Goal: Feedback & Contribution: Submit feedback/report problem

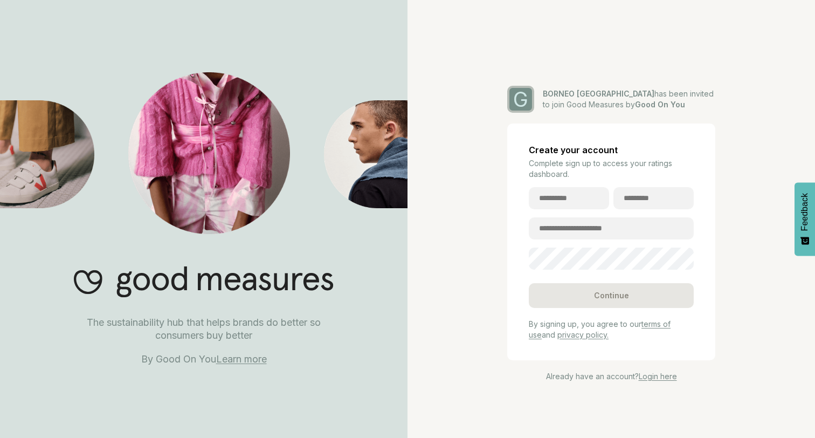
click at [583, 193] on input "text" at bounding box center [569, 198] width 80 height 22
type input "*****"
type input "**********"
type input "*****"
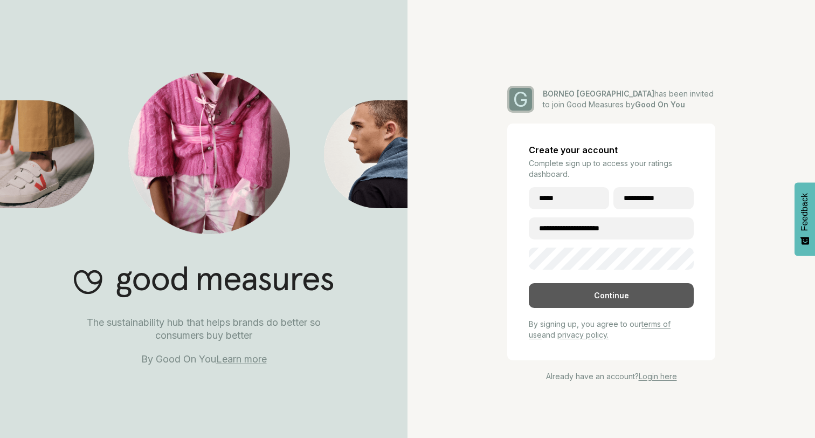
click at [608, 296] on div "Continue" at bounding box center [611, 295] width 165 height 25
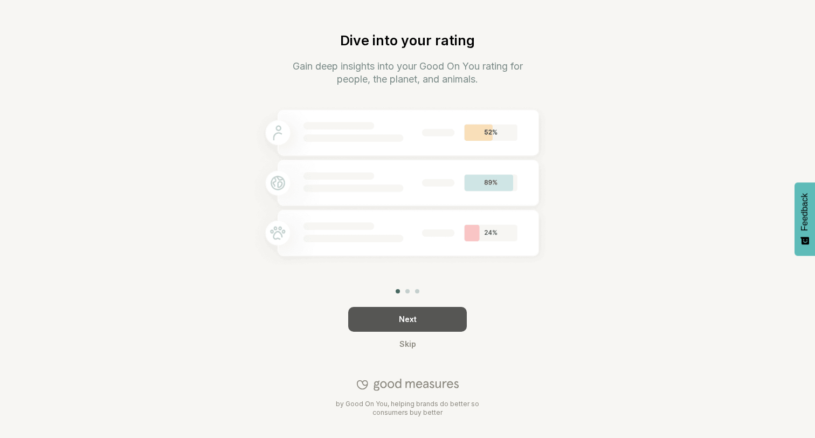
click at [406, 319] on div "Next" at bounding box center [407, 319] width 119 height 25
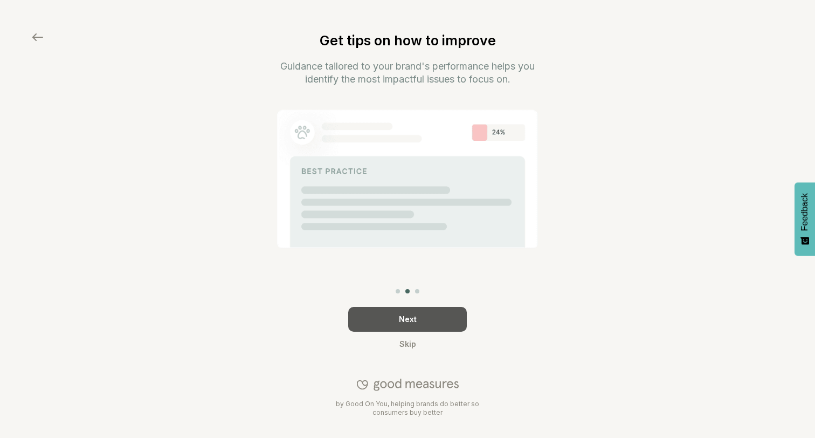
click at [406, 319] on div "Next" at bounding box center [407, 319] width 119 height 25
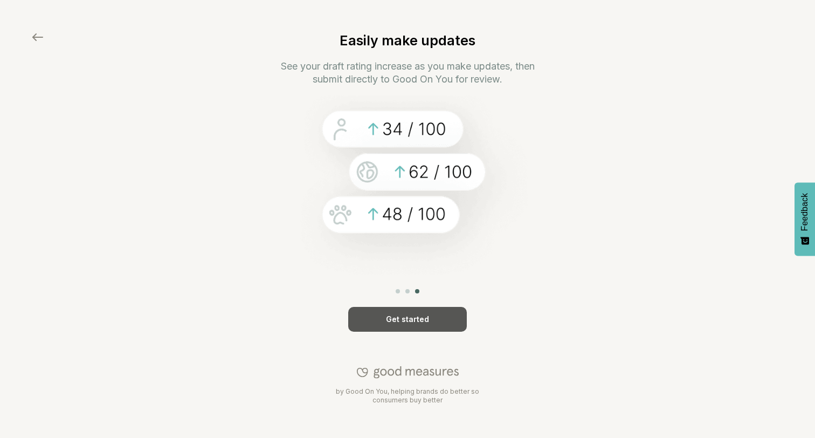
click at [422, 320] on div "Get started" at bounding box center [407, 319] width 119 height 25
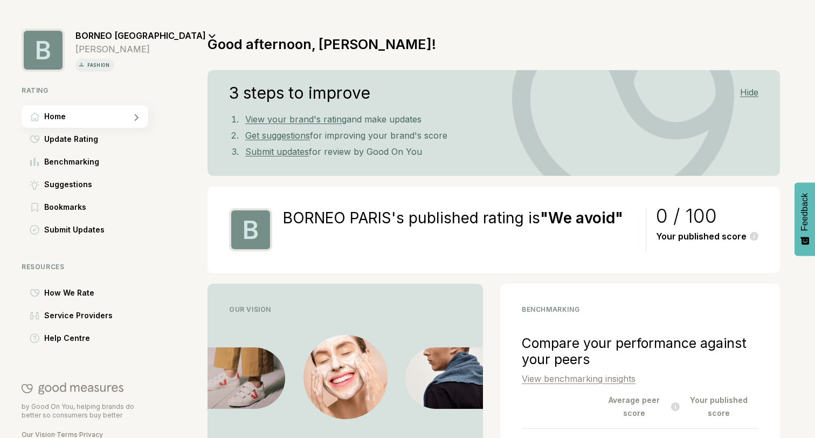
click at [309, 117] on link "View your brand's rating" at bounding box center [295, 119] width 101 height 11
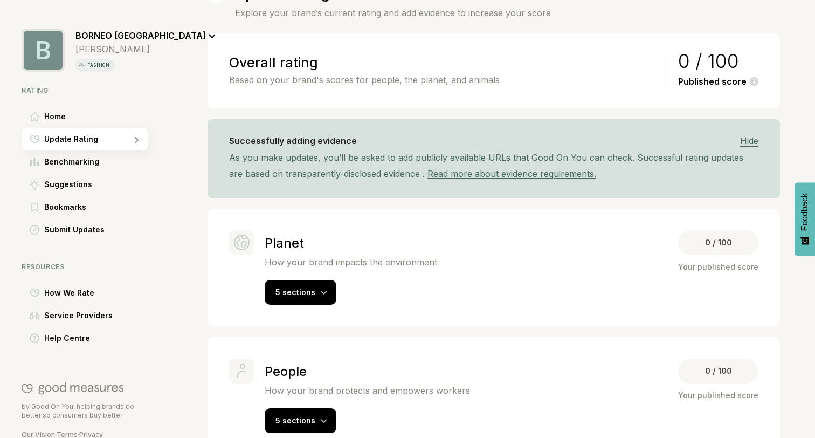
scroll to position [76, 0]
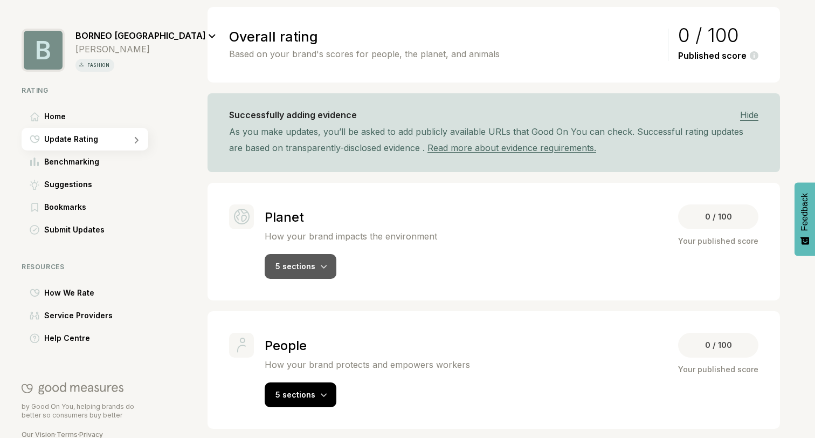
click at [311, 260] on div "5 sections" at bounding box center [301, 266] width 72 height 25
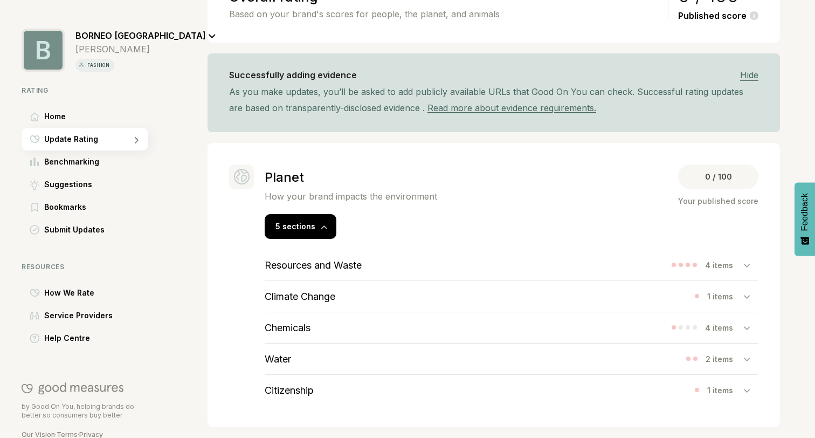
scroll to position [117, 0]
click at [748, 264] on icon at bounding box center [747, 264] width 6 height 3
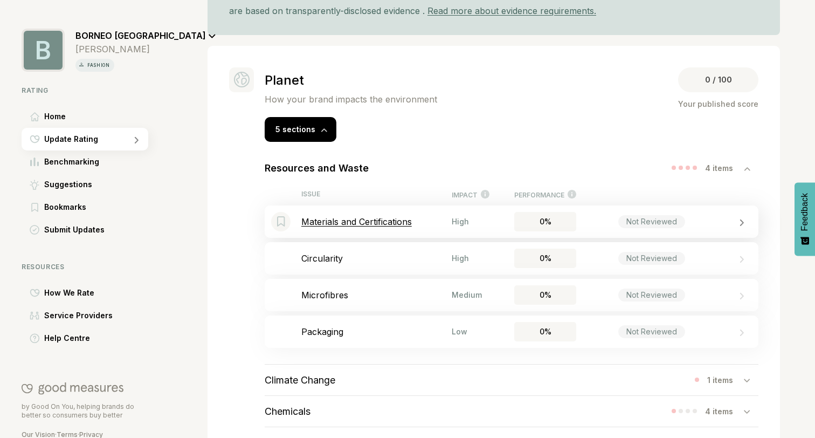
scroll to position [215, 0]
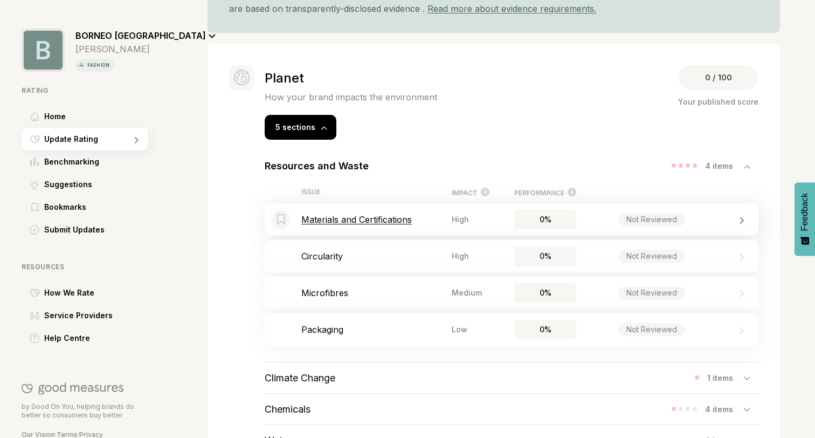
click at [389, 216] on p "Materials and Certifications" at bounding box center [376, 219] width 150 height 11
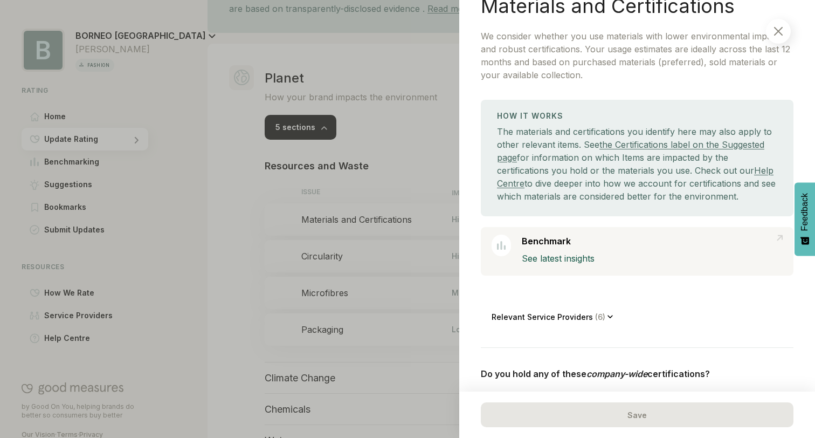
scroll to position [79, 0]
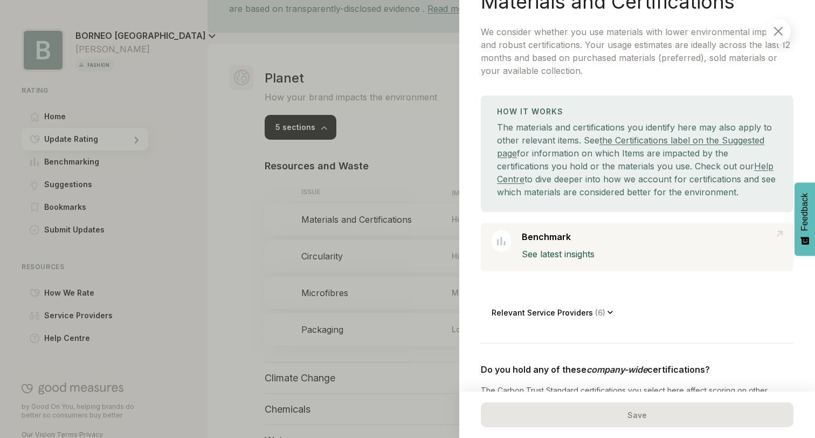
click at [582, 313] on p "Relevant Service Providers ( 6 )" at bounding box center [550, 312] width 116 height 9
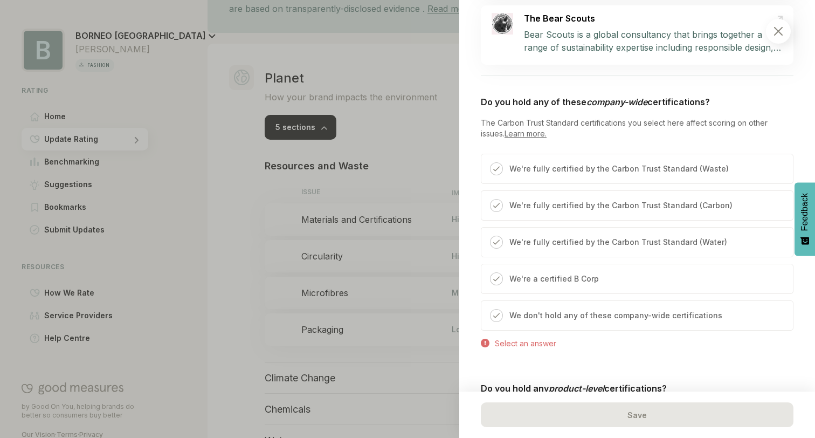
click at [524, 320] on p "We don't hold any of these company-wide certifications" at bounding box center [615, 315] width 213 height 13
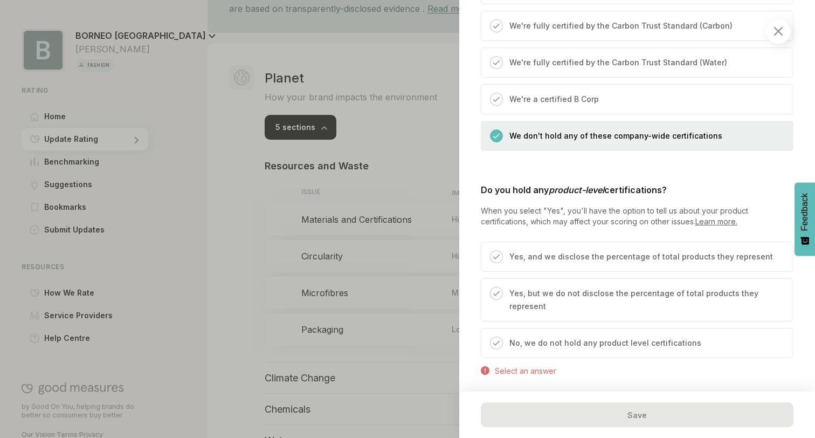
scroll to position [883, 0]
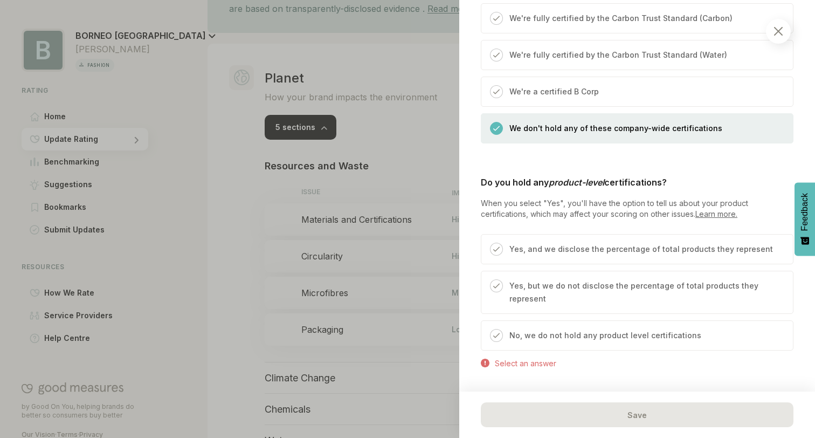
click at [541, 329] on div "No, we do not hold any product level certifications" at bounding box center [602, 339] width 198 height 21
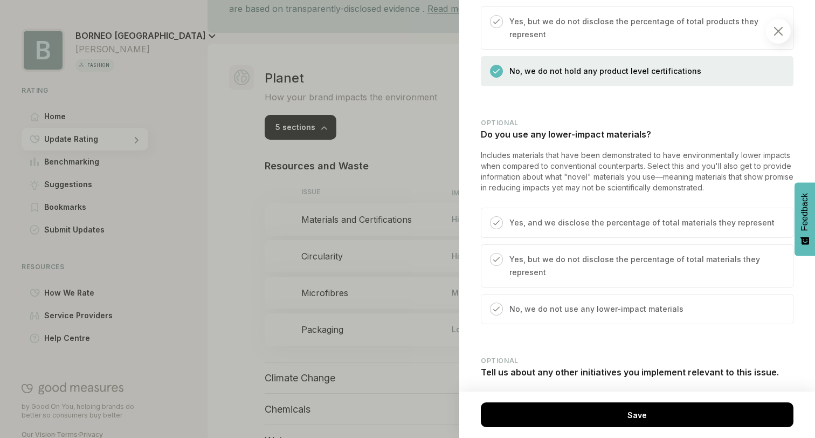
scroll to position [1172, 0]
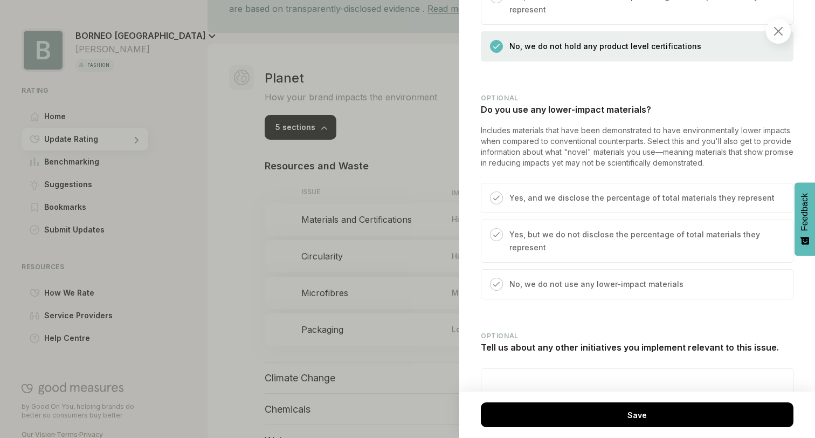
click at [535, 191] on p "Yes, and we disclose the percentage of total materials they represent" at bounding box center [641, 197] width 265 height 13
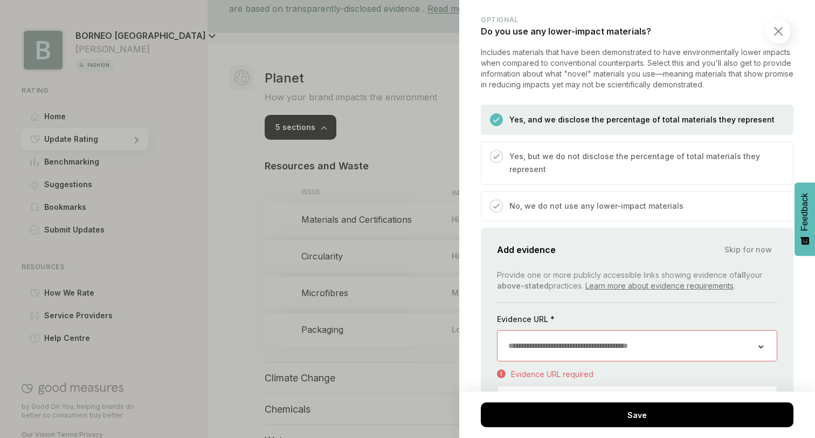
scroll to position [1273, 0]
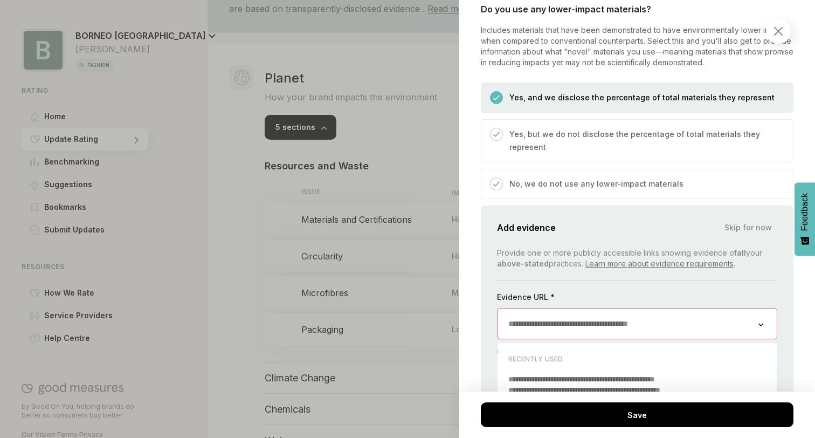
click at [530, 308] on input "url" at bounding box center [628, 323] width 261 height 30
paste input "**********"
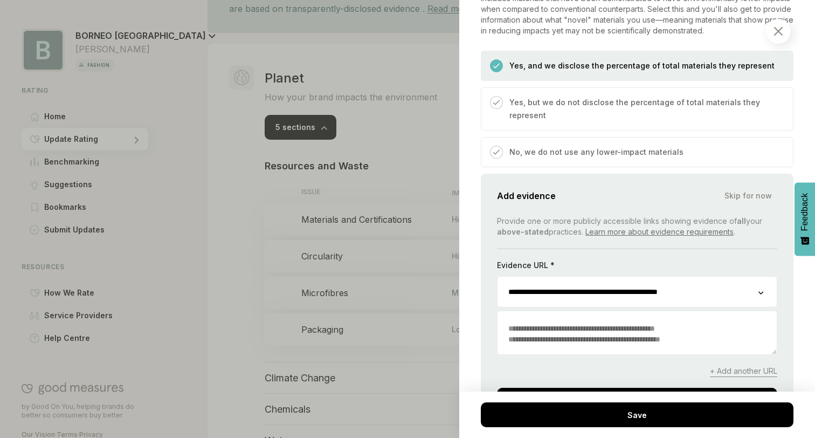
scroll to position [1307, 0]
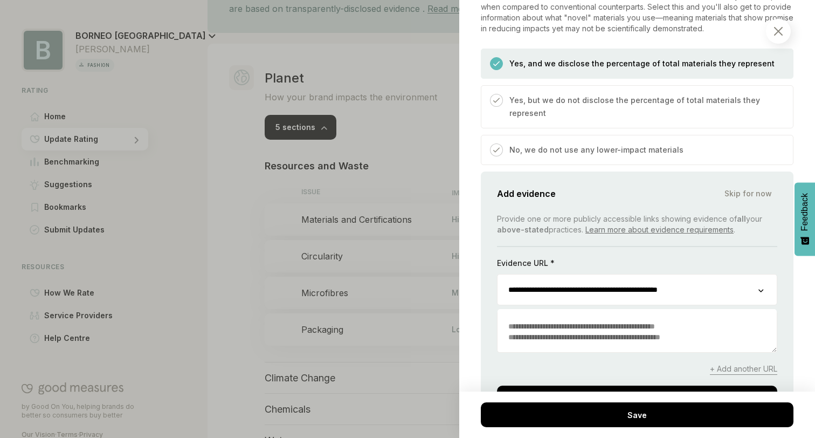
type input "**********"
click at [549, 311] on textarea at bounding box center [637, 331] width 279 height 41
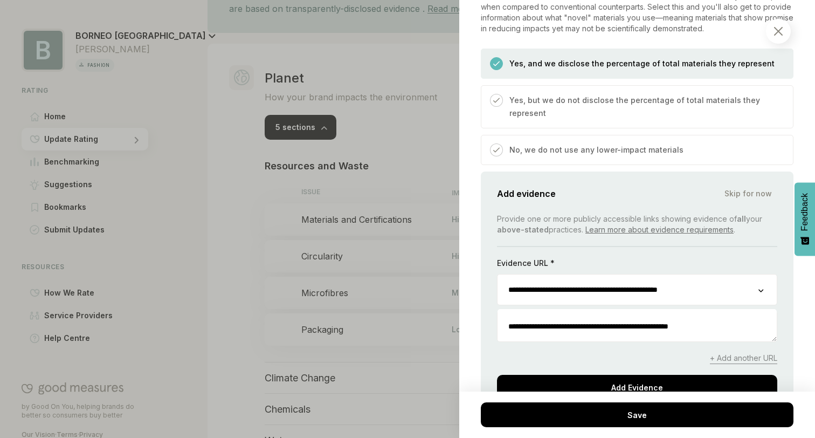
click at [672, 311] on textarea "**********" at bounding box center [637, 326] width 279 height 30
click at [741, 313] on textarea "**********" at bounding box center [637, 326] width 279 height 30
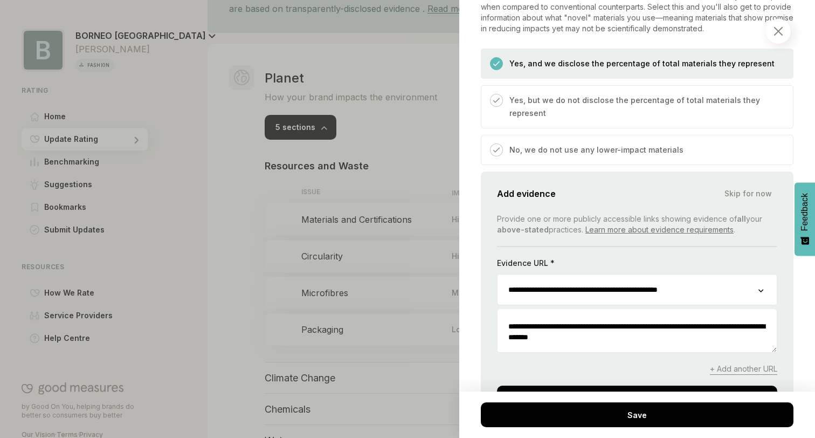
click at [581, 311] on textarea "**********" at bounding box center [637, 331] width 279 height 41
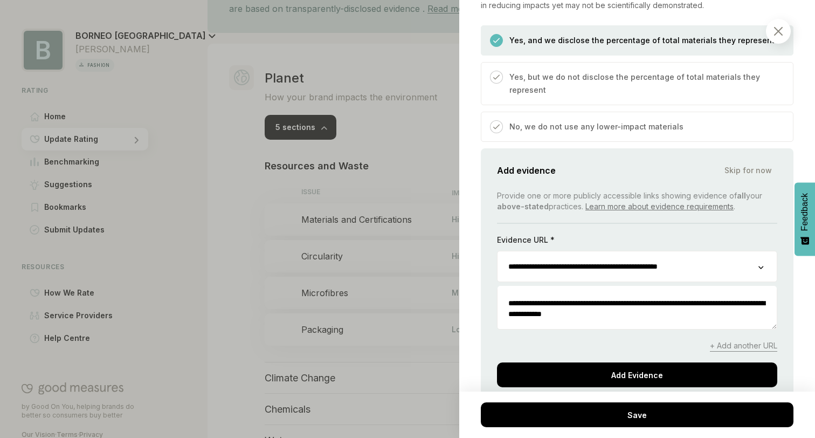
scroll to position [1337, 0]
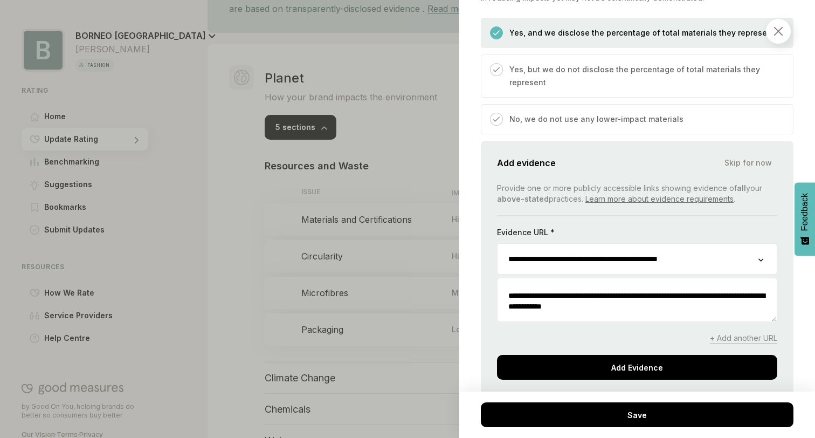
type textarea "**********"
click at [727, 333] on span "+ Add another URL" at bounding box center [743, 338] width 67 height 11
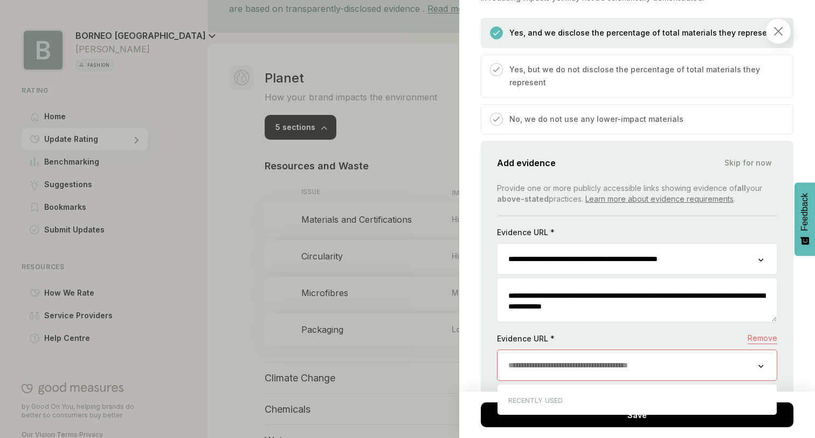
click at [619, 350] on input "url" at bounding box center [628, 365] width 261 height 30
paste input "**********"
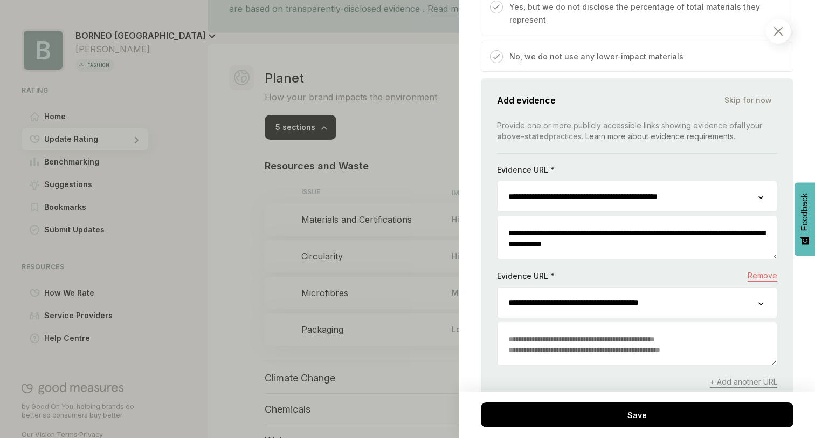
scroll to position [1407, 0]
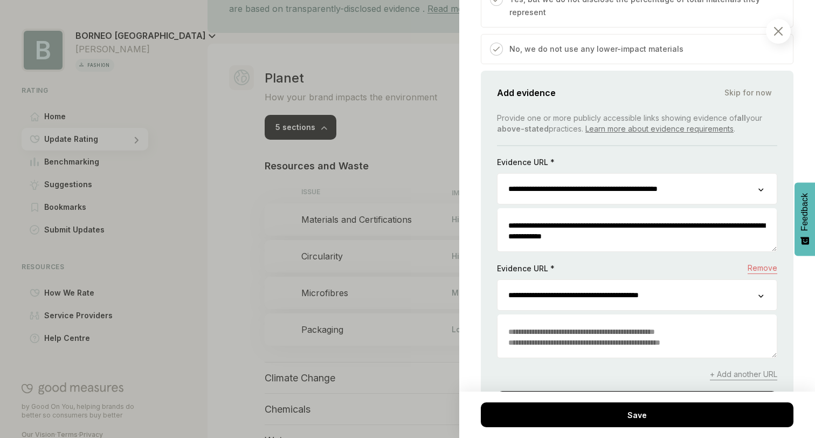
type input "**********"
click at [655, 316] on textarea at bounding box center [637, 336] width 279 height 41
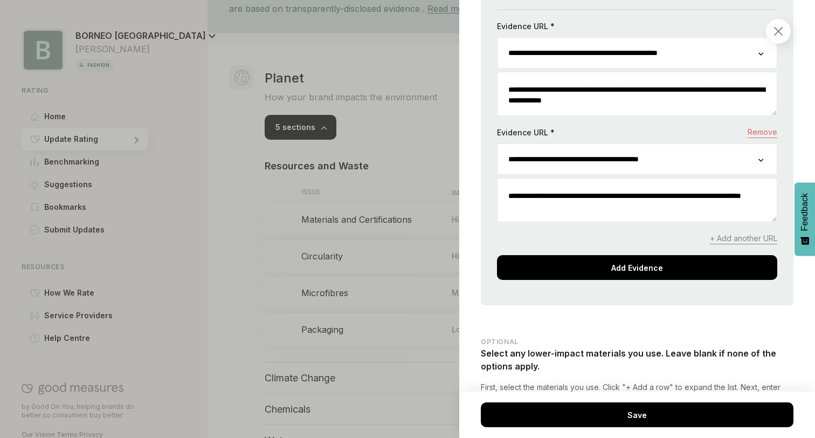
scroll to position [1615, 0]
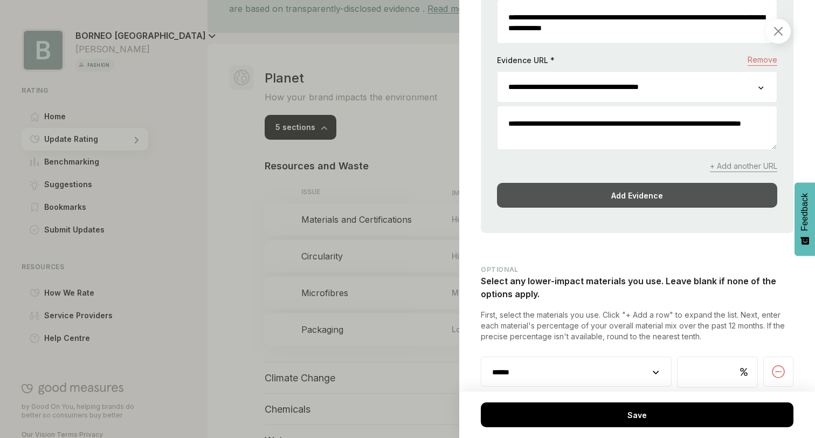
type textarea "**********"
click at [592, 183] on div "Add Evidence" at bounding box center [637, 195] width 280 height 25
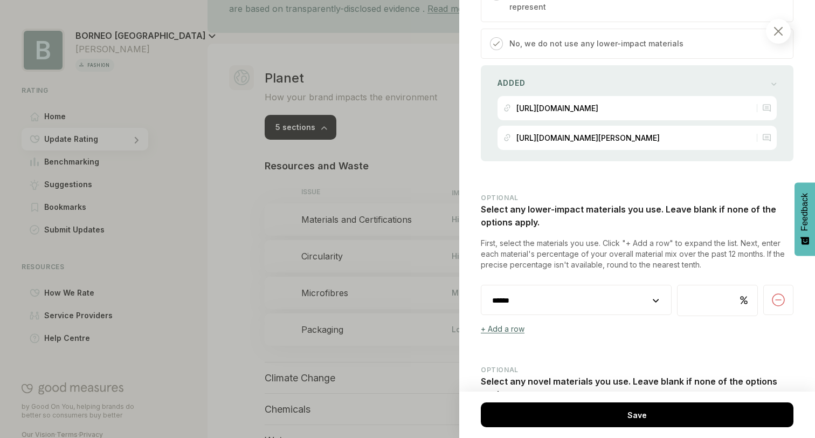
scroll to position [1419, 0]
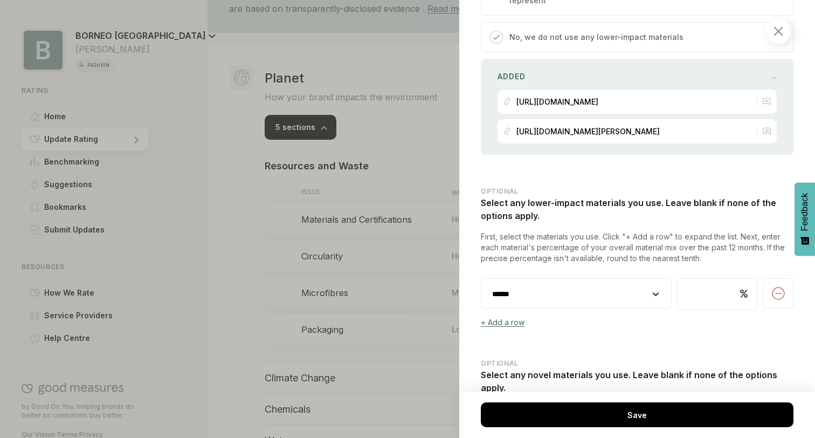
click at [570, 279] on select "**********" at bounding box center [576, 294] width 190 height 30
select select "********"
click at [481, 279] on select "**********" at bounding box center [576, 294] width 190 height 30
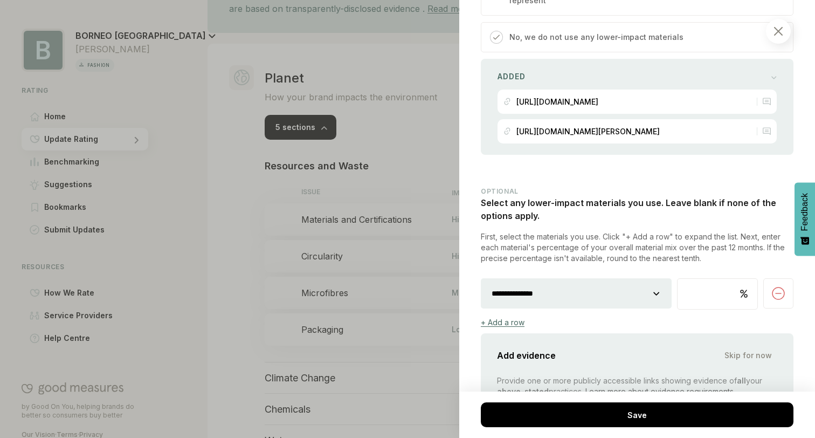
click at [703, 279] on input "number" at bounding box center [718, 294] width 80 height 30
type input "*"
type input "**"
click at [653, 317] on div "+ Add a row" at bounding box center [637, 321] width 313 height 9
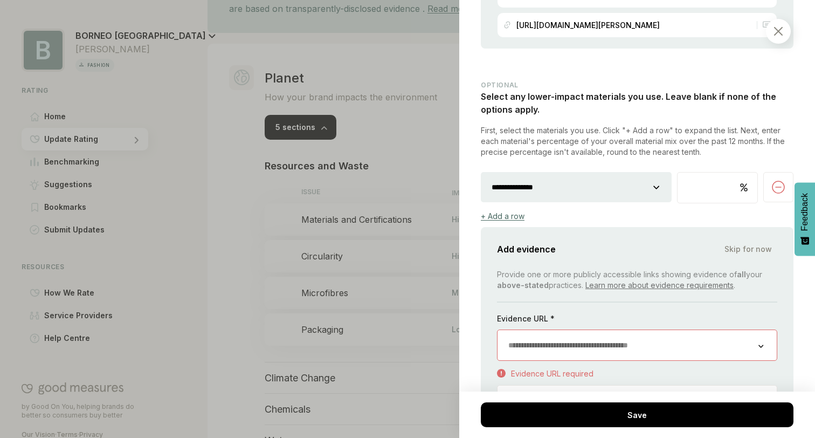
scroll to position [1529, 0]
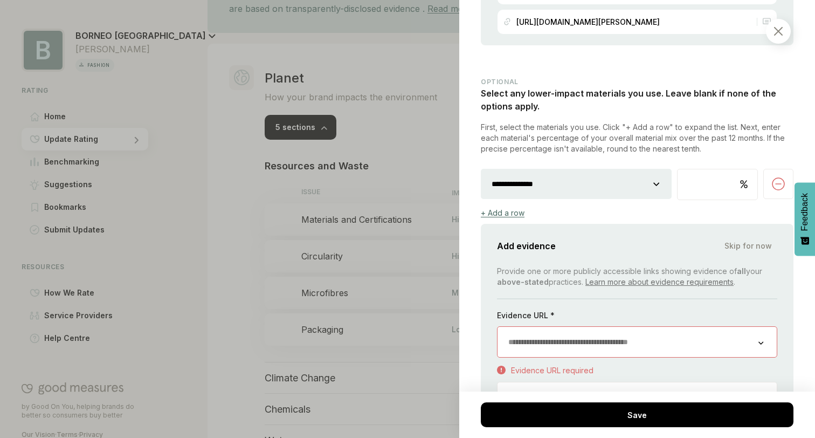
click at [555, 327] on input "url" at bounding box center [628, 342] width 261 height 30
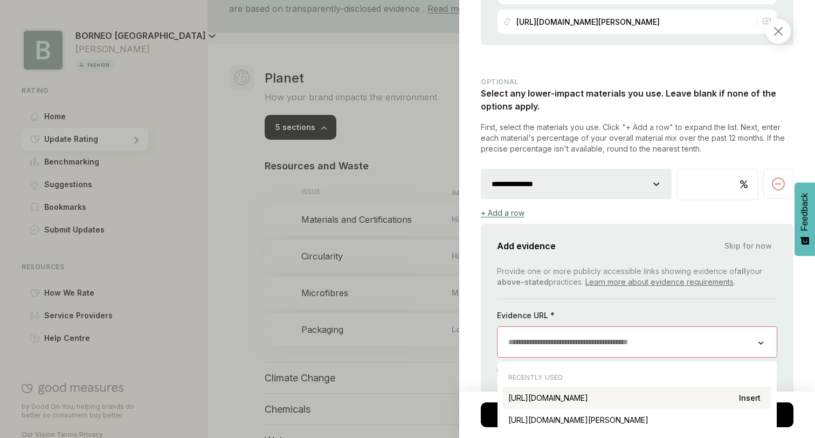
click at [572, 386] on div "[URL][DOMAIN_NAME] Insert" at bounding box center [637, 397] width 268 height 22
type input "**********"
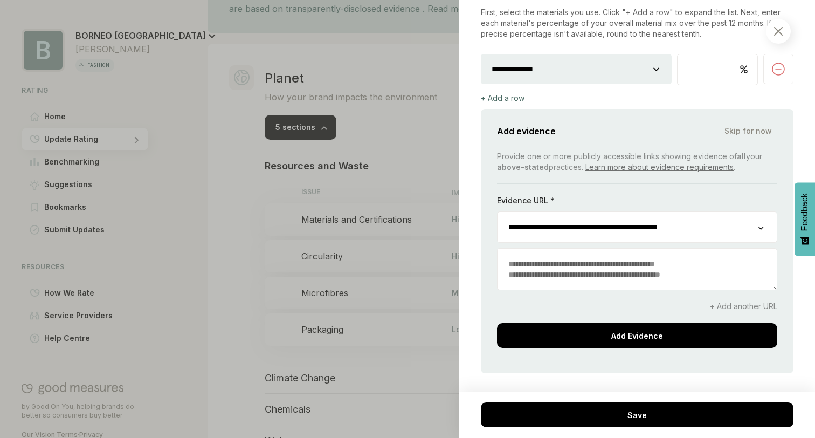
scroll to position [1659, 0]
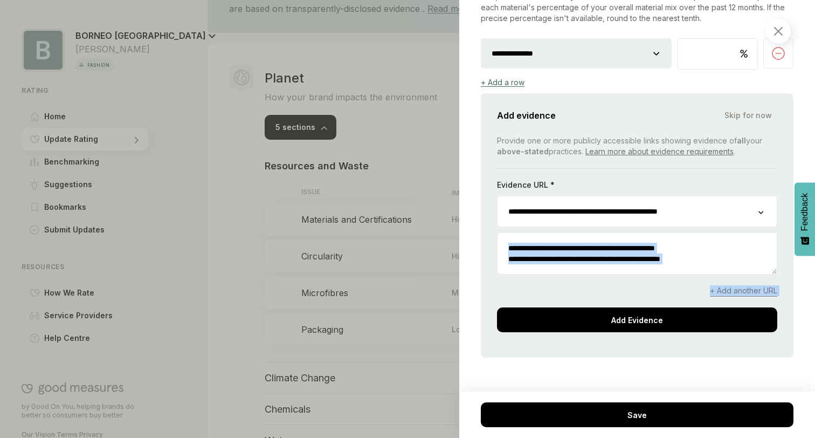
drag, startPoint x: 558, startPoint y: 285, endPoint x: 541, endPoint y: 233, distance: 54.5
click at [541, 233] on div "**********" at bounding box center [637, 233] width 280 height 197
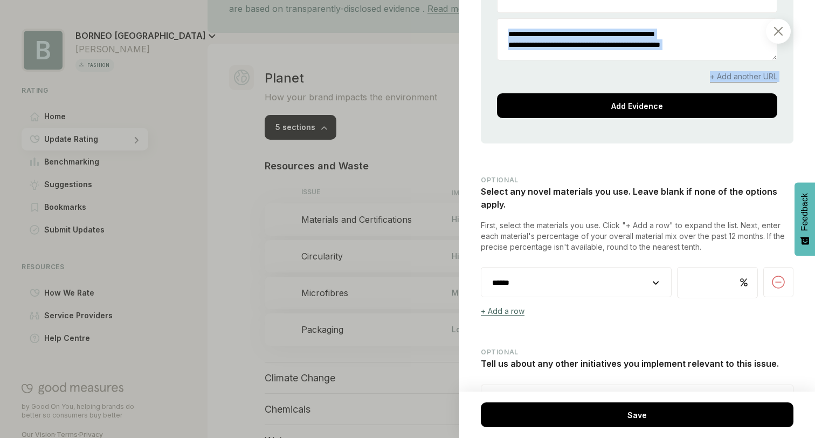
scroll to position [1921, 0]
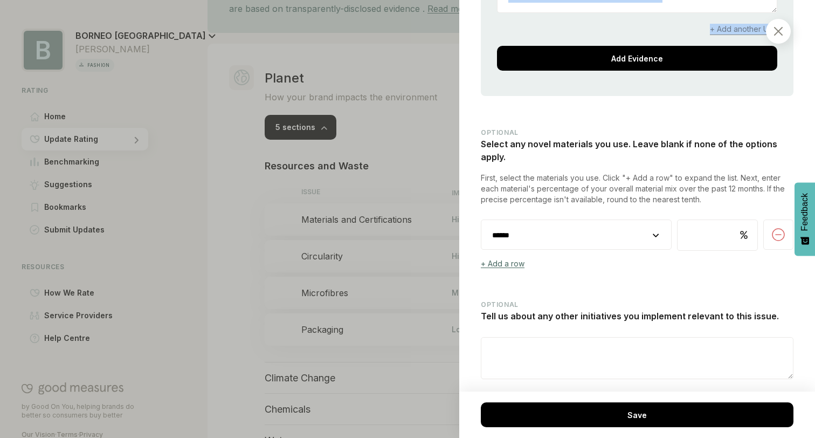
click at [543, 220] on select "**********" at bounding box center [576, 235] width 190 height 30
click at [632, 337] on textarea at bounding box center [637, 357] width 312 height 41
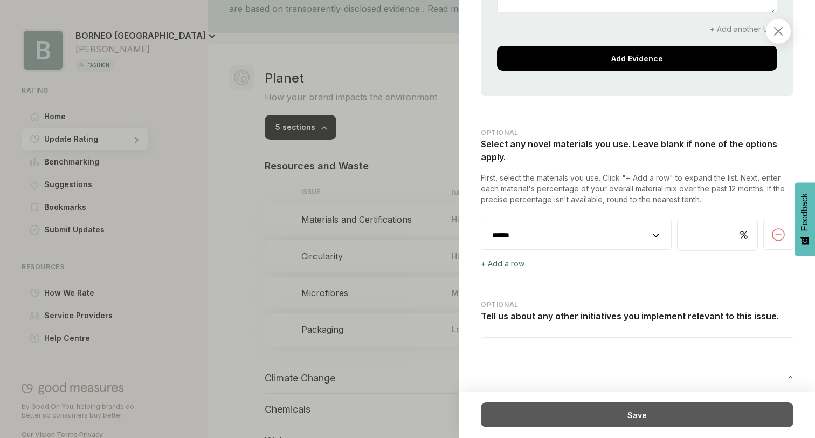
click at [590, 419] on div "Save" at bounding box center [637, 414] width 313 height 25
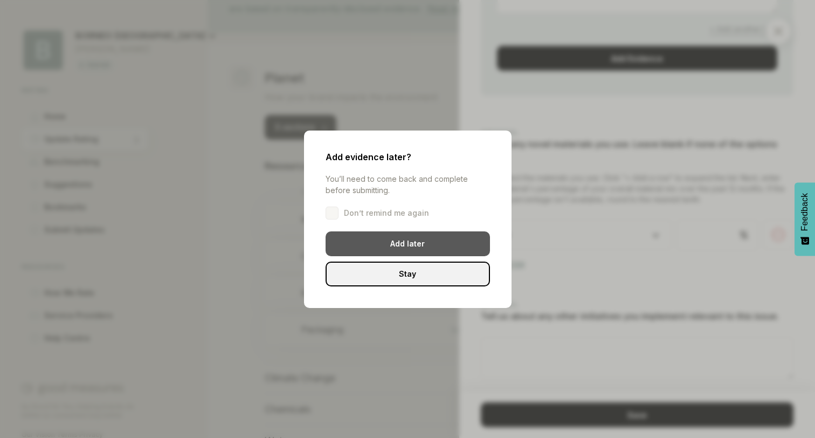
click at [376, 240] on div "Add later" at bounding box center [408, 243] width 164 height 25
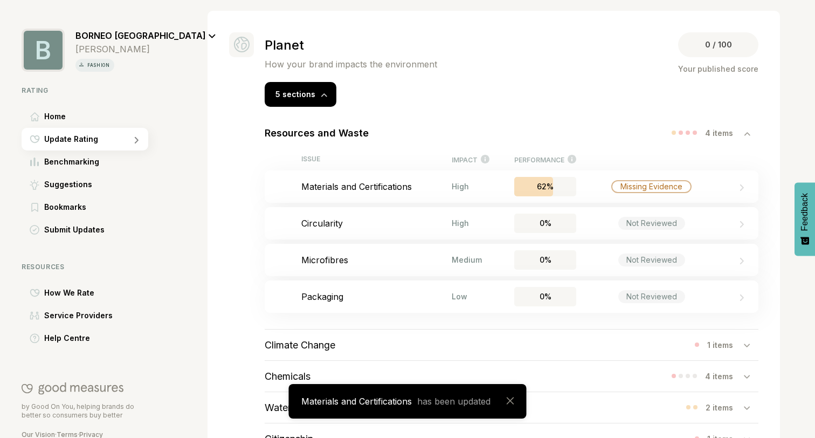
scroll to position [250, 0]
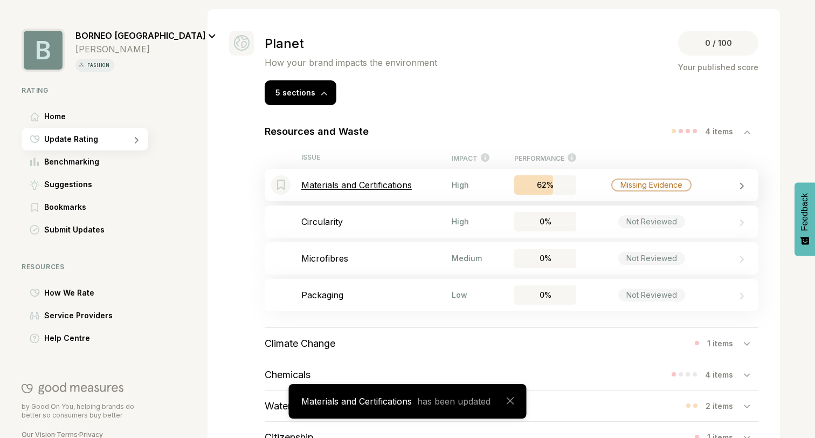
click at [388, 183] on p "Materials and Certifications" at bounding box center [376, 184] width 150 height 11
type input "**********"
type textarea "**********"
select select "********"
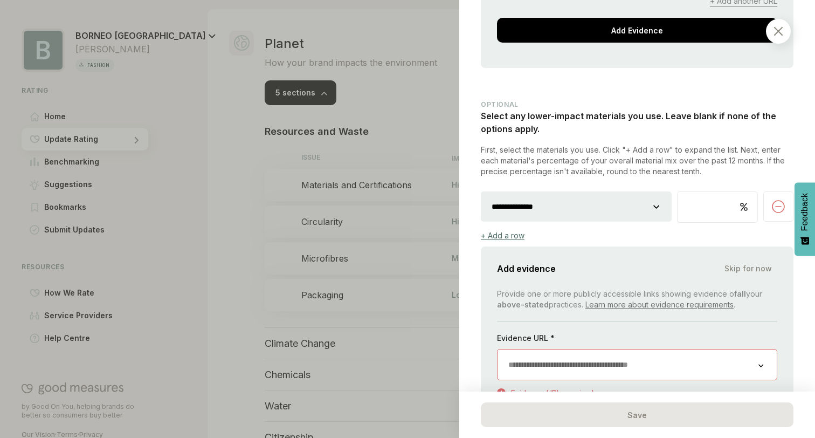
scroll to position [1526, 0]
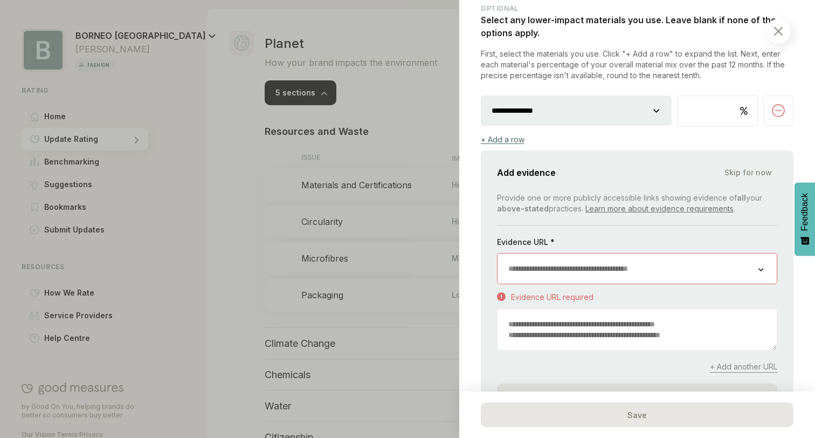
click at [581, 253] on input "url" at bounding box center [628, 268] width 261 height 30
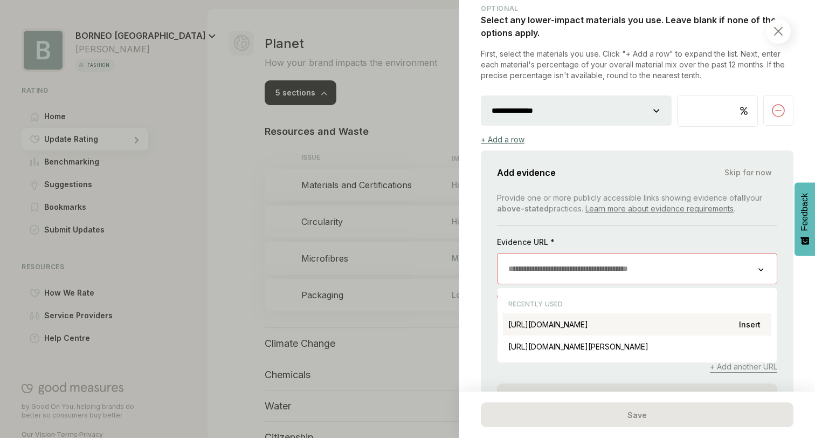
click at [632, 313] on div "[URL][DOMAIN_NAME] Insert" at bounding box center [637, 324] width 268 height 22
type input "**********"
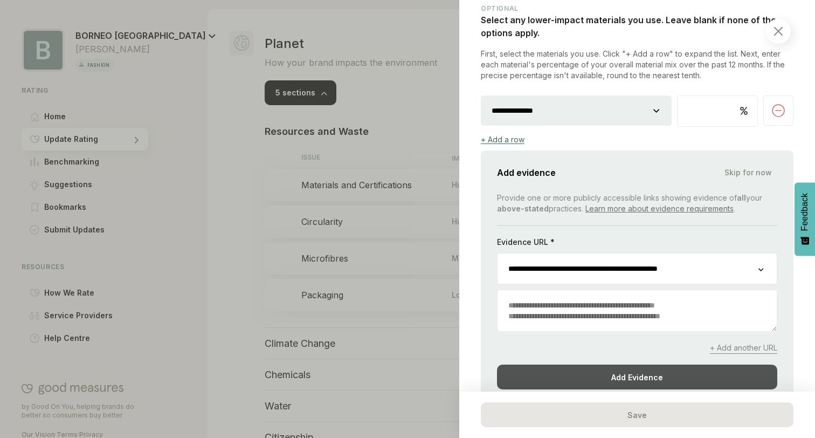
click at [633, 364] on div "Add Evidence" at bounding box center [637, 376] width 280 height 25
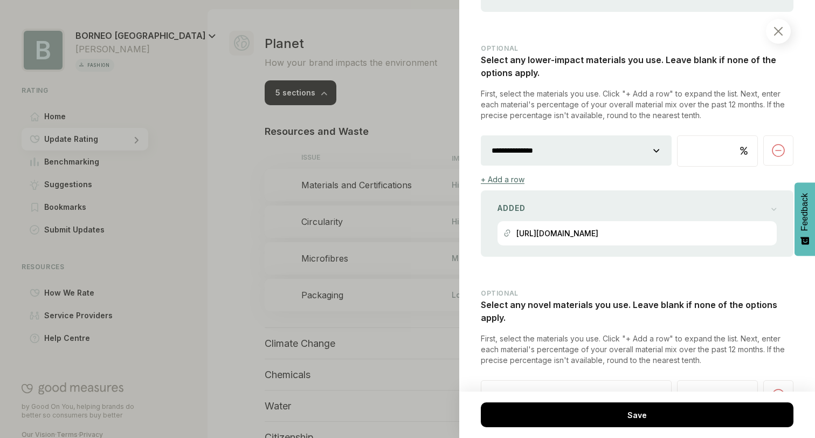
scroll to position [1488, 0]
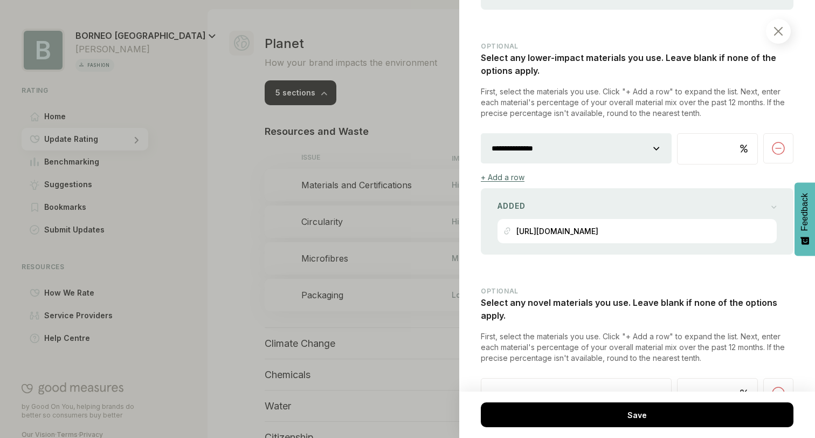
click at [508, 172] on div "+ Add a row" at bounding box center [503, 176] width 44 height 9
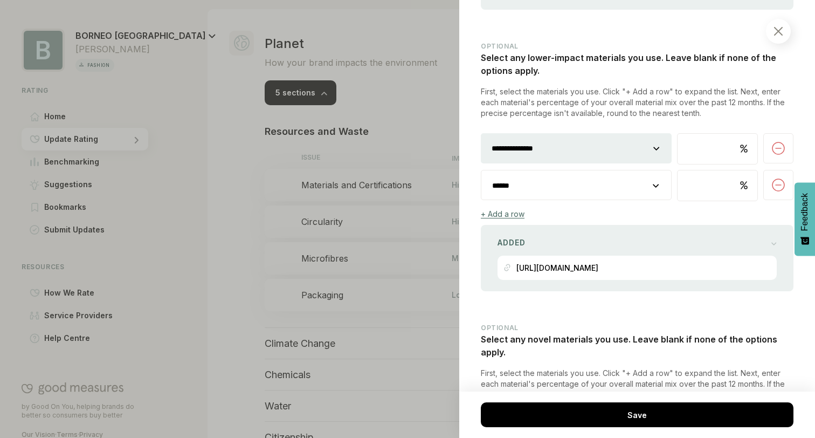
click at [777, 178] on img at bounding box center [778, 184] width 13 height 13
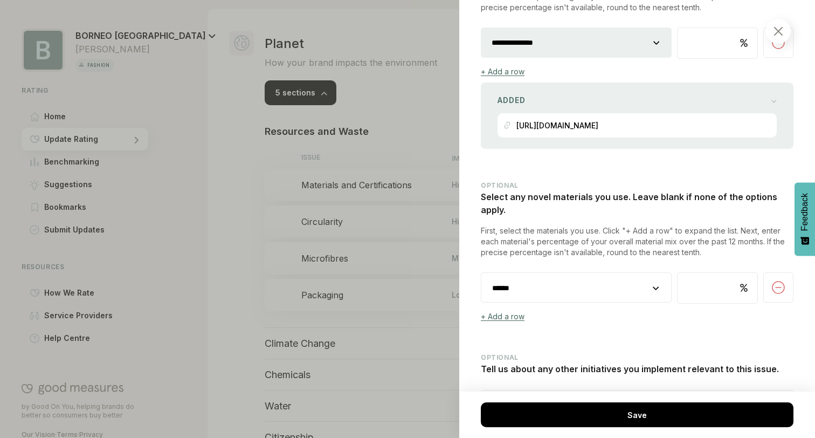
scroll to position [1629, 0]
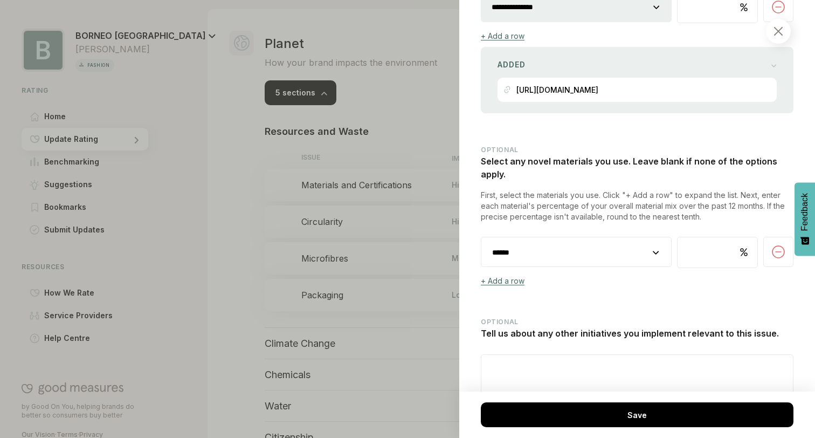
click at [776, 245] on img at bounding box center [778, 251] width 13 height 13
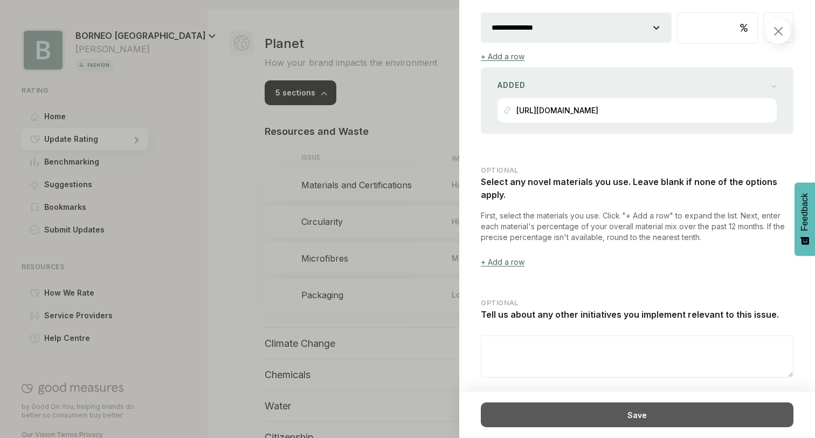
click at [587, 411] on div "Save" at bounding box center [637, 414] width 313 height 25
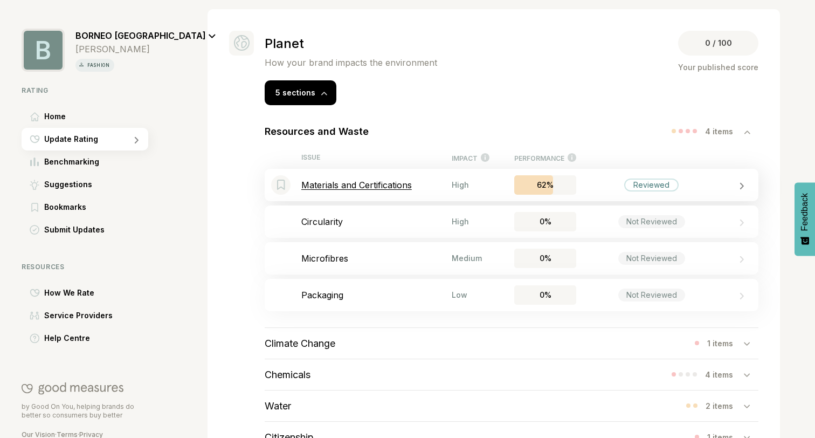
click at [571, 183] on div "62%" at bounding box center [545, 184] width 62 height 19
select select "********"
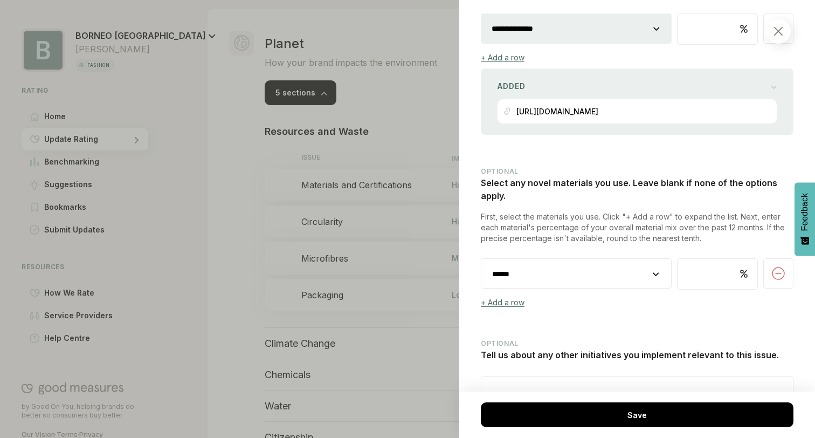
scroll to position [1374, 0]
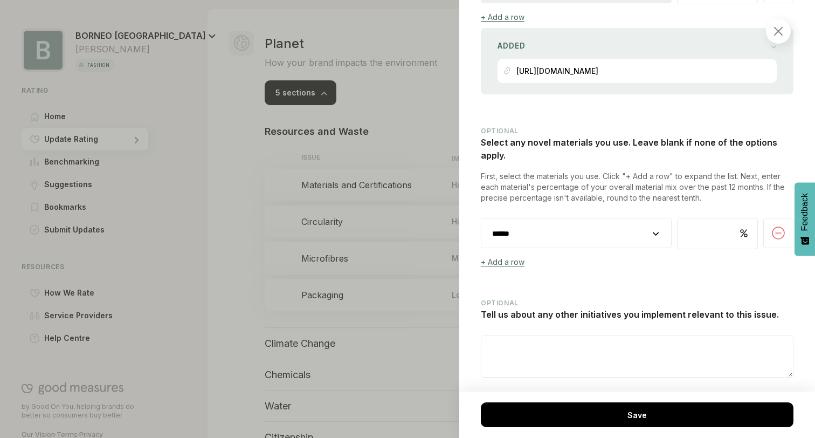
click at [428, 218] on div at bounding box center [407, 219] width 815 height 438
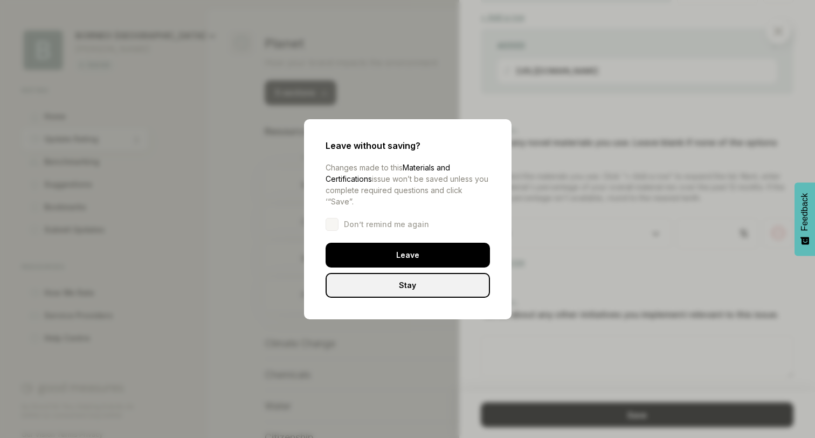
click at [416, 288] on div "Stay" at bounding box center [408, 285] width 164 height 25
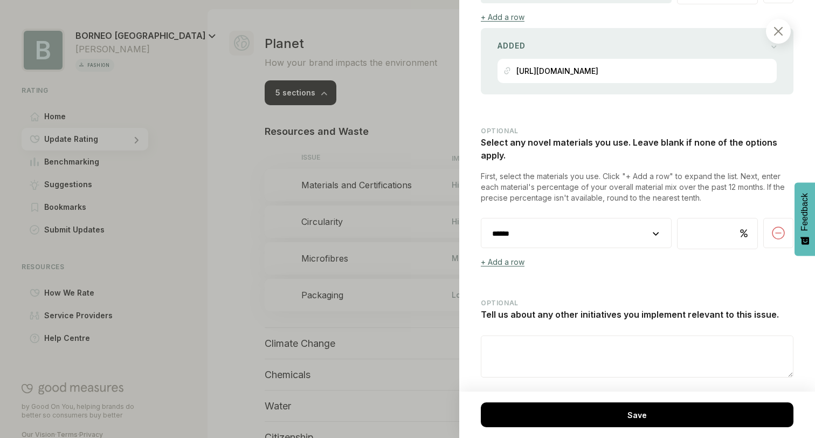
click at [780, 32] on img at bounding box center [778, 31] width 9 height 9
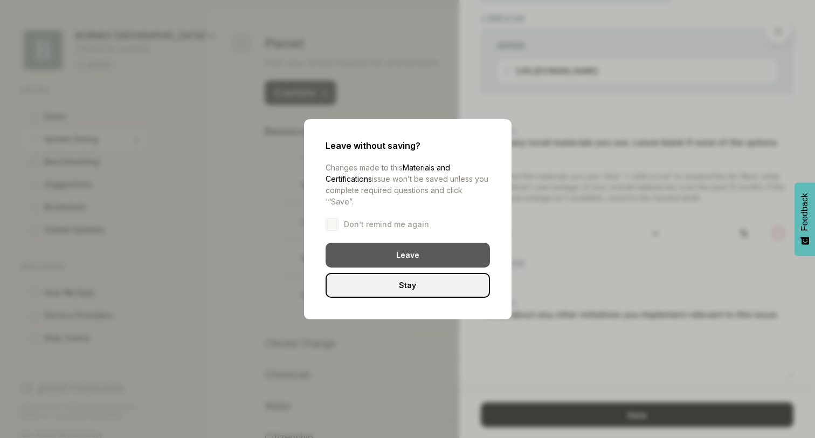
click at [407, 248] on div "Leave" at bounding box center [408, 255] width 164 height 25
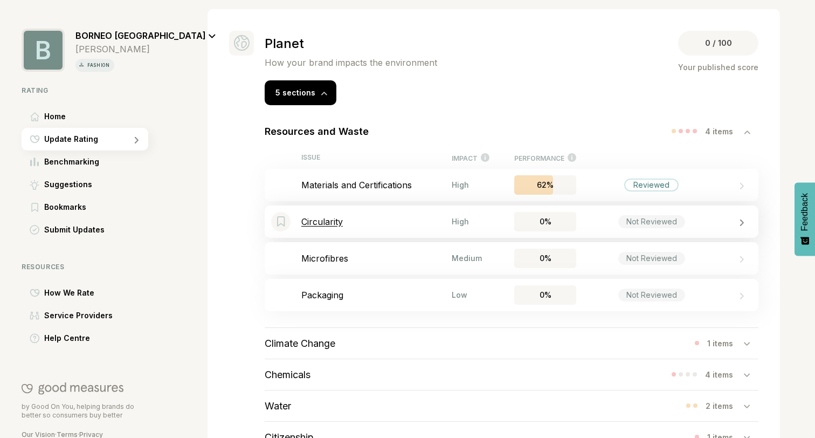
click at [630, 220] on div "Not Reviewed" at bounding box center [651, 221] width 67 height 13
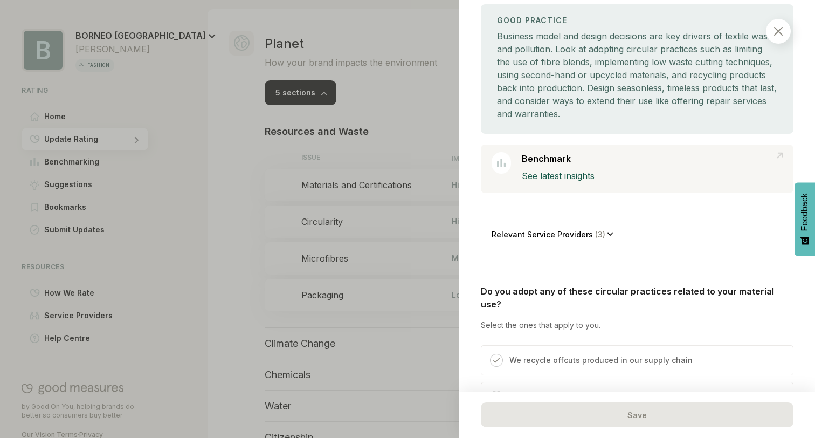
scroll to position [171, 0]
click at [552, 233] on p "Relevant Service Providers ( 3 )" at bounding box center [550, 232] width 116 height 9
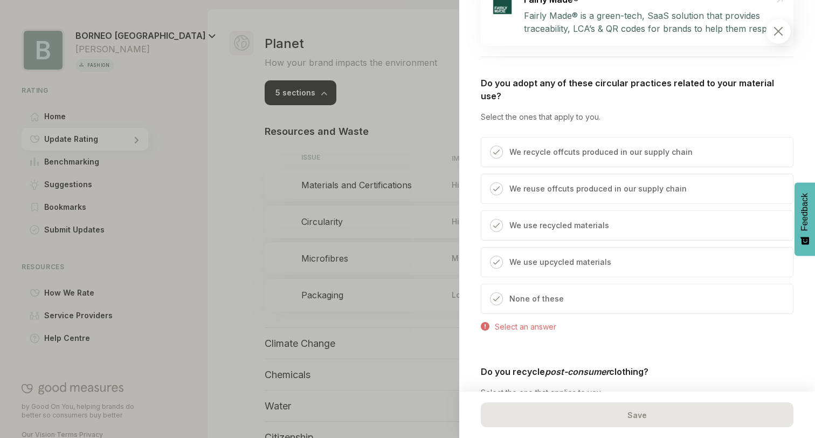
scroll to position [593, 0]
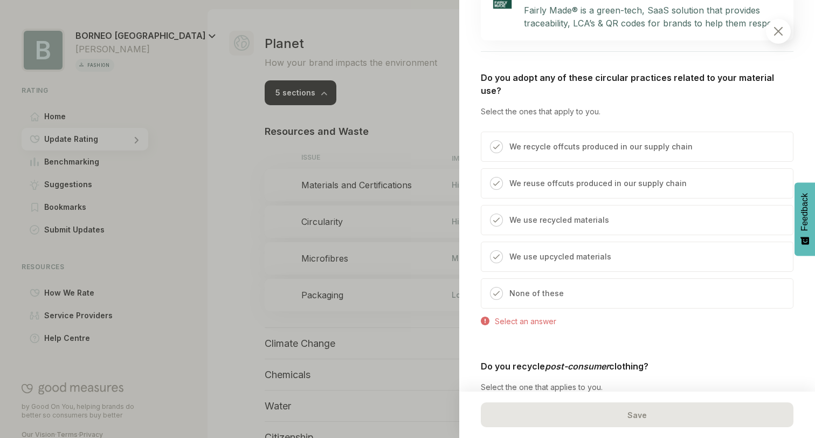
click at [555, 213] on p "We use recycled materials" at bounding box center [559, 219] width 100 height 13
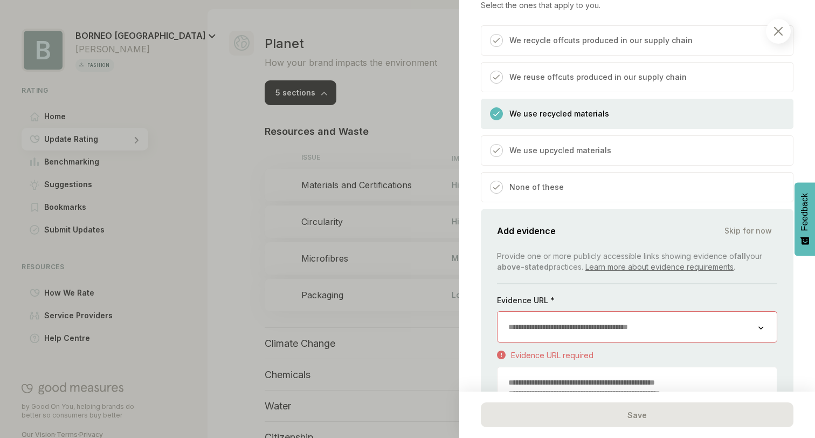
scroll to position [703, 0]
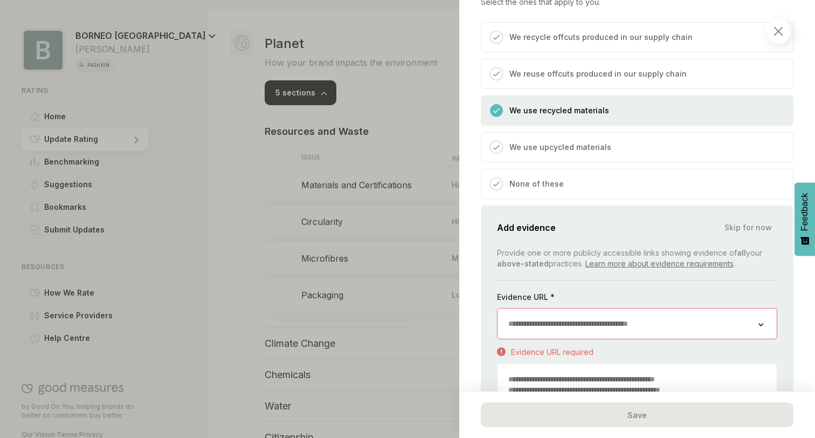
click at [554, 312] on input "url" at bounding box center [628, 323] width 261 height 30
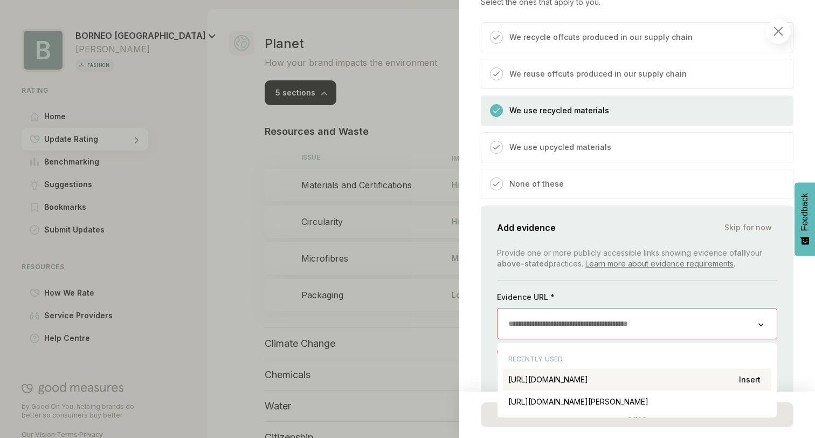
click at [628, 368] on div "[URL][DOMAIN_NAME] Insert" at bounding box center [637, 379] width 268 height 22
type input "**********"
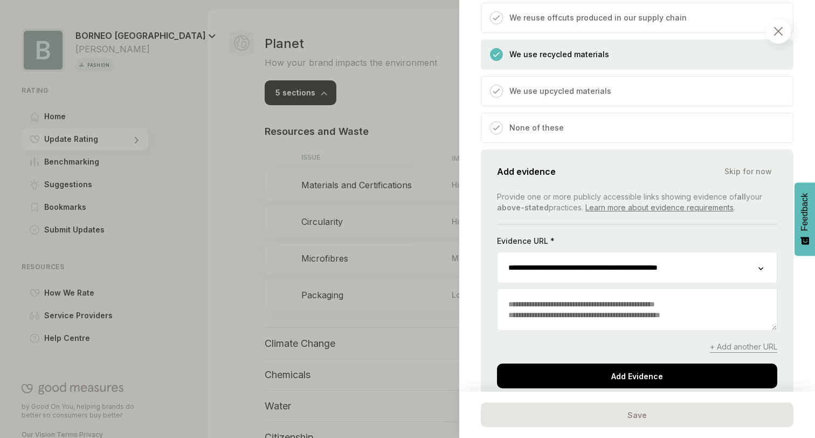
scroll to position [764, 0]
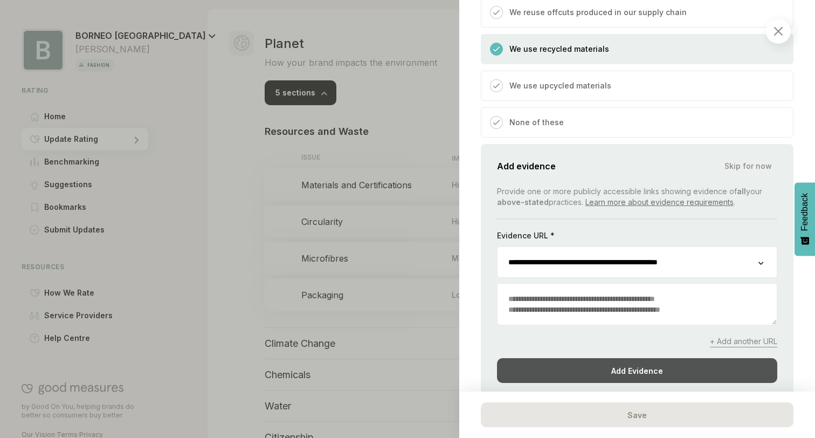
click at [616, 358] on div "Add Evidence" at bounding box center [637, 370] width 280 height 25
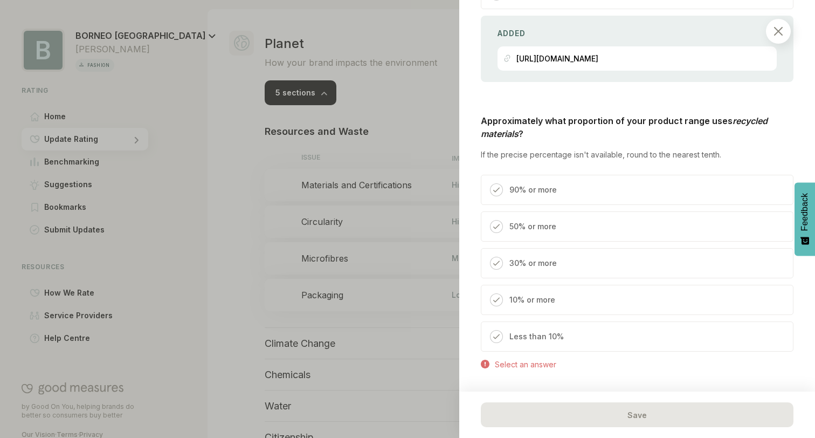
scroll to position [894, 0]
click at [583, 181] on div "90% or more" at bounding box center [637, 189] width 313 height 30
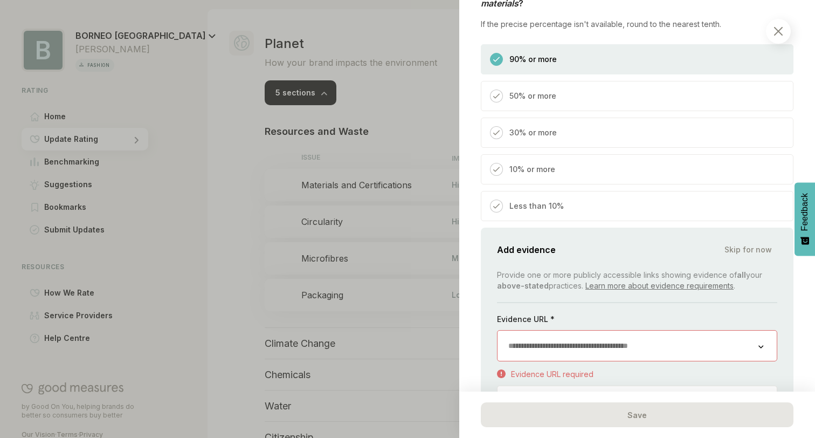
scroll to position [1047, 0]
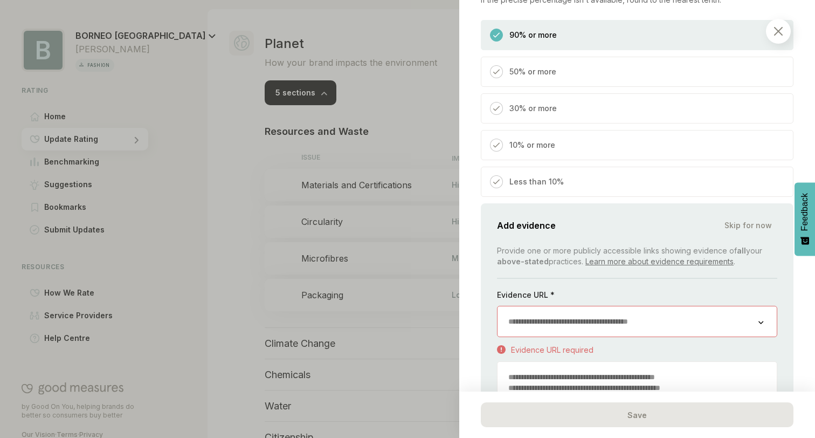
click at [582, 311] on input "url" at bounding box center [628, 321] width 261 height 30
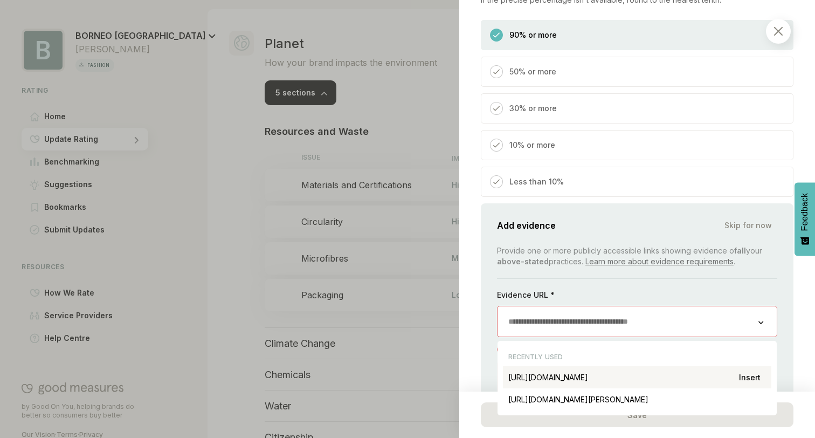
click at [623, 366] on div "[URL][DOMAIN_NAME] Insert" at bounding box center [637, 377] width 268 height 22
type input "**********"
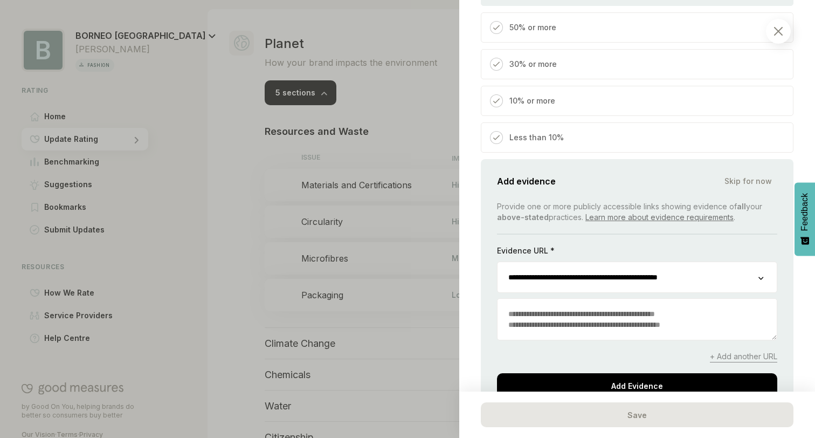
scroll to position [1101, 0]
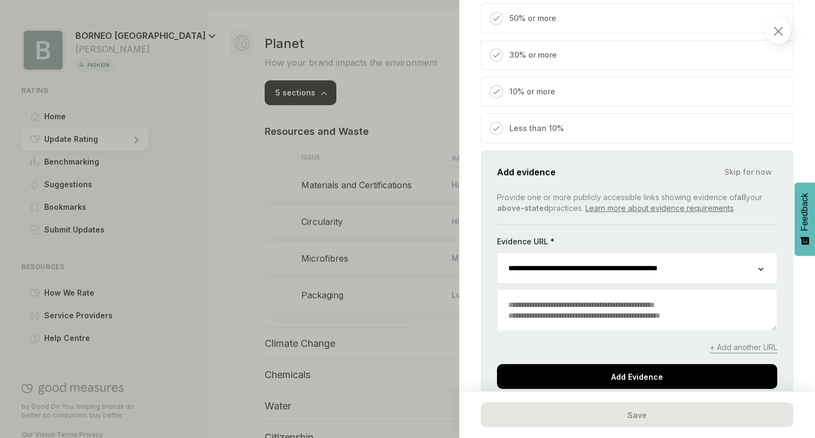
click at [594, 290] on textarea at bounding box center [637, 309] width 279 height 41
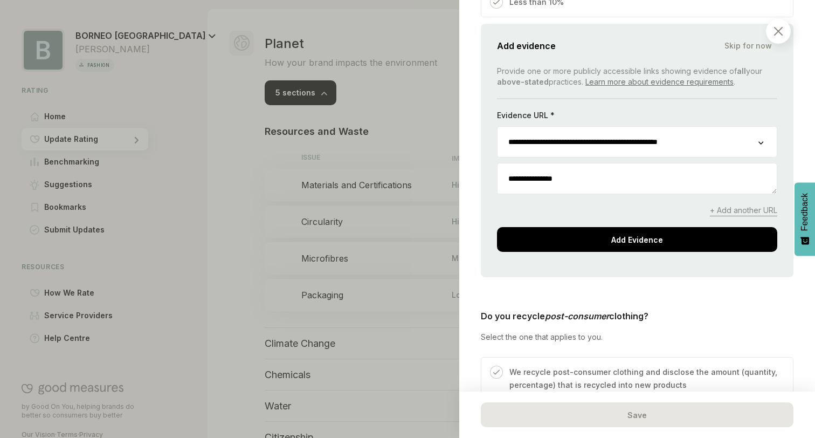
scroll to position [1222, 0]
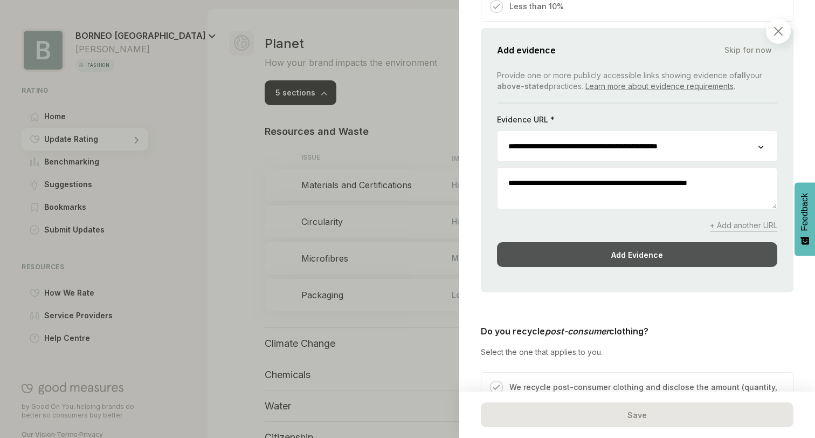
type textarea "**********"
click at [559, 242] on div "Add Evidence" at bounding box center [637, 254] width 280 height 25
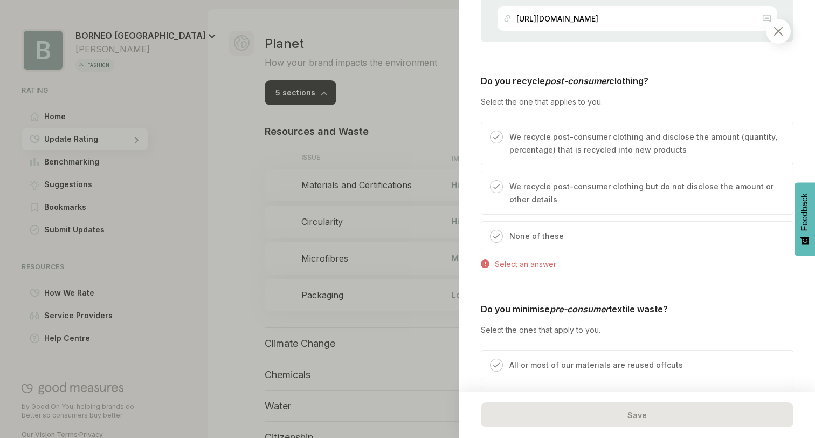
scroll to position [1282, 0]
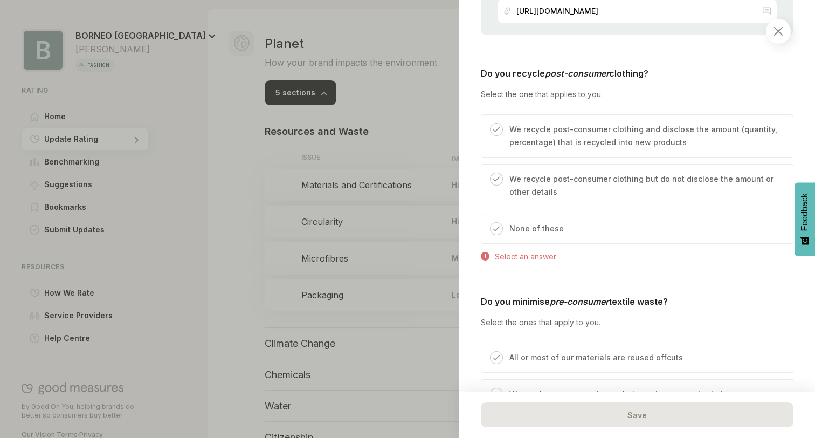
click at [536, 179] on p "We recycle post-consumer clothing but do not disclose the amount or other detai…" at bounding box center [645, 185] width 273 height 26
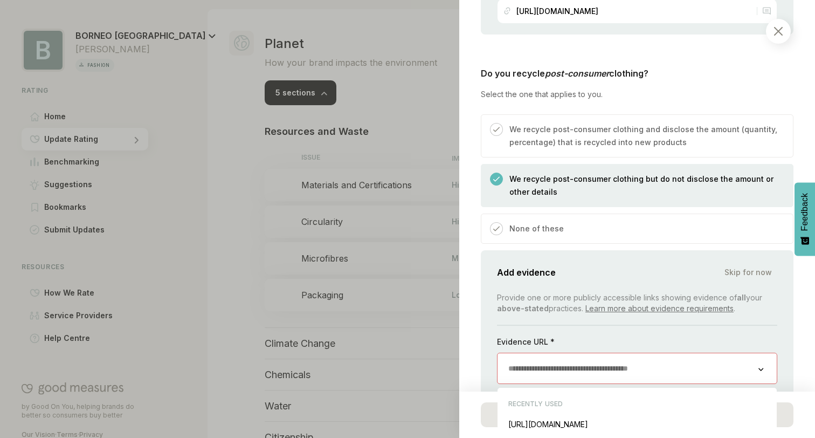
click at [542, 361] on input "url" at bounding box center [628, 368] width 261 height 30
paste input "**********"
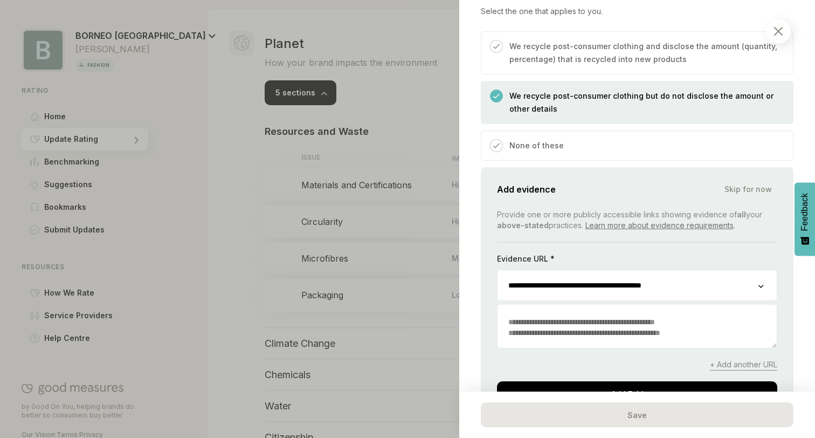
scroll to position [1374, 0]
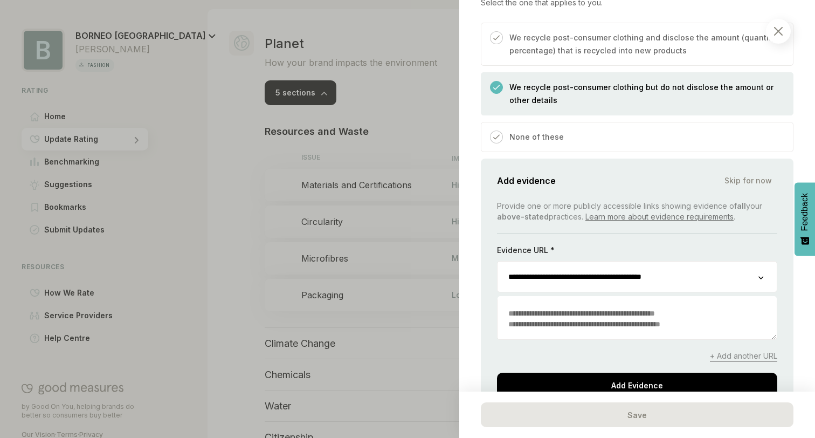
type input "**********"
click at [636, 314] on textarea at bounding box center [637, 318] width 279 height 41
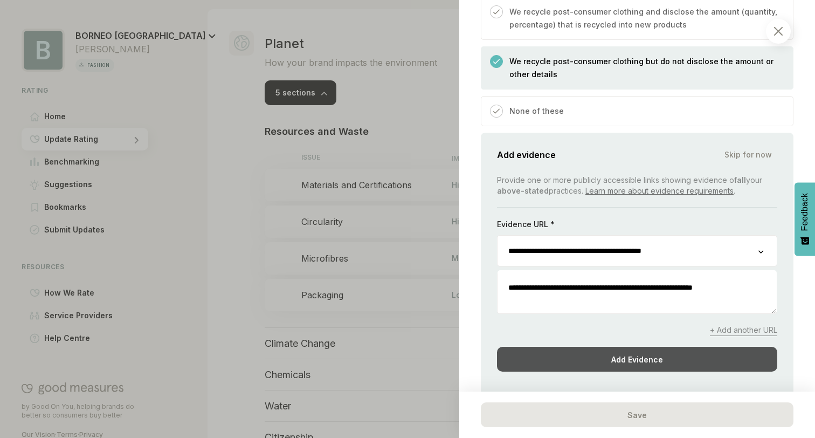
type textarea "**********"
click at [624, 347] on div "Add Evidence" at bounding box center [637, 359] width 280 height 25
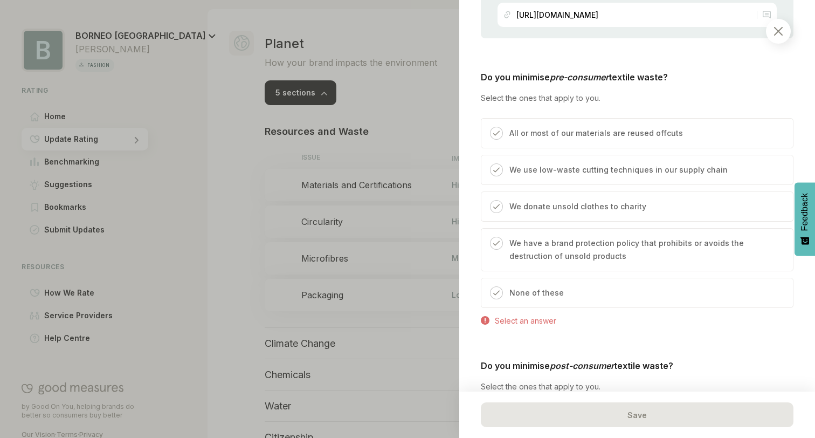
scroll to position [1564, 0]
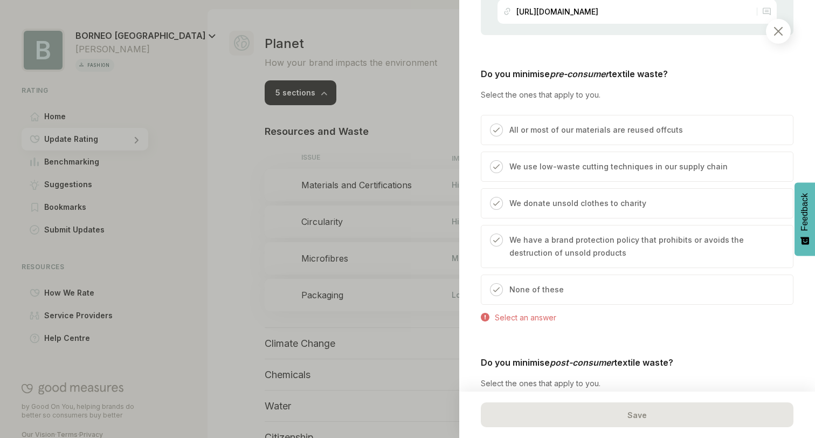
click at [540, 233] on p "We have a brand protection policy that prohibits or avoids the destruction of u…" at bounding box center [645, 246] width 273 height 26
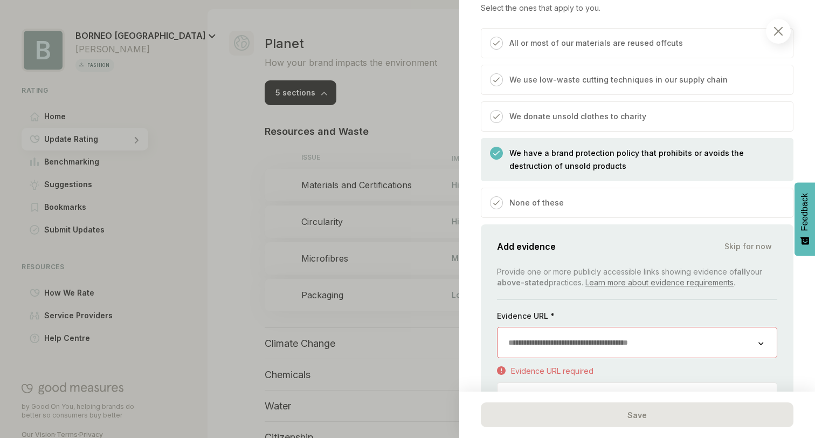
scroll to position [1667, 0]
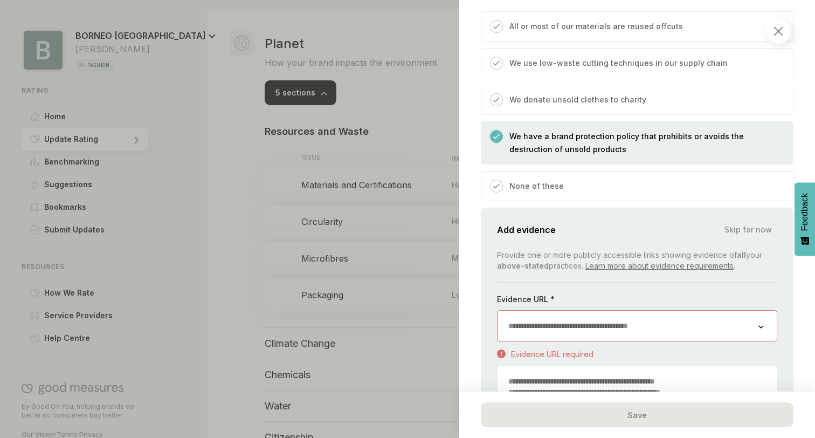
click at [517, 140] on p "We have a brand protection policy that prohibits or avoids the destruction of u…" at bounding box center [645, 143] width 273 height 26
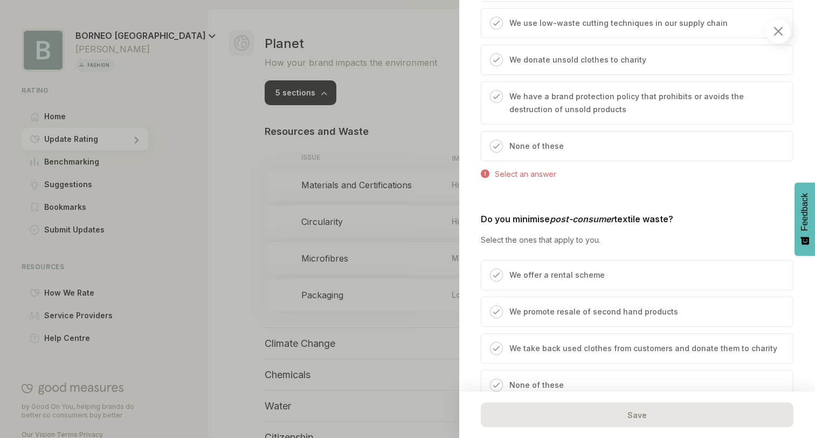
click at [535, 140] on p "None of these" at bounding box center [536, 146] width 54 height 13
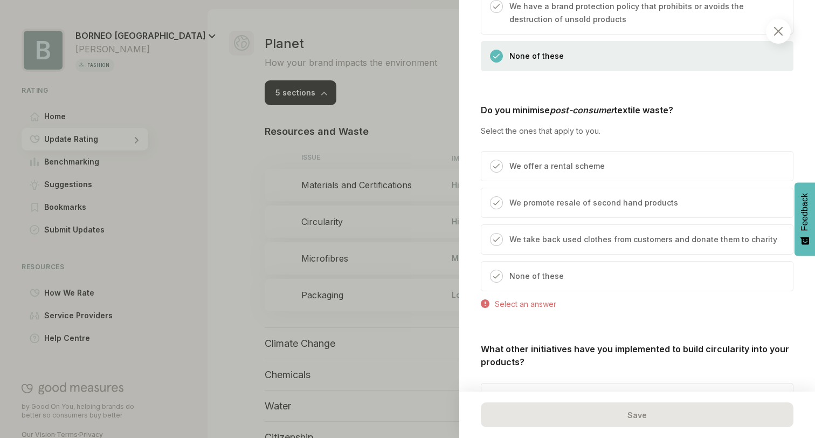
scroll to position [1808, 0]
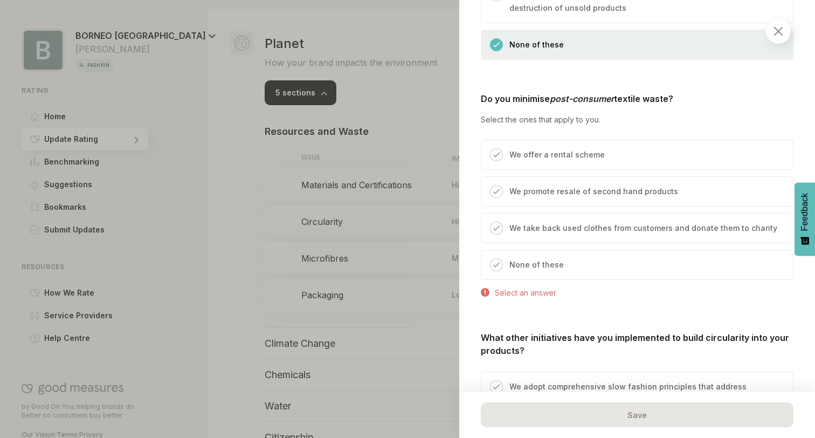
click at [535, 185] on p "We promote resale of second hand products" at bounding box center [593, 191] width 169 height 13
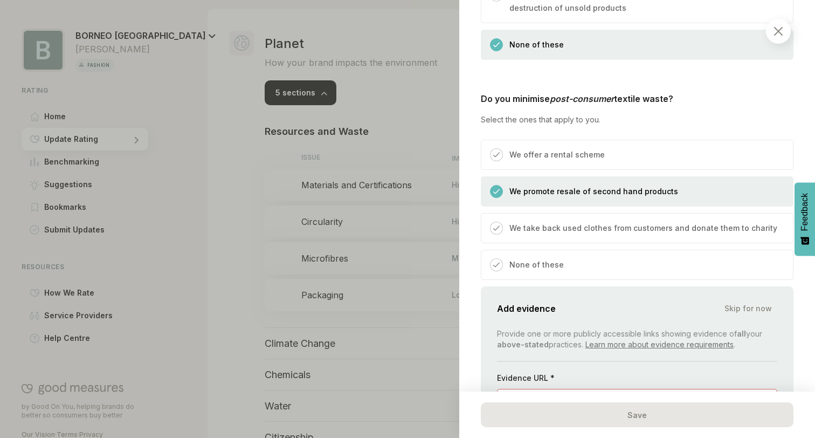
click at [534, 222] on p "We take back used clothes from customers and donate them to charity" at bounding box center [643, 228] width 268 height 13
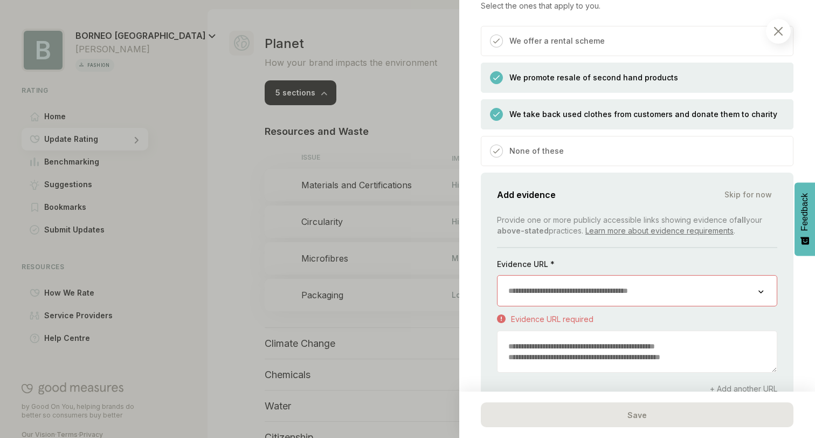
scroll to position [1965, 0]
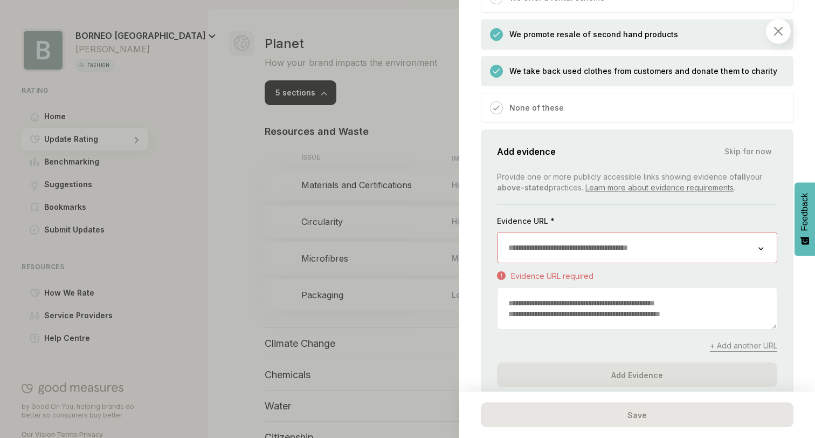
click at [528, 238] on input "url" at bounding box center [628, 247] width 261 height 30
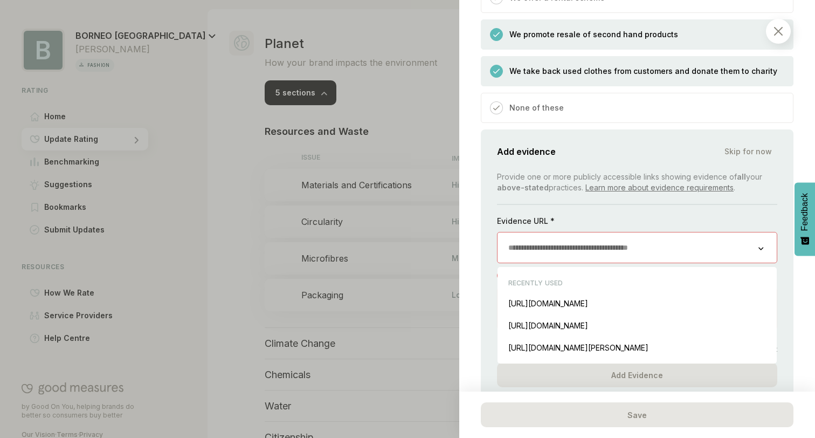
paste input "**********"
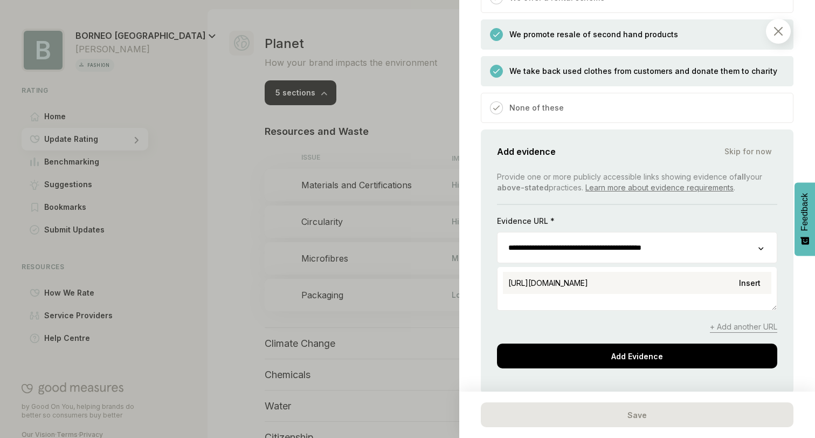
type input "**********"
click at [573, 278] on span "[URL][DOMAIN_NAME]" at bounding box center [548, 282] width 80 height 9
click at [585, 281] on textarea at bounding box center [637, 289] width 279 height 41
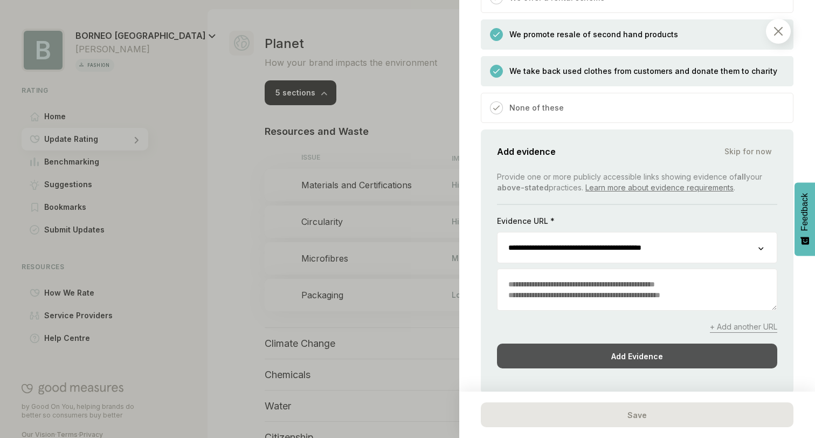
click at [573, 343] on div "Add Evidence" at bounding box center [637, 355] width 280 height 25
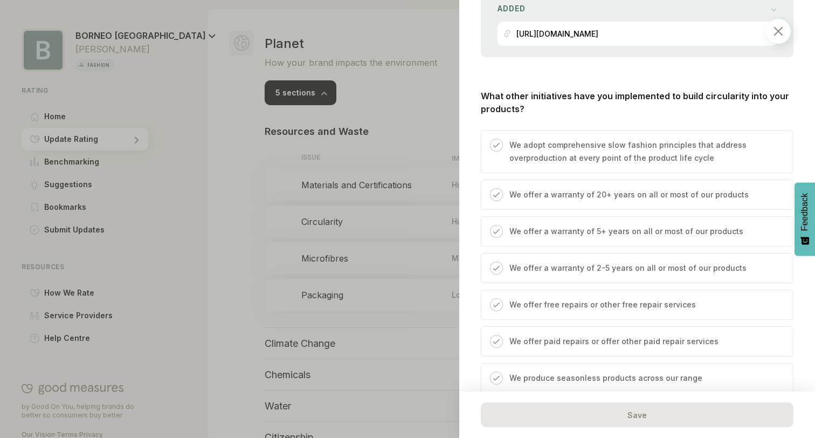
scroll to position [2104, 0]
click at [531, 138] on p "We adopt comprehensive slow fashion principles that address overproduction at e…" at bounding box center [645, 151] width 273 height 26
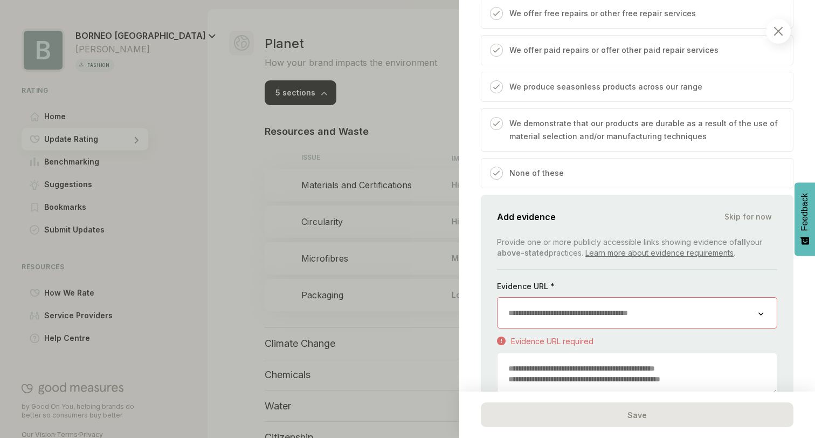
scroll to position [2395, 0]
click at [740, 211] on span "Skip for now" at bounding box center [747, 216] width 47 height 11
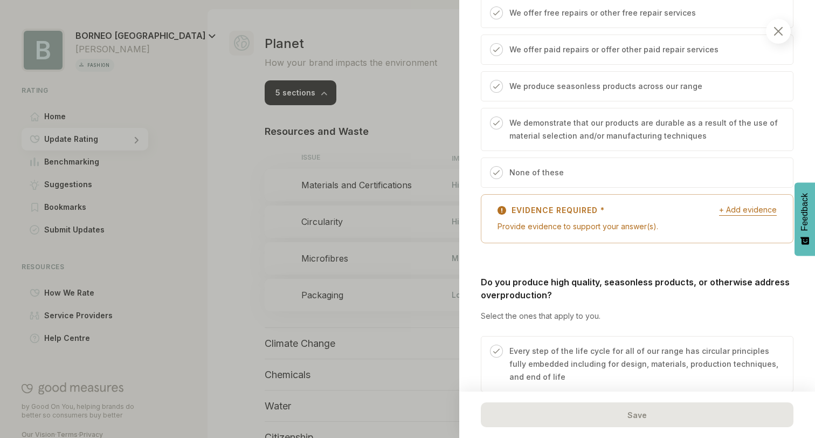
click at [745, 204] on span "+ Add evidence" at bounding box center [748, 209] width 58 height 11
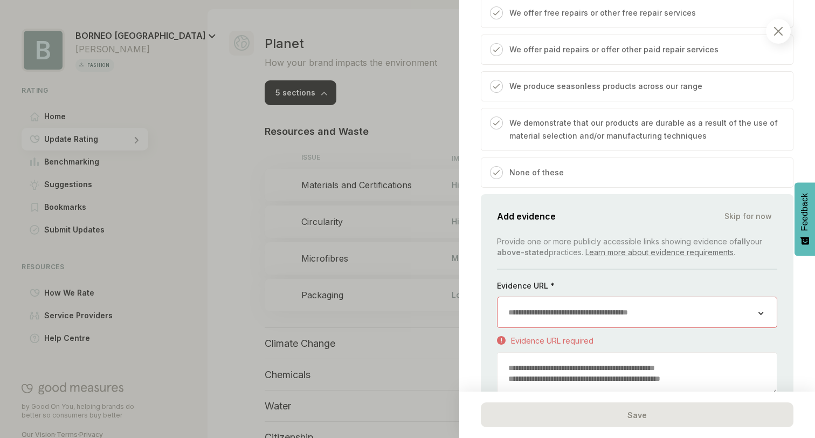
click at [756, 211] on span "Skip for now" at bounding box center [747, 216] width 47 height 11
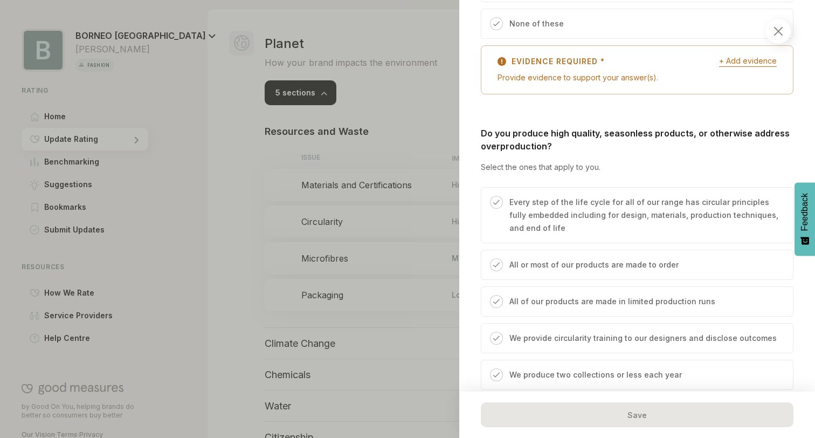
scroll to position [2547, 0]
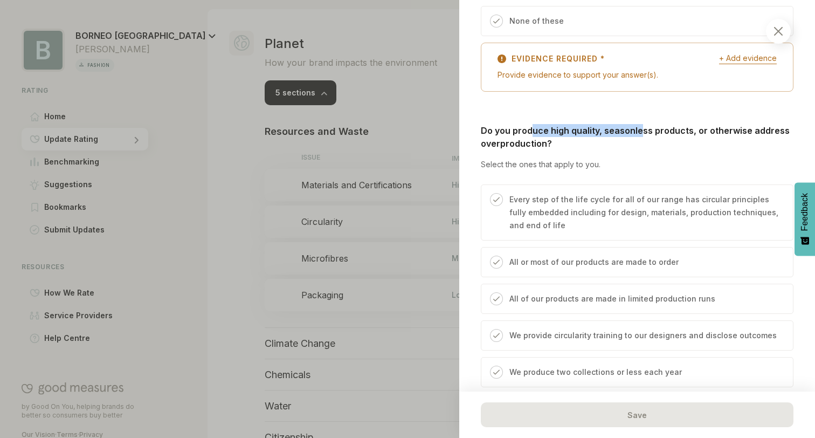
drag, startPoint x: 534, startPoint y: 115, endPoint x: 639, endPoint y: 119, distance: 105.7
click at [639, 124] on p "Do you produce high quality, seasonless products, or otherwise address overprod…" at bounding box center [637, 137] width 313 height 26
click at [632, 124] on p "Do you produce high quality, seasonless products, or otherwise address overprod…" at bounding box center [637, 137] width 313 height 26
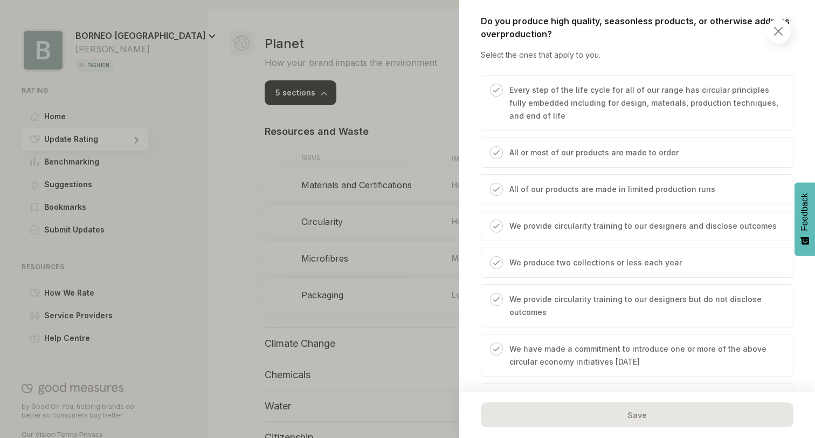
scroll to position [2662, 0]
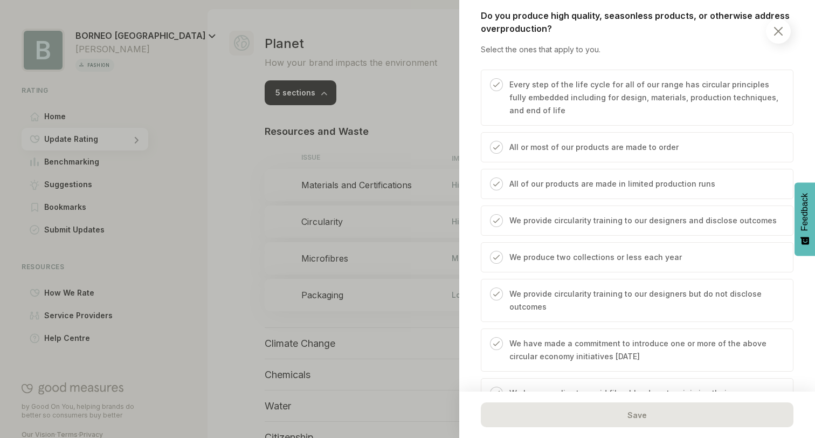
click at [526, 251] on p "We produce two collections or less each year" at bounding box center [595, 257] width 172 height 13
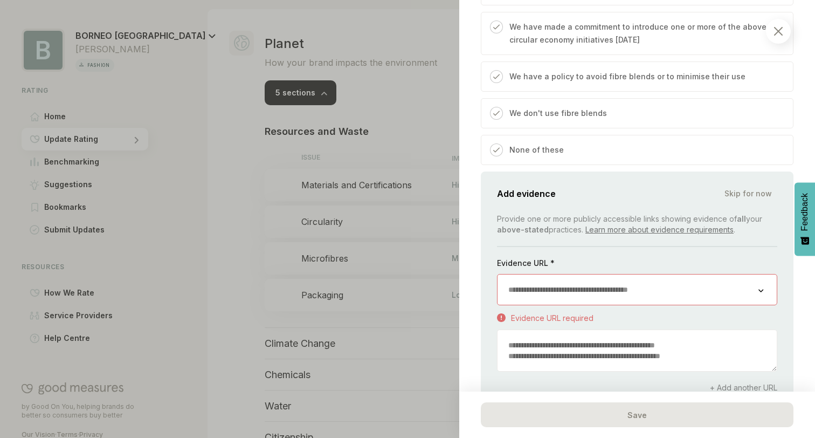
scroll to position [2980, 0]
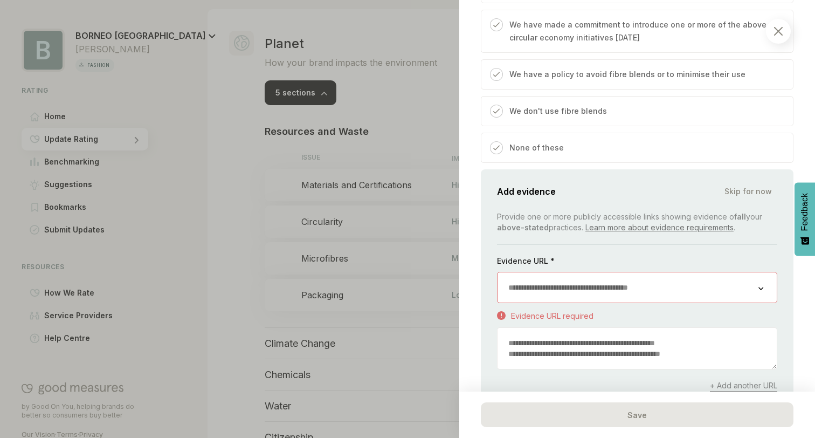
click at [533, 275] on input "url" at bounding box center [628, 287] width 261 height 30
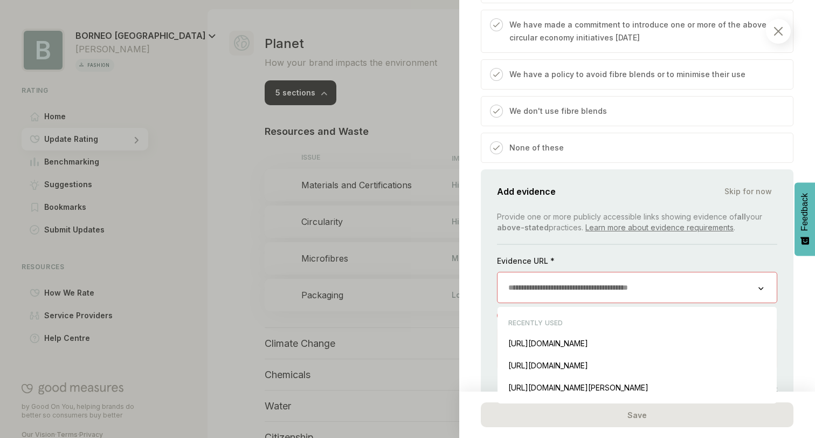
paste input "**********"
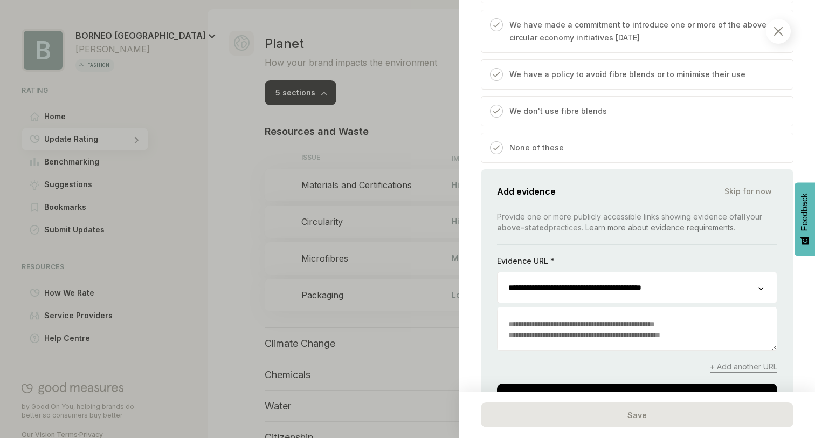
type input "**********"
click at [566, 327] on textarea at bounding box center [637, 329] width 279 height 41
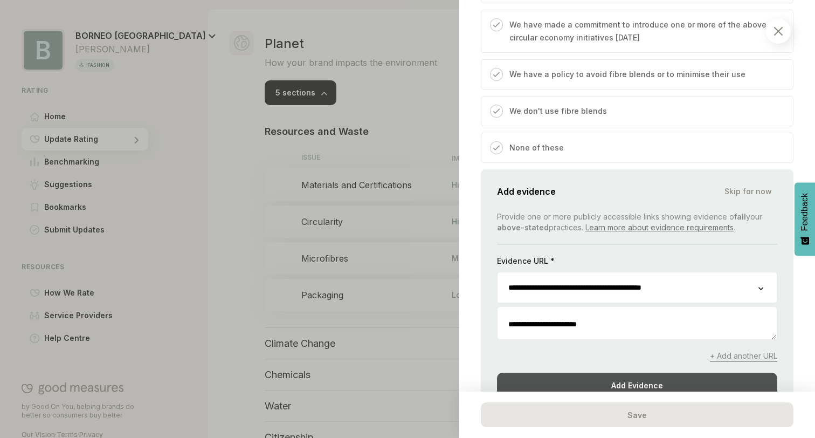
type textarea "**********"
click at [577, 376] on div "Add Evidence" at bounding box center [637, 384] width 280 height 25
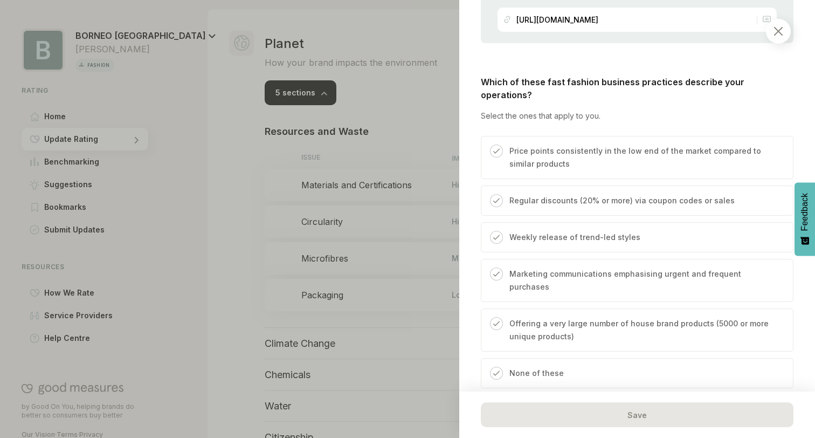
scroll to position [3169, 0]
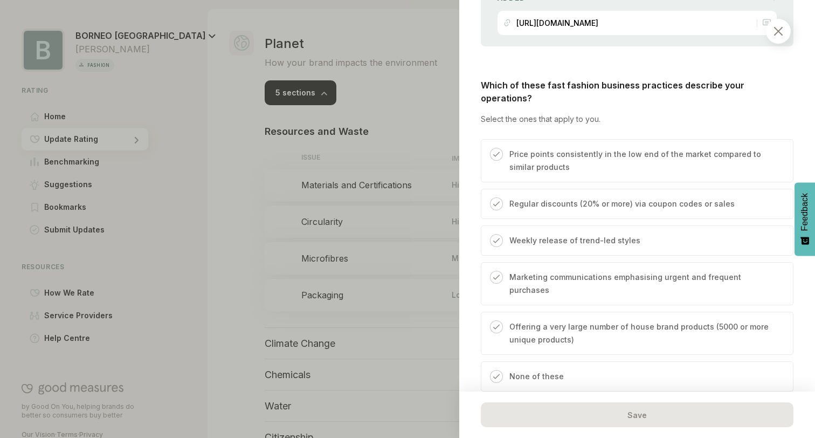
click at [531, 370] on p "None of these" at bounding box center [536, 376] width 54 height 13
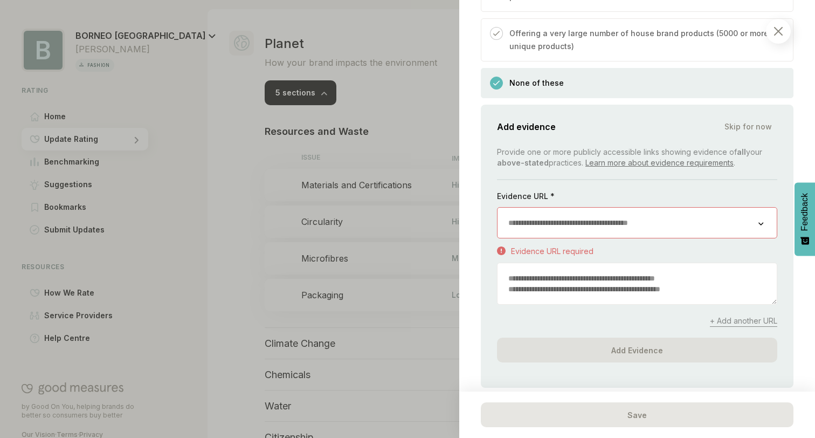
scroll to position [3452, 0]
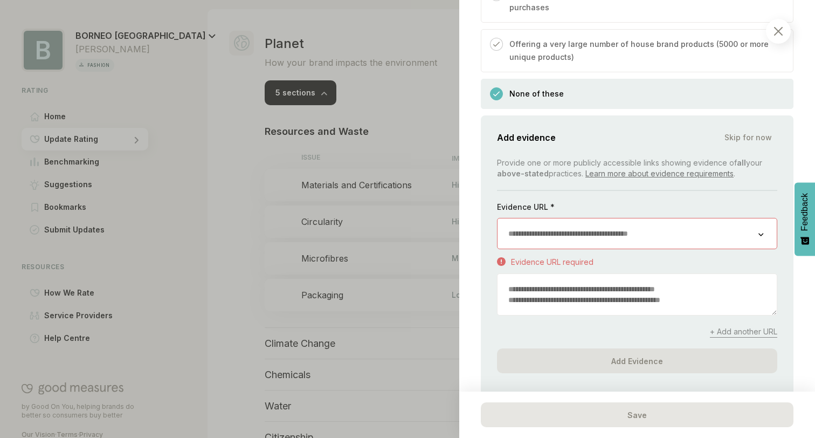
click at [644, 169] on link "Learn more about evidence requirements" at bounding box center [659, 173] width 148 height 9
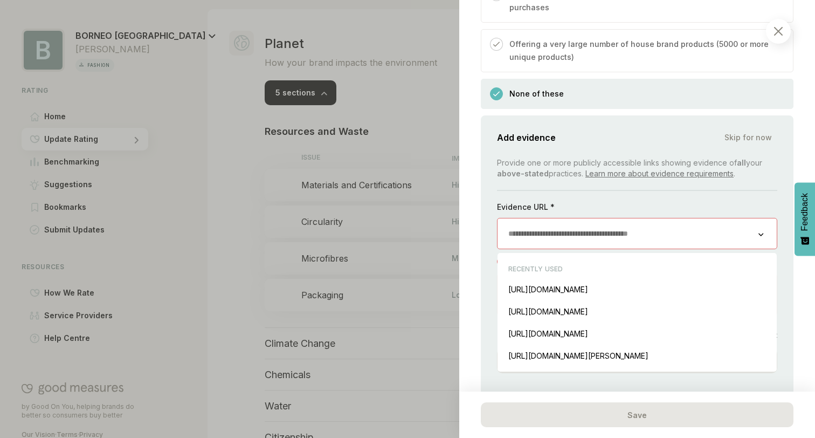
click at [592, 218] on input "url" at bounding box center [628, 233] width 261 height 30
paste input "**********"
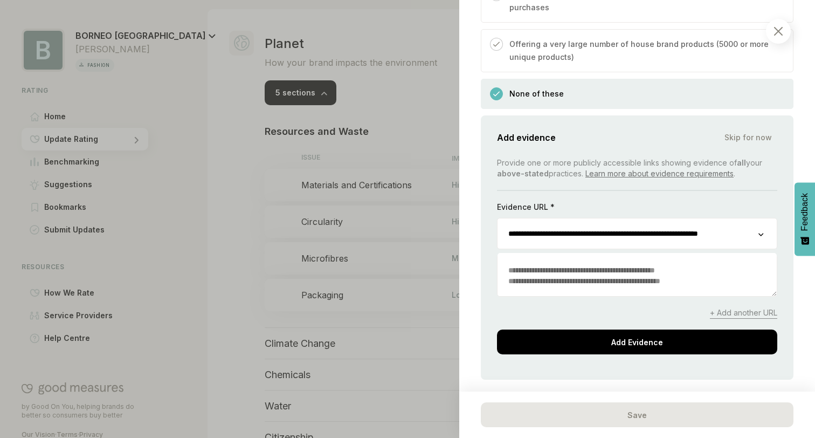
type input "**********"
click at [570, 316] on div "**********" at bounding box center [637, 247] width 313 height 264
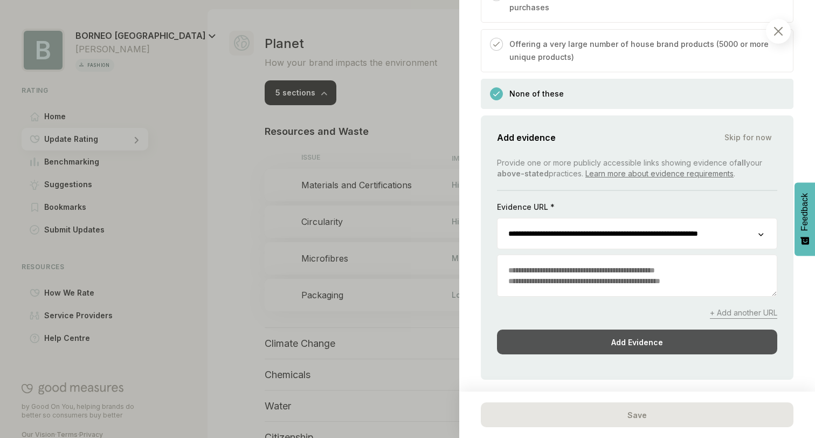
click at [584, 329] on div "Add Evidence" at bounding box center [637, 341] width 280 height 25
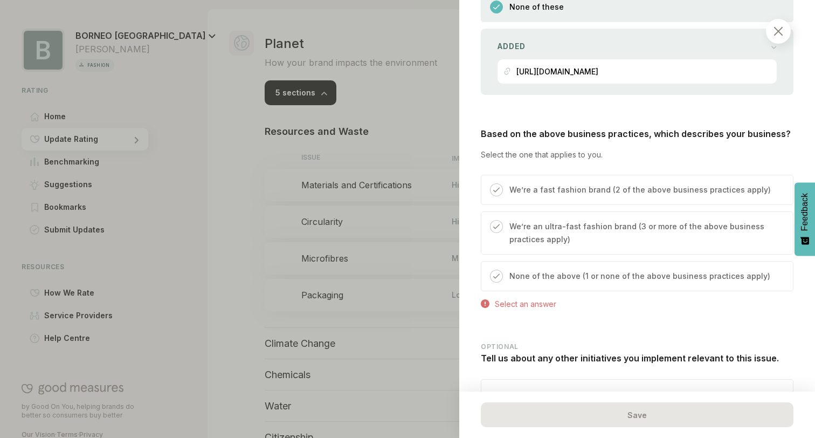
scroll to position [3539, 0]
click at [543, 269] on p "None of the above (1 or none of the above business practices apply)" at bounding box center [639, 275] width 261 height 13
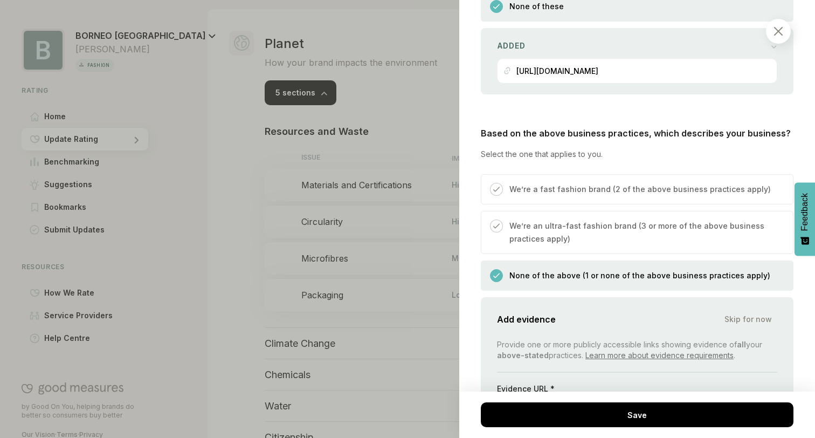
click at [539, 383] on div "Evidence URL *" at bounding box center [637, 391] width 280 height 16
click at [539, 400] on input "url" at bounding box center [628, 415] width 261 height 30
paste input "**********"
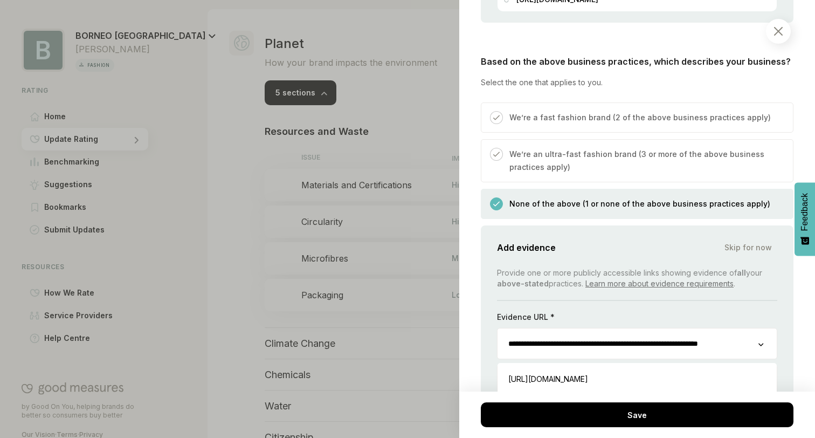
scroll to position [3621, 0]
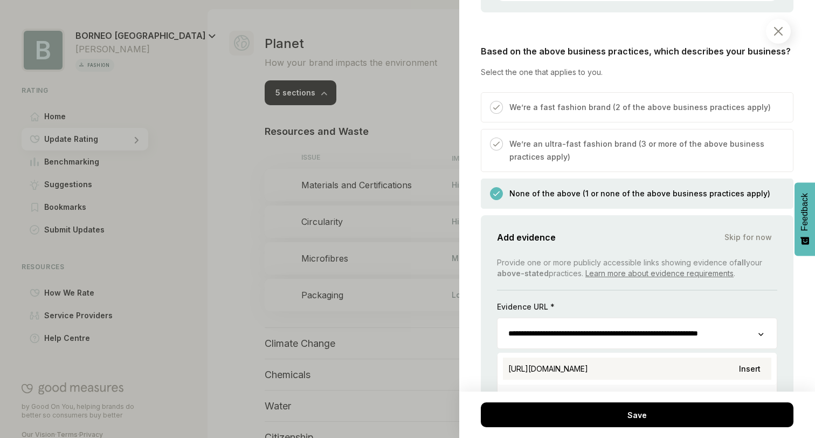
type input "**********"
click at [567, 364] on span "[URL][DOMAIN_NAME]" at bounding box center [548, 368] width 80 height 9
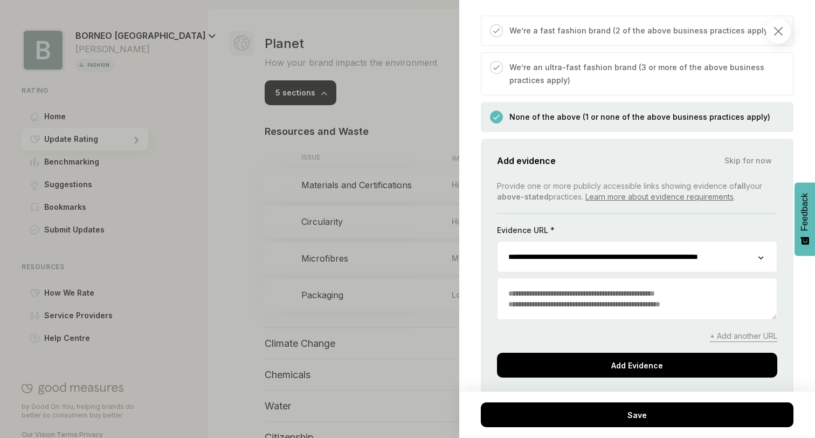
scroll to position [3702, 0]
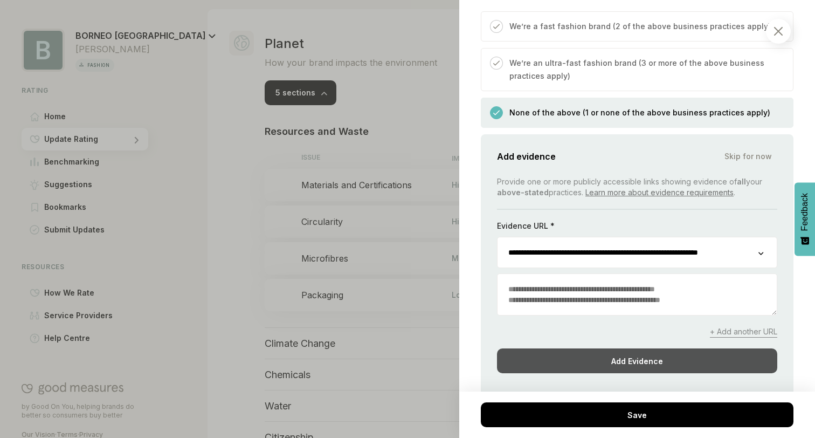
click at [567, 348] on div "Add Evidence" at bounding box center [637, 360] width 280 height 25
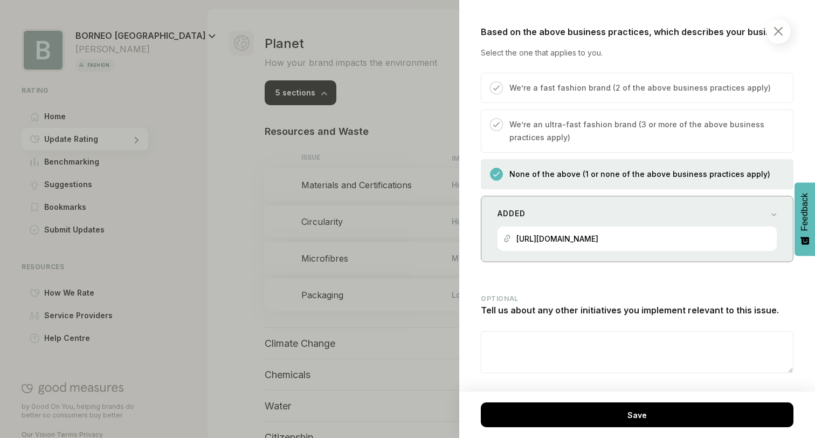
click at [583, 234] on p "[URL][DOMAIN_NAME]" at bounding box center [557, 238] width 82 height 9
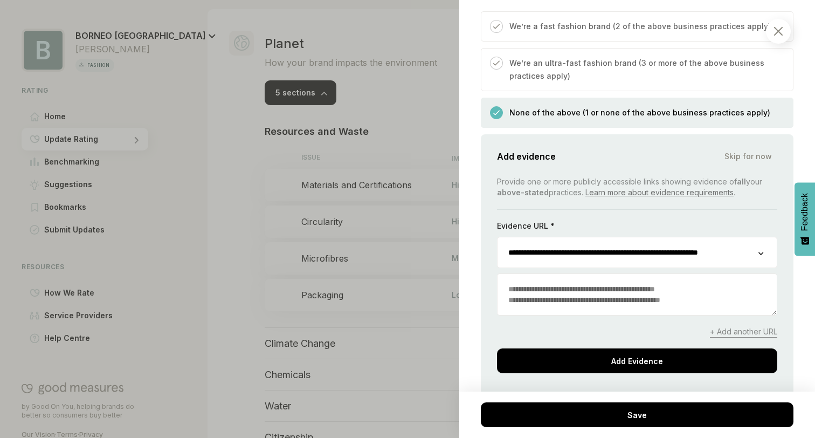
click at [723, 326] on span "+ Add another URL" at bounding box center [743, 331] width 67 height 11
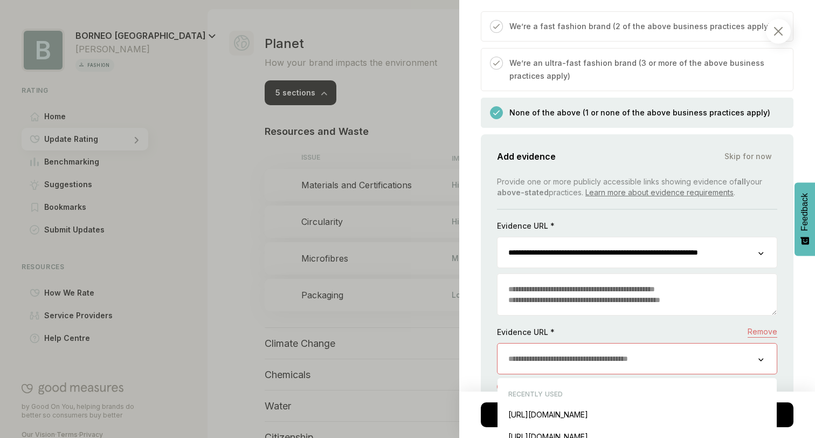
click at [607, 343] on input "url" at bounding box center [628, 358] width 261 height 30
paste input "**********"
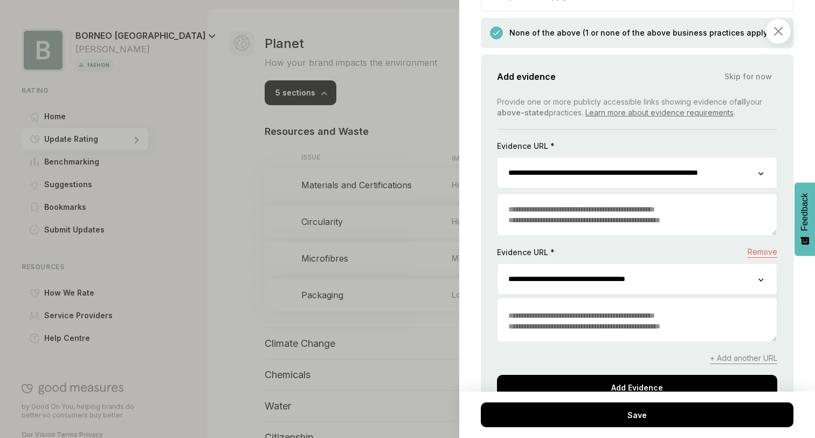
scroll to position [3790, 0]
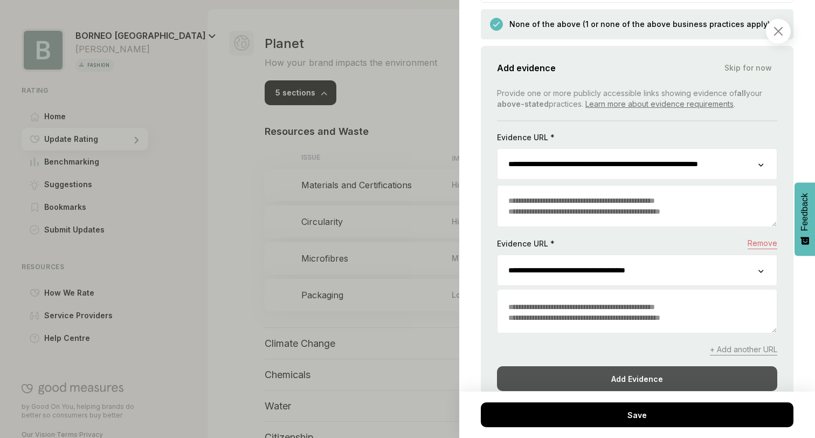
type input "**********"
click at [631, 366] on div "Add Evidence" at bounding box center [637, 378] width 280 height 25
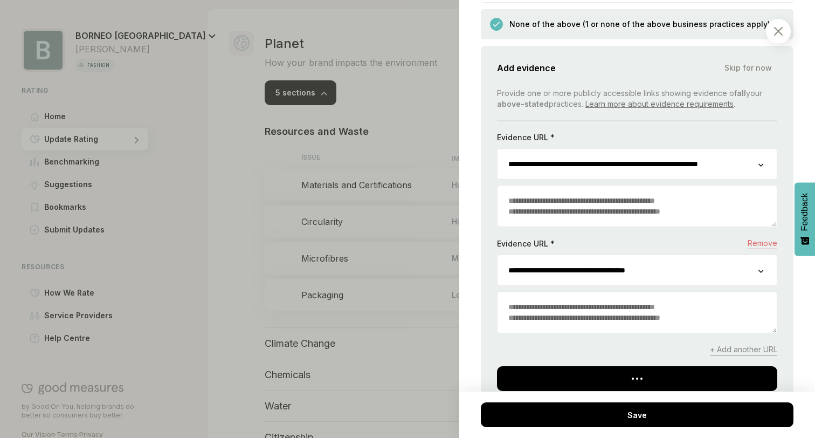
scroll to position [3670, 0]
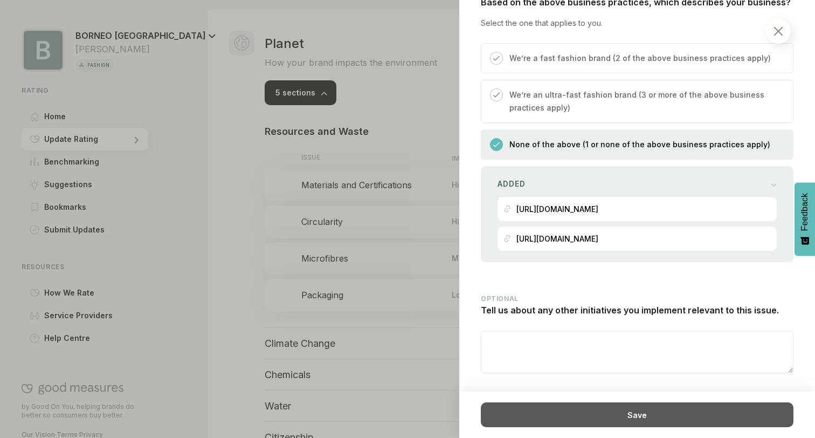
click at [603, 416] on div "Save" at bounding box center [637, 414] width 313 height 25
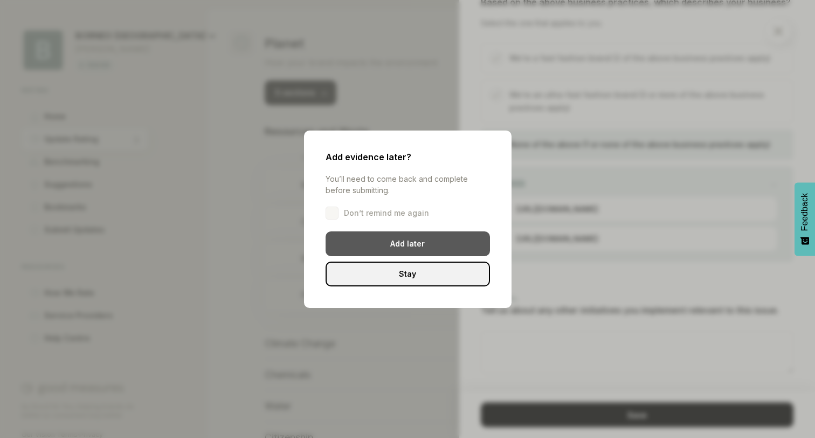
click at [412, 248] on div "Add later" at bounding box center [408, 243] width 164 height 25
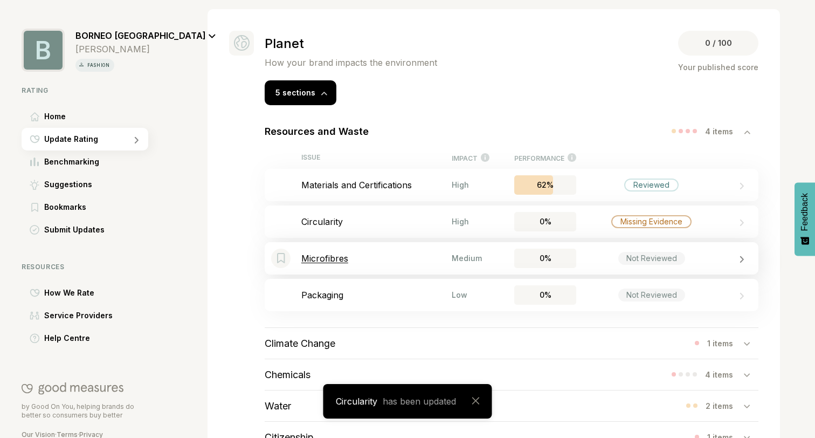
click at [392, 259] on p "Microfibres" at bounding box center [376, 258] width 150 height 11
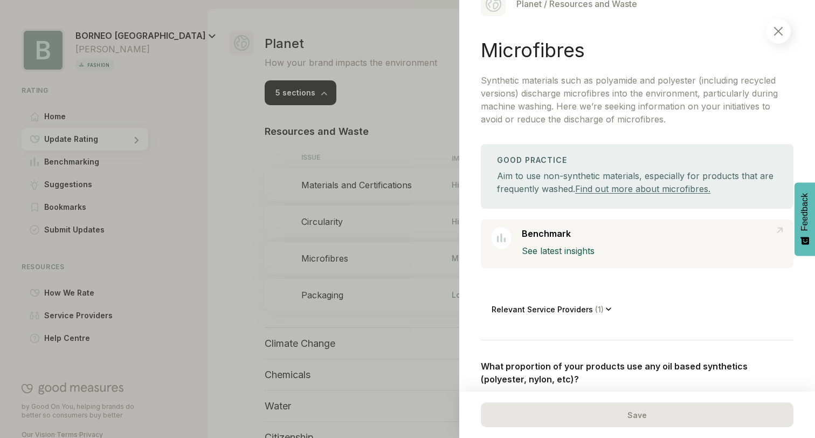
scroll to position [31, 0]
click at [586, 305] on p "Relevant Service Providers ( 1 )" at bounding box center [549, 307] width 114 height 9
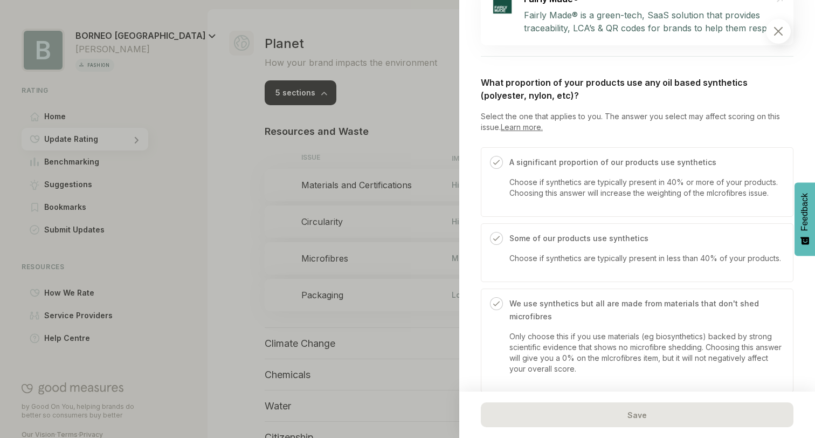
scroll to position [385, 0]
click at [549, 165] on p "A significant proportion of our products use synthetics" at bounding box center [645, 160] width 273 height 13
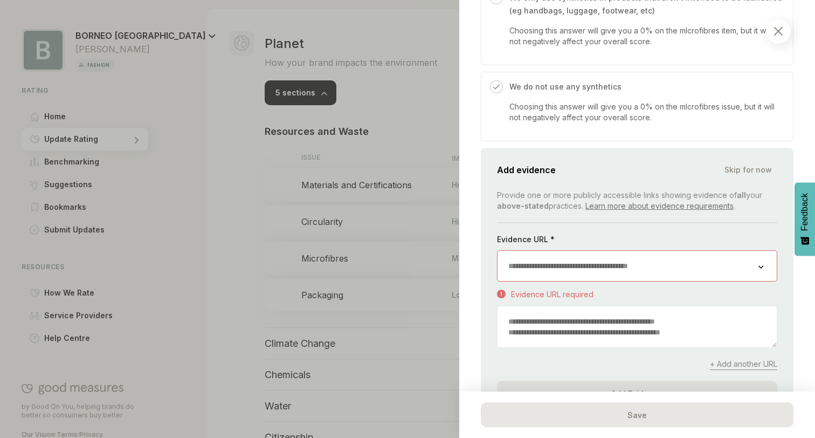
scroll to position [812, 0]
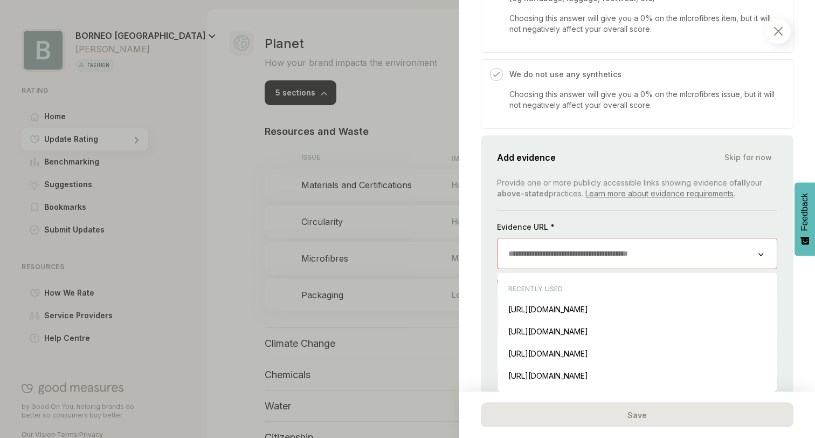
click at [521, 249] on input "url" at bounding box center [628, 253] width 261 height 30
paste input "**********"
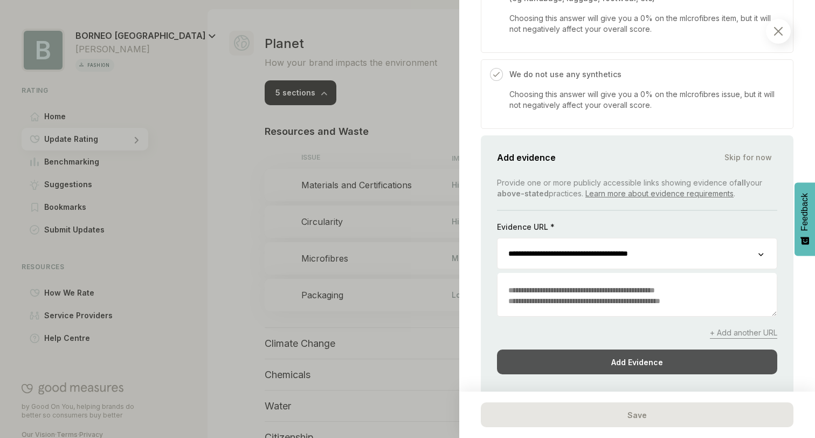
type input "**********"
click at [593, 365] on div "Add Evidence" at bounding box center [637, 361] width 280 height 25
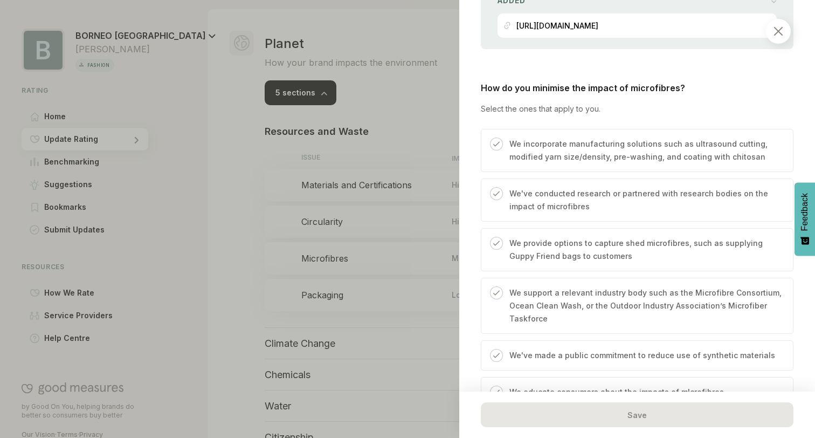
scroll to position [969, 0]
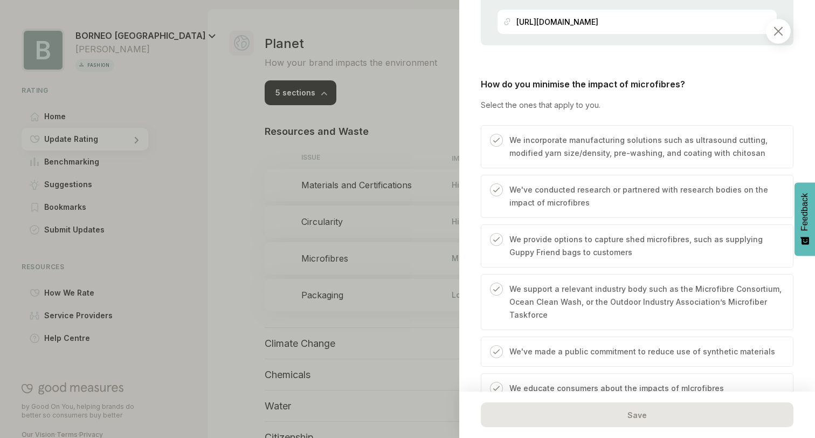
click at [531, 245] on p "We provide options to capture shed microfibres, such as supplying Guppy Friend …" at bounding box center [645, 246] width 273 height 26
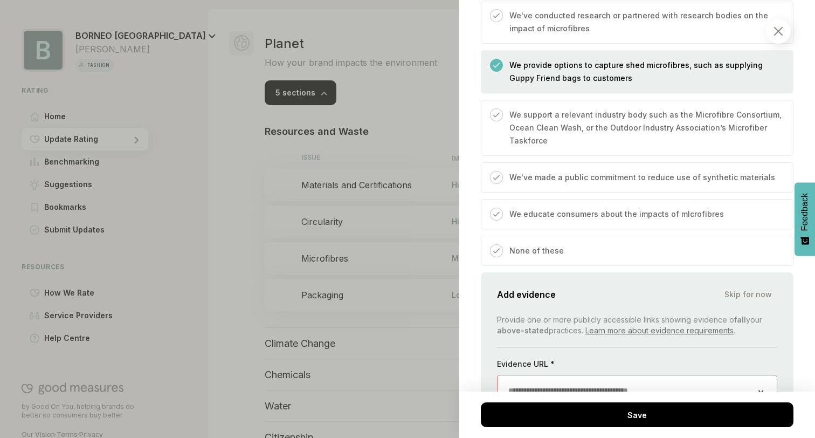
scroll to position [1160, 0]
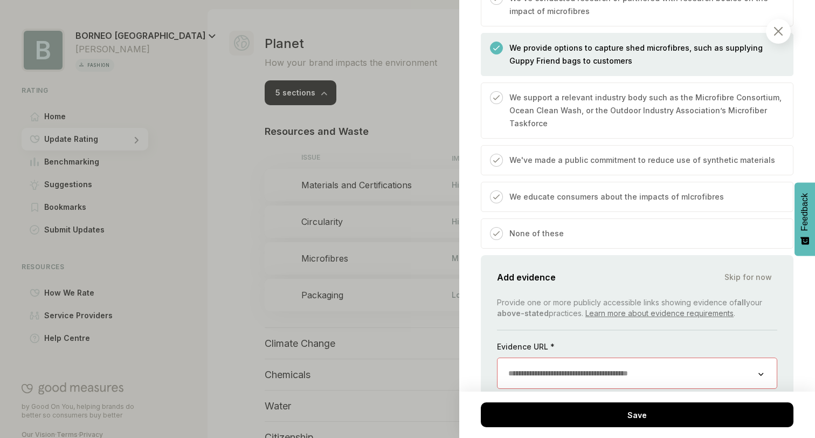
click at [535, 369] on input "url" at bounding box center [628, 373] width 261 height 30
paste input "**********"
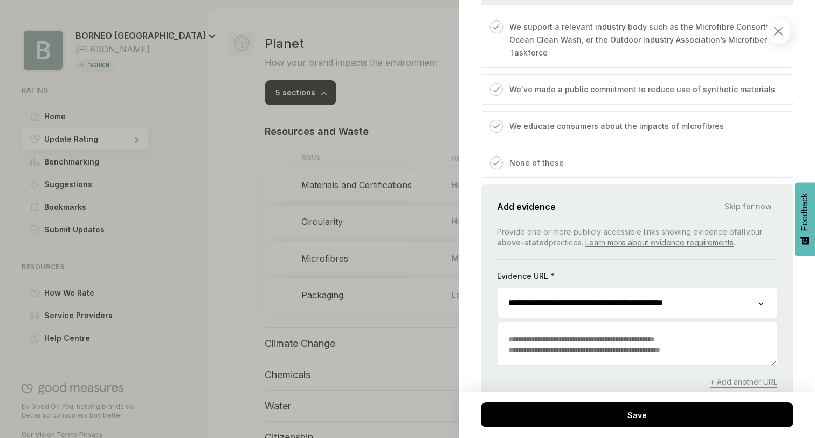
scroll to position [1273, 0]
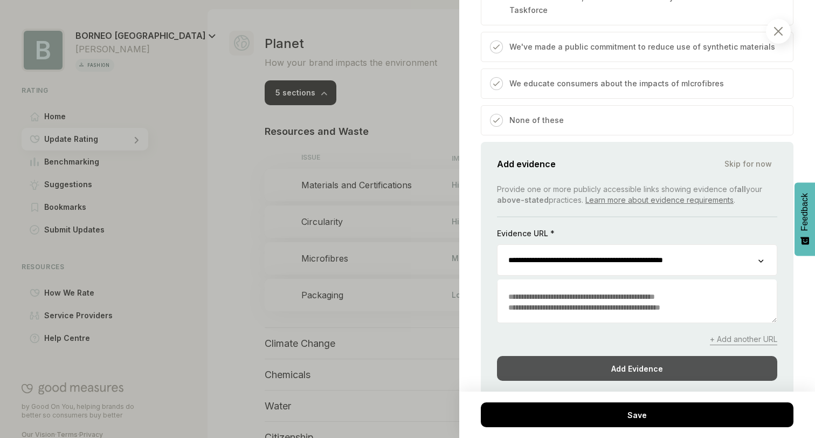
type input "**********"
click at [584, 366] on div "Add Evidence" at bounding box center [637, 368] width 280 height 25
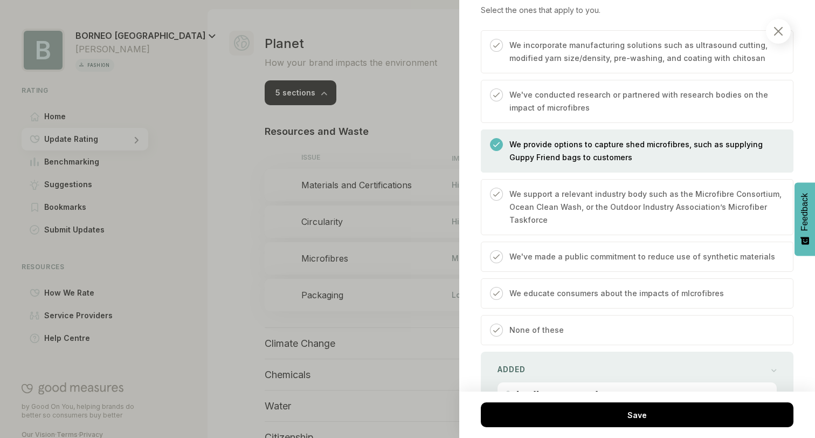
scroll to position [1058, 0]
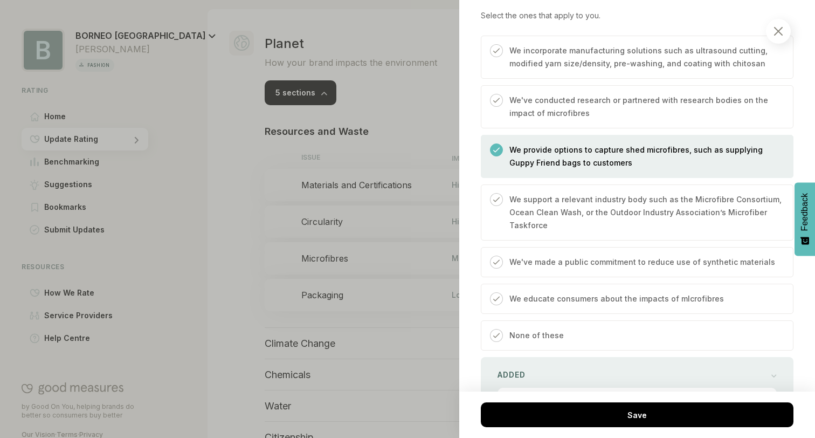
click at [509, 300] on div "We educate consumers about the impacts of mIcrofibres" at bounding box center [613, 302] width 221 height 21
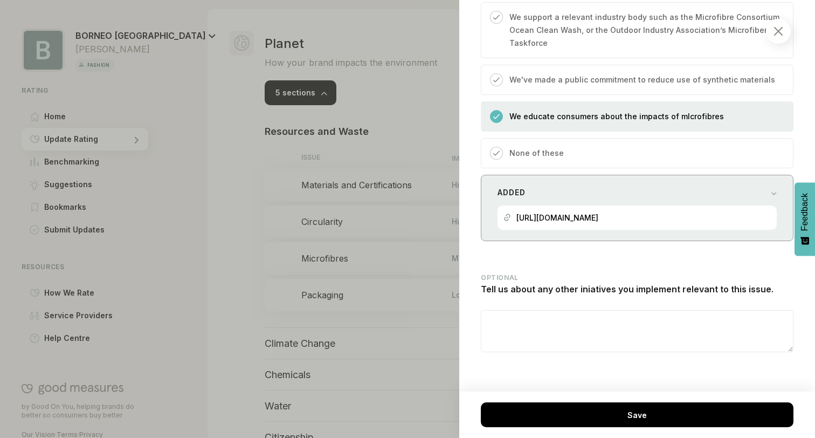
click at [613, 185] on div "Added" at bounding box center [637, 192] width 279 height 15
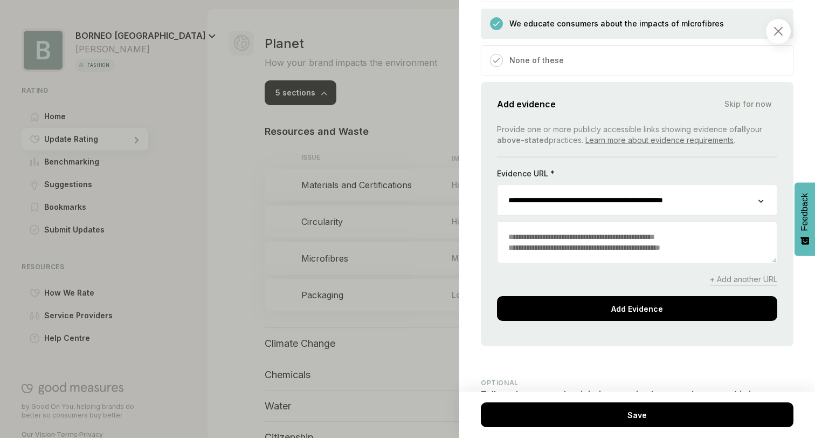
scroll to position [1387, 0]
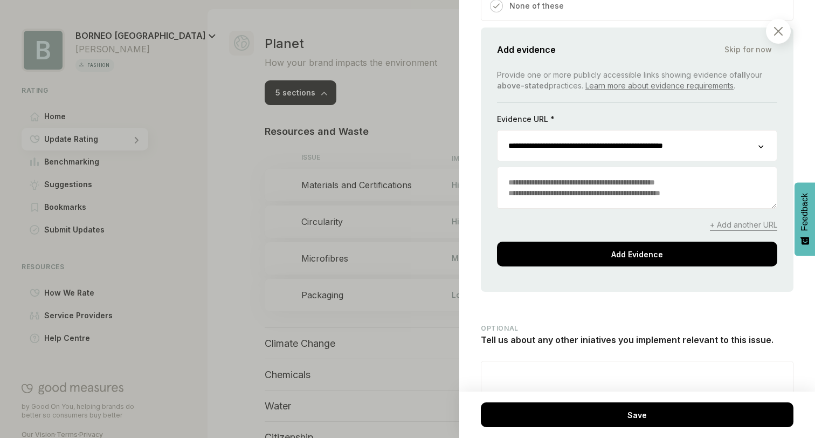
click at [740, 227] on span "+ Add another URL" at bounding box center [743, 224] width 67 height 11
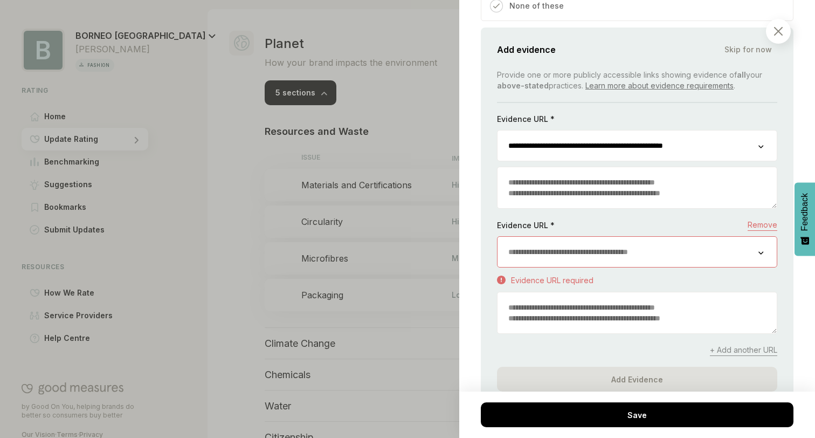
click at [567, 261] on input "url" at bounding box center [628, 252] width 261 height 30
paste input "**********"
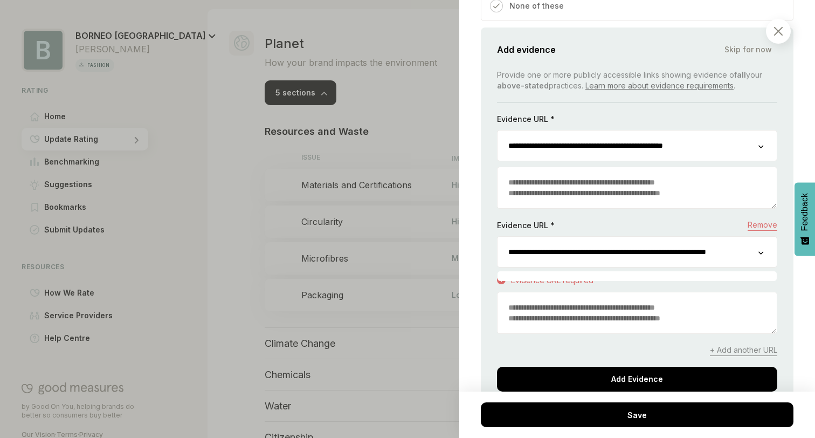
scroll to position [0, 30]
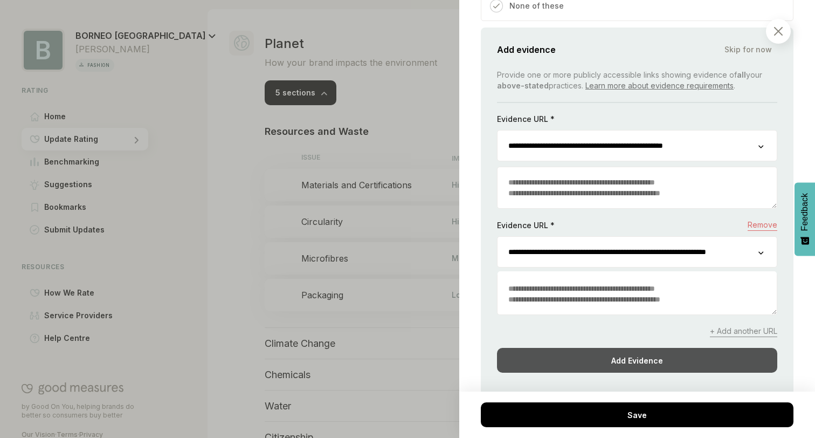
type input "**********"
click at [601, 354] on div "Add Evidence" at bounding box center [637, 360] width 280 height 25
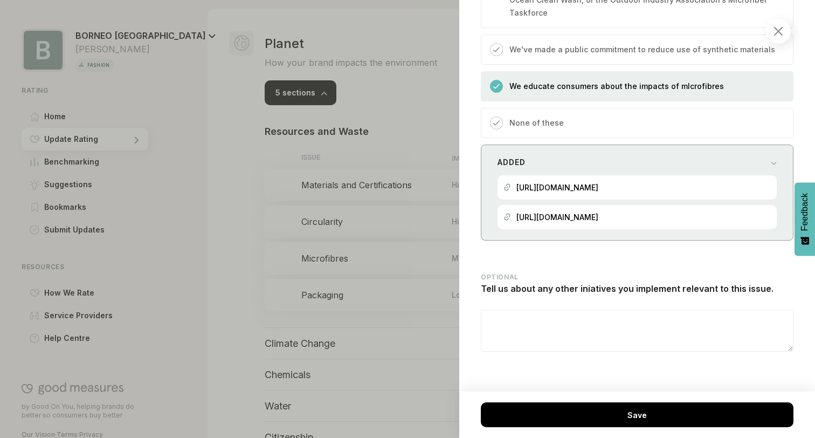
click at [598, 175] on div "[URL][DOMAIN_NAME]" at bounding box center [557, 187] width 82 height 24
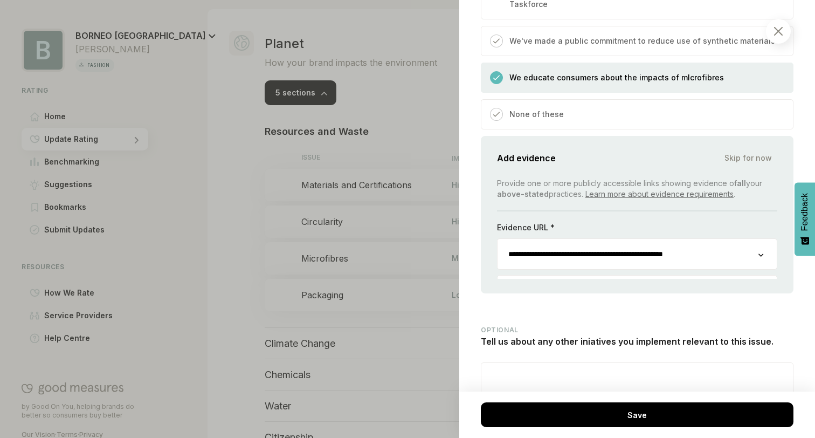
scroll to position [1387, 0]
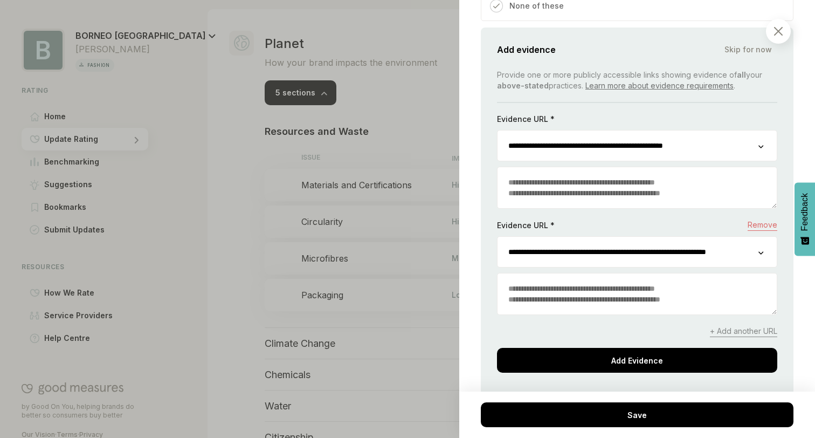
click at [661, 185] on textarea at bounding box center [637, 187] width 279 height 41
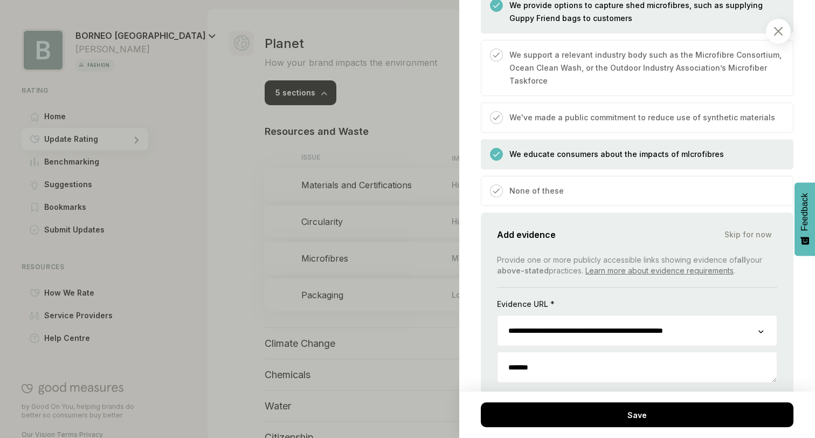
scroll to position [1204, 0]
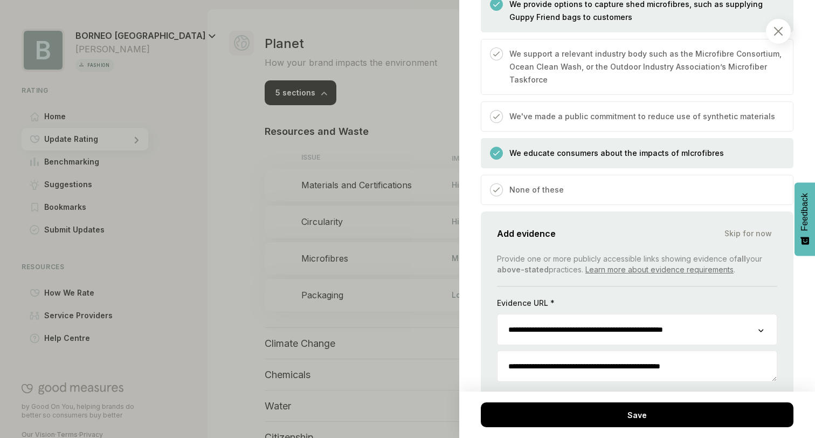
click at [556, 368] on textarea "**********" at bounding box center [637, 366] width 279 height 30
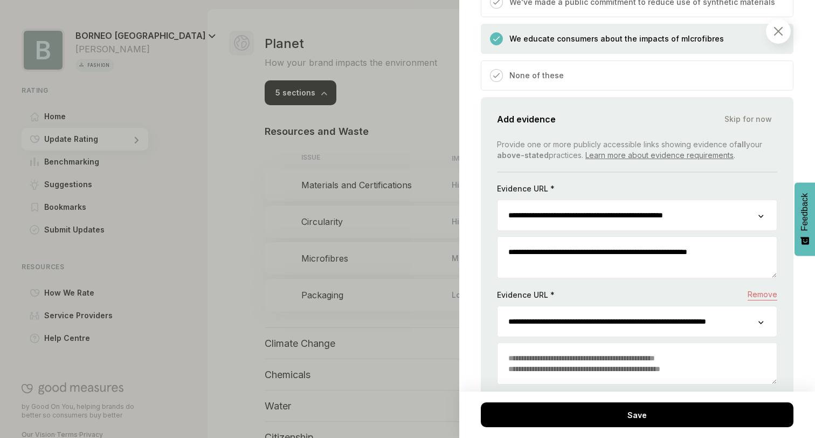
scroll to position [1335, 0]
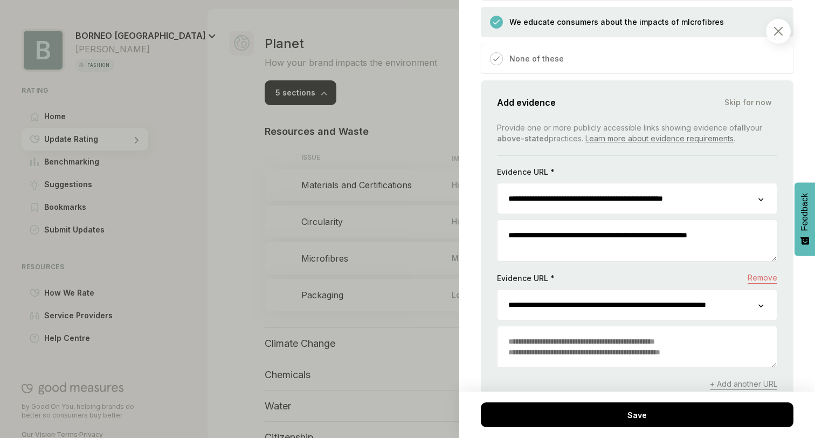
type textarea "**********"
click at [571, 348] on textarea at bounding box center [637, 346] width 279 height 41
paste textarea "**********"
type textarea "*"
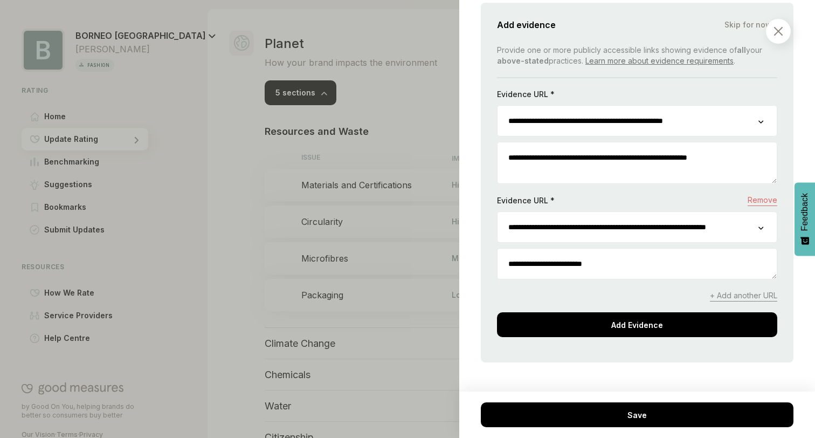
scroll to position [1441, 0]
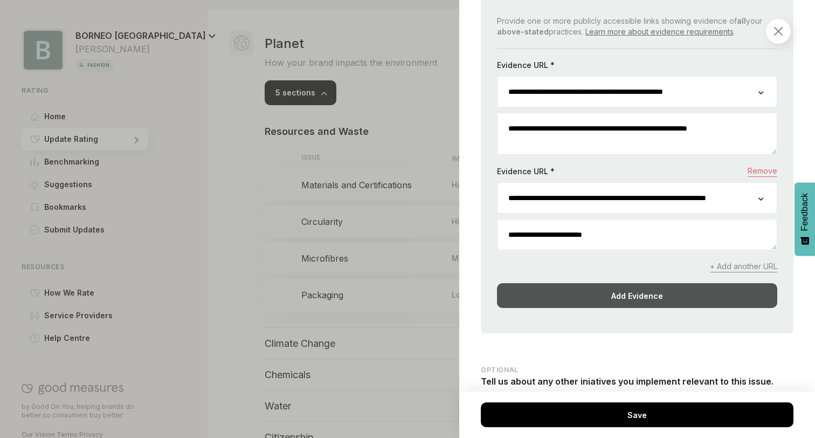
type textarea "**********"
click at [583, 306] on div "Add Evidence" at bounding box center [637, 295] width 280 height 25
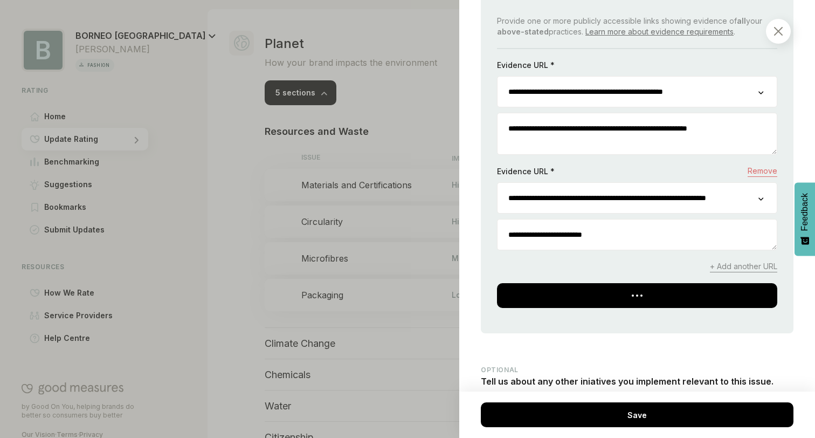
scroll to position [1279, 0]
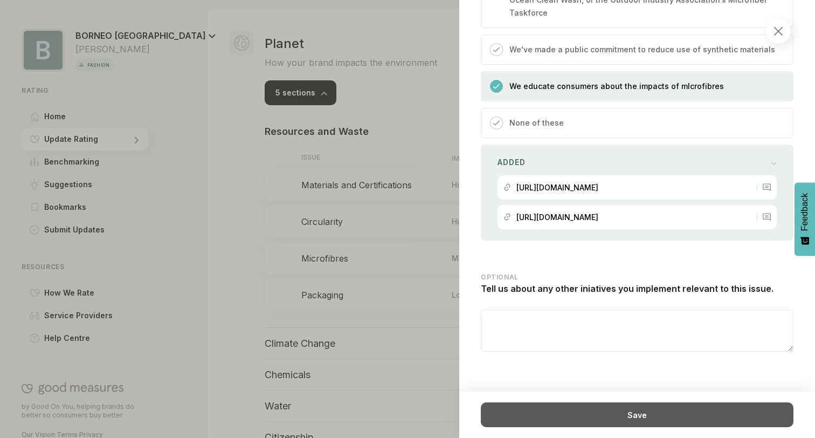
click at [564, 420] on div "Save" at bounding box center [637, 414] width 313 height 25
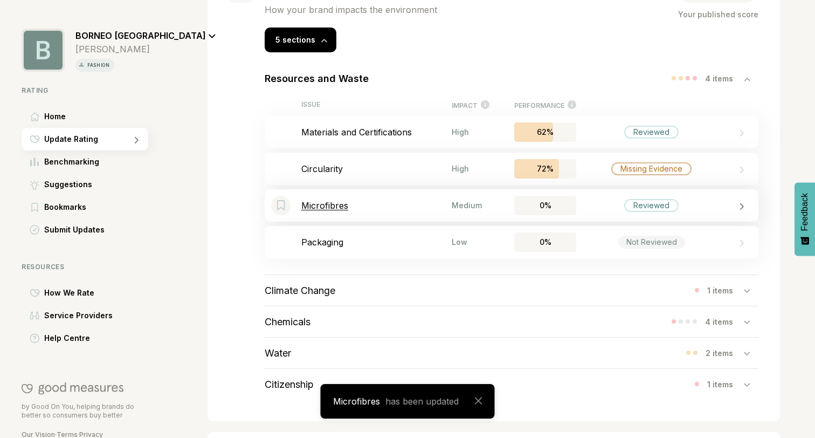
scroll to position [303, 0]
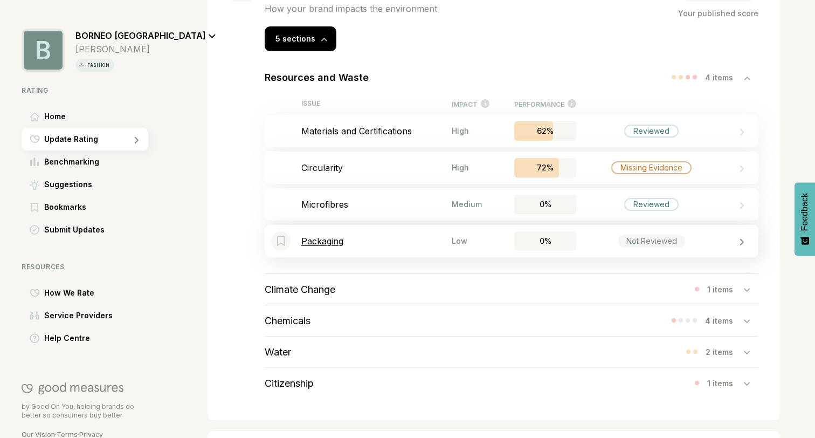
click at [410, 240] on p "Packaging" at bounding box center [376, 241] width 150 height 11
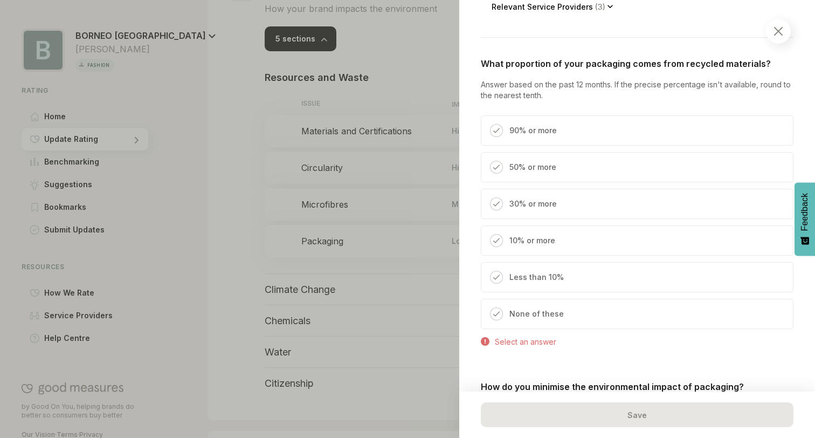
scroll to position [333, 0]
click at [572, 169] on div "50% or more" at bounding box center [637, 166] width 313 height 30
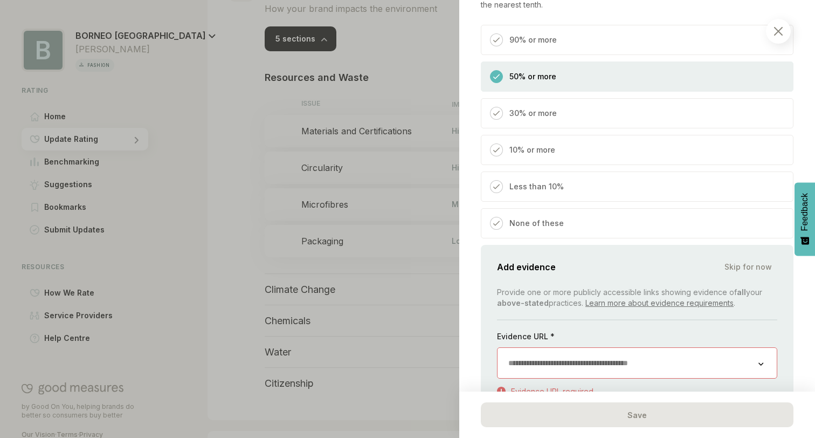
click at [552, 360] on input "url" at bounding box center [628, 363] width 261 height 30
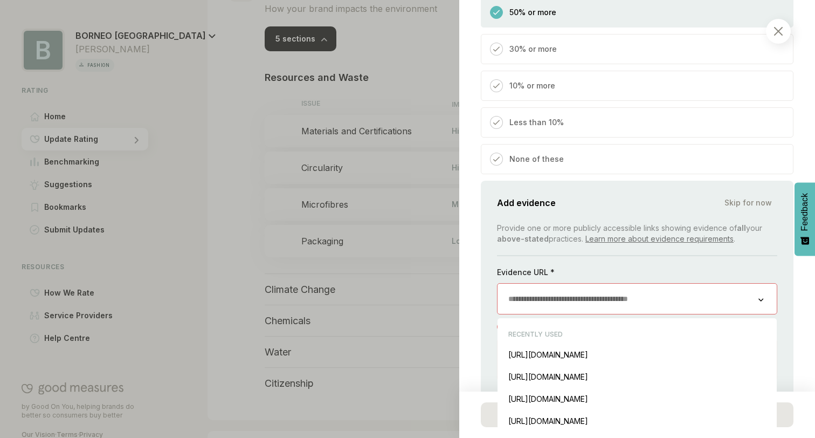
scroll to position [490, 0]
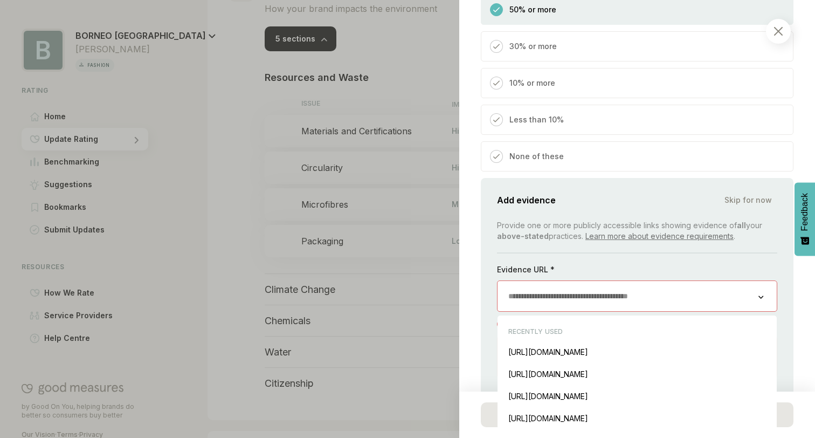
paste input "**********"
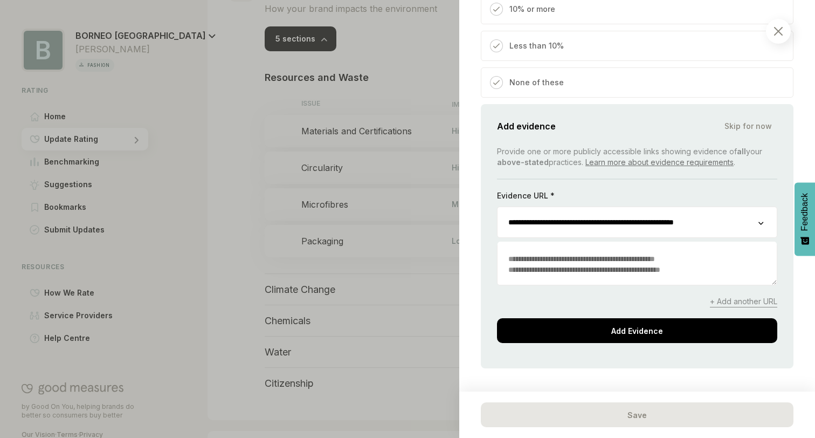
scroll to position [568, 0]
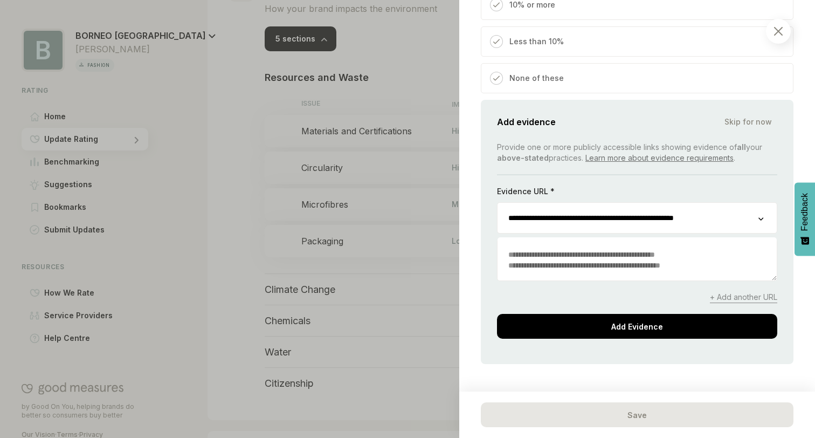
type input "**********"
click at [603, 273] on textarea at bounding box center [637, 259] width 279 height 41
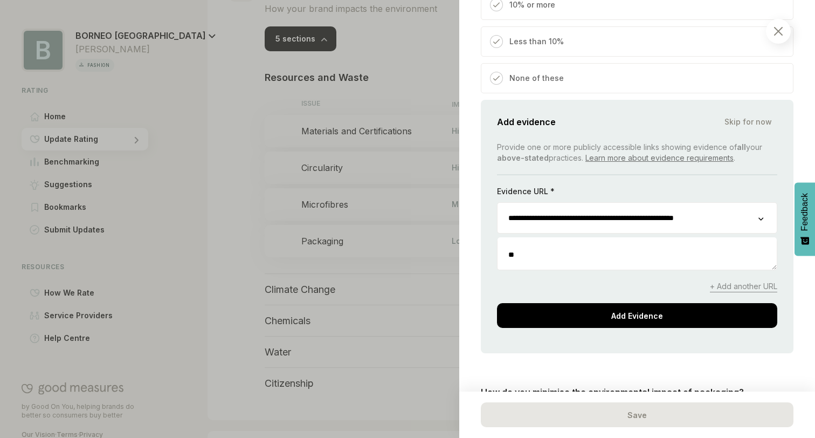
type textarea "*"
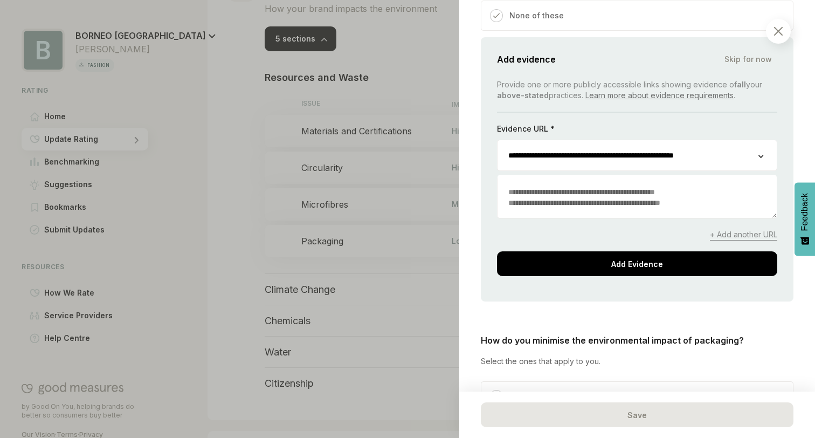
scroll to position [643, 0]
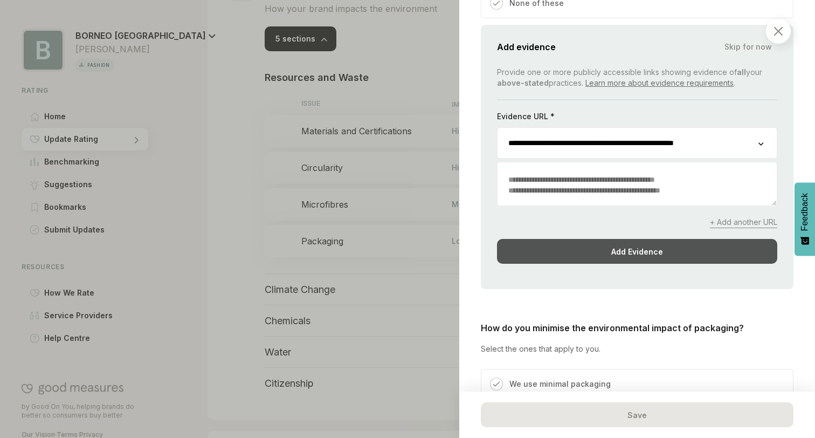
click at [588, 258] on div "Add Evidence" at bounding box center [637, 251] width 280 height 25
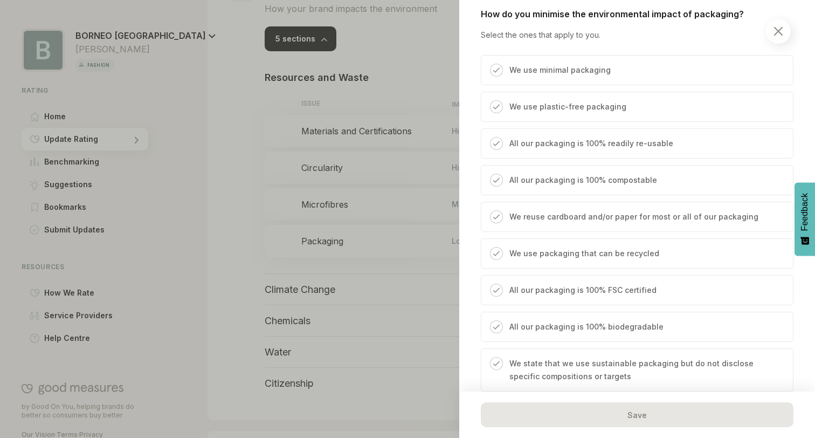
scroll to position [736, 0]
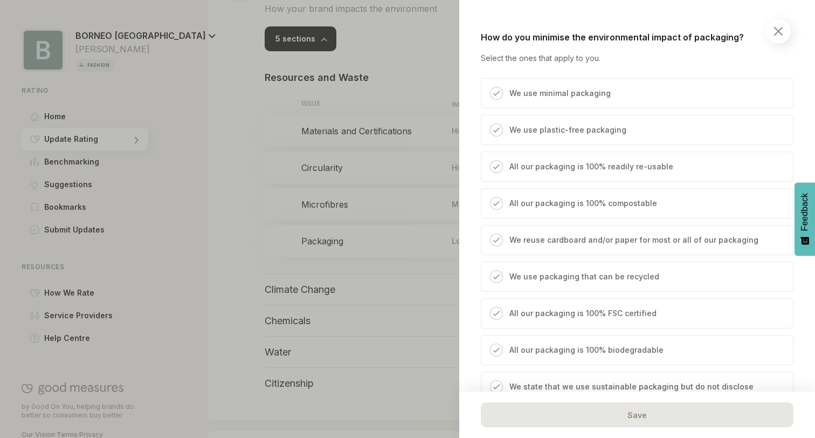
click at [552, 100] on p "We use minimal packaging" at bounding box center [559, 93] width 101 height 13
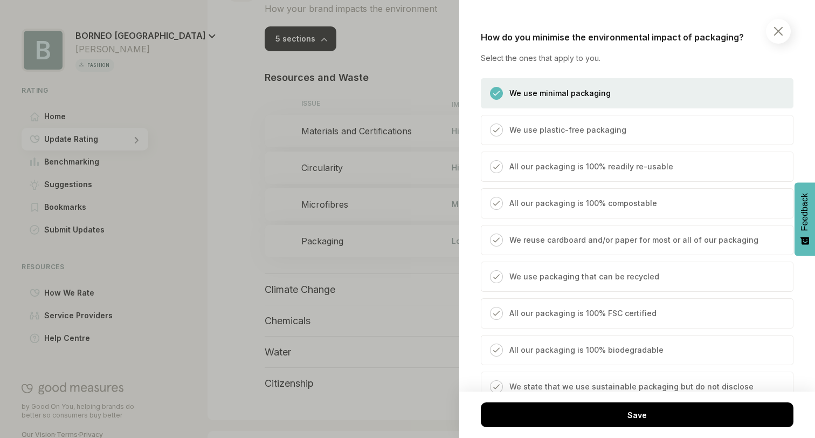
click at [580, 136] on p "We use plastic-free packaging" at bounding box center [567, 129] width 117 height 13
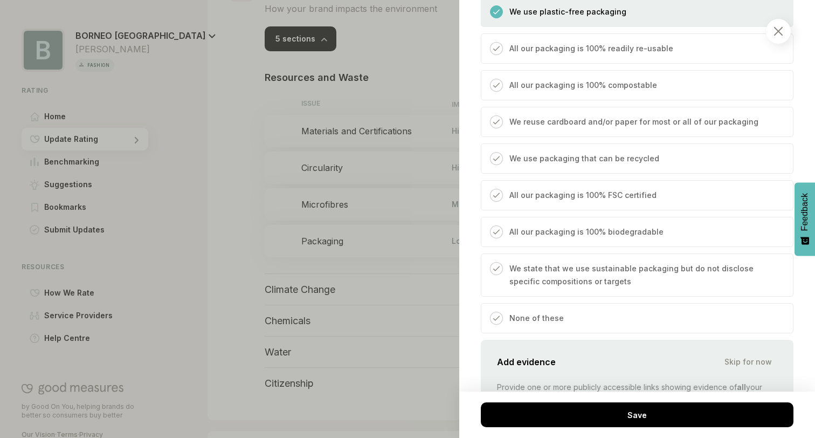
scroll to position [865, 0]
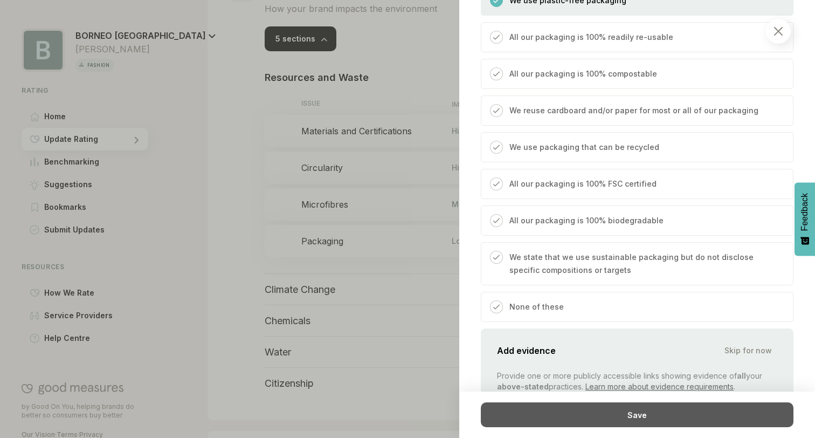
click at [603, 415] on div "Save" at bounding box center [637, 414] width 313 height 25
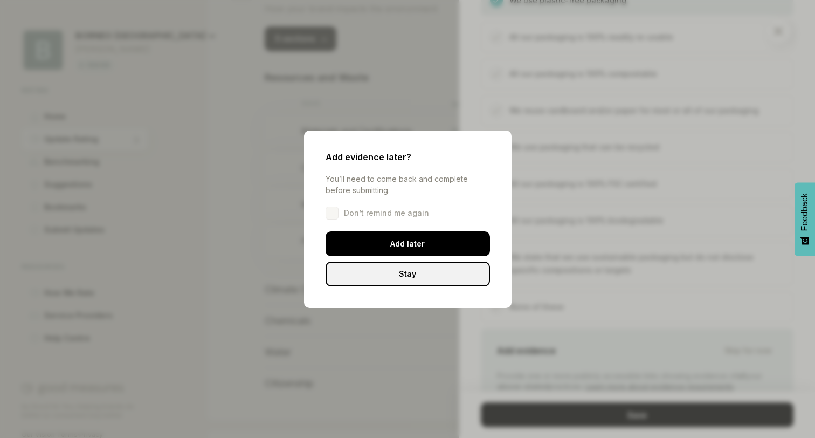
click at [437, 268] on div "Stay" at bounding box center [408, 273] width 164 height 25
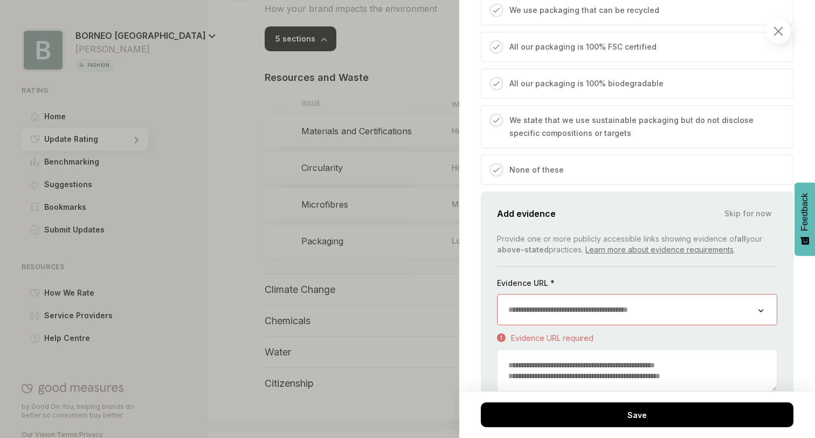
scroll to position [1118, 0]
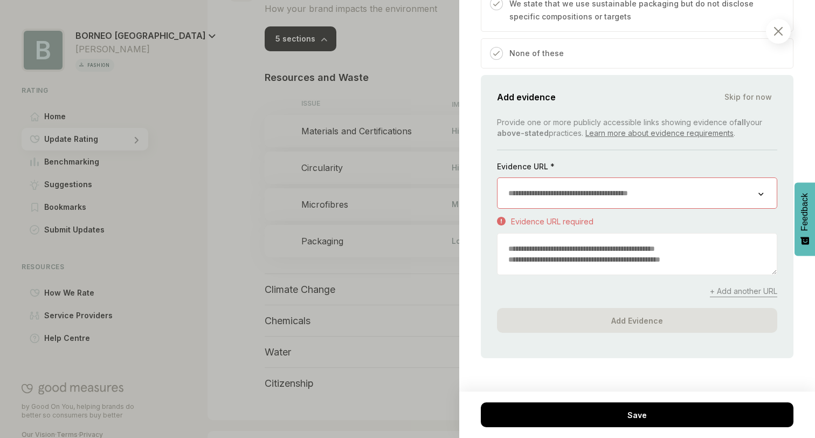
click at [593, 207] on input "url" at bounding box center [628, 193] width 261 height 30
paste input "**********"
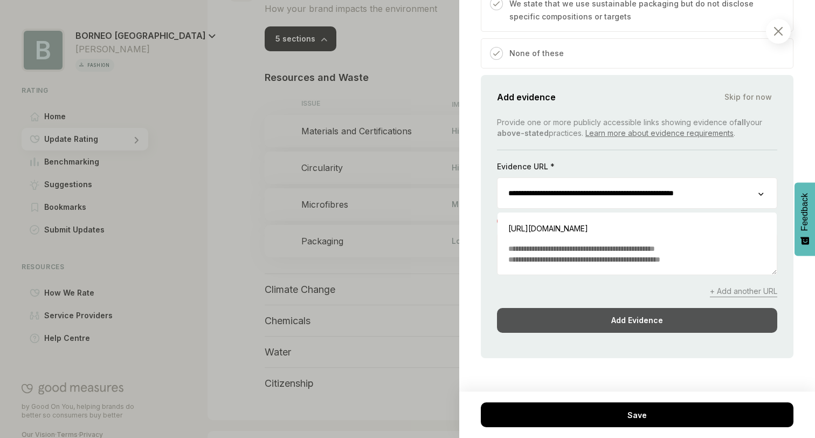
scroll to position [0, 3]
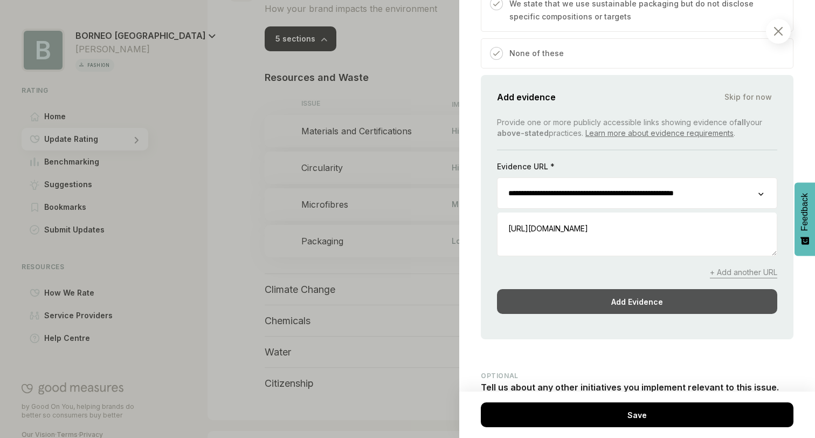
type input "**********"
click at [592, 314] on div "Add Evidence" at bounding box center [637, 301] width 280 height 25
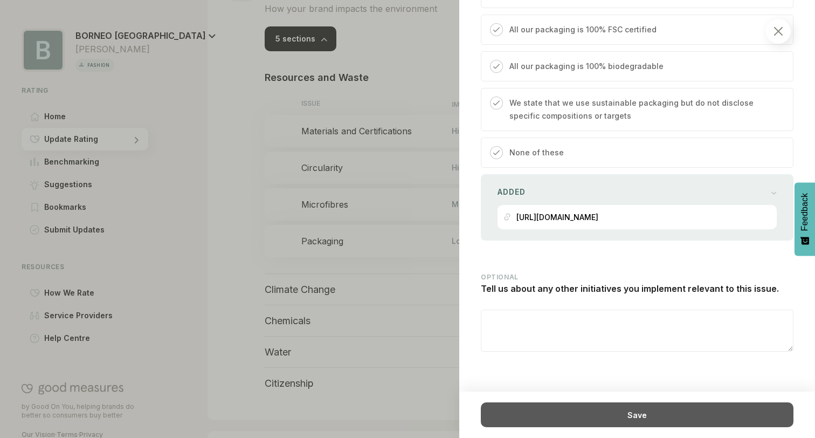
scroll to position [1038, 0]
click at [624, 413] on div "Save" at bounding box center [637, 414] width 313 height 25
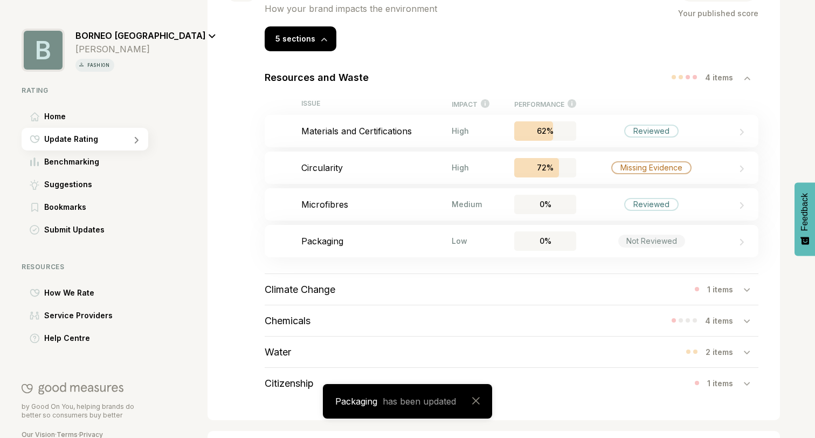
scroll to position [318, 0]
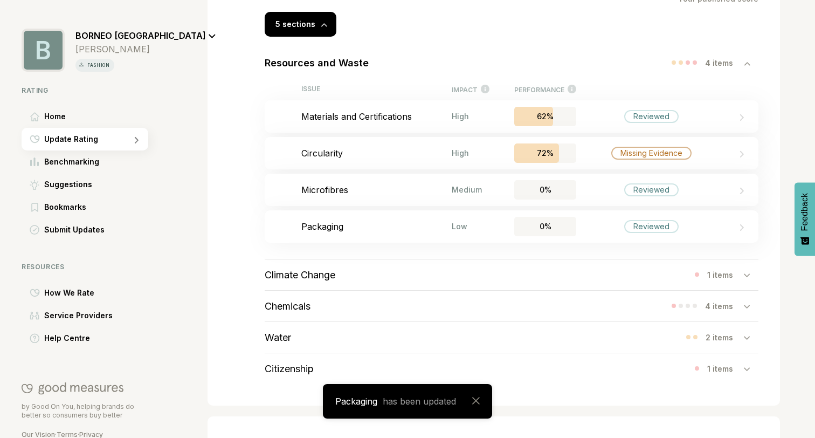
click at [700, 280] on div "Climate Change 1 items" at bounding box center [512, 274] width 494 height 31
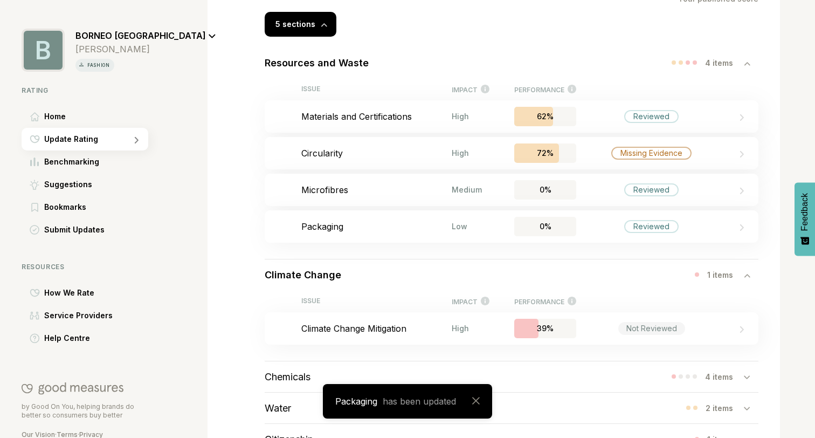
scroll to position [360, 0]
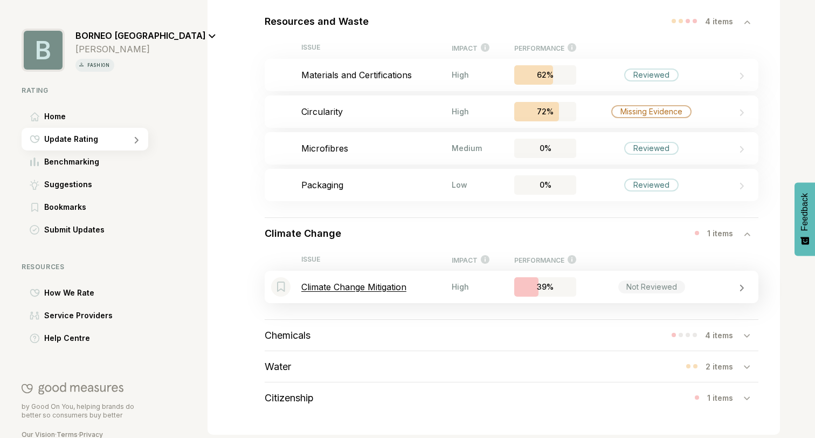
click at [609, 296] on div "Bookmark this item Climate Change Mitigation High 39% Not Reviewed" at bounding box center [512, 287] width 494 height 32
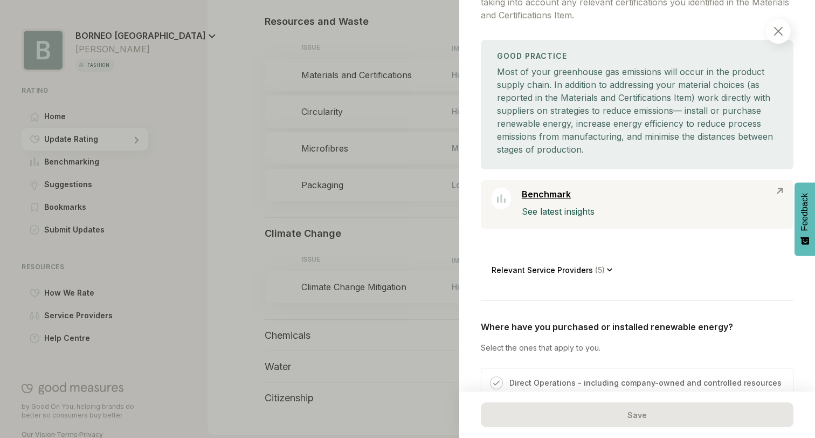
scroll to position [146, 0]
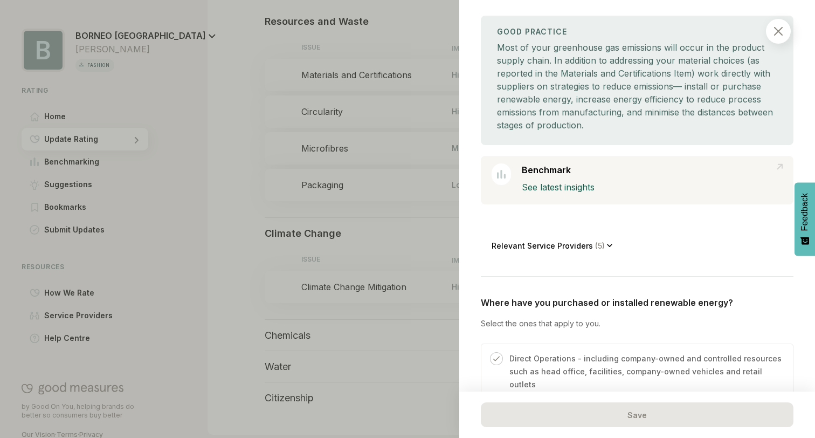
click at [555, 254] on div "Relevant Service Providers ( 5 )" at bounding box center [552, 245] width 121 height 24
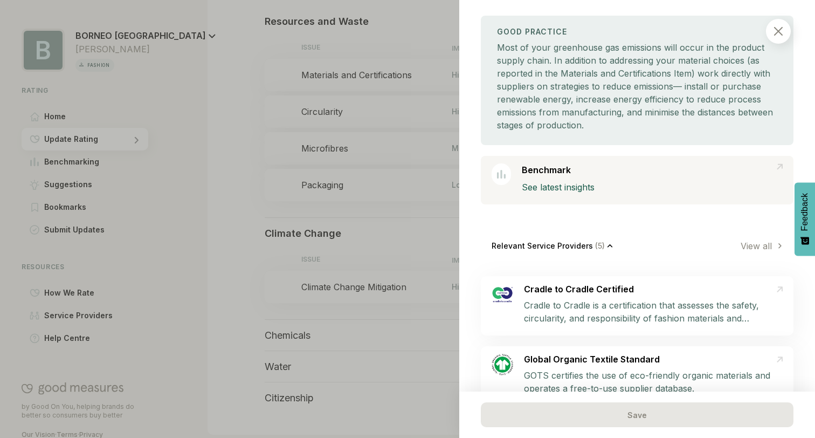
click at [555, 244] on p "Relevant Service Providers ( 5 )" at bounding box center [549, 245] width 115 height 9
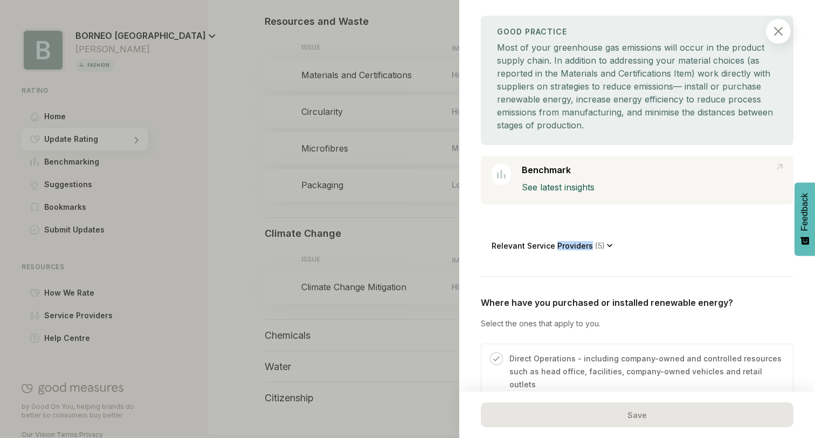
click at [555, 244] on p "Relevant Service Providers ( 5 )" at bounding box center [549, 245] width 115 height 9
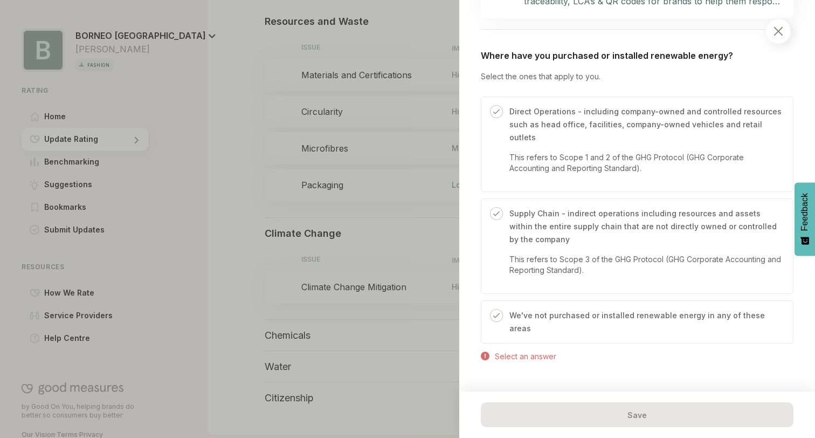
scroll to position [743, 0]
click at [531, 308] on p "We've not purchased or installed renewable energy in any of these areas" at bounding box center [645, 321] width 273 height 26
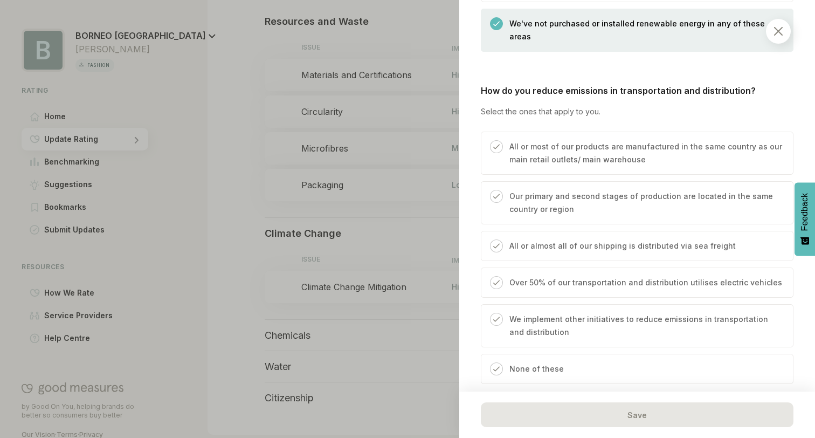
scroll to position [1039, 0]
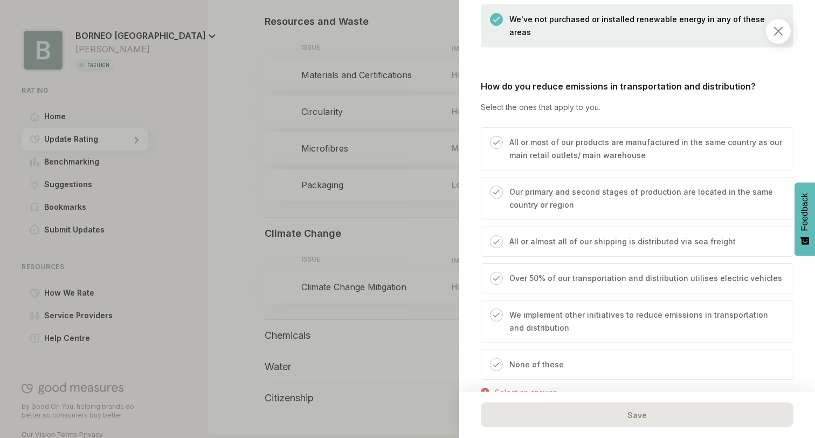
click at [529, 349] on div "None of these" at bounding box center [637, 364] width 313 height 30
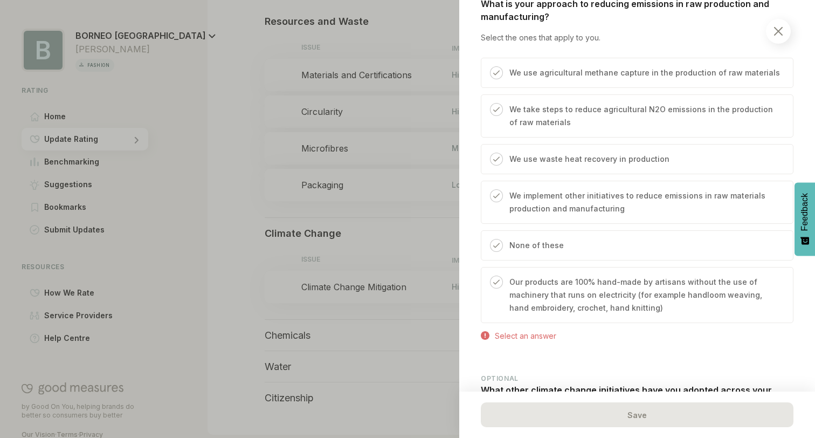
scroll to position [1467, 0]
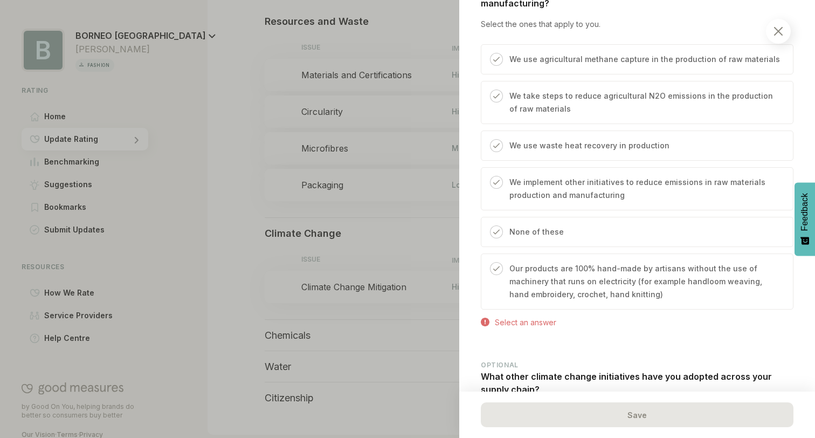
click at [538, 225] on p "None of these" at bounding box center [536, 231] width 54 height 13
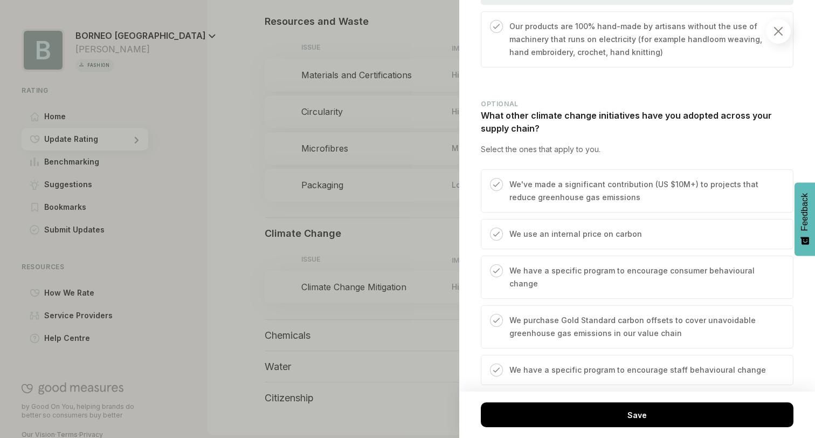
scroll to position [1721, 0]
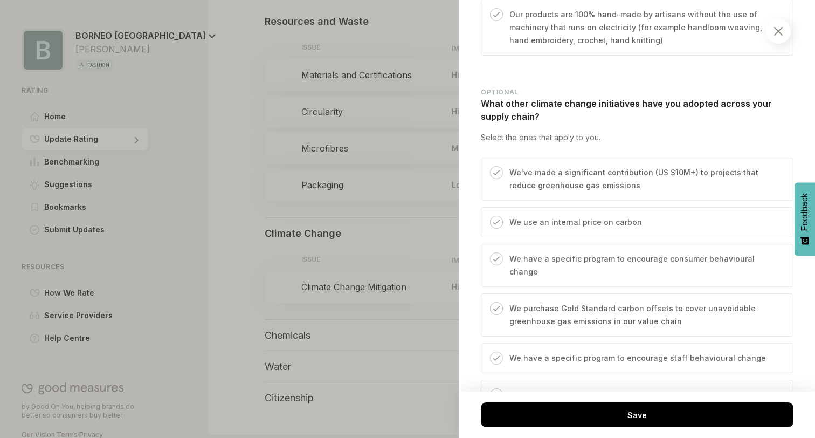
click at [535, 302] on p "We purchase Gold Standard carbon offsets to cover unavoidable greenhouse gas em…" at bounding box center [645, 315] width 273 height 26
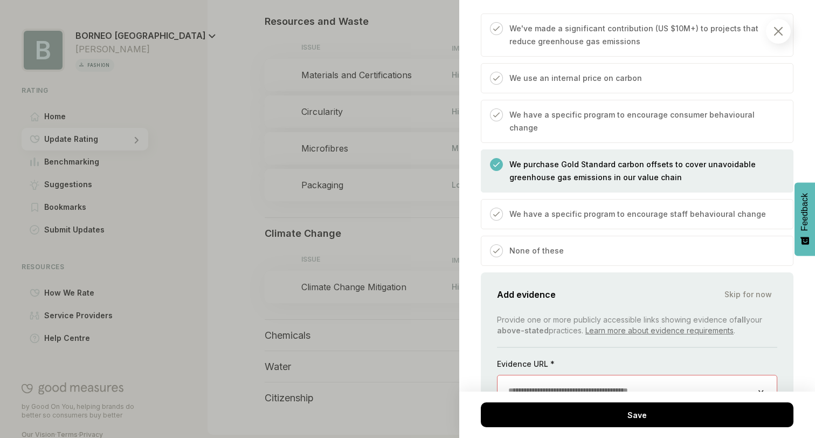
scroll to position [1881, 0]
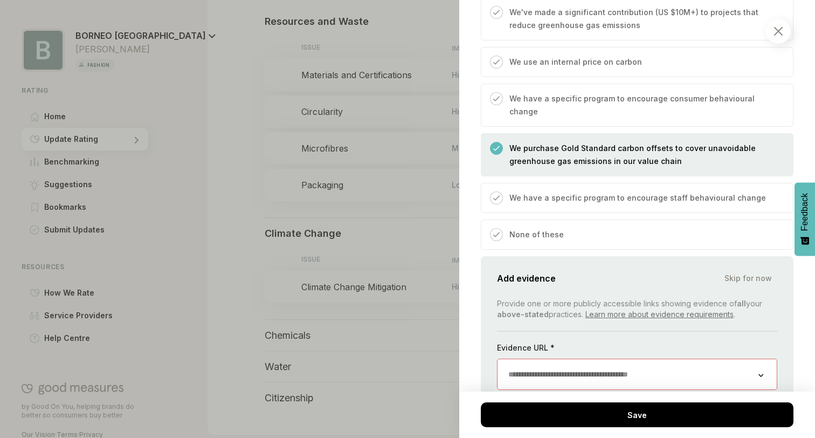
click at [573, 354] on div "Evidence URL * Evidence URL required" at bounding box center [637, 375] width 280 height 66
click at [573, 359] on input "url" at bounding box center [628, 374] width 261 height 30
paste input "**********"
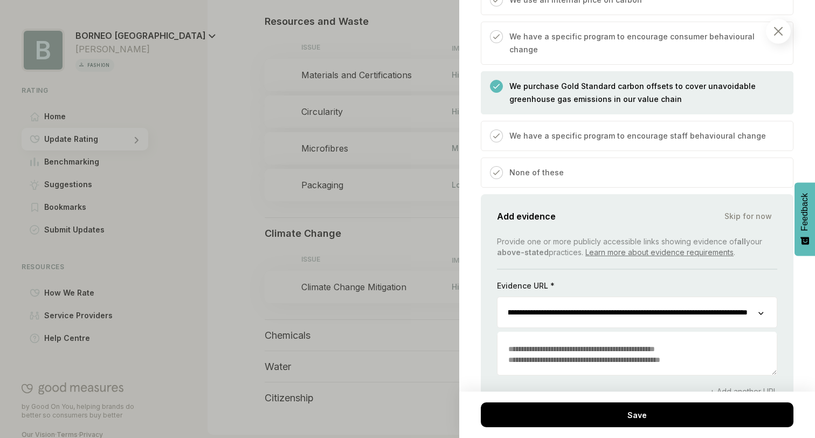
scroll to position [1950, 0]
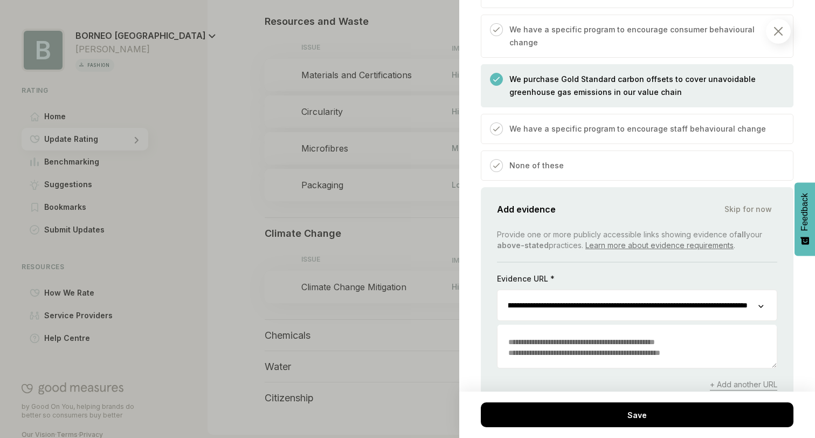
type input "**********"
click at [570, 327] on textarea at bounding box center [637, 347] width 279 height 41
click at [579, 401] on div "Add Evidence" at bounding box center [637, 413] width 280 height 25
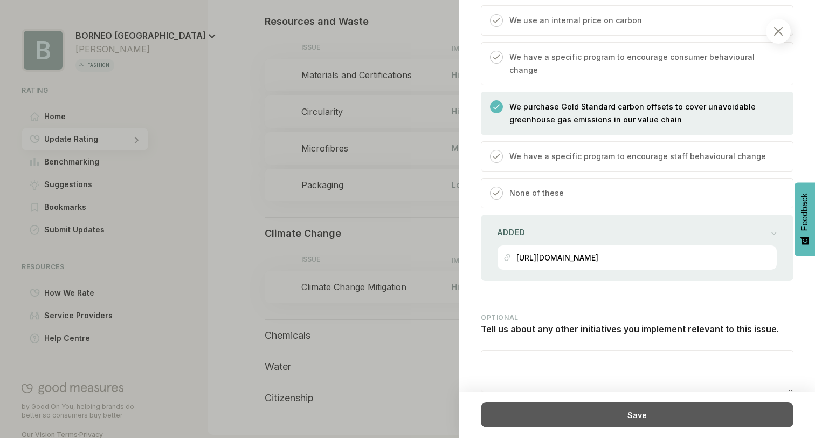
click at [606, 408] on div "Save" at bounding box center [637, 414] width 313 height 25
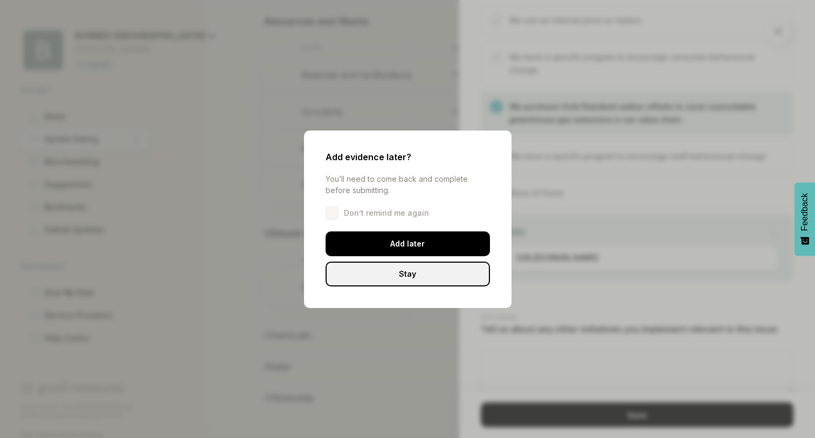
click at [411, 271] on div "Stay" at bounding box center [408, 273] width 164 height 25
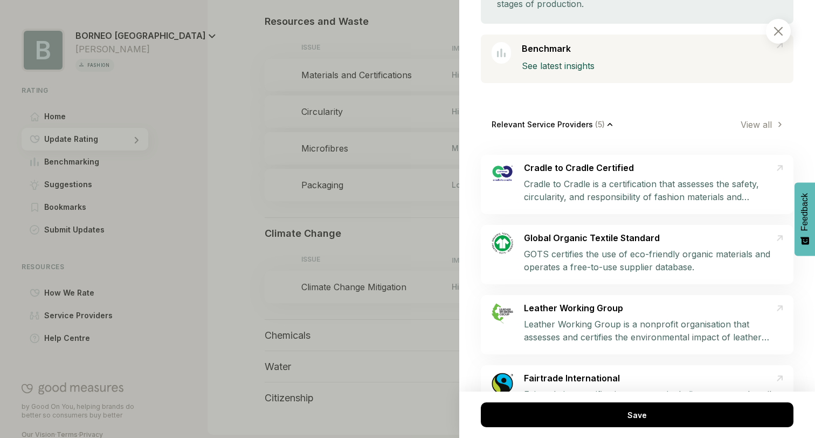
scroll to position [266, 0]
click at [745, 125] on link "View all" at bounding box center [759, 125] width 37 height 11
click at [569, 126] on p "Relevant Service Providers ( 5 )" at bounding box center [549, 125] width 115 height 9
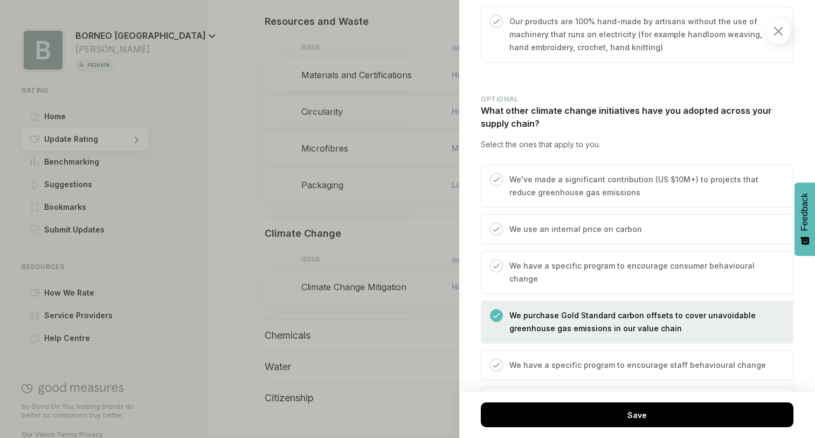
scroll to position [1573, 0]
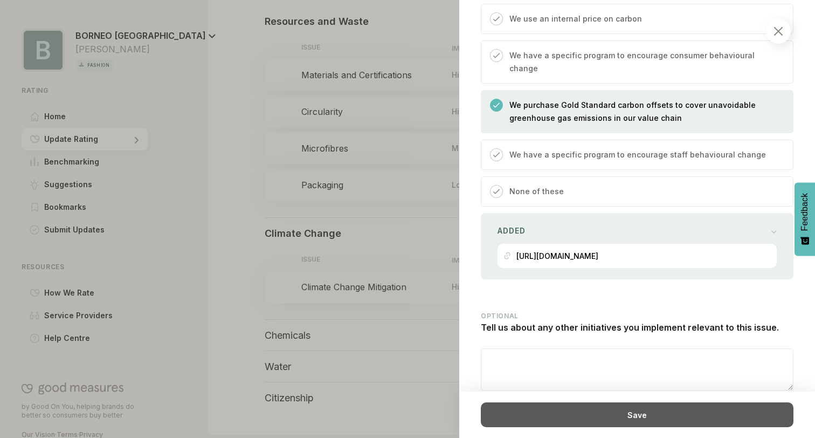
click at [600, 416] on div "Save" at bounding box center [637, 414] width 313 height 25
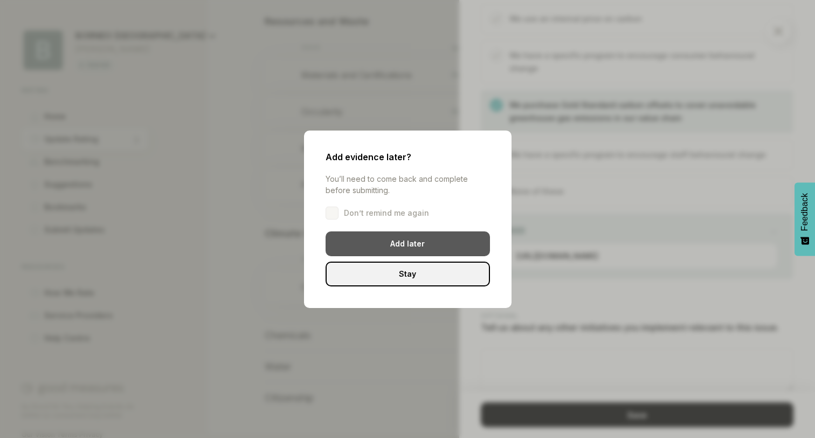
click at [411, 246] on div "Add later" at bounding box center [408, 243] width 164 height 25
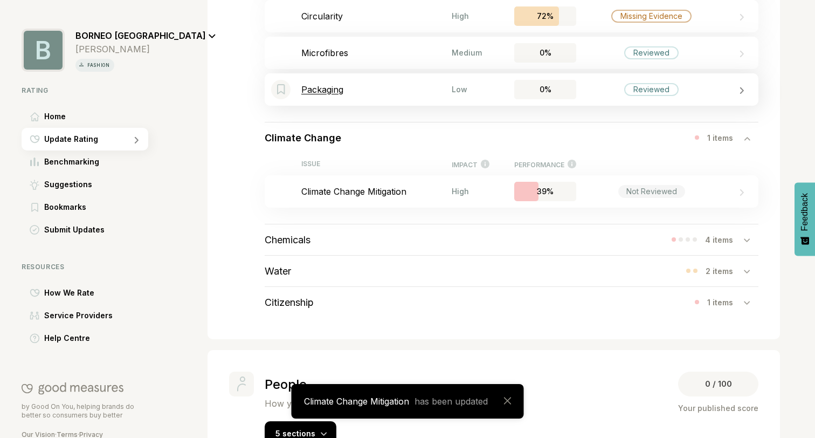
scroll to position [480, 0]
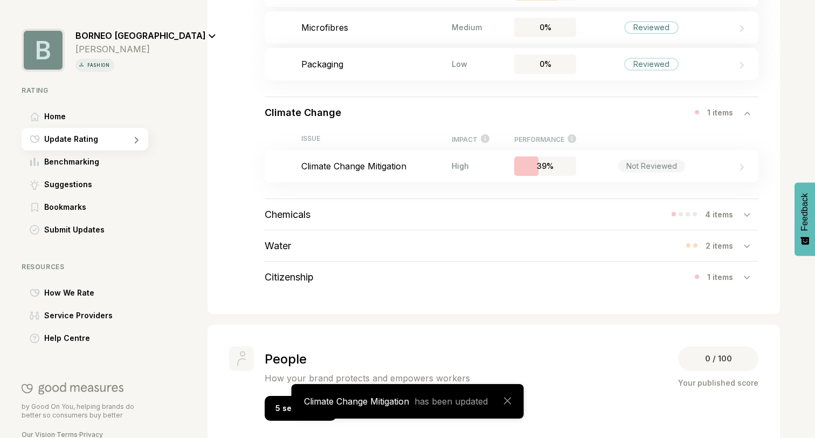
click at [378, 217] on div "Chemicals 4 items" at bounding box center [512, 214] width 494 height 31
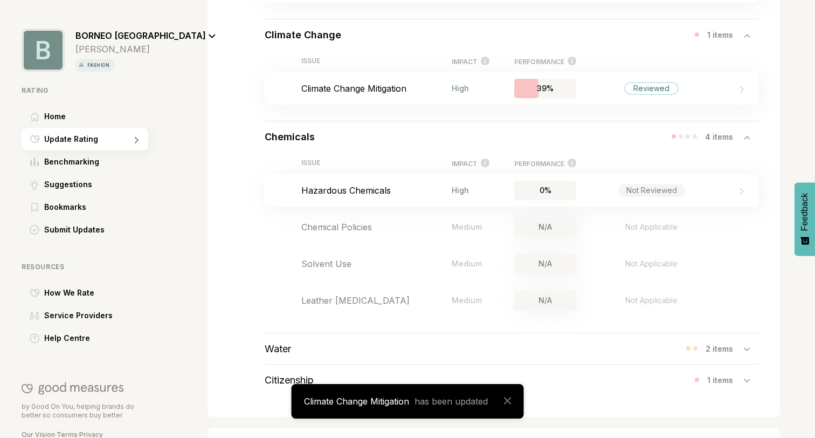
scroll to position [561, 0]
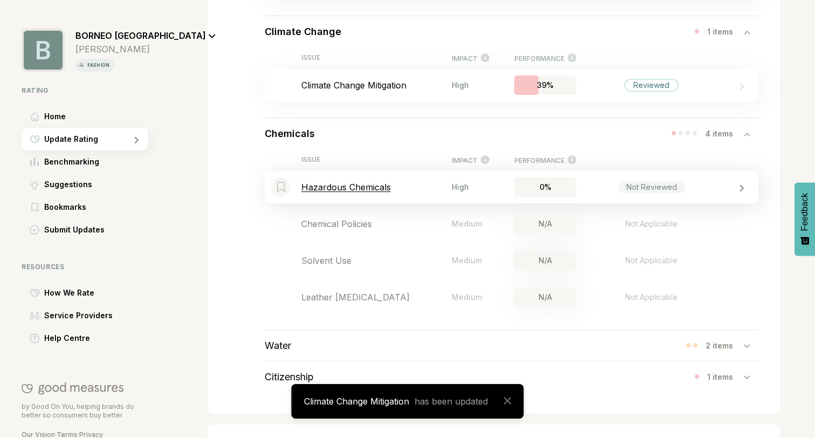
click at [429, 195] on div "Bookmark this item Hazardous Chemicals High 0% Not Reviewed" at bounding box center [512, 187] width 494 height 32
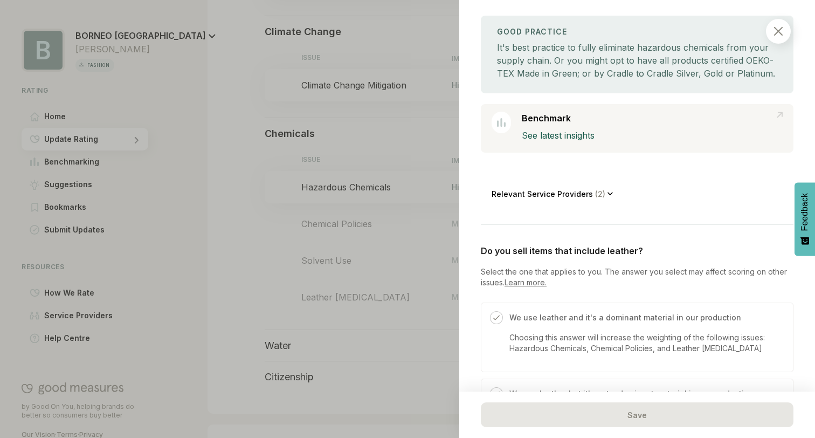
scroll to position [187, 0]
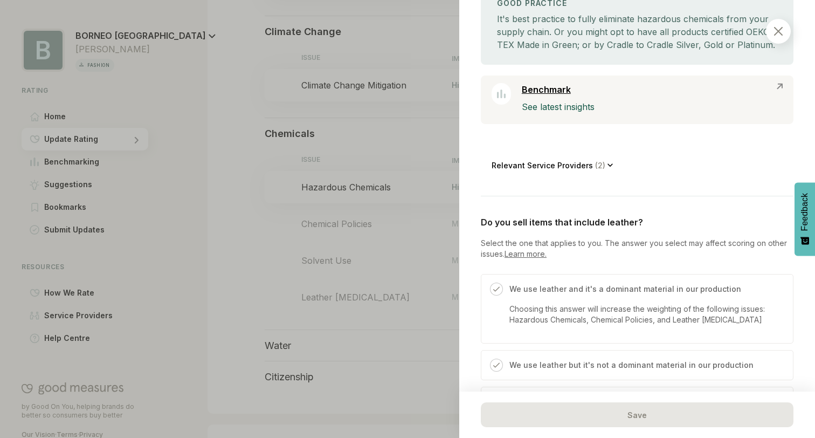
click at [558, 108] on p "See latest insights" at bounding box center [652, 106] width 261 height 13
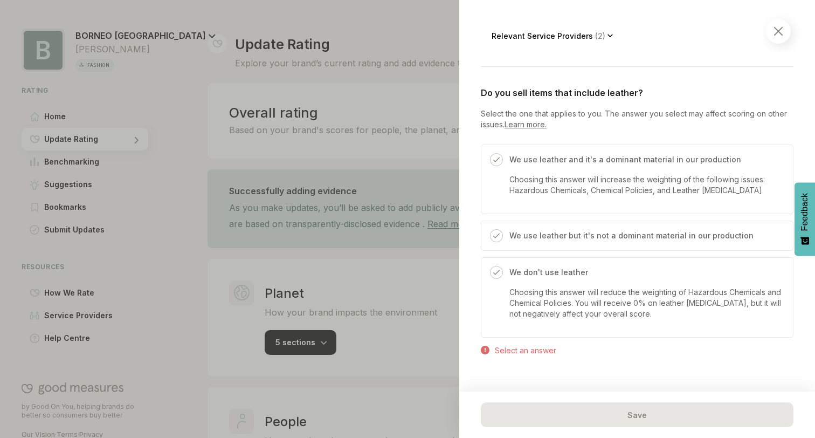
click at [524, 276] on p "We don't use leather" at bounding box center [645, 272] width 273 height 13
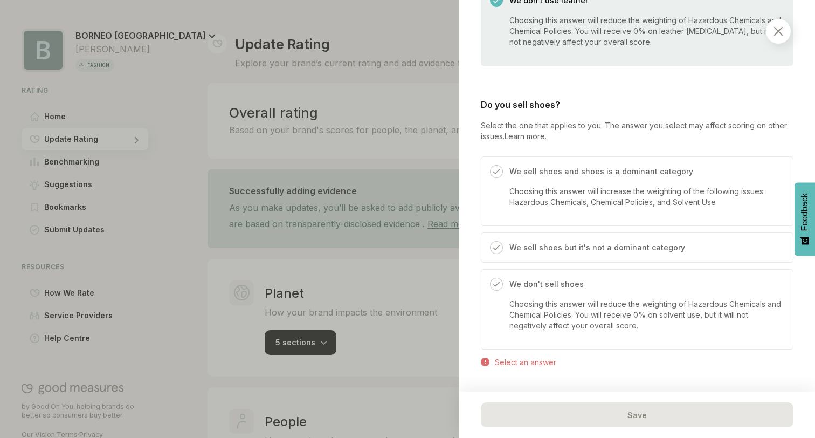
scroll to position [614, 0]
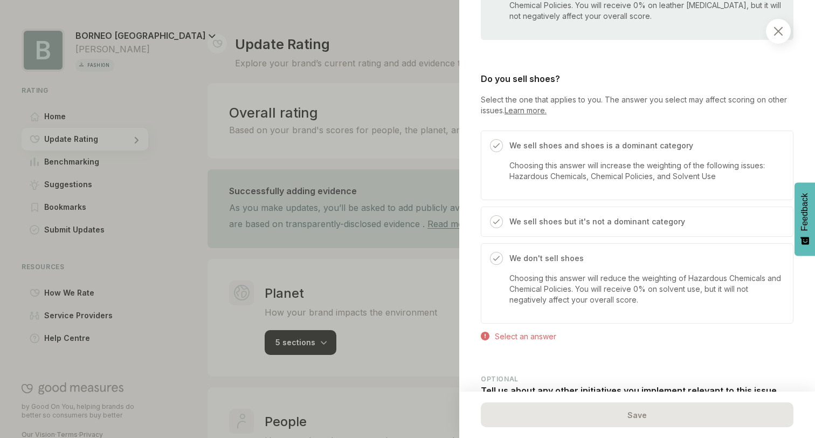
click at [549, 258] on p "We don't sell shoes" at bounding box center [645, 258] width 273 height 13
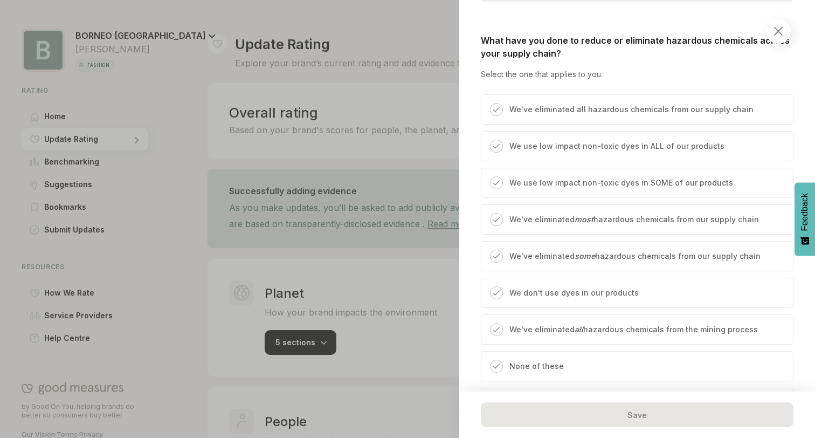
scroll to position [930, 0]
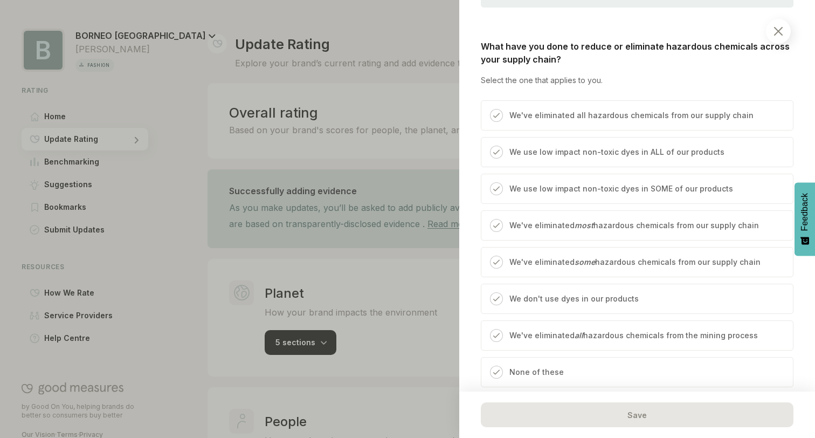
click at [549, 158] on p "We use low impact non-toxic dyes in ALL of our products" at bounding box center [616, 152] width 215 height 13
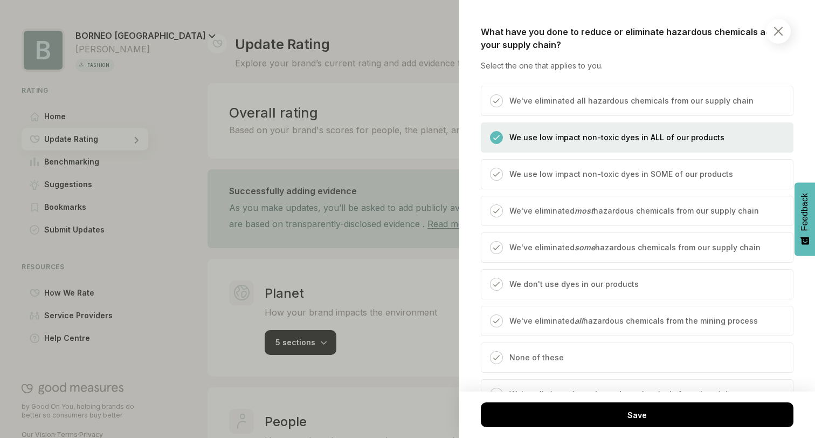
scroll to position [945, 0]
click at [542, 211] on p "We've eliminated most hazardous chemicals from our supply chain" at bounding box center [634, 209] width 250 height 13
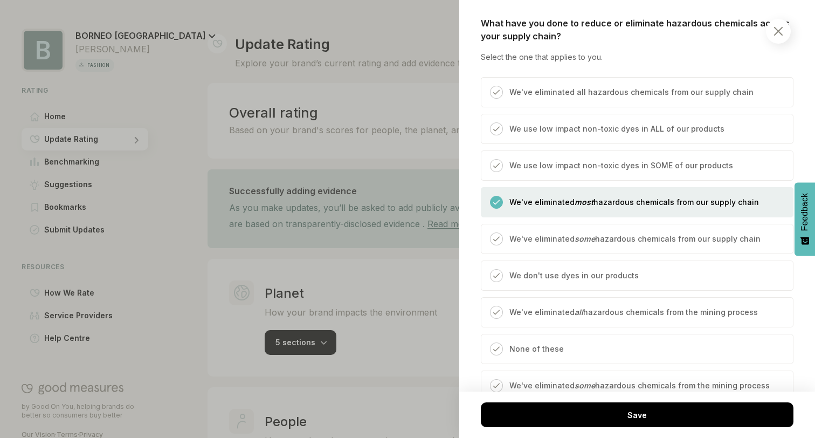
scroll to position [954, 0]
click at [562, 82] on div "We've eliminated all hazardous chemicals from our supply chain" at bounding box center [637, 92] width 313 height 30
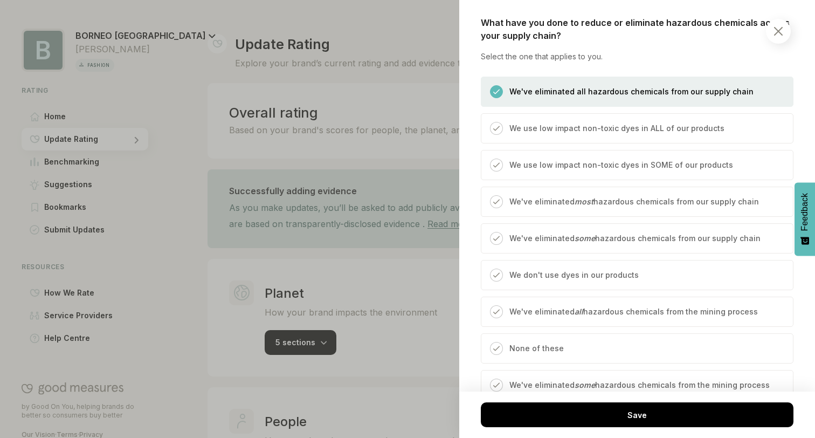
click at [559, 125] on p "We use low impact non-toxic dyes in ALL of our products" at bounding box center [616, 128] width 215 height 13
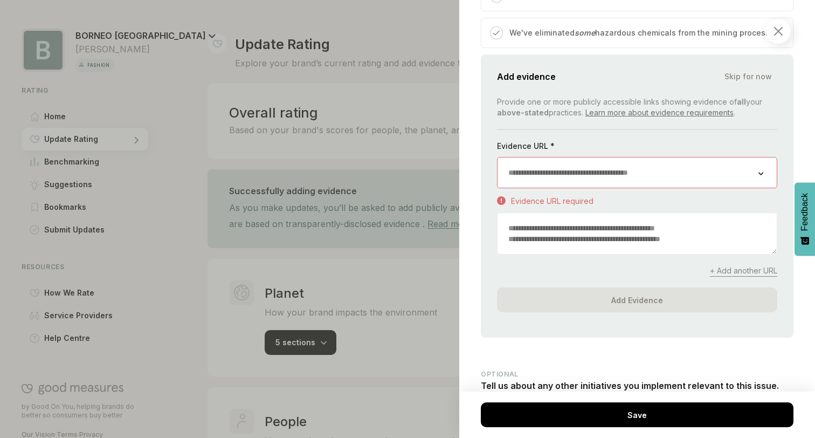
scroll to position [1310, 0]
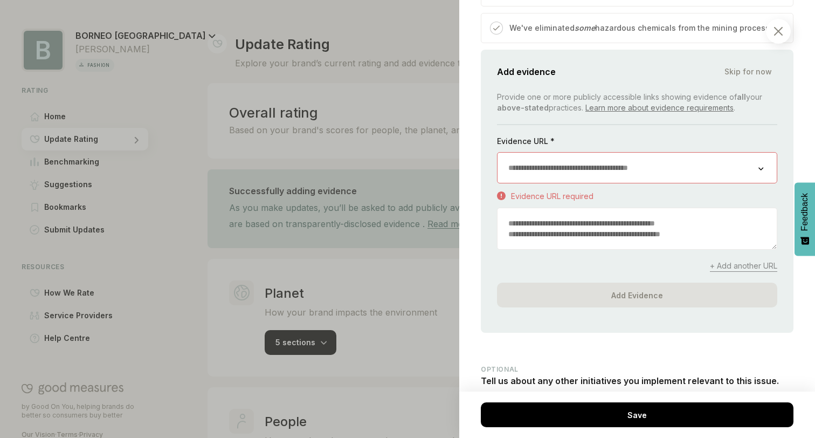
click at [740, 75] on span "Skip for now" at bounding box center [747, 71] width 47 height 11
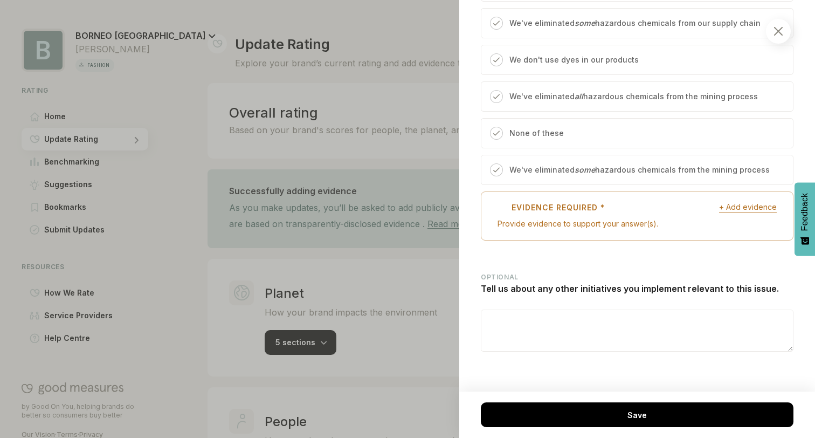
scroll to position [1169, 0]
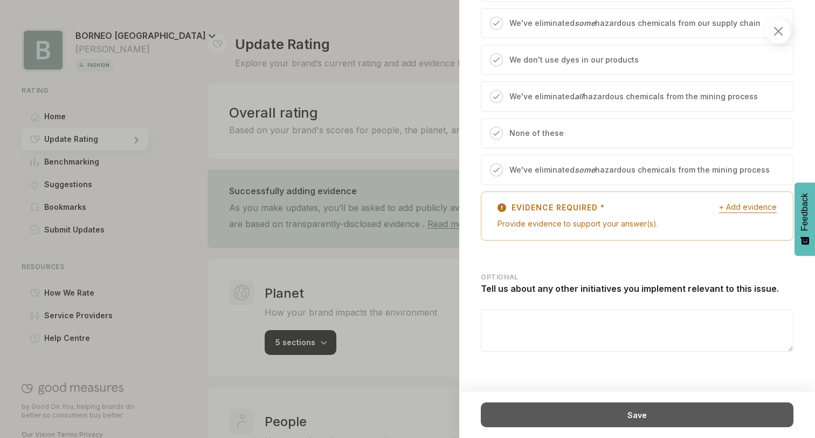
click at [594, 405] on div "Save" at bounding box center [637, 414] width 313 height 25
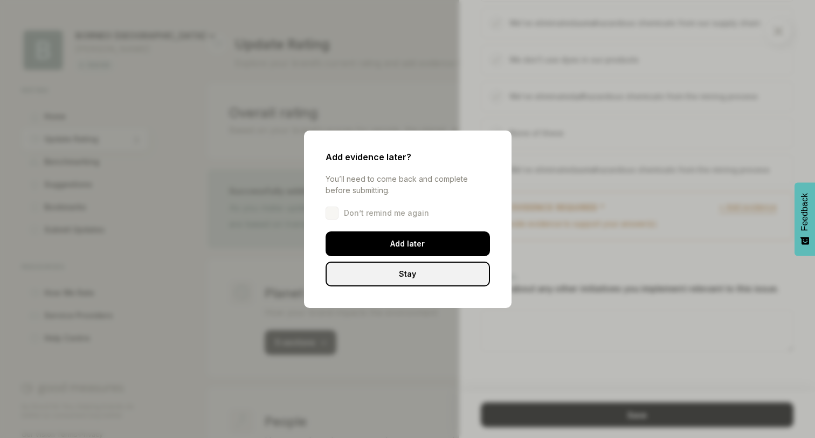
click at [388, 220] on div "Add evidence later? You’ll need to come back and complete before submitting. Do…" at bounding box center [408, 218] width 208 height 177
click at [388, 213] on span "Don’t remind me again" at bounding box center [386, 213] width 85 height 11
click at [333, 213] on div at bounding box center [332, 212] width 13 height 13
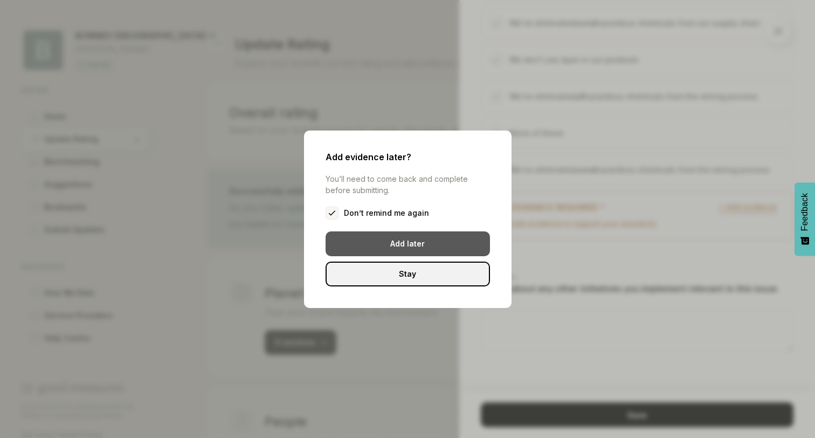
click at [368, 250] on div "Add later" at bounding box center [408, 243] width 164 height 25
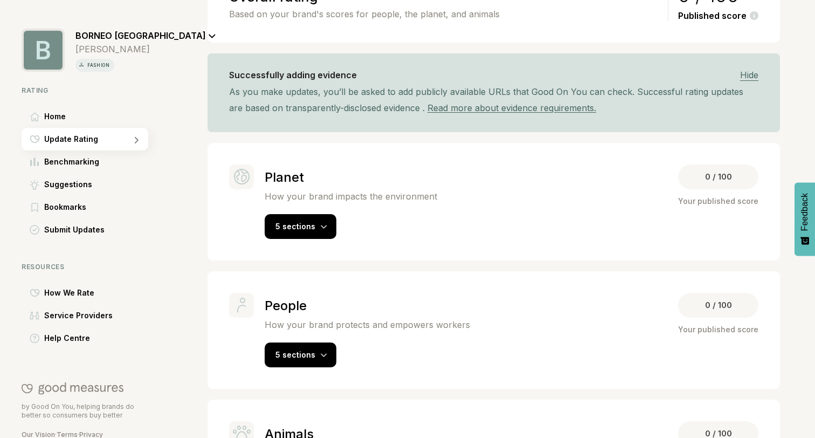
scroll to position [197, 0]
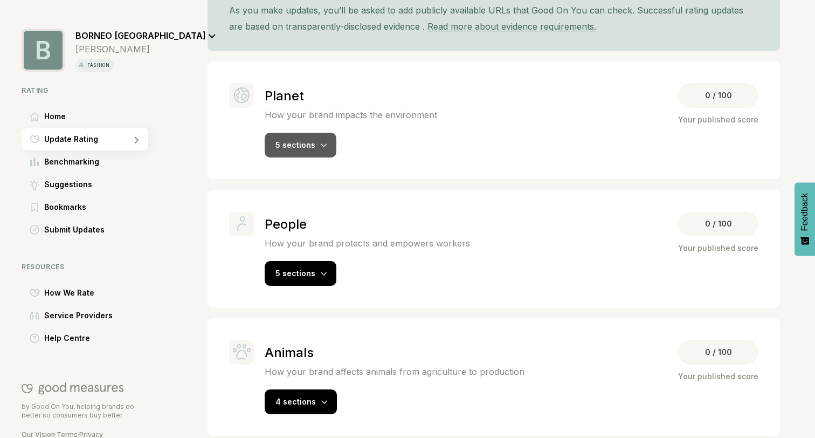
click at [310, 154] on div "5 sections" at bounding box center [301, 145] width 72 height 25
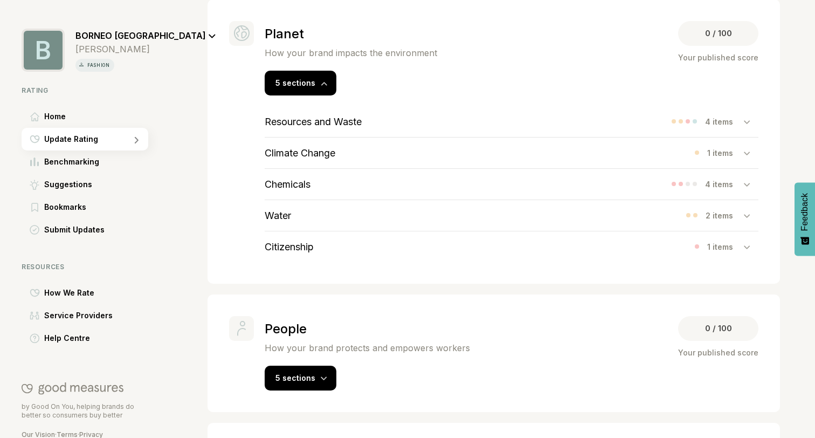
scroll to position [263, 0]
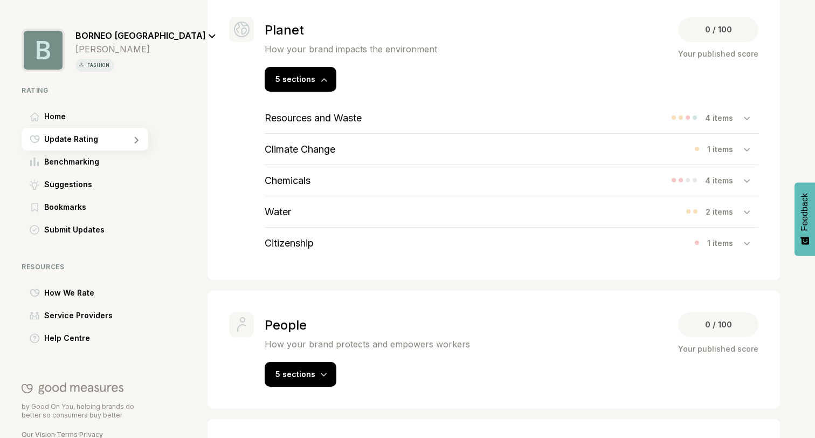
click at [621, 152] on div "Climate Change 1 items" at bounding box center [512, 149] width 494 height 31
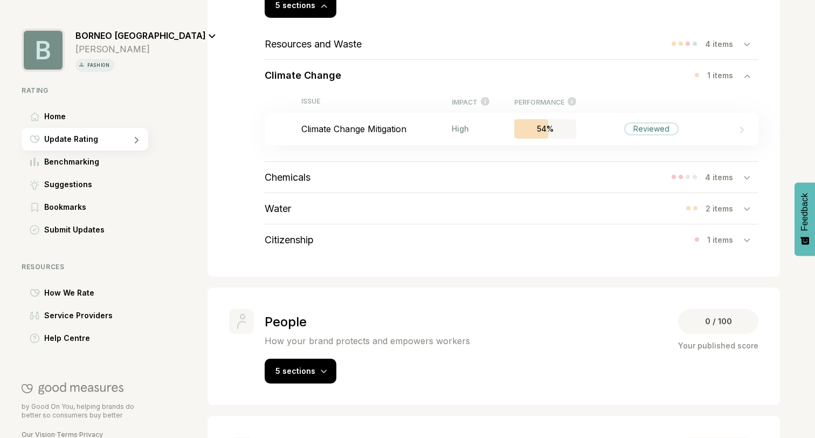
click at [613, 175] on div "Chemicals 4 items" at bounding box center [512, 177] width 494 height 31
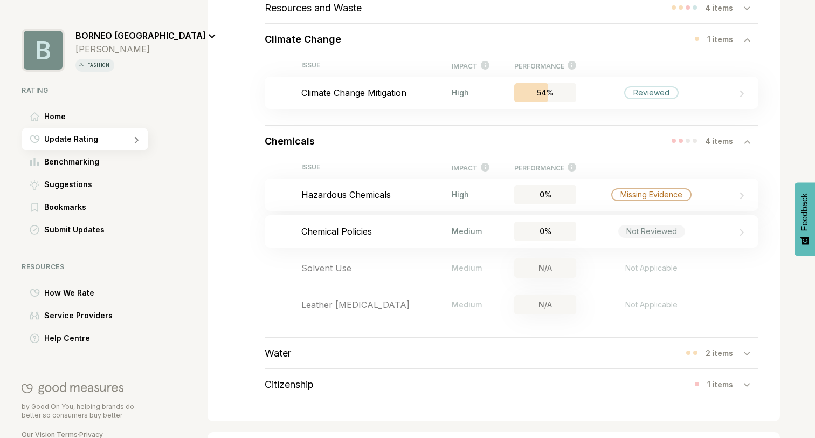
scroll to position [385, 0]
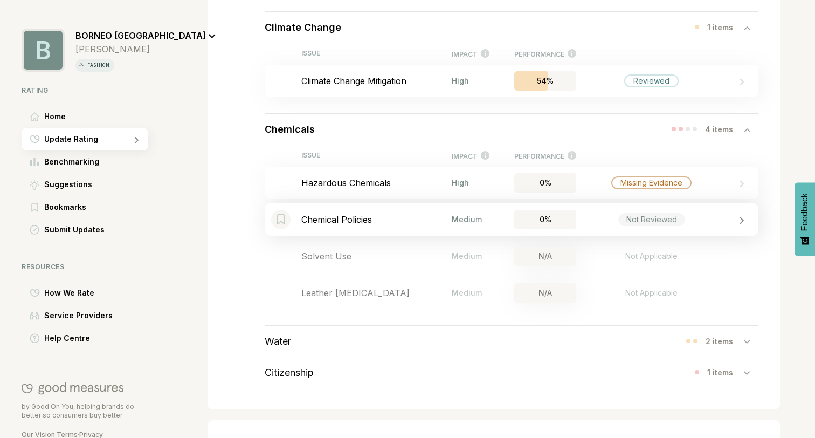
click at [609, 228] on div "Bookmark this item Chemical Policies Medium 0% Not Reviewed" at bounding box center [512, 219] width 494 height 32
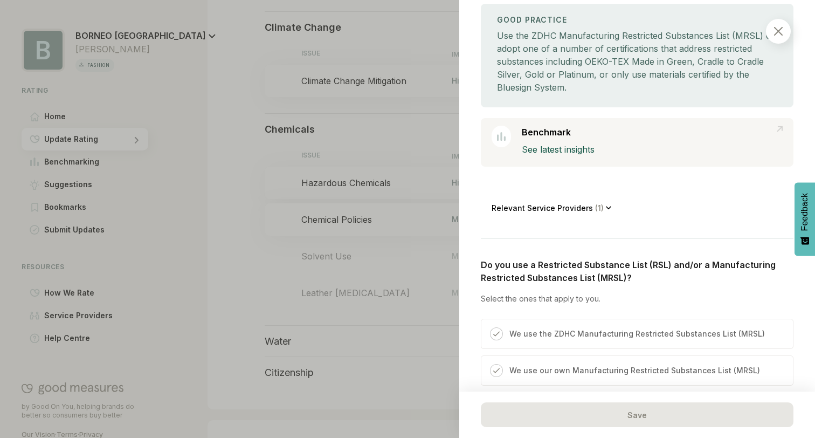
scroll to position [148, 0]
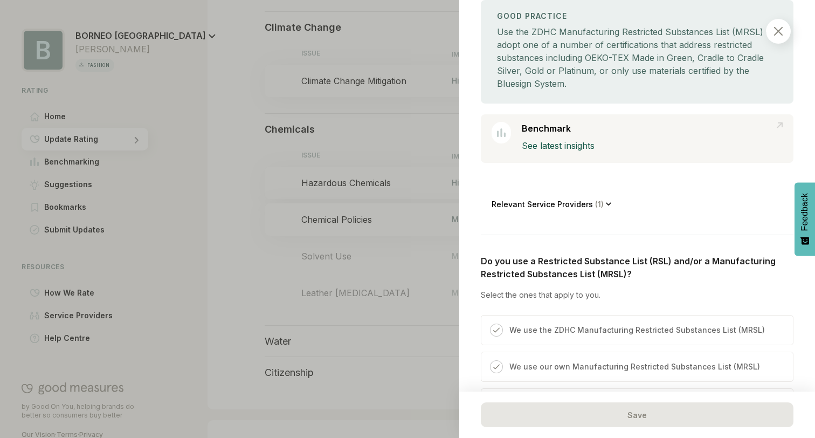
click at [575, 202] on p "Relevant Service Providers ( 1 )" at bounding box center [549, 203] width 114 height 9
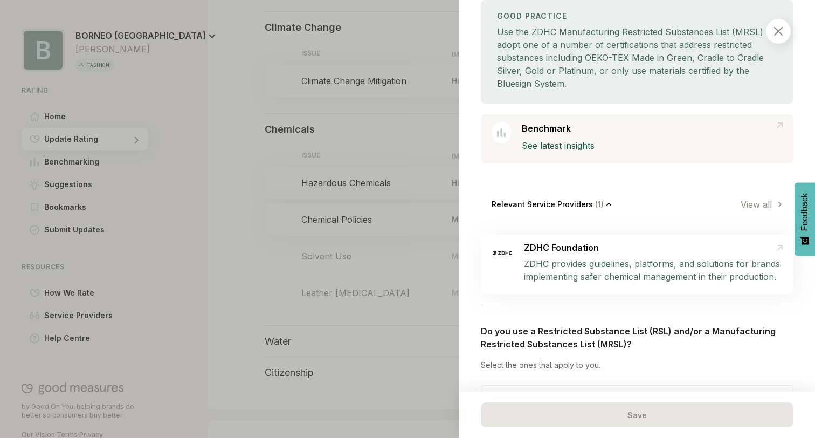
click at [576, 202] on p "Relevant Service Providers ( 1 )" at bounding box center [549, 203] width 114 height 9
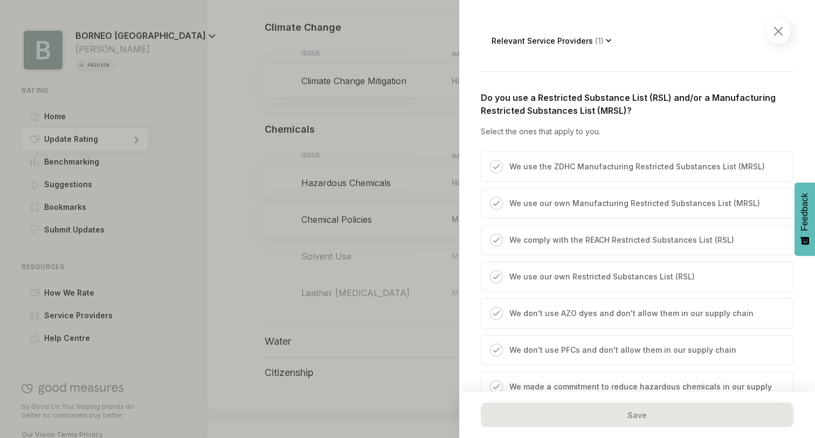
scroll to position [314, 0]
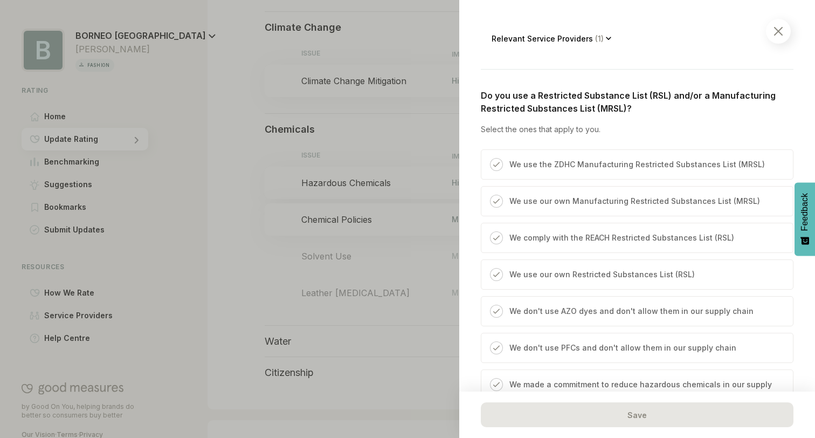
click at [574, 162] on p "We use the ZDHC Manufacturing Restricted Substances List (MRSL)" at bounding box center [636, 164] width 255 height 13
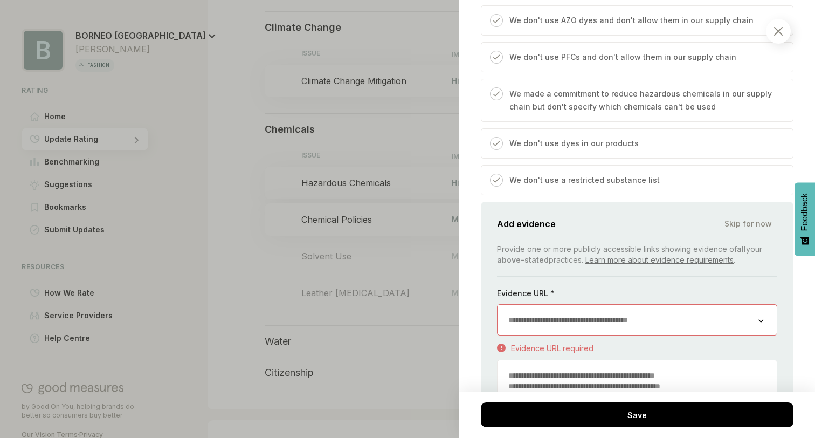
scroll to position [606, 0]
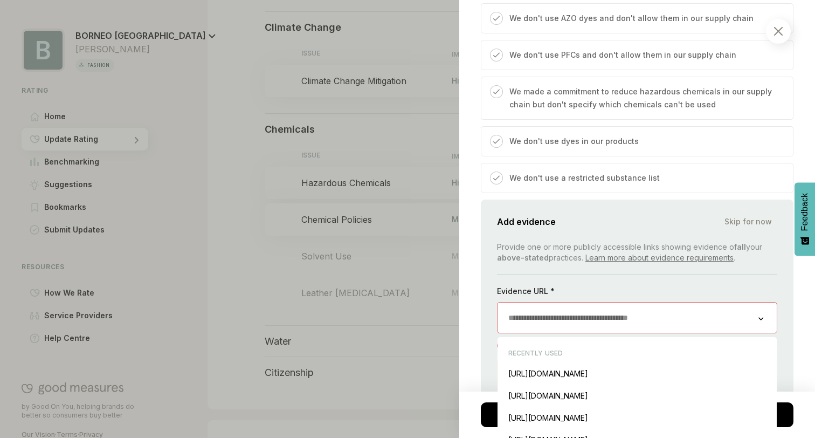
click at [583, 306] on input "url" at bounding box center [628, 317] width 261 height 30
paste input "**********"
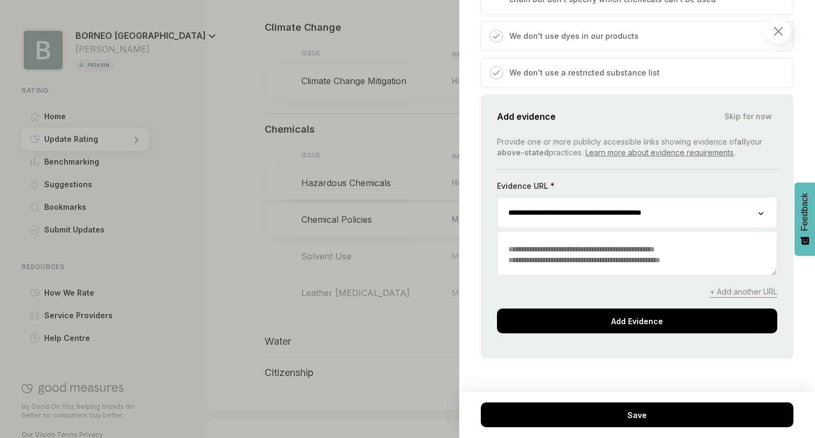
scroll to position [713, 0]
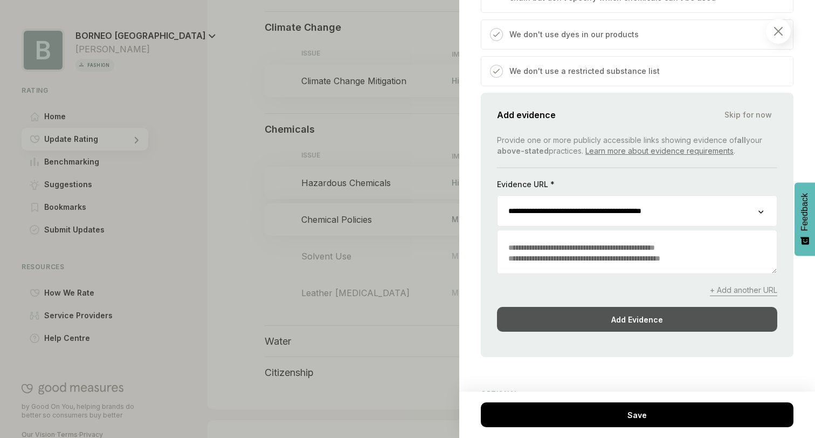
type input "**********"
click at [614, 316] on div "Add Evidence" at bounding box center [637, 319] width 280 height 25
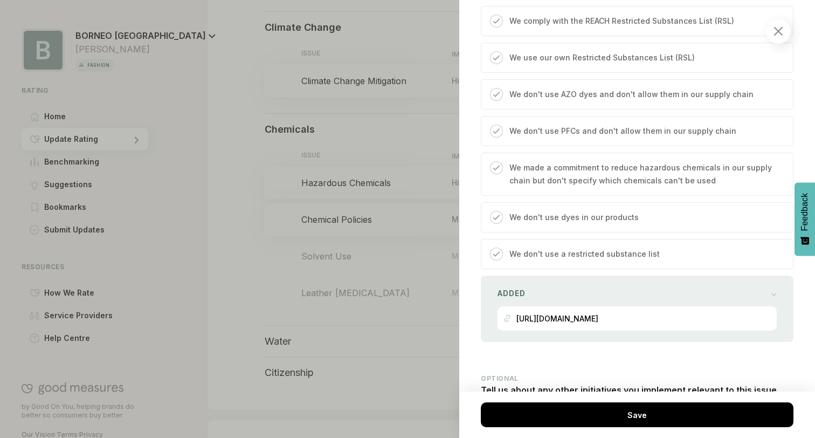
scroll to position [557, 0]
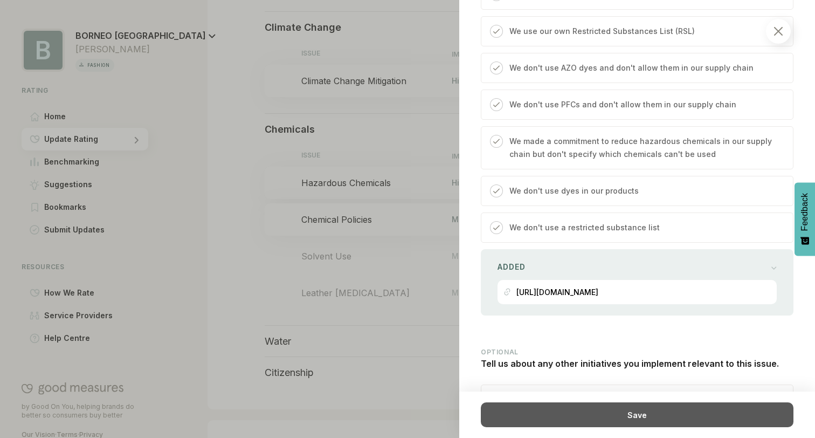
click at [603, 410] on div "Save" at bounding box center [637, 414] width 313 height 25
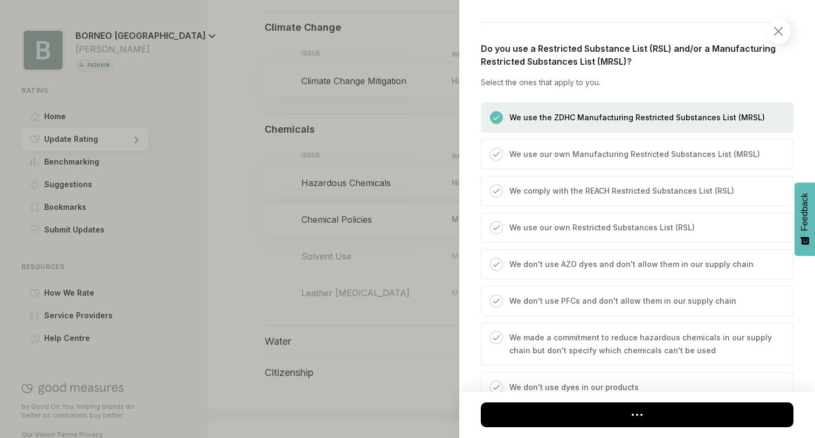
scroll to position [345, 0]
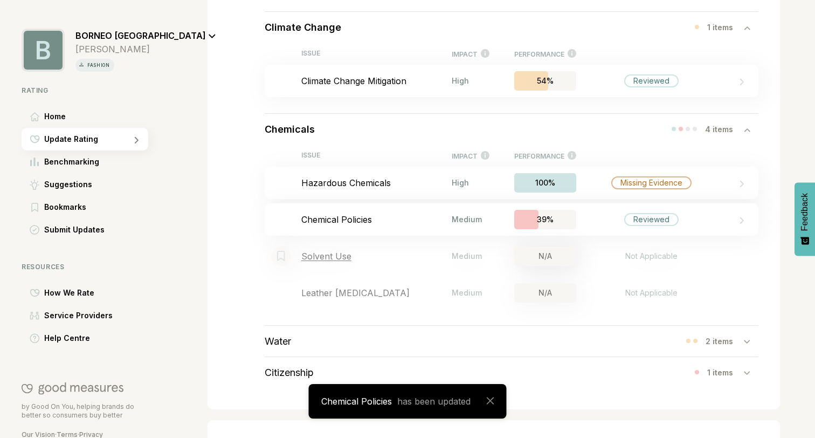
click at [422, 256] on p "Solvent Use" at bounding box center [376, 256] width 150 height 11
click at [329, 263] on div "Bookmark this item Solvent Use Medium This item does not need to be answered as…" at bounding box center [512, 256] width 494 height 32
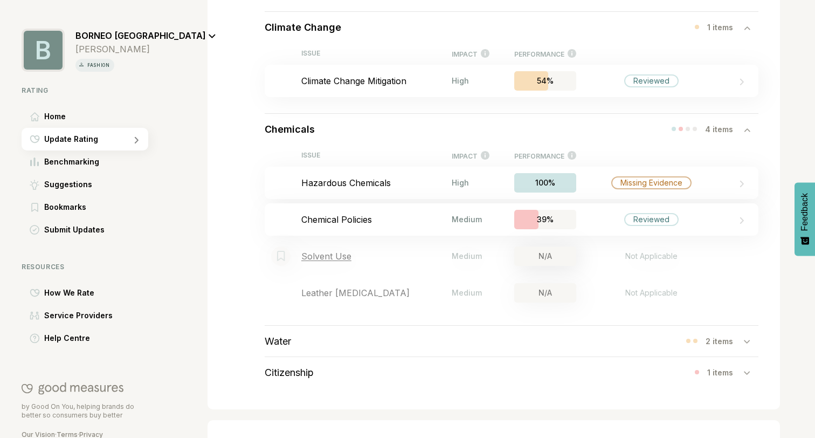
click at [327, 257] on p "Solvent Use" at bounding box center [376, 256] width 150 height 11
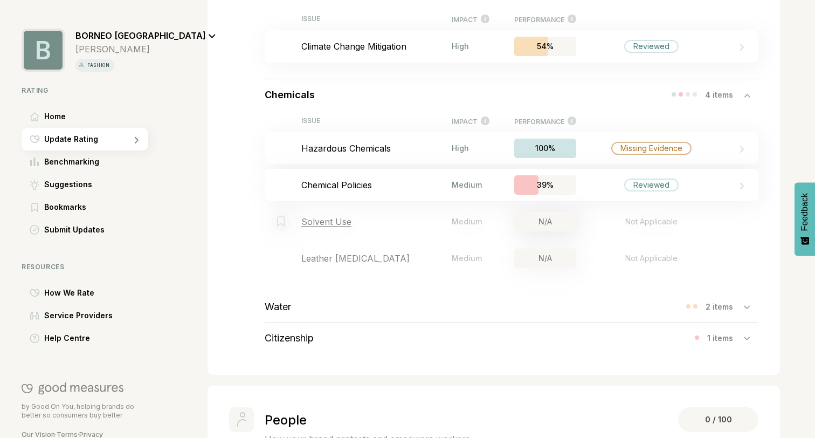
scroll to position [410, 0]
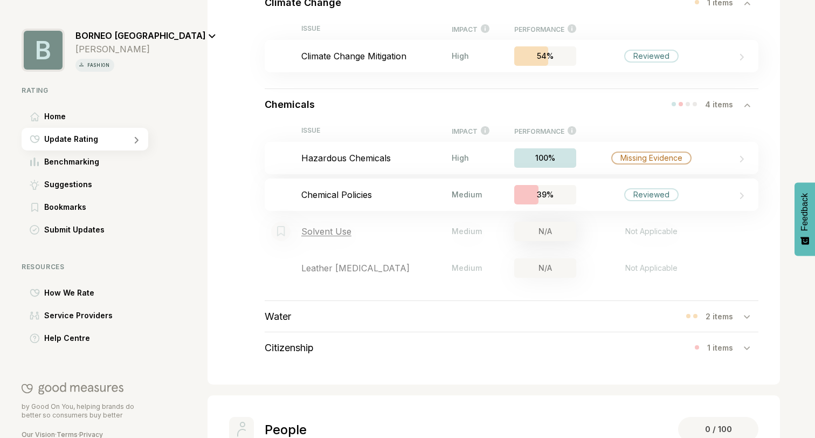
click at [658, 233] on div "Not Applicable" at bounding box center [651, 231] width 68 height 13
click at [735, 316] on div "2 items" at bounding box center [725, 316] width 38 height 9
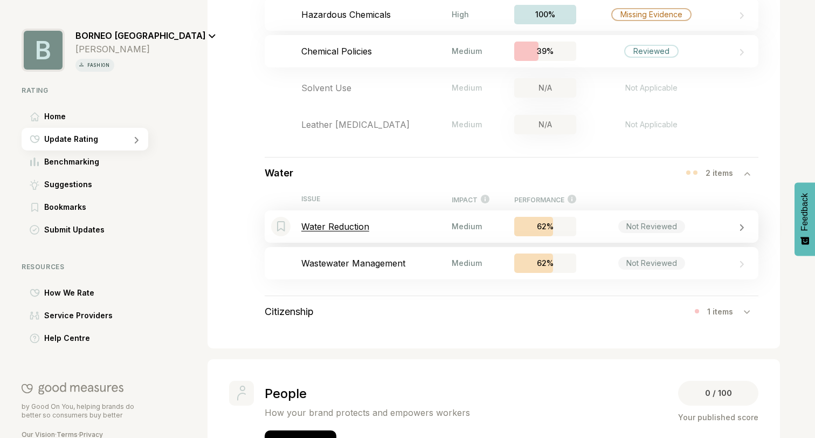
scroll to position [558, 0]
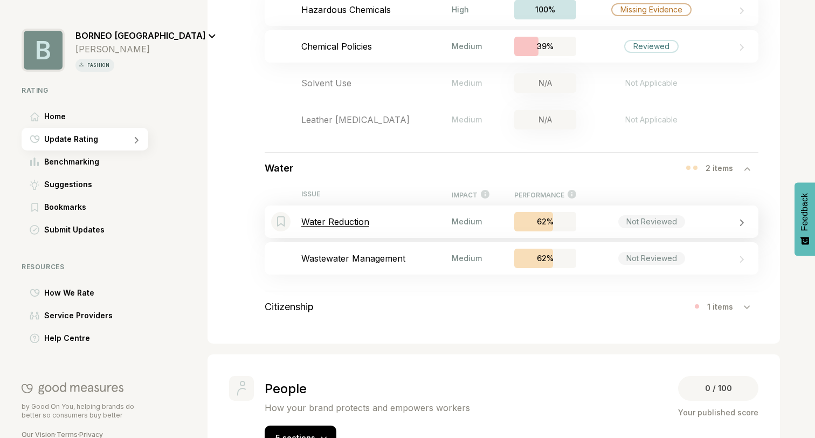
click at [395, 224] on p "Water Reduction" at bounding box center [376, 221] width 150 height 11
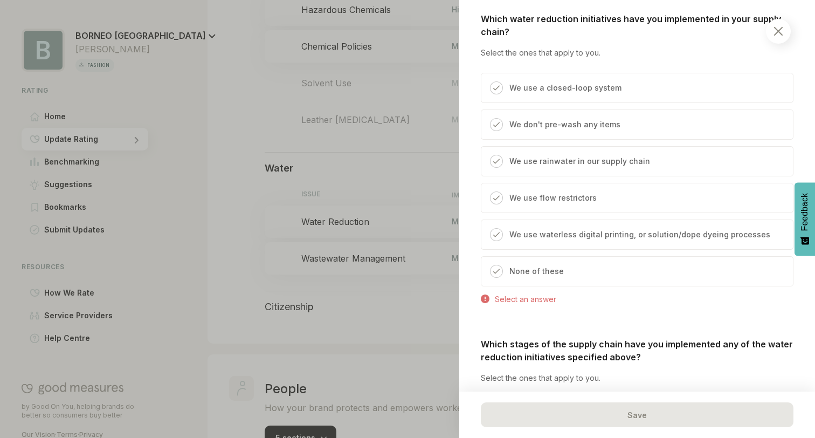
scroll to position [394, 0]
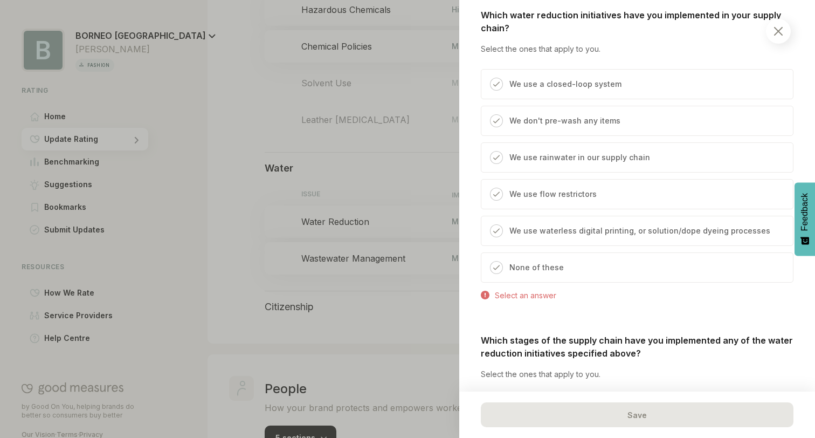
click at [543, 268] on p "None of these" at bounding box center [536, 267] width 54 height 13
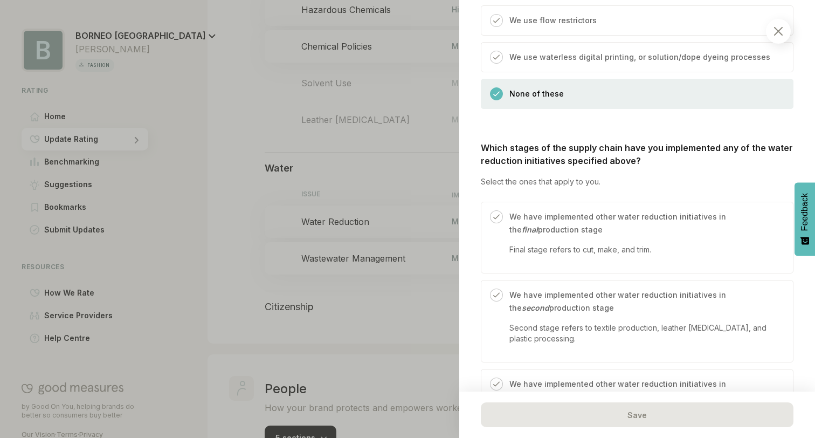
scroll to position [594, 0]
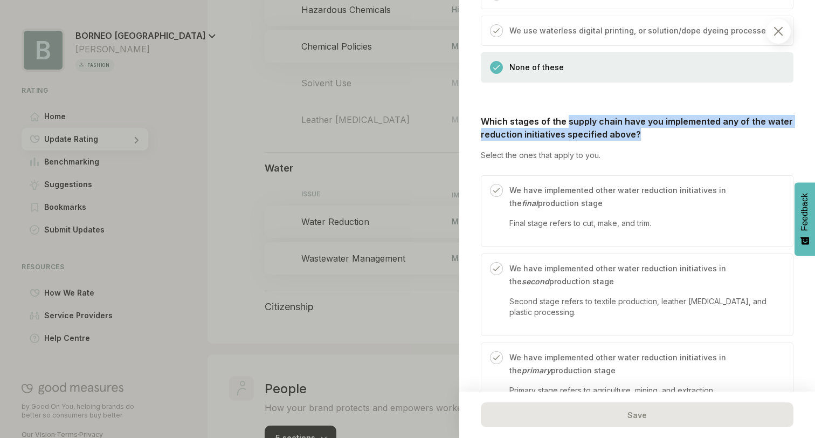
drag, startPoint x: 566, startPoint y: 121, endPoint x: 688, endPoint y: 130, distance: 122.1
click at [688, 130] on p "Which stages of the supply chain have you implemented any of the water reductio…" at bounding box center [637, 128] width 313 height 26
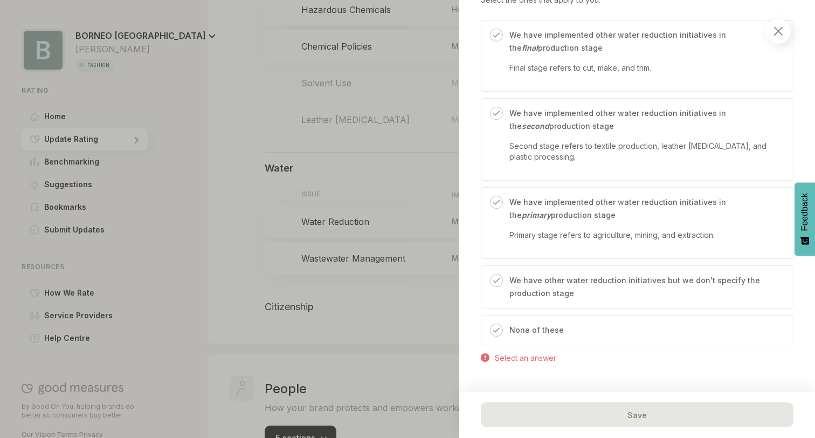
scroll to position [754, 0]
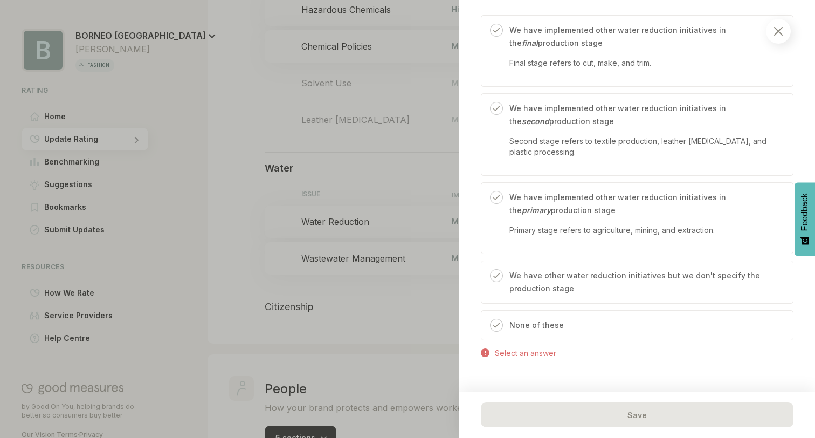
click at [528, 315] on div "None of these" at bounding box center [637, 325] width 313 height 30
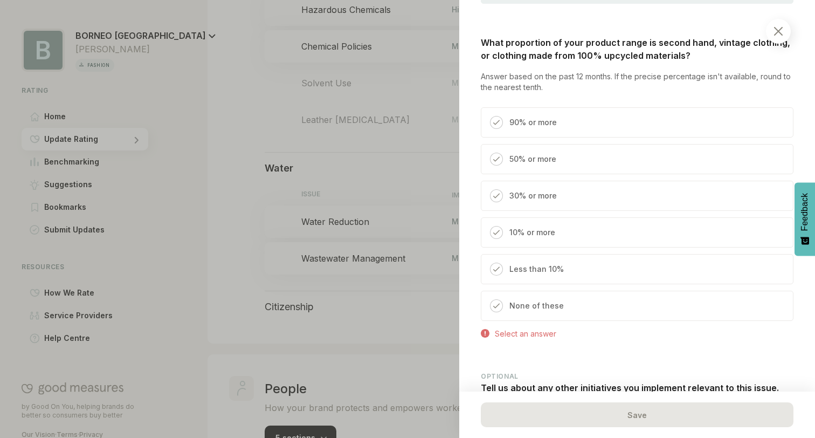
scroll to position [1099, 0]
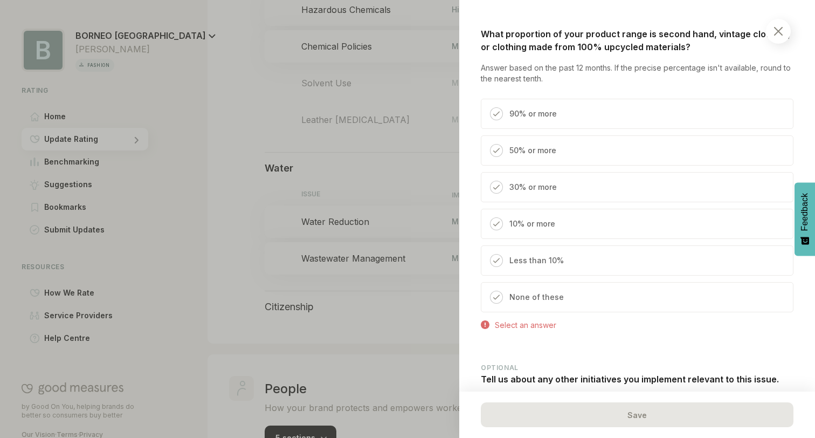
click at [551, 294] on p "None of these" at bounding box center [536, 297] width 54 height 13
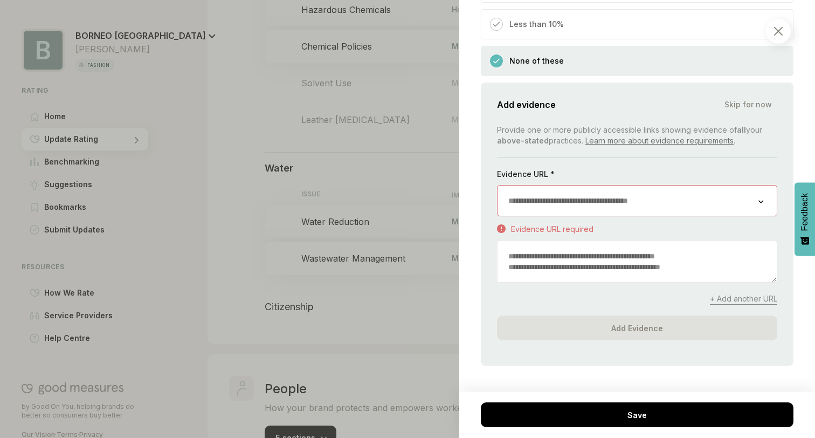
scroll to position [1352, 0]
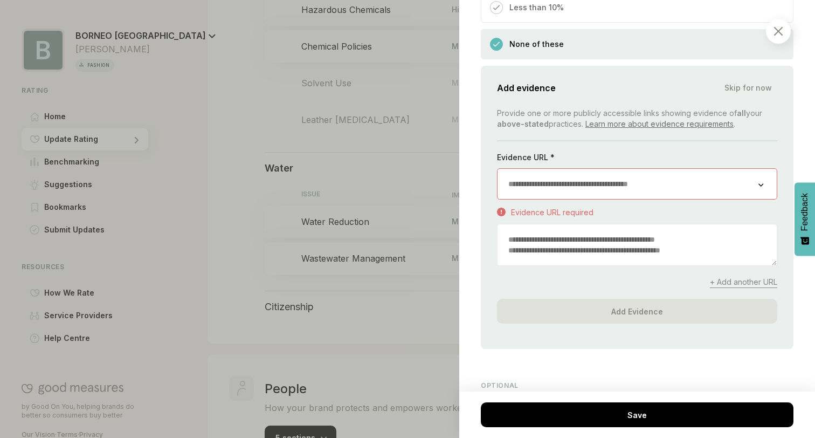
click at [553, 194] on input "url" at bounding box center [628, 184] width 261 height 30
paste input "**********"
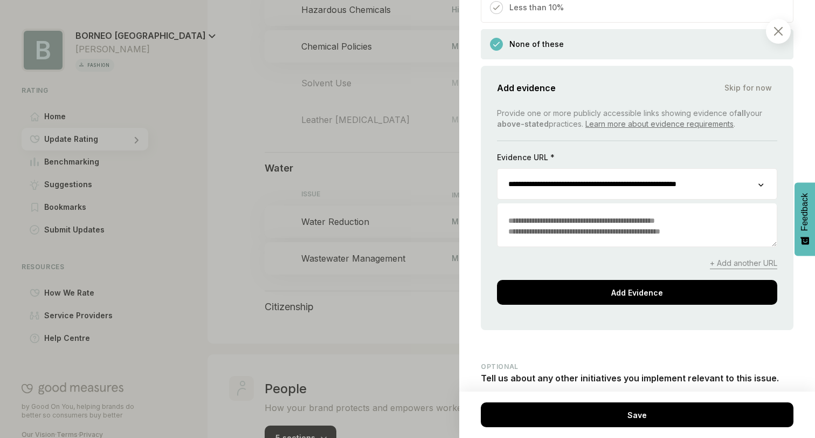
type input "**********"
click at [584, 234] on textarea at bounding box center [637, 225] width 279 height 41
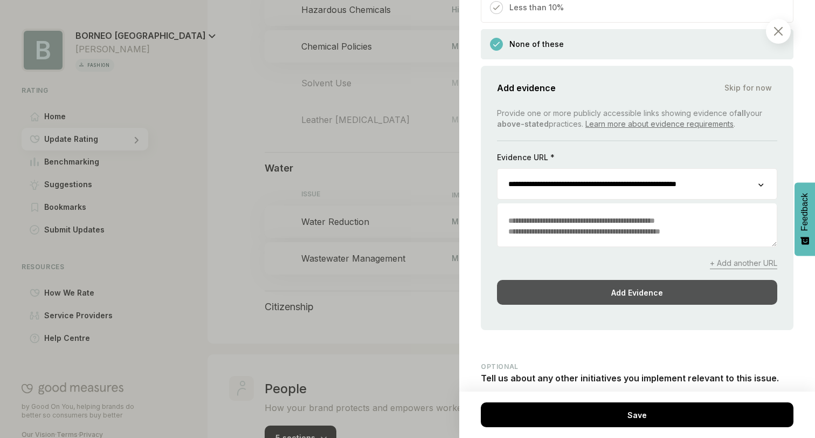
click at [578, 292] on div "Add Evidence" at bounding box center [637, 292] width 280 height 25
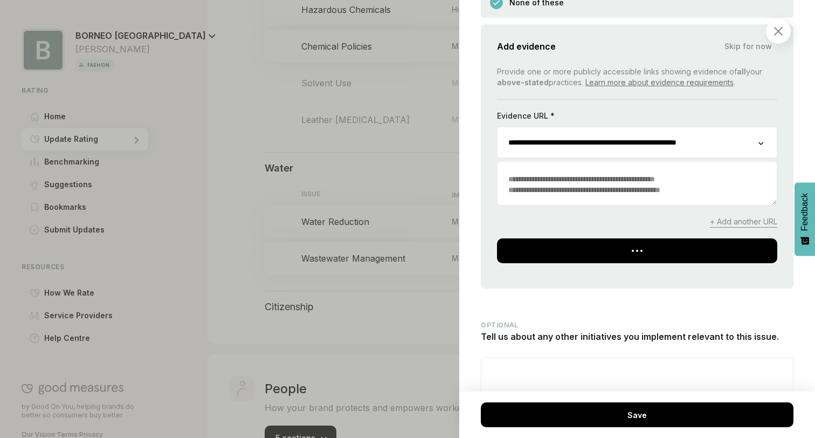
scroll to position [1253, 0]
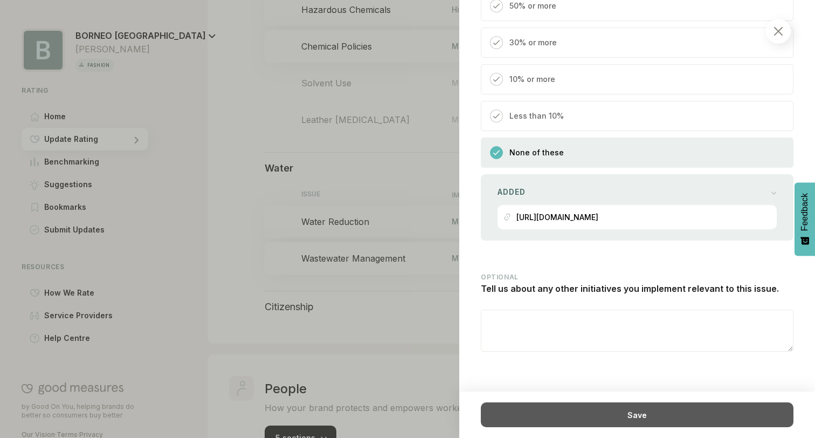
click at [603, 404] on div "Save" at bounding box center [637, 414] width 313 height 25
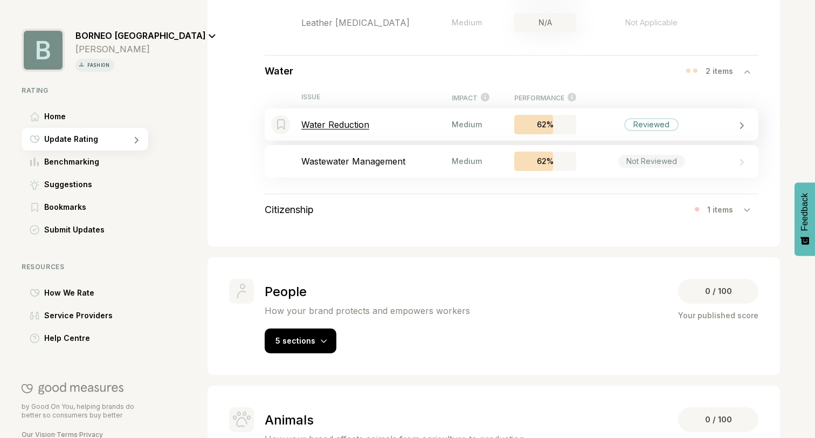
scroll to position [732, 0]
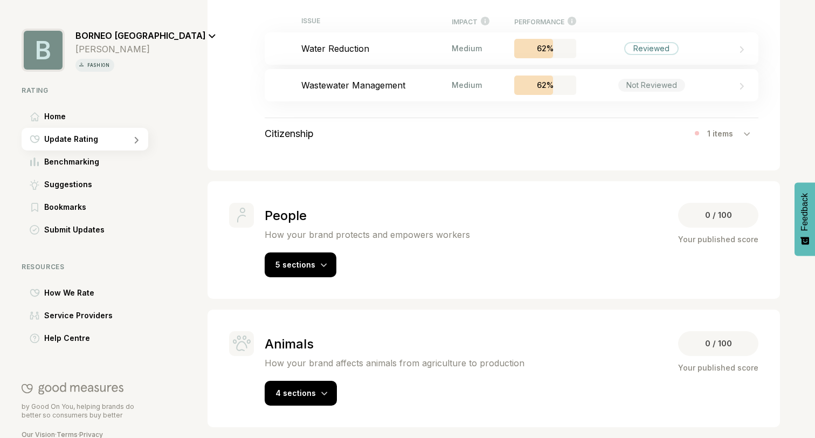
click at [708, 133] on div "1 items" at bounding box center [725, 133] width 37 height 9
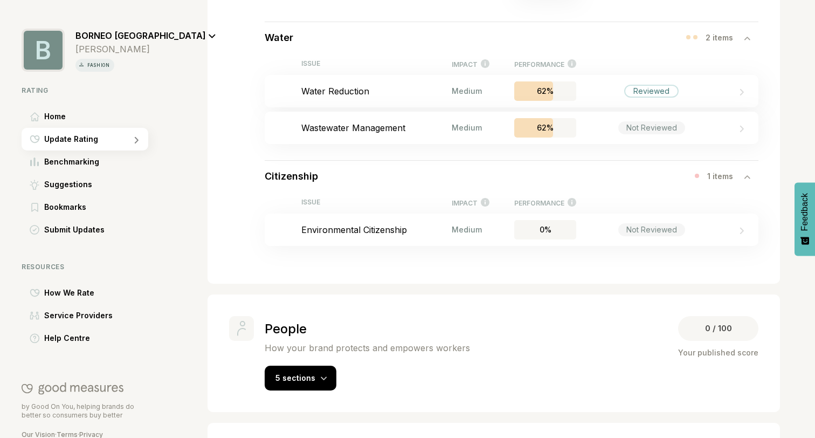
scroll to position [689, 0]
click at [390, 237] on div "Bookmark this item Environmental Citizenship Medium 0% Not Reviewed" at bounding box center [512, 228] width 494 height 32
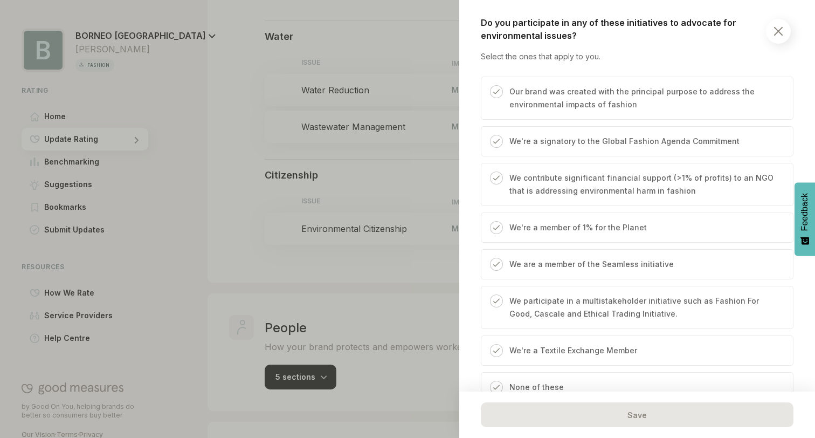
scroll to position [413, 0]
click at [514, 222] on p "We're a member of 1% for the Planet" at bounding box center [577, 226] width 137 height 13
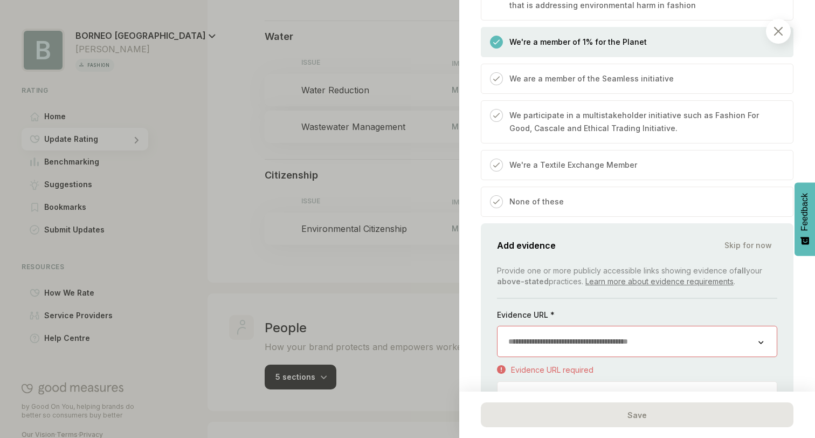
scroll to position [598, 0]
click at [572, 351] on input "url" at bounding box center [628, 341] width 261 height 30
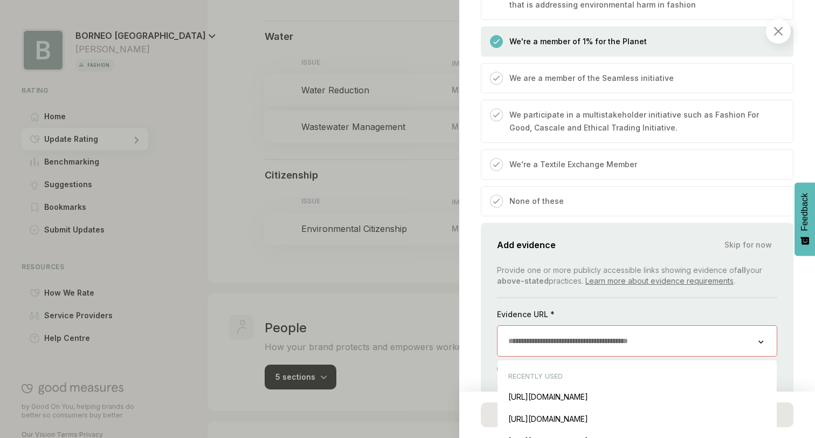
paste input "**********"
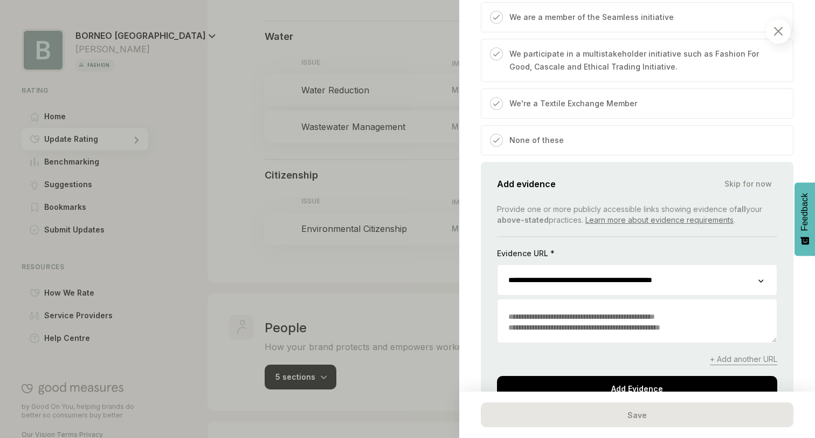
scroll to position [712, 0]
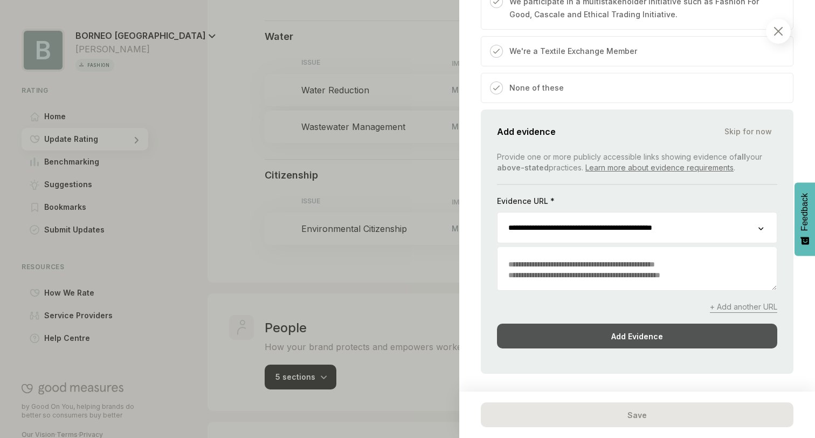
type input "**********"
click at [657, 340] on div "Add Evidence" at bounding box center [637, 335] width 280 height 25
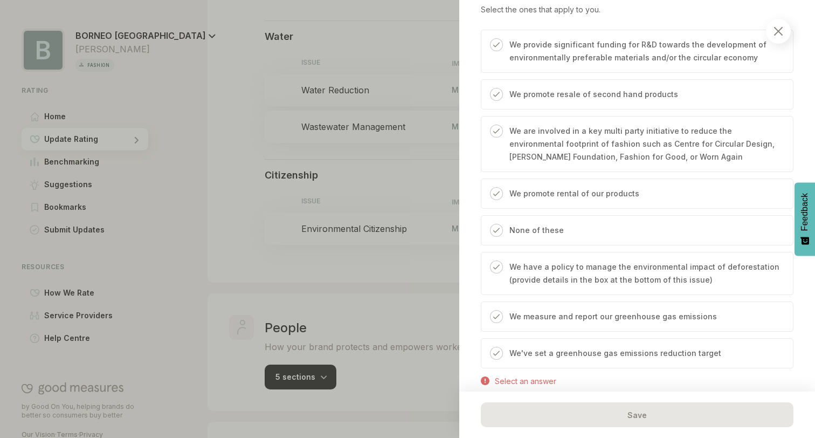
scroll to position [952, 0]
click at [545, 230] on p "None of these" at bounding box center [536, 228] width 54 height 13
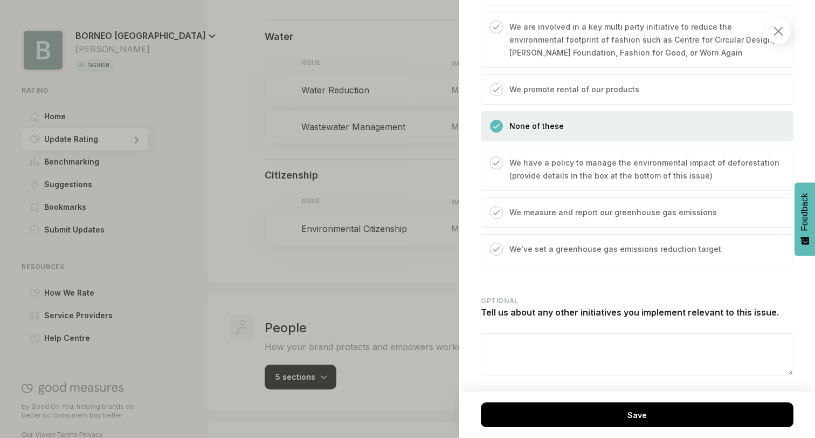
scroll to position [1078, 0]
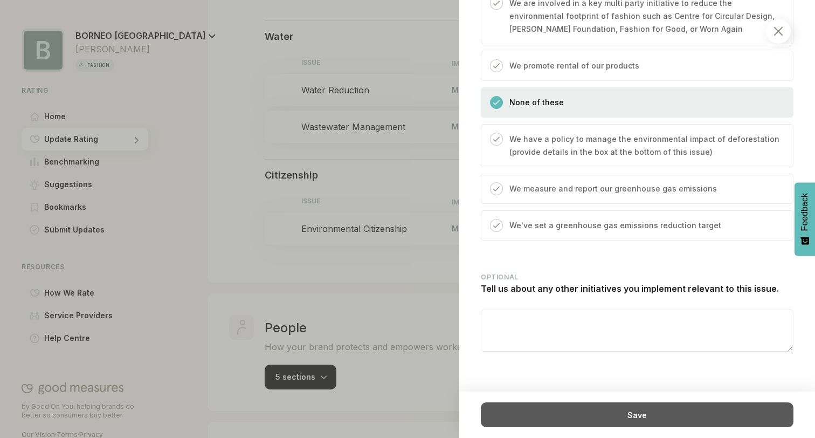
click at [575, 406] on div "Save" at bounding box center [637, 414] width 313 height 25
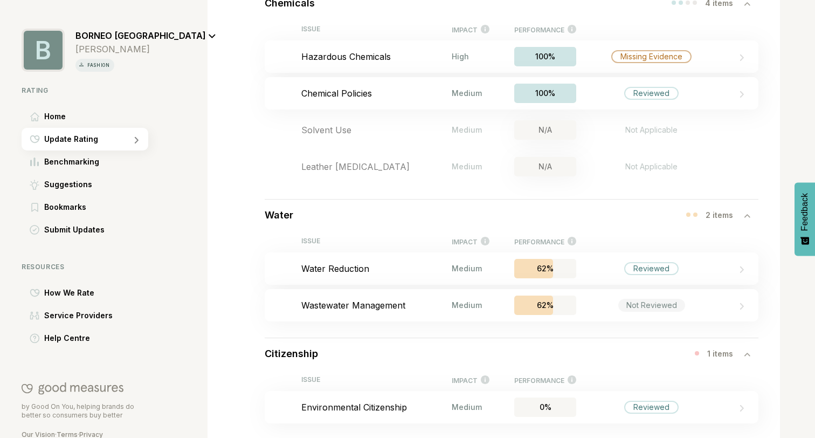
scroll to position [336, 0]
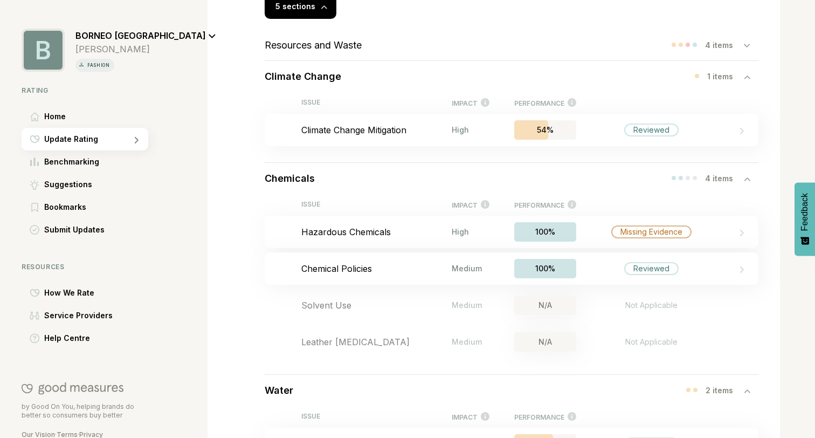
click at [749, 183] on div at bounding box center [751, 177] width 15 height 11
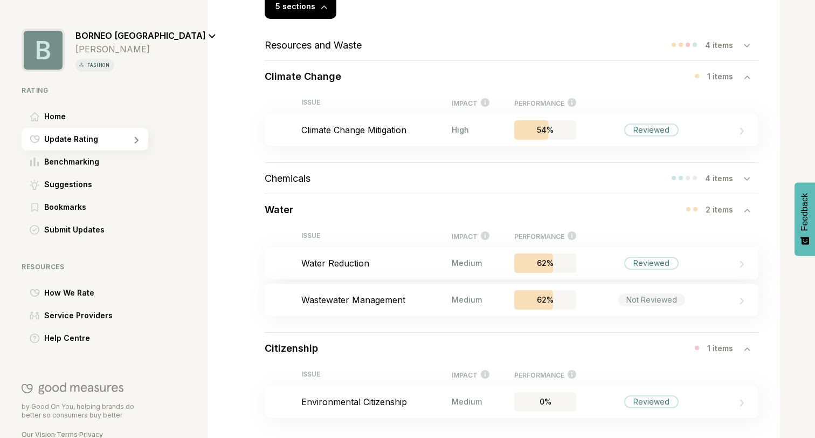
click at [740, 50] on div "Resources and Waste 4 items" at bounding box center [512, 45] width 494 height 31
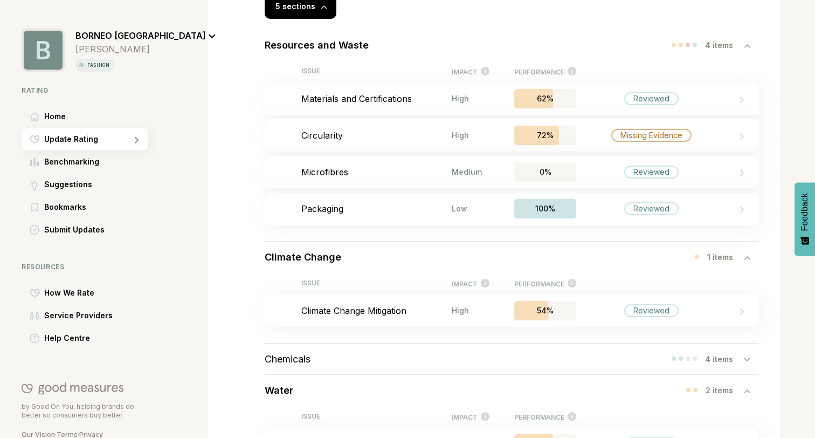
click at [739, 50] on div "4 items" at bounding box center [715, 44] width 87 height 11
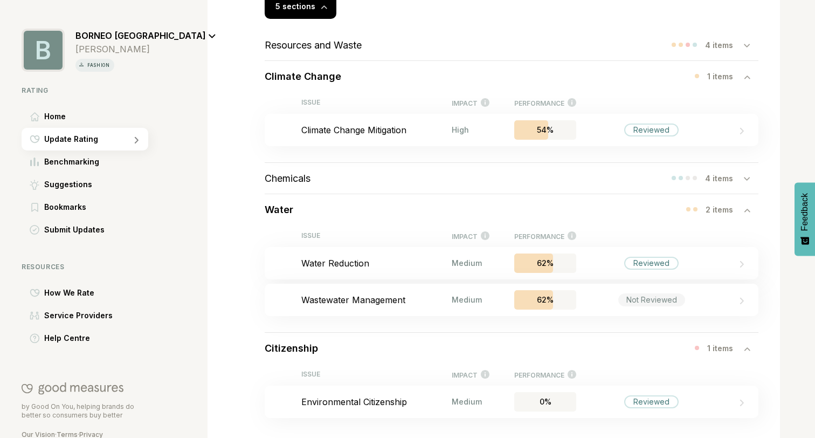
click at [738, 208] on div "2 items" at bounding box center [725, 209] width 38 height 9
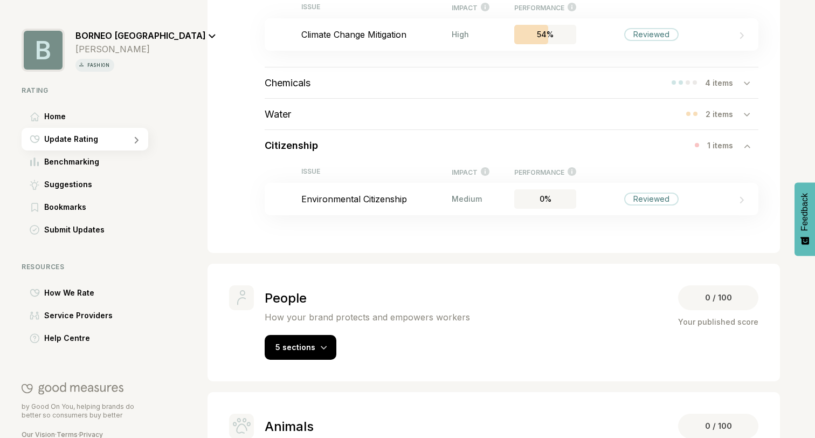
scroll to position [440, 0]
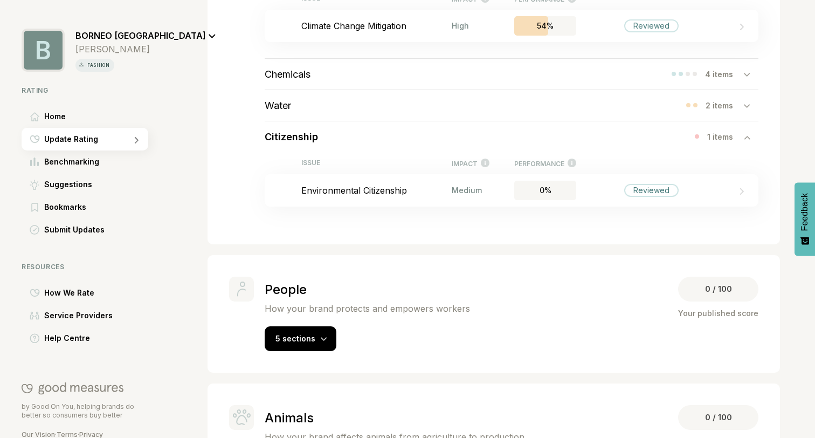
click at [737, 139] on div "1 items" at bounding box center [725, 136] width 37 height 9
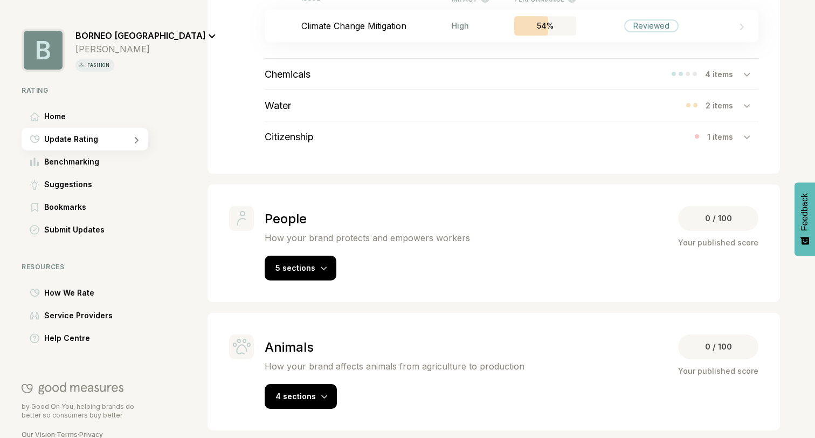
click at [748, 137] on icon at bounding box center [747, 137] width 6 height 4
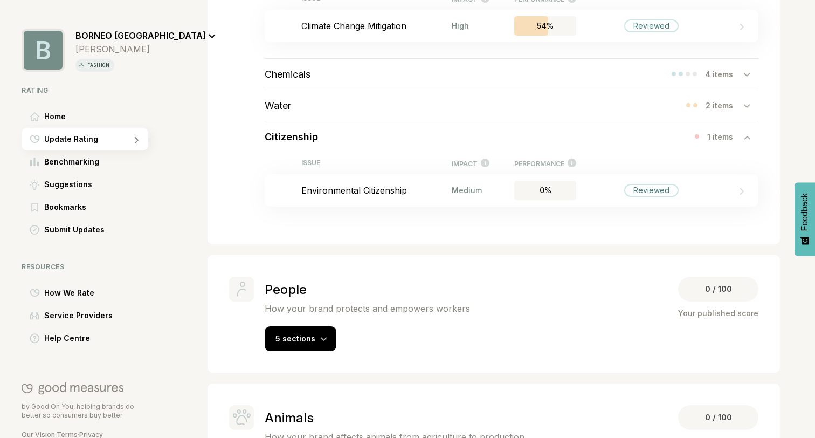
click at [748, 137] on icon at bounding box center [747, 137] width 6 height 4
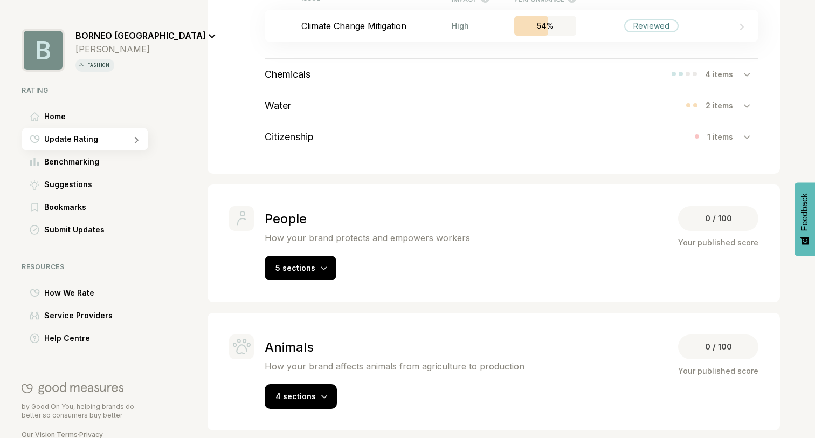
click at [709, 133] on div "1 items" at bounding box center [727, 136] width 64 height 11
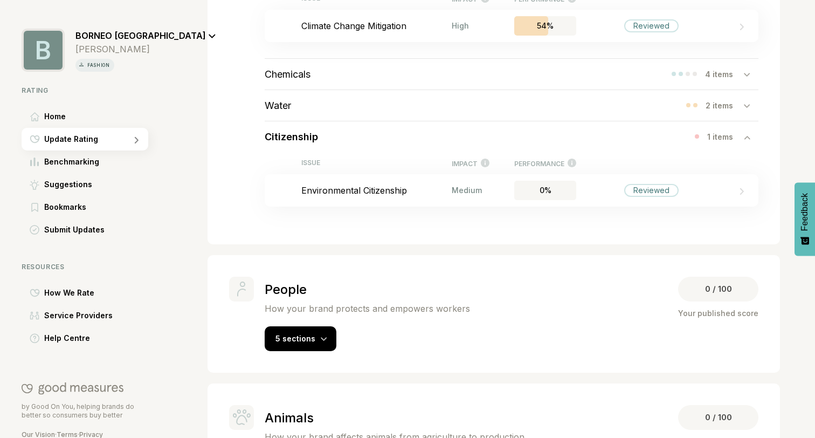
click at [709, 133] on div "1 items" at bounding box center [727, 136] width 64 height 11
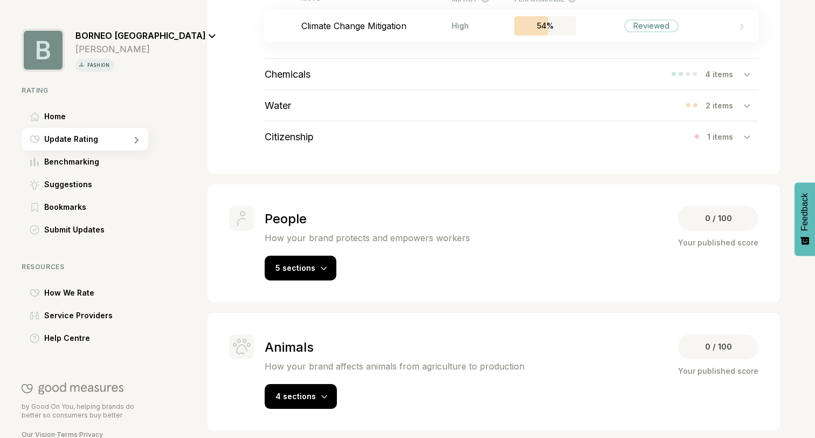
scroll to position [445, 0]
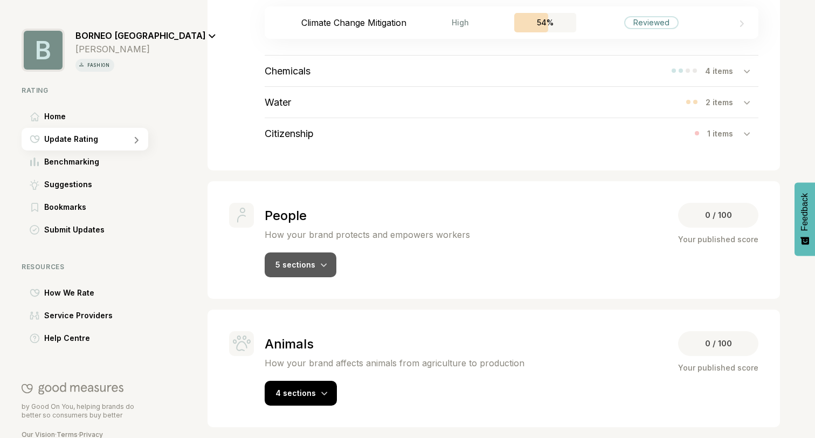
click at [309, 273] on div "5 sections" at bounding box center [301, 264] width 72 height 25
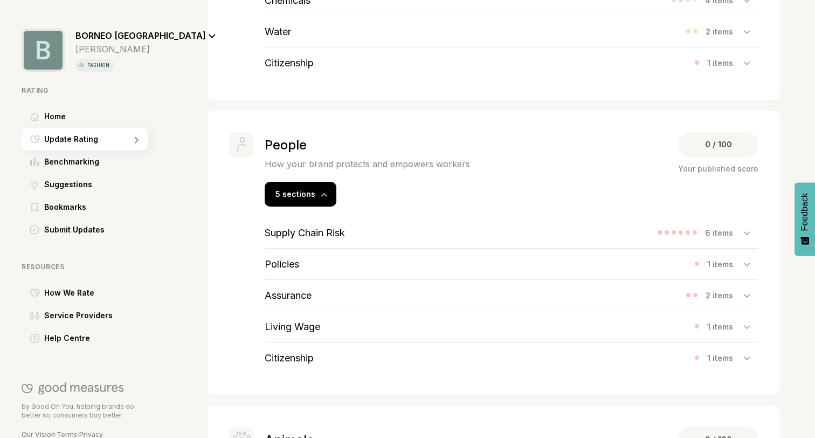
scroll to position [538, 0]
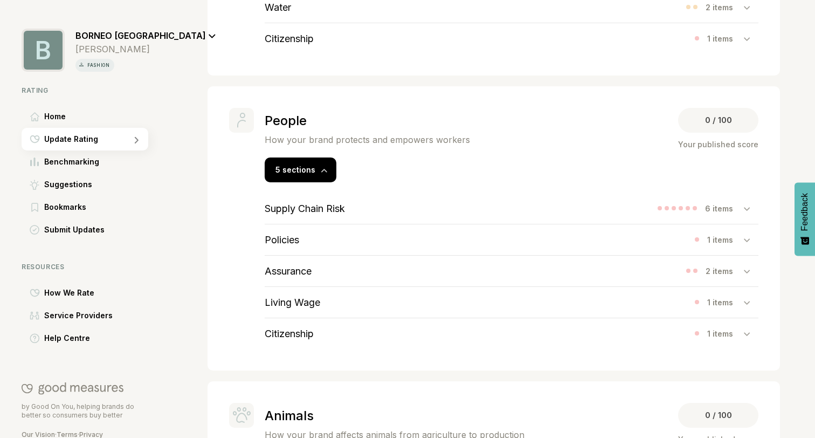
click at [367, 212] on div "Supply Chain Risk 6 items" at bounding box center [512, 208] width 494 height 31
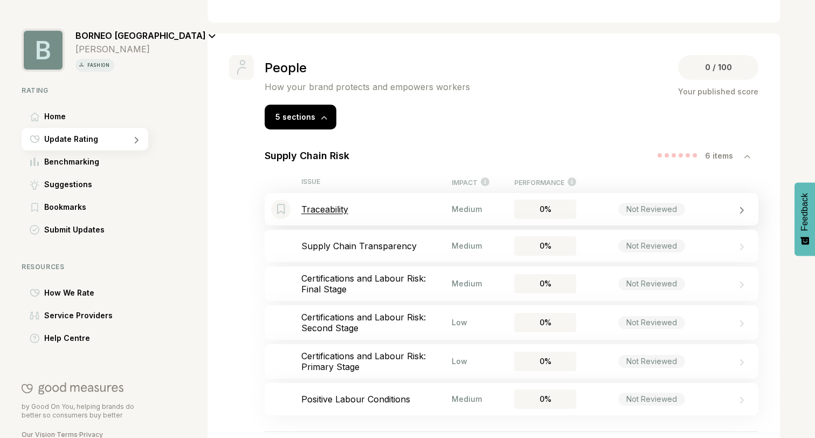
scroll to position [595, 0]
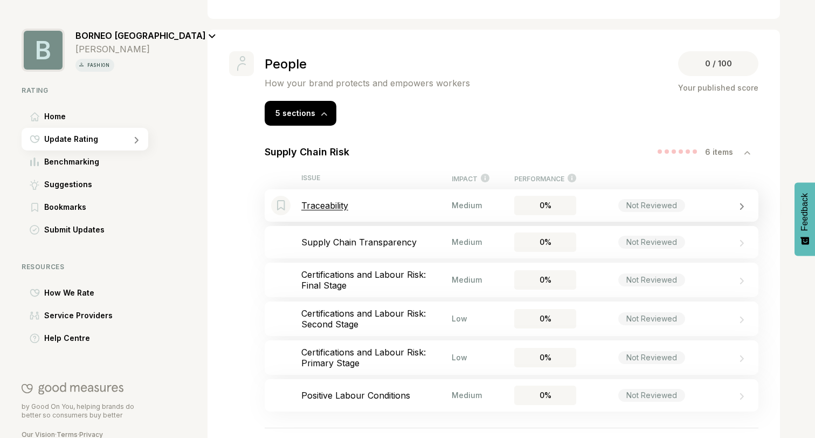
click at [447, 215] on div "Bookmark this item Traceability Medium 0% Not Reviewed" at bounding box center [512, 205] width 494 height 32
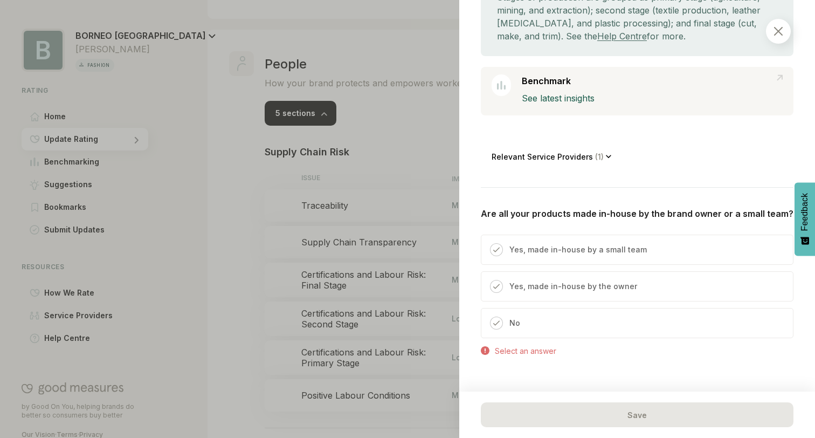
scroll to position [197, 0]
click at [523, 320] on div "No" at bounding box center [637, 322] width 313 height 30
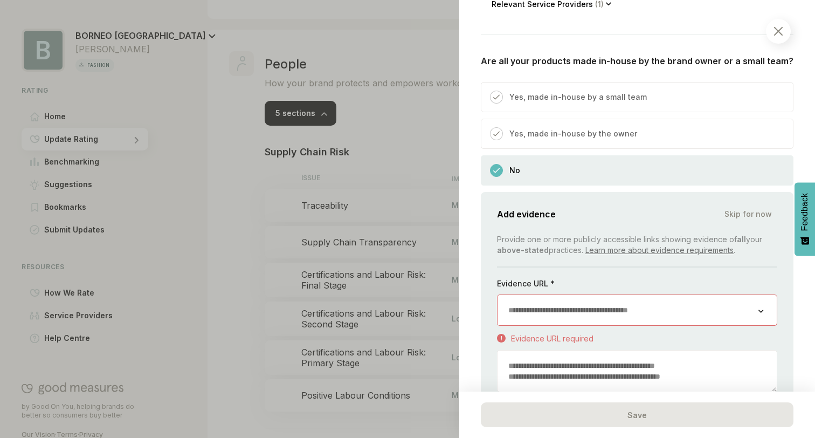
scroll to position [353, 0]
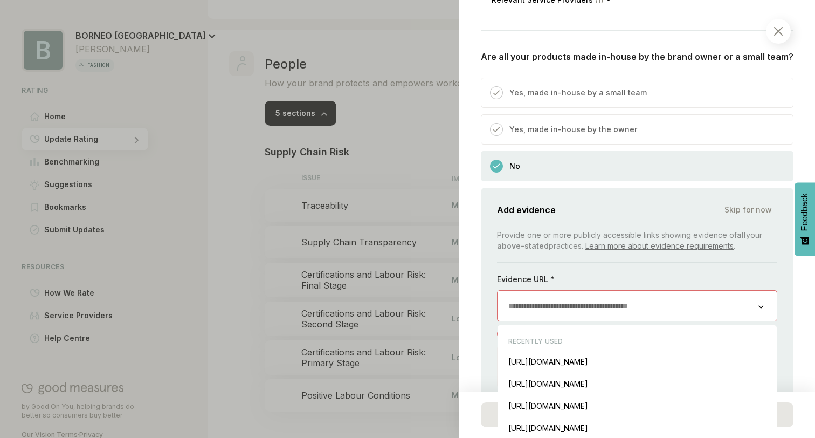
click at [565, 308] on input "url" at bounding box center [628, 306] width 261 height 30
paste input "**********"
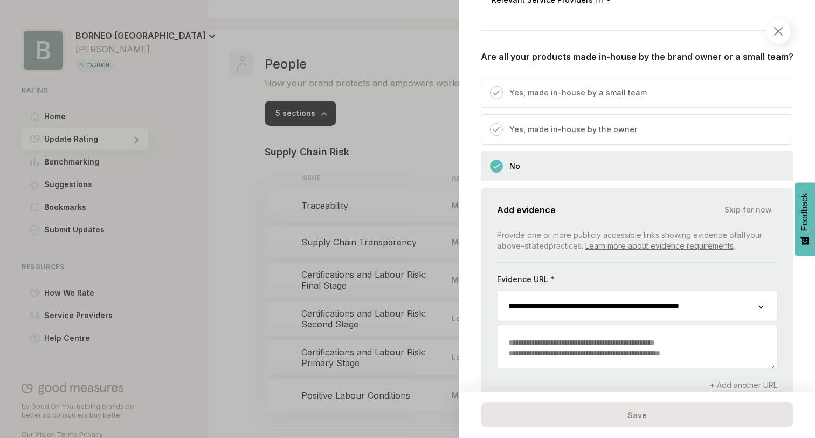
scroll to position [0, 0]
click at [554, 343] on textarea at bounding box center [637, 347] width 279 height 41
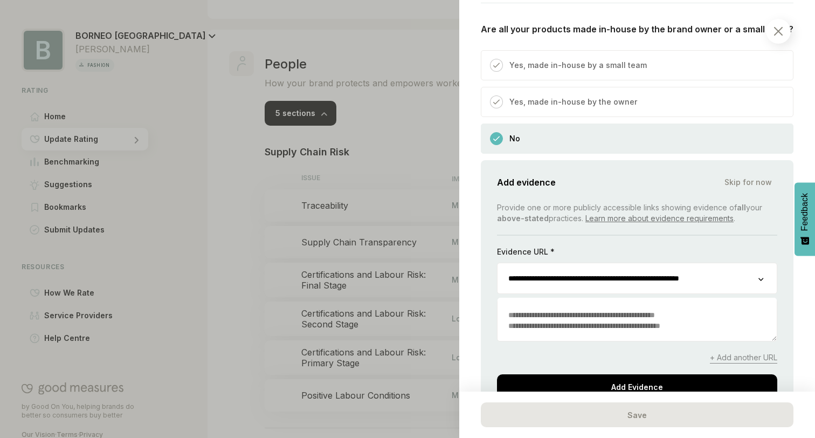
scroll to position [382, 0]
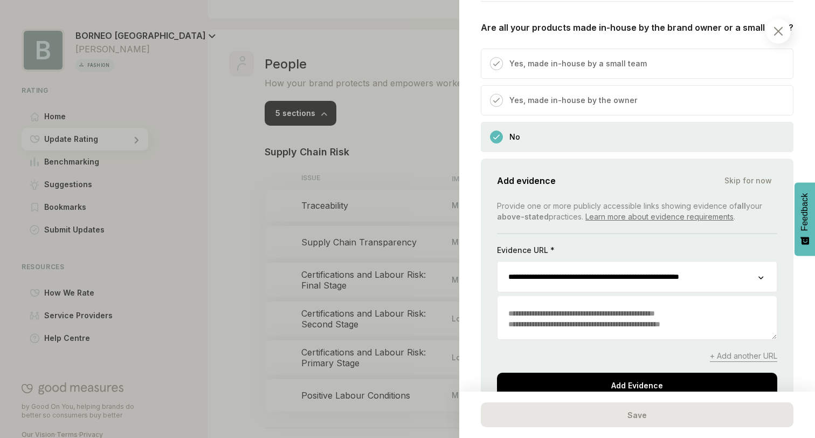
click at [616, 269] on input "**********" at bounding box center [628, 276] width 261 height 30
paste input "url"
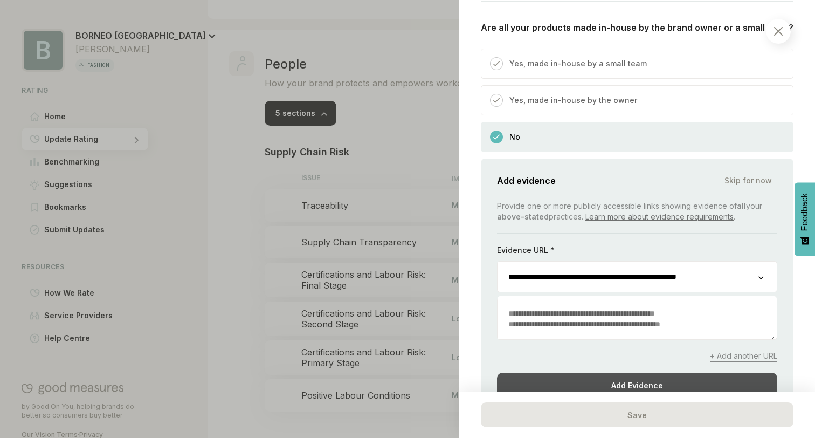
type input "**********"
click at [641, 384] on div "Add Evidence" at bounding box center [637, 384] width 280 height 25
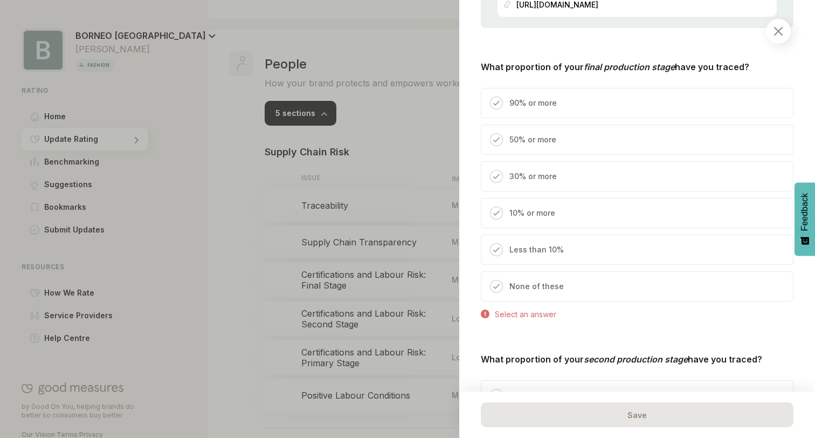
scroll to position [579, 0]
click at [589, 107] on div "90% or more" at bounding box center [637, 102] width 313 height 30
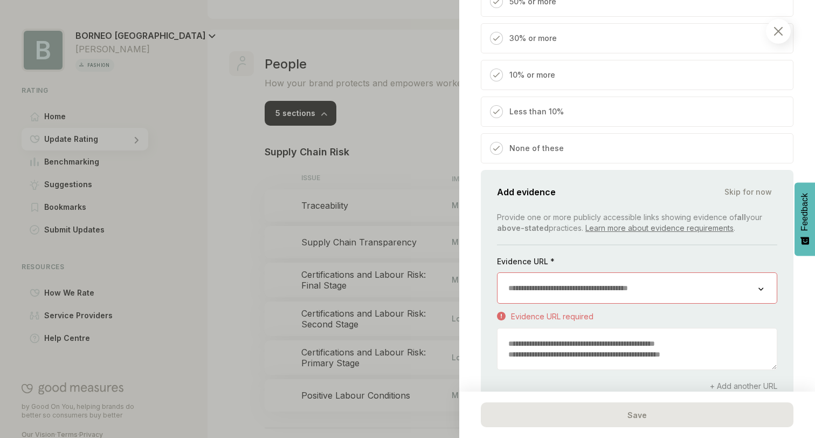
scroll to position [784, 0]
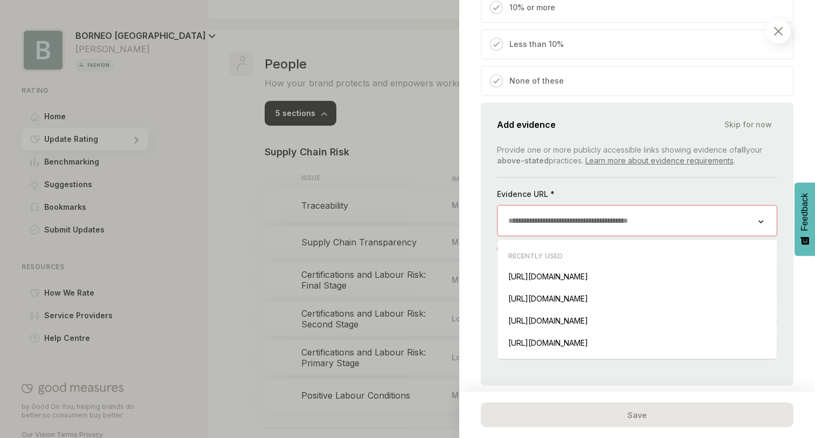
click at [561, 228] on input "url" at bounding box center [628, 220] width 261 height 30
paste input "**********"
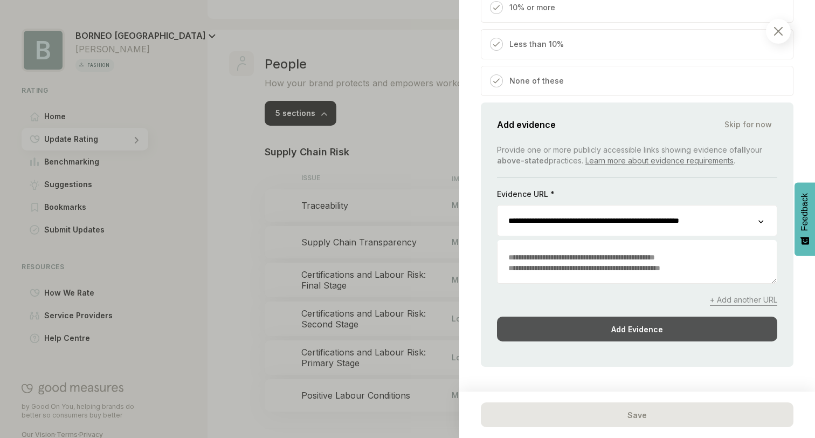
type input "**********"
click at [537, 332] on div "Add Evidence" at bounding box center [637, 328] width 280 height 25
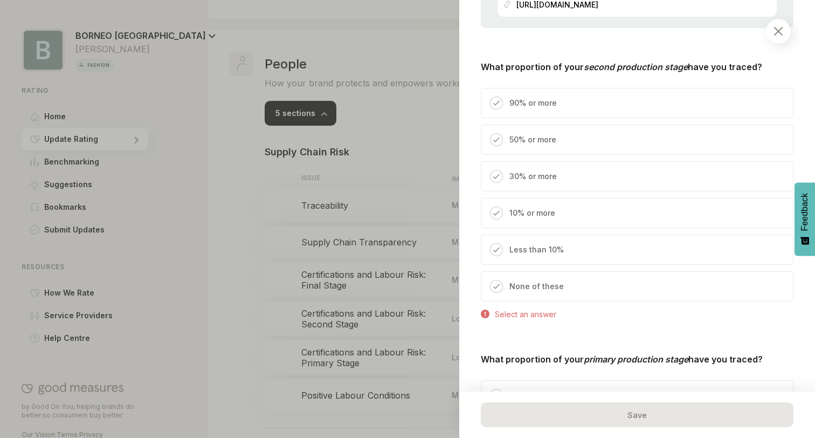
scroll to position [952, 0]
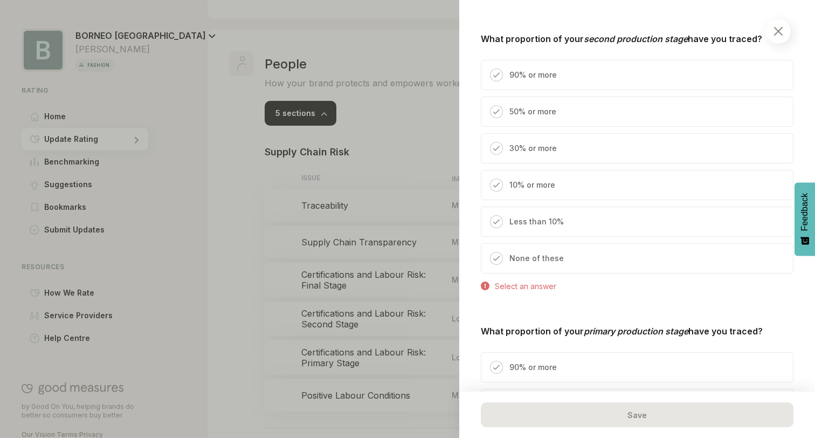
click at [523, 292] on div "Select an answer" at bounding box center [525, 286] width 61 height 11
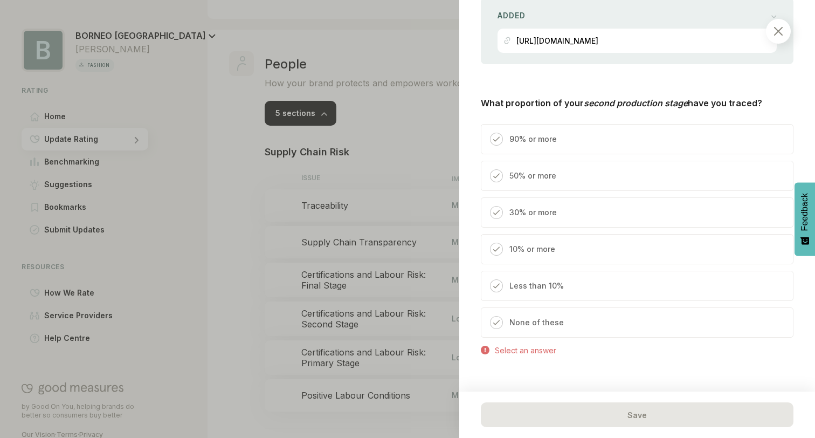
scroll to position [887, 0]
click at [595, 155] on div "90% or more" at bounding box center [637, 140] width 313 height 30
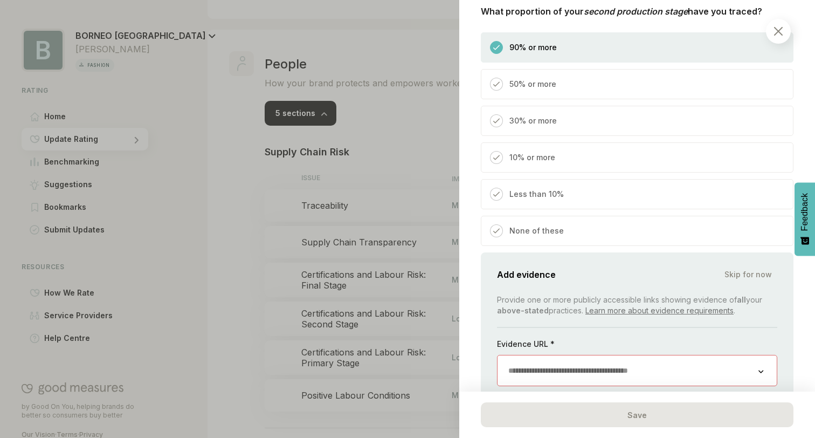
scroll to position [1019, 0]
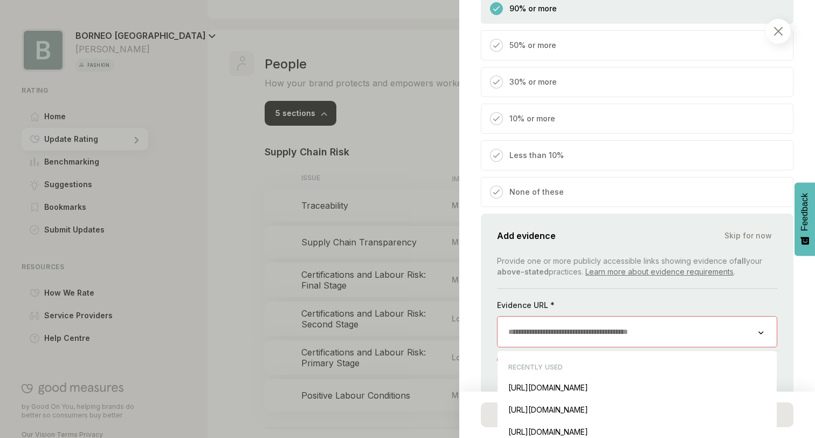
click at [559, 339] on input "url" at bounding box center [628, 331] width 261 height 30
paste input "**********"
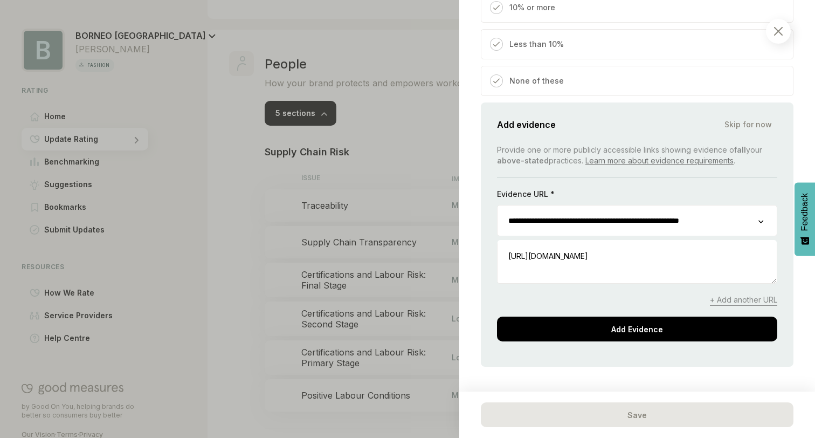
scroll to position [1161, 0]
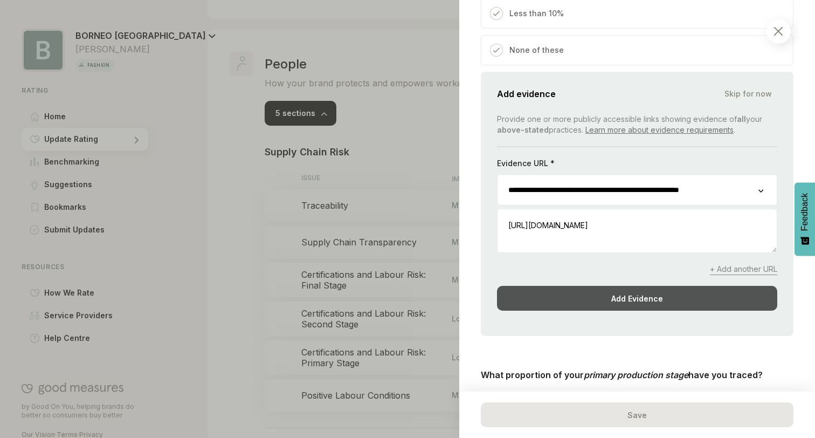
type input "**********"
click at [613, 310] on div "Add Evidence" at bounding box center [637, 298] width 280 height 25
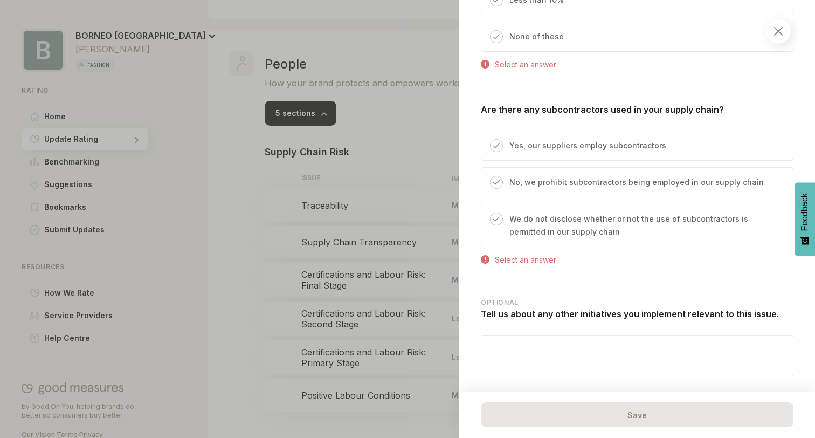
scroll to position [1528, 0]
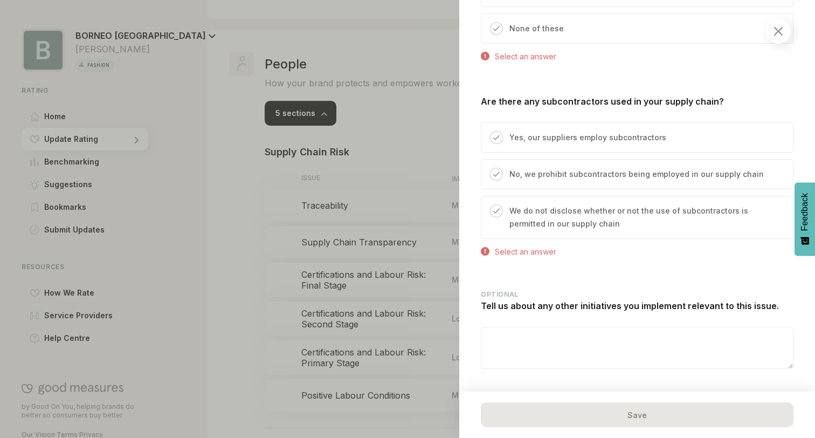
click at [534, 230] on p "We do not disclose whether or not the use of subcontractors is permitted in our…" at bounding box center [645, 217] width 273 height 26
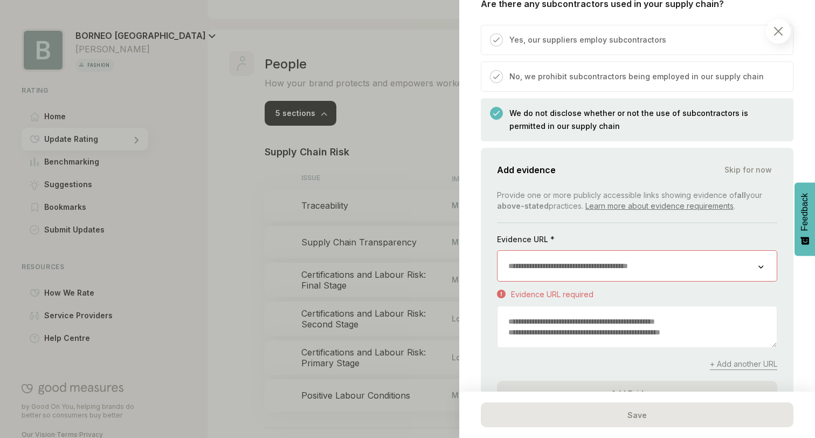
scroll to position [1629, 0]
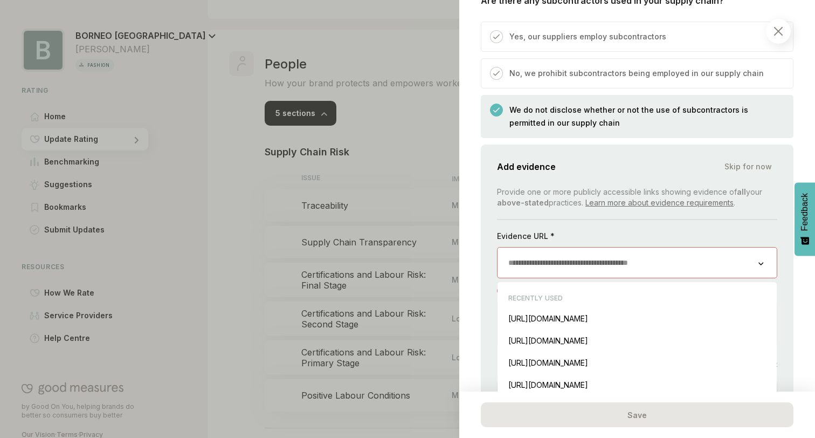
click at [569, 278] on input "url" at bounding box center [628, 262] width 261 height 30
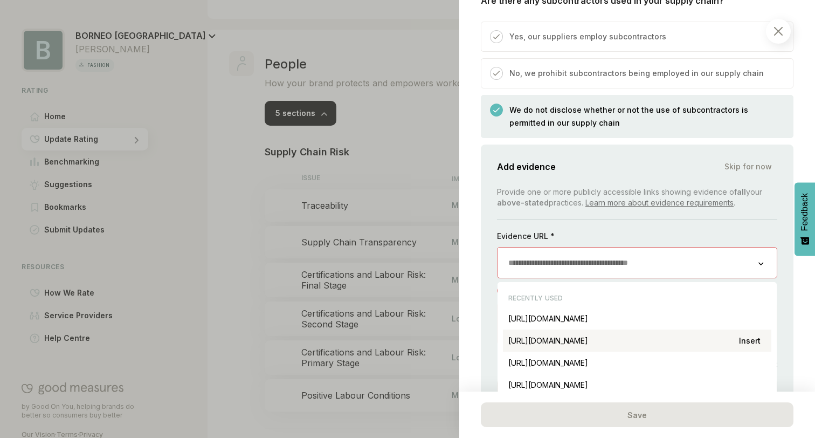
click at [651, 351] on div "https://www.borneo-paris.com/blogs/news/ethically-made-in-bali Insert" at bounding box center [637, 340] width 268 height 22
type input "**********"
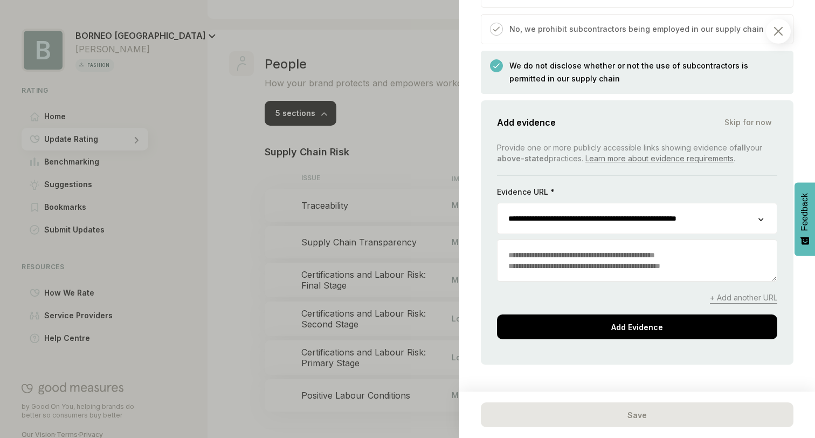
scroll to position [1681, 0]
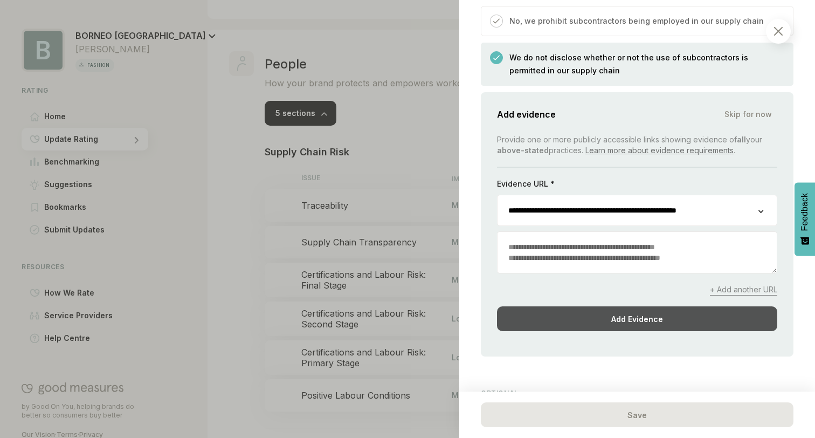
click at [624, 331] on div "Add Evidence" at bounding box center [637, 318] width 280 height 25
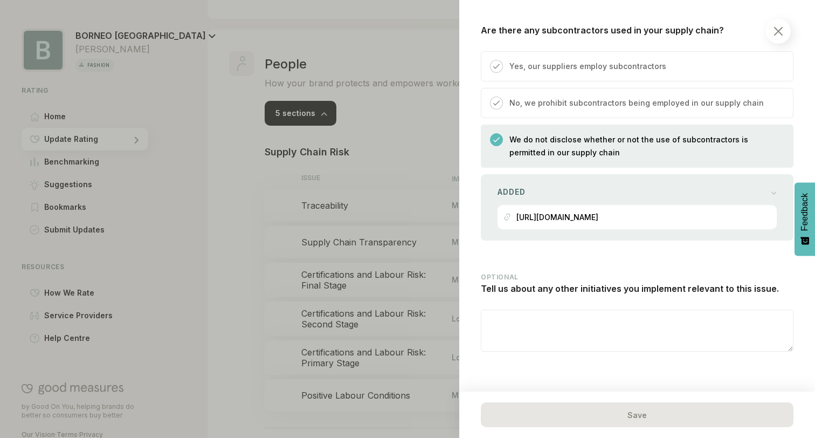
scroll to position [1636, 0]
click at [630, 96] on p "No, we prohibit subcontractors being employed in our supply chain" at bounding box center [636, 102] width 254 height 13
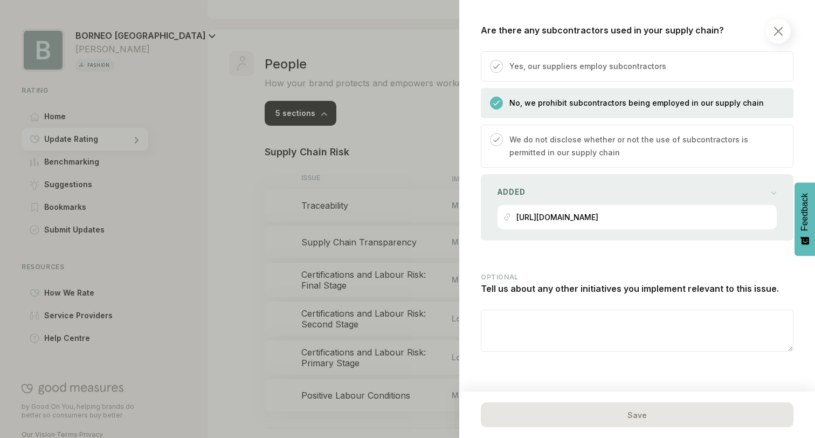
click at [597, 137] on p "We do not disclose whether or not the use of subcontractors is permitted in our…" at bounding box center [645, 146] width 273 height 26
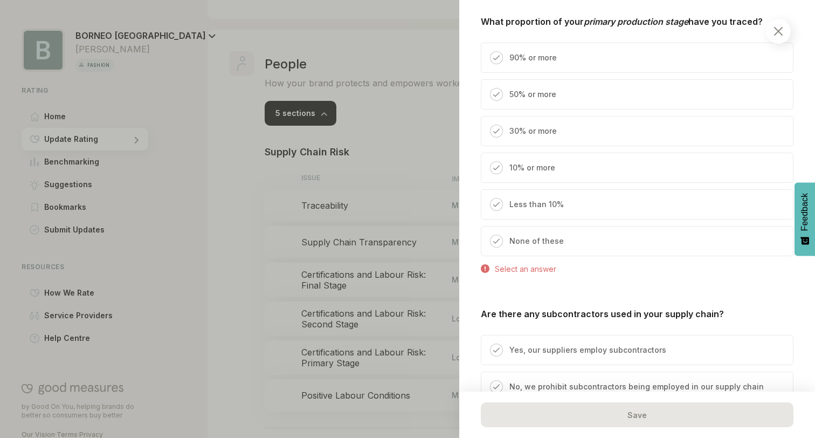
scroll to position [1304, 0]
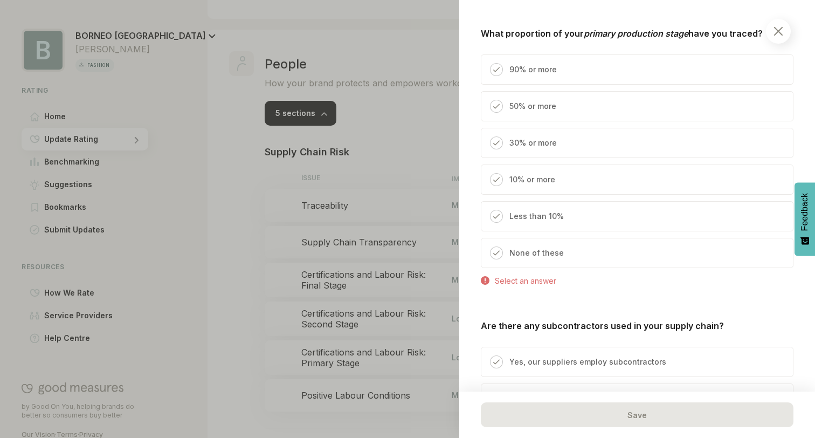
click at [553, 113] on p "50% or more" at bounding box center [532, 106] width 47 height 13
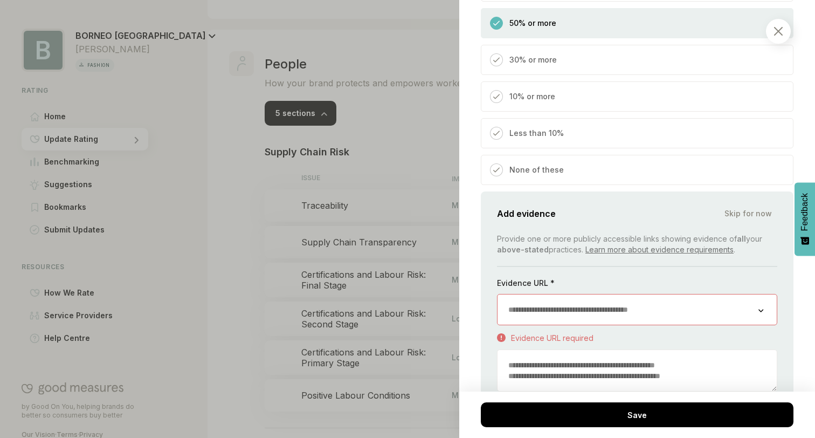
scroll to position [1440, 0]
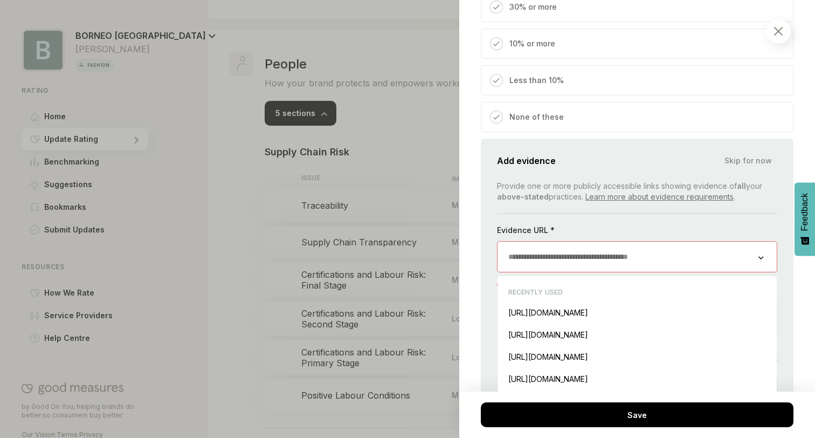
click at [543, 272] on input "url" at bounding box center [628, 256] width 261 height 30
paste input "**********"
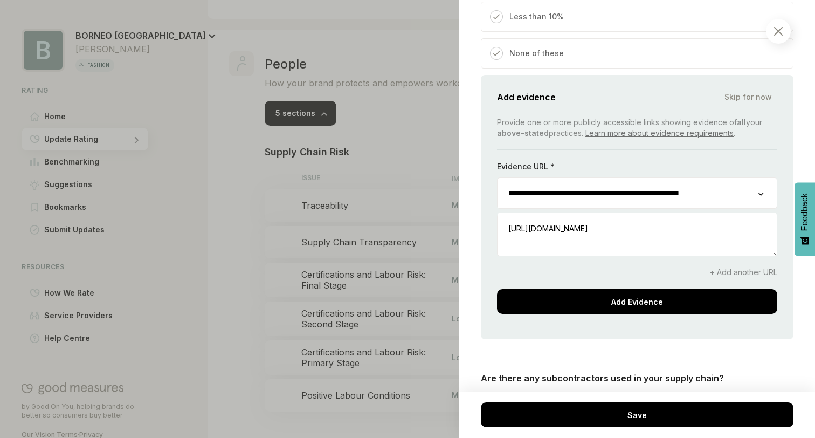
scroll to position [1515, 0]
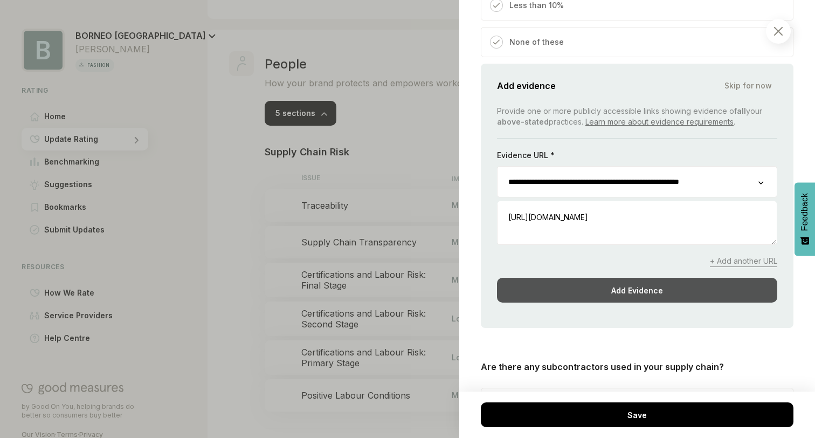
type input "**********"
click at [589, 302] on div "Add Evidence" at bounding box center [637, 290] width 280 height 25
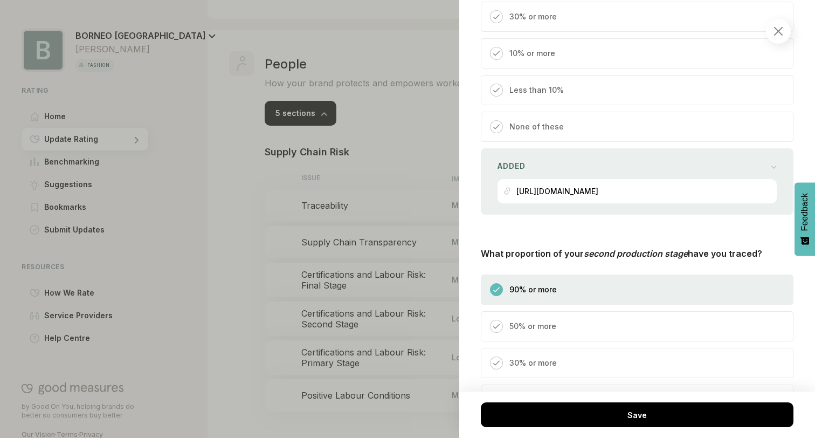
scroll to position [735, 0]
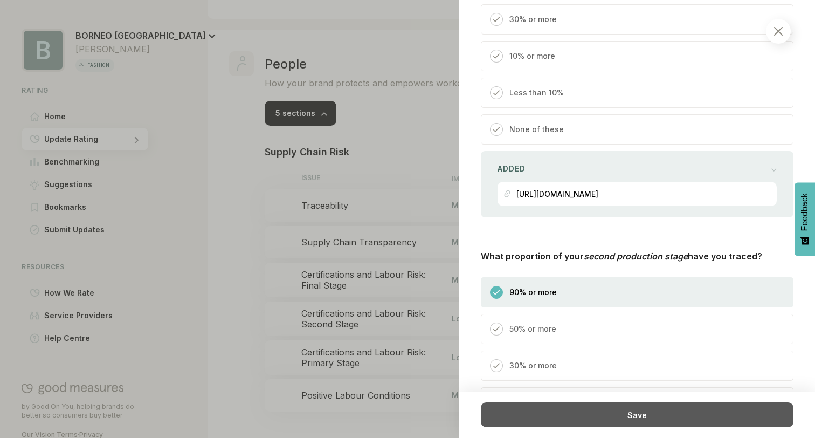
click at [567, 412] on div "Save" at bounding box center [637, 414] width 313 height 25
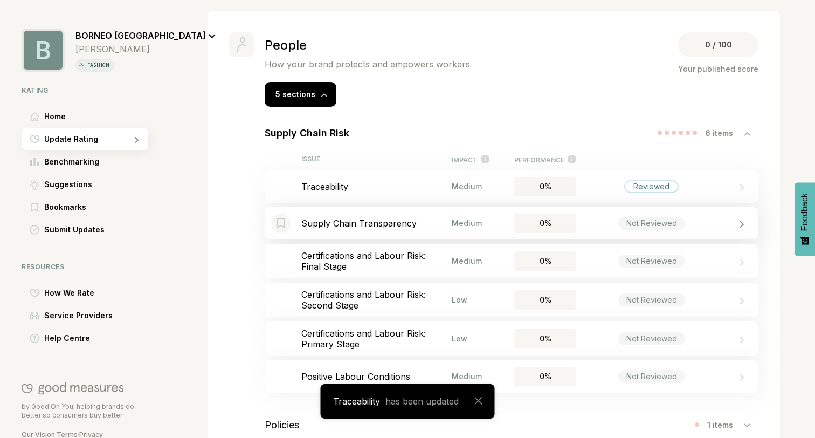
scroll to position [624, 0]
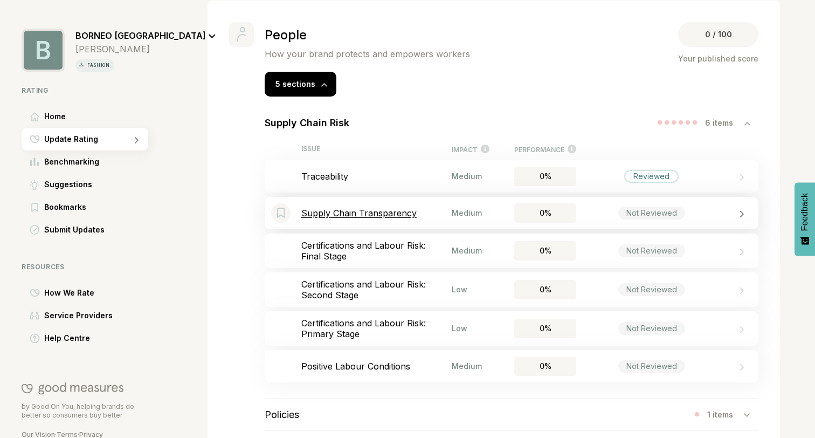
click at [603, 223] on div "Bookmark this item Supply Chain Transparency Medium 0% Not Reviewed" at bounding box center [512, 213] width 494 height 32
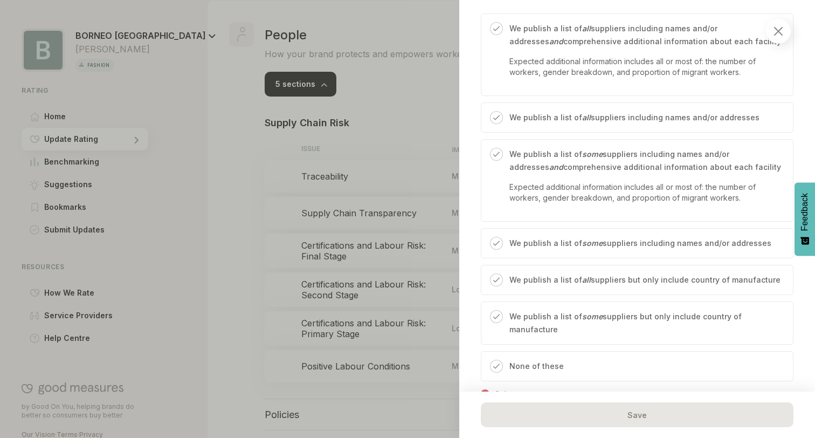
scroll to position [489, 0]
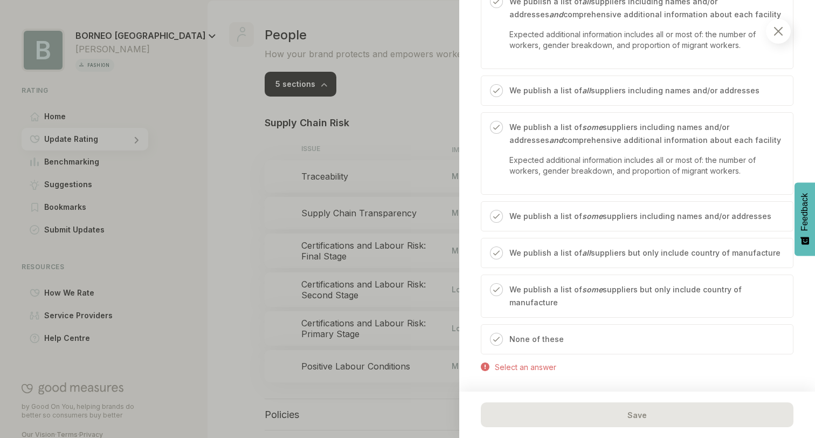
click at [543, 333] on p "None of these" at bounding box center [536, 339] width 54 height 13
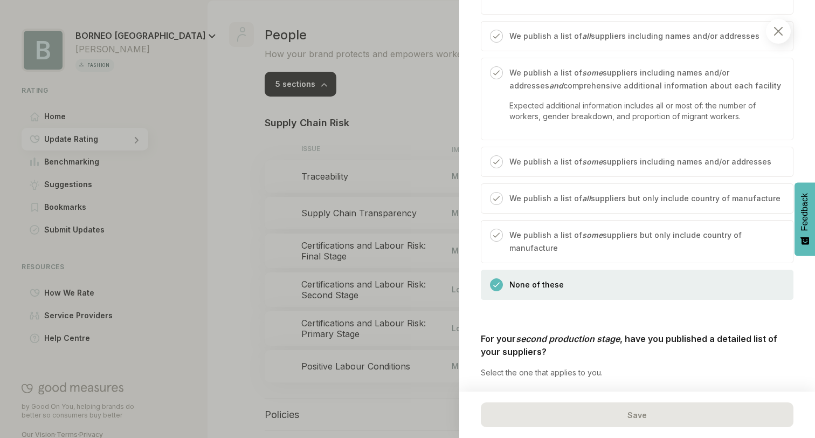
scroll to position [543, 0]
click at [601, 240] on p "We publish a list of some suppliers but only include country of manufacture" at bounding box center [645, 243] width 273 height 26
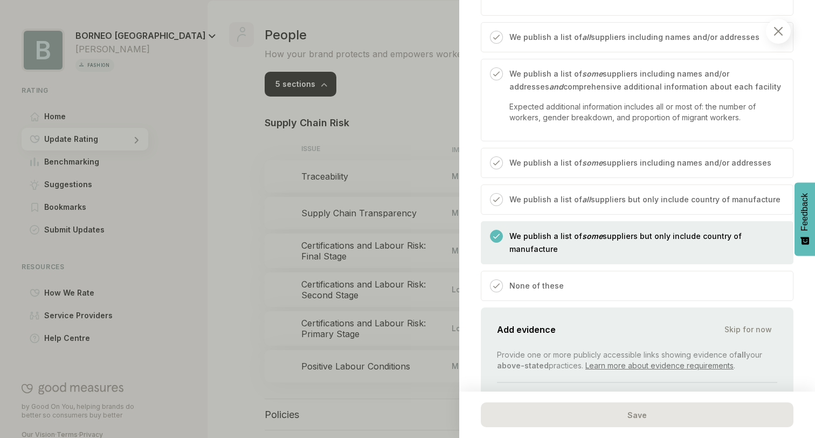
click at [589, 207] on div "We publish a list of all suppliers but only include country of manufacture" at bounding box center [642, 203] width 278 height 21
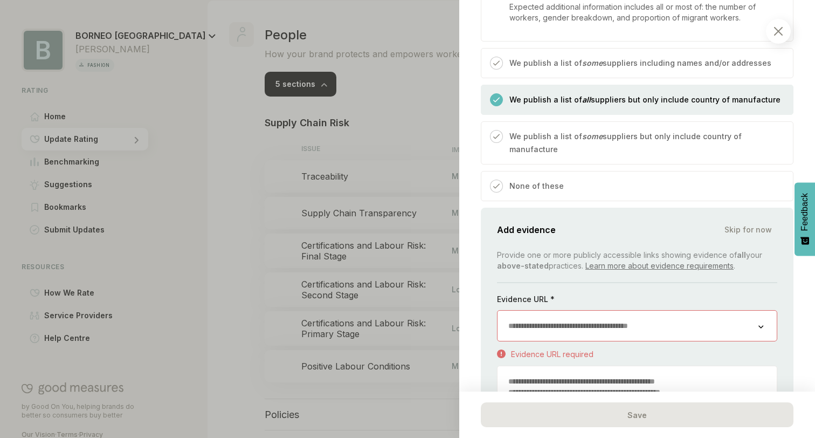
scroll to position [662, 0]
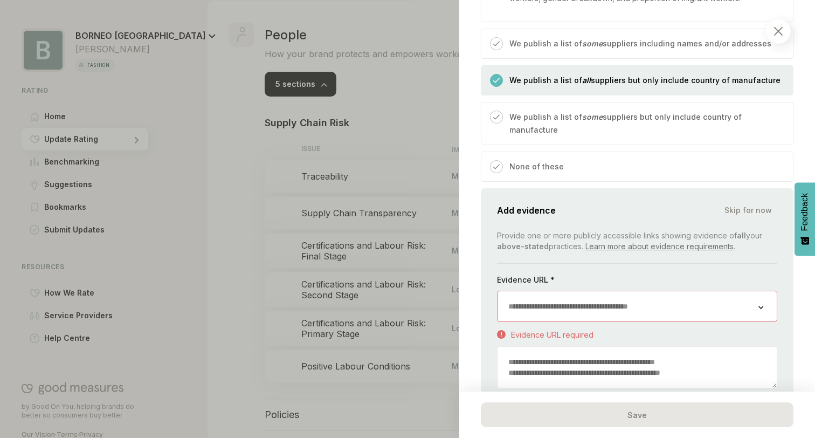
click at [562, 298] on input "url" at bounding box center [628, 306] width 261 height 30
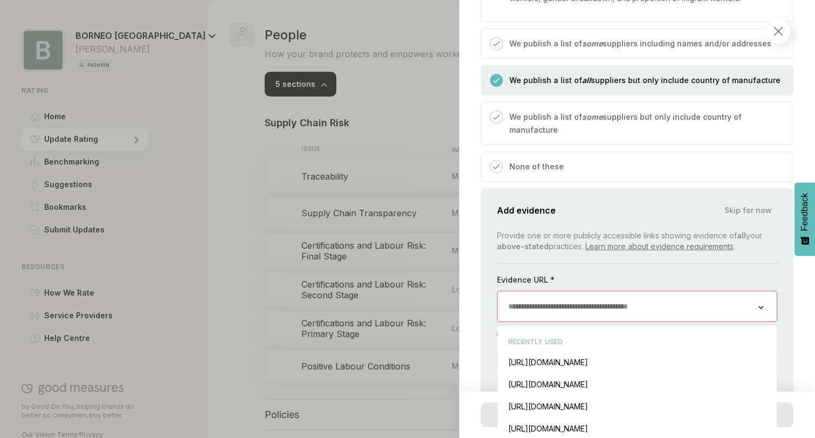
paste input "**********"
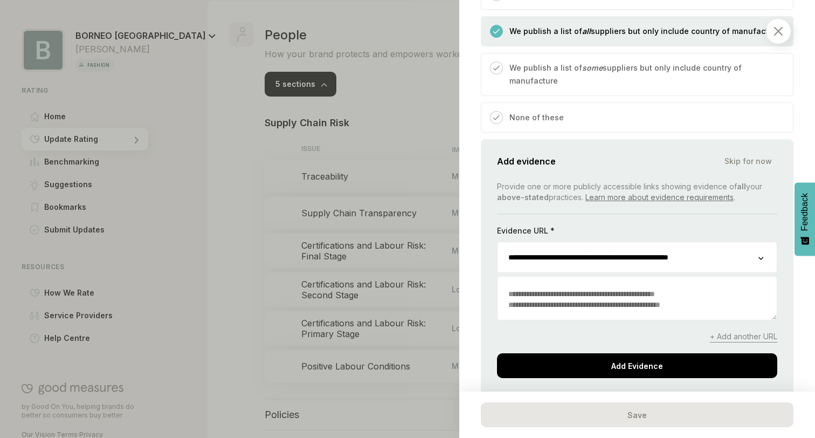
scroll to position [729, 0]
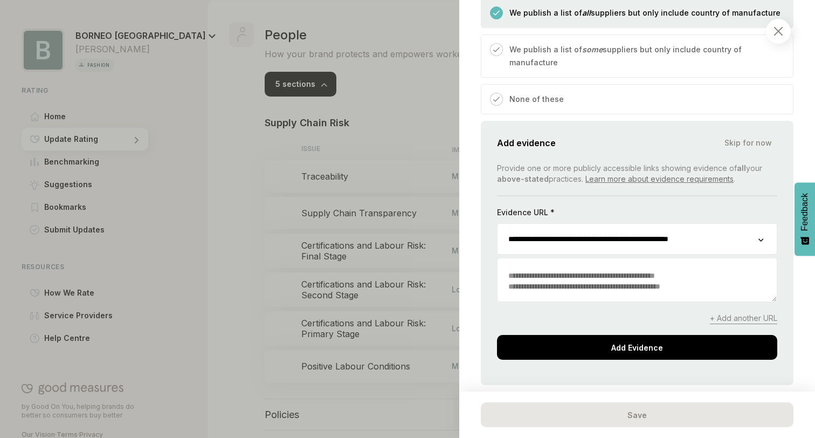
type input "**********"
click at [574, 349] on div "**********" at bounding box center [637, 253] width 313 height 264
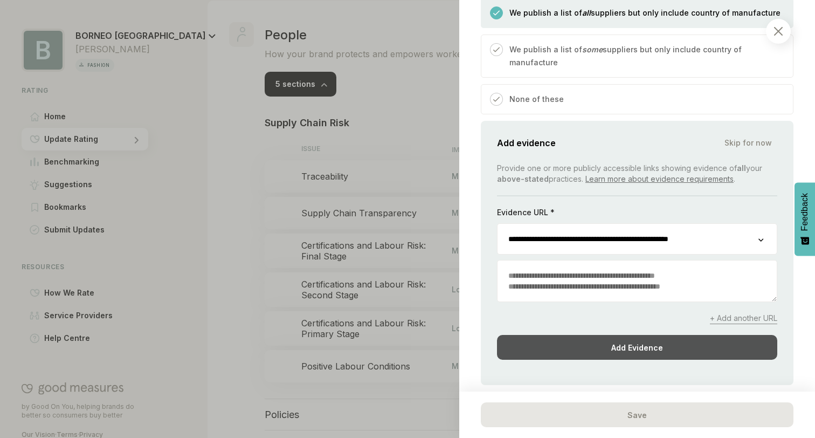
click at [596, 336] on div "Add Evidence" at bounding box center [637, 347] width 280 height 25
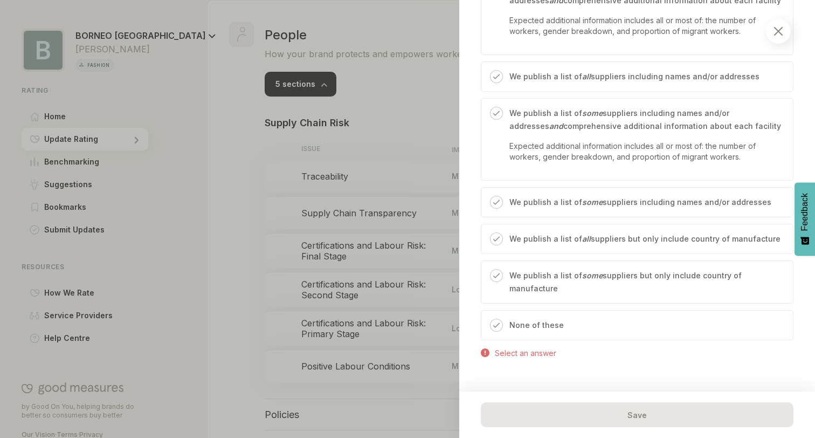
scroll to position [1071, 0]
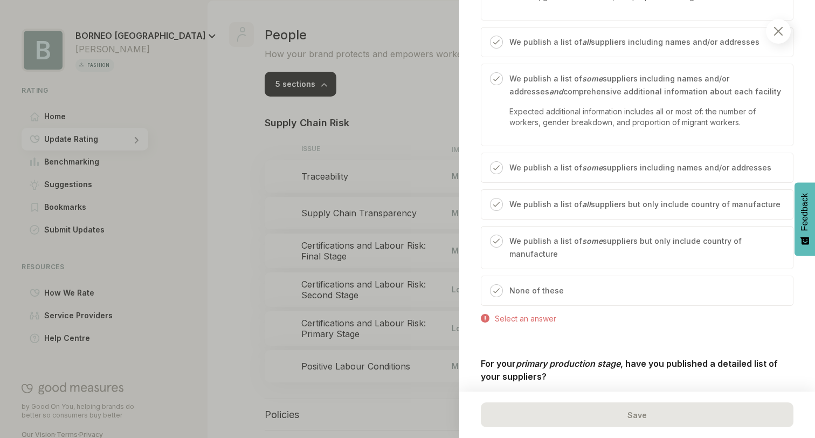
click at [575, 234] on p "We publish a list of some suppliers but only include country of manufacture" at bounding box center [645, 247] width 273 height 26
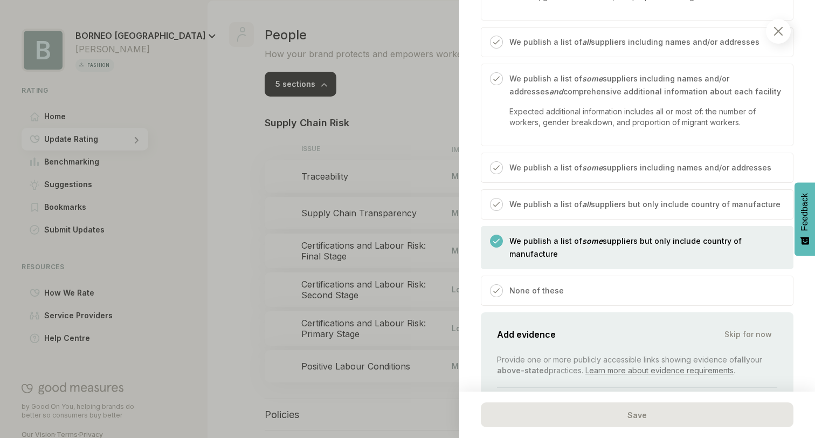
click at [569, 275] on div "None of these" at bounding box center [637, 290] width 313 height 30
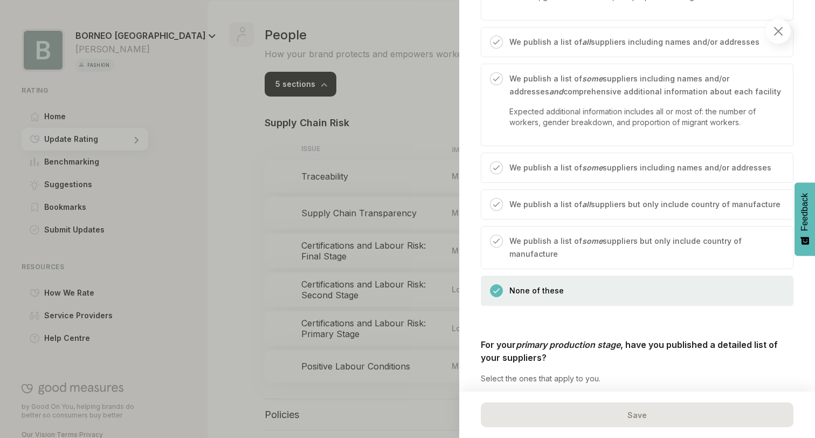
click at [568, 234] on p "We publish a list of some suppliers but only include country of manufacture" at bounding box center [645, 247] width 273 height 26
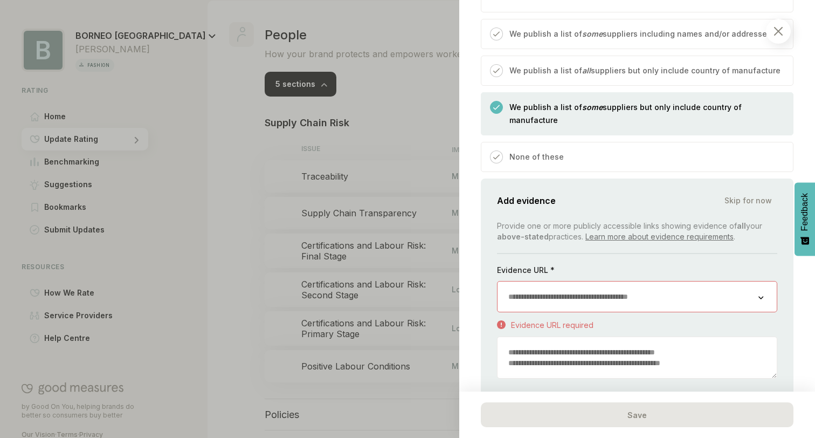
click at [561, 281] on input "url" at bounding box center [628, 296] width 261 height 30
paste input "**********"
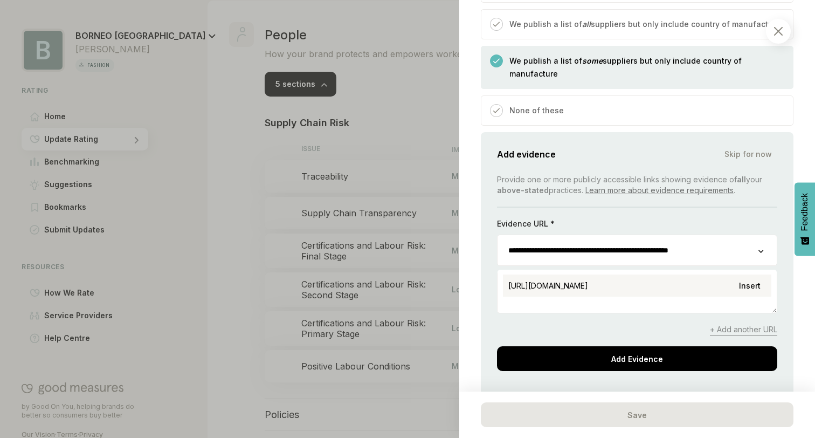
scroll to position [1258, 0]
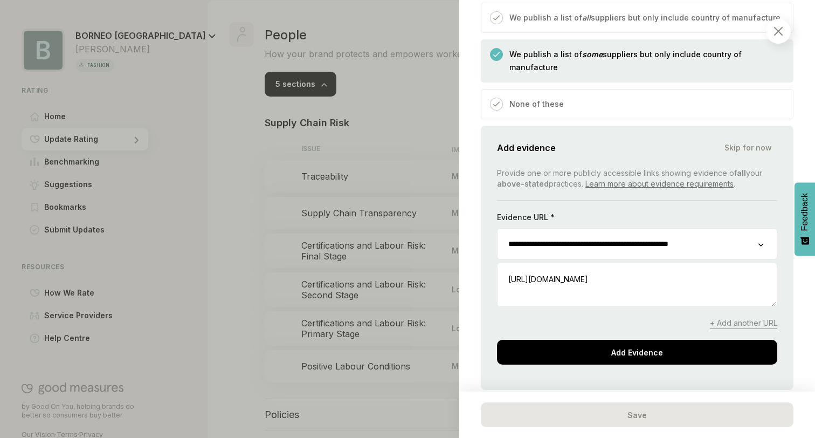
type input "**********"
click at [588, 286] on div "**********" at bounding box center [637, 266] width 280 height 197
click at [585, 307] on div "**********" at bounding box center [637, 266] width 280 height 197
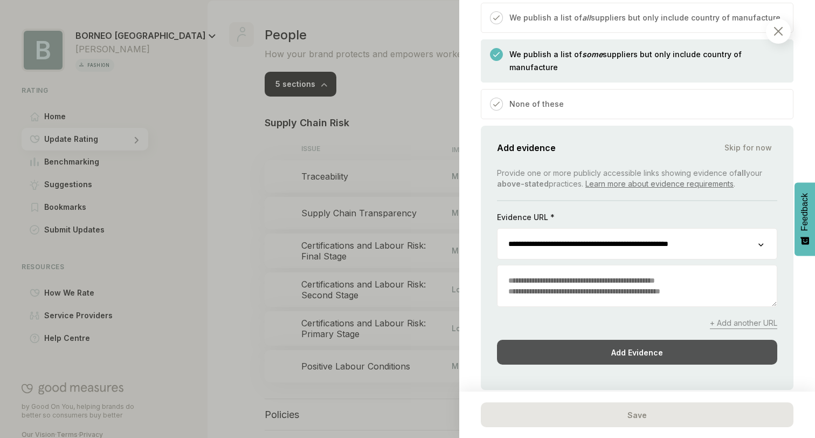
click at [585, 340] on div "Add Evidence" at bounding box center [637, 352] width 280 height 25
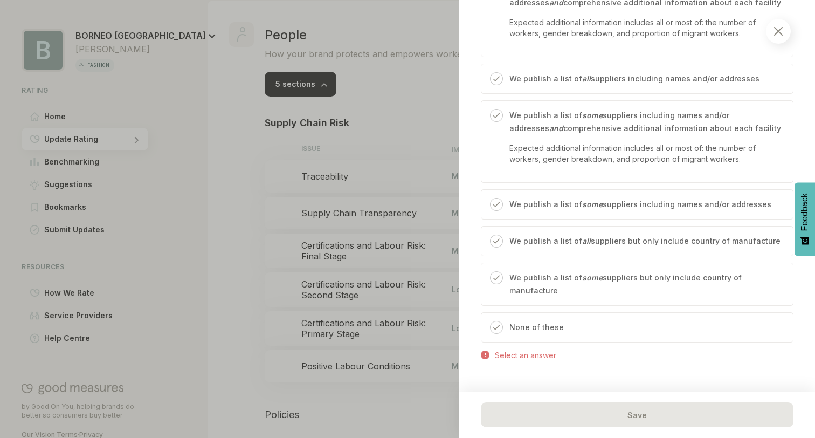
scroll to position [1577, 0]
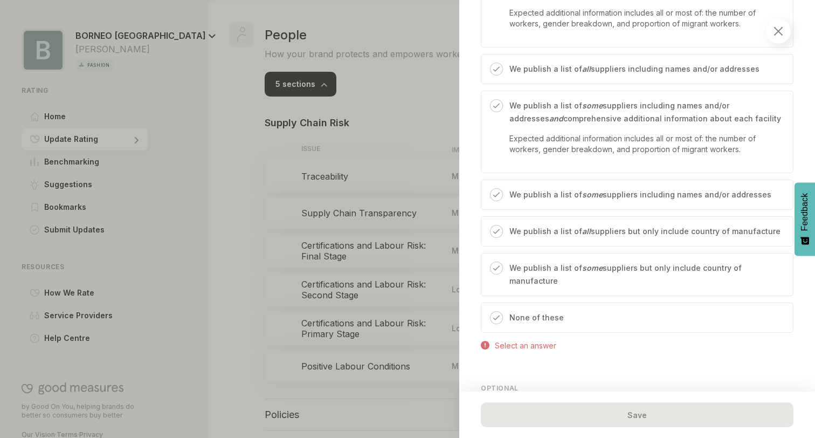
click at [561, 302] on div "None of these" at bounding box center [637, 317] width 313 height 30
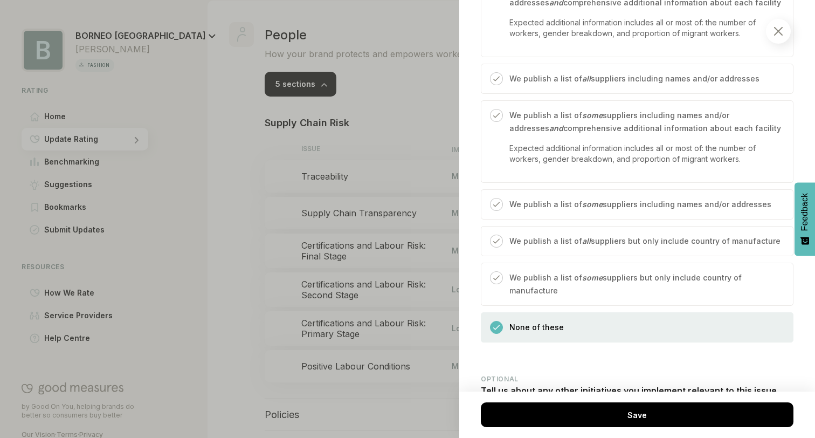
click at [600, 271] on div "We publish a list of some suppliers but only include country of manufacture" at bounding box center [642, 288] width 279 height 34
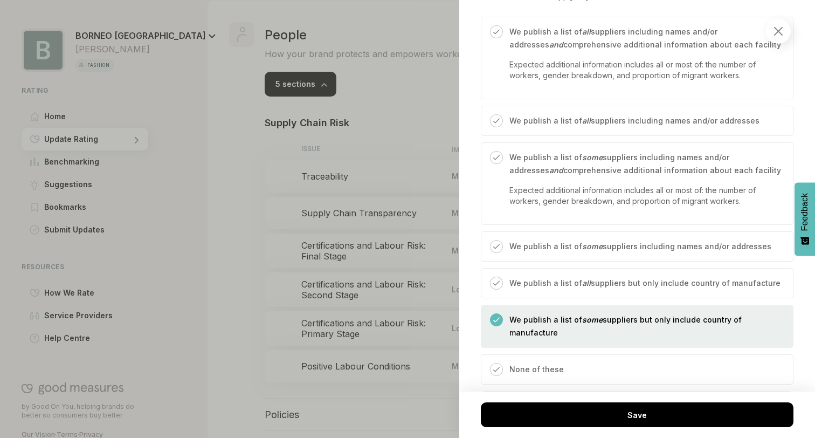
scroll to position [1681, 0]
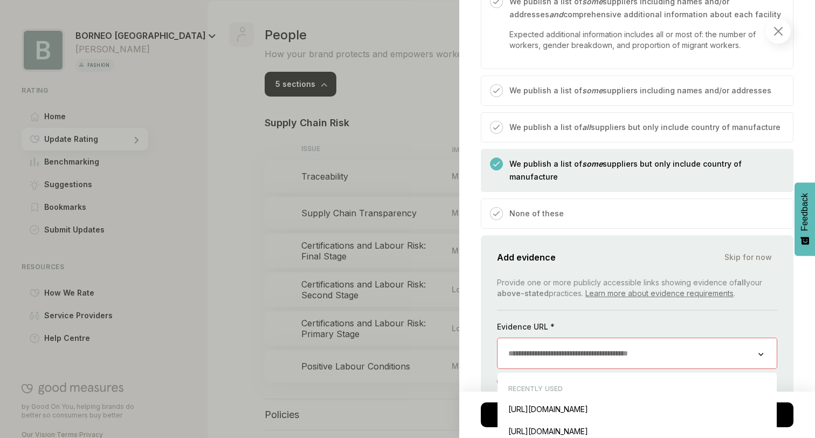
click at [558, 338] on input "url" at bounding box center [628, 353] width 261 height 30
paste input "**********"
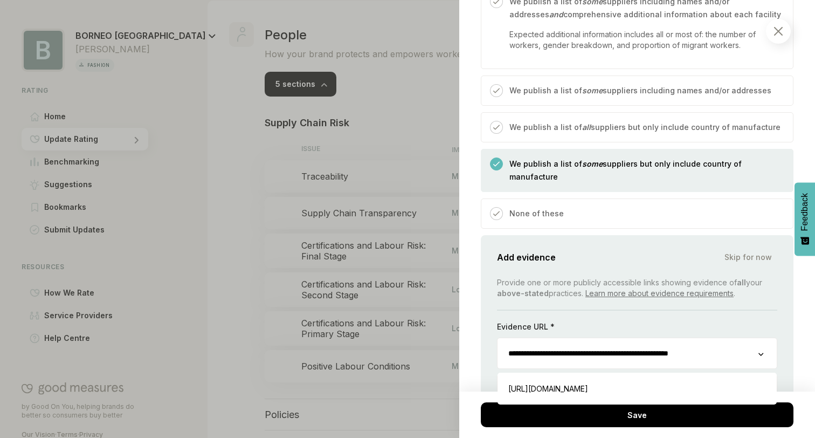
click at [605, 338] on input "**********" at bounding box center [628, 353] width 261 height 30
paste input "url"
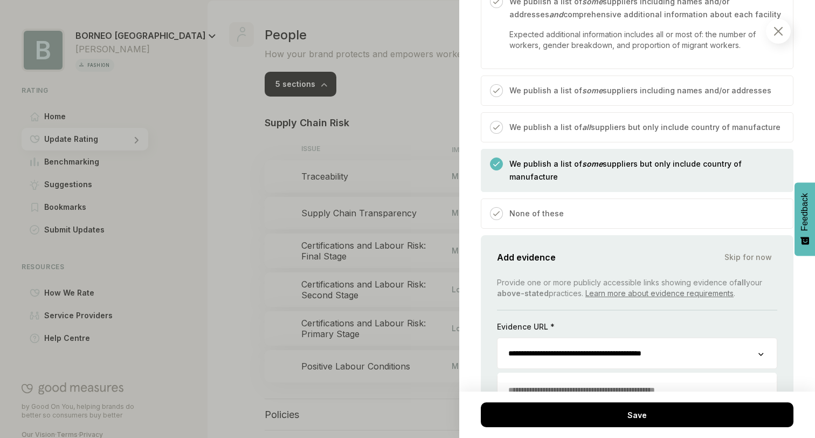
type input "**********"
click at [595, 375] on textarea at bounding box center [637, 395] width 279 height 41
type textarea "*"
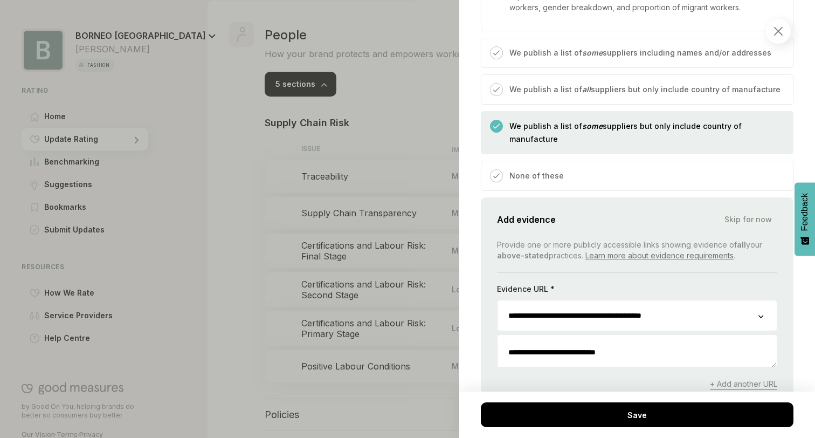
scroll to position [1739, 0]
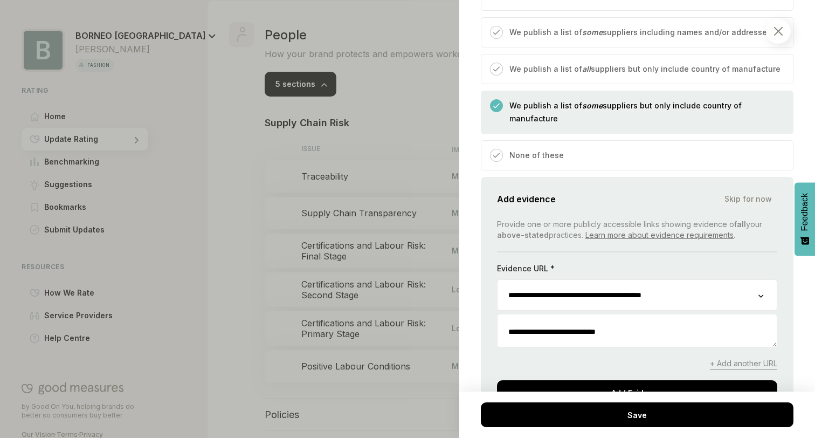
type textarea "**********"
click at [575, 371] on div "**********" at bounding box center [637, 303] width 313 height 253
click at [575, 380] on div "Add Evidence" at bounding box center [637, 392] width 280 height 25
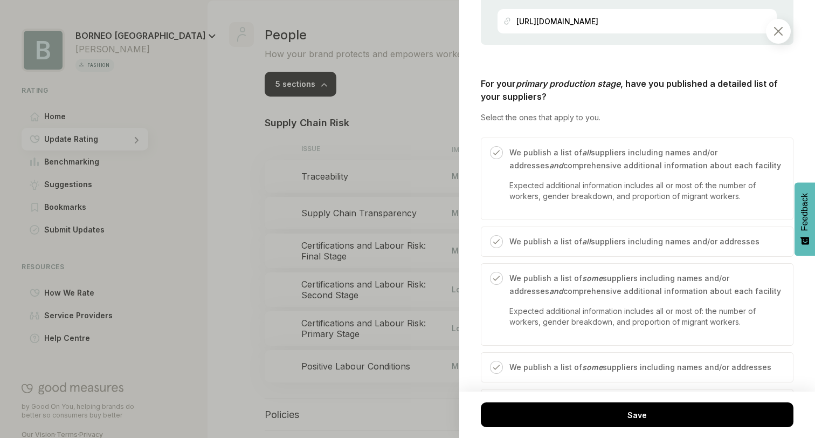
scroll to position [1703, 0]
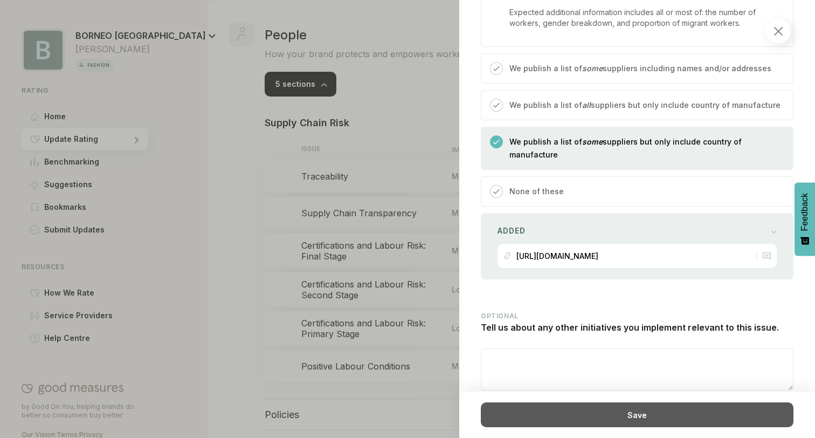
click at [591, 415] on div "Save" at bounding box center [637, 414] width 313 height 25
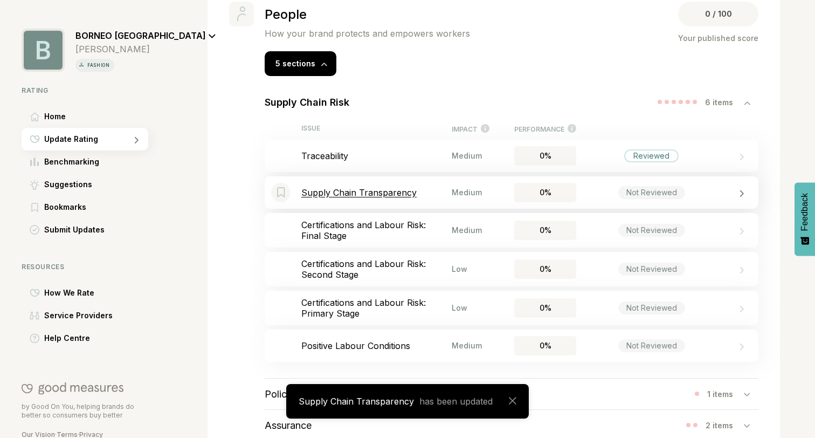
scroll to position [655, 0]
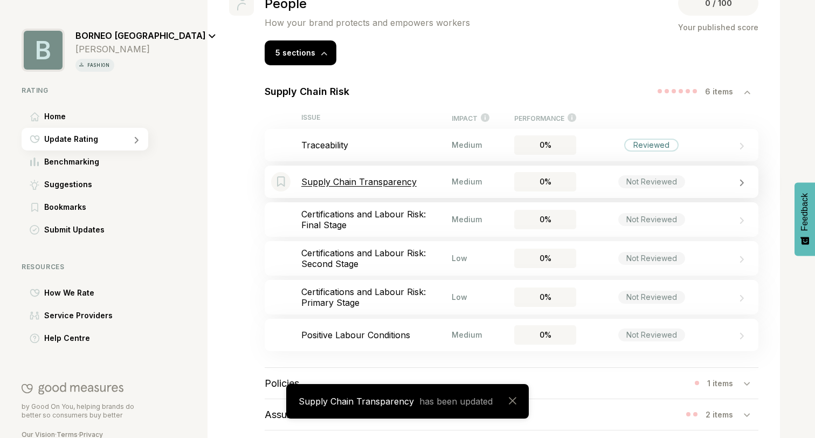
click at [462, 190] on div "Bookmark this item Supply Chain Transparency Medium 0% Not Reviewed" at bounding box center [512, 181] width 494 height 32
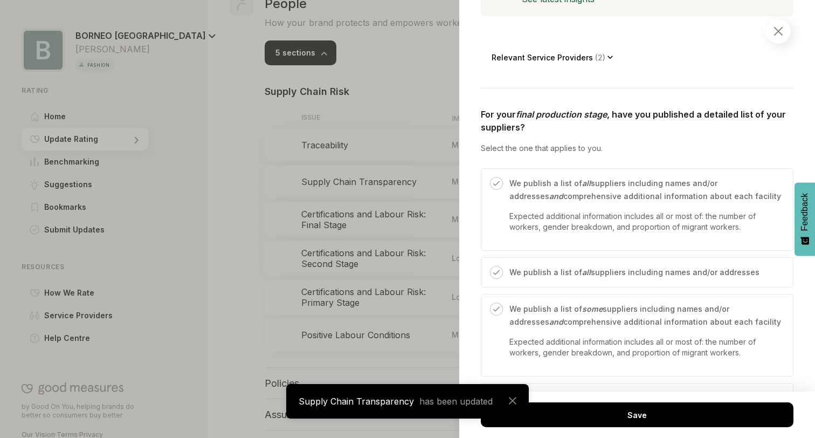
scroll to position [404, 0]
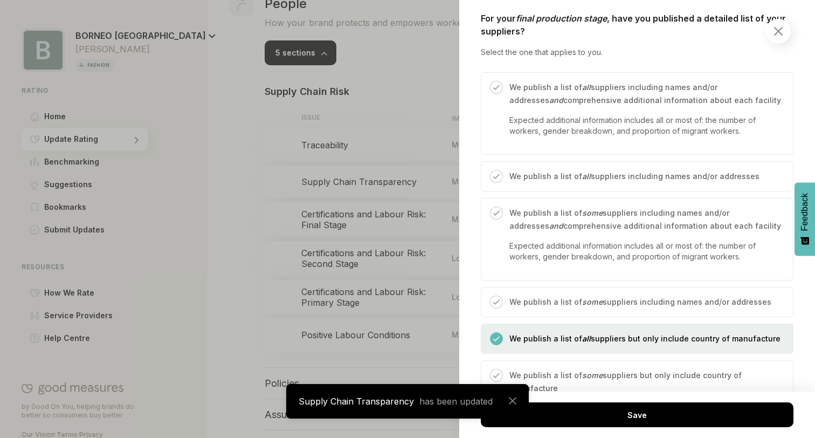
click at [372, 307] on div at bounding box center [407, 219] width 815 height 438
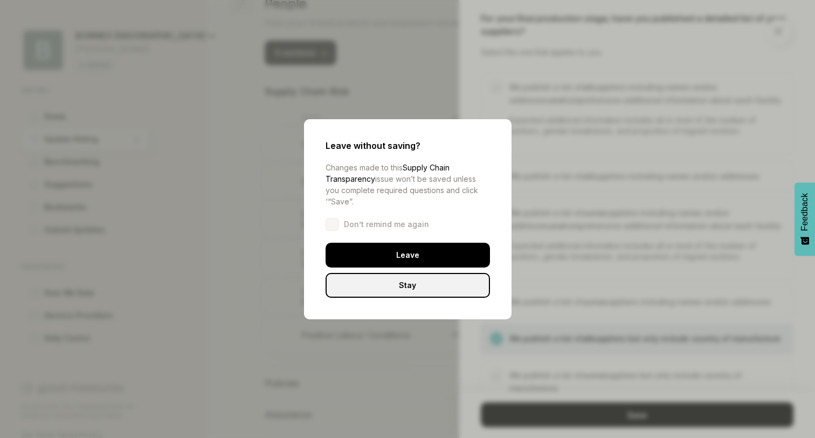
click at [403, 292] on div "Stay" at bounding box center [408, 285] width 164 height 25
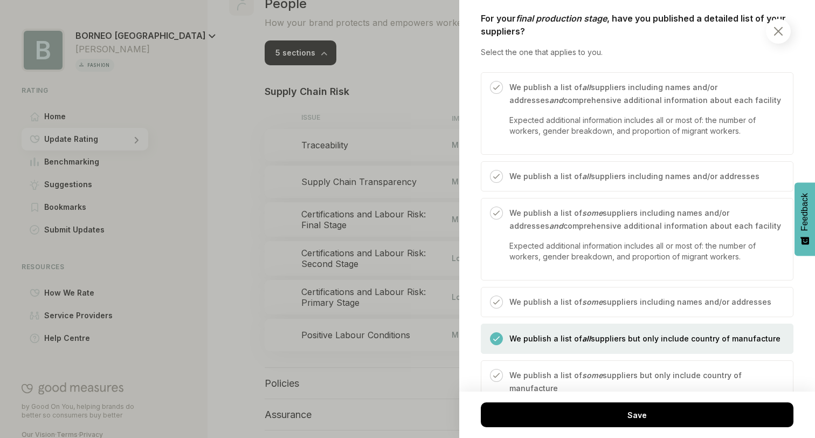
click at [770, 29] on div at bounding box center [778, 31] width 25 height 25
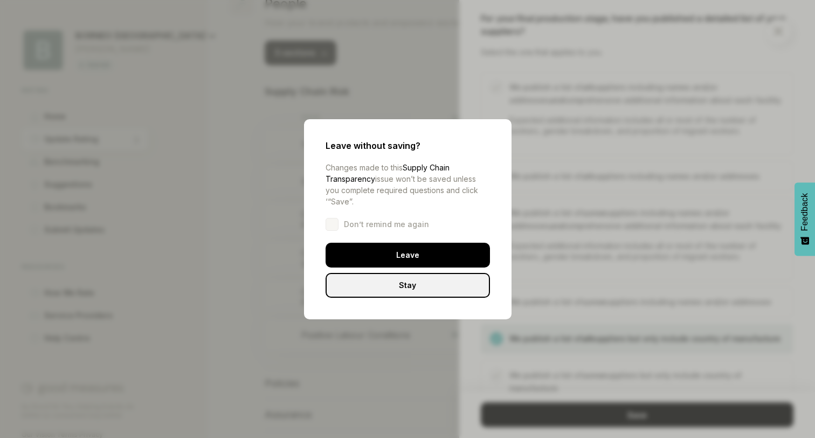
click at [455, 234] on div "Leave without saving? Changes made to this Supply Chain Transparency issue won’…" at bounding box center [408, 219] width 208 height 200
click at [416, 222] on span "Don’t remind me again" at bounding box center [386, 224] width 85 height 11
click at [330, 226] on div at bounding box center [332, 224] width 13 height 13
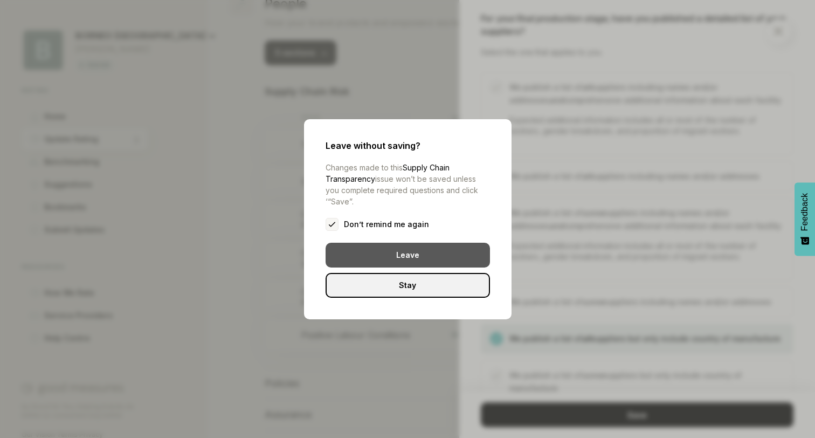
click at [347, 244] on div "Leave" at bounding box center [408, 255] width 164 height 25
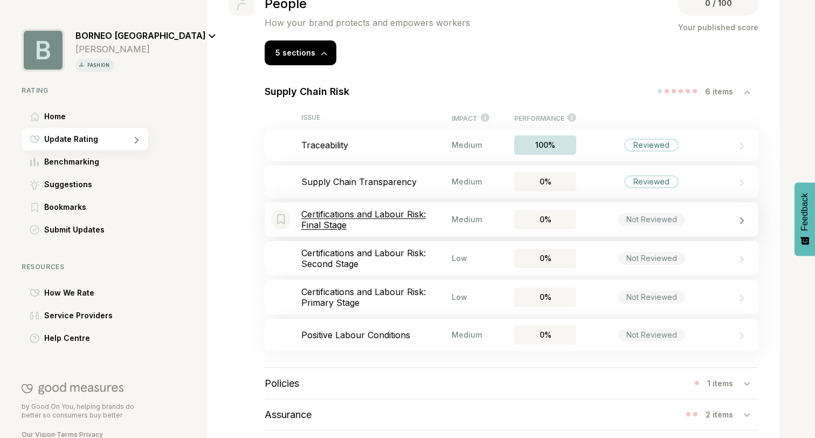
click at [702, 210] on div "Bookmark this item Certifications and Labour Risk: Final Stage Medium 0% Not Re…" at bounding box center [512, 219] width 494 height 34
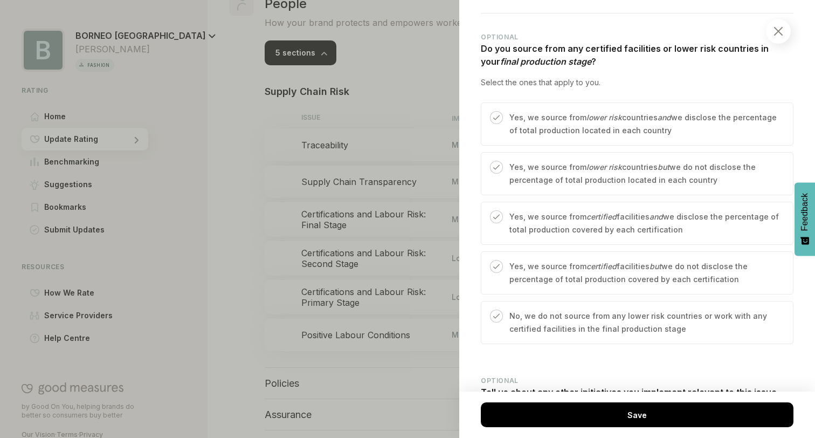
scroll to position [440, 0]
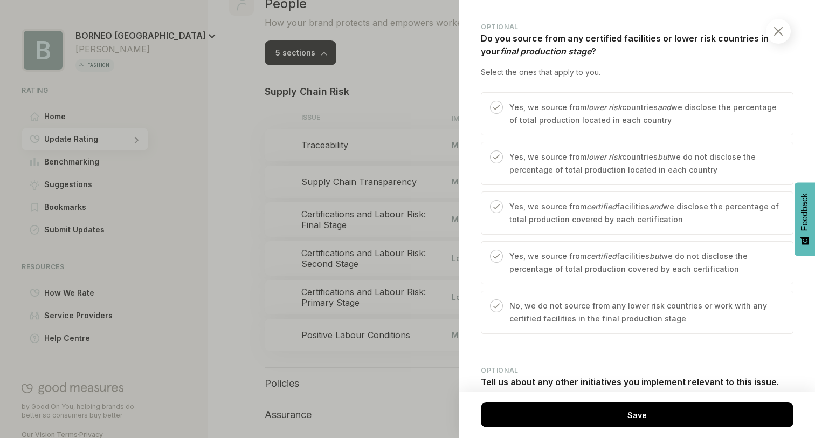
click at [580, 157] on p "Yes, we source from lower risk countries but we do not disclose the percentage …" at bounding box center [645, 163] width 273 height 26
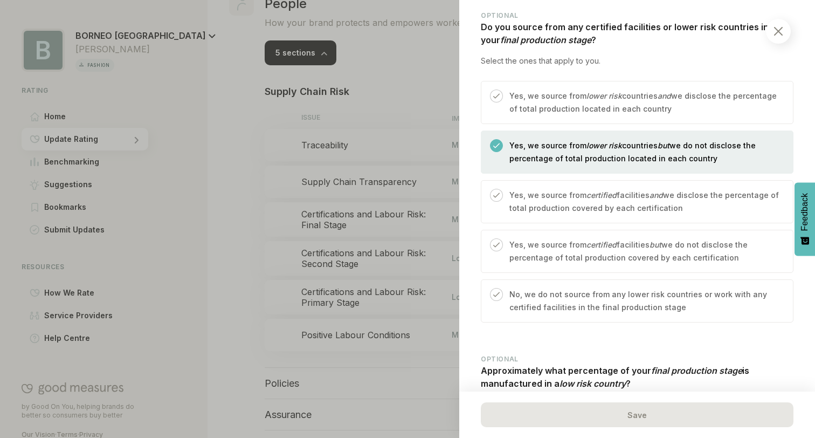
click at [620, 98] on p "Yes, we source from lower risk countries and we disclose the percentage of tota…" at bounding box center [645, 102] width 273 height 26
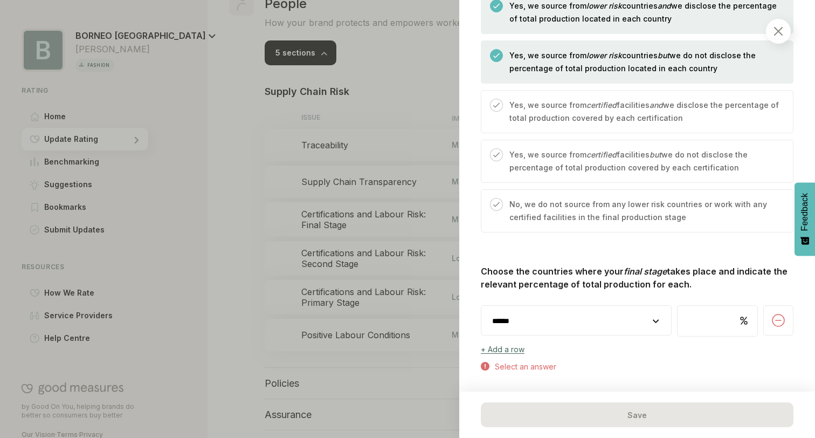
scroll to position [579, 0]
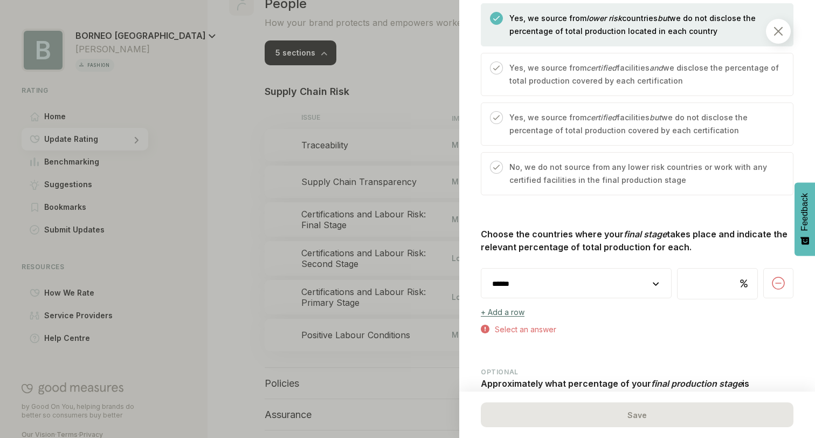
click at [690, 290] on input "number" at bounding box center [718, 283] width 80 height 30
type input "***"
click at [638, 289] on select "**********" at bounding box center [576, 283] width 190 height 30
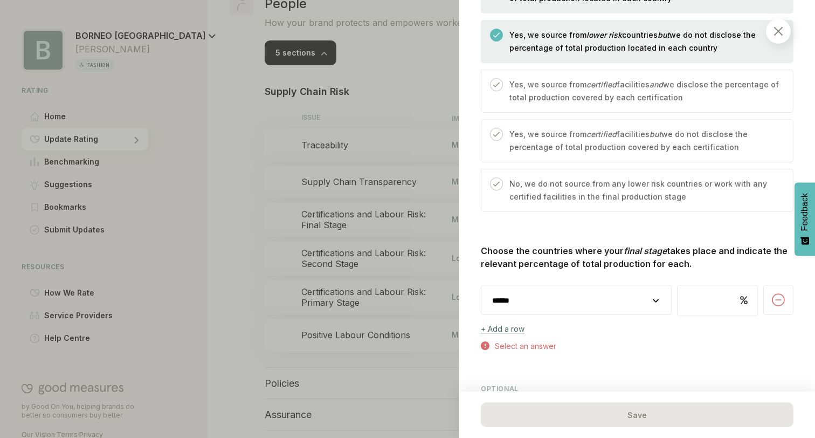
scroll to position [552, 0]
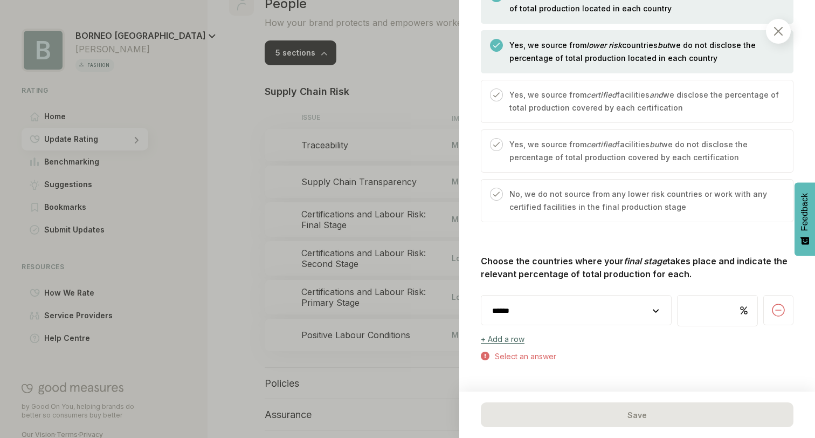
click at [623, 308] on select "**********" at bounding box center [576, 310] width 190 height 30
click at [549, 208] on p "No, we do not source from any lower risk countries or work with any certified f…" at bounding box center [645, 201] width 273 height 26
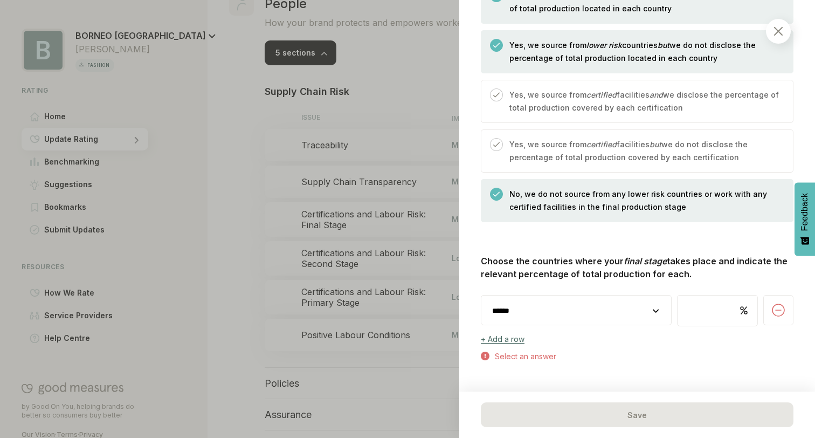
click at [595, 42] on em "lower risk" at bounding box center [604, 44] width 36 height 9
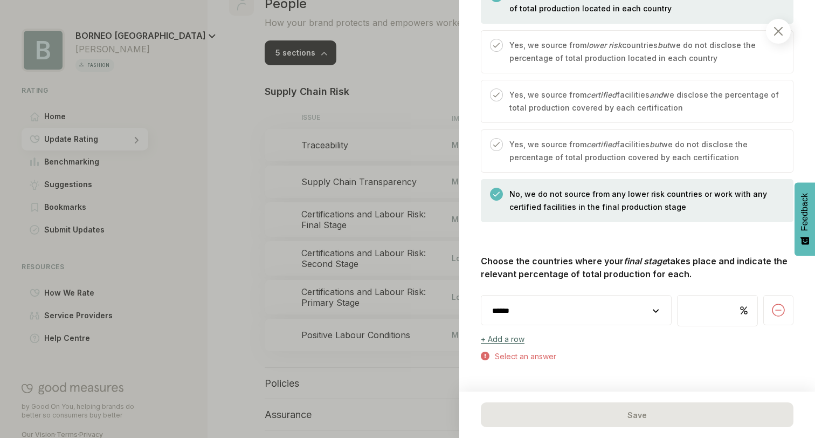
scroll to position [527, 0]
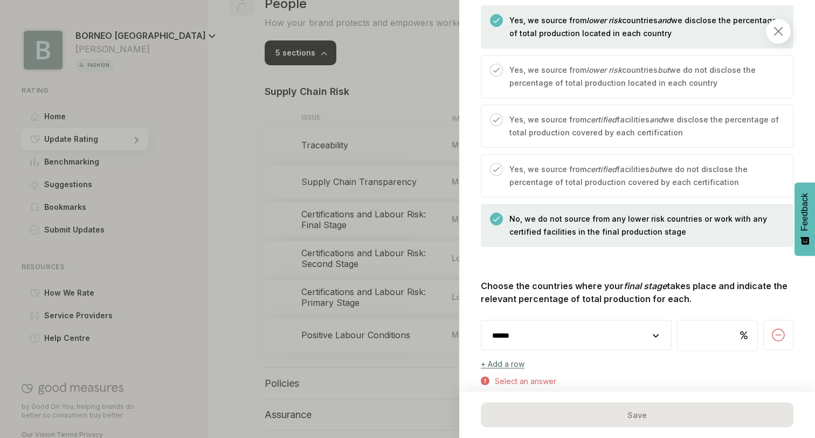
click at [586, 33] on p "Yes, we source from lower risk countries and we disclose the percentage of tota…" at bounding box center [645, 27] width 273 height 26
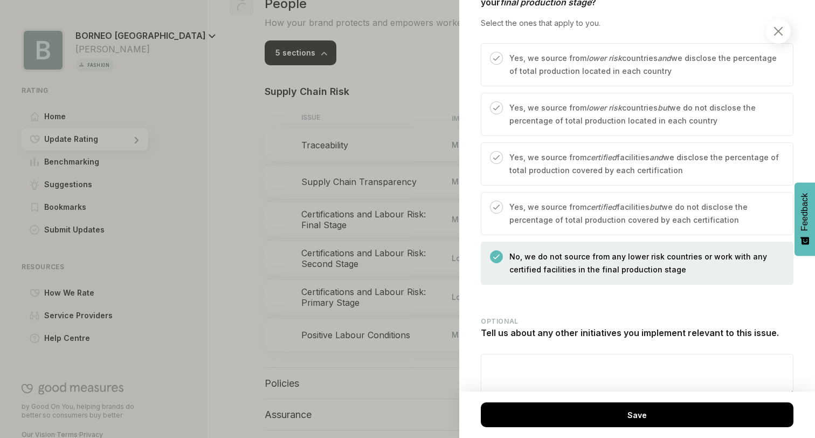
scroll to position [520, 0]
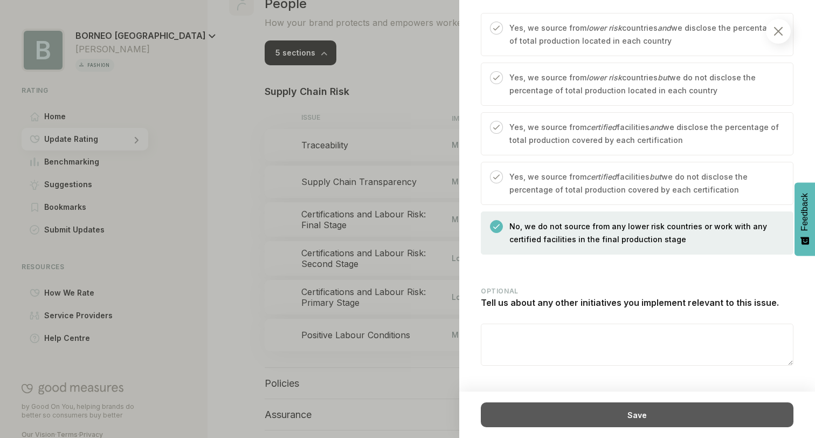
click at [620, 412] on div "Save" at bounding box center [637, 414] width 313 height 25
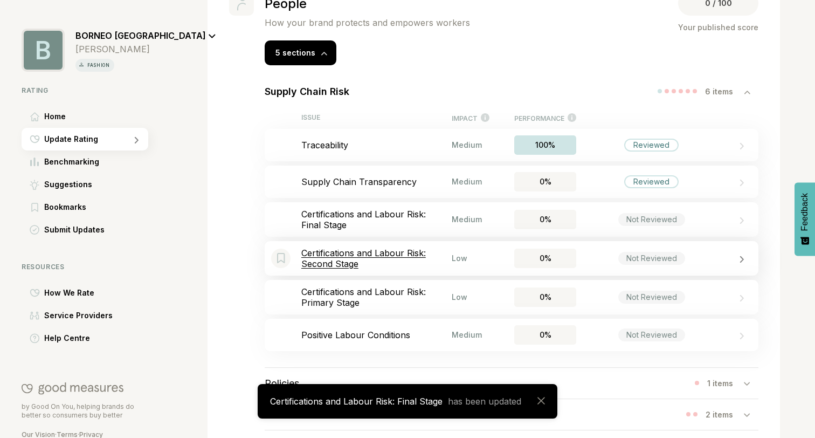
click at [474, 263] on div "Low" at bounding box center [471, 257] width 38 height 9
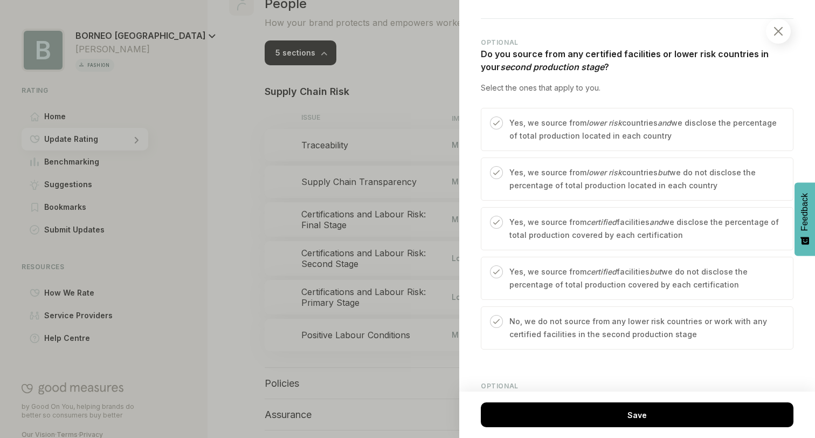
scroll to position [434, 0]
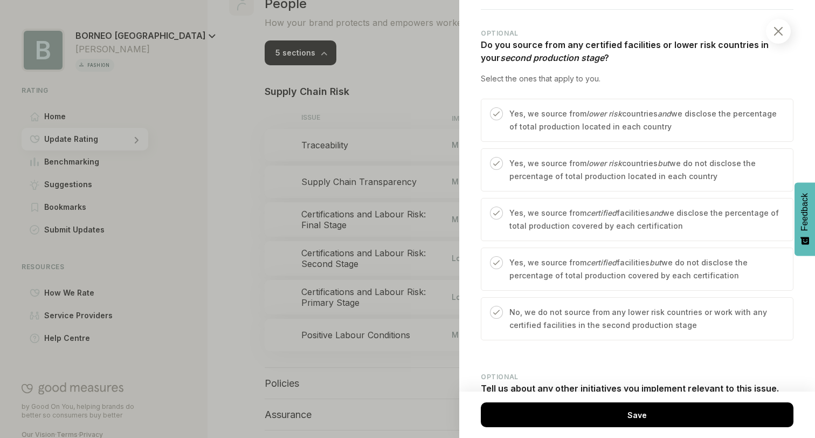
click at [573, 160] on p "Yes, we source from lower risk countries but we do not disclose the percentage …" at bounding box center [645, 170] width 273 height 26
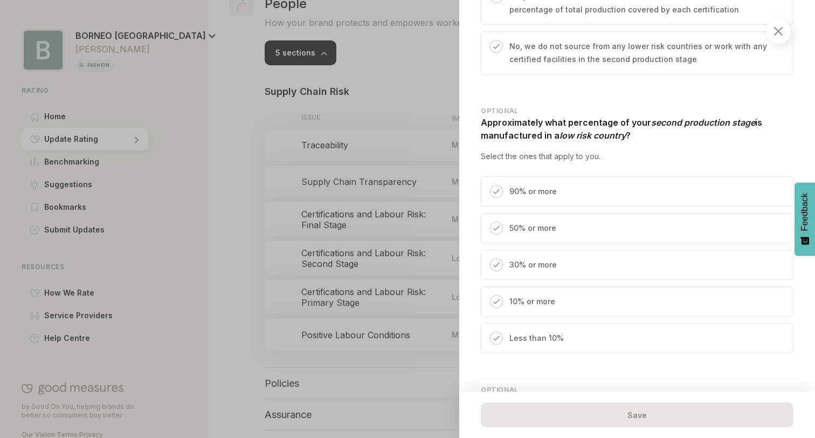
scroll to position [700, 0]
click at [589, 190] on div "90% or more" at bounding box center [637, 191] width 313 height 30
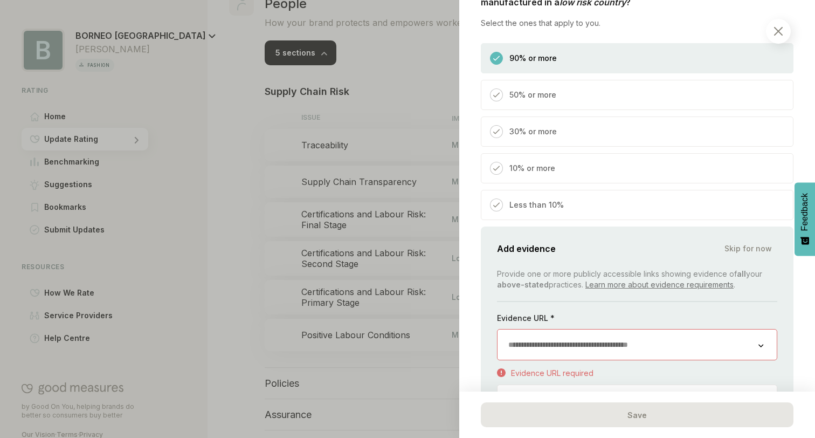
scroll to position [917, 0]
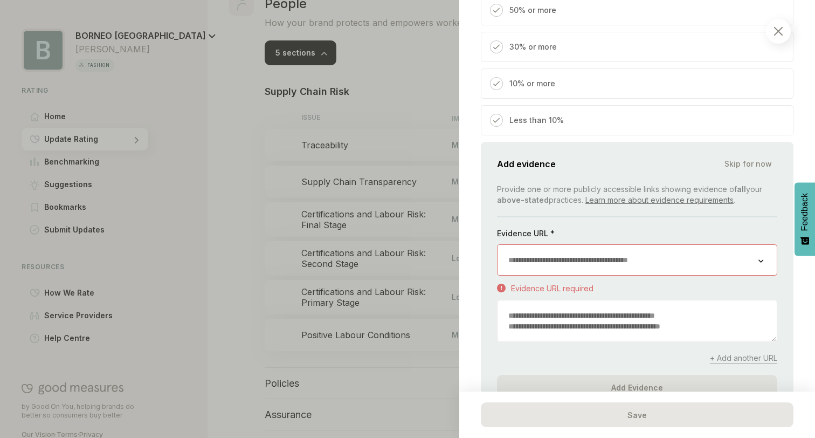
click at [555, 258] on input "url" at bounding box center [628, 260] width 261 height 30
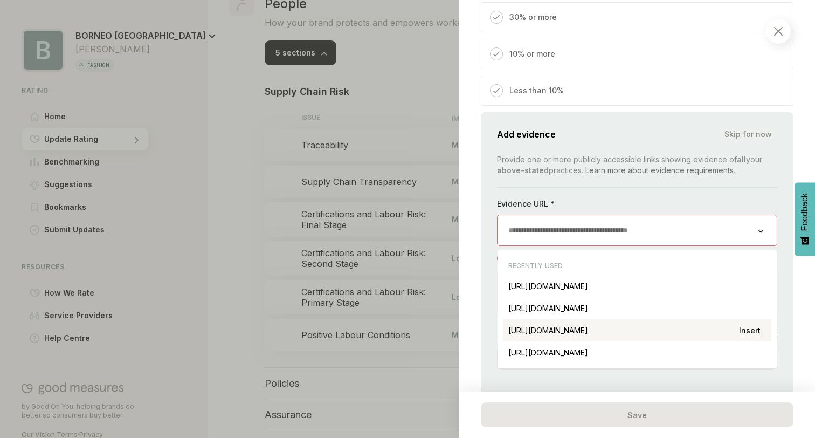
scroll to position [964, 0]
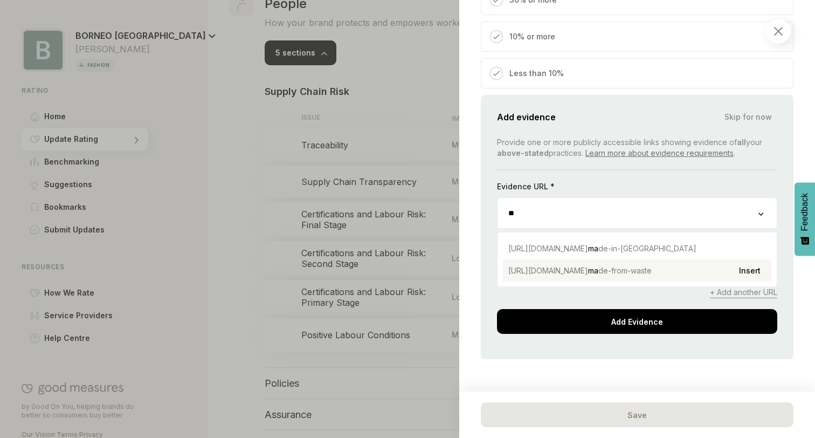
click at [588, 270] on span "https://www.borneo-paris.com/blogs/news/" at bounding box center [548, 270] width 80 height 9
type input "**********"
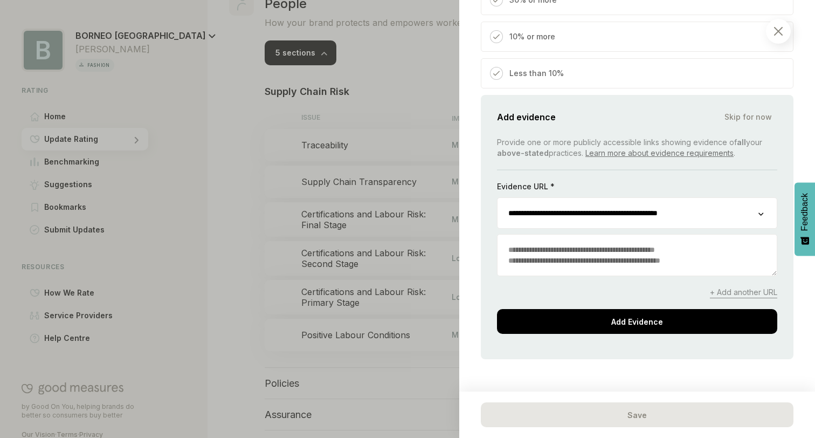
click at [596, 258] on textarea at bounding box center [637, 254] width 279 height 41
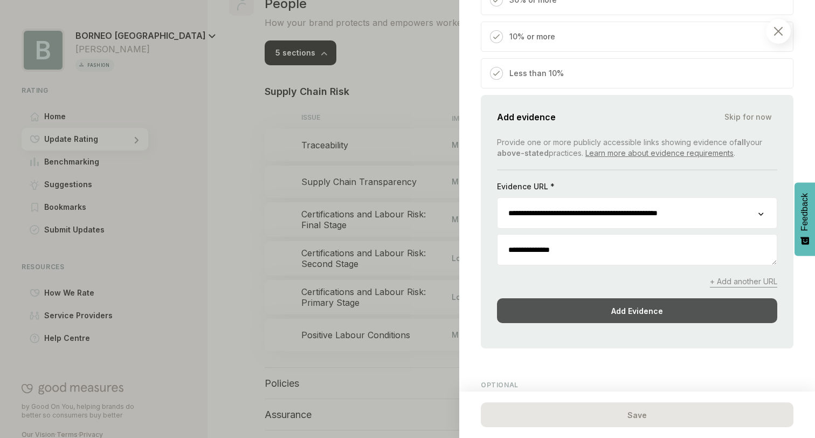
type textarea "**********"
click at [636, 307] on div "Add Evidence" at bounding box center [637, 310] width 280 height 25
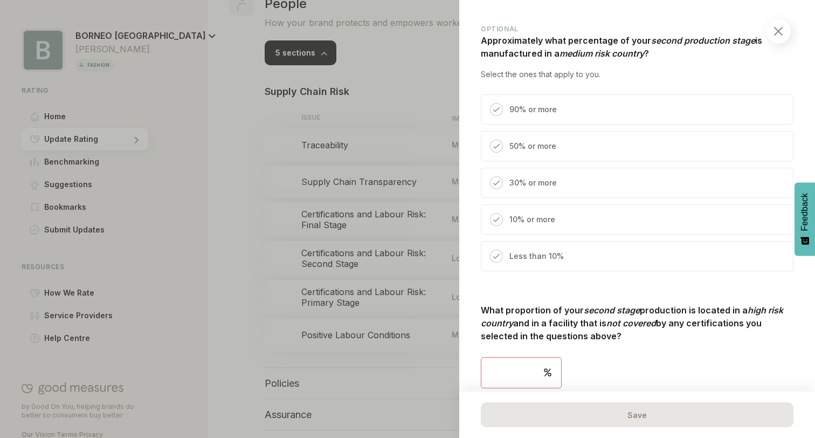
scroll to position [1144, 0]
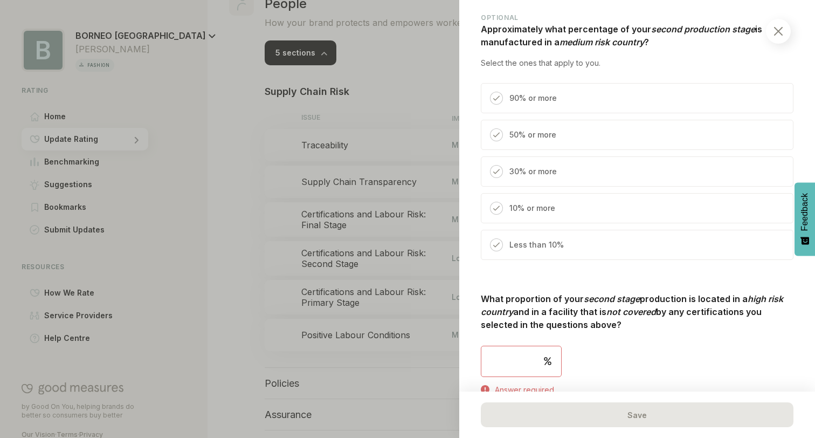
click at [530, 240] on p "Less than 10%" at bounding box center [536, 244] width 54 height 13
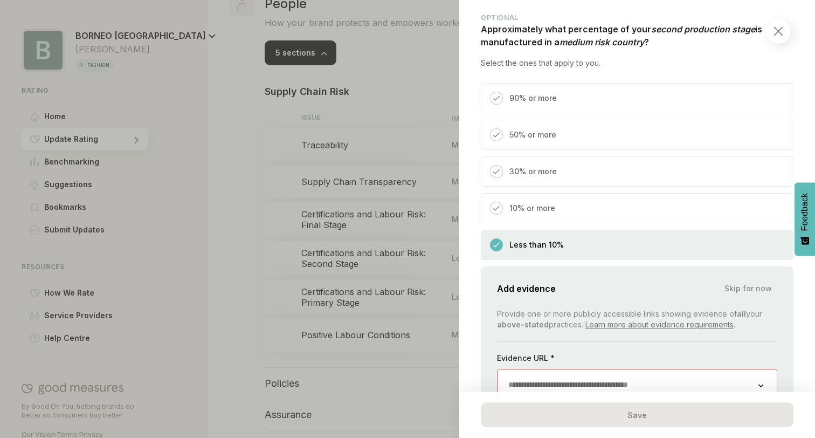
click at [544, 239] on p "Less than 10%" at bounding box center [536, 244] width 54 height 13
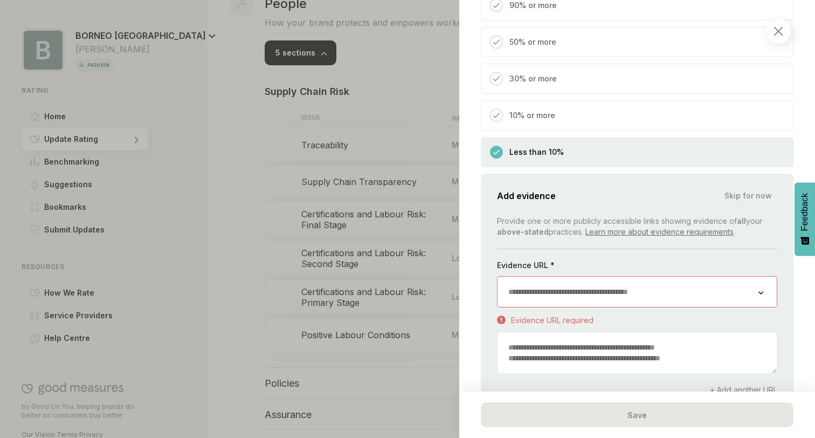
scroll to position [1355, 0]
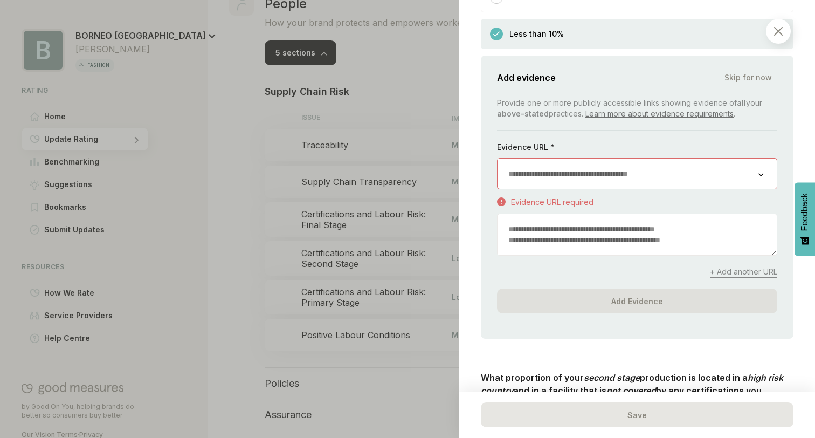
click at [755, 74] on span "Skip for now" at bounding box center [747, 77] width 47 height 11
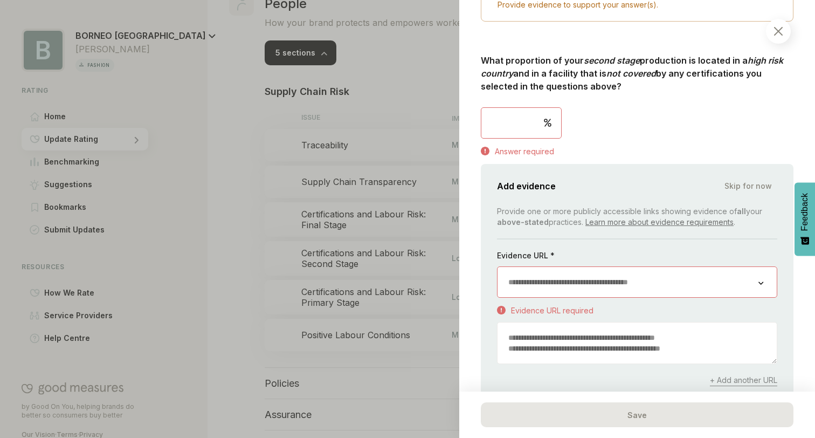
scroll to position [1475, 0]
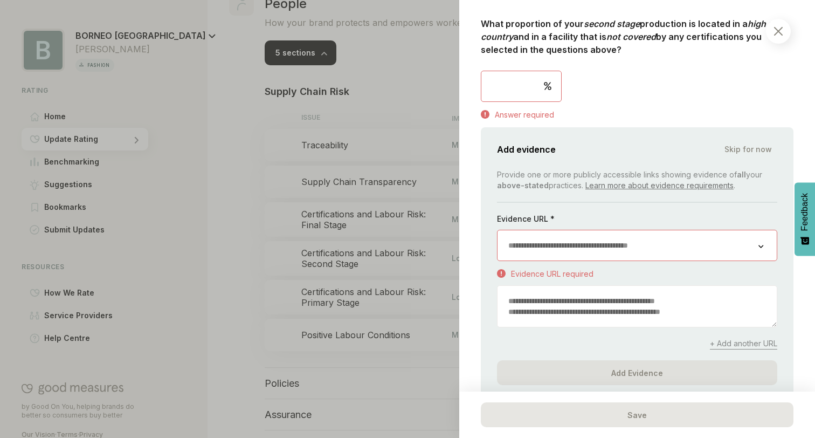
click at [503, 88] on input "number" at bounding box center [521, 86] width 80 height 30
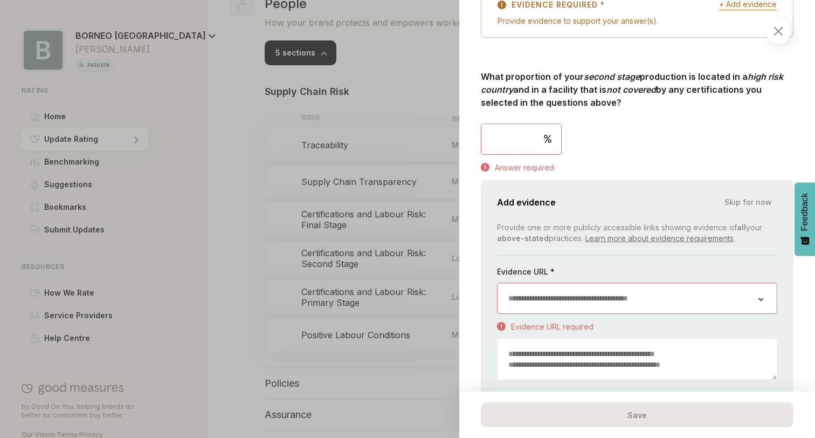
scroll to position [1419, 0]
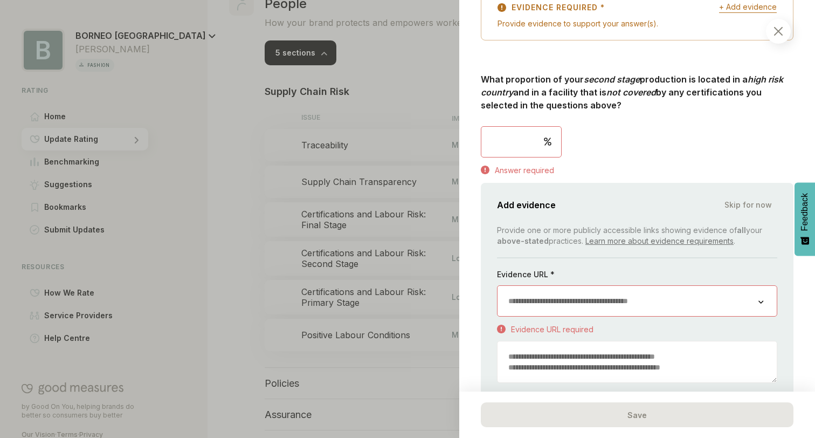
click at [782, 30] on img at bounding box center [778, 31] width 9 height 9
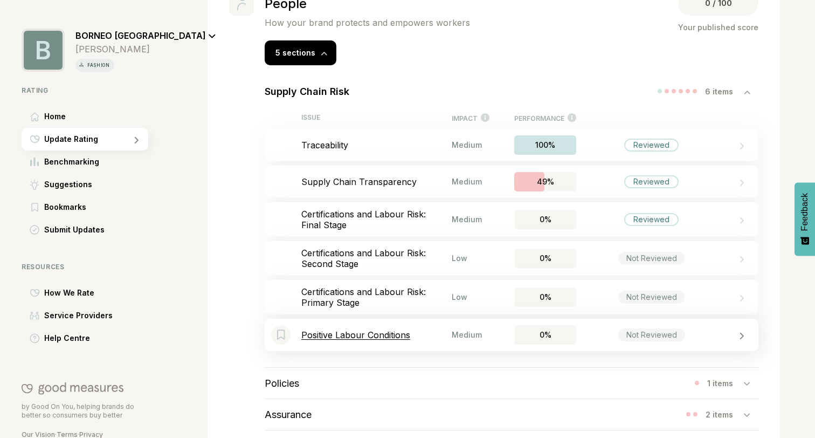
click at [400, 340] on p "Positive Labour Conditions" at bounding box center [376, 334] width 150 height 11
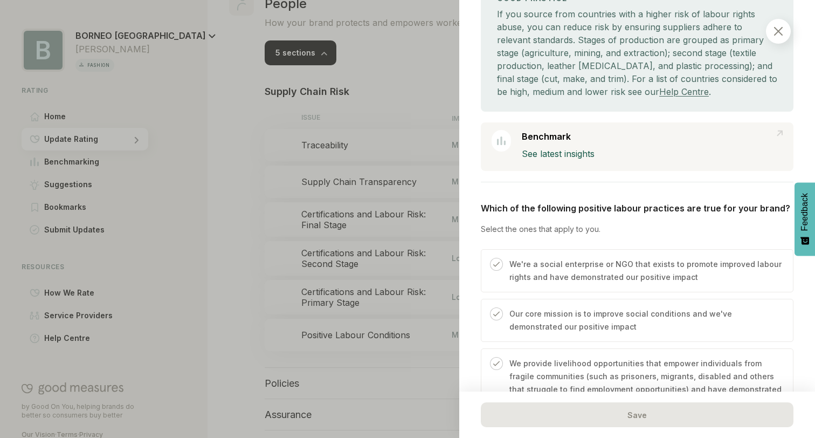
scroll to position [168, 0]
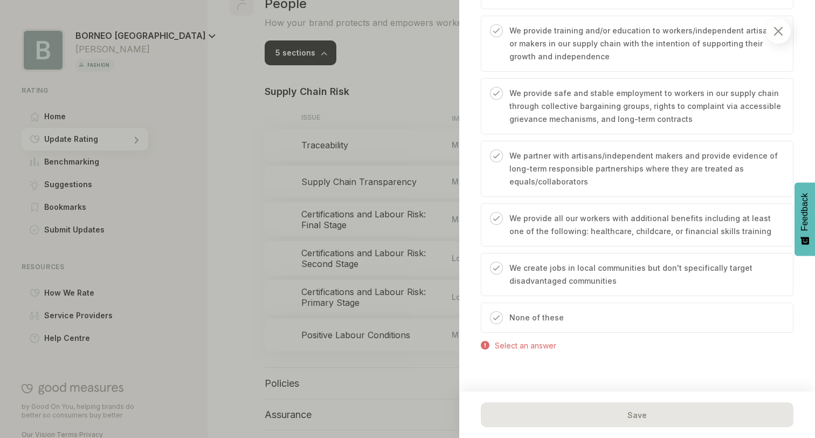
click at [516, 316] on p "None of these" at bounding box center [536, 317] width 54 height 13
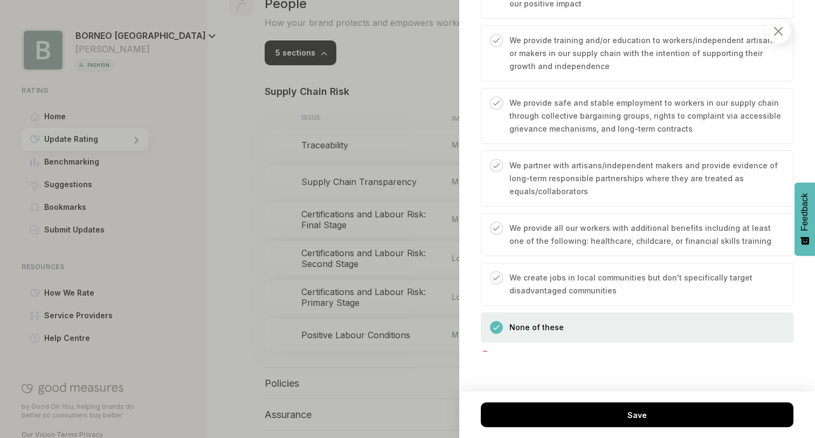
scroll to position [555, 0]
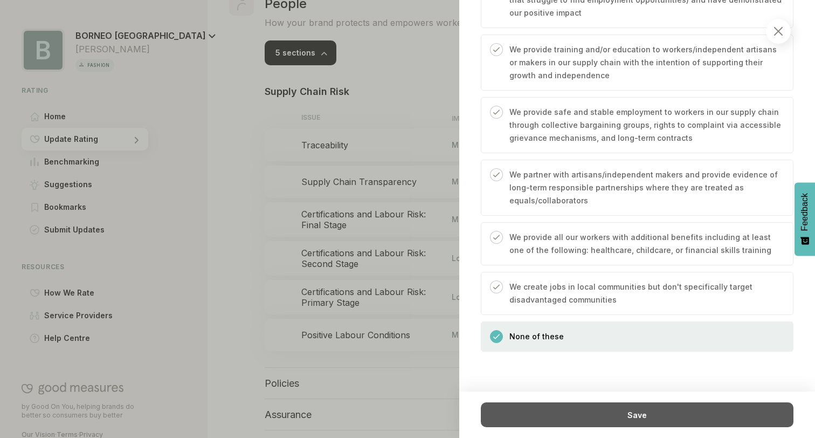
click at [641, 411] on div "Save" at bounding box center [637, 414] width 313 height 25
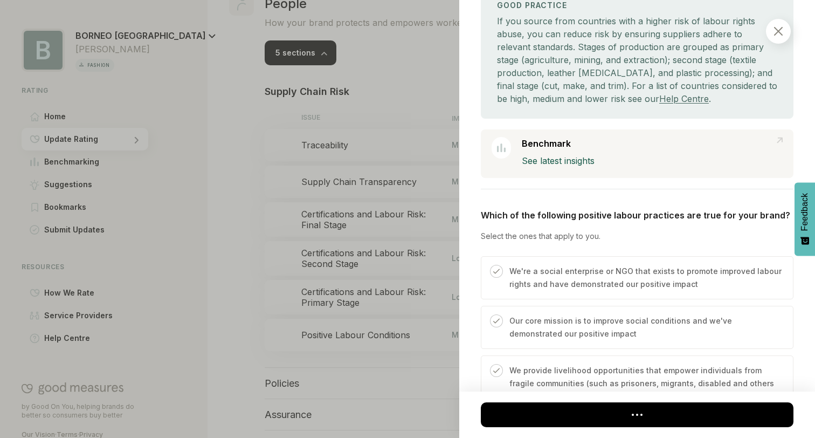
scroll to position [382, 0]
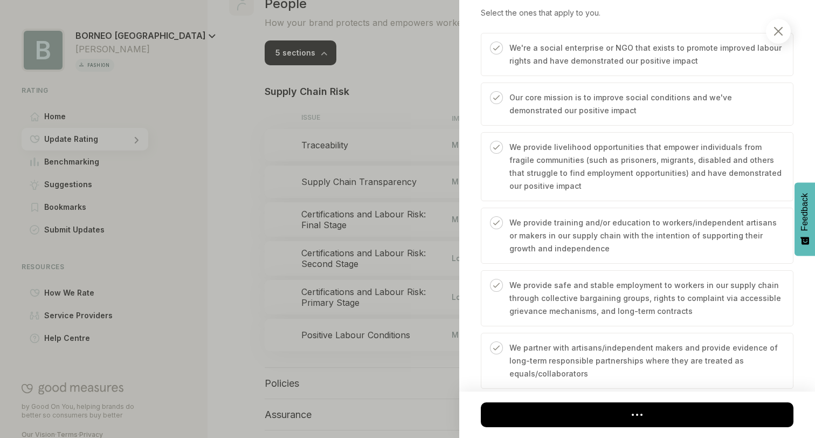
click at [779, 30] on img at bounding box center [778, 31] width 9 height 9
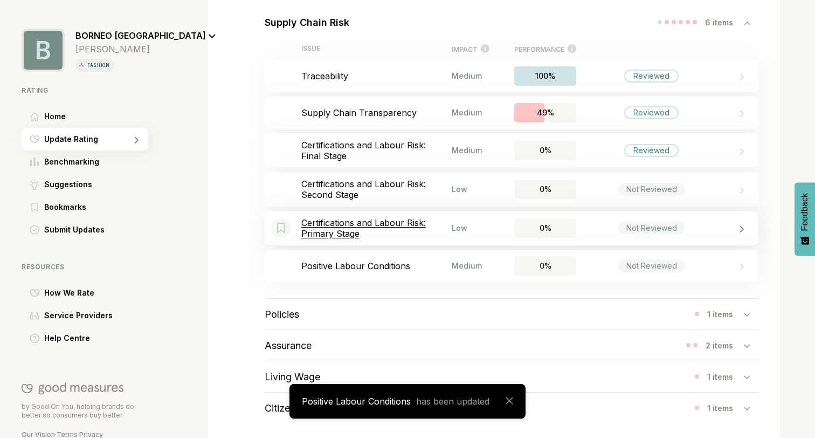
scroll to position [770, 0]
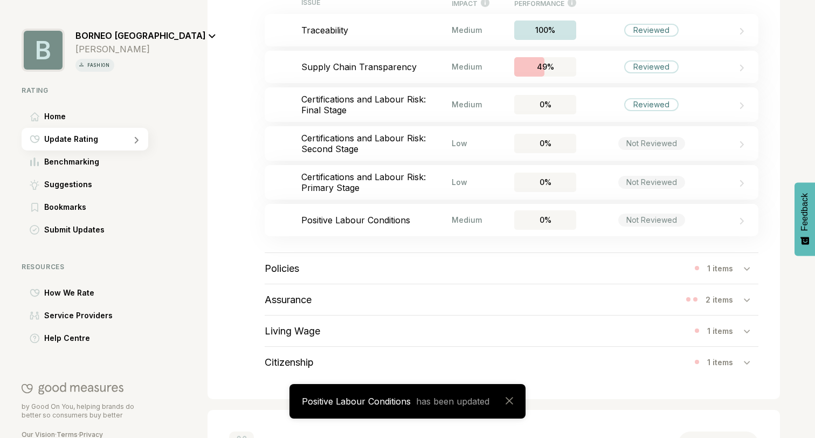
click at [427, 271] on div "Policies 1 items" at bounding box center [512, 268] width 494 height 31
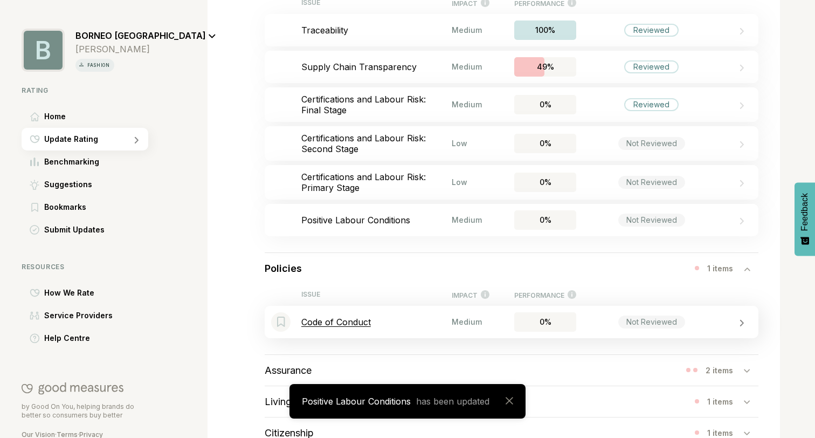
click at [429, 326] on p "Code of Conduct" at bounding box center [376, 321] width 150 height 11
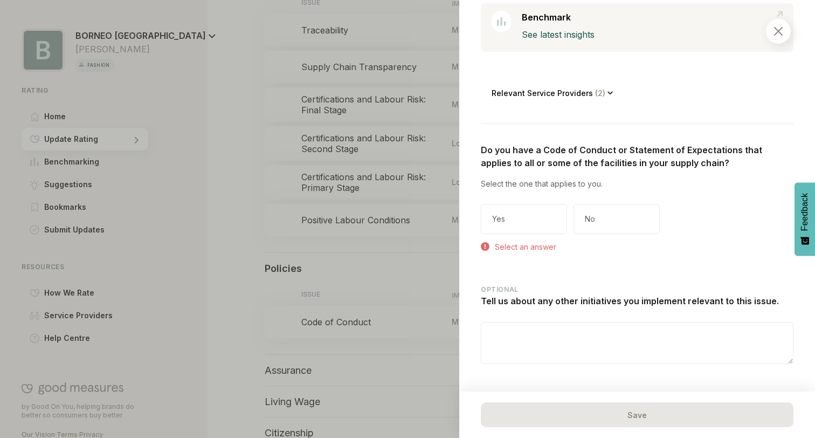
scroll to position [263, 0]
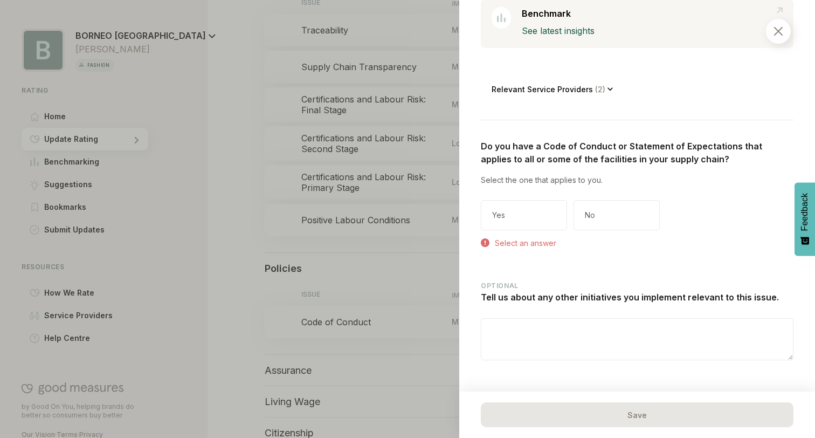
click at [544, 217] on div "Yes" at bounding box center [524, 215] width 86 height 30
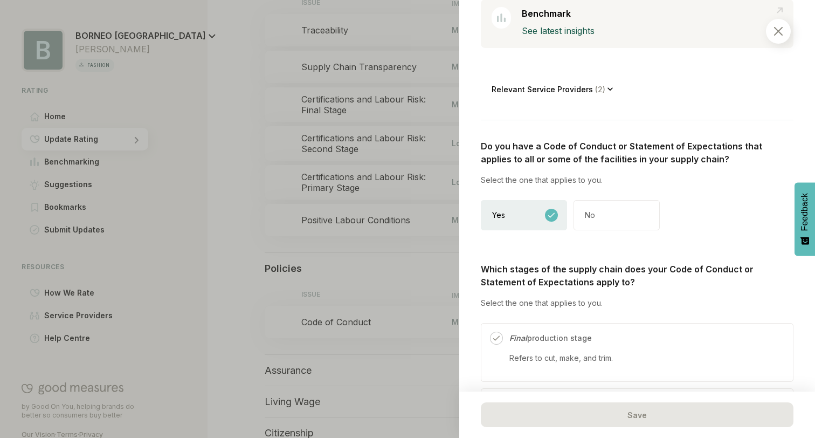
click at [623, 222] on div "No" at bounding box center [617, 215] width 86 height 30
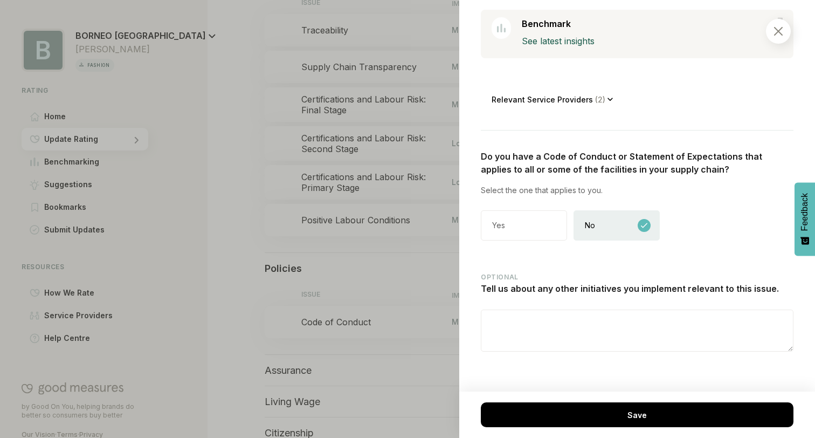
click at [530, 315] on textarea at bounding box center [637, 330] width 312 height 41
paste textarea "**********"
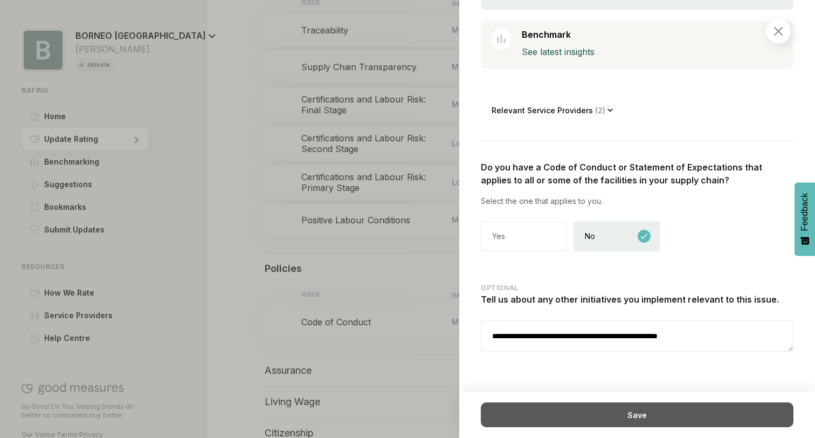
type textarea "**********"
click at [598, 409] on div "Save" at bounding box center [637, 414] width 313 height 25
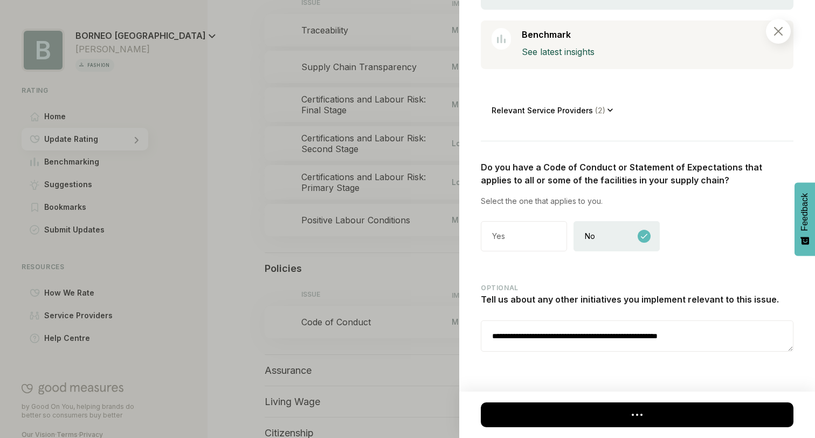
click at [526, 231] on div "Yes" at bounding box center [524, 236] width 86 height 30
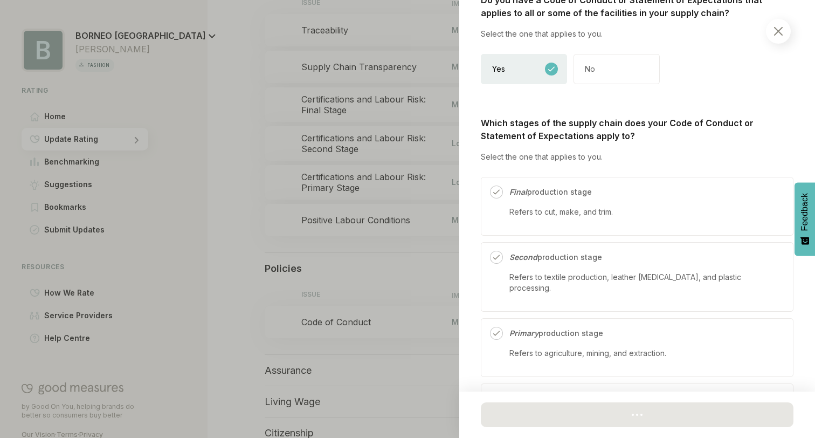
scroll to position [412, 0]
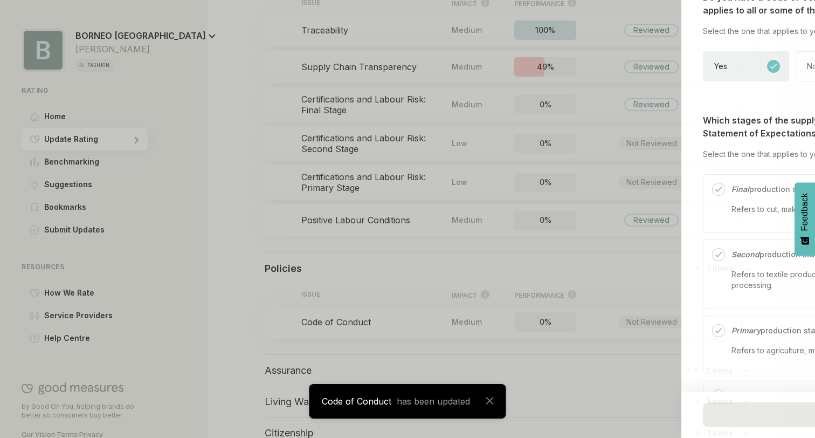
click at [610, 56] on div "People / Policies Code of Conduct We consider the labour policies covered in yo…" at bounding box center [407, 219] width 815 height 438
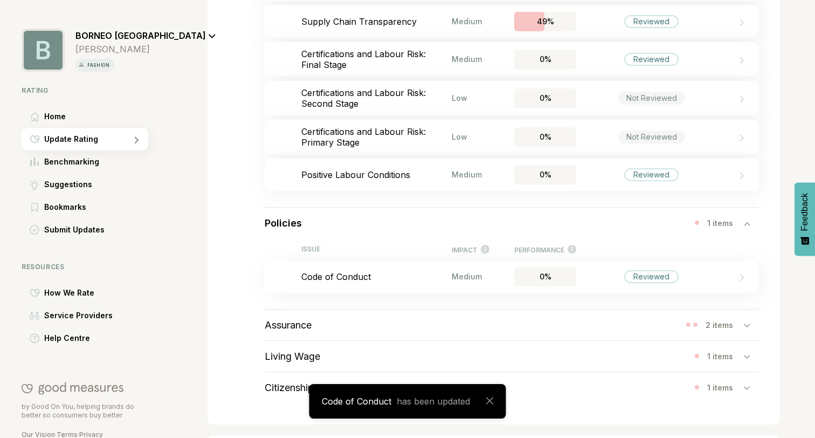
scroll to position [851, 0]
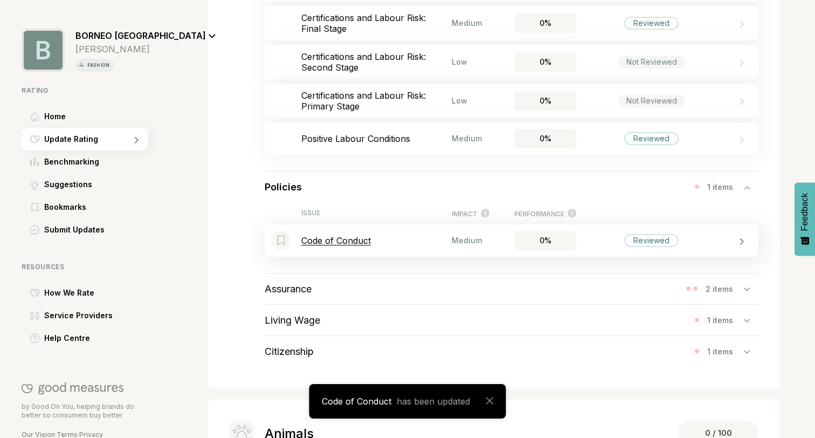
click at [588, 243] on div "Reviewed" at bounding box center [651, 240] width 150 height 13
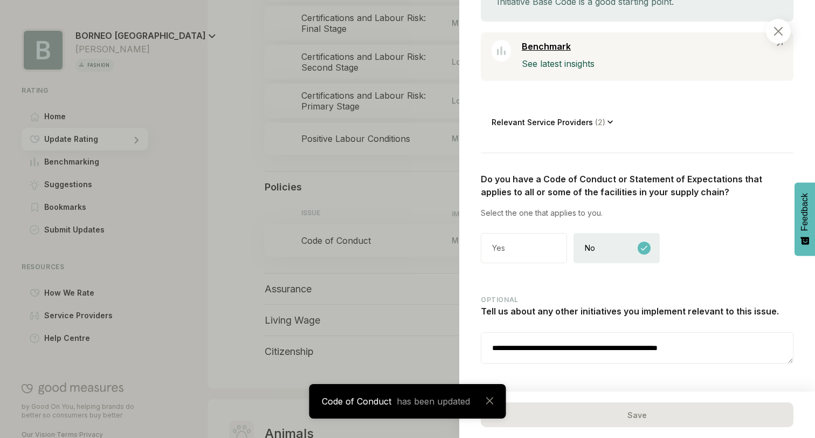
scroll to position [242, 0]
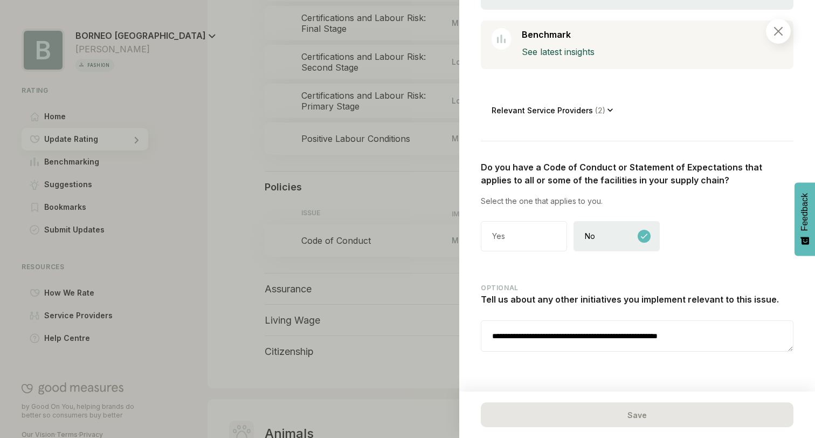
click at [398, 277] on div at bounding box center [407, 219] width 815 height 438
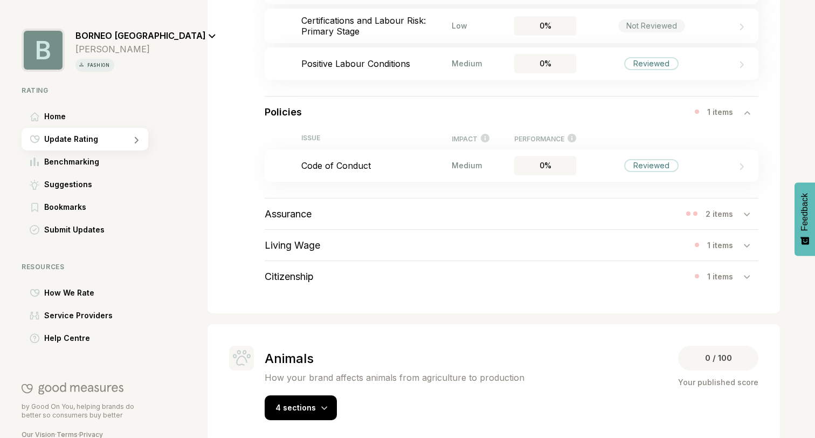
scroll to position [943, 0]
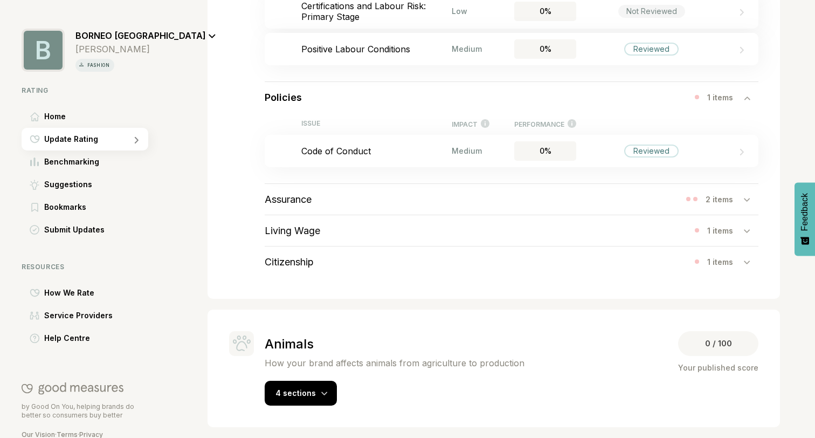
click at [481, 198] on div "Assurance 2 items" at bounding box center [512, 199] width 494 height 31
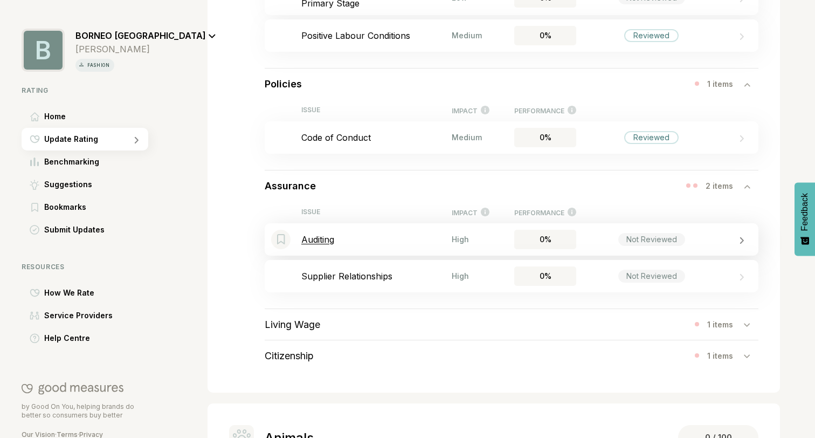
scroll to position [958, 0]
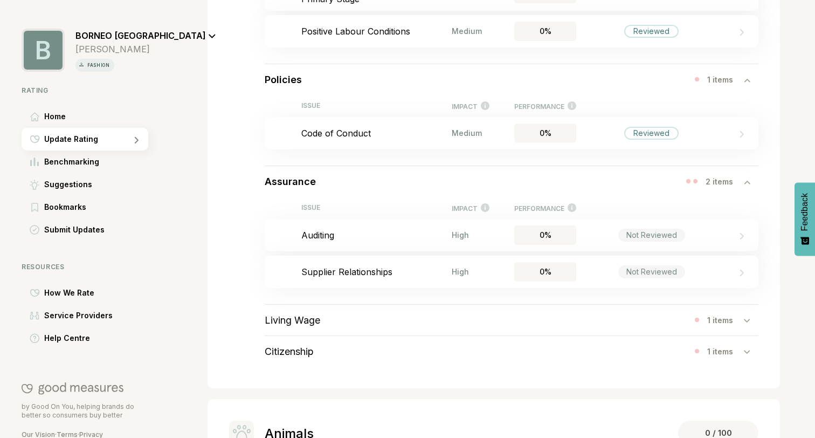
click at [383, 313] on div "Living Wage 1 items" at bounding box center [512, 320] width 494 height 31
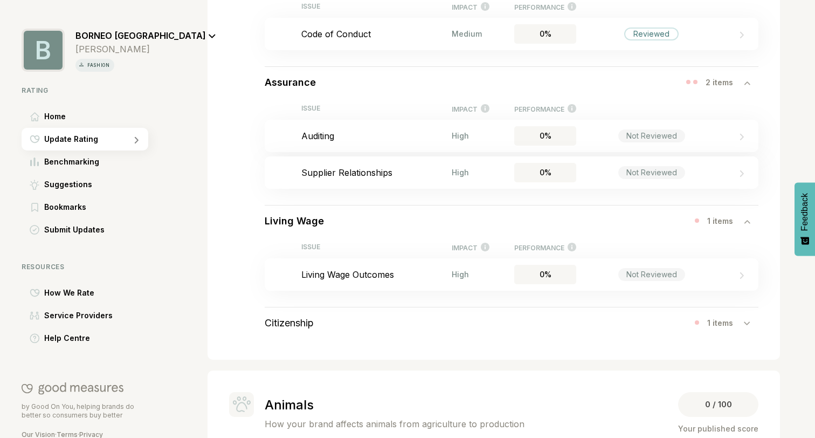
scroll to position [1068, 0]
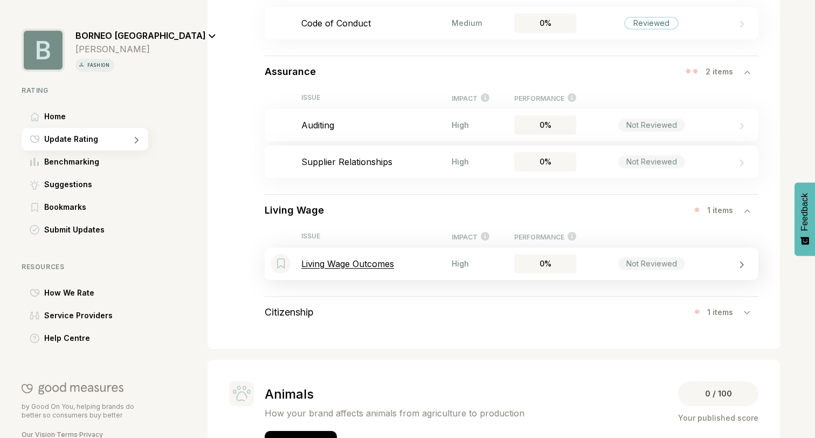
click at [416, 271] on div "Bookmark this item Living Wage Outcomes High 0% Not Reviewed" at bounding box center [512, 263] width 494 height 32
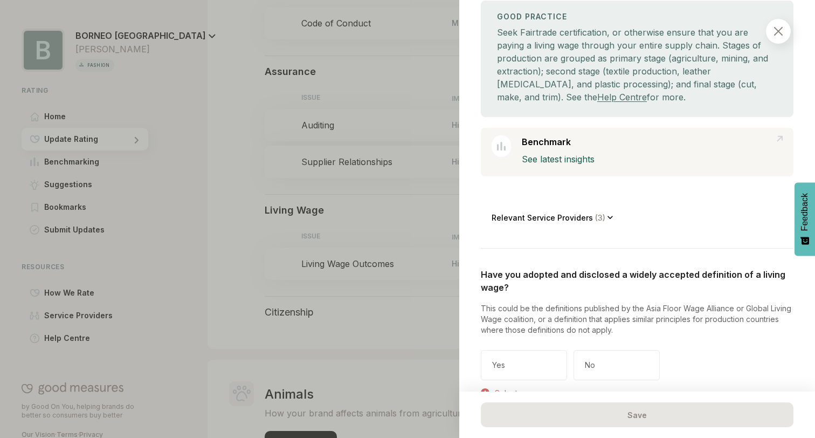
scroll to position [285, 0]
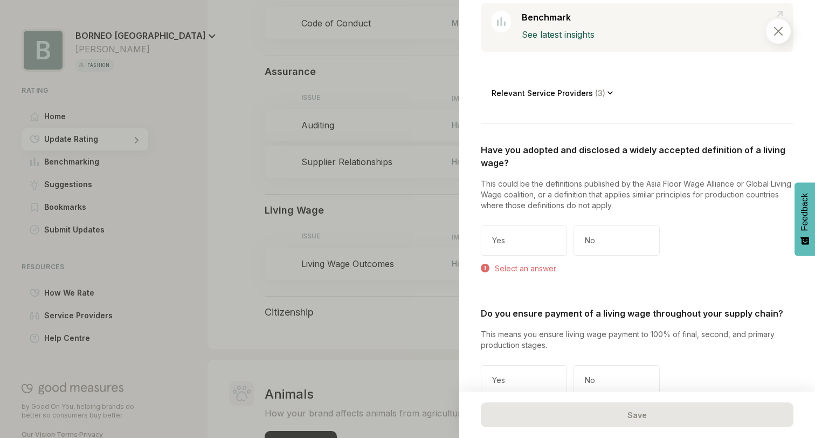
click at [540, 233] on div "Yes" at bounding box center [524, 240] width 86 height 30
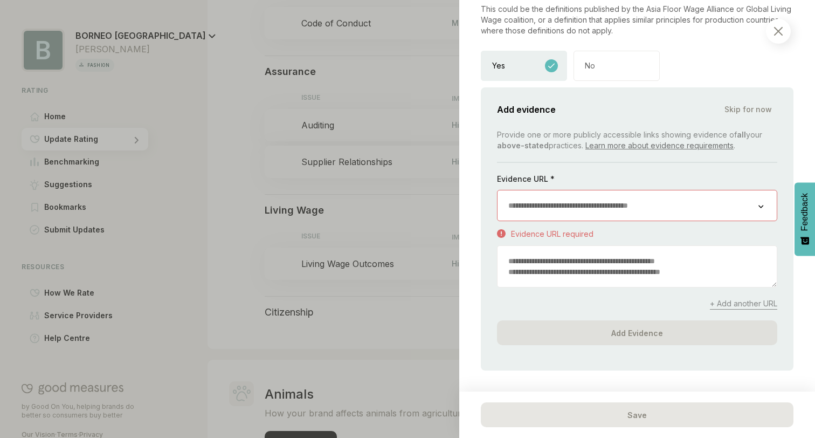
scroll to position [502, 0]
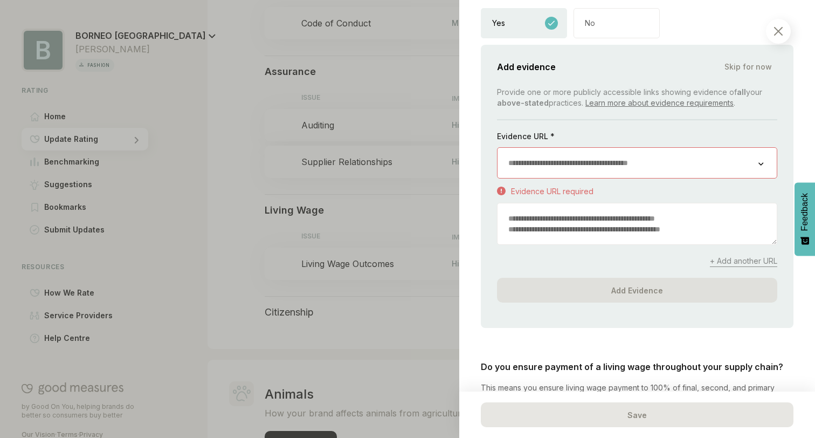
click at [550, 153] on input "url" at bounding box center [628, 163] width 261 height 30
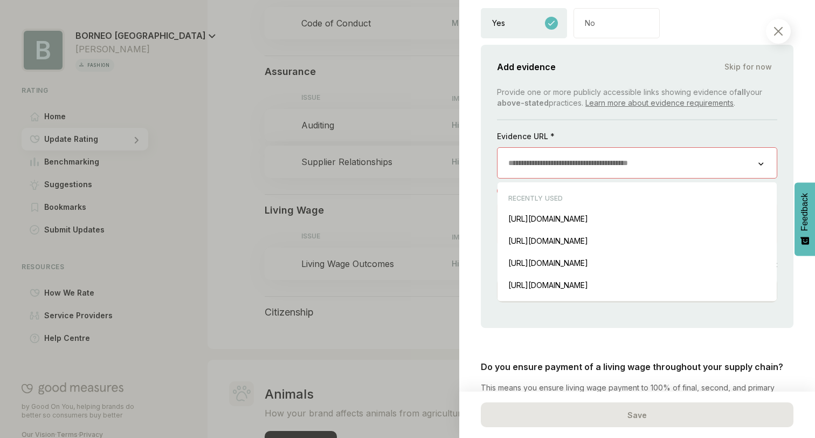
paste input "**********"
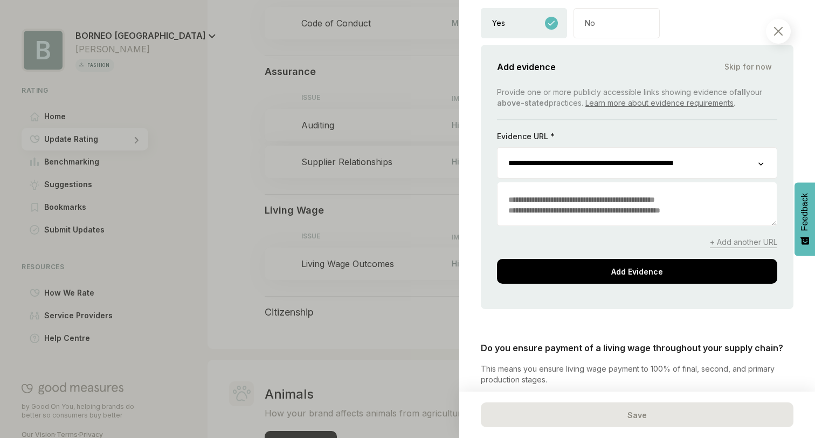
type input "**********"
click at [553, 227] on div "**********" at bounding box center [637, 185] width 280 height 197
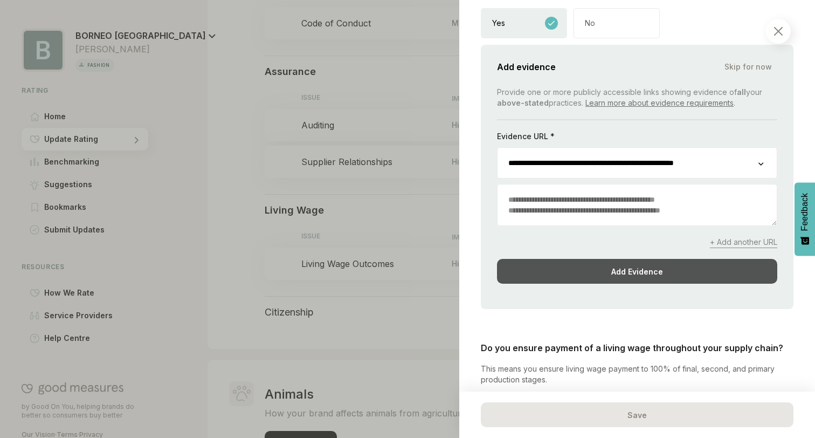
click at [561, 268] on div "Add Evidence" at bounding box center [637, 271] width 280 height 25
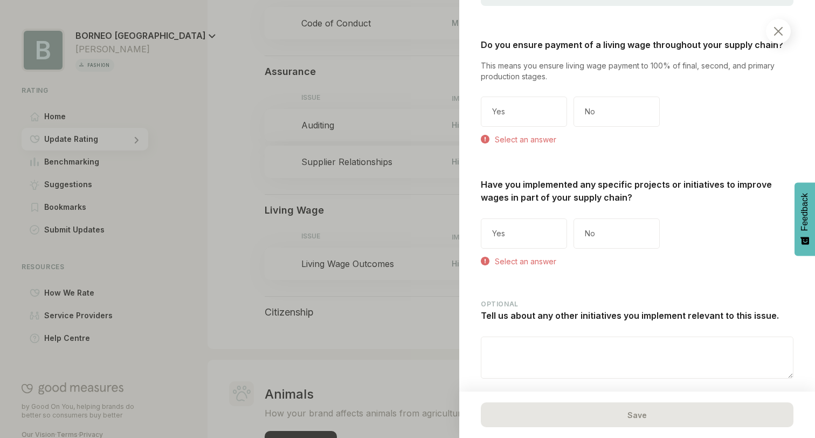
scroll to position [590, 0]
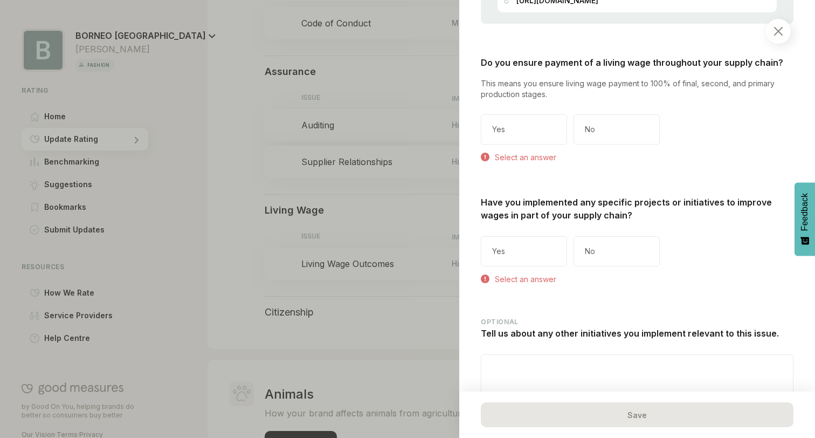
click at [606, 261] on div "No" at bounding box center [617, 251] width 86 height 30
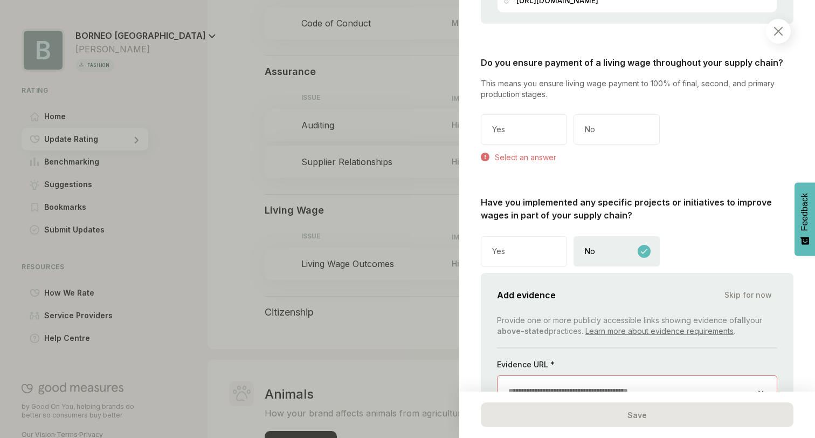
click at [522, 143] on div "Yes" at bounding box center [524, 129] width 86 height 30
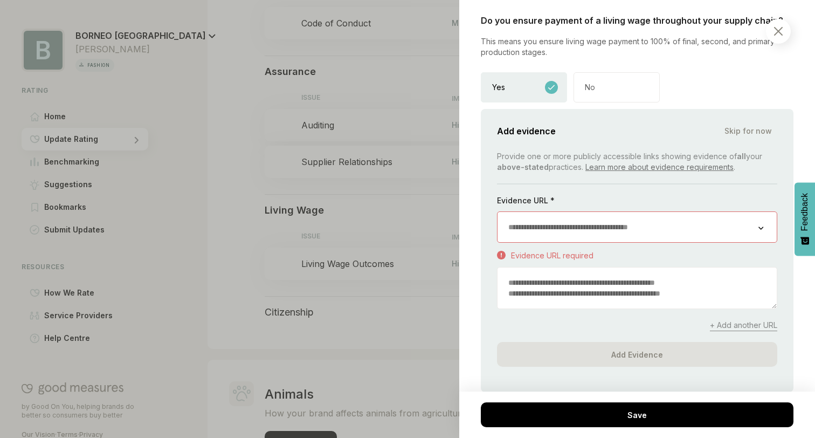
scroll to position [653, 0]
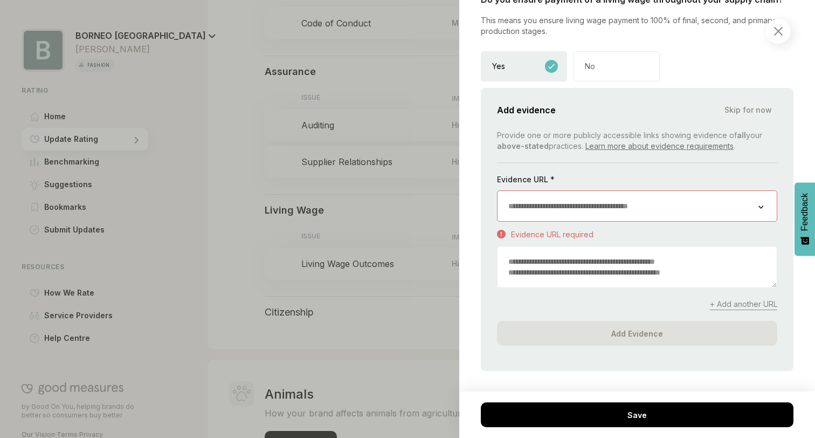
click at [557, 215] on input "url" at bounding box center [628, 206] width 261 height 30
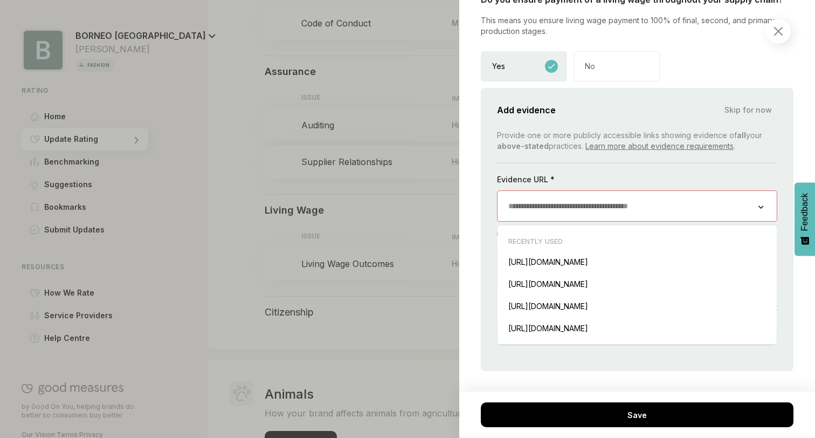
paste input "**********"
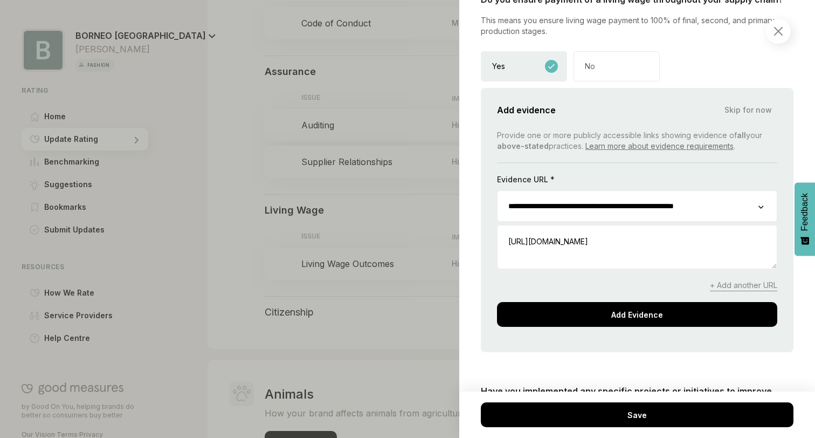
type input "**********"
click at [618, 268] on textarea at bounding box center [637, 247] width 279 height 41
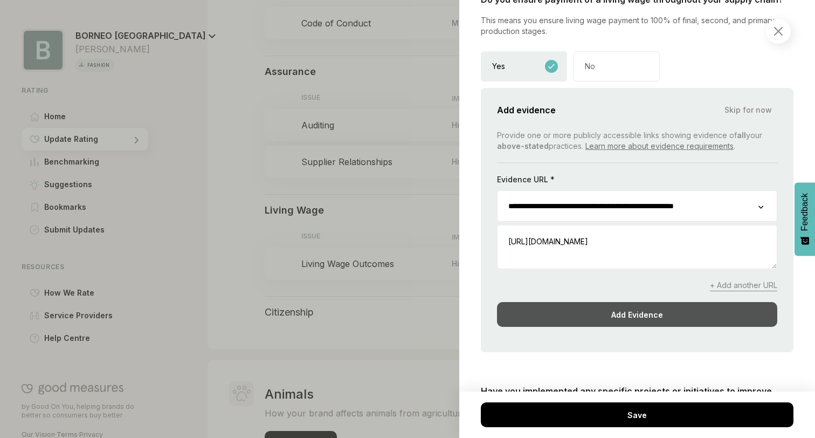
click at [613, 321] on div "Add Evidence" at bounding box center [637, 314] width 280 height 25
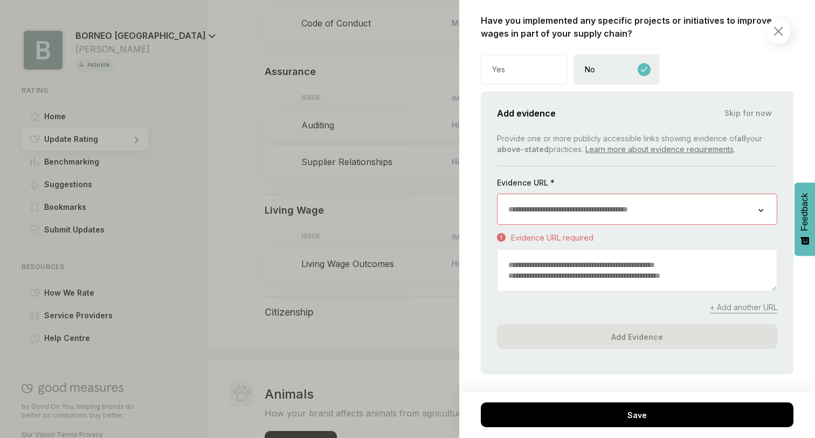
scroll to position [804, 0]
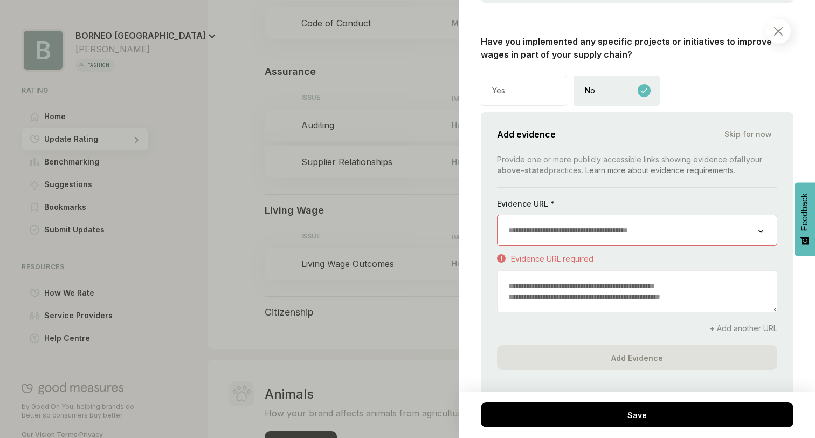
click at [751, 140] on span "Skip for now" at bounding box center [747, 134] width 47 height 11
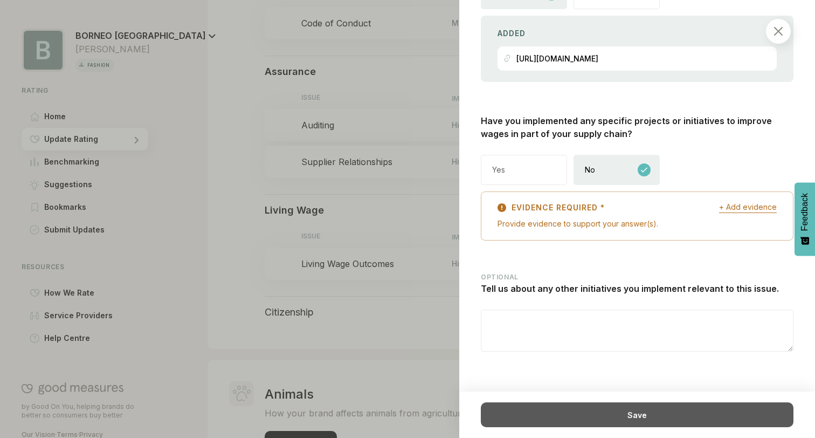
click at [606, 410] on div "Save" at bounding box center [637, 414] width 313 height 25
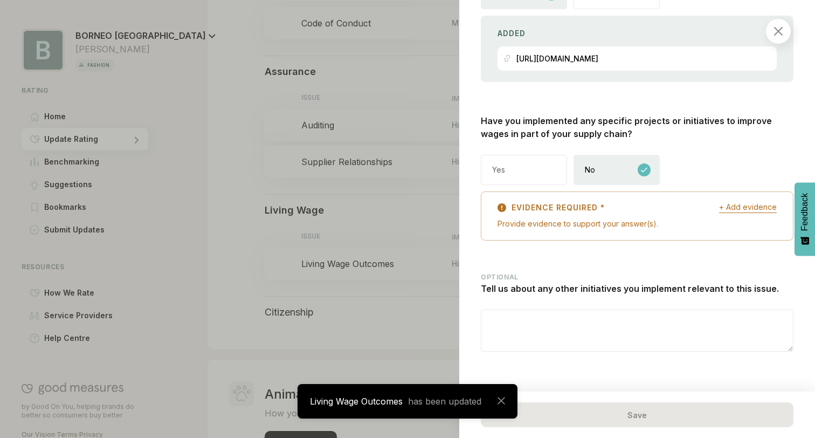
click at [424, 331] on div at bounding box center [407, 219] width 815 height 438
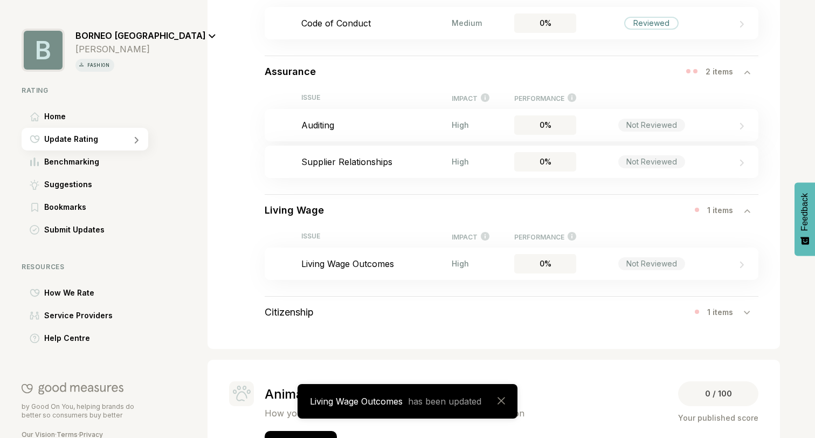
scroll to position [1121, 0]
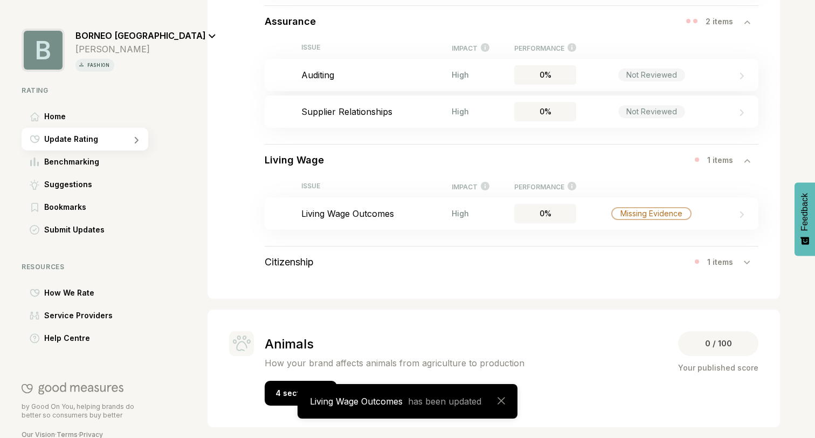
click at [396, 356] on div "Animals How your brand affects animals from agriculture to production" at bounding box center [395, 354] width 260 height 46
click at [287, 396] on span "4 sections" at bounding box center [295, 392] width 40 height 9
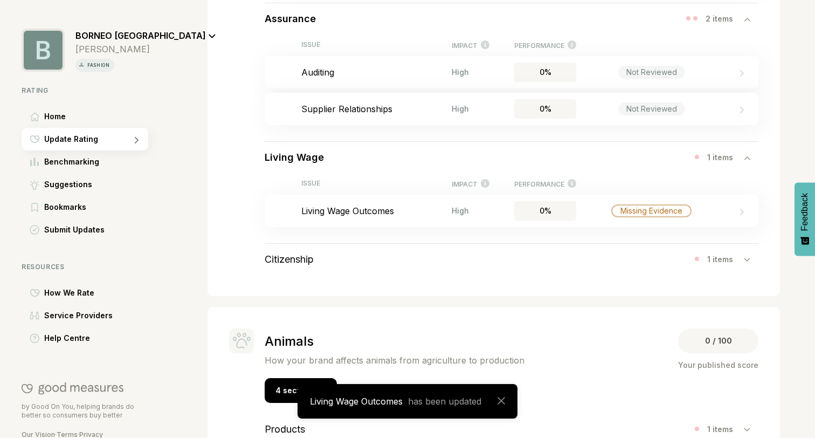
scroll to position [1259, 0]
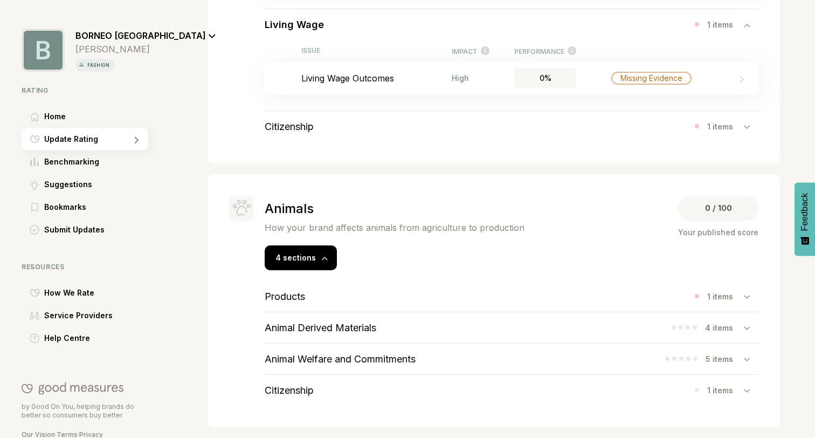
click at [378, 306] on div "Products 1 items" at bounding box center [512, 296] width 494 height 31
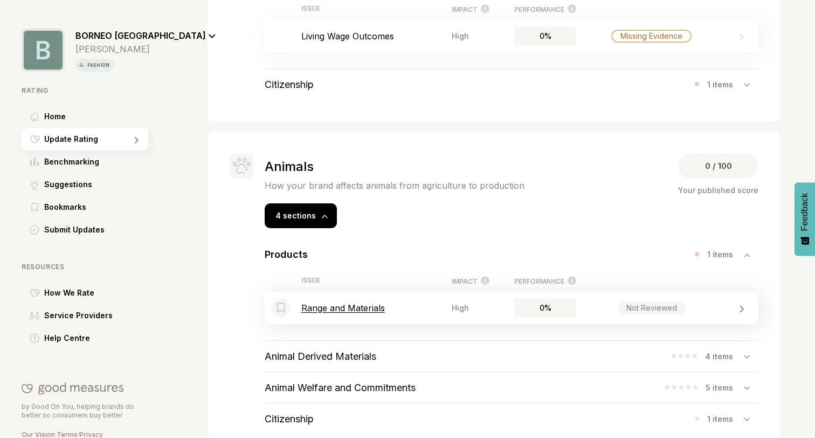
scroll to position [1300, 0]
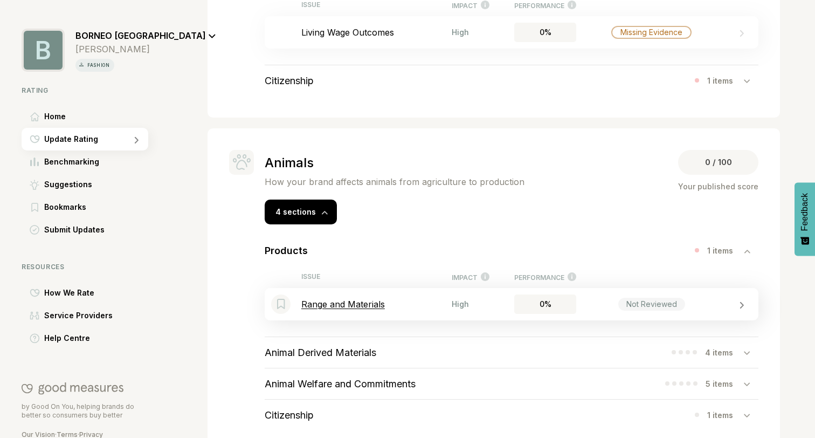
click at [594, 306] on div "Not Reviewed" at bounding box center [651, 304] width 150 height 13
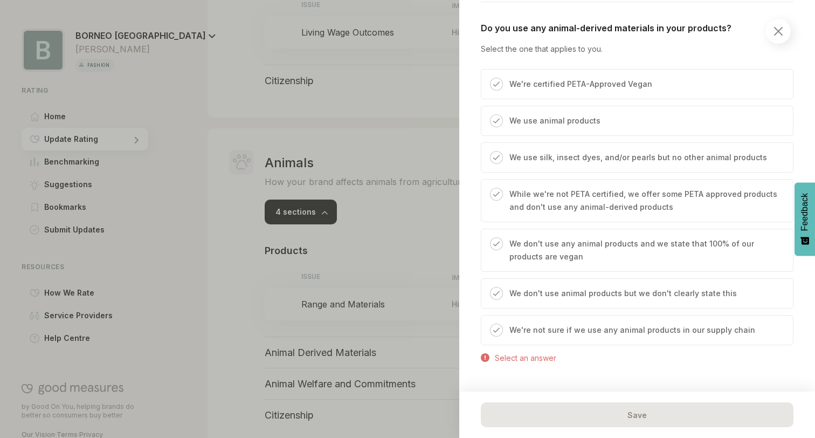
scroll to position [372, 0]
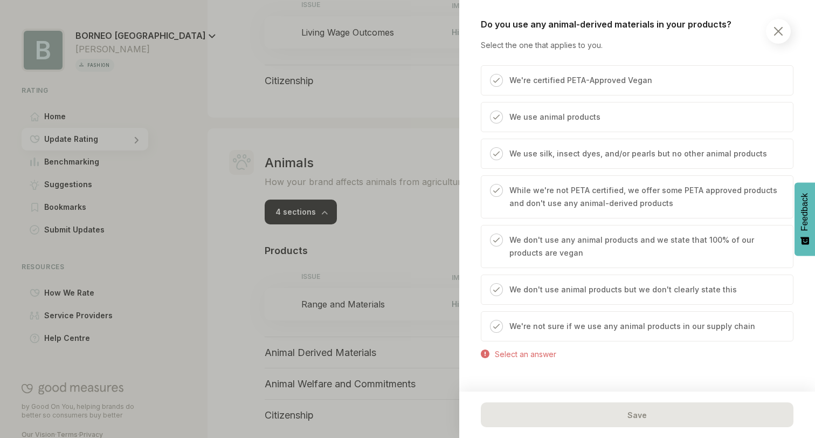
click at [560, 297] on div "We don't use animal products but we don't clearly state this" at bounding box center [620, 293] width 234 height 21
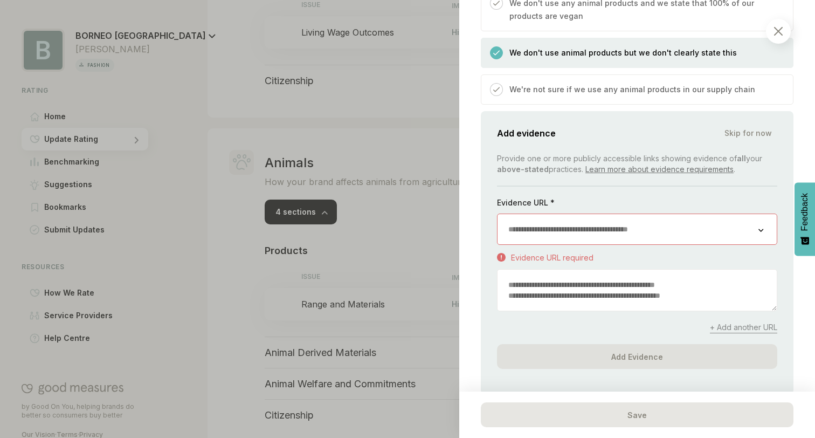
scroll to position [624, 0]
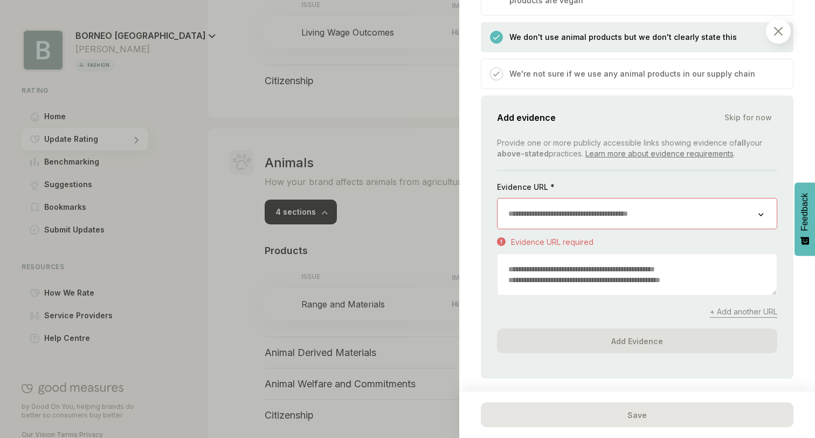
click at [588, 216] on input "url" at bounding box center [628, 213] width 261 height 30
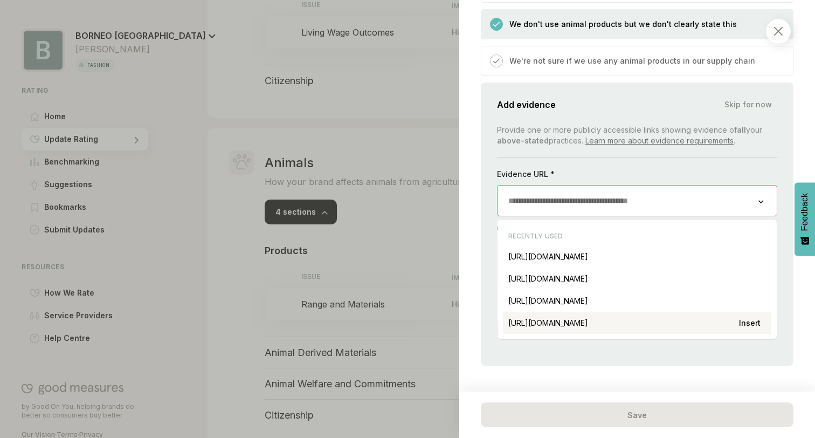
scroll to position [638, 0]
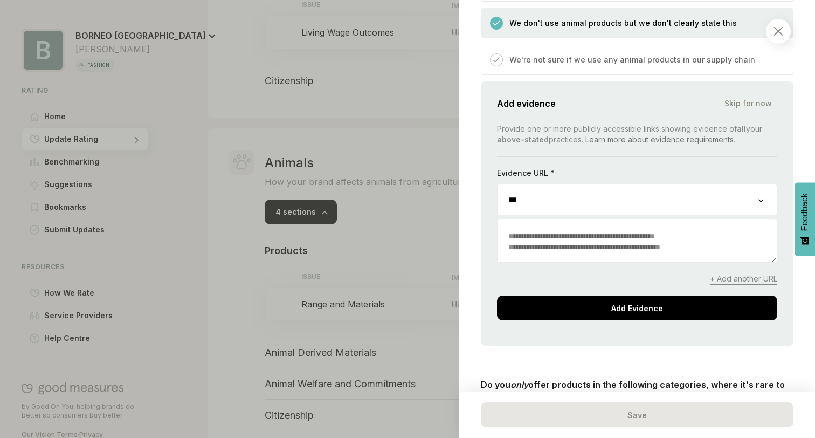
paste input "**********"
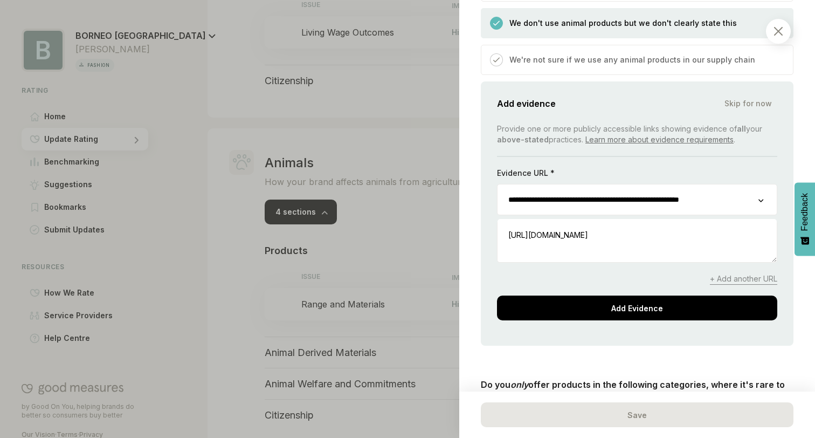
type input "**********"
click at [621, 286] on div "**********" at bounding box center [637, 221] width 280 height 197
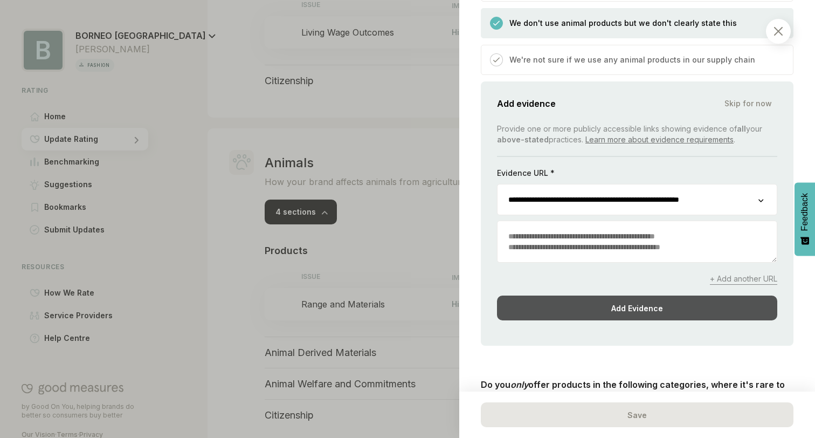
click at [621, 300] on div "Add Evidence" at bounding box center [637, 307] width 280 height 25
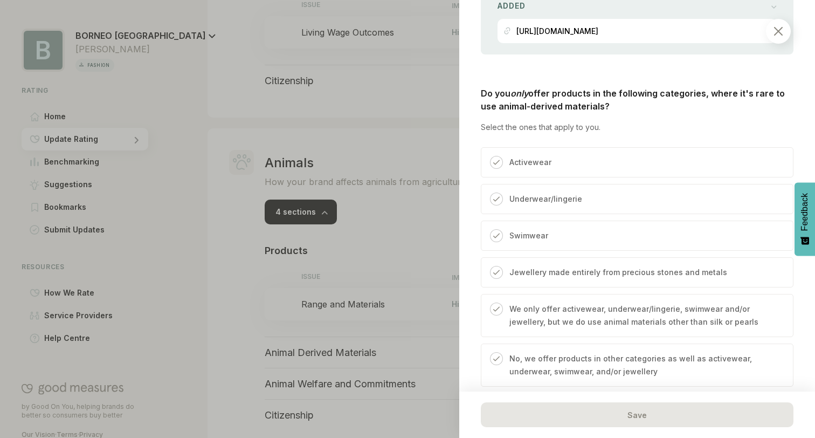
scroll to position [742, 0]
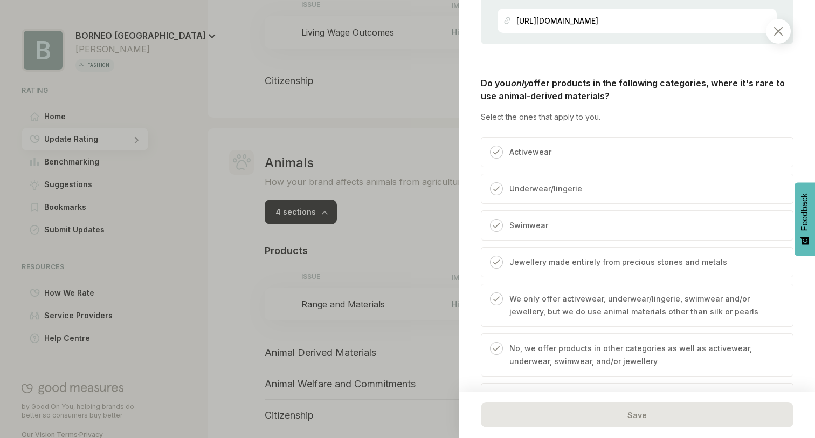
click at [545, 240] on div "Swimwear" at bounding box center [525, 229] width 45 height 21
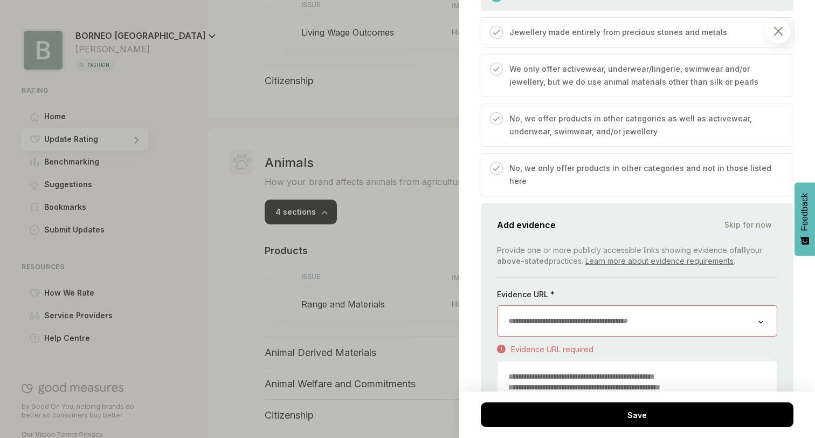
scroll to position [975, 0]
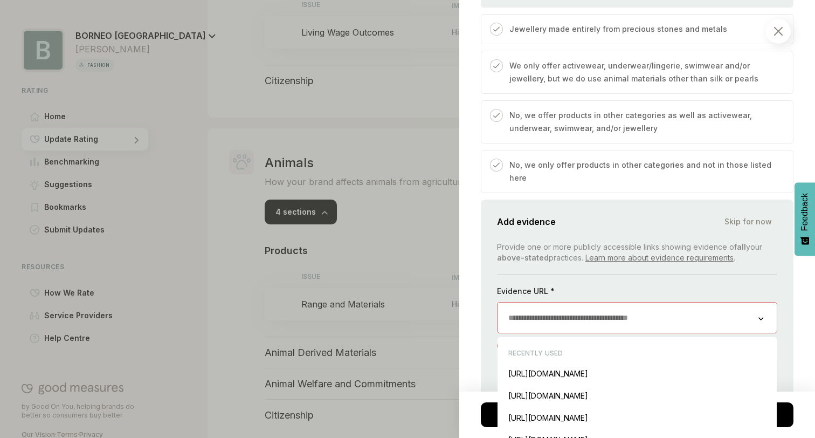
click at [570, 309] on input "url" at bounding box center [628, 317] width 261 height 30
paste input "**********"
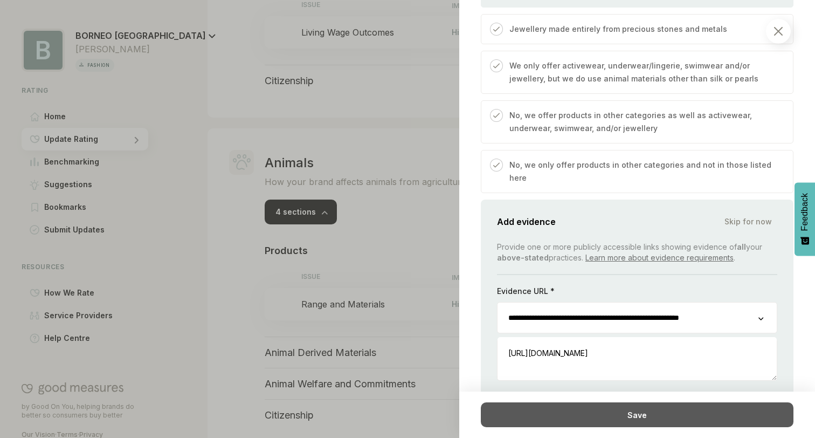
drag, startPoint x: 611, startPoint y: 313, endPoint x: 760, endPoint y: 408, distance: 176.4
click at [760, 408] on div "Animals / Products Range and Materials We consider if you make products in cate…" at bounding box center [637, 219] width 356 height 438
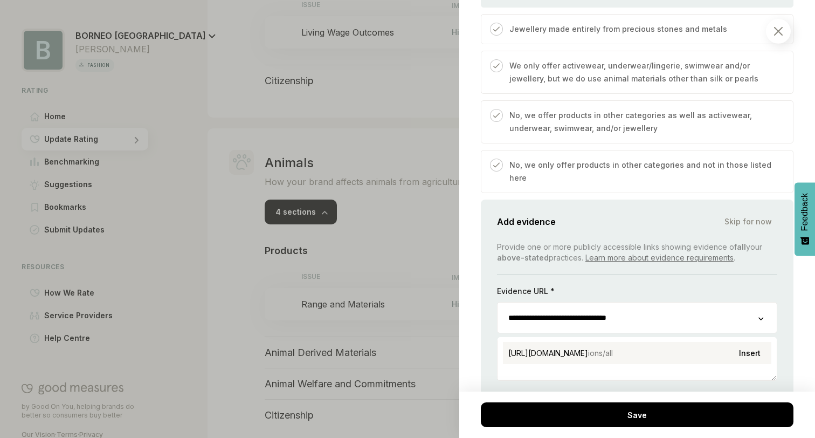
click at [684, 354] on div "https://www.borneo-paris.com/collect ions/all Insert" at bounding box center [637, 353] width 268 height 22
type input "**********"
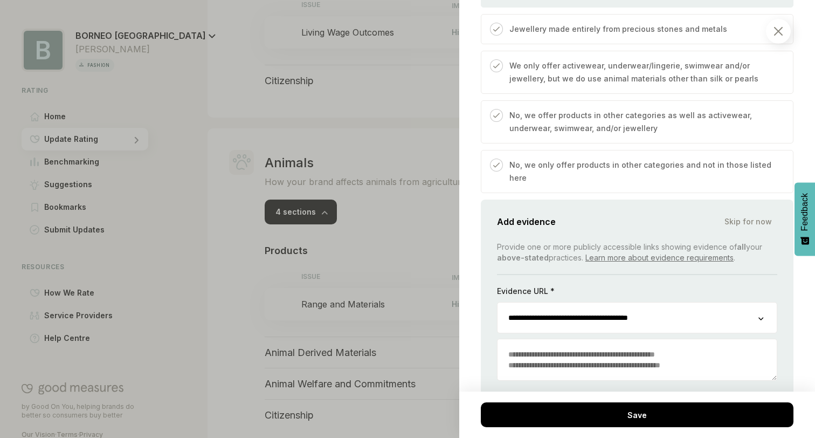
click at [684, 353] on textarea at bounding box center [637, 359] width 279 height 41
type textarea "*"
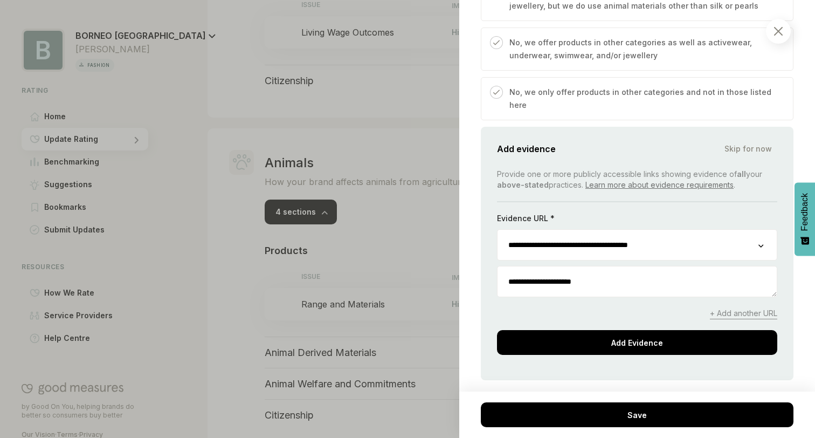
scroll to position [1048, 0]
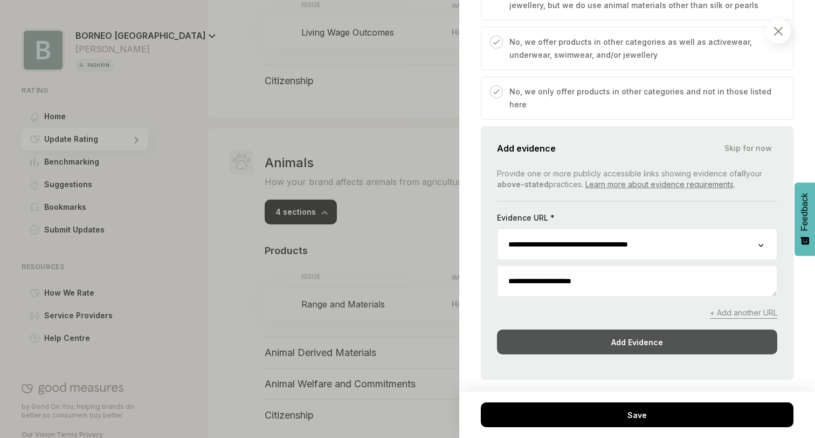
type textarea "**********"
click at [641, 341] on div "Add Evidence" at bounding box center [637, 341] width 280 height 25
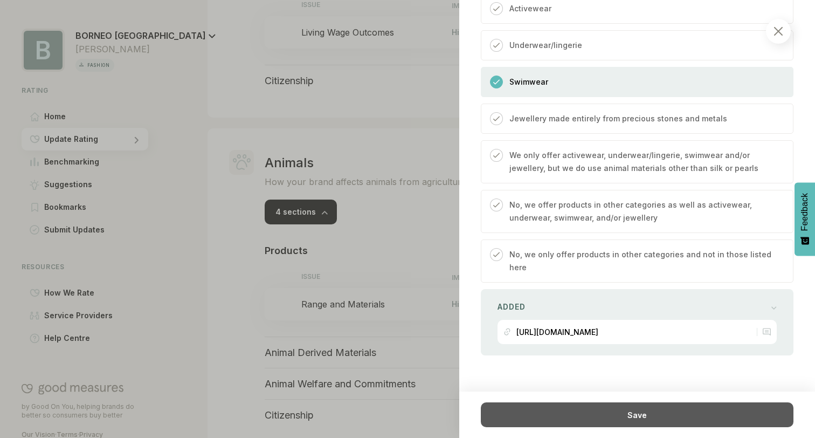
click at [594, 413] on div "Save" at bounding box center [637, 414] width 313 height 25
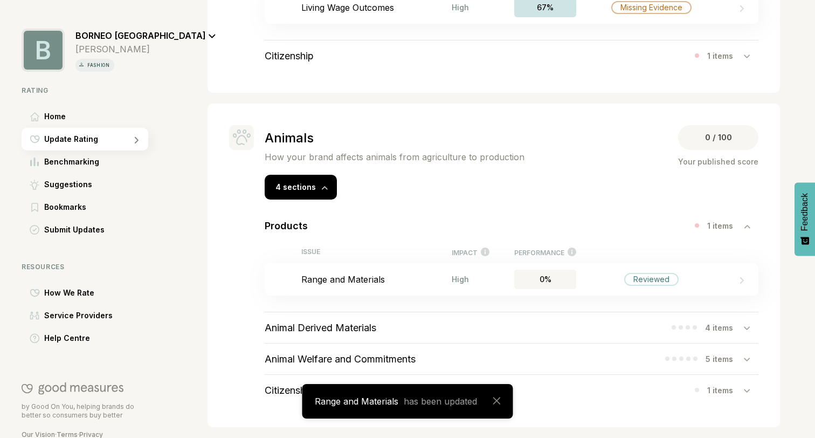
scroll to position [1329, 0]
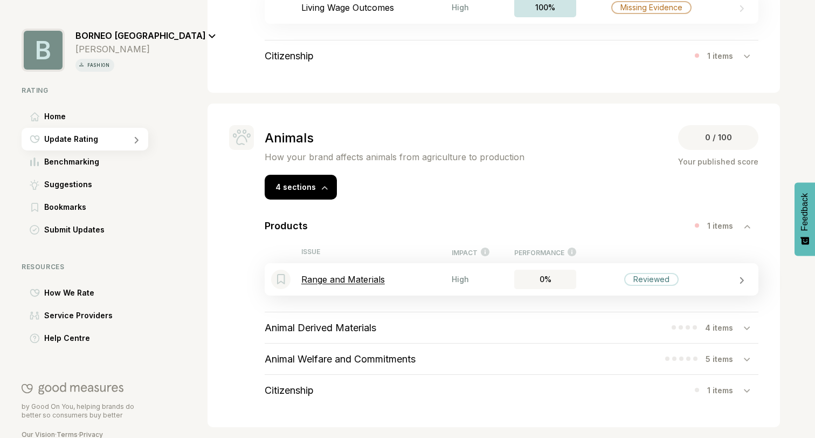
click at [614, 282] on div "Reviewed" at bounding box center [651, 279] width 150 height 13
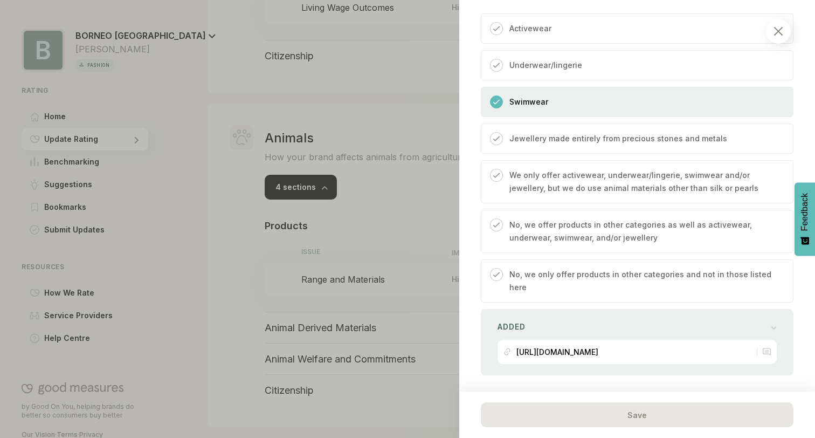
scroll to position [885, 0]
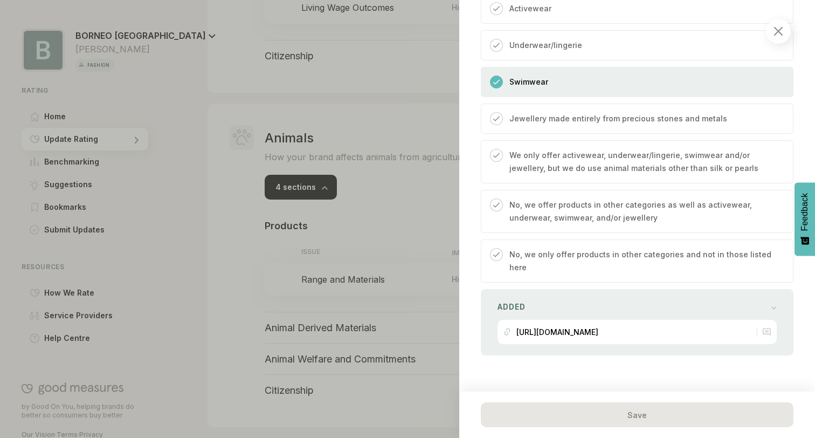
click at [400, 303] on div at bounding box center [407, 219] width 815 height 438
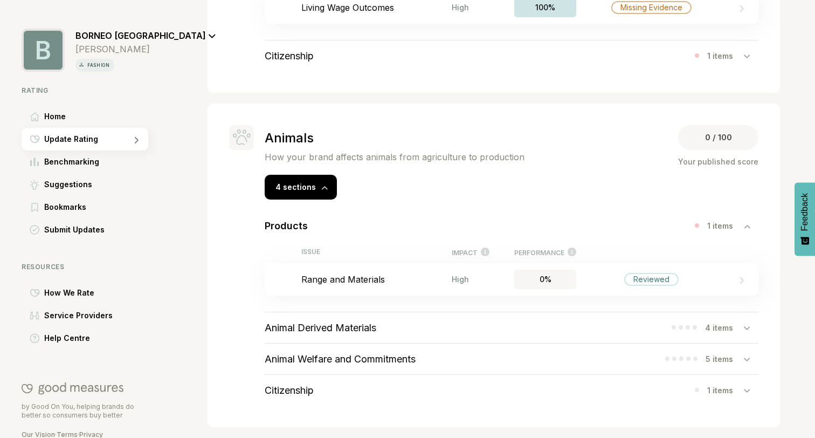
click at [392, 326] on div "Animal Derived Materials 4 items" at bounding box center [512, 327] width 494 height 31
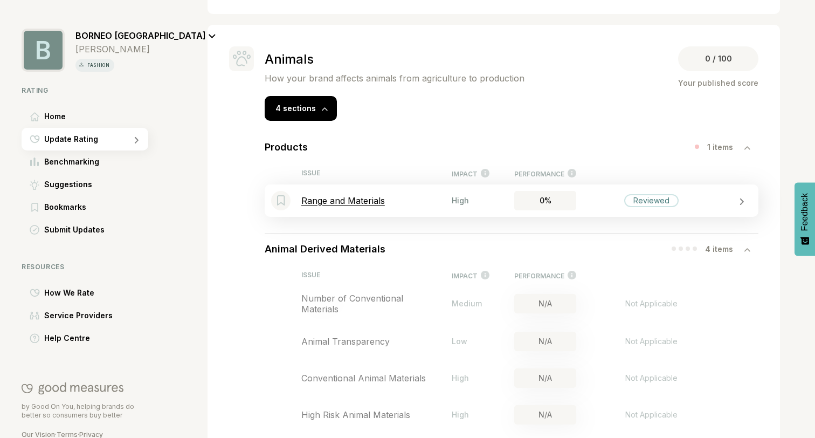
scroll to position [1404, 0]
click at [418, 198] on p "Range and Materials" at bounding box center [376, 200] width 150 height 11
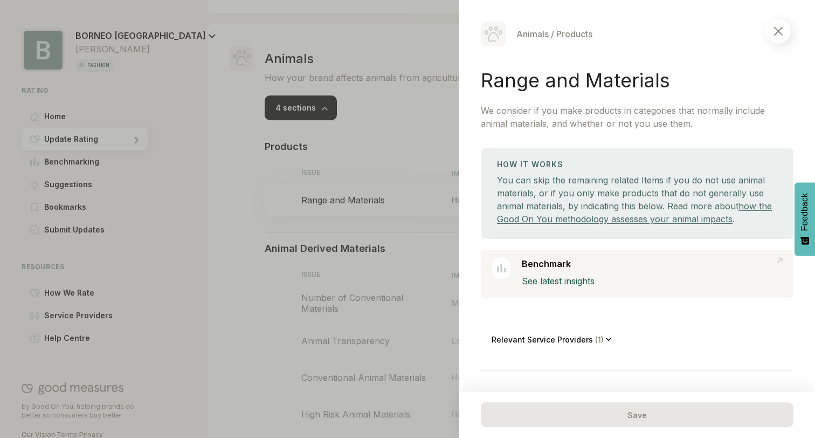
click at [410, 167] on div at bounding box center [407, 219] width 815 height 438
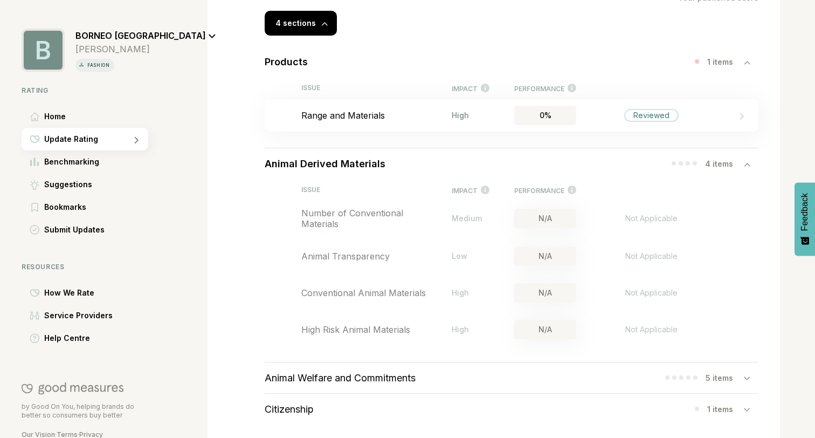
scroll to position [1510, 0]
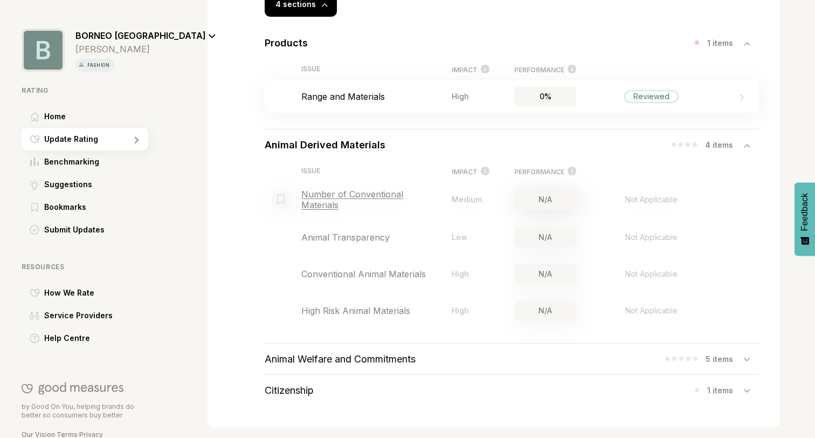
click at [385, 203] on p "Number of Conventional Materials" at bounding box center [376, 200] width 150 height 22
click at [710, 91] on div "Reviewed" at bounding box center [651, 96] width 150 height 13
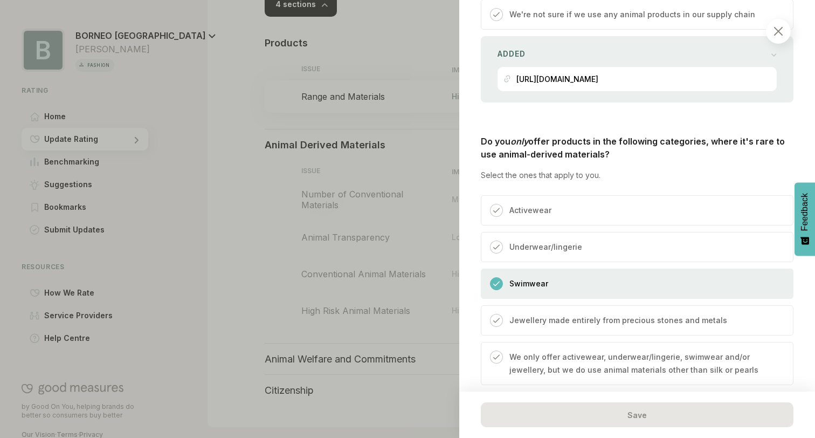
scroll to position [885, 0]
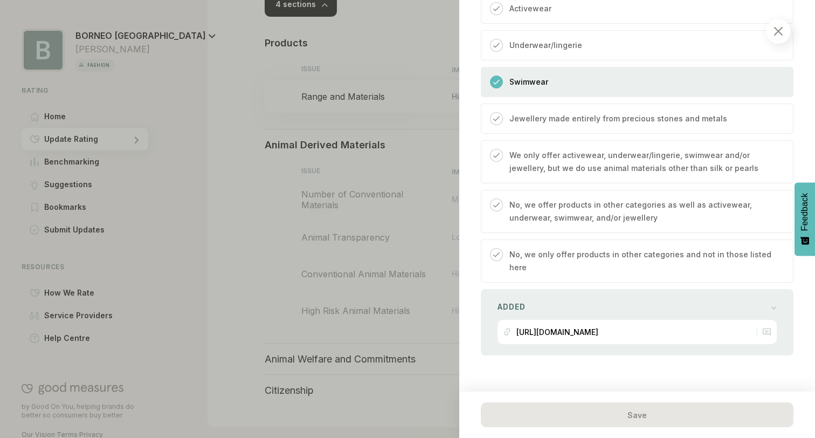
click at [406, 259] on div at bounding box center [407, 219] width 815 height 438
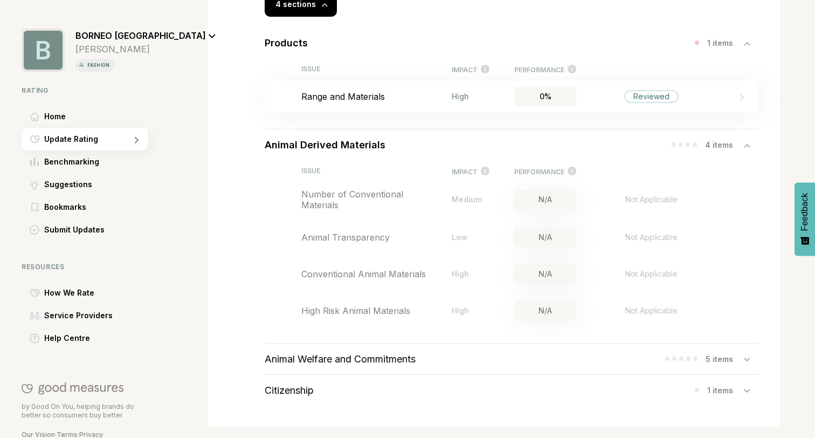
click at [739, 146] on div "4 items" at bounding box center [724, 144] width 39 height 9
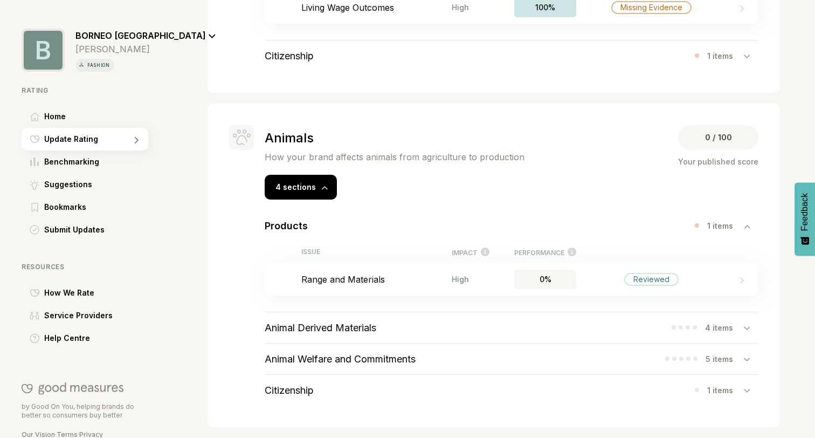
click at [726, 362] on div "5 items" at bounding box center [711, 358] width 93 height 11
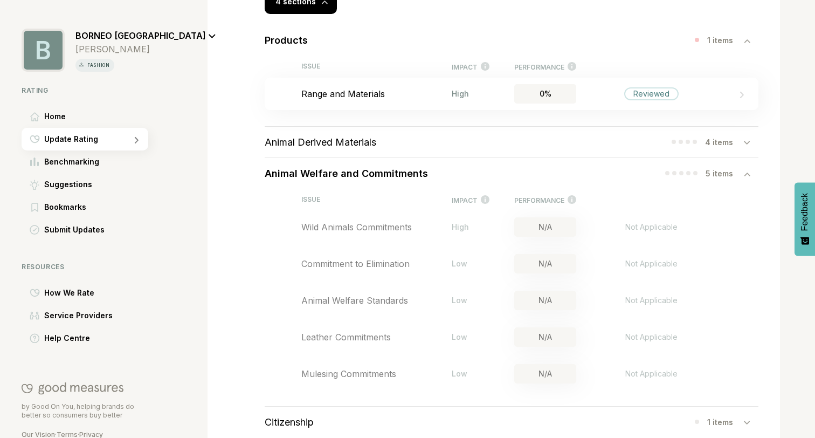
click at [723, 178] on div "5 items" at bounding box center [725, 173] width 38 height 9
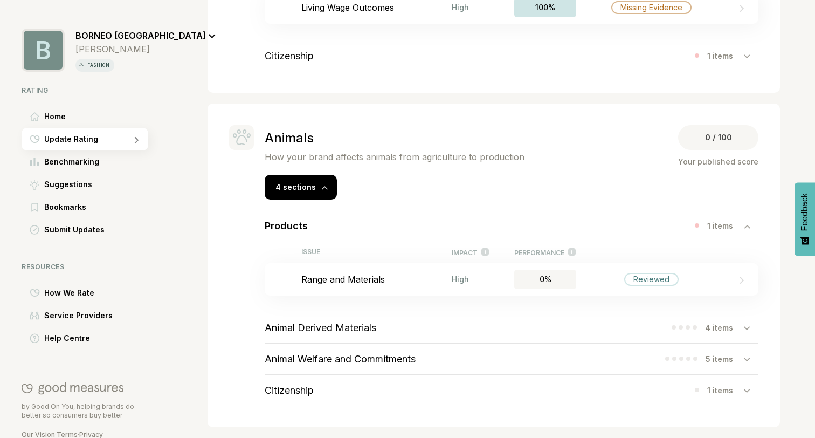
click at [724, 398] on div "Citizenship 1 items" at bounding box center [512, 390] width 494 height 31
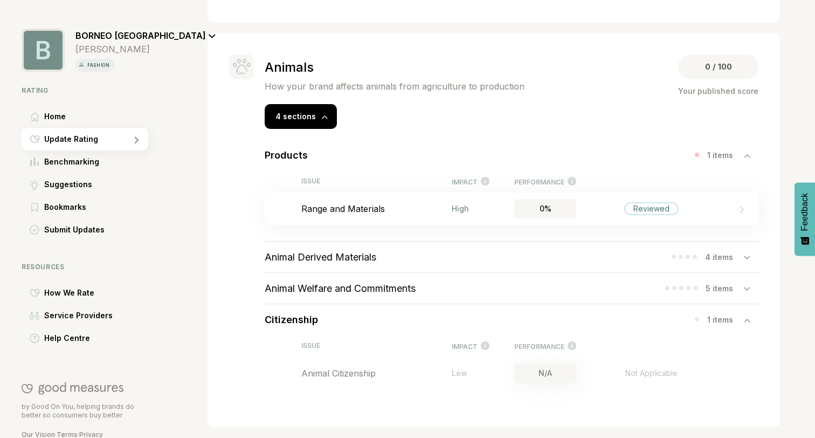
click at [723, 327] on div "Citizenship 1 items" at bounding box center [512, 319] width 494 height 31
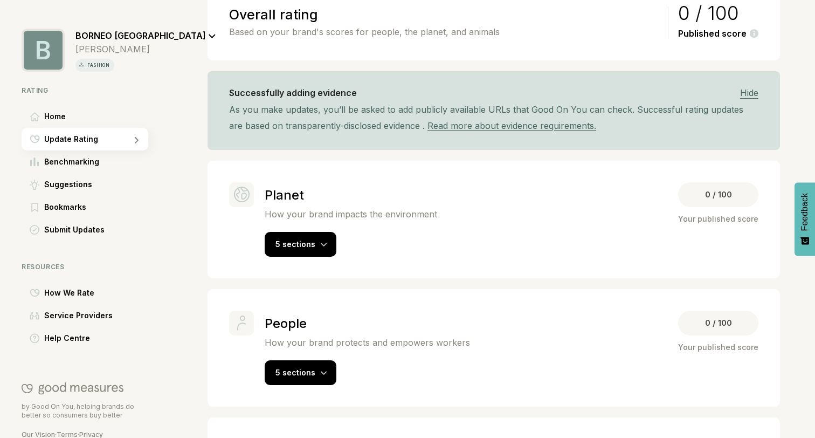
scroll to position [195, 0]
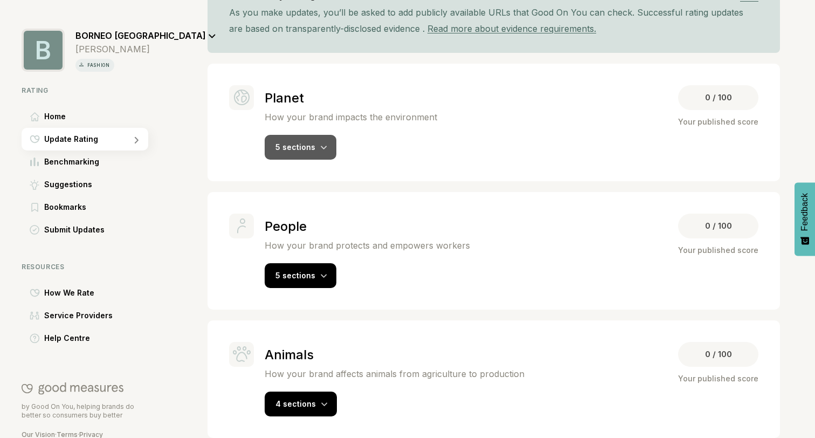
click at [309, 150] on span "5 sections" at bounding box center [295, 146] width 40 height 9
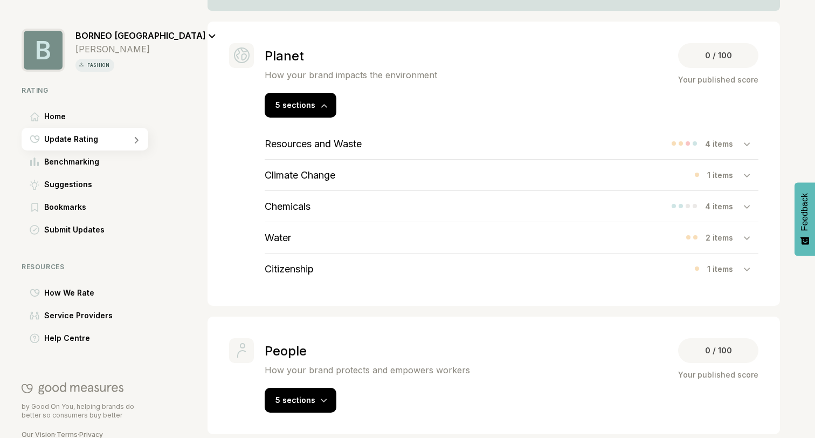
scroll to position [245, 0]
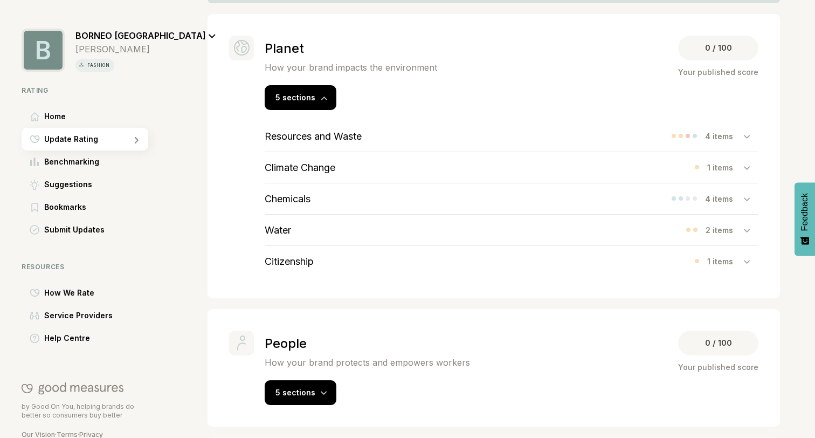
click at [679, 140] on div "4 items" at bounding box center [715, 135] width 87 height 11
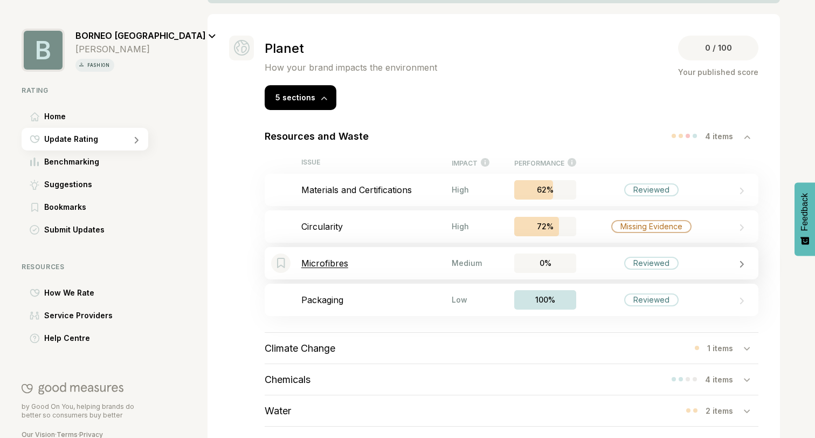
click at [597, 274] on div "Bookmark this item Microfibres Medium 0% Reviewed" at bounding box center [512, 263] width 494 height 32
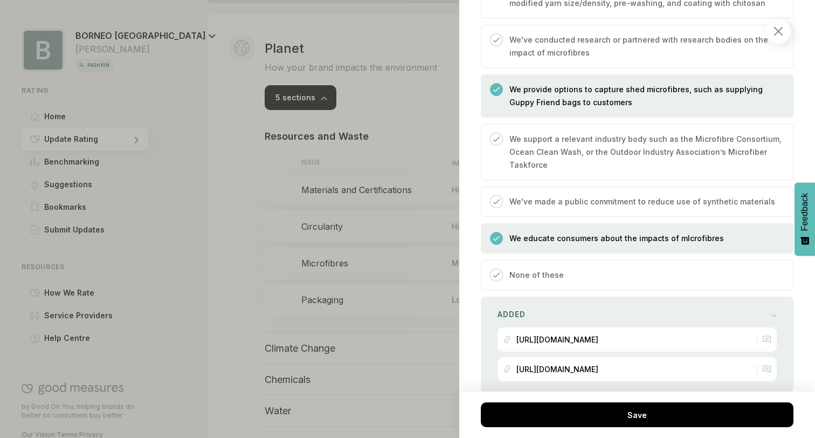
scroll to position [1210, 0]
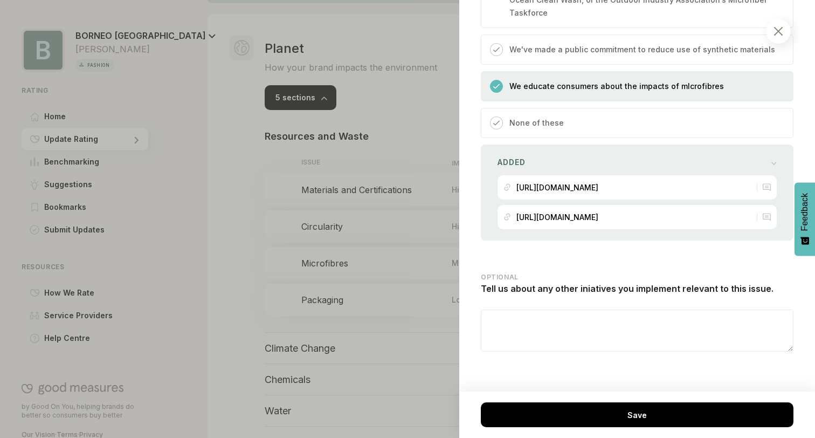
click at [779, 30] on img at bounding box center [778, 31] width 9 height 9
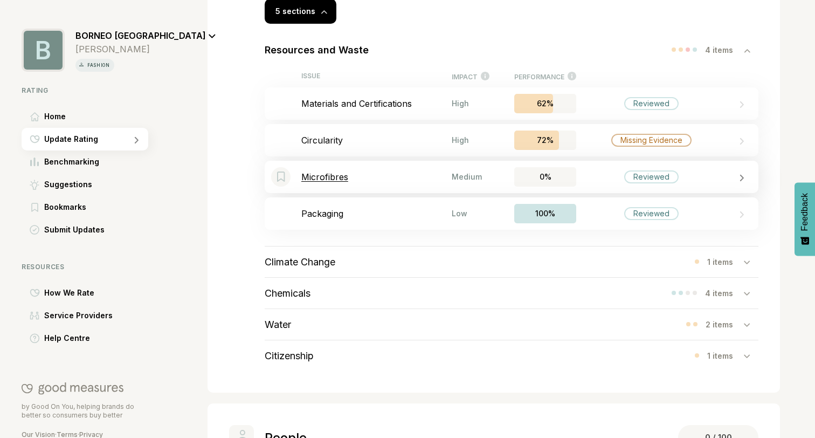
scroll to position [333, 0]
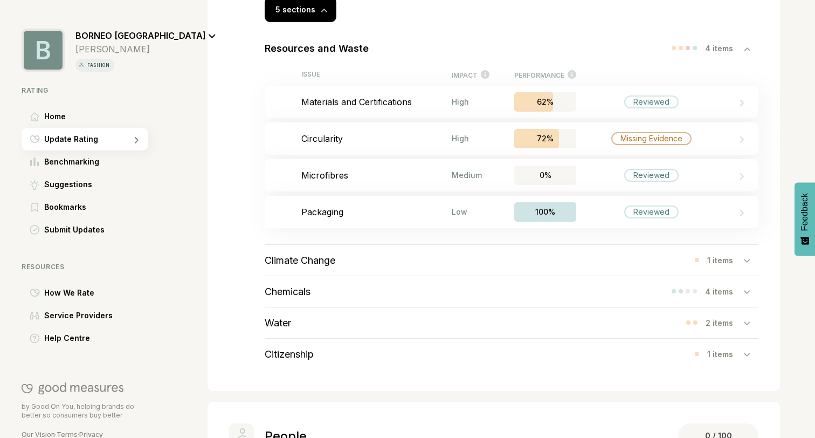
click at [395, 266] on div "Climate Change 1 items" at bounding box center [512, 260] width 494 height 31
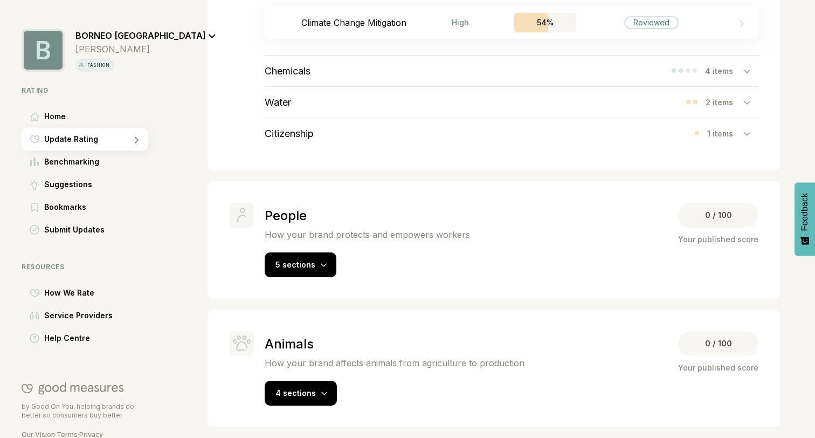
scroll to position [614, 0]
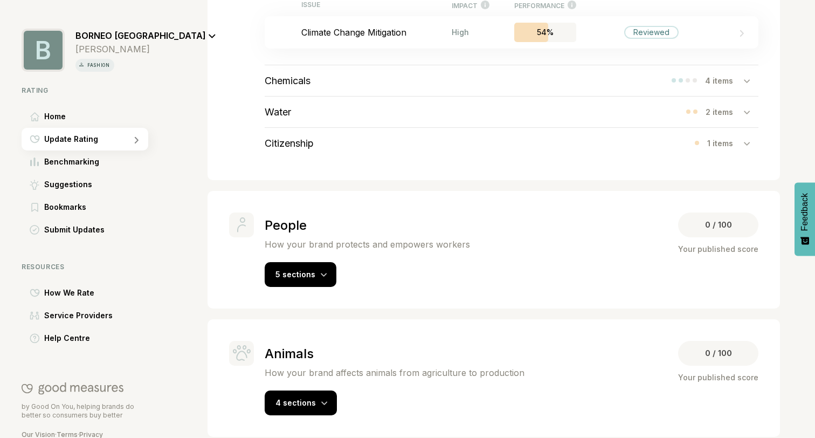
click at [555, 71] on div "Chemicals 4 items" at bounding box center [512, 80] width 494 height 31
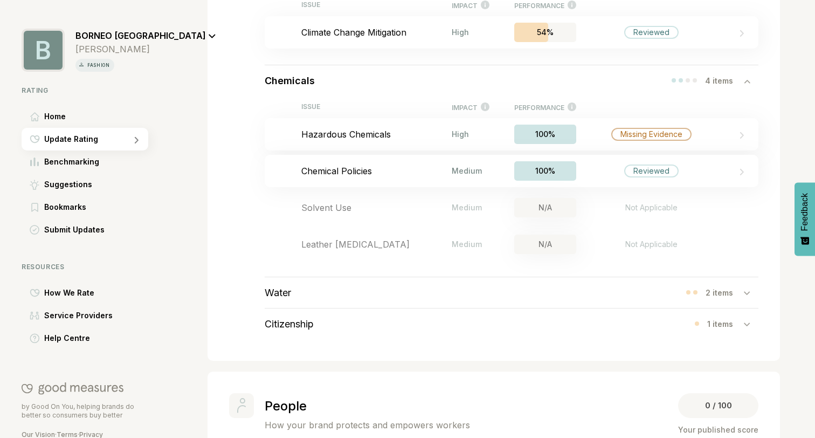
click at [674, 86] on div "4 items" at bounding box center [715, 80] width 87 height 11
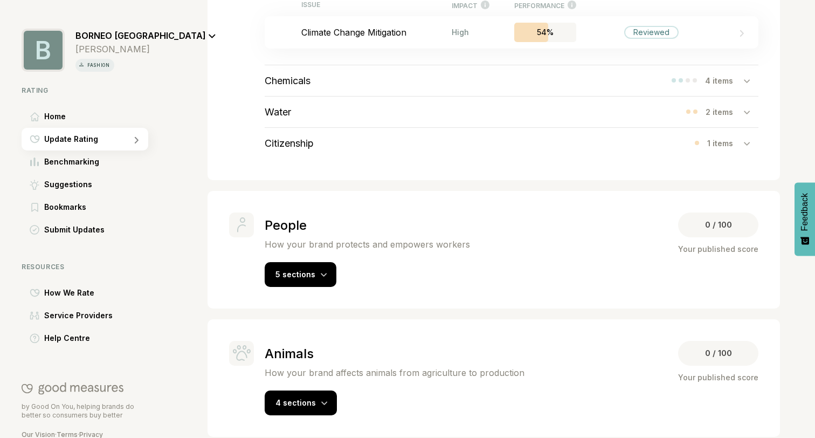
click at [649, 117] on div "Water 2 items" at bounding box center [512, 111] width 494 height 31
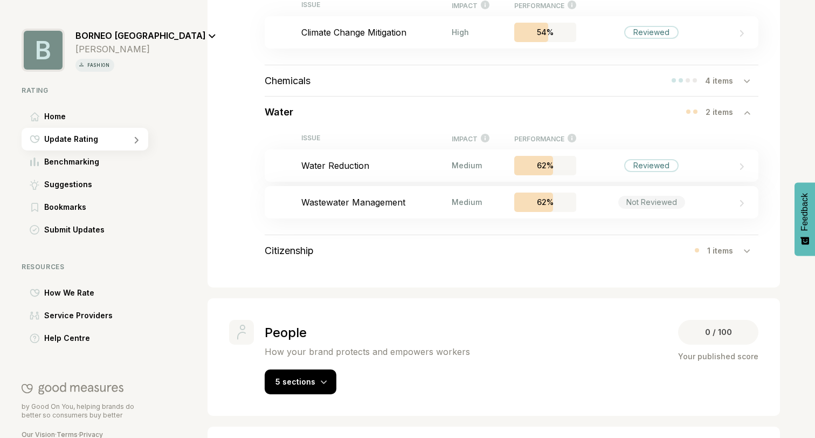
click at [649, 117] on div "Water 2 items" at bounding box center [512, 111] width 494 height 31
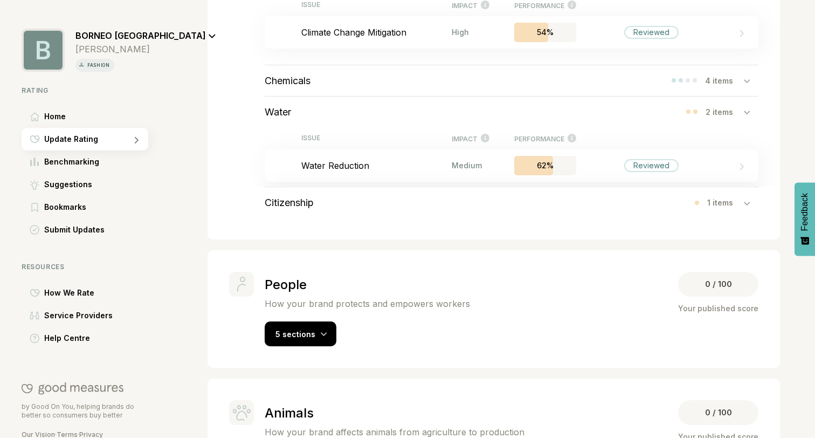
click at [649, 117] on div "Water 2 items" at bounding box center [512, 111] width 494 height 31
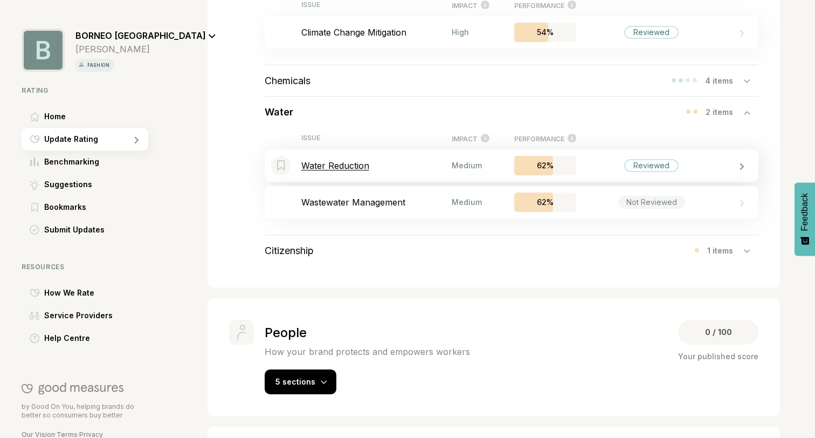
click at [613, 164] on div "Reviewed" at bounding box center [651, 165] width 150 height 13
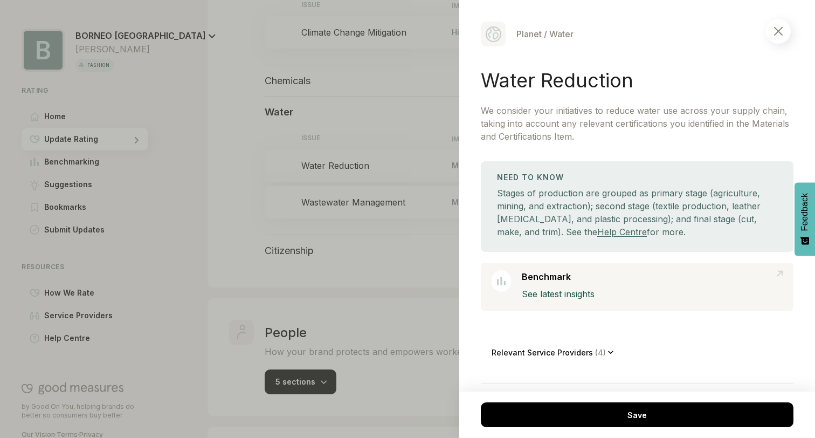
click at [782, 32] on img at bounding box center [778, 31] width 9 height 9
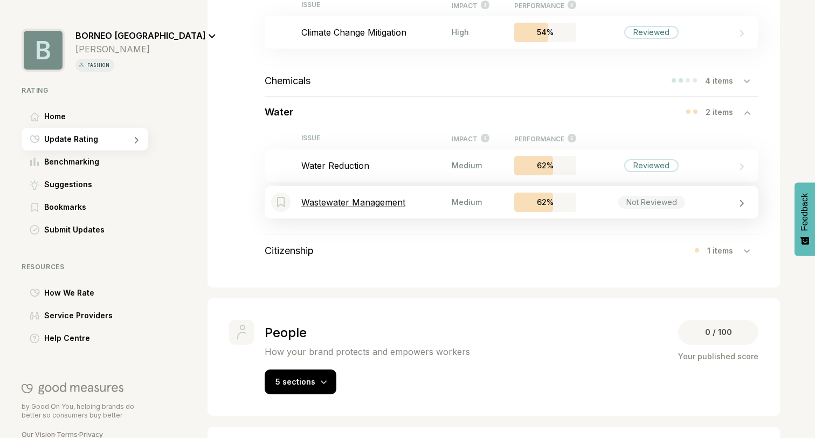
click at [601, 201] on div "Not Reviewed" at bounding box center [651, 202] width 150 height 13
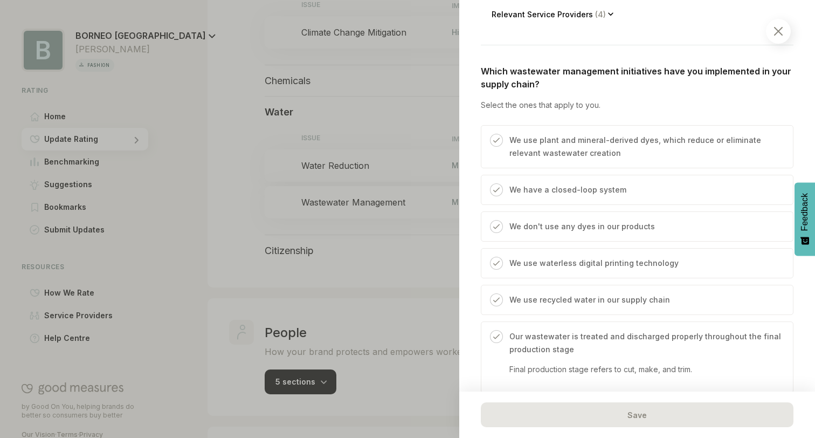
scroll to position [344, 0]
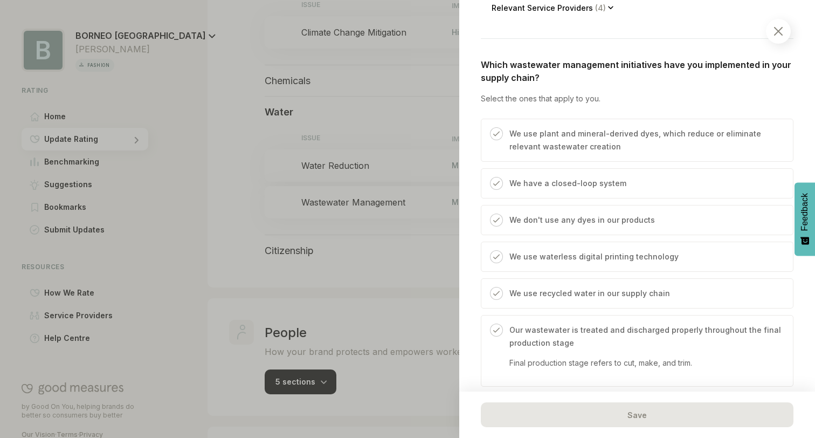
click at [567, 143] on p "We use plant and mineral-derived dyes, which reduce or eliminate relevant waste…" at bounding box center [645, 140] width 273 height 26
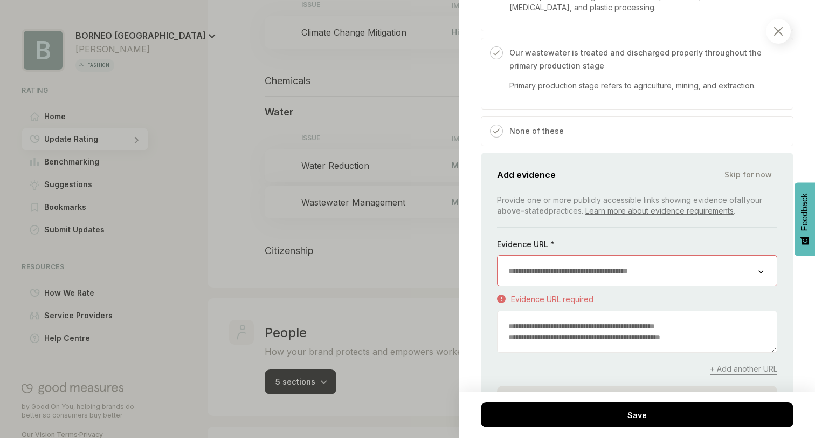
scroll to position [868, 0]
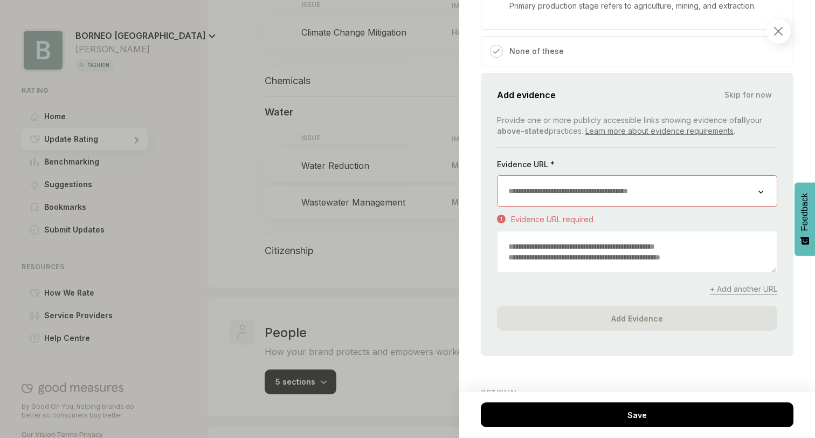
click at [574, 184] on input "url" at bounding box center [628, 191] width 261 height 30
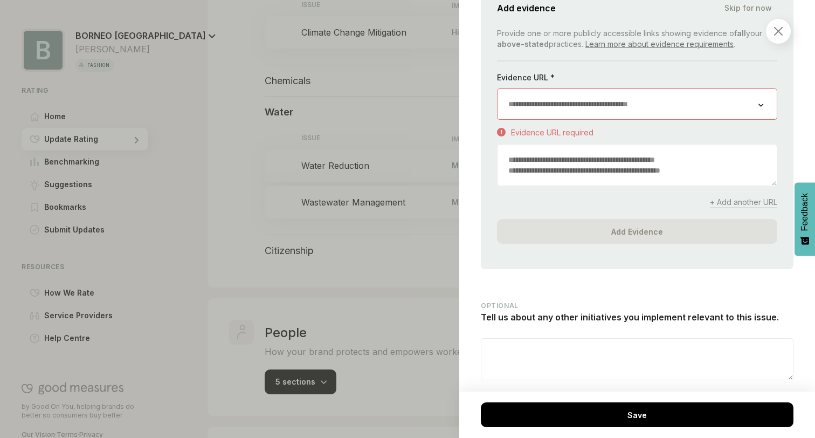
click at [491, 260] on div "Add evidence Skip for now Provide one or more publicly accessible links showing…" at bounding box center [637, 127] width 313 height 283
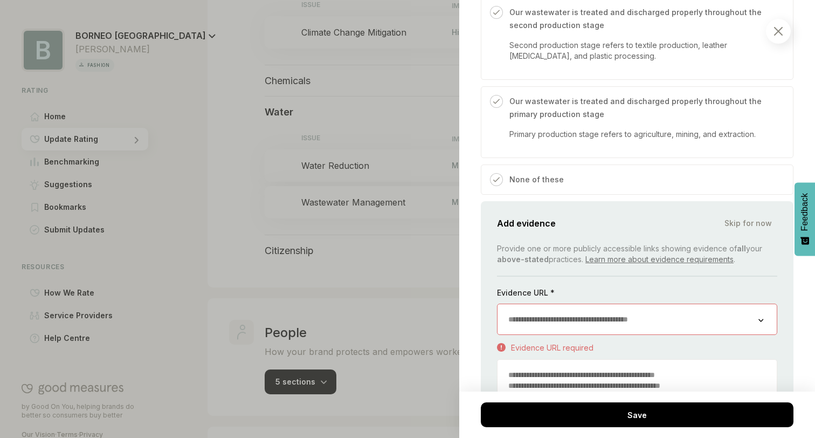
scroll to position [741, 0]
click at [535, 186] on div "None of these" at bounding box center [533, 182] width 61 height 21
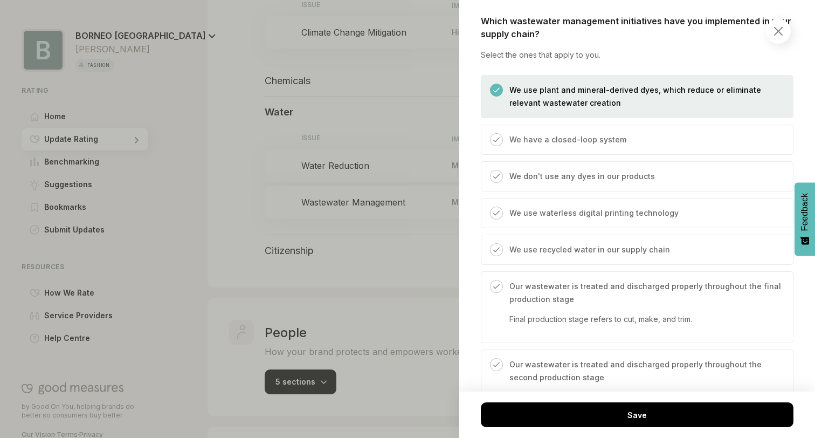
click at [544, 107] on p "We use plant and mineral-derived dyes, which reduce or eliminate relevant waste…" at bounding box center [645, 97] width 273 height 26
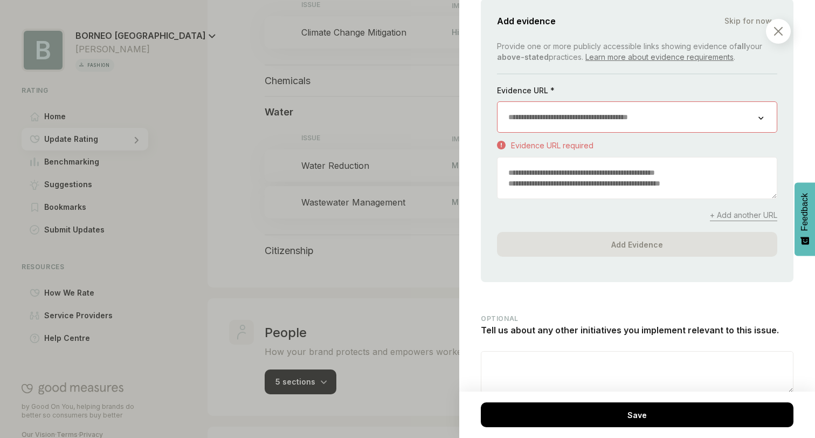
scroll to position [939, 0]
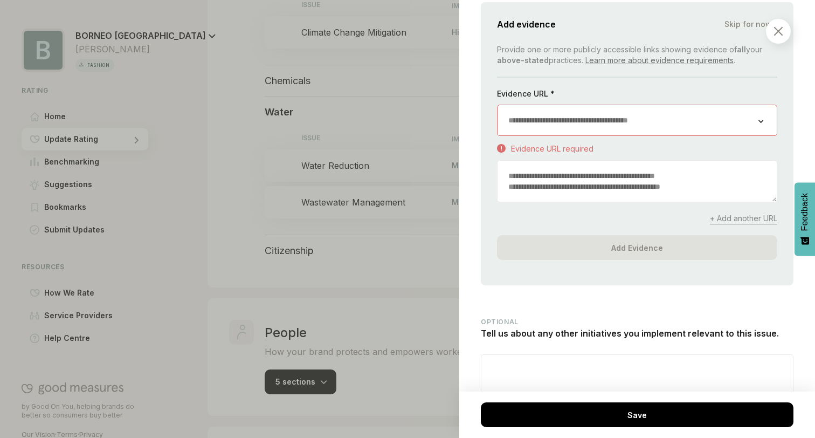
click at [743, 26] on span "Skip for now" at bounding box center [747, 24] width 47 height 11
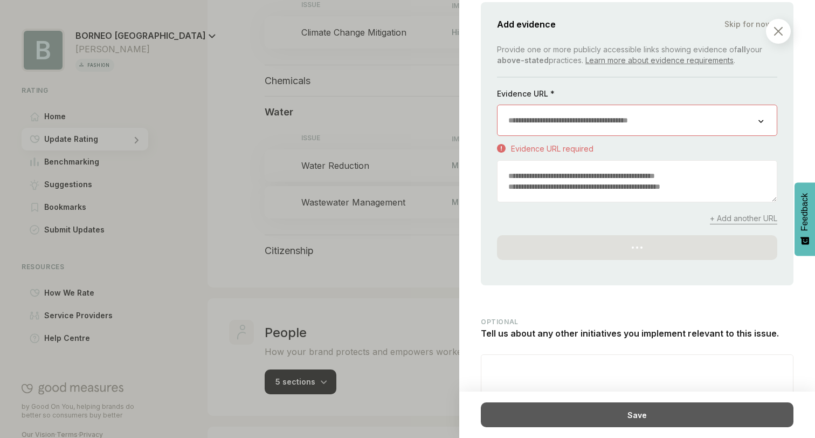
scroll to position [750, 0]
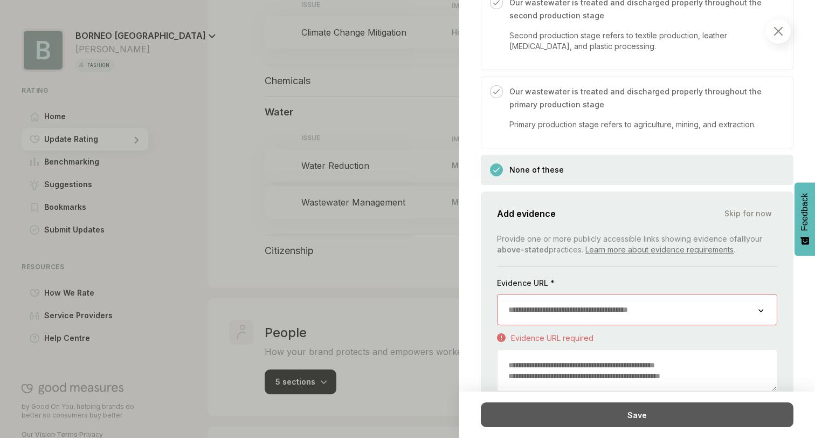
click at [595, 413] on div "Save" at bounding box center [637, 414] width 313 height 25
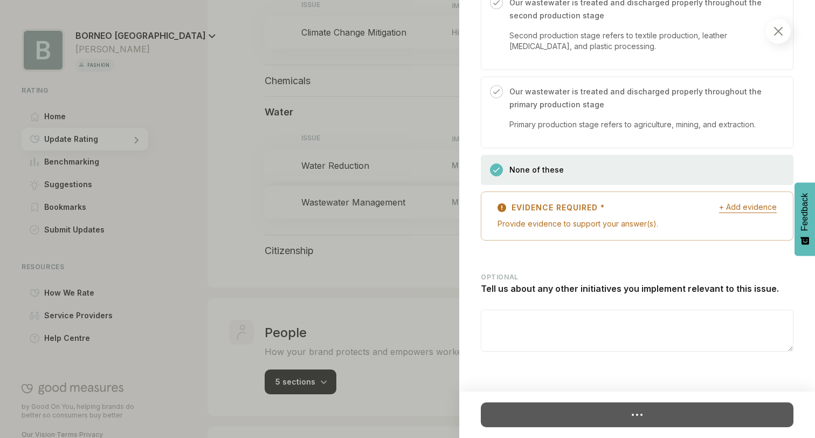
click at [604, 416] on div at bounding box center [637, 414] width 291 height 25
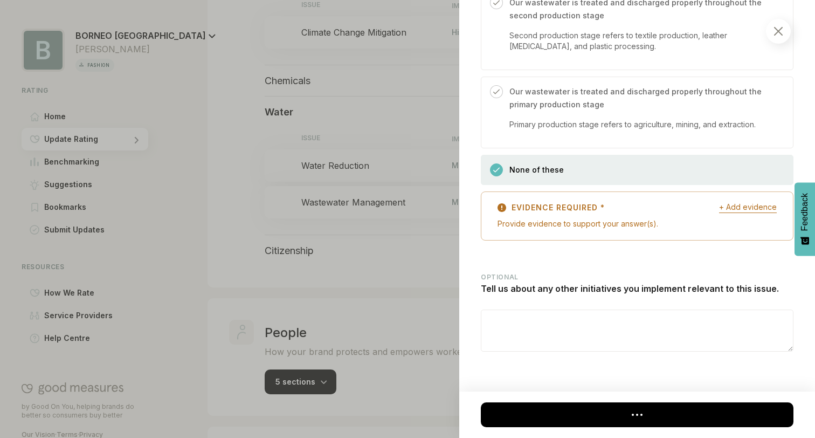
click at [390, 320] on div at bounding box center [407, 219] width 815 height 438
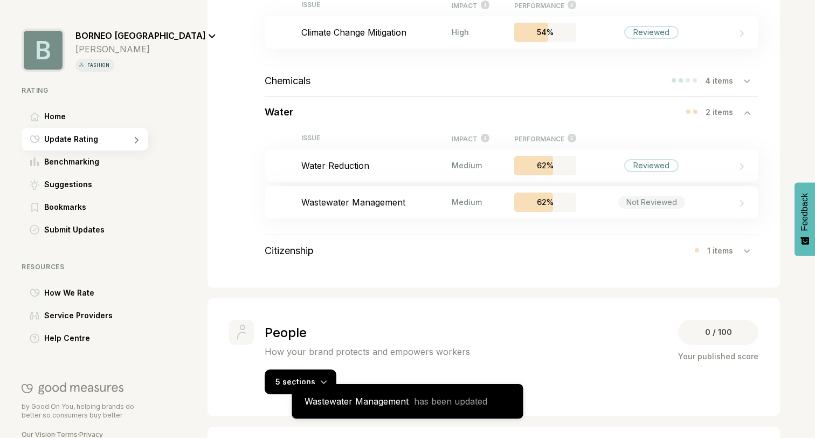
scroll to position [733, 0]
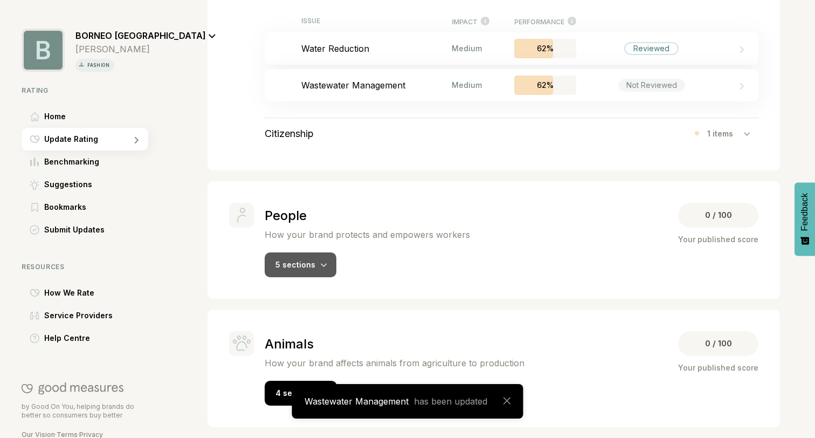
click at [298, 263] on span "5 sections" at bounding box center [295, 264] width 40 height 9
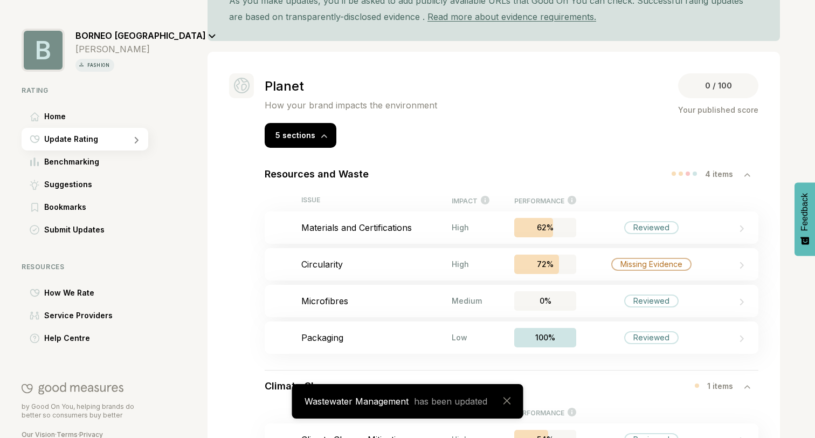
scroll to position [100, 0]
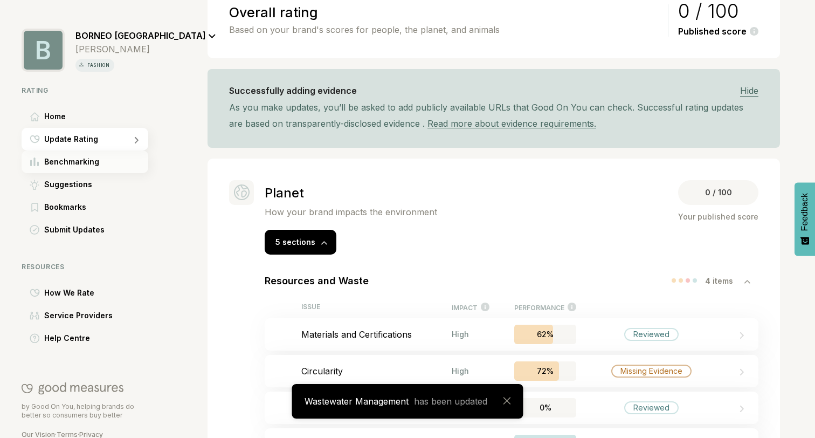
click at [86, 168] on div "Benchmarking" at bounding box center [85, 161] width 127 height 23
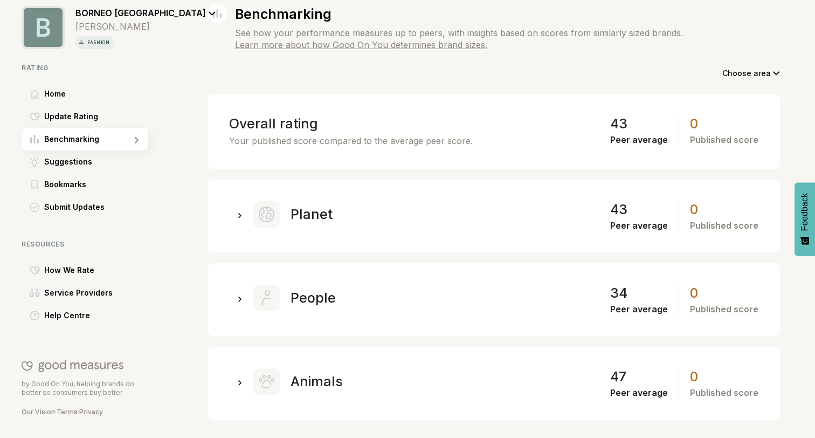
scroll to position [32, 0]
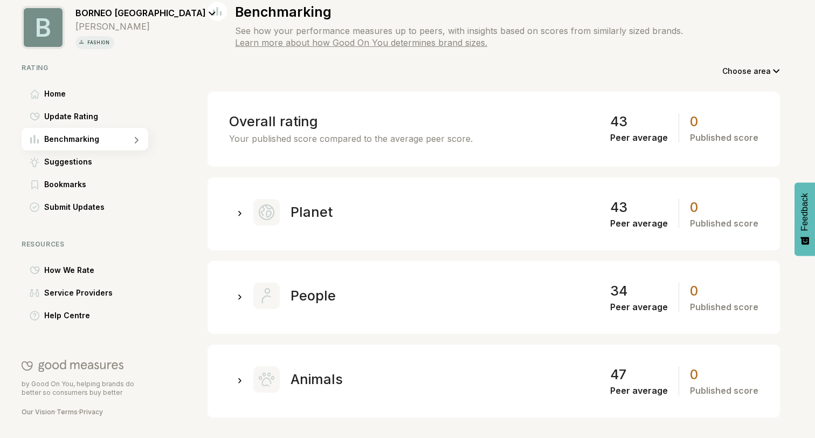
click at [235, 291] on div at bounding box center [240, 296] width 22 height 22
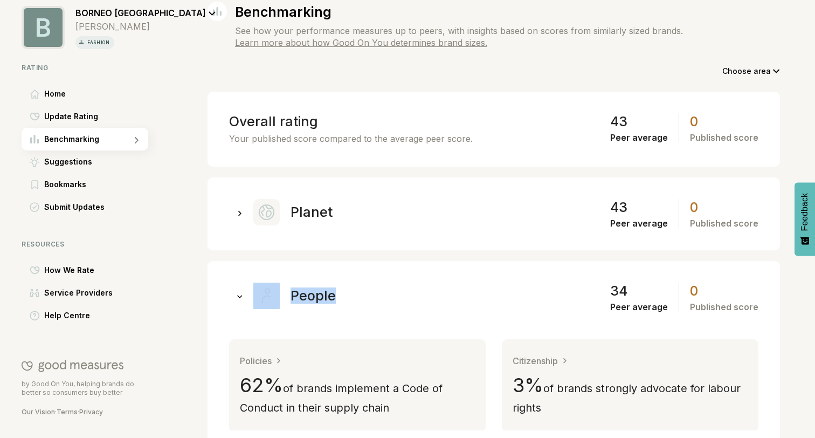
click at [235, 291] on div at bounding box center [240, 296] width 22 height 22
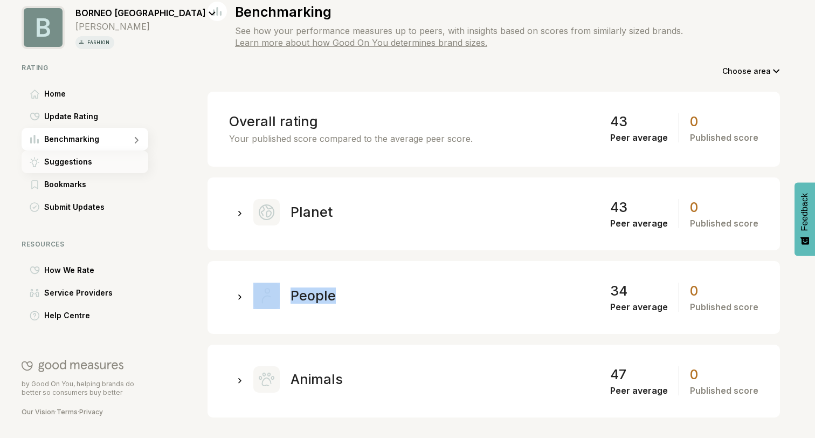
click at [85, 163] on span "Suggestions" at bounding box center [68, 161] width 48 height 13
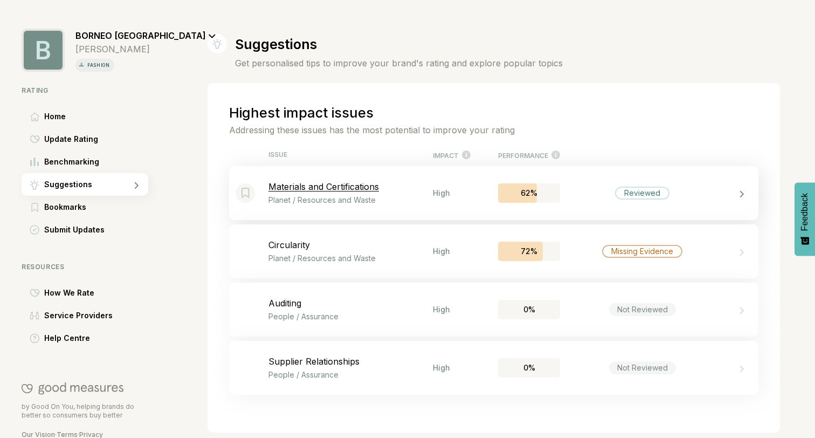
scroll to position [10, 0]
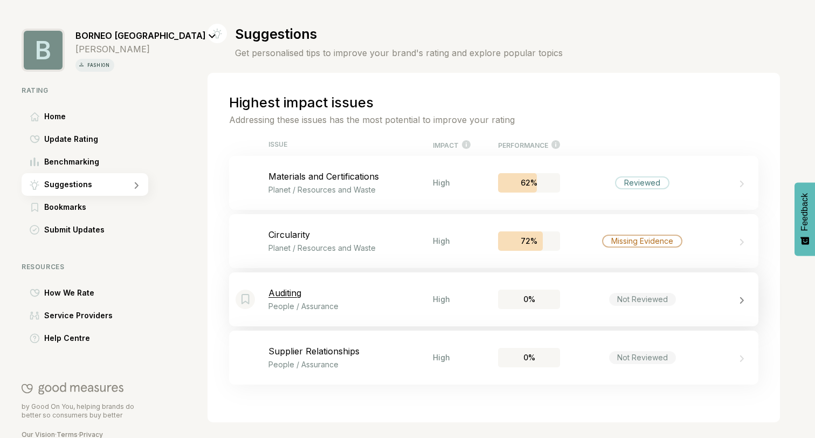
click at [539, 294] on div "0%" at bounding box center [529, 298] width 62 height 19
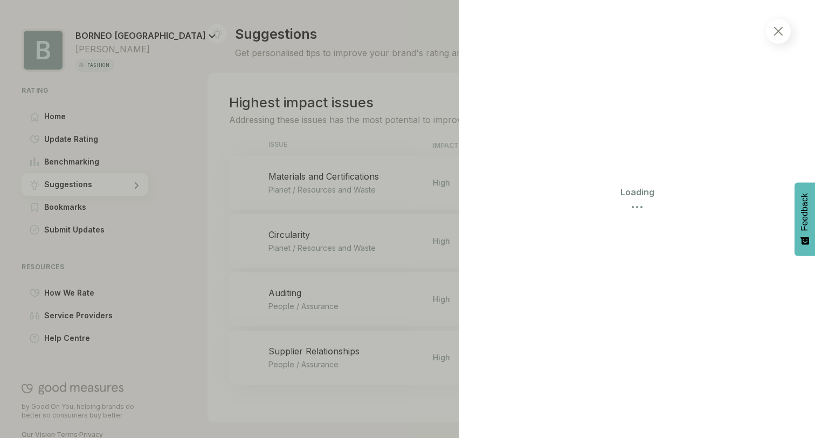
click at [310, 267] on div at bounding box center [407, 219] width 815 height 438
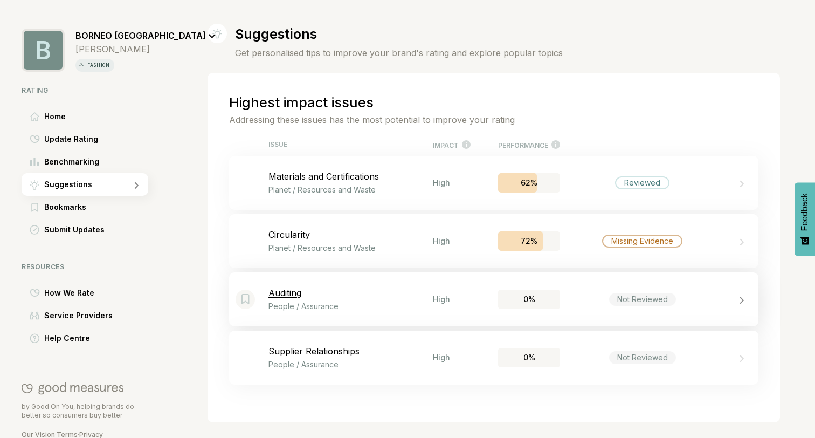
click at [341, 279] on div "Bookmark this item Auditing People / Assurance High 0% Not Reviewed" at bounding box center [493, 299] width 529 height 54
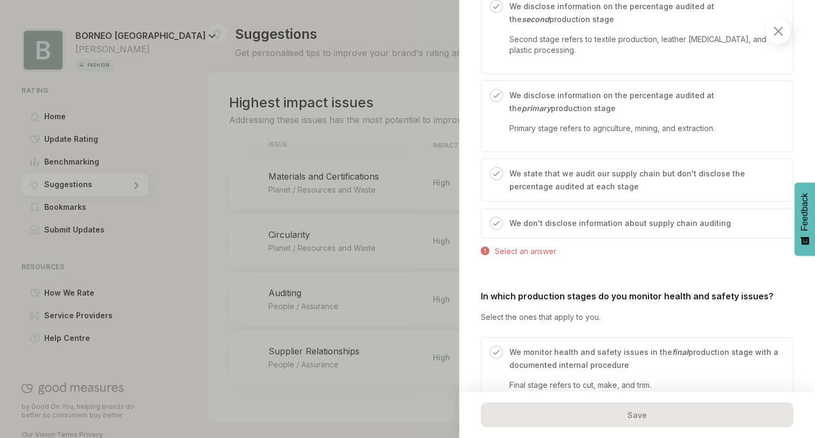
scroll to position [620, 0]
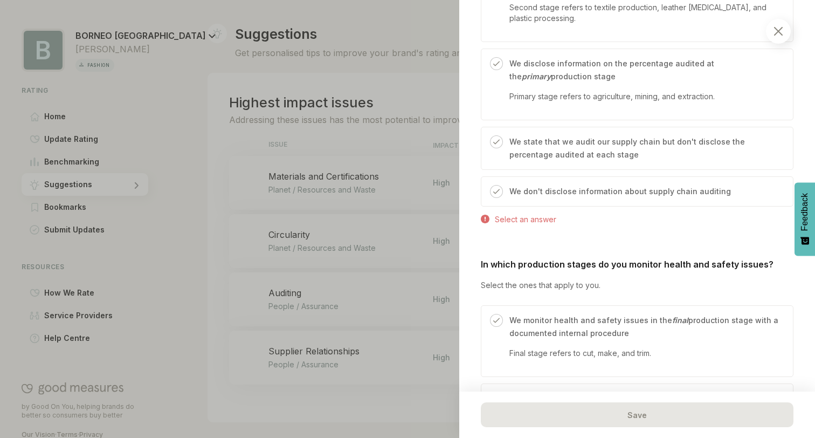
click at [549, 192] on p "We don't disclose information about supply chain auditing" at bounding box center [620, 191] width 222 height 13
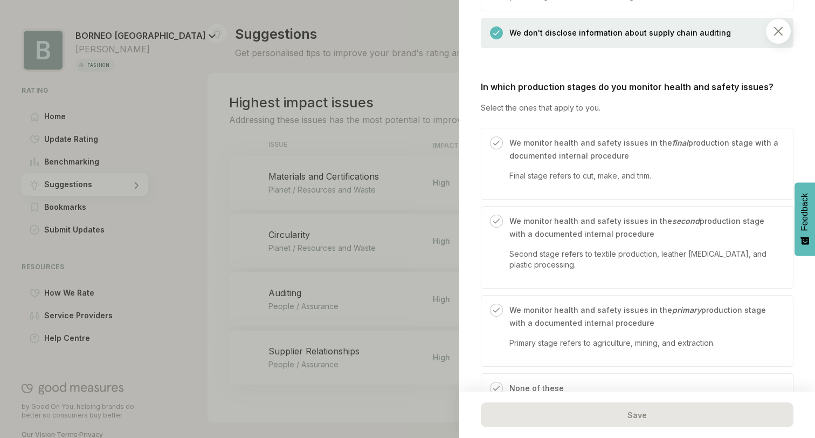
scroll to position [786, 0]
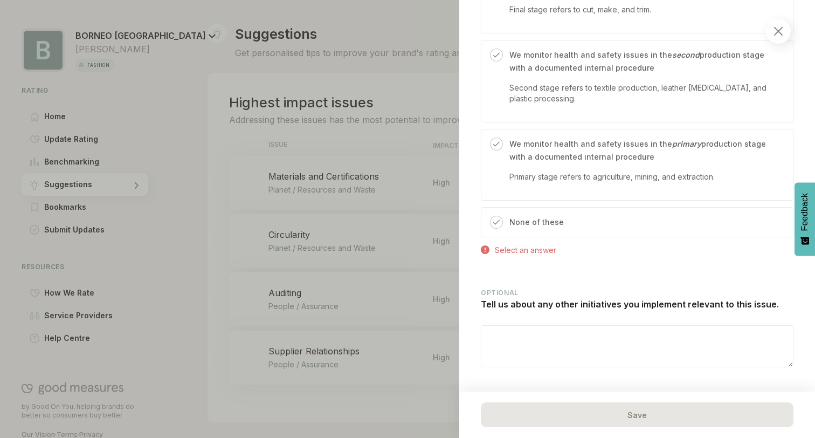
click at [524, 216] on p "None of these" at bounding box center [536, 222] width 54 height 13
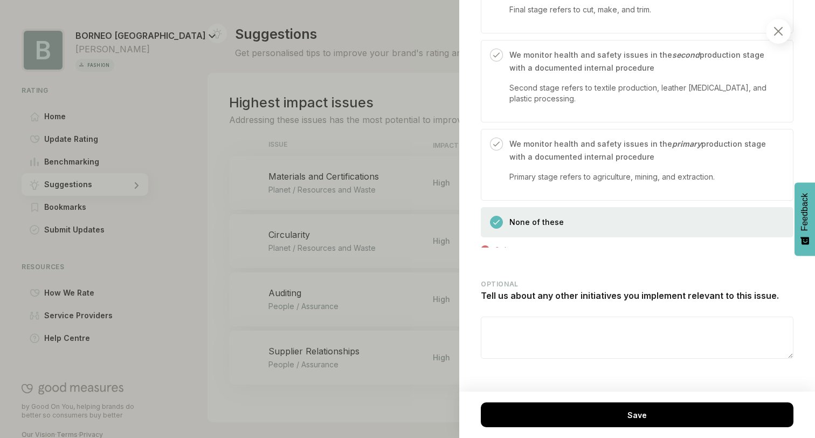
scroll to position [942, 0]
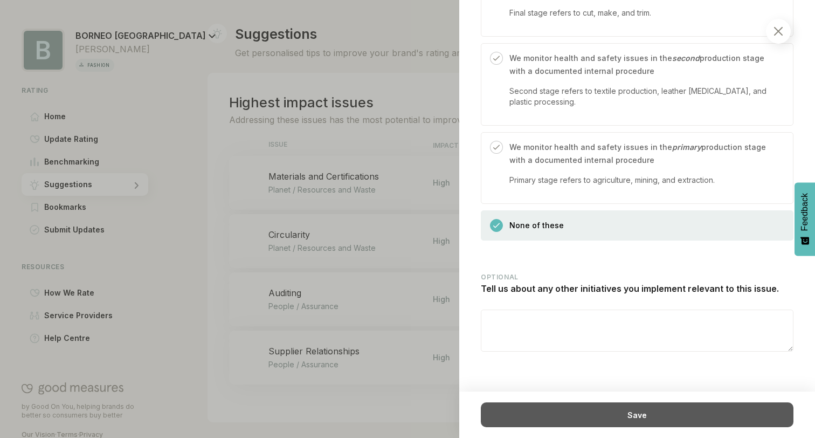
click at [601, 410] on div "Save" at bounding box center [637, 414] width 313 height 25
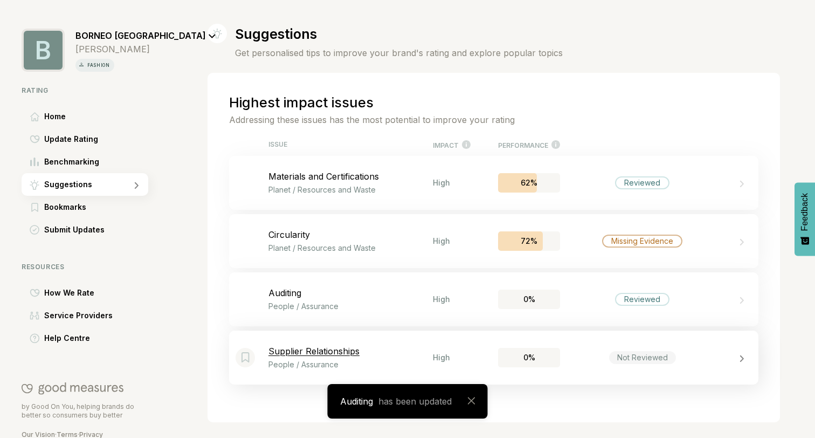
click at [402, 356] on div "Supplier Relationships People / Assurance" at bounding box center [350, 357] width 164 height 23
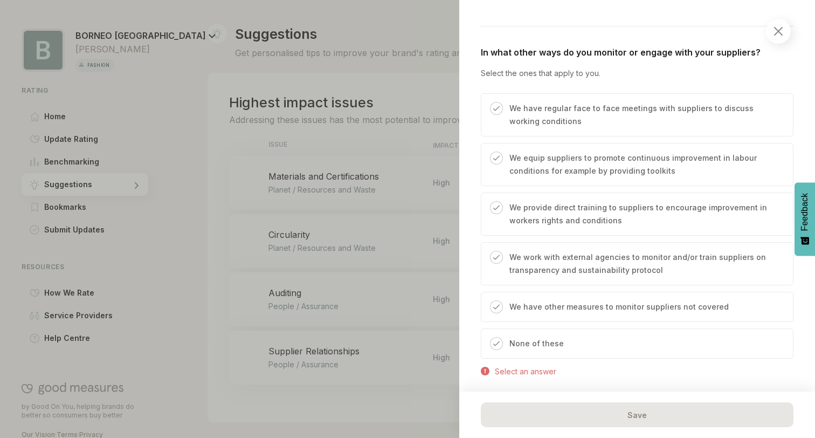
scroll to position [391, 0]
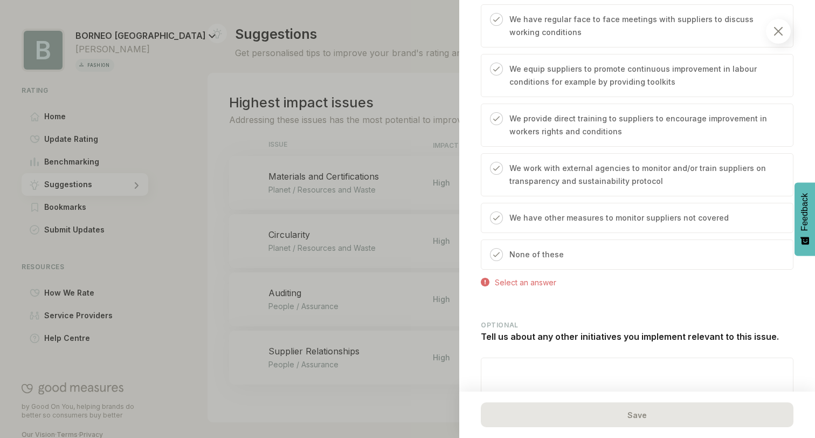
click at [517, 257] on p "None of these" at bounding box center [536, 254] width 54 height 13
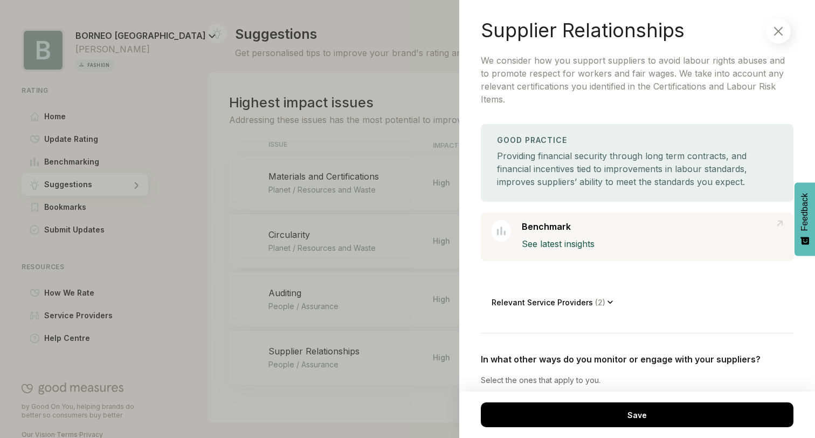
scroll to position [0, 0]
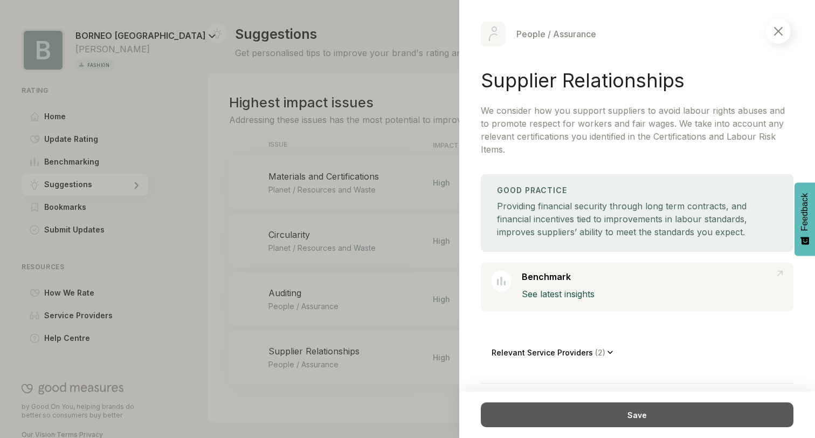
click at [588, 418] on div "Save" at bounding box center [637, 414] width 313 height 25
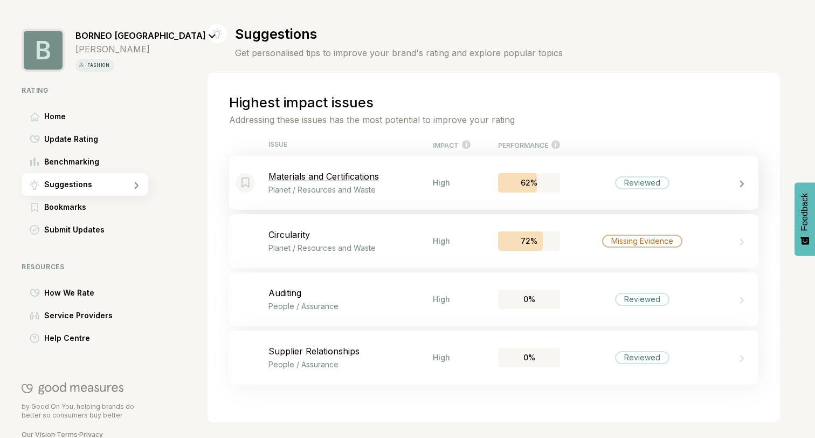
click at [408, 191] on p "Planet / Resources and Waste" at bounding box center [350, 189] width 164 height 9
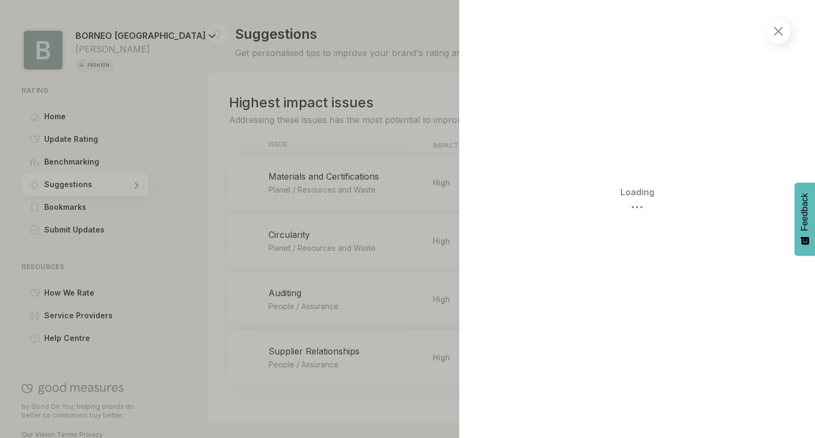
click at [404, 201] on div at bounding box center [407, 219] width 815 height 438
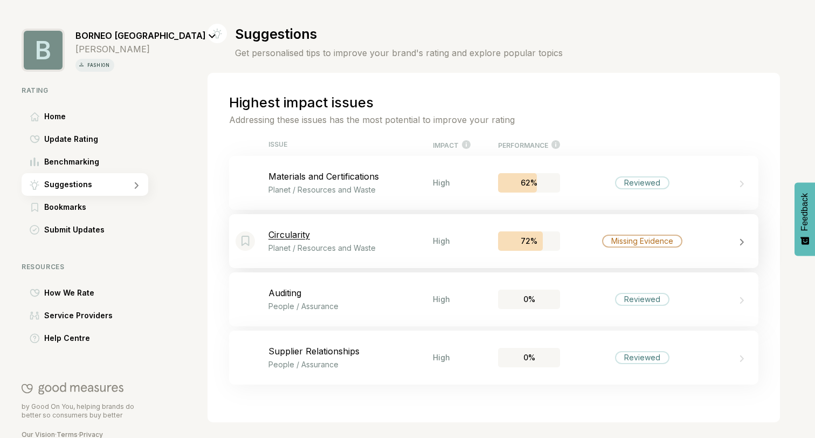
click at [379, 239] on div "Circularity Planet / Resources and Waste" at bounding box center [350, 240] width 164 height 23
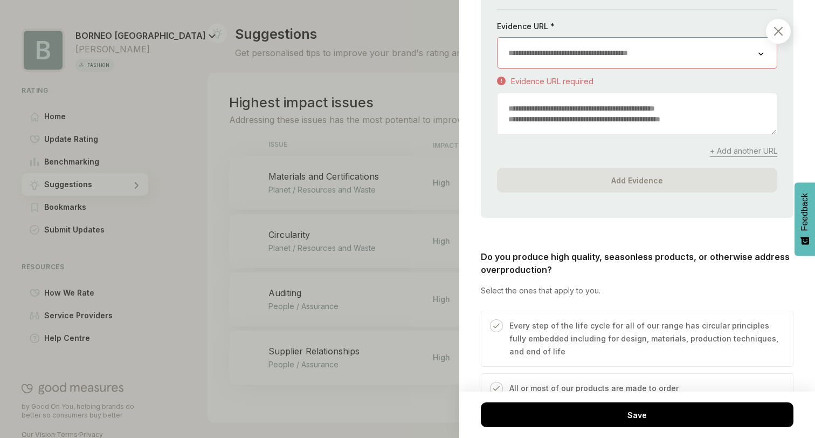
scroll to position [2708, 0]
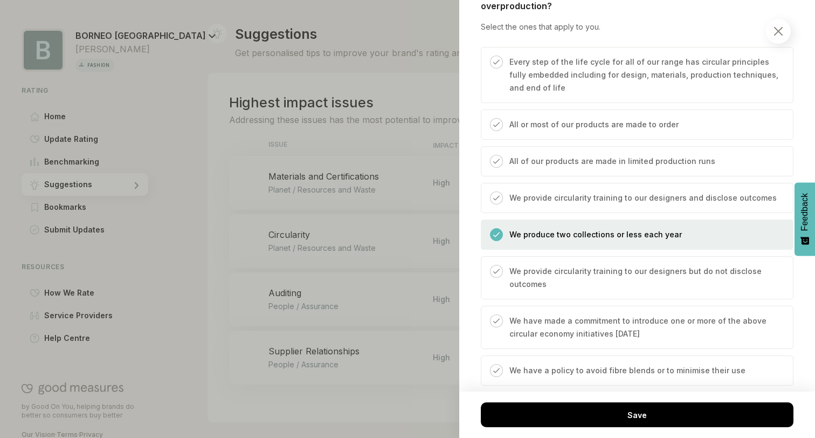
click at [313, 287] on div at bounding box center [407, 219] width 815 height 438
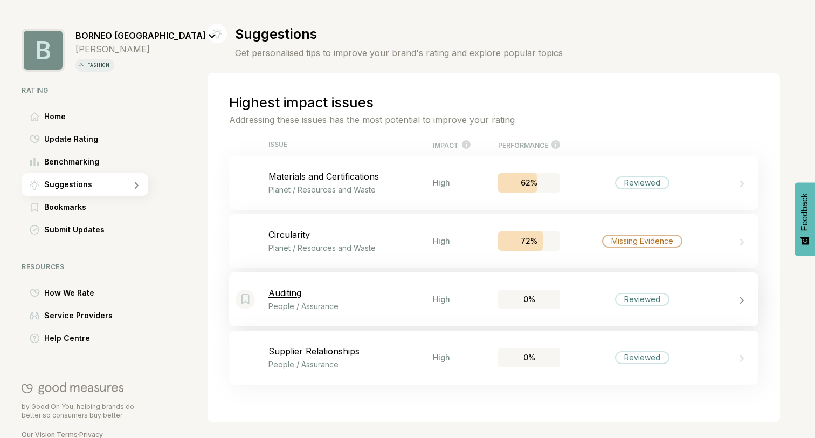
click at [385, 314] on div "Bookmark this item Auditing People / Assurance High 0% Reviewed" at bounding box center [493, 299] width 529 height 54
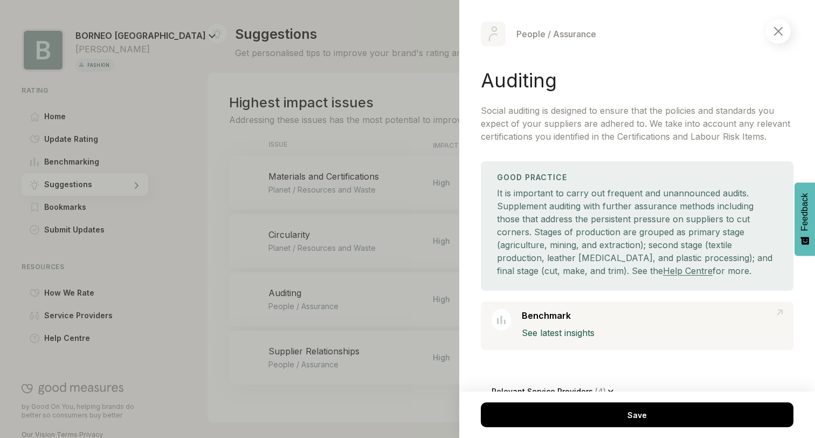
click at [795, 35] on div "People / Assurance Auditing Social auditing is designed to ensure that the poli…" at bounding box center [637, 219] width 356 height 438
click at [779, 35] on img at bounding box center [778, 31] width 9 height 9
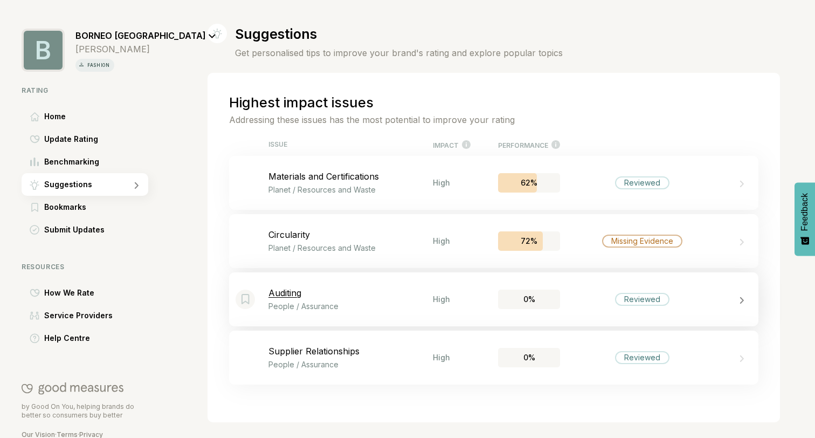
click at [400, 303] on p "People / Assurance" at bounding box center [350, 305] width 164 height 9
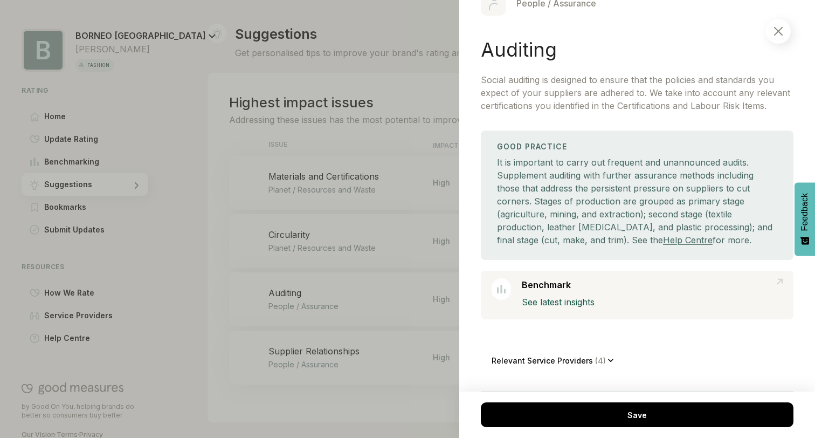
scroll to position [32, 0]
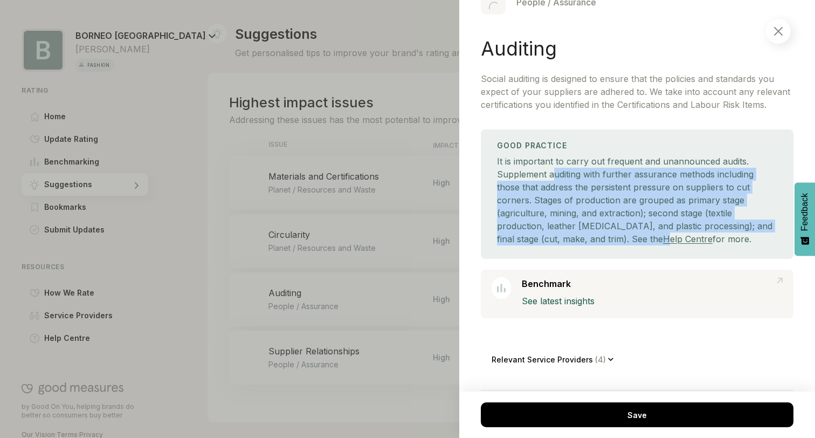
drag, startPoint x: 552, startPoint y: 175, endPoint x: 615, endPoint y: 232, distance: 85.1
click at [621, 233] on div "It is important to carry out frequent and unannounced audits. Supplement auditi…" at bounding box center [637, 200] width 280 height 91
click at [578, 218] on div "It is important to carry out frequent and unannounced audits. Supplement auditi…" at bounding box center [637, 200] width 280 height 91
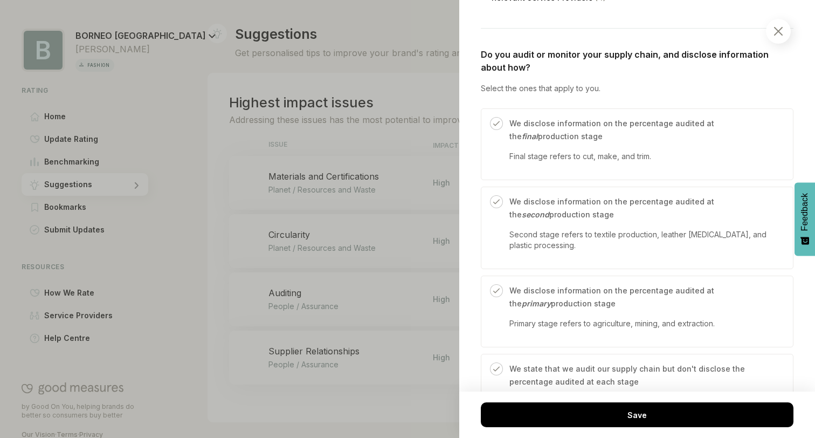
scroll to position [656, 0]
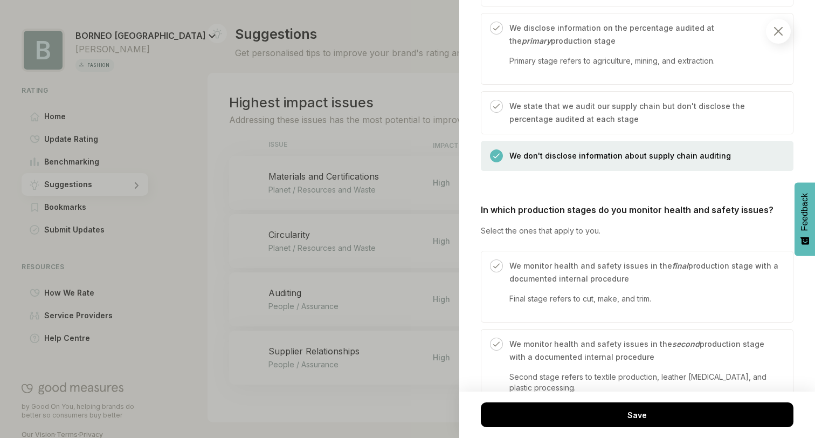
click at [771, 38] on div at bounding box center [778, 31] width 25 height 25
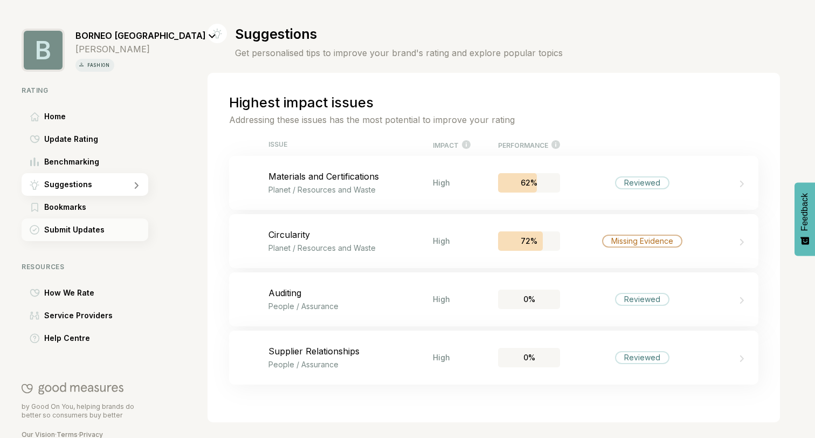
click at [61, 230] on span "Submit Updates" at bounding box center [74, 229] width 60 height 13
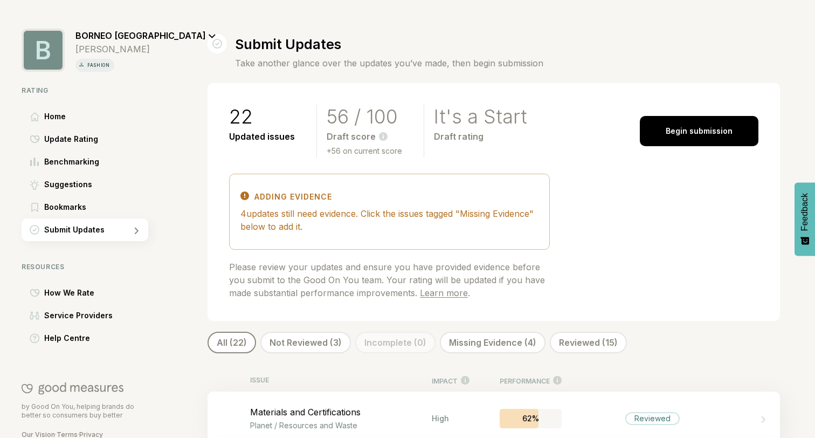
drag, startPoint x: 241, startPoint y: 212, endPoint x: 431, endPoint y: 224, distance: 190.1
click at [432, 224] on div "4 updates still need evidence. Click the issues tagged "Missing Evidence" below…" at bounding box center [389, 220] width 298 height 26
click at [431, 224] on div "4 updates still need evidence. Click the issues tagged "Missing Evidence" below…" at bounding box center [389, 220] width 298 height 26
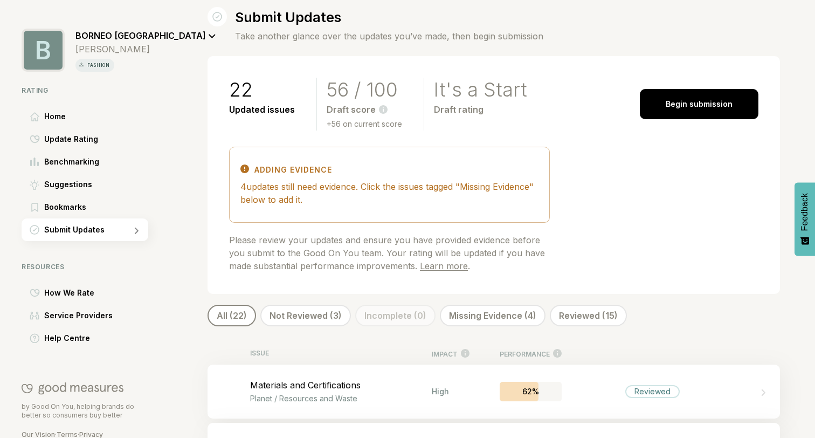
scroll to position [27, 0]
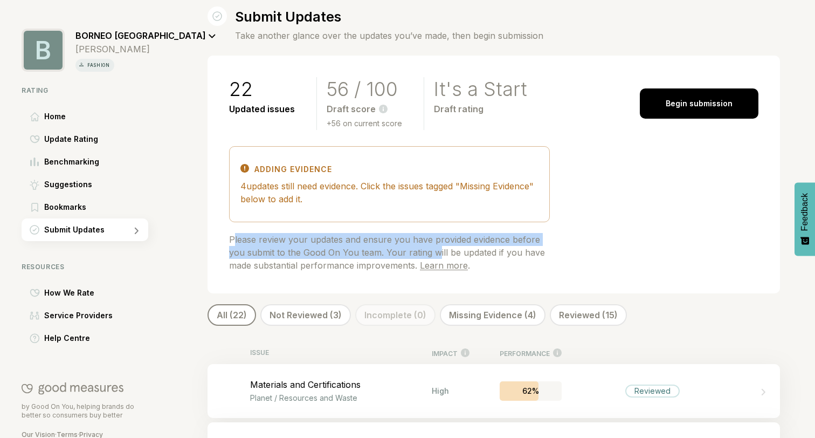
drag, startPoint x: 236, startPoint y: 243, endPoint x: 437, endPoint y: 253, distance: 201.3
click at [438, 253] on div "Please review your updates and ensure you have provided evidence before you sub…" at bounding box center [389, 252] width 321 height 39
click at [437, 253] on div "Please review your updates and ensure you have provided evidence before you sub…" at bounding box center [389, 252] width 321 height 39
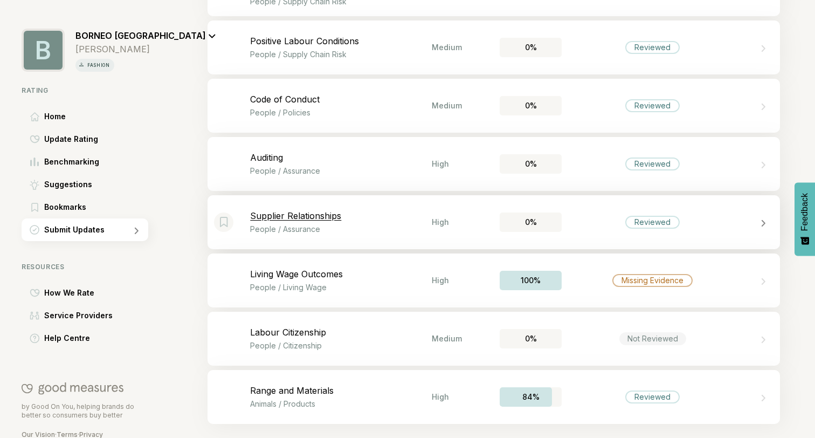
scroll to position [1246, 0]
click at [379, 155] on p "Auditing" at bounding box center [341, 155] width 182 height 11
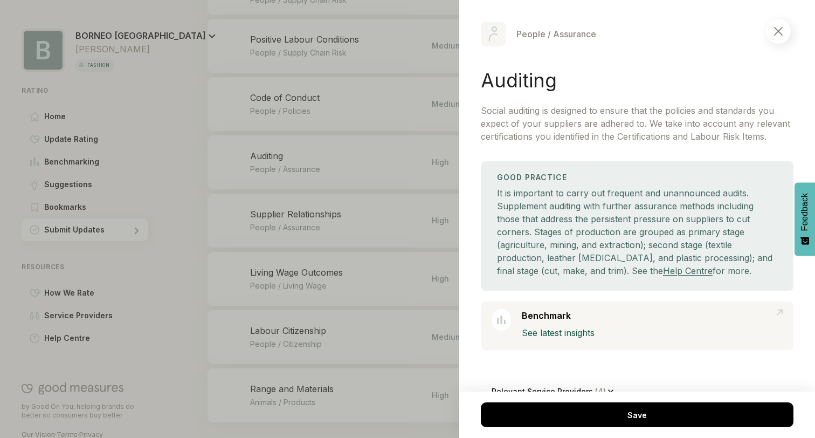
click at [362, 171] on div at bounding box center [407, 219] width 815 height 438
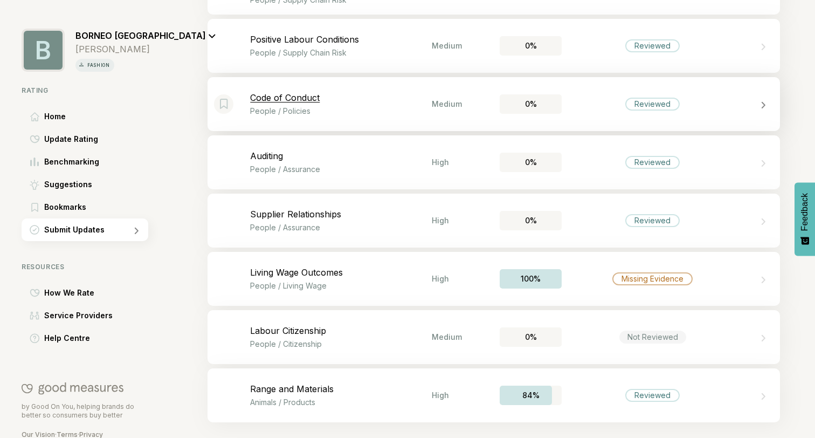
click at [400, 110] on p "People / Policies" at bounding box center [341, 110] width 182 height 9
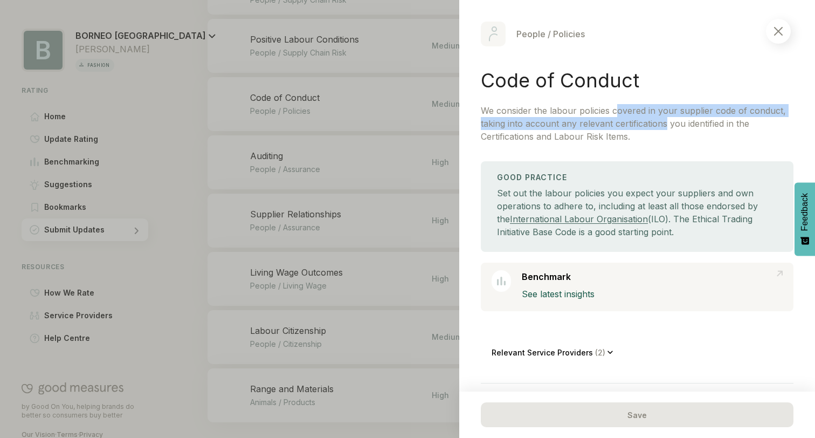
drag, startPoint x: 614, startPoint y: 113, endPoint x: 667, endPoint y: 125, distance: 54.1
click at [667, 125] on p "We consider the labour policies covered in your supplier code of conduct, takin…" at bounding box center [637, 123] width 313 height 39
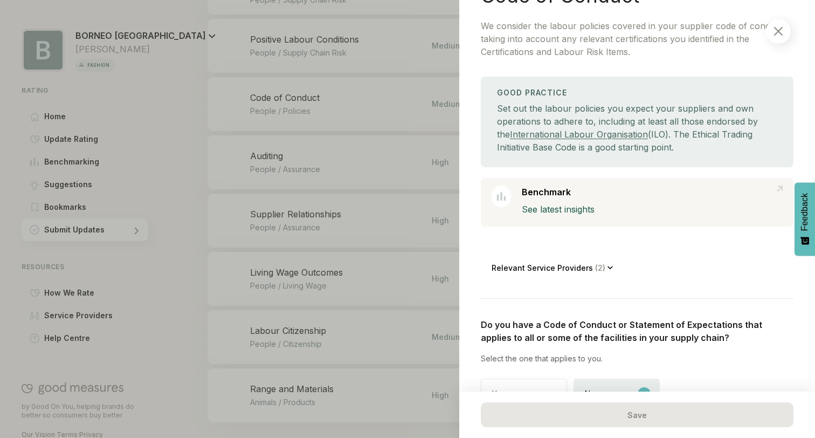
scroll to position [113, 0]
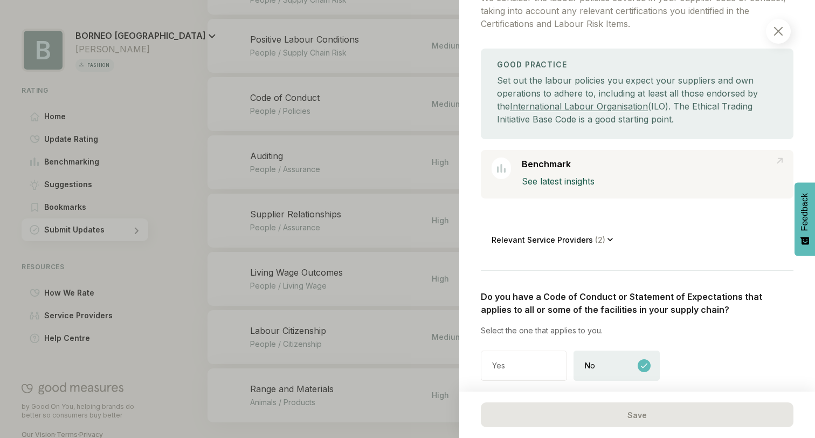
click at [547, 231] on div "Relevant Service Providers ( 2 )" at bounding box center [553, 239] width 122 height 24
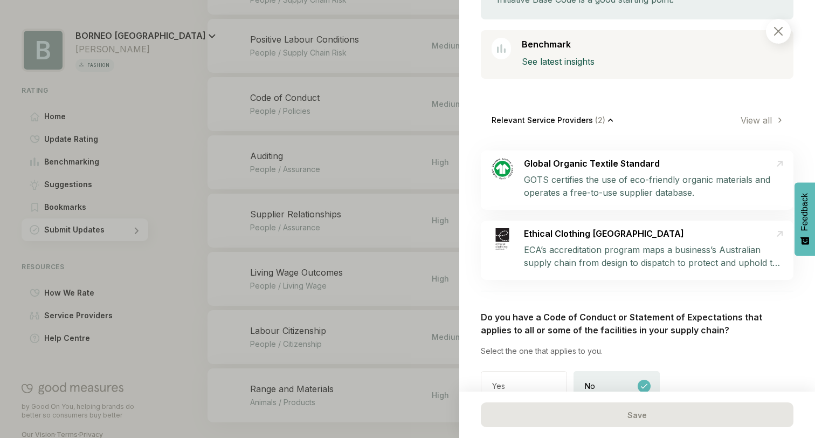
scroll to position [233, 0]
click at [555, 119] on p "Relevant Service Providers ( 2 )" at bounding box center [550, 118] width 116 height 9
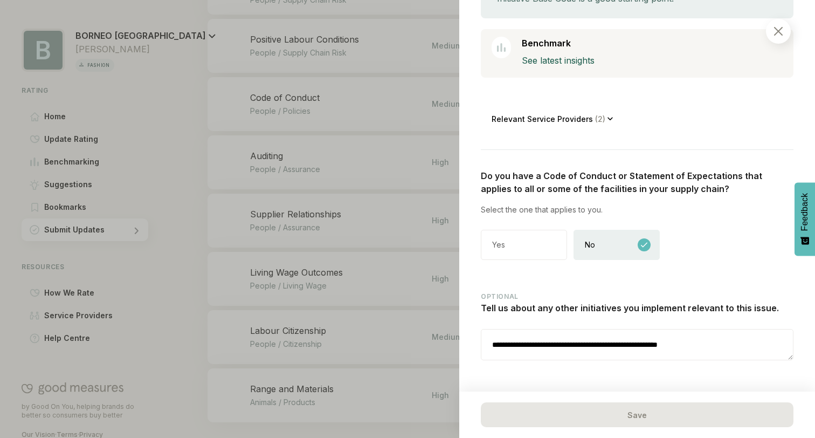
scroll to position [242, 0]
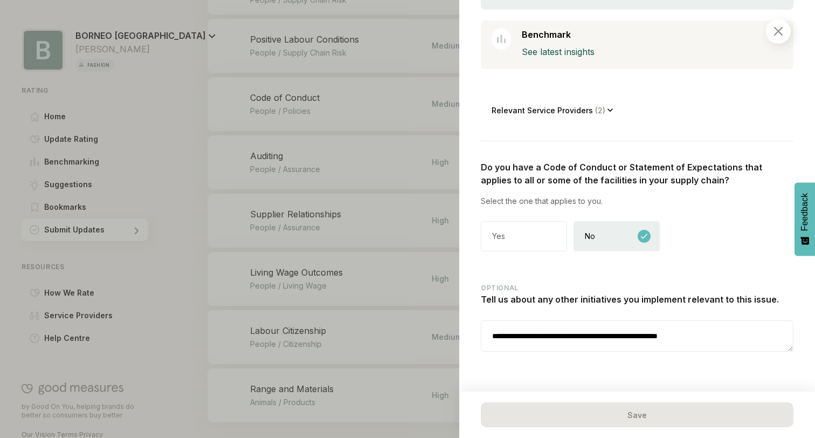
click at [418, 210] on div at bounding box center [407, 219] width 815 height 438
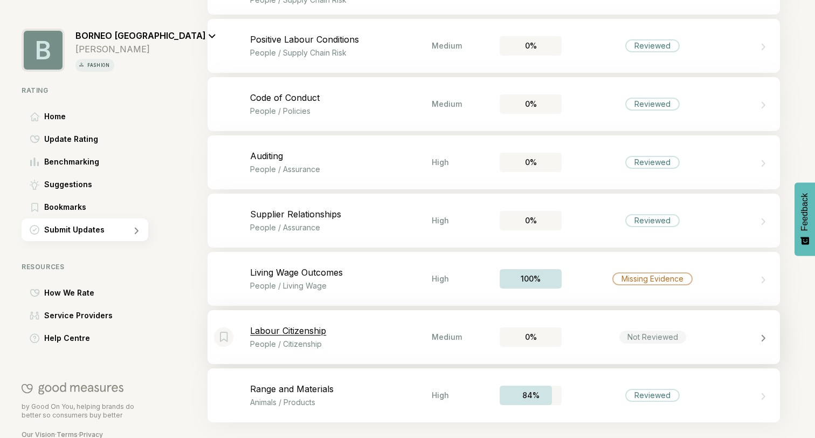
click at [337, 329] on p "Labour Citizenship" at bounding box center [341, 330] width 182 height 11
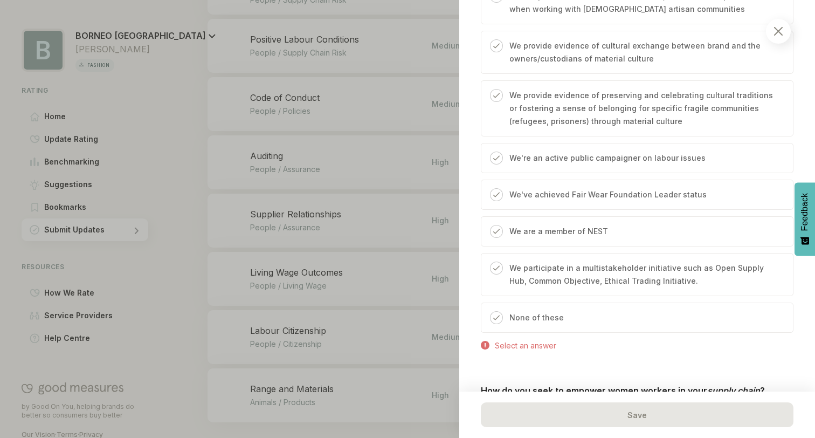
scroll to position [824, 0]
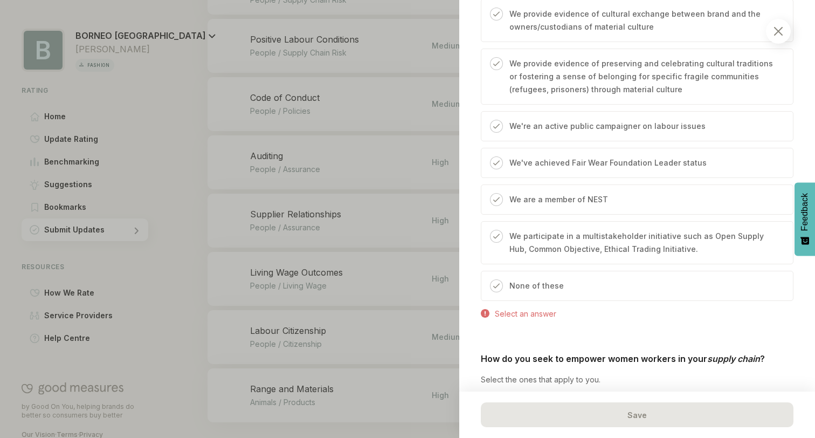
click at [550, 238] on p "We participate in a multistakeholder initiative such as Open Supply Hub, Common…" at bounding box center [645, 243] width 273 height 26
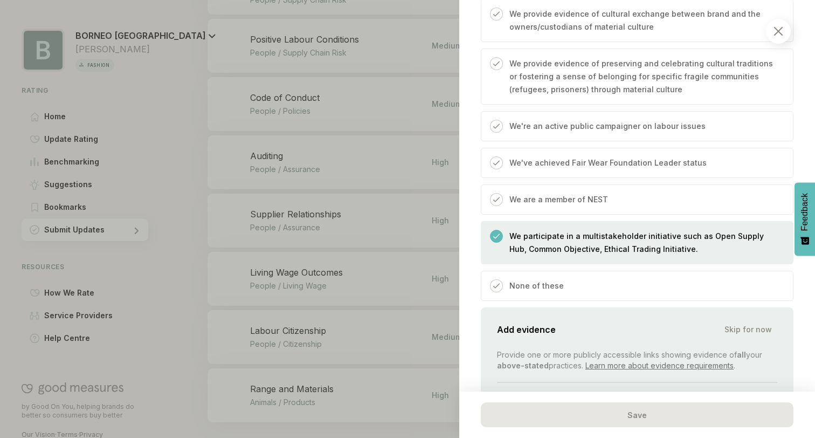
click at [550, 230] on p "We participate in a multistakeholder initiative such as Open Supply Hub, Common…" at bounding box center [645, 243] width 273 height 26
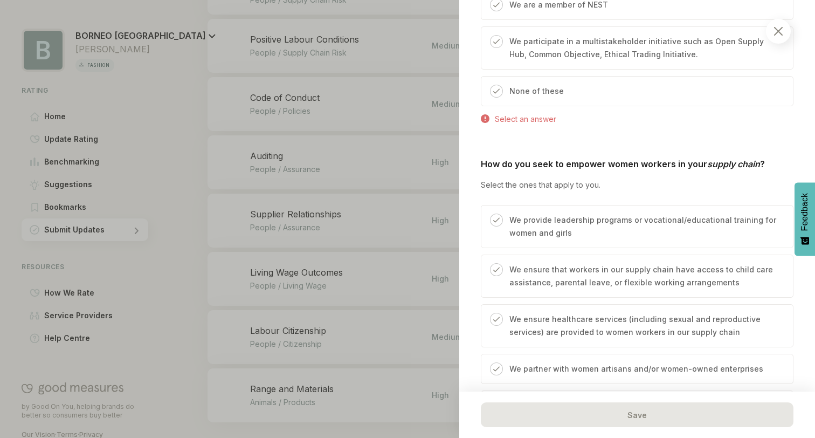
scroll to position [1027, 0]
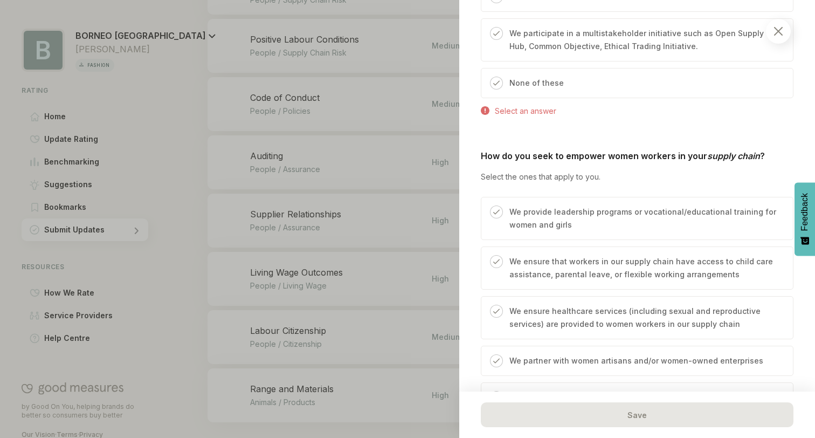
click at [537, 68] on div "None of these" at bounding box center [637, 83] width 313 height 30
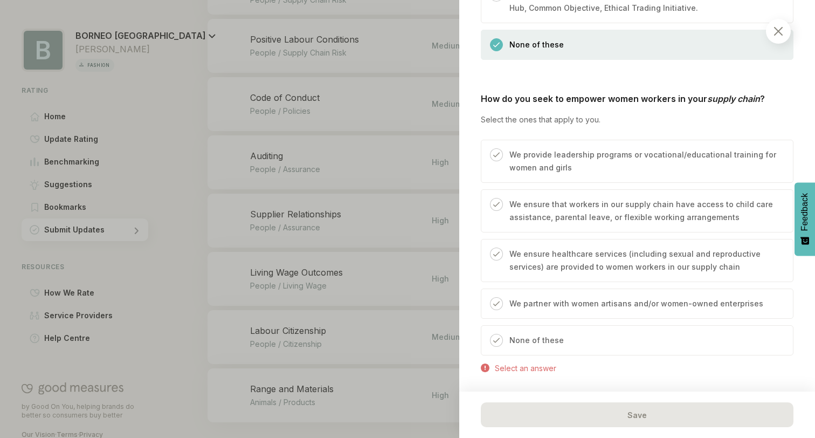
scroll to position [1068, 0]
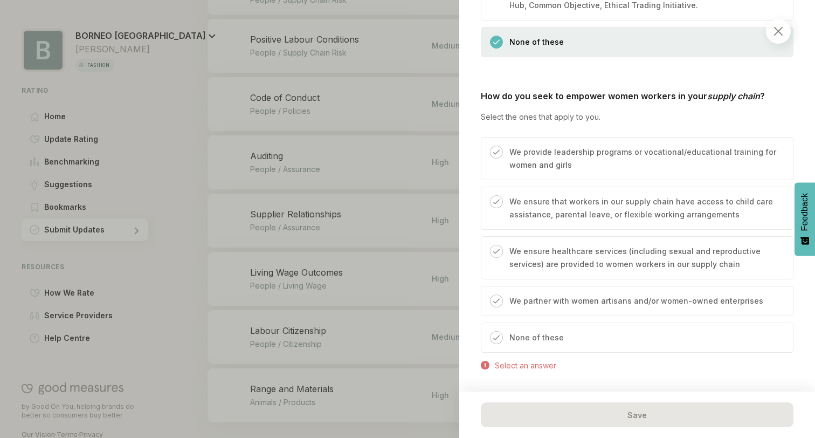
click at [537, 296] on div "We partner with women artisans and/or women-owned enterprises" at bounding box center [633, 304] width 260 height 21
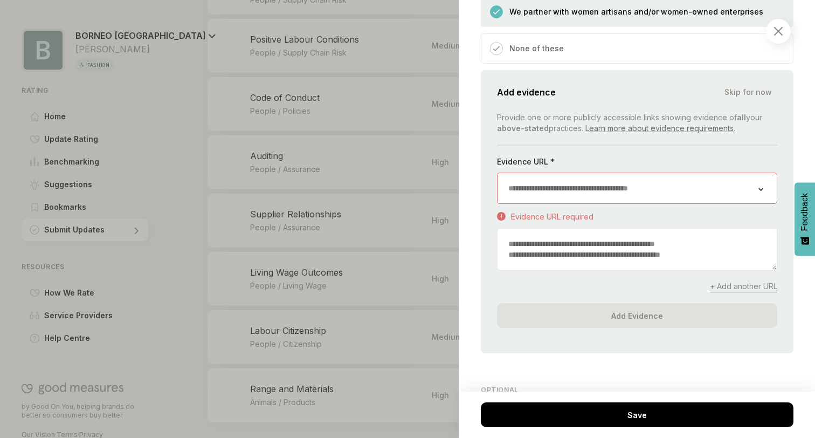
scroll to position [1337, 0]
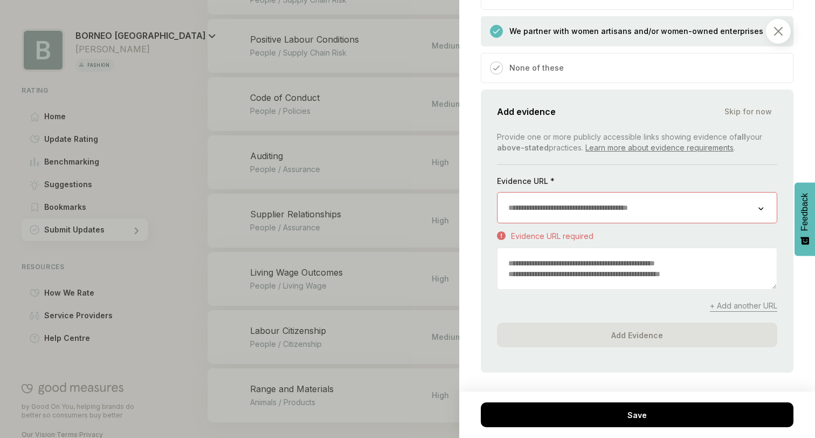
click at [745, 106] on span "Skip for now" at bounding box center [747, 111] width 47 height 11
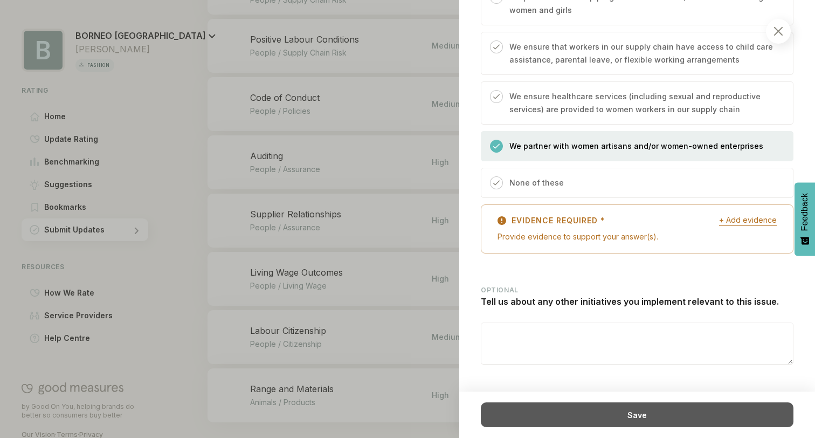
click at [597, 415] on div "Save" at bounding box center [637, 414] width 313 height 25
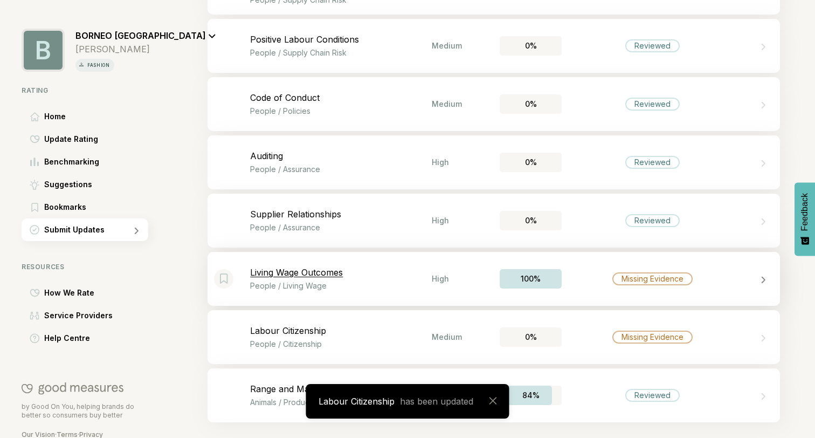
click at [396, 274] on p "Living Wage Outcomes" at bounding box center [341, 272] width 182 height 11
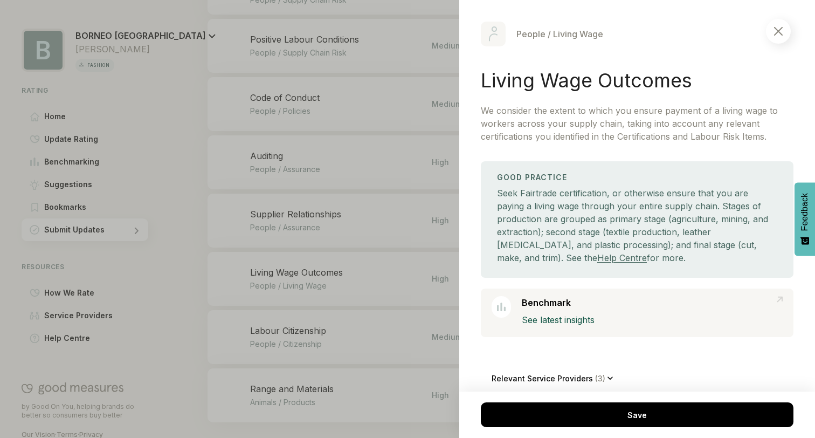
click at [396, 274] on div at bounding box center [407, 219] width 815 height 438
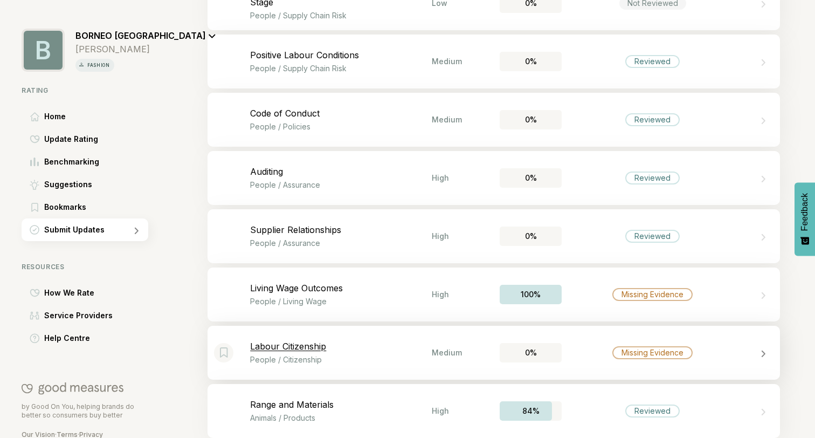
scroll to position [1246, 0]
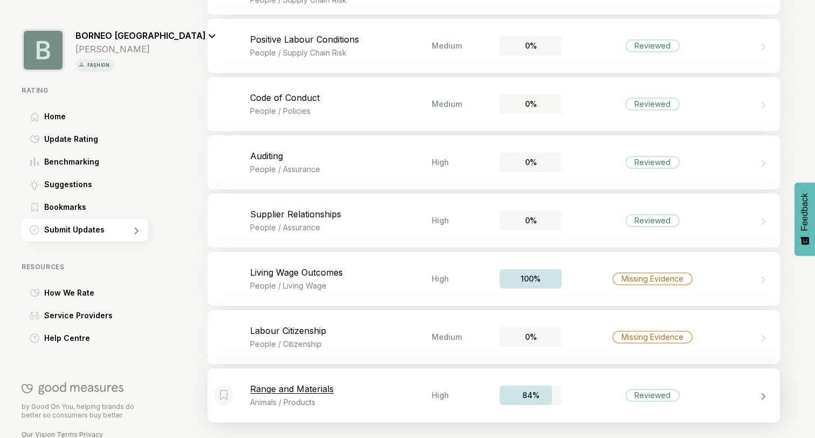
click at [387, 400] on p "Animals / Products" at bounding box center [341, 401] width 182 height 9
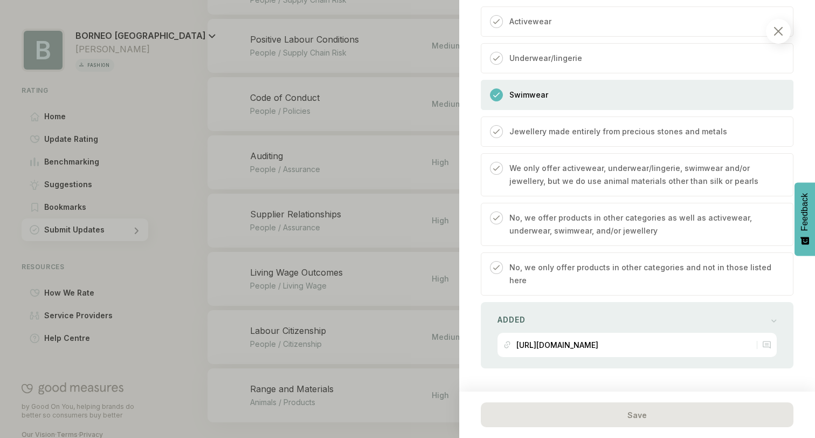
scroll to position [885, 0]
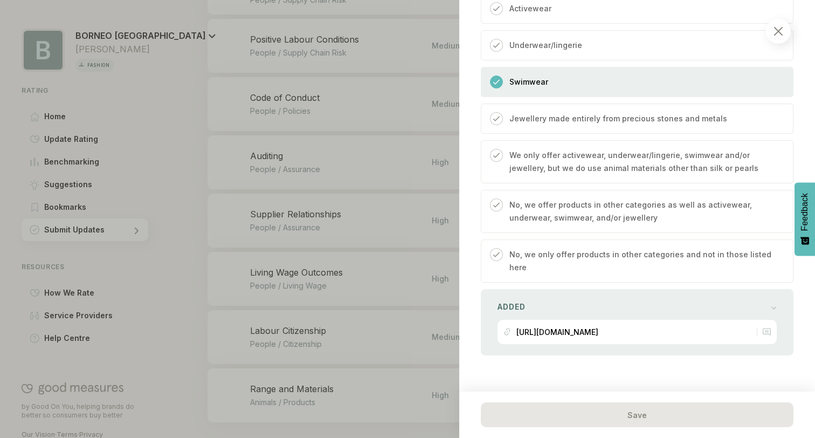
click at [396, 255] on div at bounding box center [407, 219] width 815 height 438
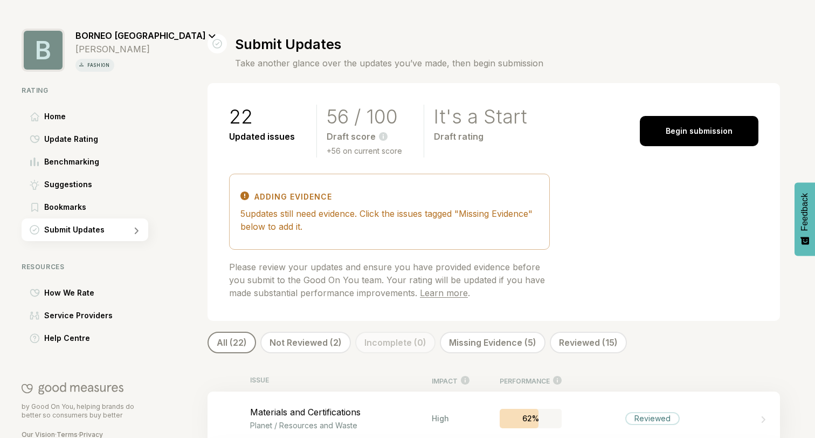
click at [275, 343] on div "Not Reviewed (2)" at bounding box center [305, 342] width 91 height 22
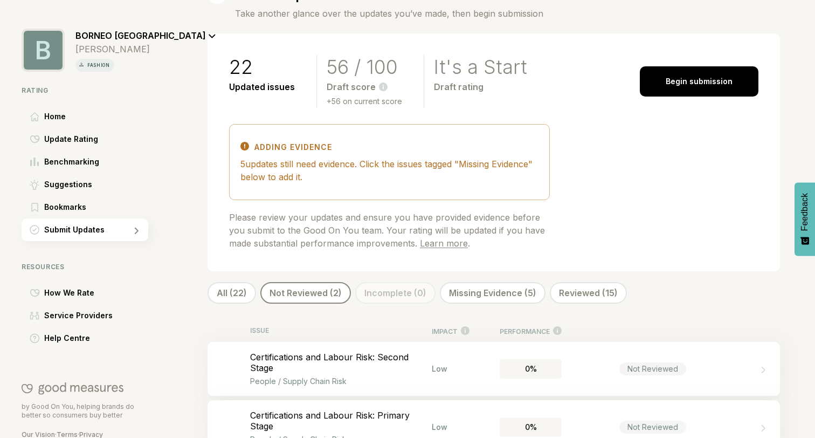
scroll to position [81, 0]
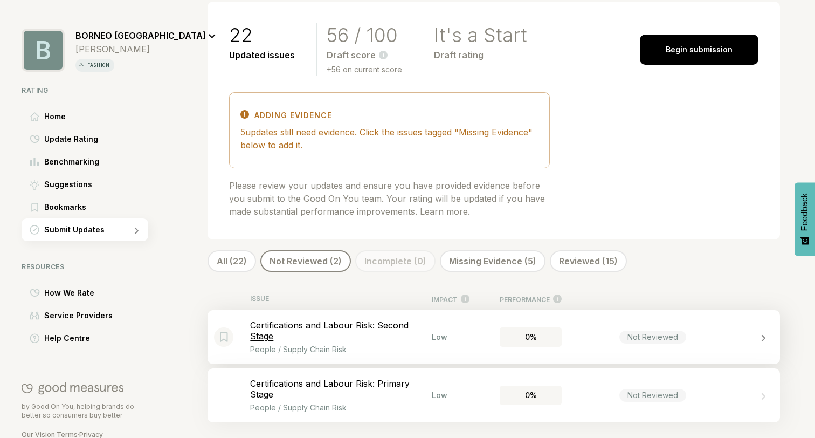
click at [323, 341] on div "Certifications and Labour Risk: Second Stage People / Supply Chain Risk" at bounding box center [341, 337] width 182 height 34
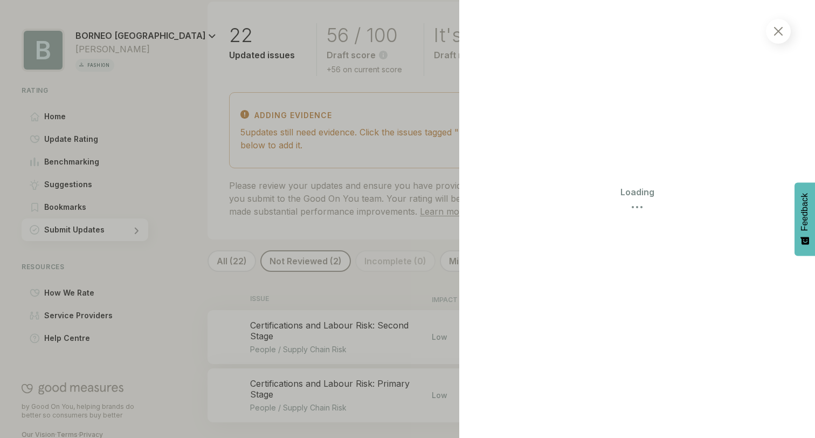
click at [388, 221] on div at bounding box center [407, 219] width 815 height 438
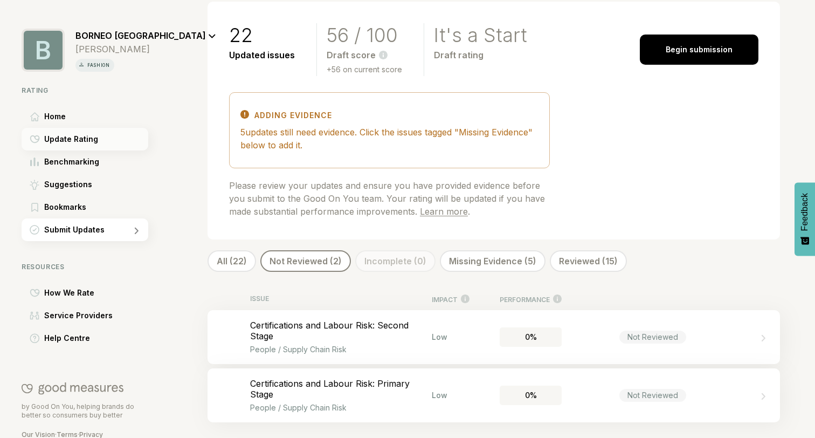
click at [113, 144] on div "Update Rating" at bounding box center [85, 139] width 127 height 23
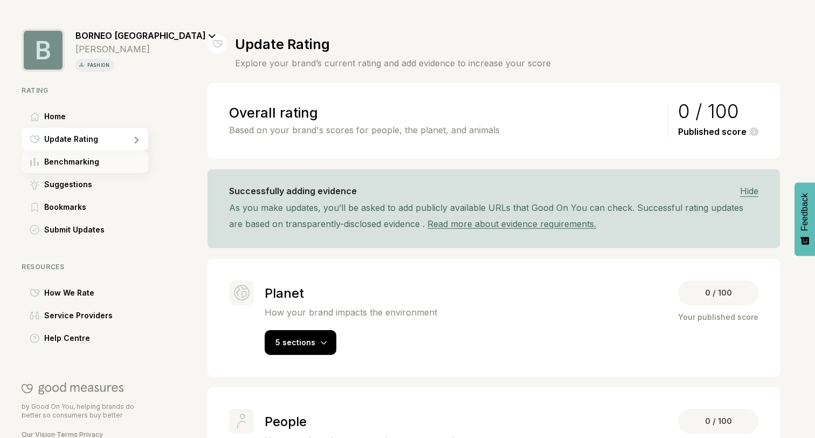
click at [108, 170] on div "Benchmarking" at bounding box center [85, 161] width 127 height 23
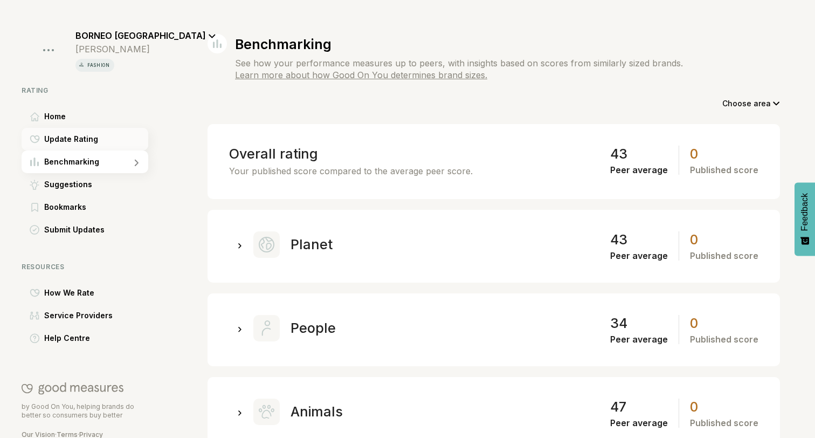
click at [107, 138] on div "Update Rating" at bounding box center [85, 139] width 127 height 23
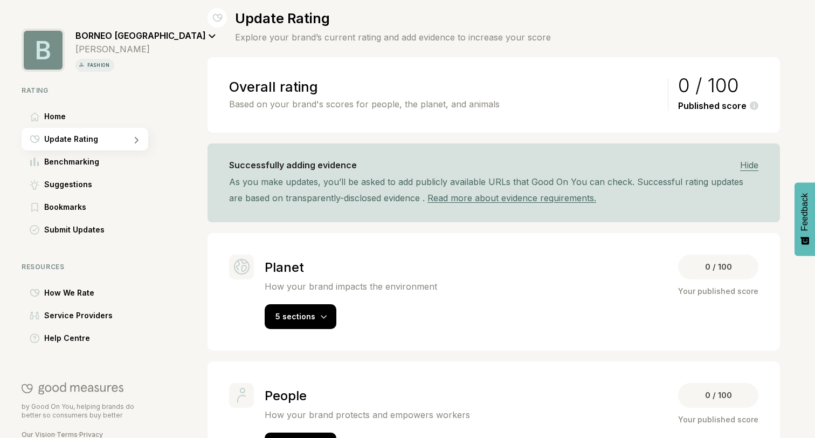
scroll to position [34, 0]
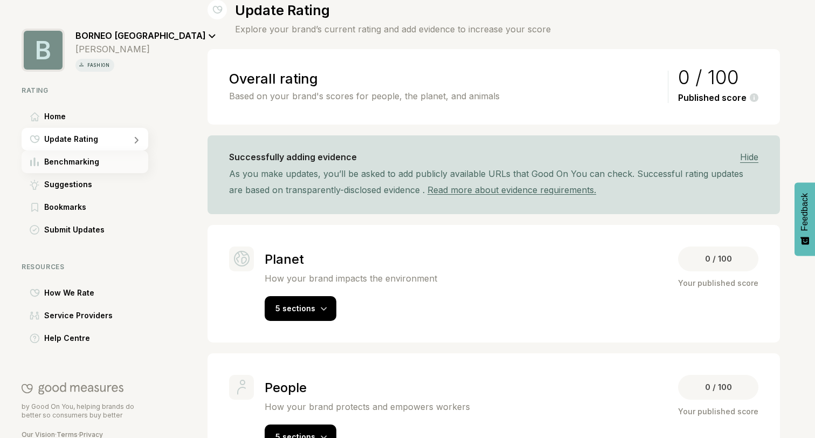
click at [91, 167] on span "Benchmarking" at bounding box center [71, 161] width 55 height 13
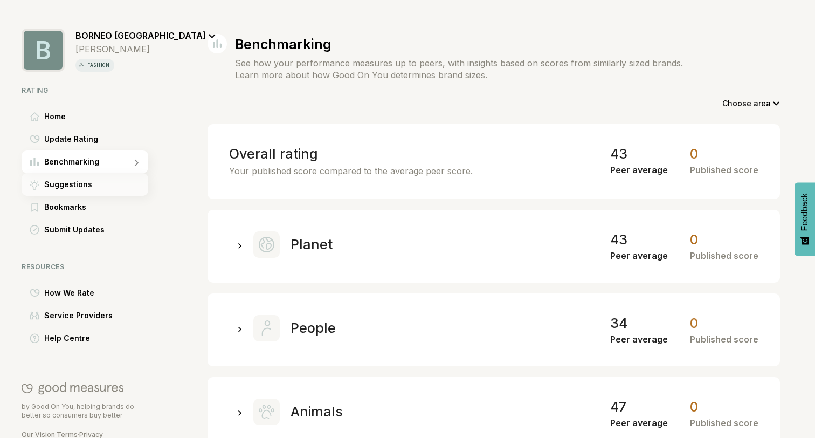
click at [81, 185] on span "Suggestions" at bounding box center [68, 184] width 48 height 13
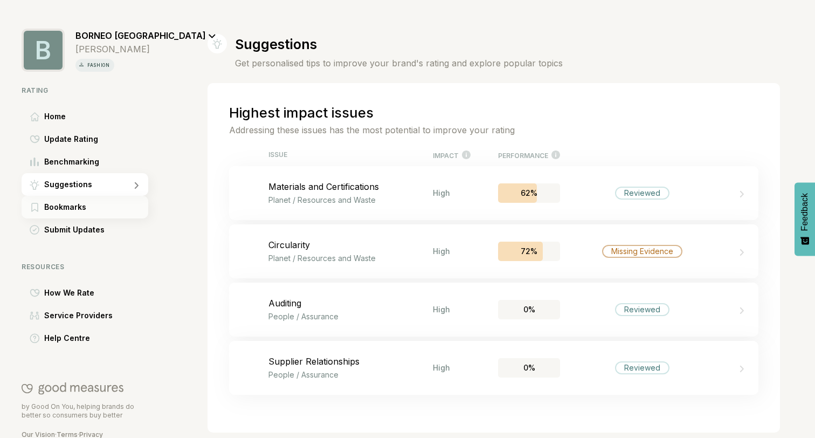
click at [74, 208] on span "Bookmarks" at bounding box center [65, 207] width 42 height 13
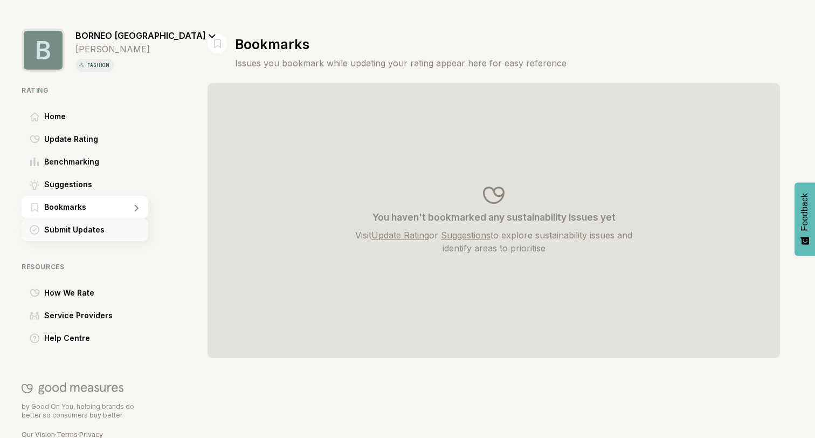
click at [81, 226] on span "Submit Updates" at bounding box center [74, 229] width 60 height 13
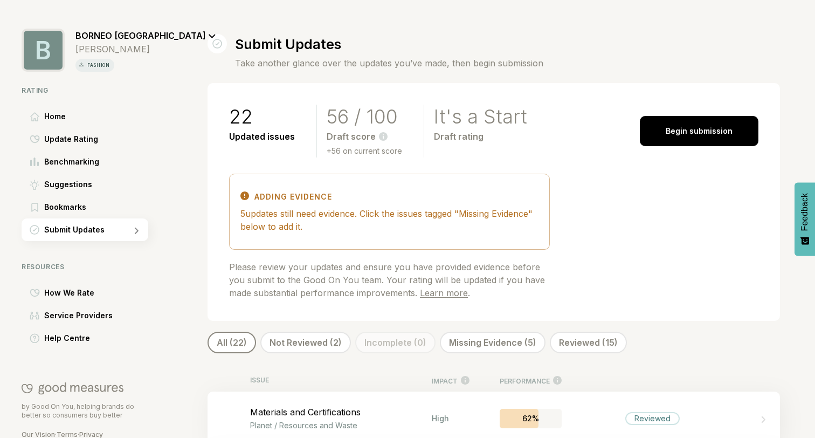
click at [123, 39] on span "BORNEO [GEOGRAPHIC_DATA]" at bounding box center [140, 35] width 130 height 11
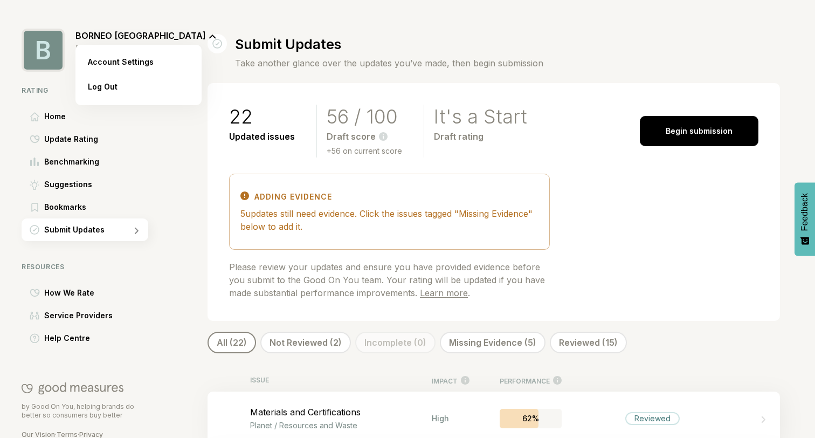
click at [122, 39] on span "BORNEO [GEOGRAPHIC_DATA]" at bounding box center [140, 35] width 130 height 11
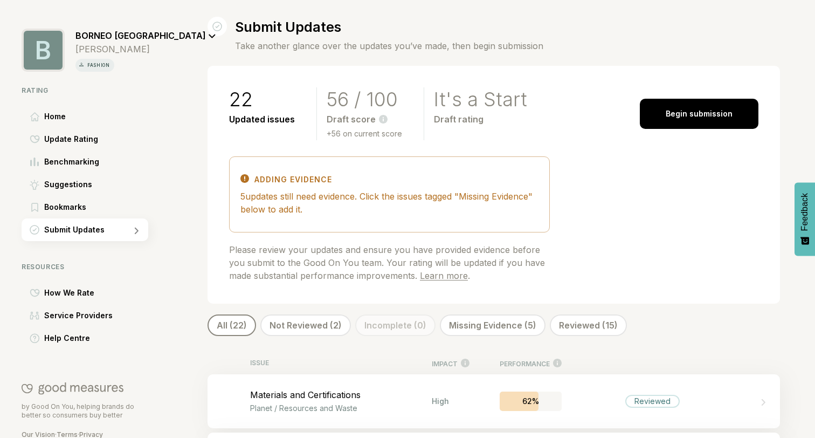
scroll to position [21, 0]
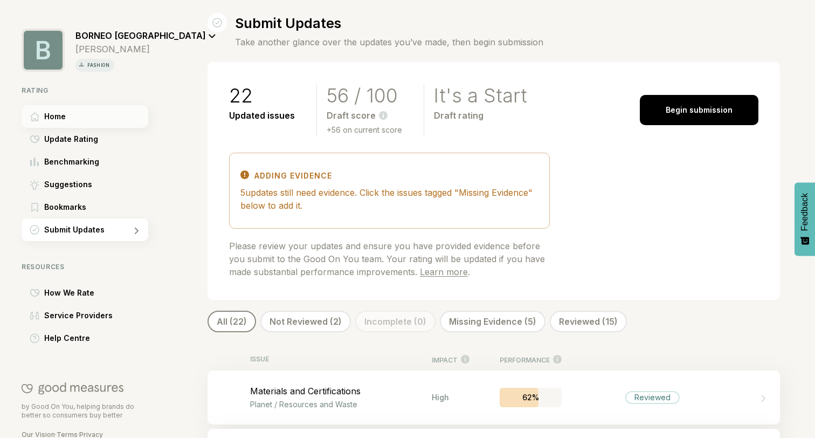
click at [99, 115] on div "Home" at bounding box center [85, 116] width 127 height 23
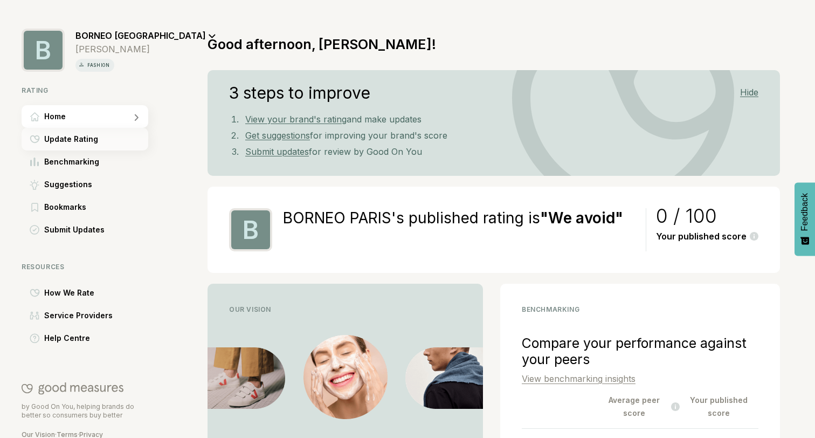
click at [88, 143] on span "Update Rating" at bounding box center [71, 139] width 54 height 13
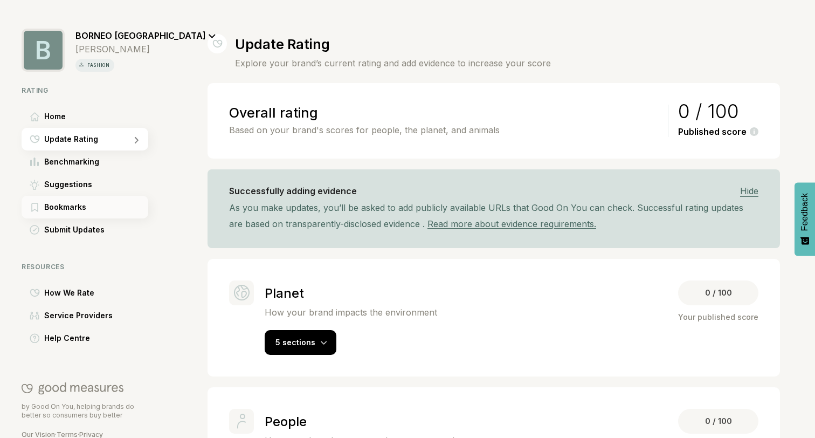
click at [80, 210] on span "Bookmarks" at bounding box center [65, 207] width 42 height 13
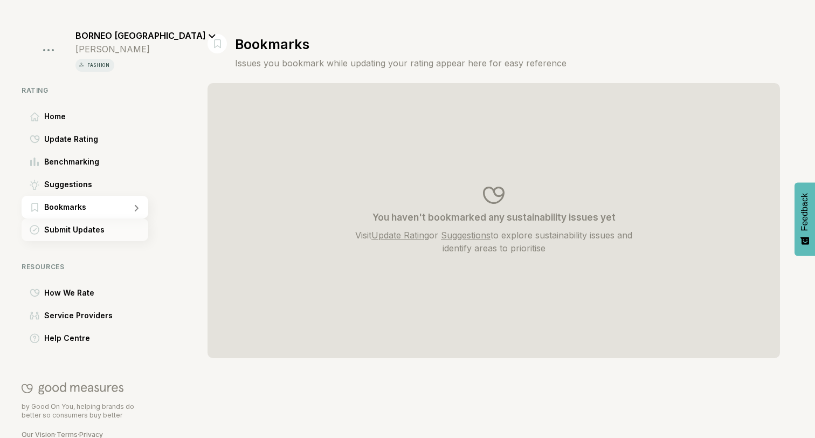
click at [93, 227] on span "Submit Updates" at bounding box center [74, 229] width 60 height 13
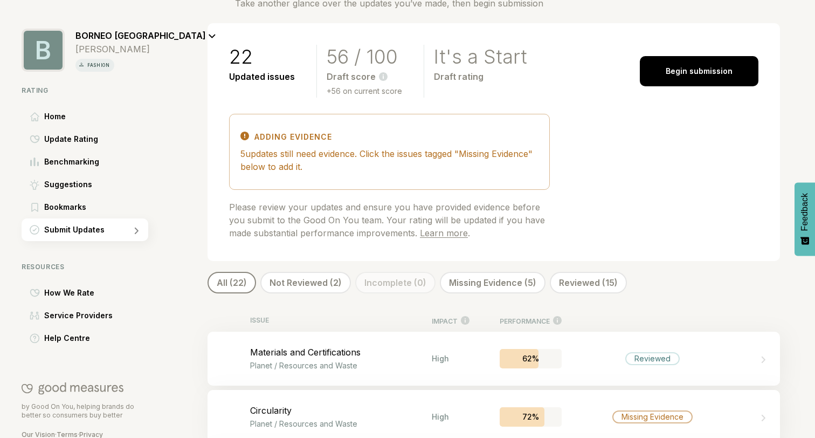
scroll to position [77, 0]
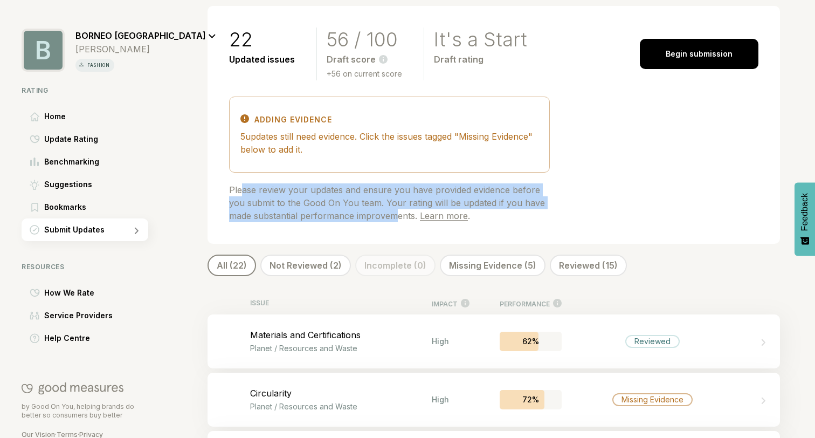
drag, startPoint x: 241, startPoint y: 194, endPoint x: 396, endPoint y: 209, distance: 154.8
click at [396, 209] on div "Please review your updates and ensure you have provided evidence before you sub…" at bounding box center [389, 202] width 321 height 39
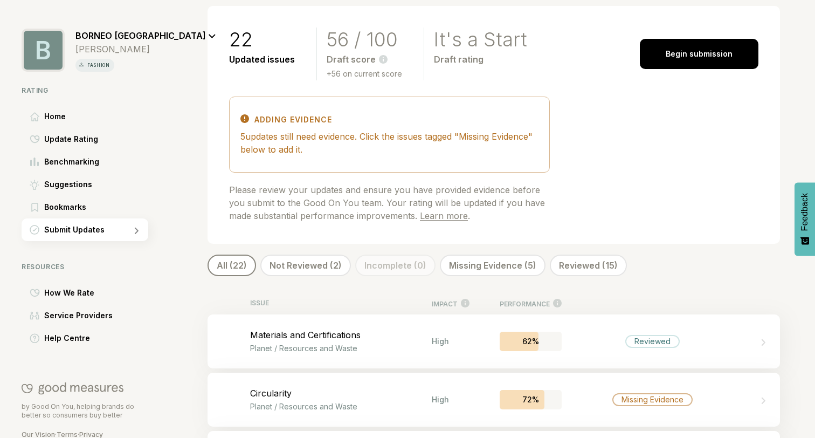
click at [387, 207] on div "Please review your updates and ensure you have provided evidence before you sub…" at bounding box center [389, 202] width 321 height 39
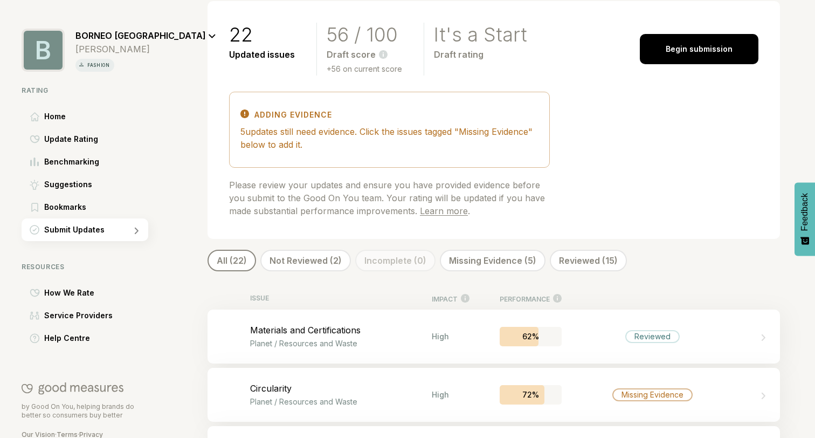
scroll to position [0, 0]
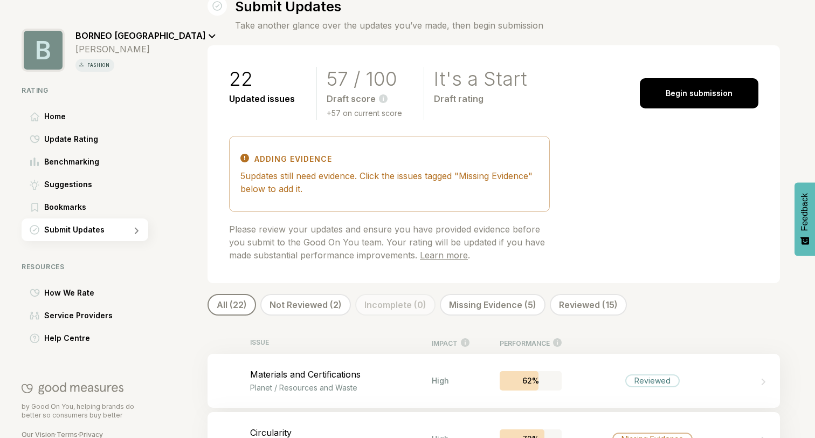
scroll to position [40, 0]
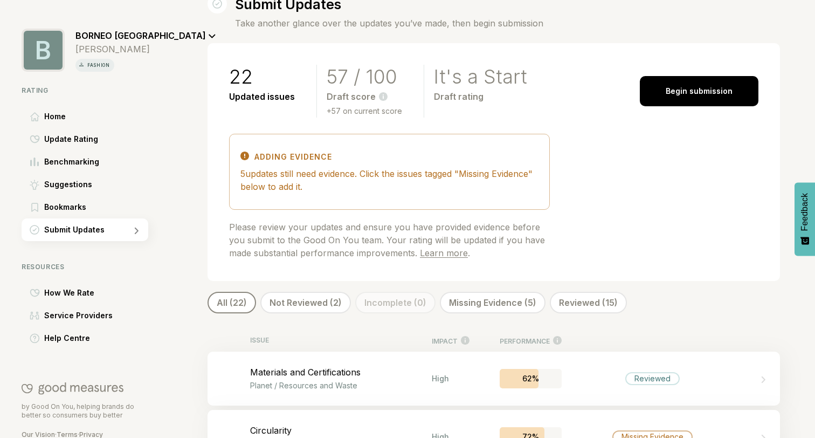
drag, startPoint x: 278, startPoint y: 175, endPoint x: 448, endPoint y: 190, distance: 171.0
click at [448, 190] on div "5 updates still need evidence. Click the issues tagged "Missing Evidence" below…" at bounding box center [389, 180] width 298 height 26
click at [448, 189] on div "5 updates still need evidence. Click the issues tagged "Missing Evidence" below…" at bounding box center [389, 180] width 298 height 26
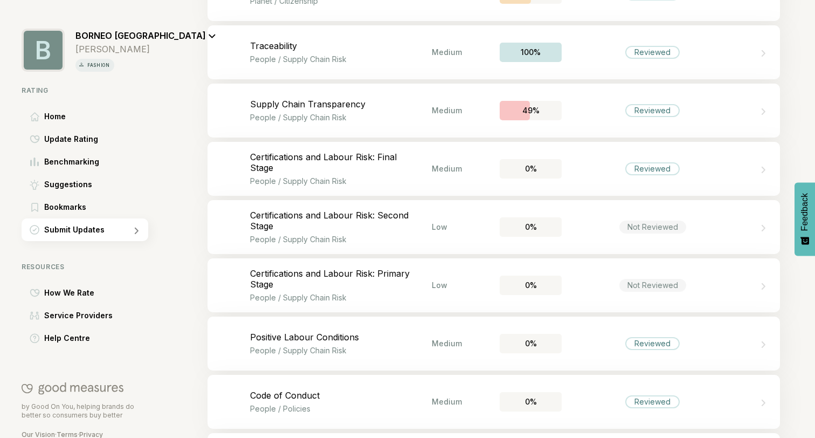
scroll to position [944, 0]
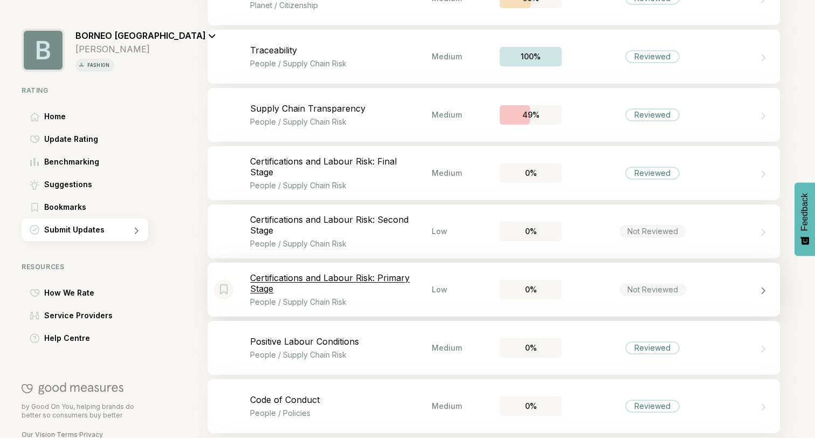
click at [367, 288] on p "Certifications and Labour Risk: Primary Stage" at bounding box center [341, 283] width 182 height 22
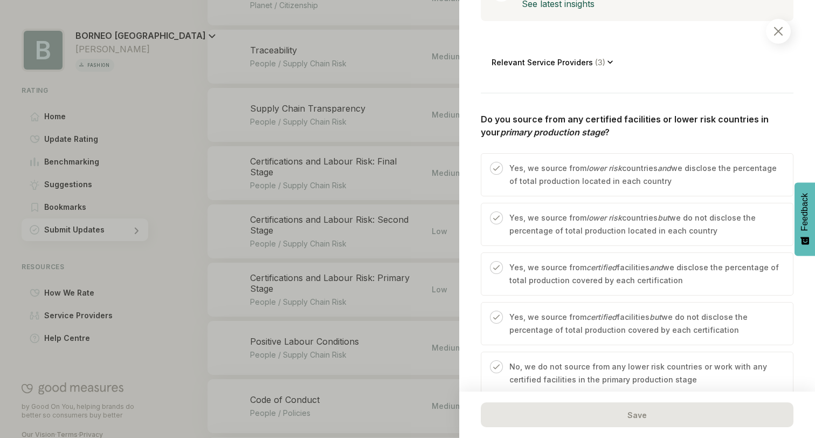
scroll to position [351, 0]
click at [545, 169] on p "Yes, we source from lower risk countries and we disclose the percentage of tota…" at bounding box center [645, 174] width 273 height 26
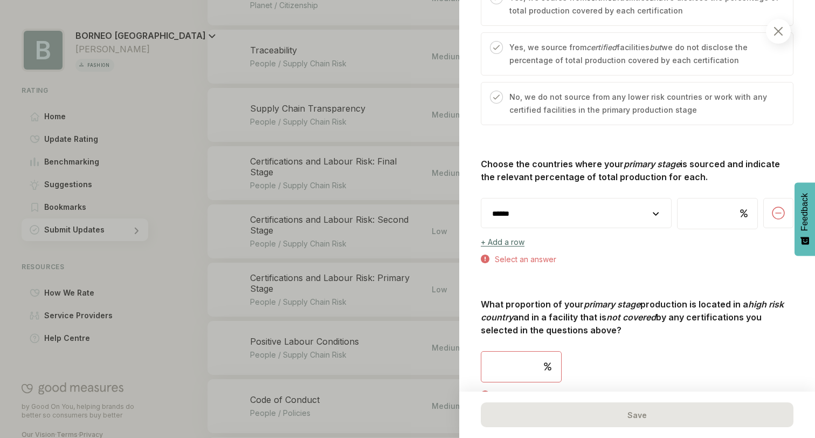
scroll to position [645, 0]
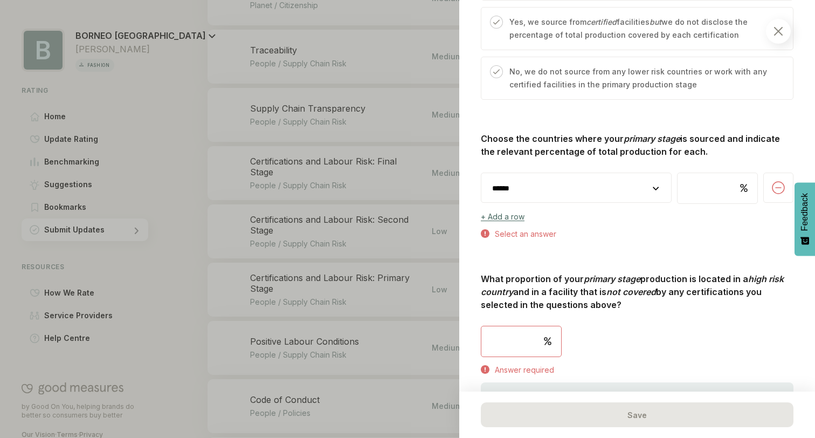
click at [591, 184] on select "**********" at bounding box center [576, 188] width 190 height 30
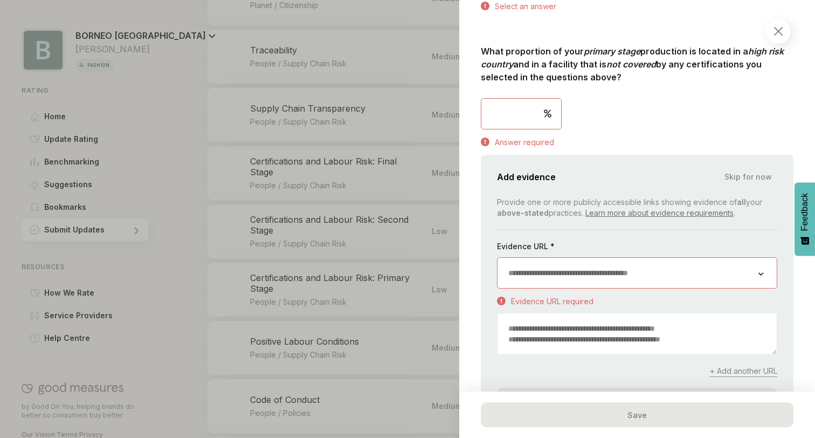
scroll to position [876, 0]
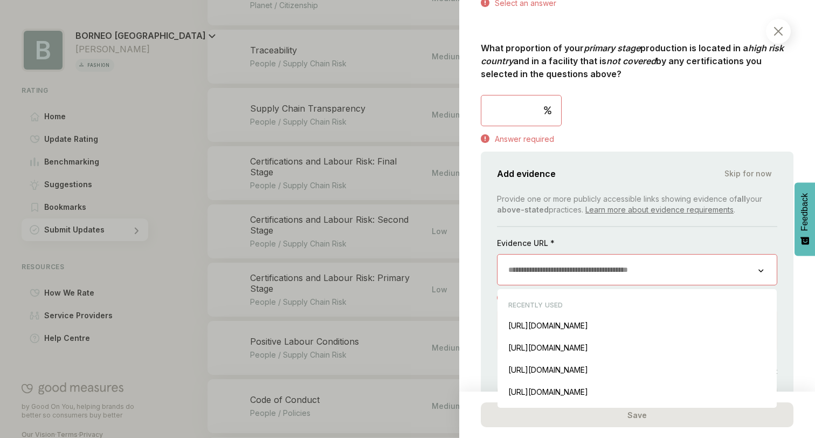
click at [528, 254] on input "url" at bounding box center [628, 269] width 261 height 30
paste input "**********"
type input "**********"
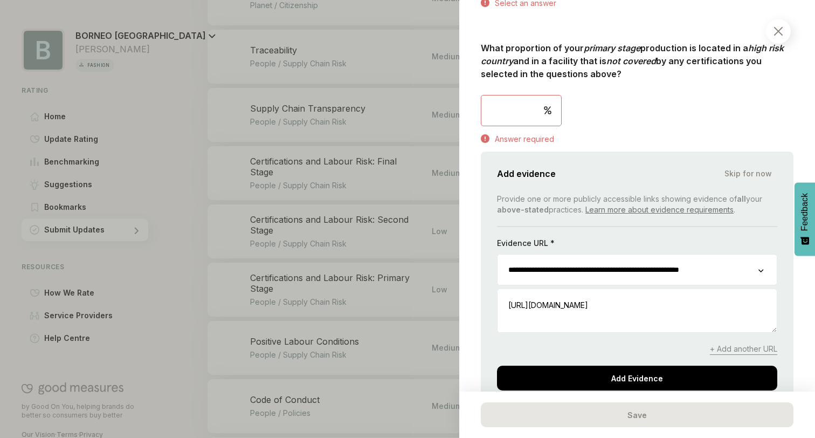
type input "**********"
click at [617, 100] on div "What proportion of your primary stage production is located in a high risk coun…" at bounding box center [637, 93] width 313 height 103
click at [519, 96] on input "number" at bounding box center [521, 110] width 80 height 30
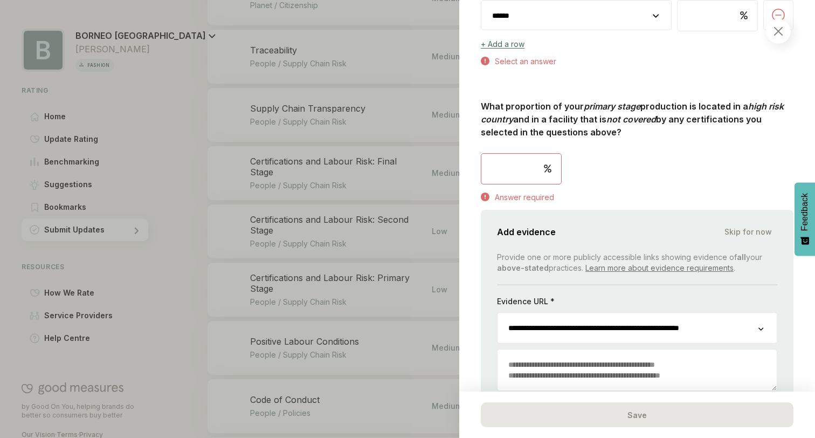
scroll to position [813, 0]
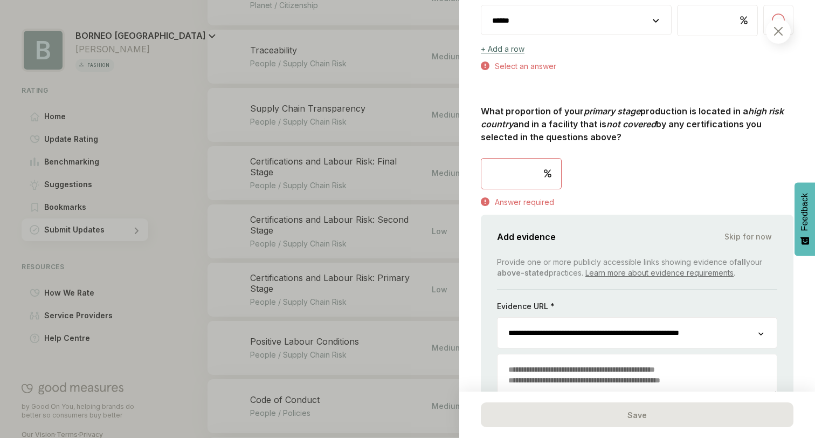
click at [527, 158] on input "number" at bounding box center [521, 173] width 80 height 30
type input "*"
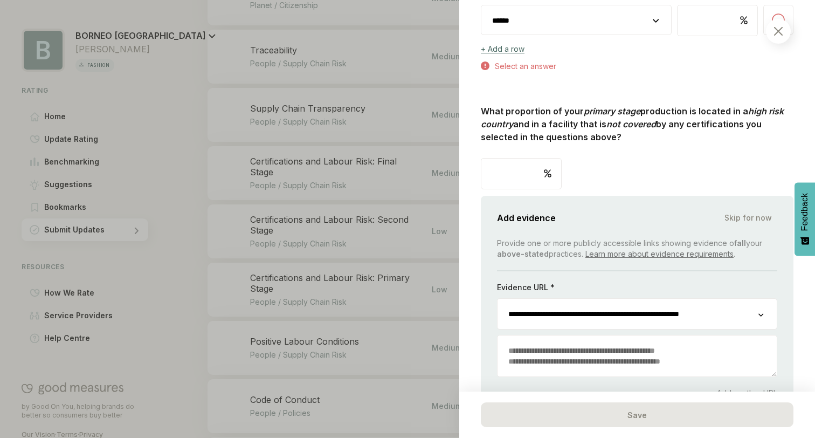
type input "*"
click at [619, 143] on div "What proportion of your primary stage production is located in a high risk coun…" at bounding box center [637, 147] width 313 height 85
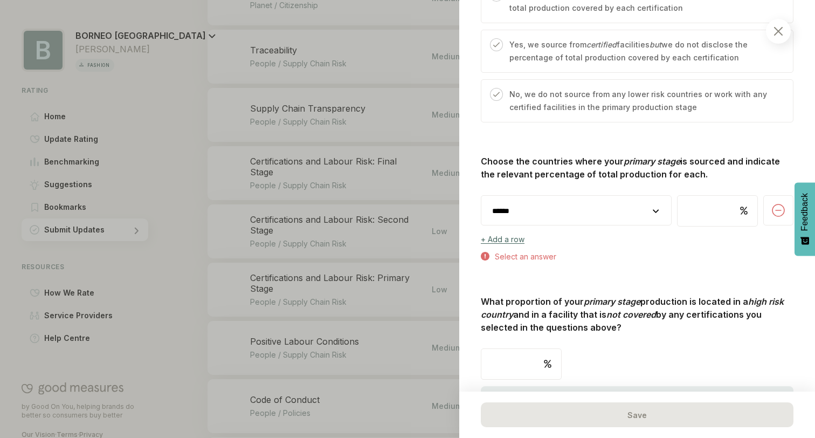
scroll to position [596, 0]
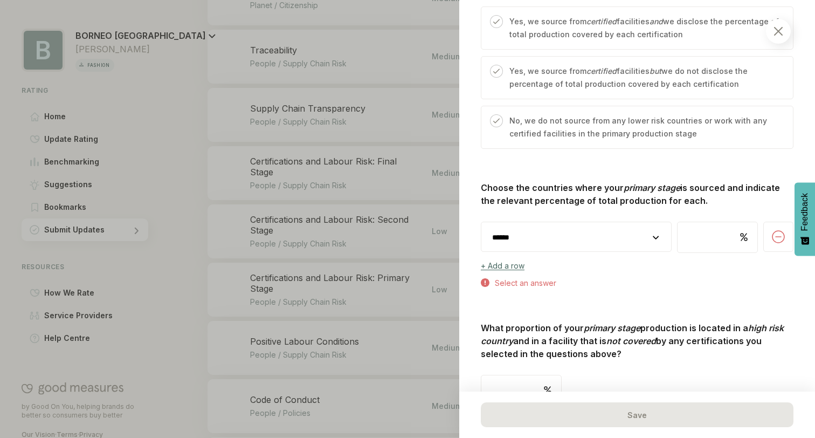
click at [570, 226] on select "**********" at bounding box center [576, 237] width 190 height 30
click at [776, 32] on img at bounding box center [778, 31] width 9 height 9
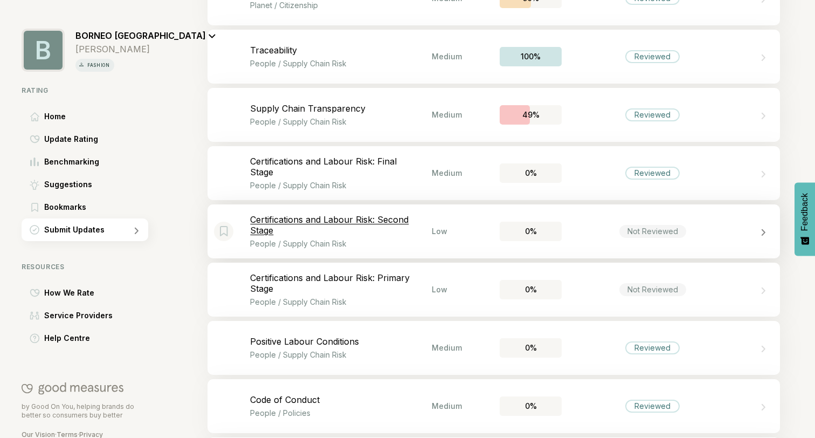
click at [327, 225] on p "Certifications and Labour Risk: Second Stage" at bounding box center [341, 225] width 182 height 22
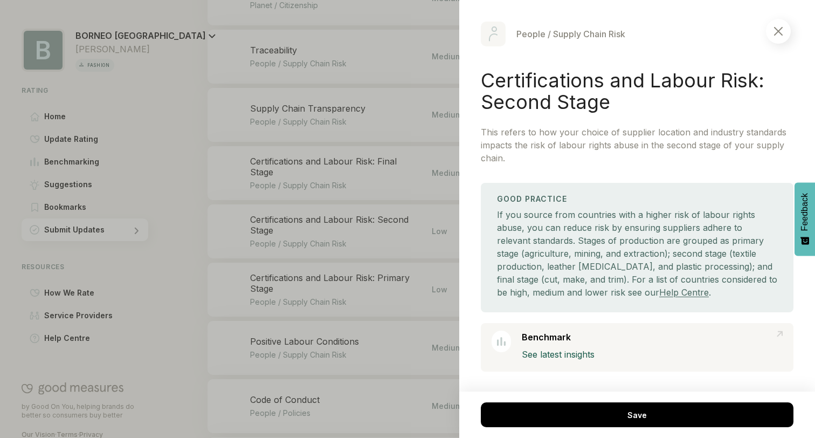
scroll to position [18, 0]
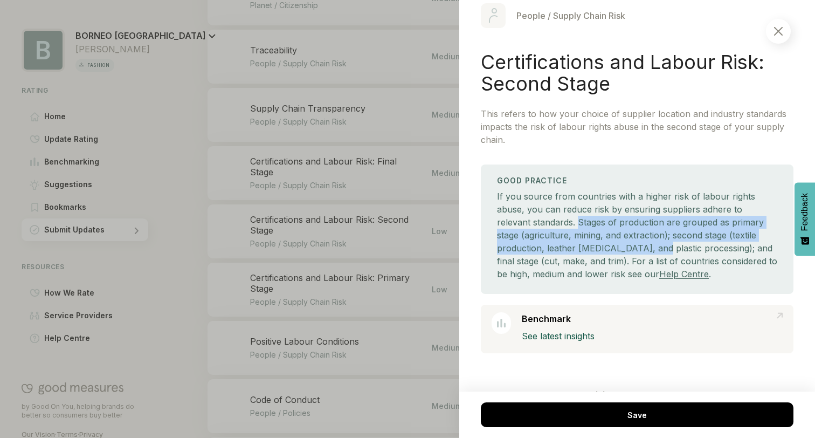
drag, startPoint x: 541, startPoint y: 218, endPoint x: 653, endPoint y: 246, distance: 115.0
click at [653, 246] on div "If you source from countries with a higher risk of labour rights abuse, you can…" at bounding box center [637, 235] width 280 height 91
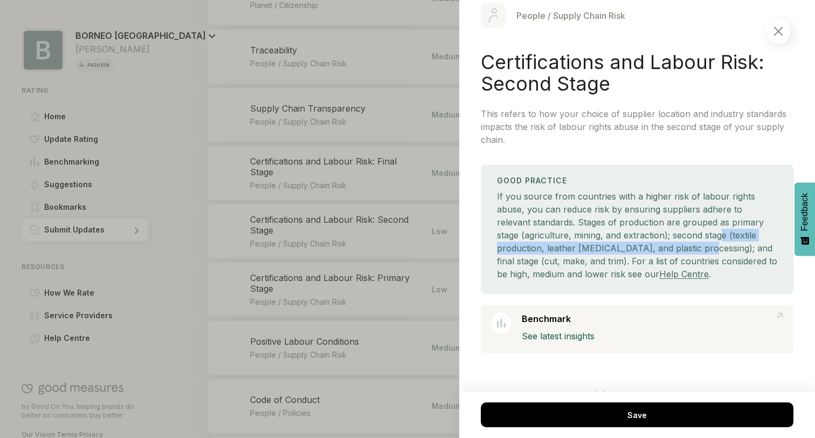
drag, startPoint x: 700, startPoint y: 233, endPoint x: 703, endPoint y: 250, distance: 17.7
click at [703, 250] on div "If you source from countries with a higher risk of labour rights abuse, you can…" at bounding box center [637, 235] width 280 height 91
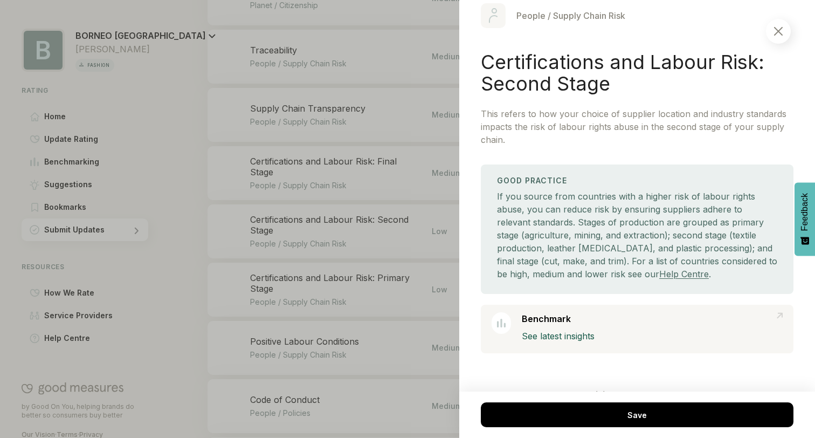
click at [408, 257] on div at bounding box center [407, 219] width 815 height 438
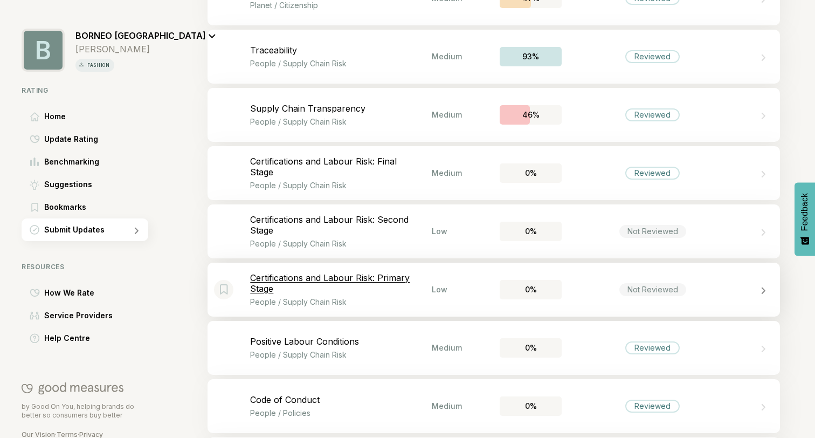
click at [348, 283] on p "Certifications and Labour Risk: Primary Stage" at bounding box center [341, 283] width 182 height 22
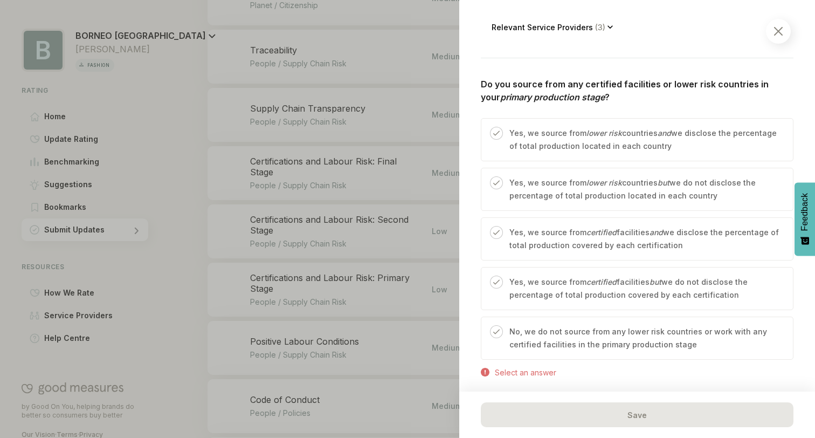
scroll to position [400, 0]
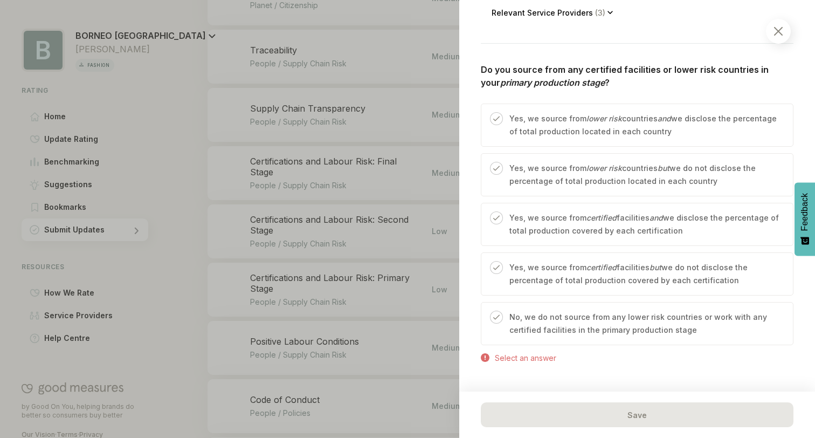
click at [628, 316] on p "No, we do not source from any lower risk countries or work with any certified f…" at bounding box center [645, 323] width 273 height 26
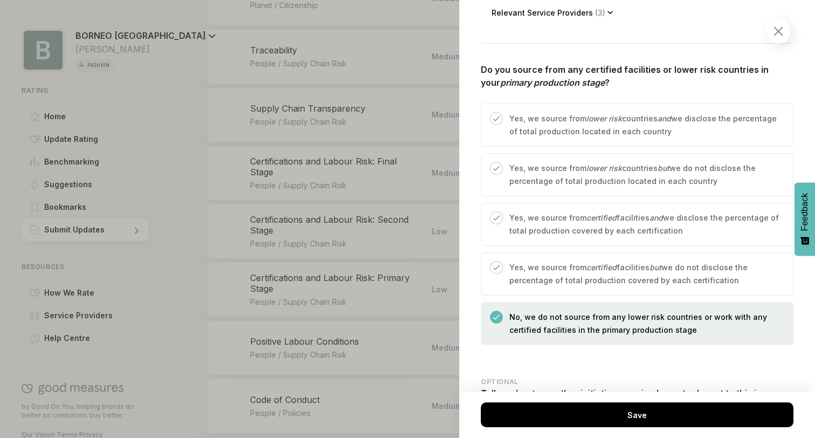
click at [648, 310] on p "No, we do not source from any lower risk countries or work with any certified f…" at bounding box center [645, 323] width 273 height 26
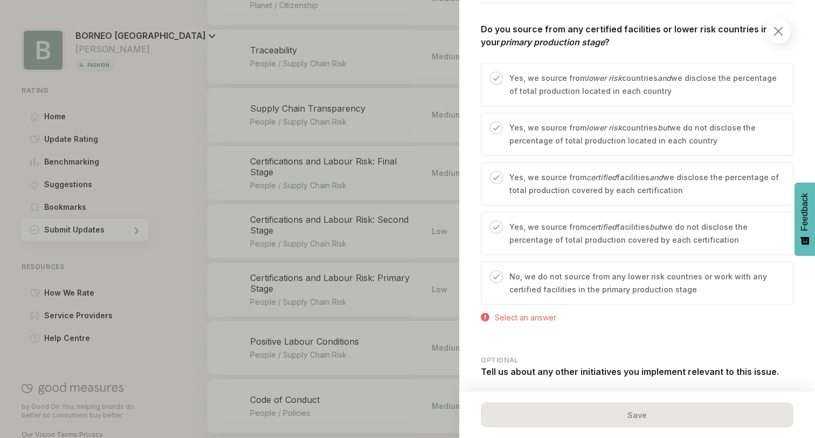
scroll to position [455, 0]
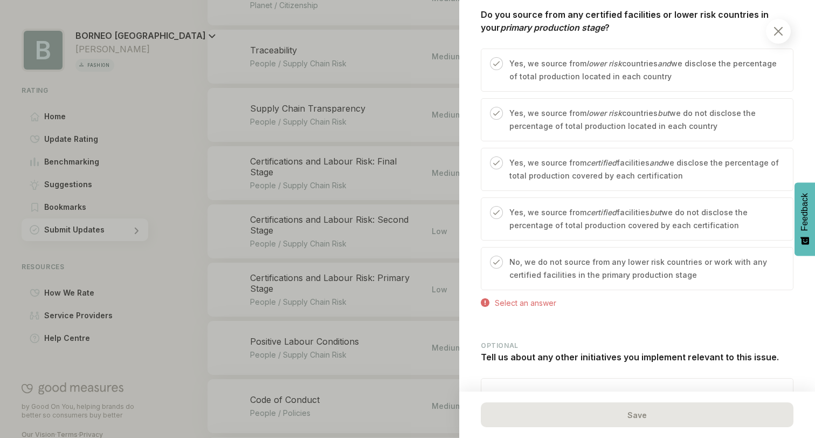
click at [648, 260] on p "No, we do not source from any lower risk countries or work with any certified f…" at bounding box center [645, 268] width 273 height 26
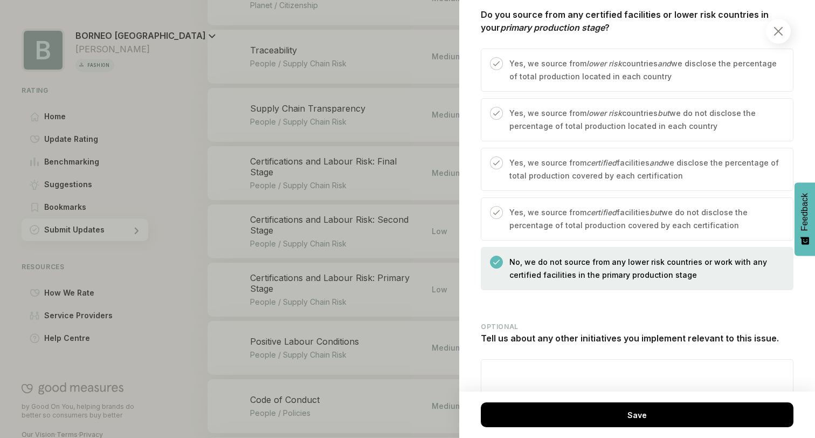
scroll to position [492, 0]
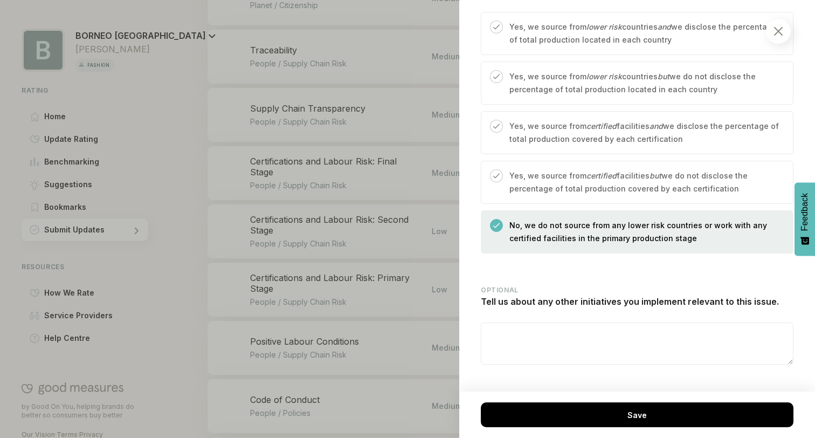
click at [568, 337] on textarea at bounding box center [637, 343] width 312 height 41
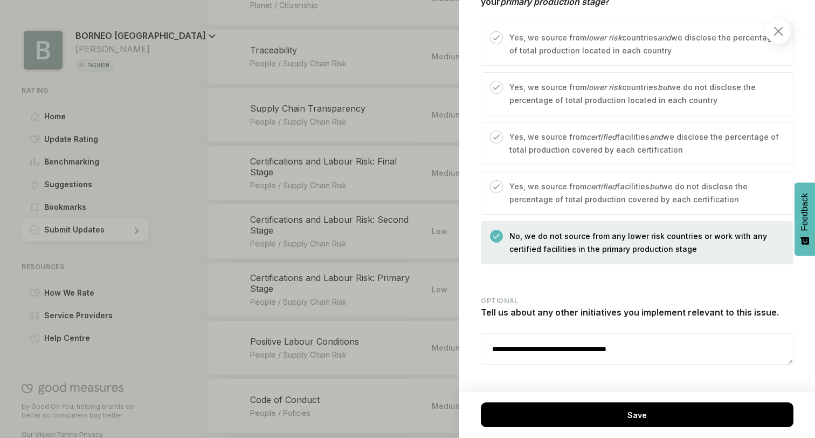
type textarea "**********"
click at [776, 38] on div at bounding box center [778, 31] width 25 height 25
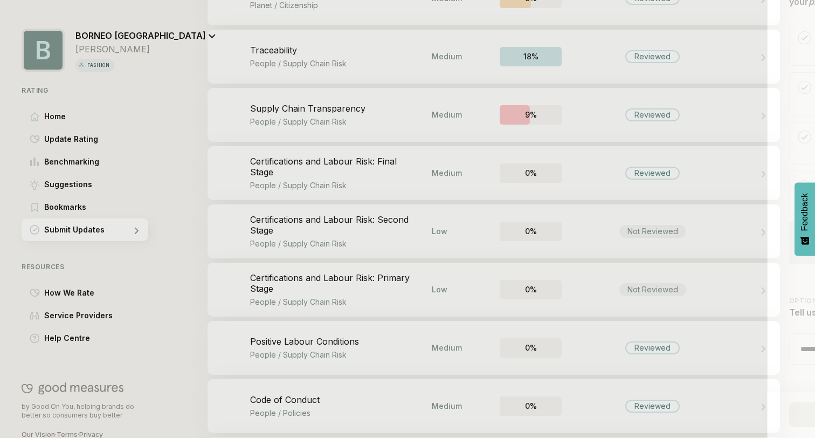
click at [776, 38] on div "People / Supply Chain Risk Certifications and Labour Risk: Primary Stage This r…" at bounding box center [407, 219] width 815 height 438
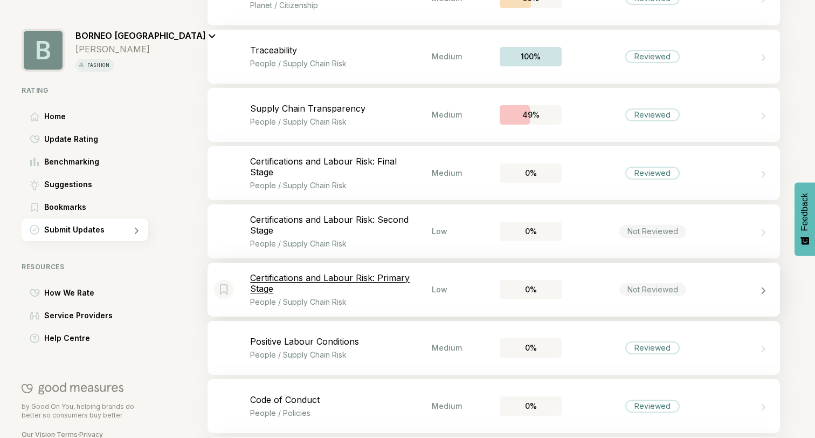
click at [415, 282] on p "Certifications and Labour Risk: Primary Stage" at bounding box center [341, 283] width 182 height 22
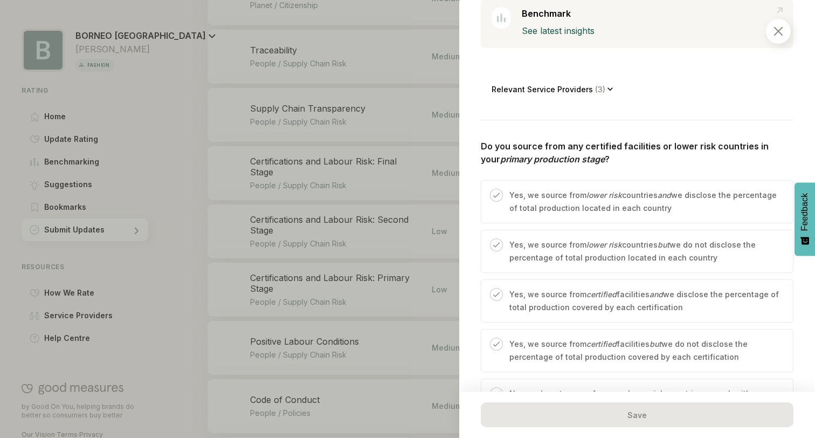
scroll to position [510, 0]
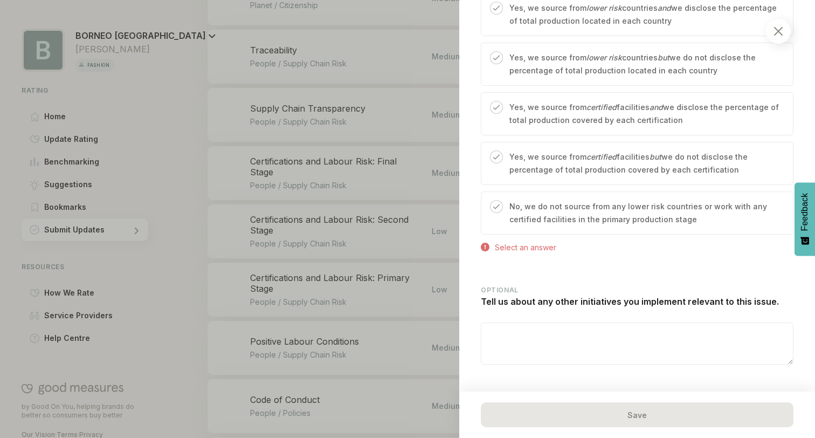
click at [530, 329] on textarea at bounding box center [637, 343] width 312 height 41
type textarea "*"
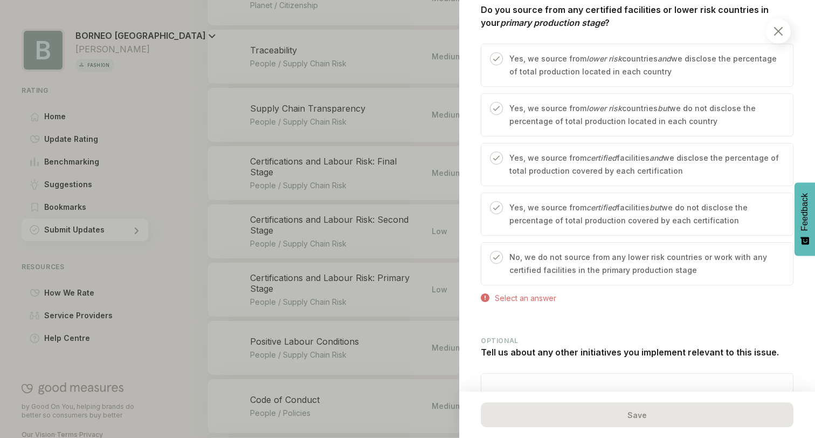
click at [570, 251] on p "No, we do not source from any lower risk countries or work with any certified f…" at bounding box center [645, 264] width 273 height 26
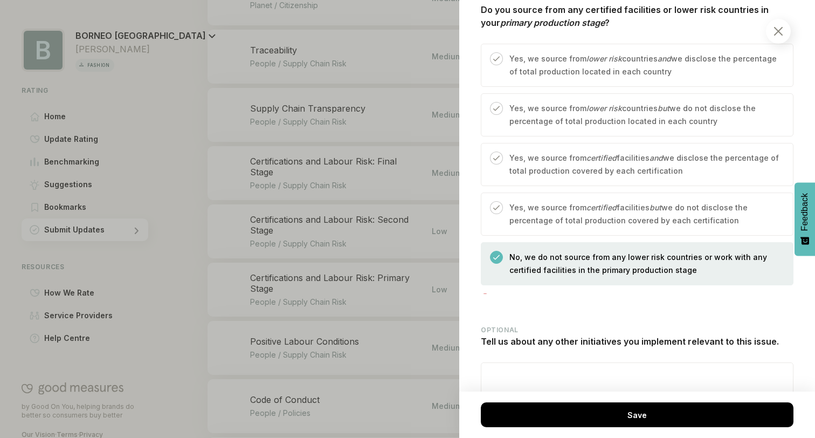
scroll to position [492, 0]
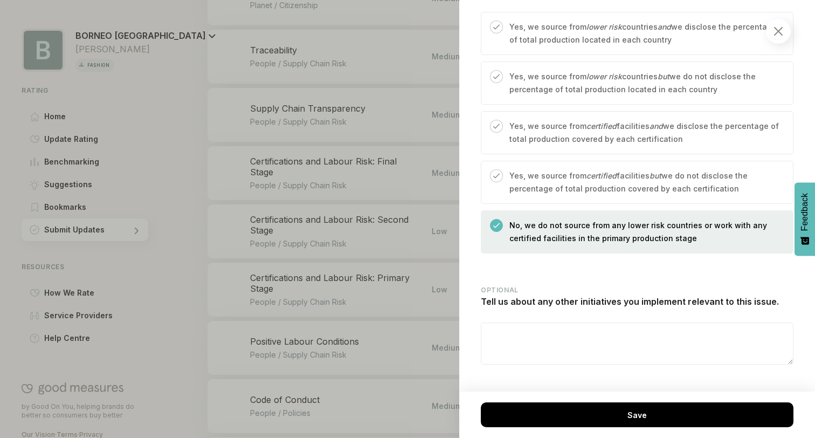
click at [536, 306] on div "OPTIONAL Tell us about any other initiatives you implement relevant to this iss…" at bounding box center [637, 325] width 313 height 79
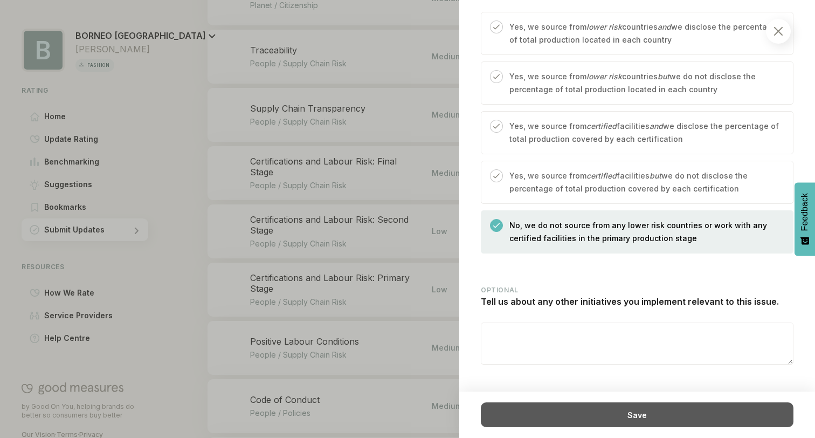
click at [579, 425] on div "Save" at bounding box center [637, 414] width 313 height 25
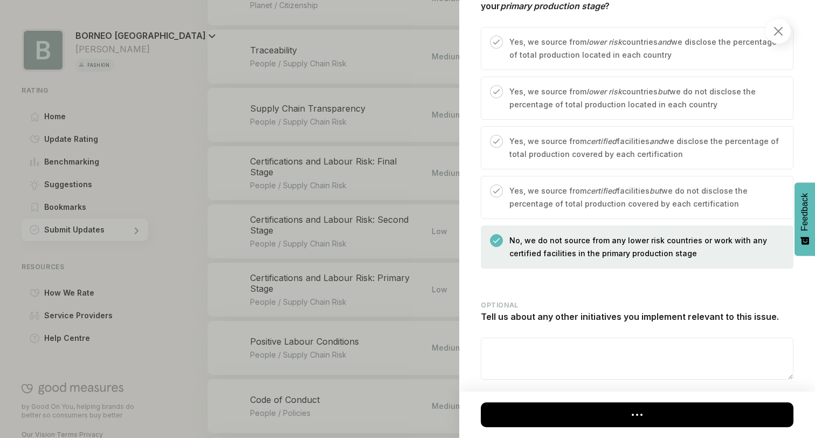
scroll to position [470, 0]
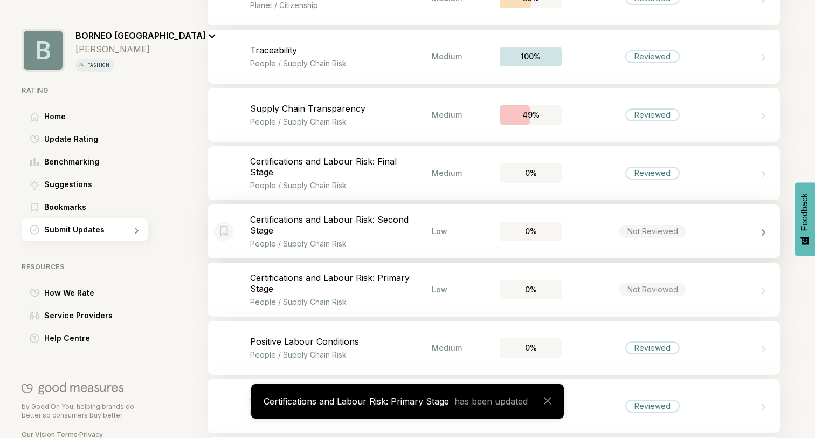
click at [402, 221] on p "Certifications and Labour Risk: Second Stage" at bounding box center [341, 225] width 182 height 22
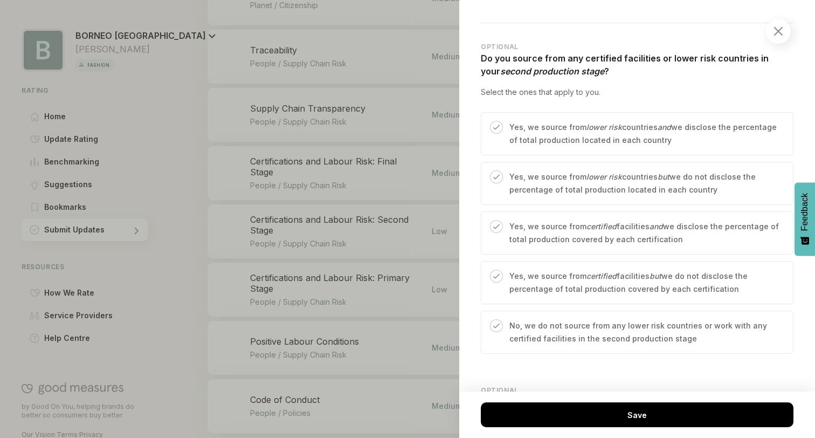
scroll to position [440, 0]
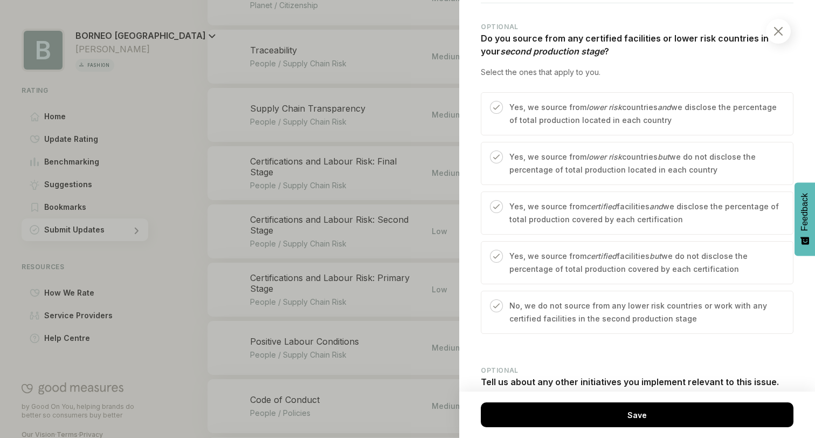
click at [585, 118] on p "Yes, we source from lower risk countries and we disclose the percentage of tota…" at bounding box center [645, 114] width 273 height 26
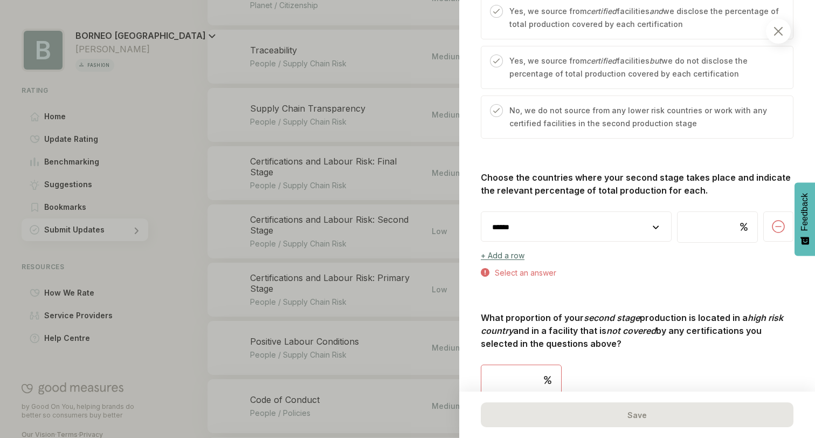
scroll to position [741, 0]
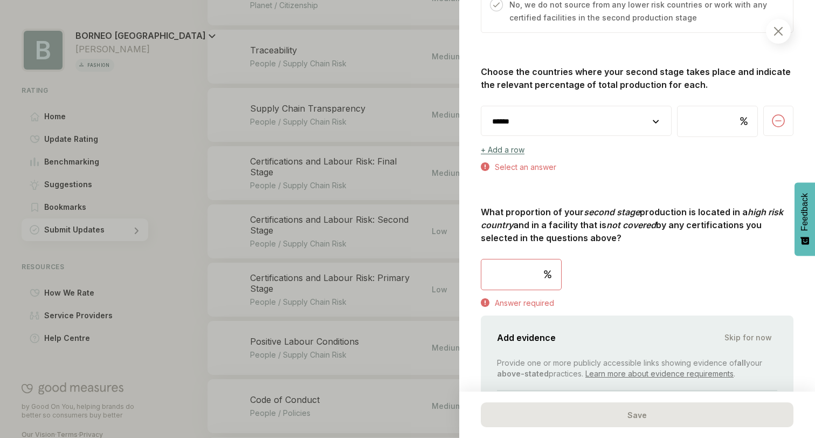
click at [561, 135] on select "**********" at bounding box center [576, 121] width 190 height 30
click at [579, 111] on select "**********" at bounding box center [576, 121] width 190 height 30
select select "********"
click at [481, 106] on select "**********" at bounding box center [576, 121] width 190 height 30
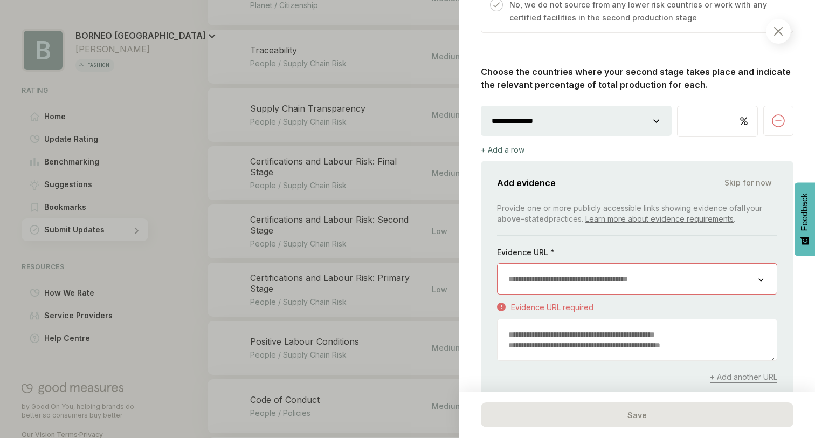
click at [512, 151] on div "+ Add a row" at bounding box center [503, 149] width 44 height 9
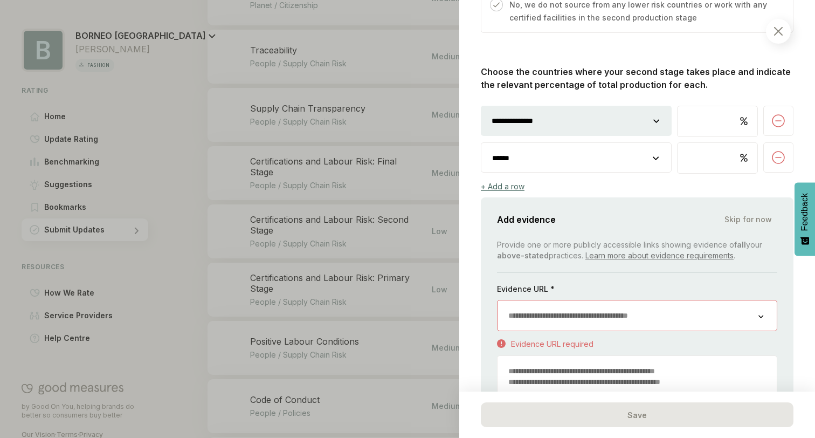
click at [533, 157] on select "**********" at bounding box center [576, 158] width 190 height 30
select select "********"
click at [481, 143] on select "**********" at bounding box center [576, 158] width 190 height 30
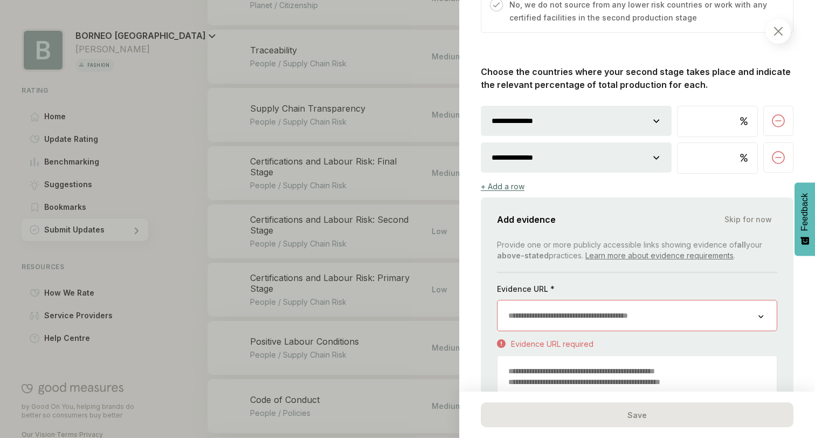
click at [704, 152] on input "number" at bounding box center [718, 158] width 80 height 30
click at [697, 118] on input "number" at bounding box center [718, 121] width 80 height 30
type input "*"
type input "**"
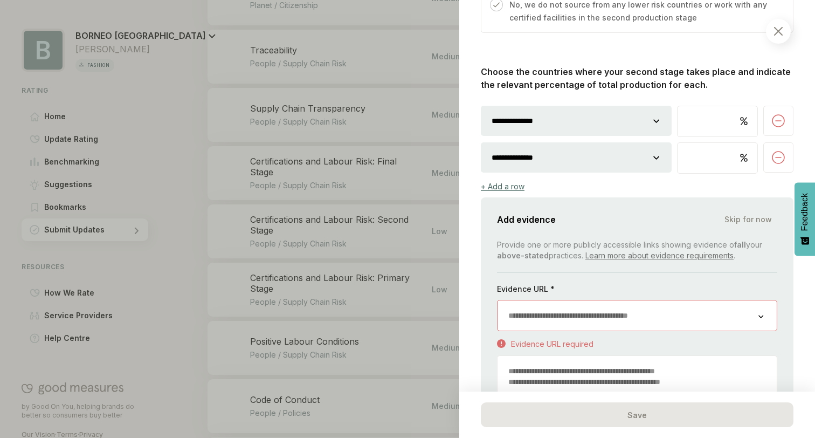
click at [702, 160] on input "number" at bounding box center [718, 158] width 80 height 30
type input "**"
click at [668, 199] on div "Add evidence Skip for now Provide one or more publicly accessible links showing…" at bounding box center [637, 338] width 313 height 283
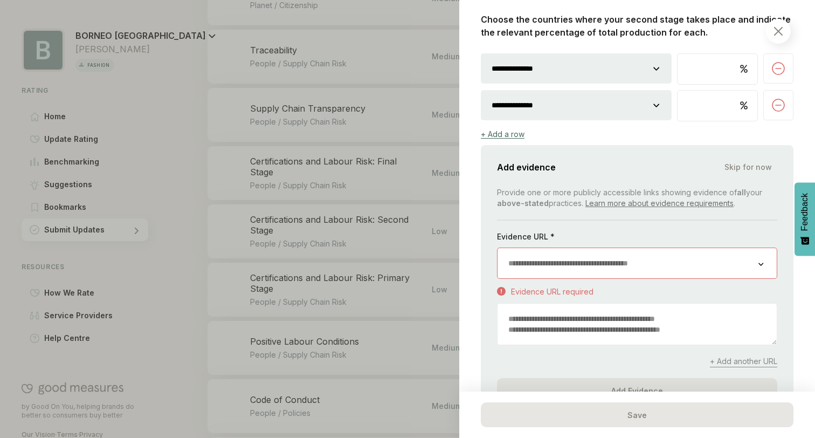
scroll to position [816, 0]
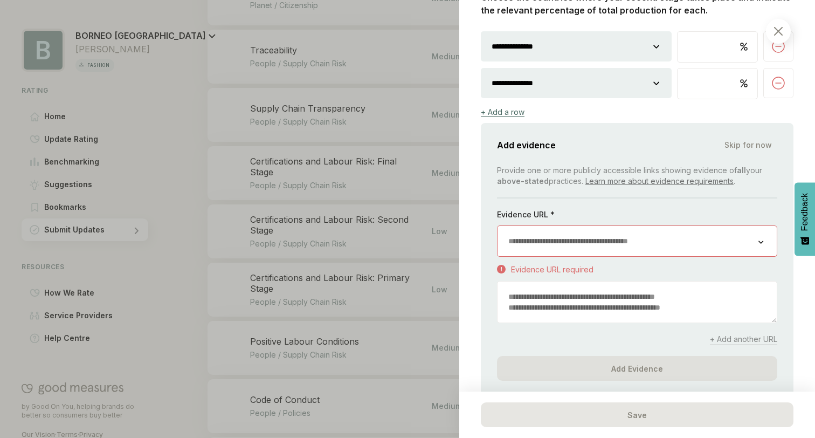
click at [620, 240] on input "url" at bounding box center [628, 241] width 261 height 30
paste input "**********"
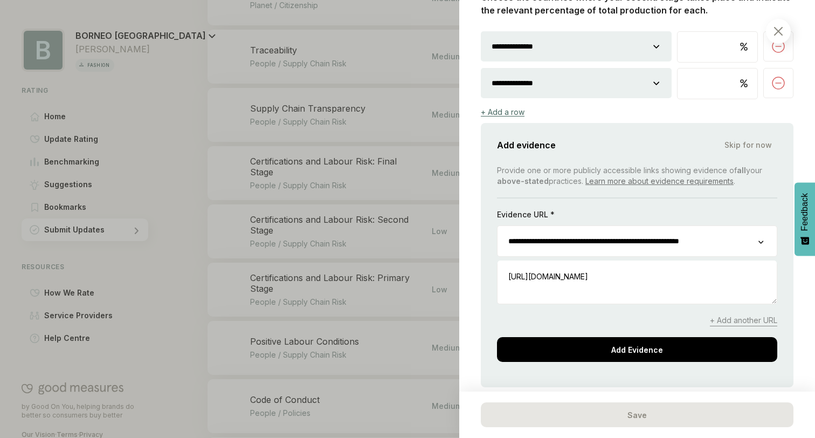
type input "**********"
click at [631, 202] on div "**********" at bounding box center [637, 263] width 280 height 197
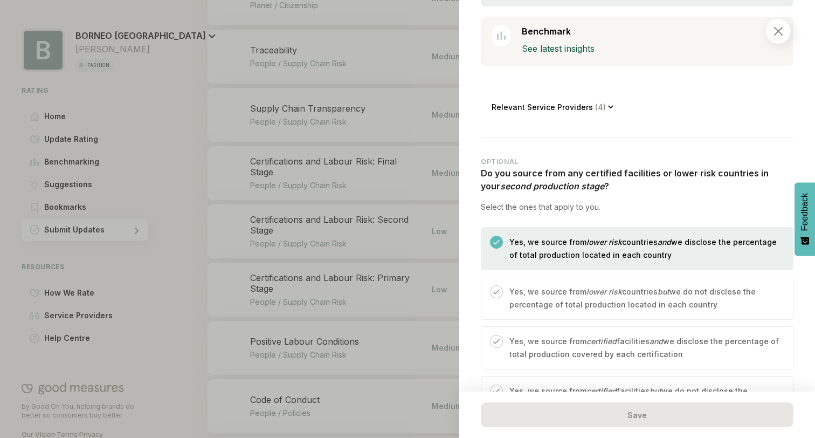
scroll to position [592, 0]
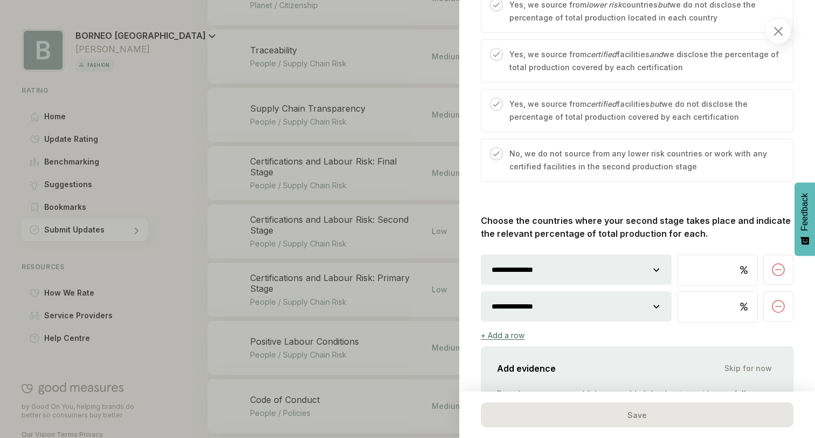
click at [652, 269] on select "**********" at bounding box center [576, 269] width 191 height 30
select select "********"
click at [481, 254] on select "**********" at bounding box center [576, 269] width 191 height 30
click at [699, 272] on input "**" at bounding box center [718, 270] width 80 height 30
type input "*"
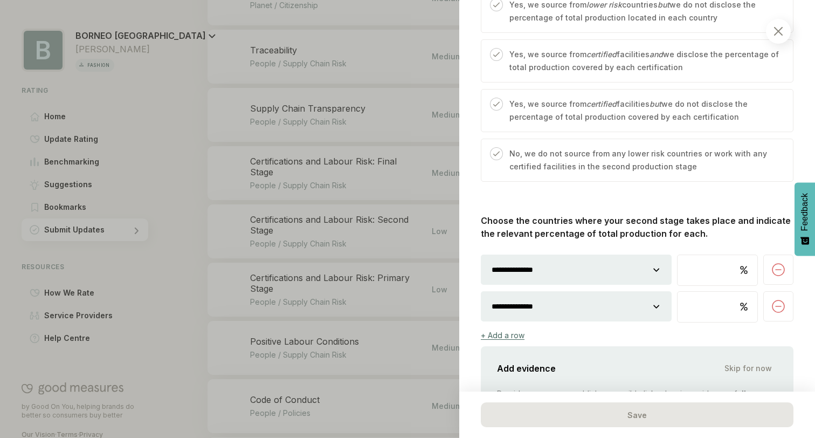
type input "***"
click at [771, 309] on div at bounding box center [778, 306] width 30 height 30
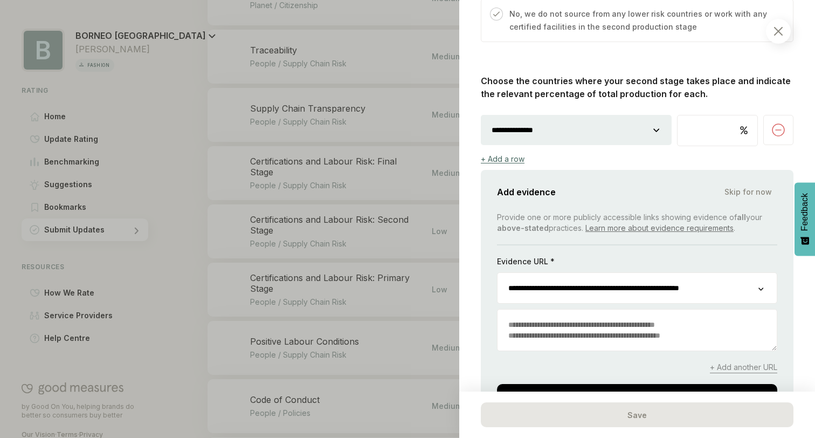
scroll to position [733, 0]
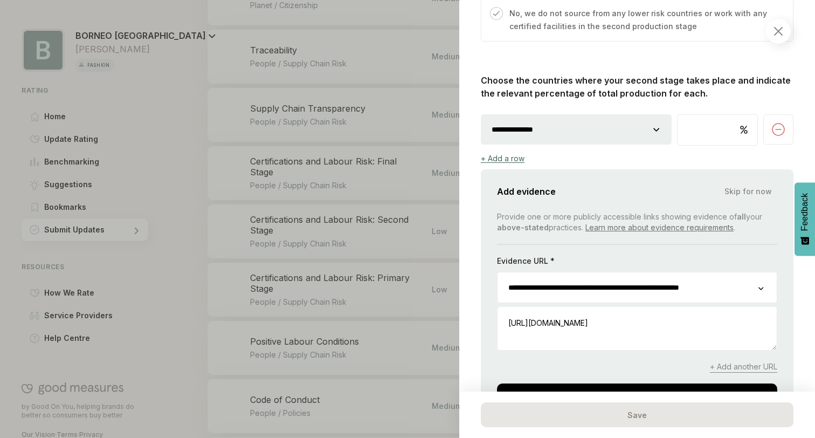
click at [747, 286] on input "**********" at bounding box center [628, 287] width 261 height 30
click at [679, 370] on div "+ Add another URL" at bounding box center [637, 366] width 280 height 11
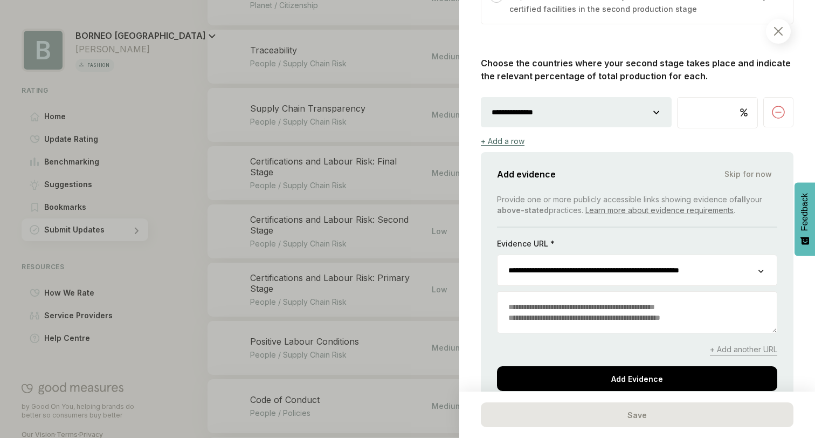
scroll to position [754, 0]
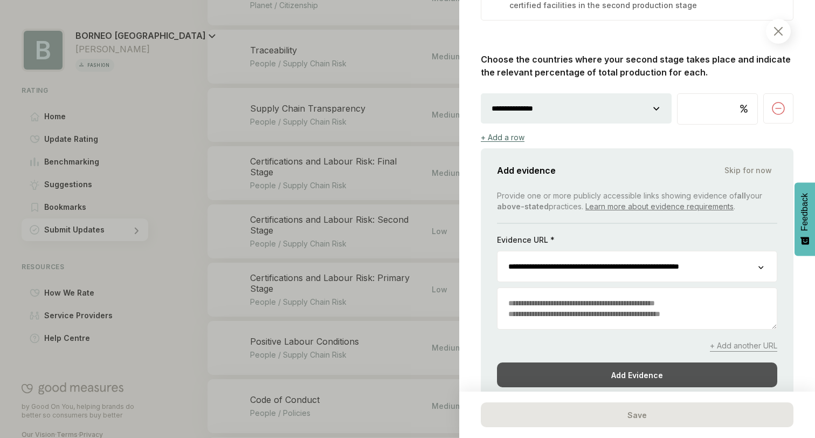
click at [657, 374] on div "Add Evidence" at bounding box center [637, 374] width 280 height 25
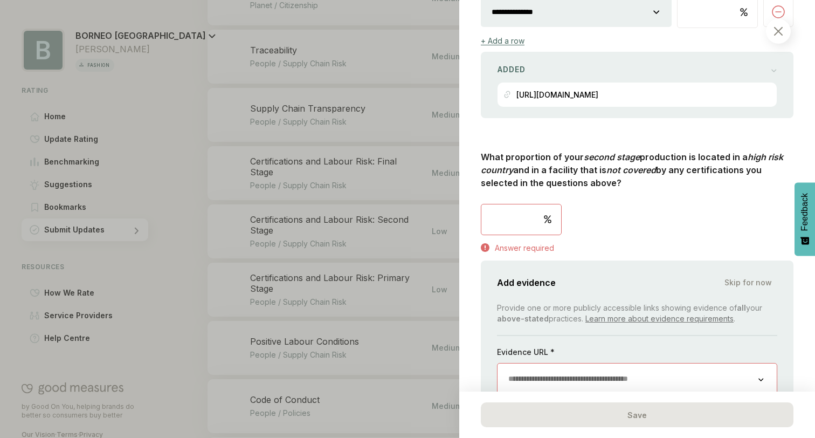
scroll to position [844, 0]
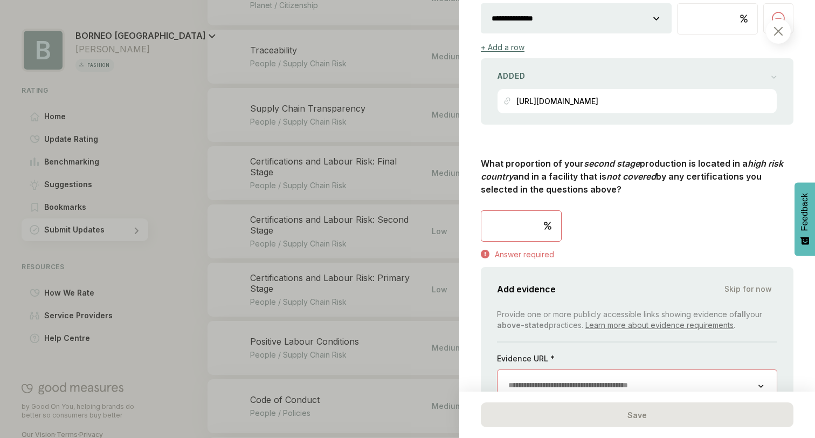
click at [500, 226] on input "number" at bounding box center [521, 226] width 80 height 30
click at [512, 239] on input "number" at bounding box center [521, 226] width 80 height 30
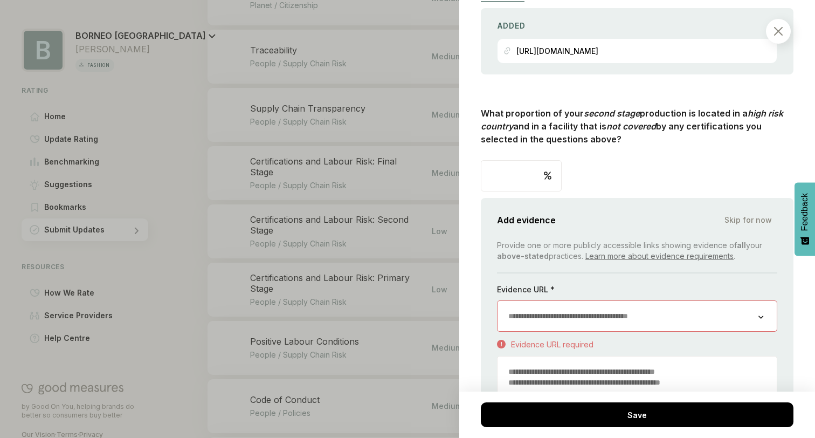
scroll to position [935, 0]
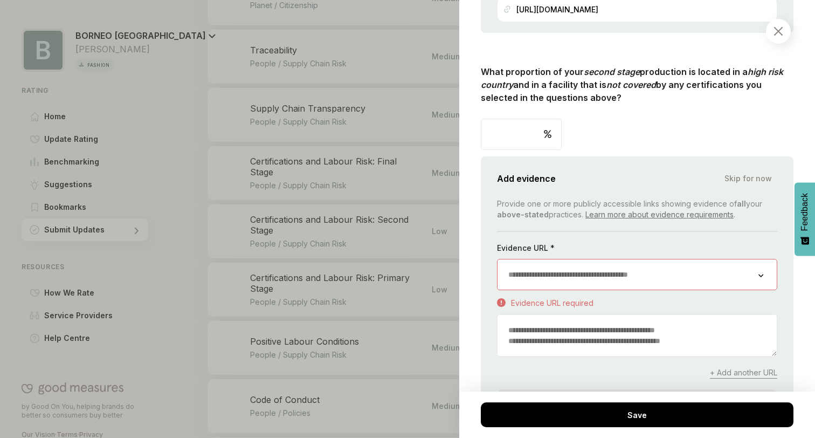
type input "*"
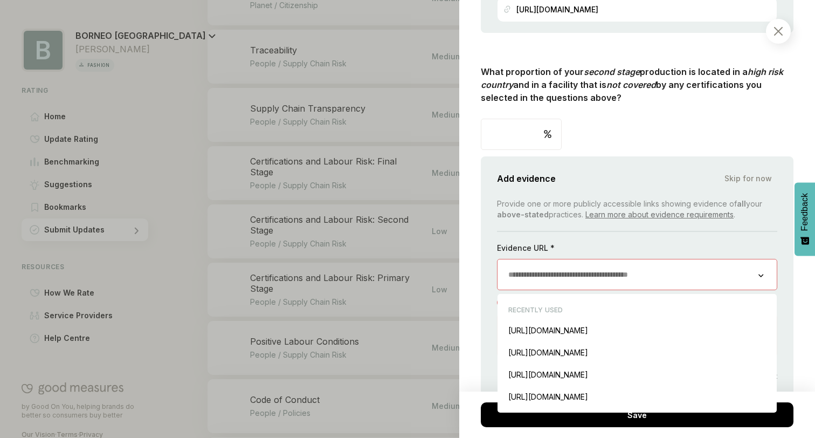
click at [555, 289] on input "url" at bounding box center [628, 274] width 261 height 30
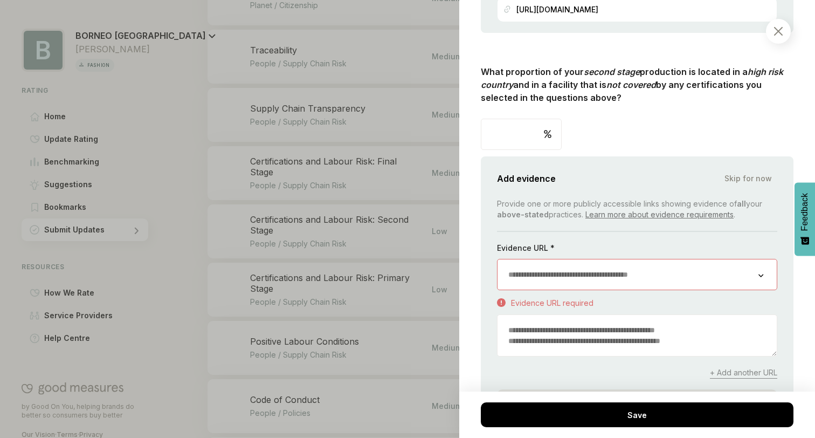
click at [748, 181] on div "Add evidence Skip for now" at bounding box center [637, 178] width 280 height 15
click at [636, 272] on input "url" at bounding box center [628, 274] width 261 height 30
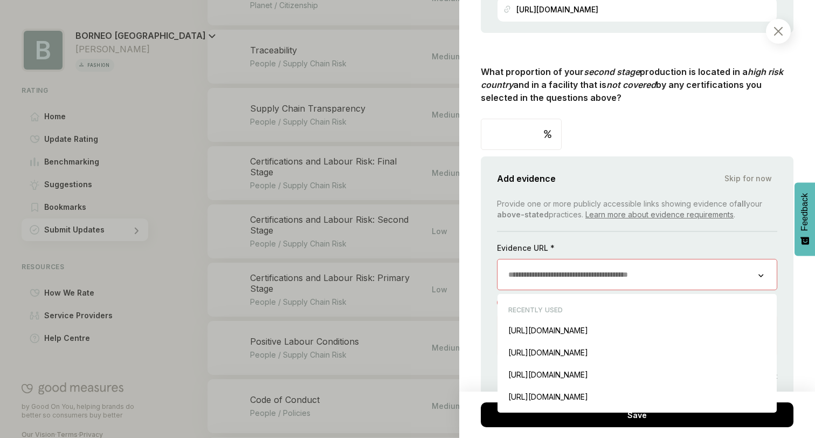
paste input "**********"
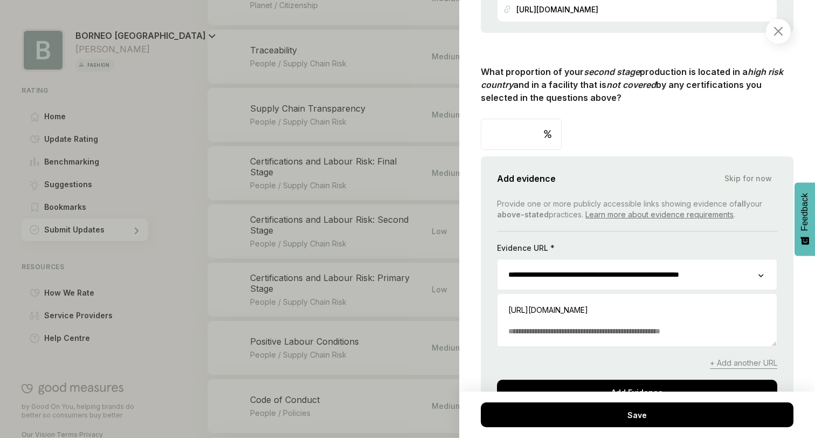
type input "**********"
click at [640, 248] on div "**********" at bounding box center [637, 301] width 280 height 206
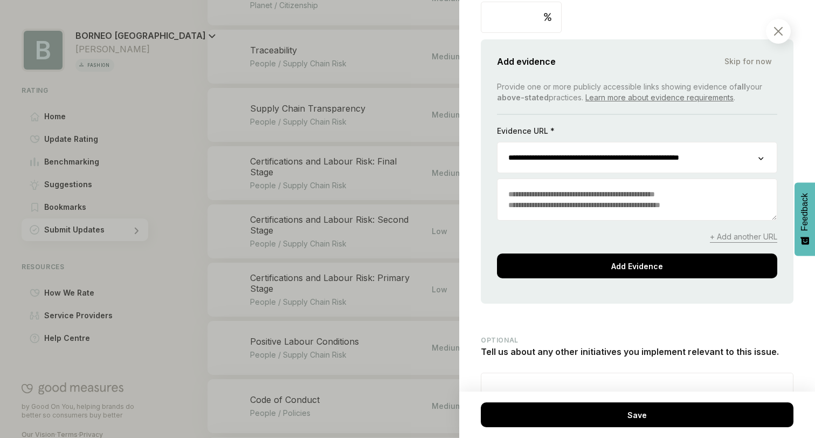
scroll to position [1110, 0]
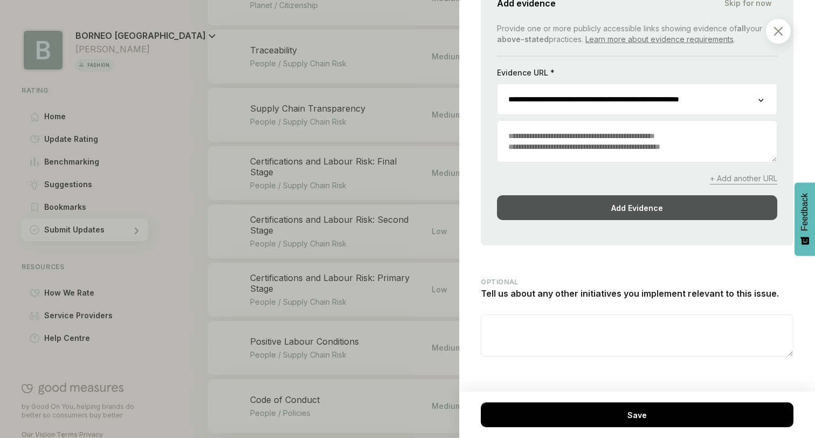
click at [611, 220] on div "Add Evidence" at bounding box center [637, 207] width 280 height 25
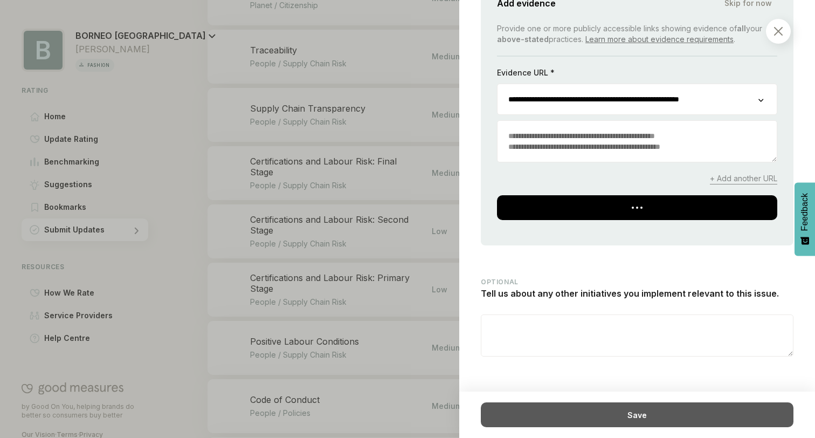
scroll to position [936, 0]
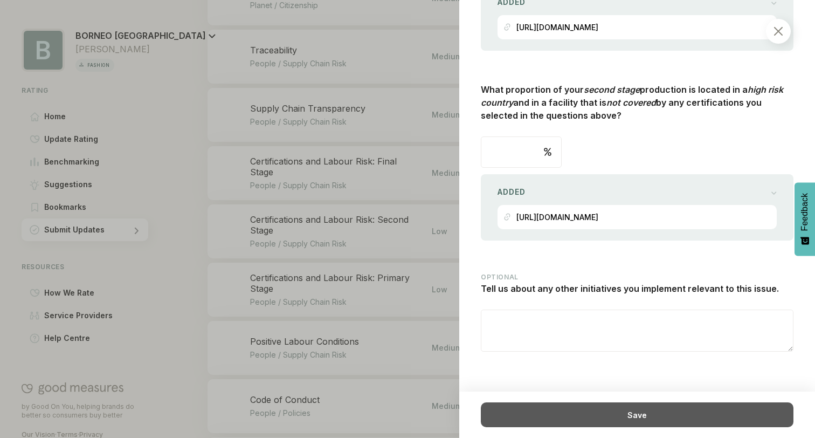
click at [606, 411] on div "Save" at bounding box center [637, 414] width 313 height 25
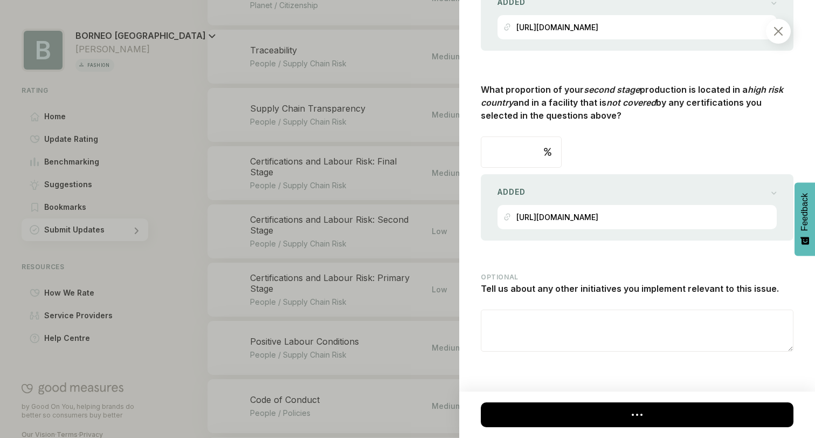
click at [403, 293] on div at bounding box center [407, 219] width 815 height 438
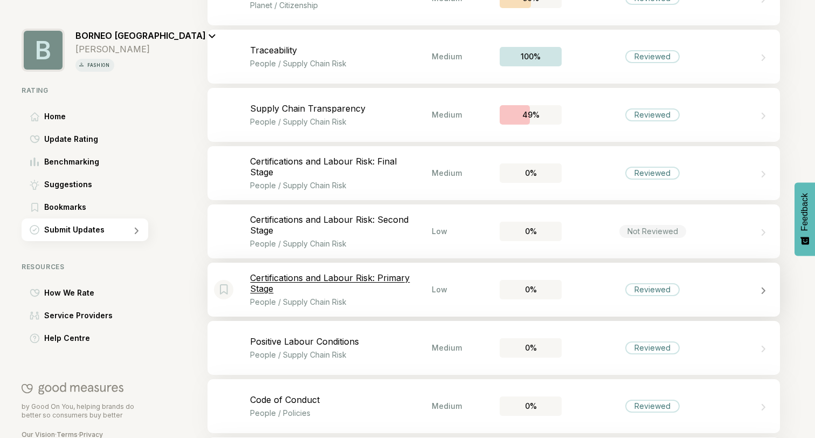
click at [618, 288] on div "Reviewed" at bounding box center [653, 289] width 182 height 13
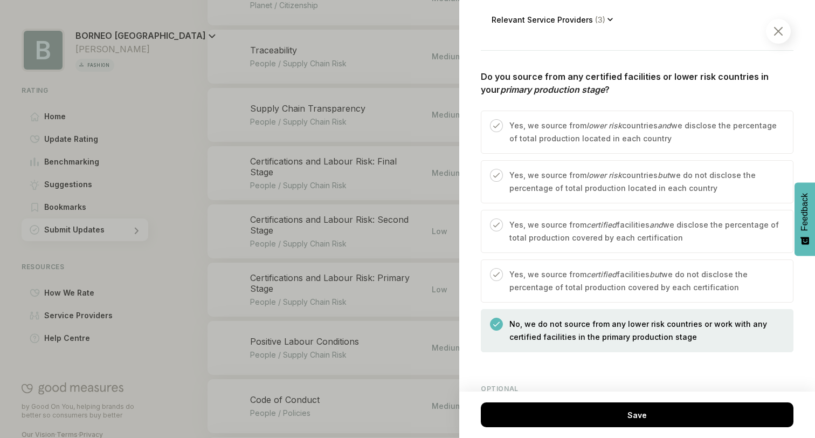
scroll to position [412, 0]
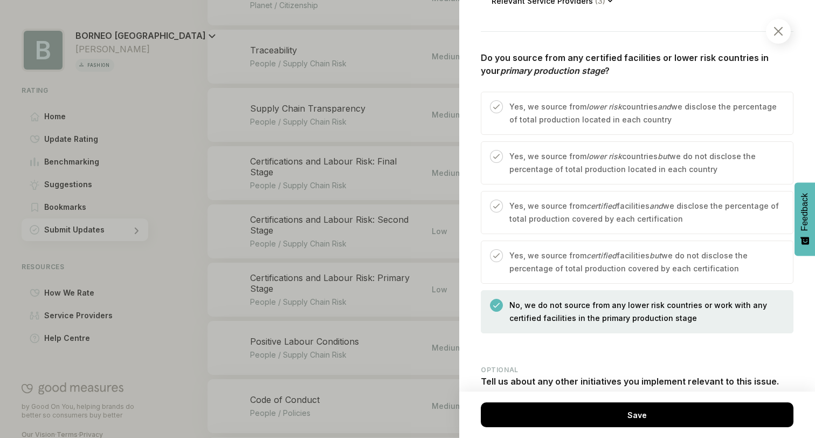
click at [580, 115] on div "Yes, we source from lower risk countries and we disclose the percentage of tota…" at bounding box center [642, 117] width 279 height 34
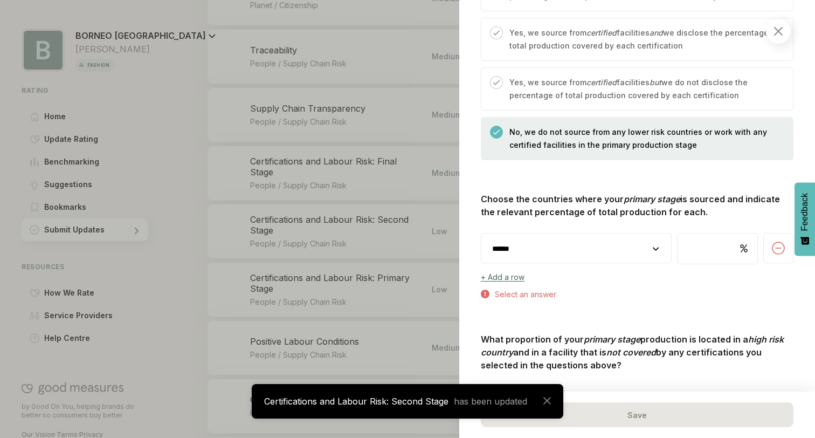
scroll to position [593, 0]
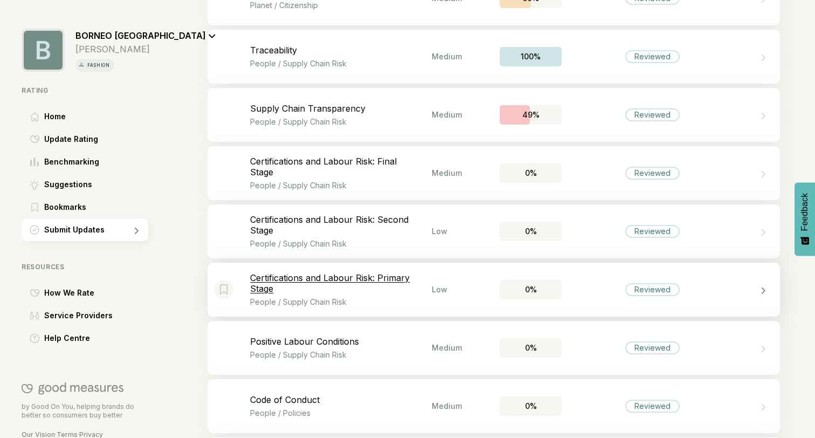
click at [605, 286] on div "Reviewed" at bounding box center [653, 289] width 182 height 13
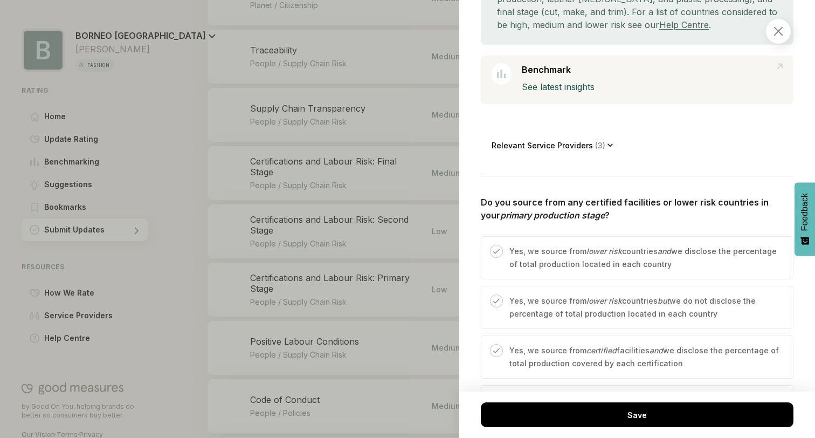
scroll to position [348, 0]
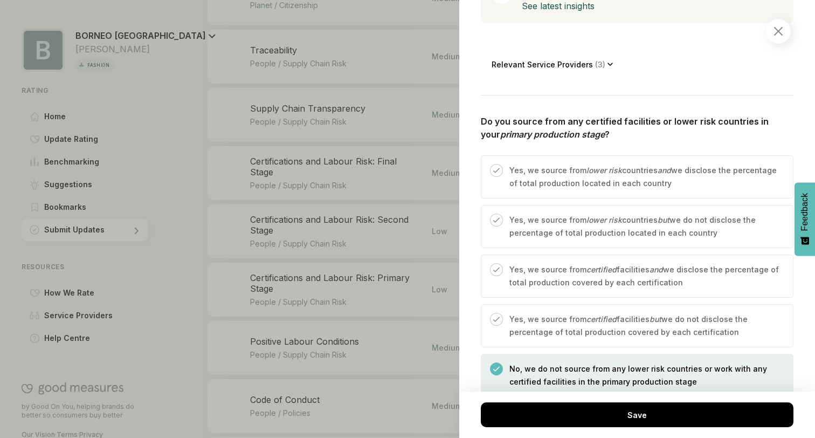
click at [588, 175] on p "Yes, we source from lower risk countries and we disclose the percentage of tota…" at bounding box center [645, 177] width 273 height 26
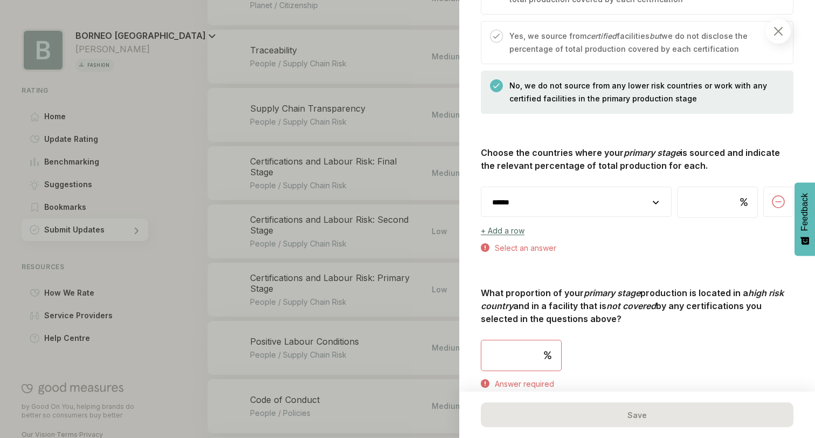
scroll to position [622, 0]
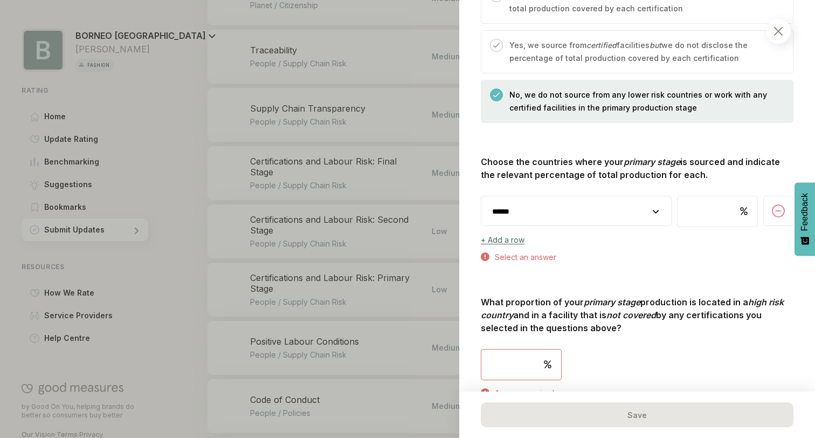
click at [586, 196] on select "**********" at bounding box center [576, 211] width 190 height 30
select select "********"
click at [481, 196] on select "**********" at bounding box center [576, 211] width 190 height 30
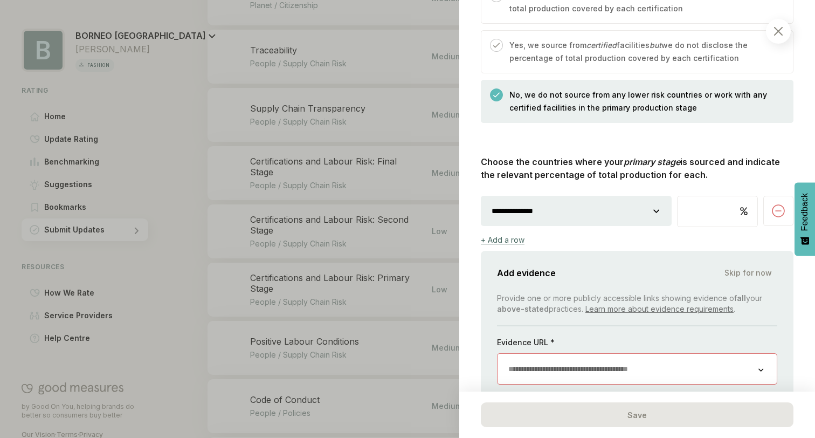
select select "********"
click at [481, 196] on select "**********" at bounding box center [576, 211] width 191 height 30
click at [699, 204] on input "number" at bounding box center [718, 211] width 80 height 30
type input "**"
click at [505, 235] on div "+ Add a row" at bounding box center [503, 239] width 44 height 9
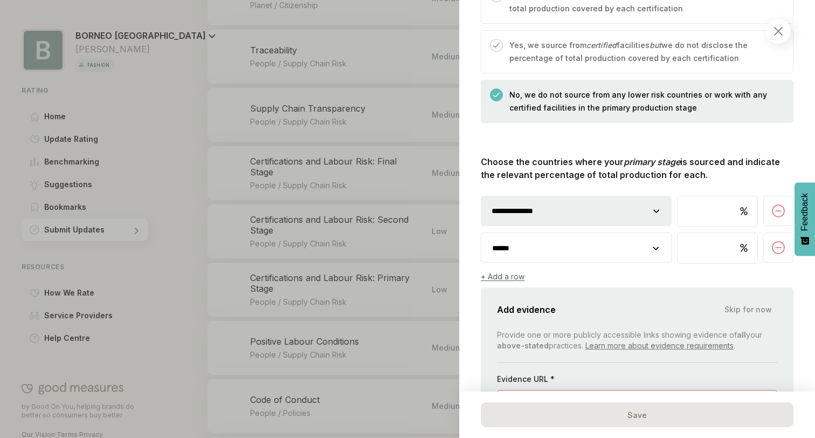
click at [534, 233] on select "**********" at bounding box center [576, 248] width 190 height 30
select select "********"
click at [481, 233] on select "**********" at bounding box center [576, 248] width 190 height 30
click at [687, 236] on input "number" at bounding box center [718, 248] width 80 height 30
type input "**"
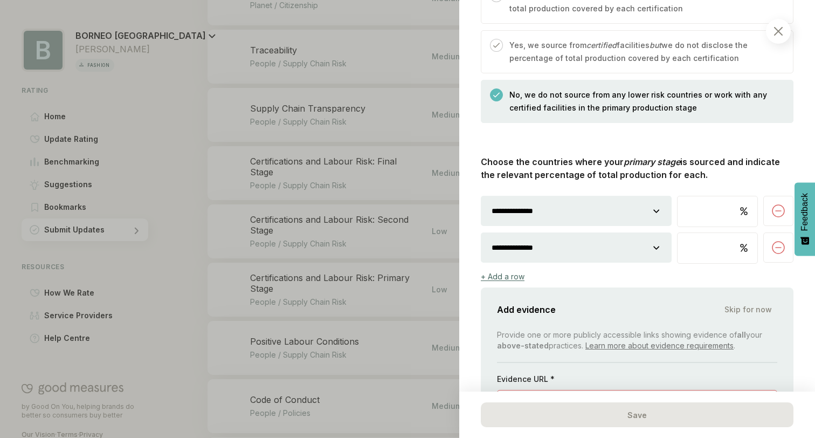
click at [667, 273] on div "**********" at bounding box center [637, 362] width 313 height 415
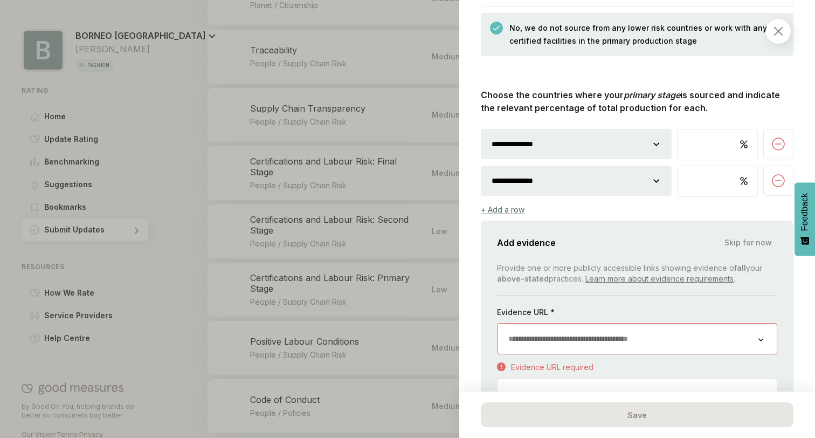
scroll to position [709, 0]
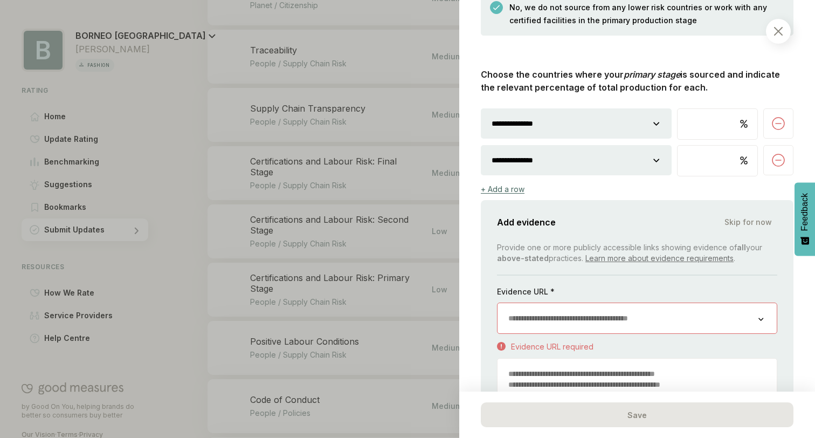
click at [614, 319] on input "url" at bounding box center [628, 318] width 261 height 30
paste input "**********"
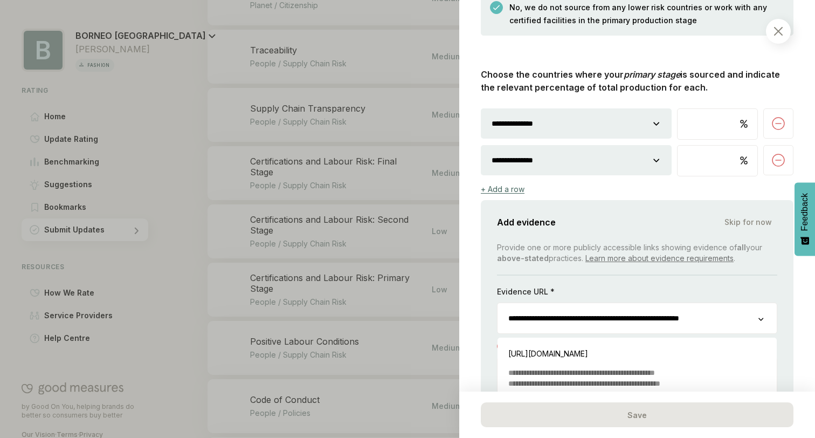
scroll to position [0, 10]
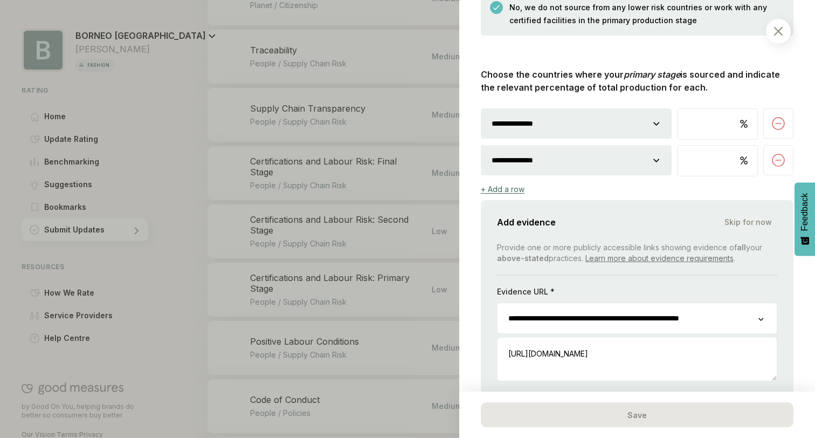
type input "**********"
click at [630, 286] on div "Evidence URL *" at bounding box center [637, 294] width 280 height 16
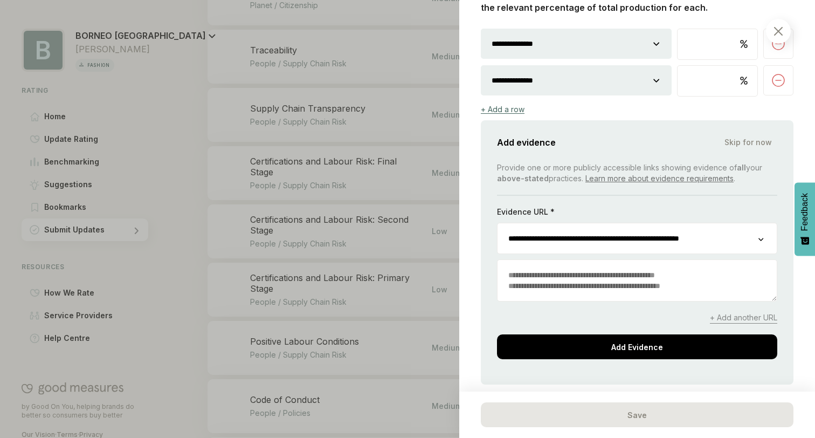
scroll to position [854, 0]
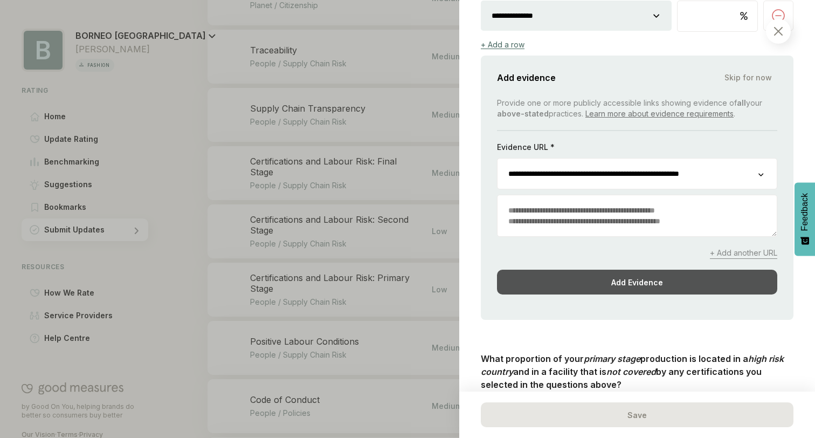
click at [617, 274] on div "Add Evidence" at bounding box center [637, 282] width 280 height 25
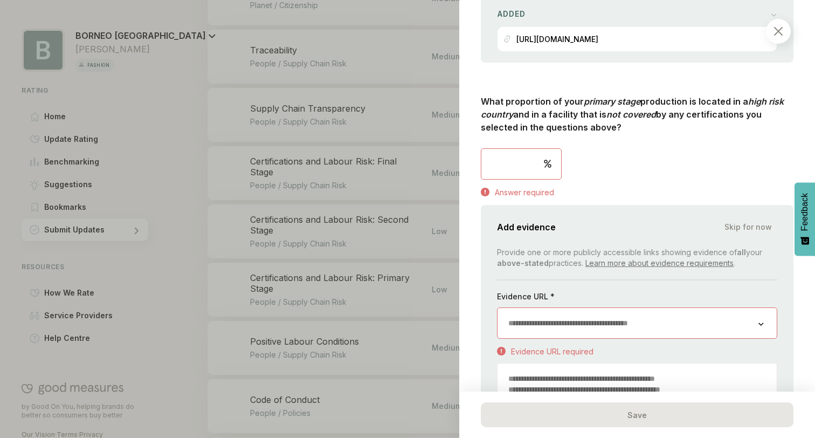
scroll to position [929, 0]
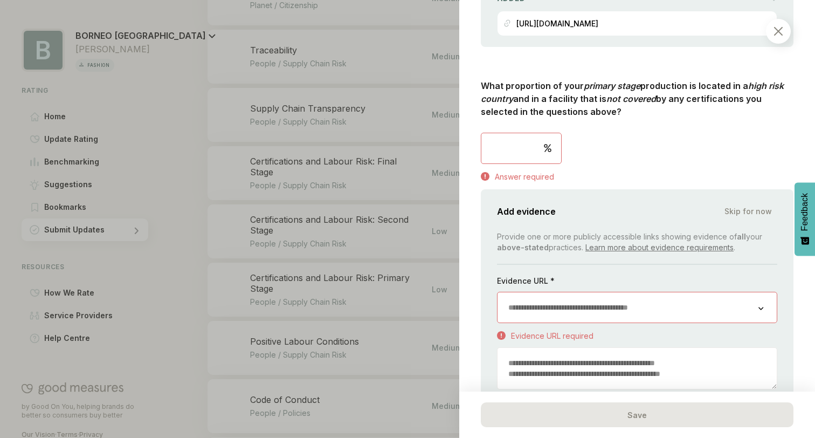
click at [509, 157] on input "number" at bounding box center [521, 148] width 80 height 30
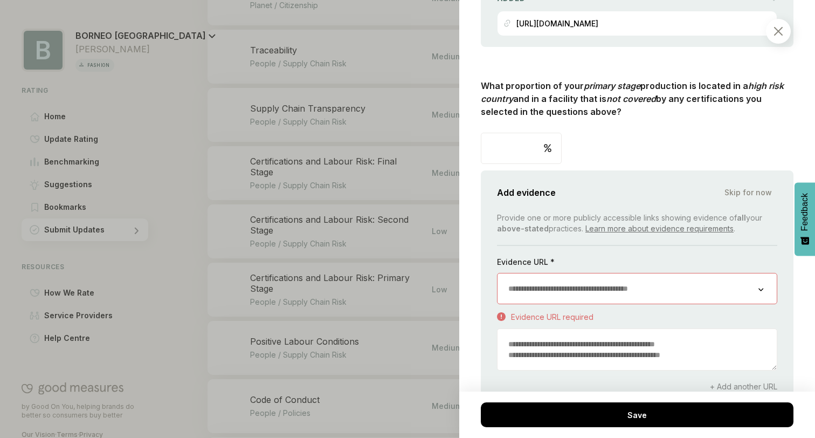
type input "*"
click at [567, 165] on div "What proportion of your primary stage production is located in a high risk coun…" at bounding box center [637, 266] width 313 height 374
click at [544, 281] on input "url" at bounding box center [628, 288] width 261 height 30
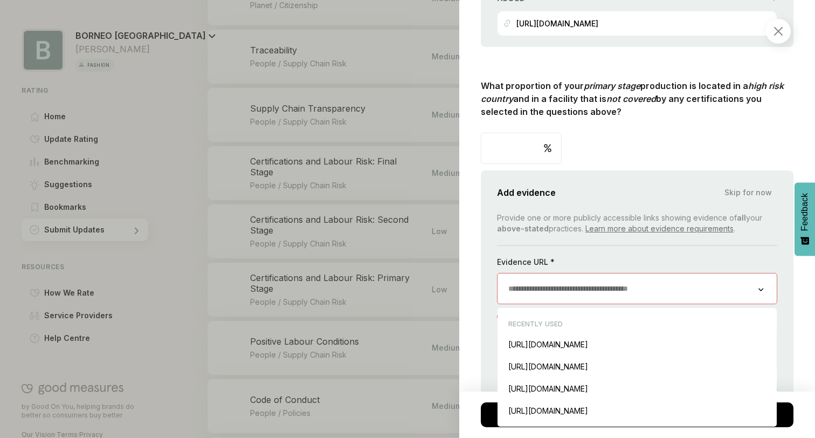
paste input "**********"
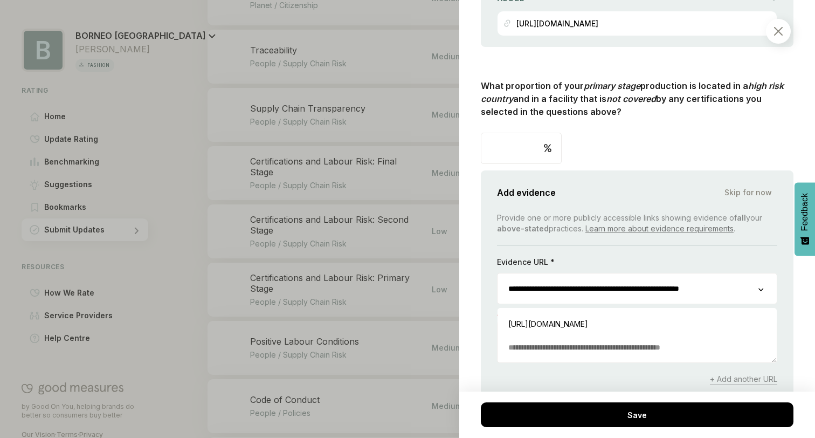
type input "**********"
click at [687, 133] on div "What proportion of your primary stage production is located in a high risk coun…" at bounding box center [637, 121] width 313 height 85
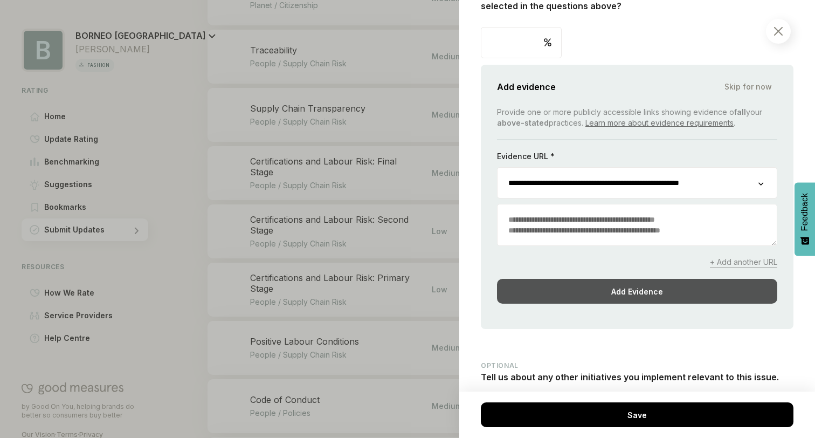
scroll to position [1060, 0]
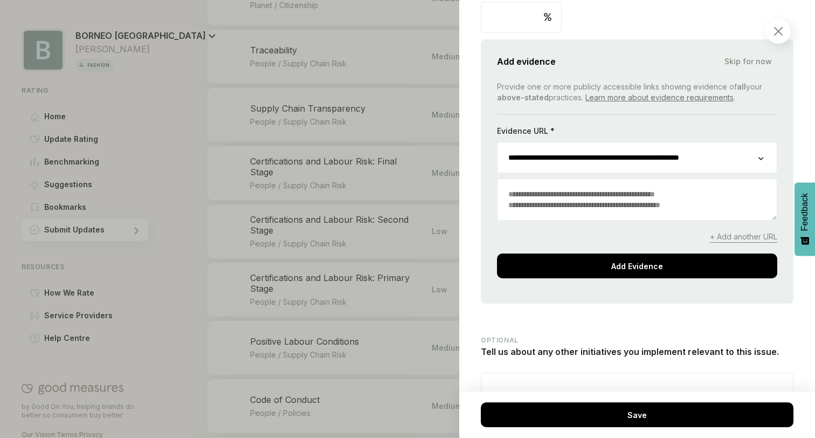
click at [628, 275] on div "**********" at bounding box center [637, 171] width 313 height 264
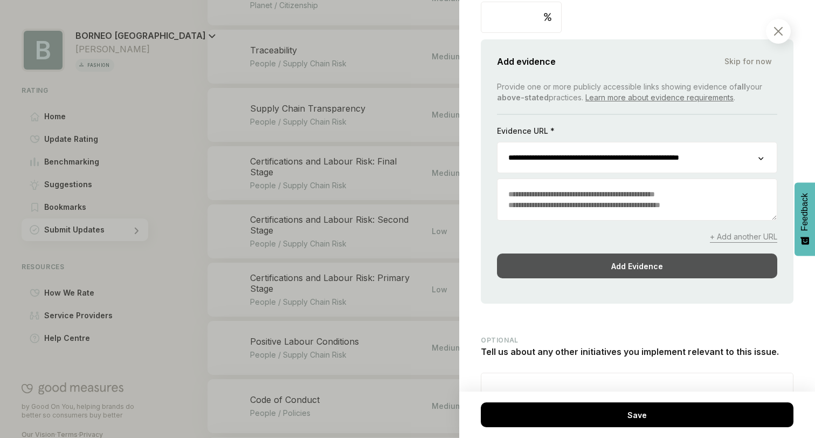
click at [629, 262] on div "Add Evidence" at bounding box center [637, 265] width 280 height 25
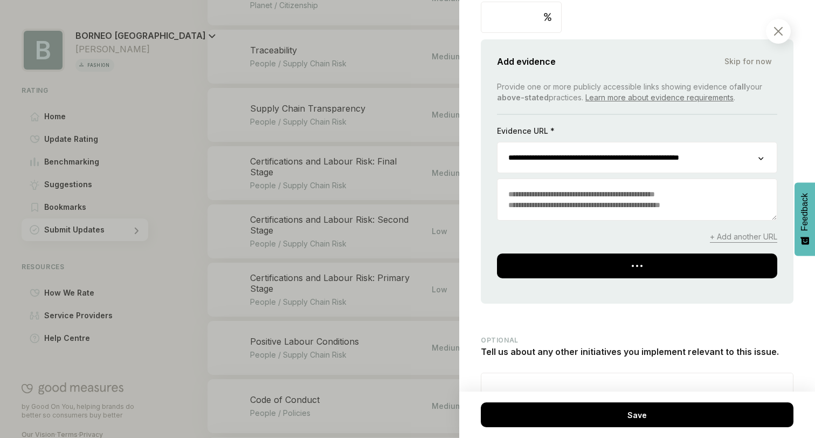
scroll to position [930, 0]
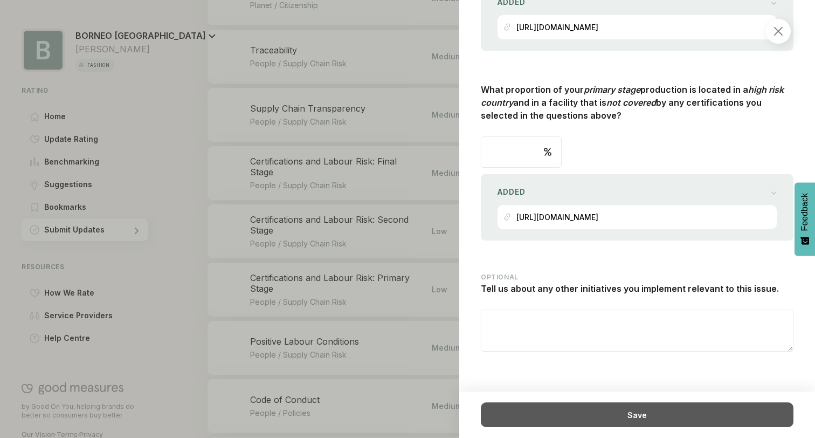
click at [617, 412] on div "Save" at bounding box center [637, 414] width 313 height 25
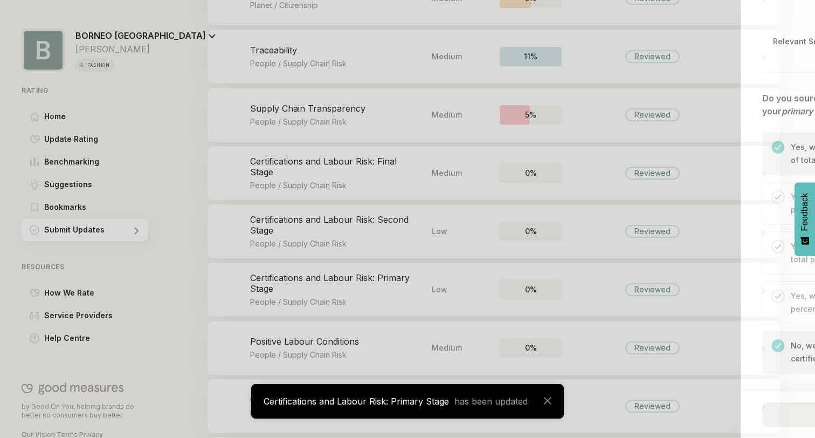
scroll to position [277, 0]
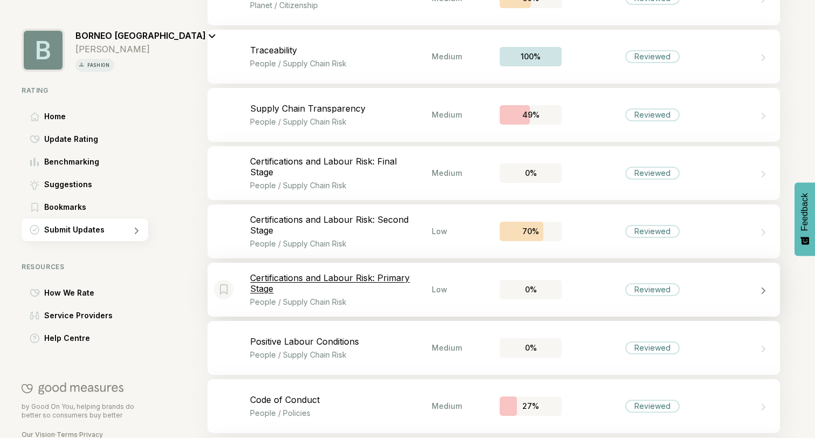
click at [544, 295] on div "0%" at bounding box center [531, 289] width 62 height 19
select select "********"
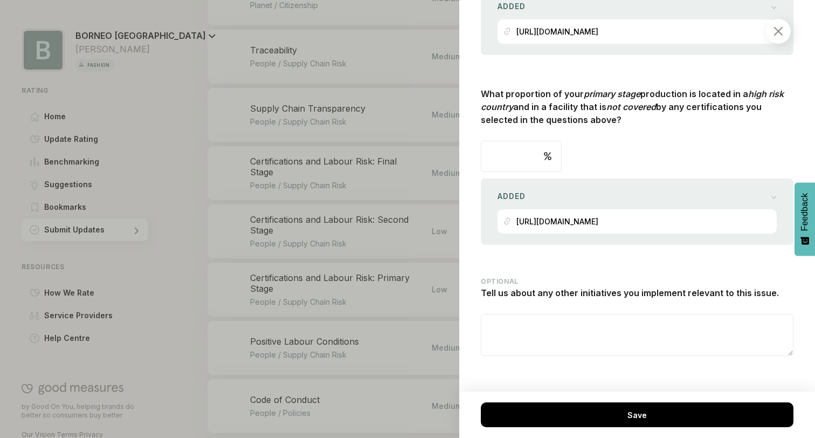
scroll to position [930, 0]
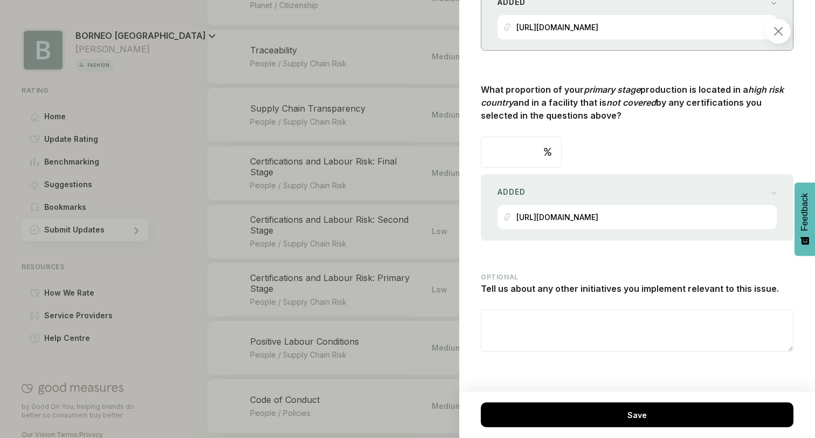
click at [781, 26] on div at bounding box center [778, 31] width 25 height 25
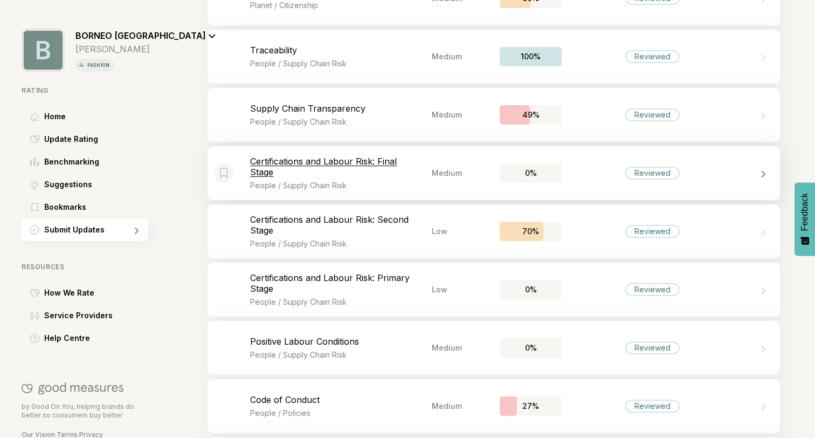
click at [552, 178] on div "0%" at bounding box center [531, 172] width 62 height 19
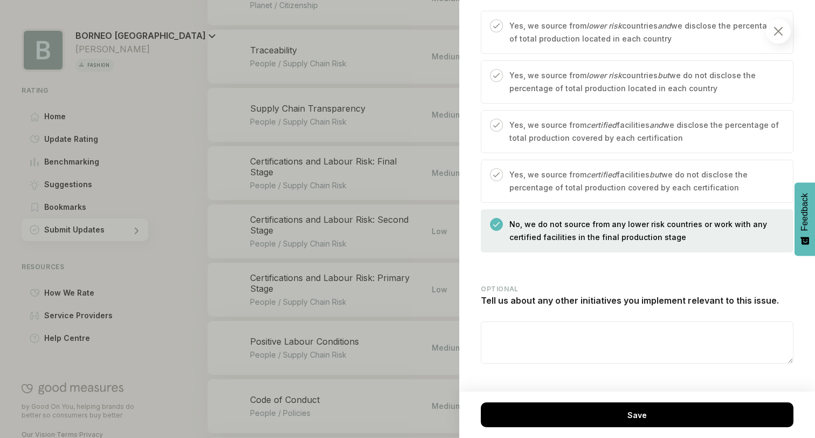
scroll to position [534, 0]
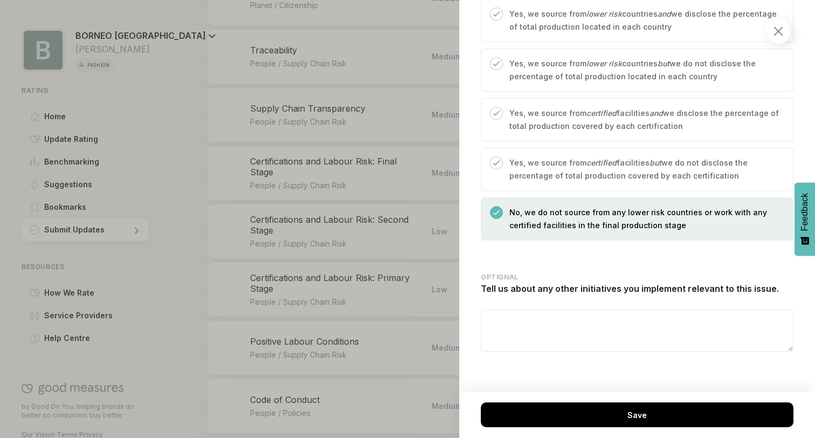
click at [511, 342] on textarea at bounding box center [637, 330] width 312 height 41
type textarea "*"
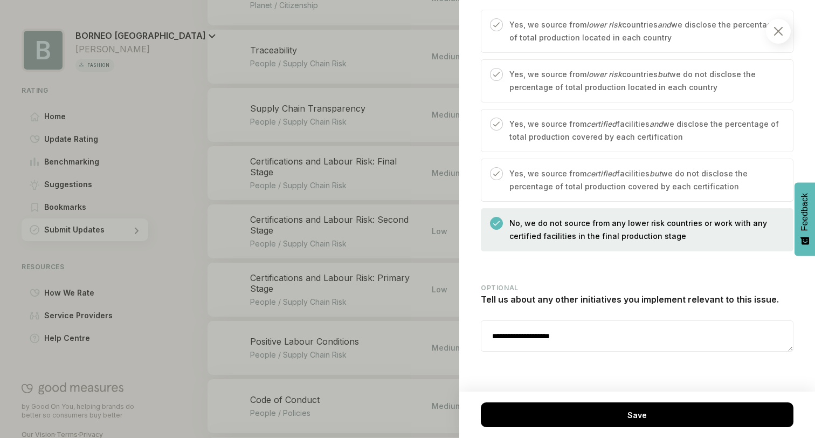
click at [606, 339] on textarea "**********" at bounding box center [637, 336] width 312 height 30
paste textarea "**********"
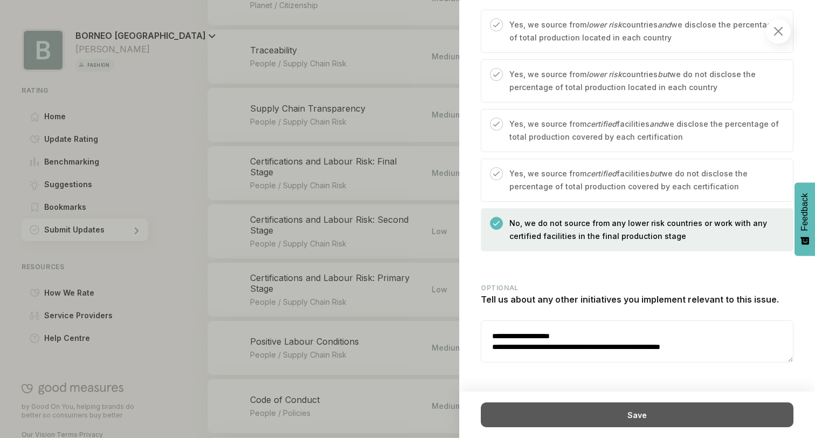
type textarea "**********"
click at [574, 416] on div "Save" at bounding box center [637, 414] width 313 height 25
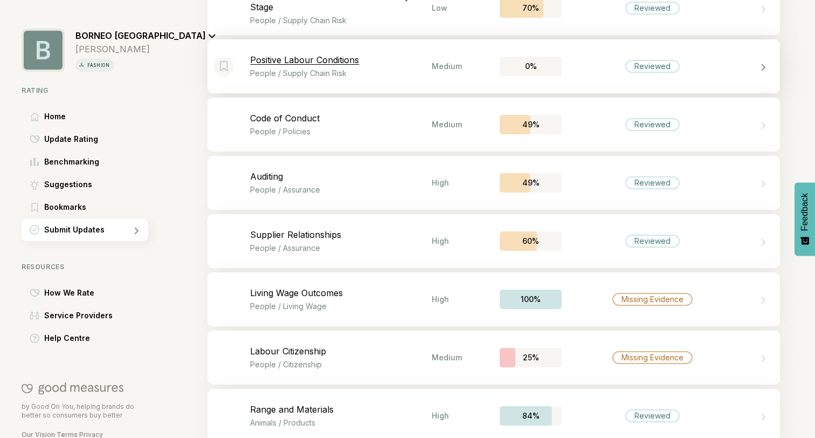
scroll to position [1246, 0]
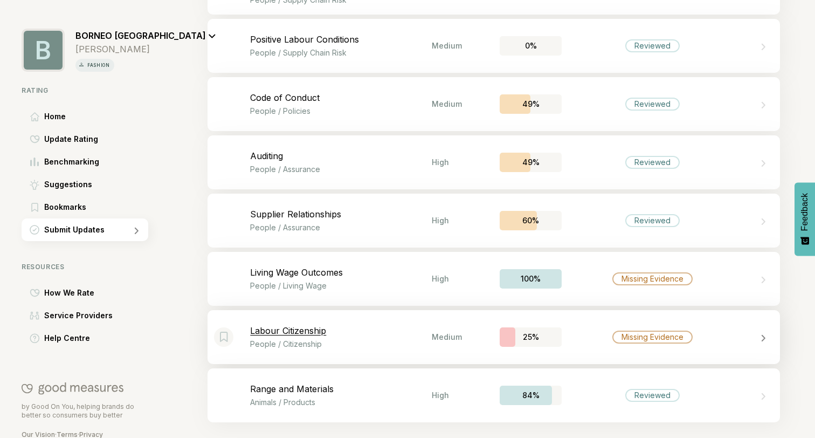
click at [430, 335] on p "Labour Citizenship" at bounding box center [341, 330] width 182 height 11
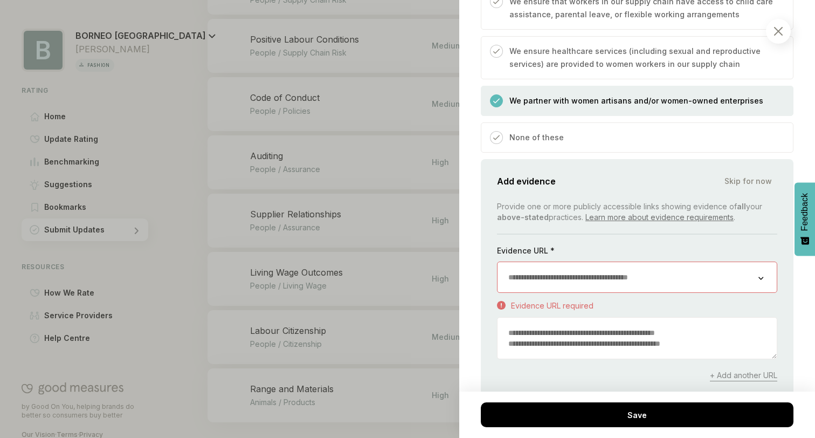
scroll to position [1194, 0]
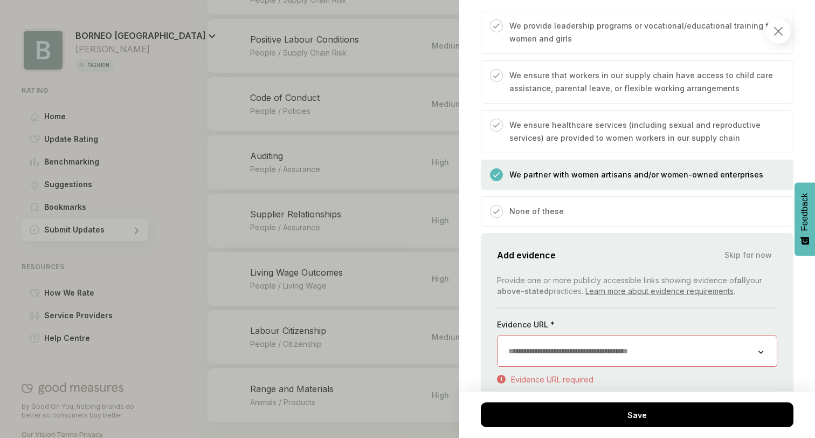
click at [560, 337] on input "url" at bounding box center [628, 351] width 261 height 30
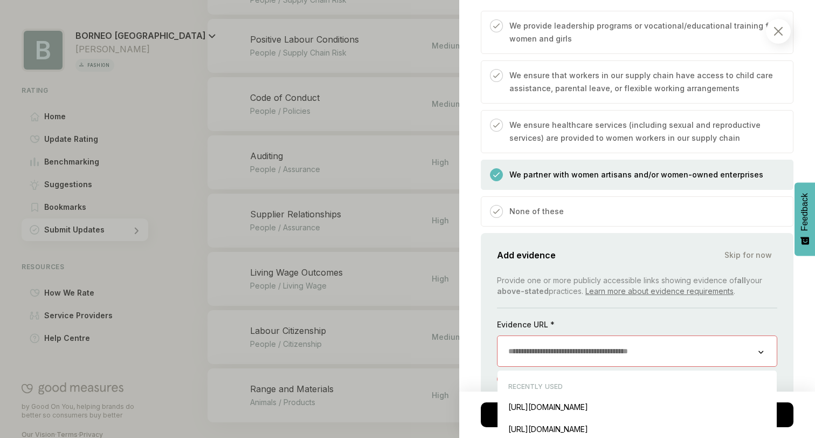
paste input "**********"
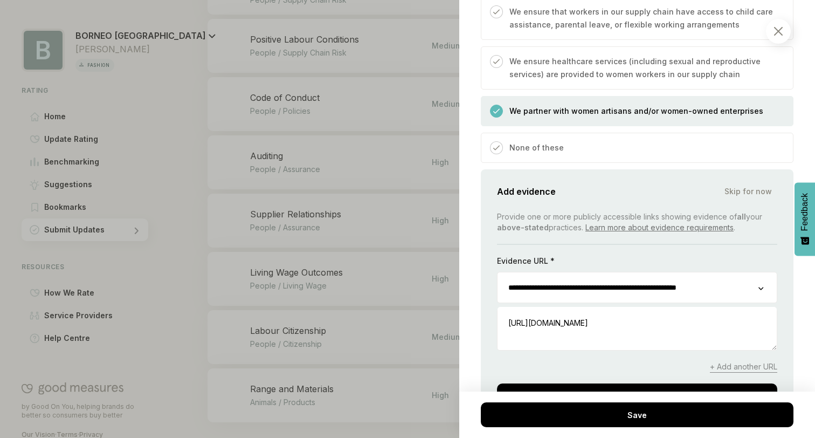
scroll to position [1258, 0]
type input "**********"
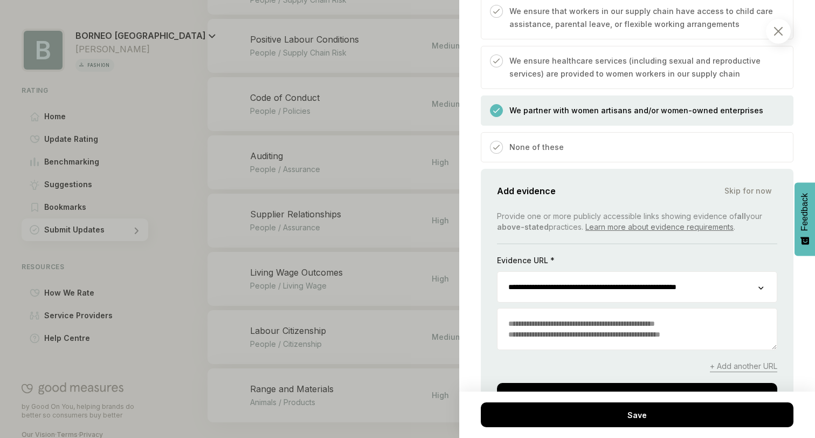
click at [558, 237] on div "**********" at bounding box center [637, 309] width 280 height 197
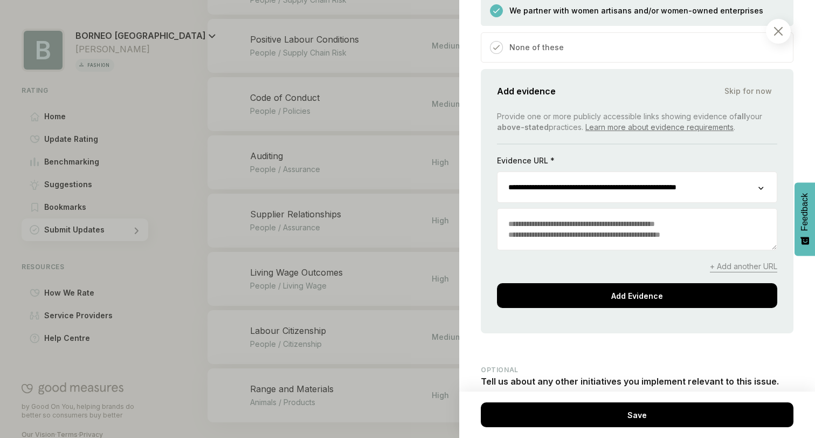
scroll to position [1397, 0]
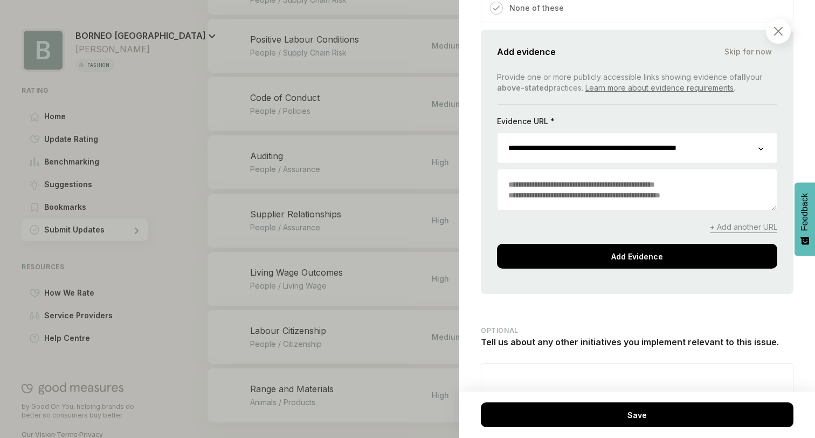
click at [736, 222] on span "+ Add another URL" at bounding box center [743, 227] width 67 height 11
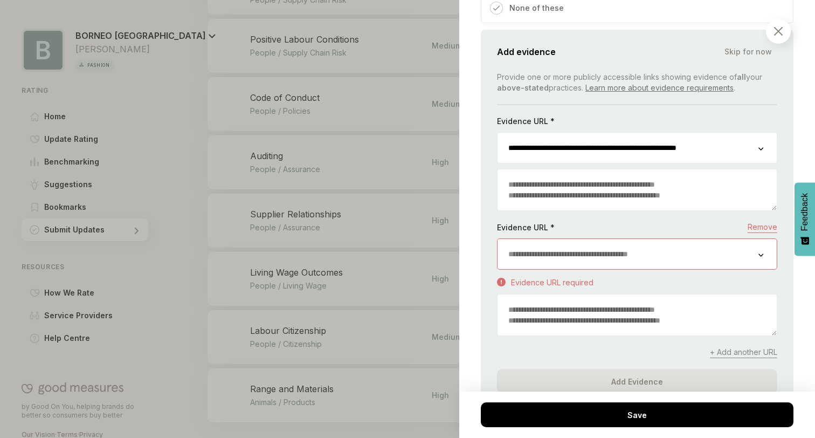
click at [585, 251] on input "url" at bounding box center [628, 254] width 261 height 30
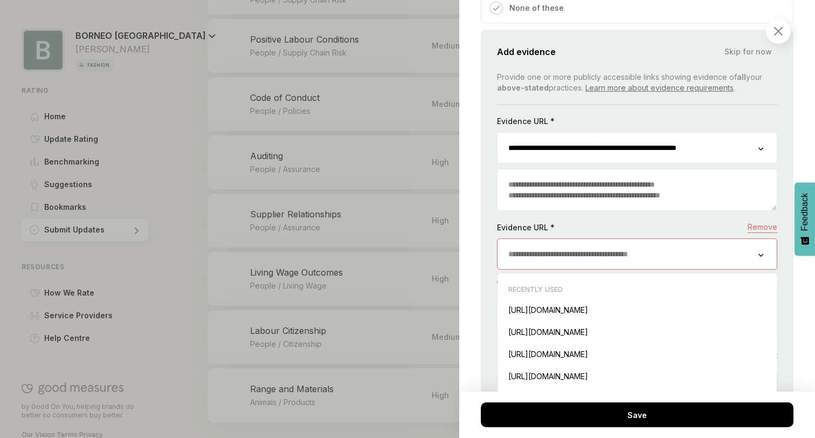
paste input "**********"
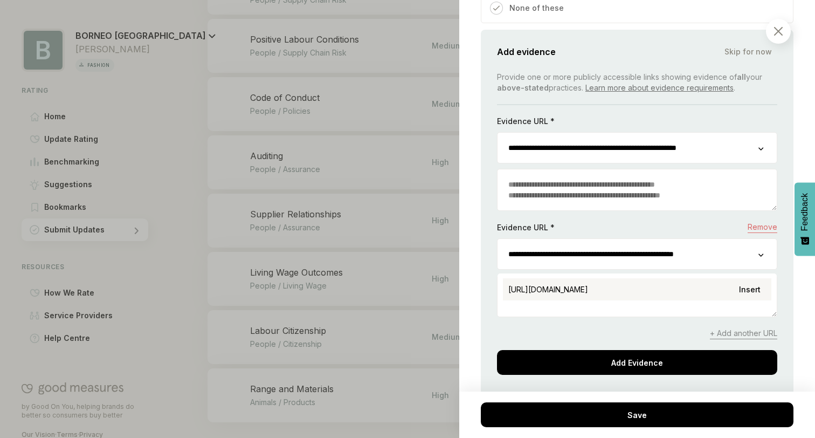
type input "**********"
click at [588, 287] on div "[URL][DOMAIN_NAME]" at bounding box center [548, 289] width 80 height 9
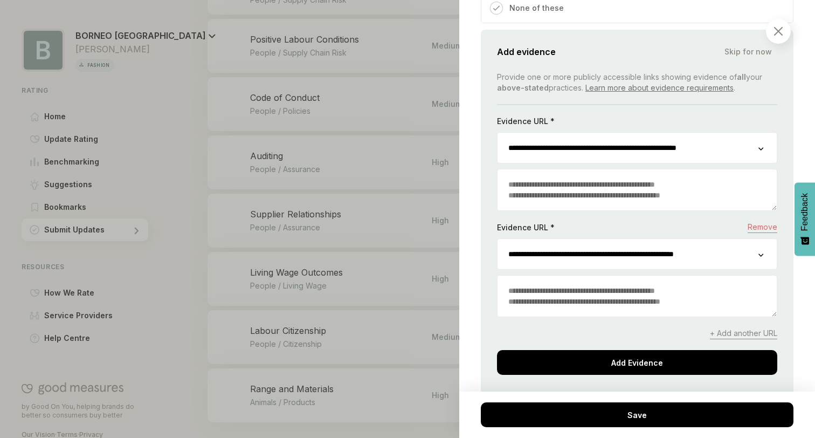
click at [640, 284] on textarea at bounding box center [637, 295] width 279 height 41
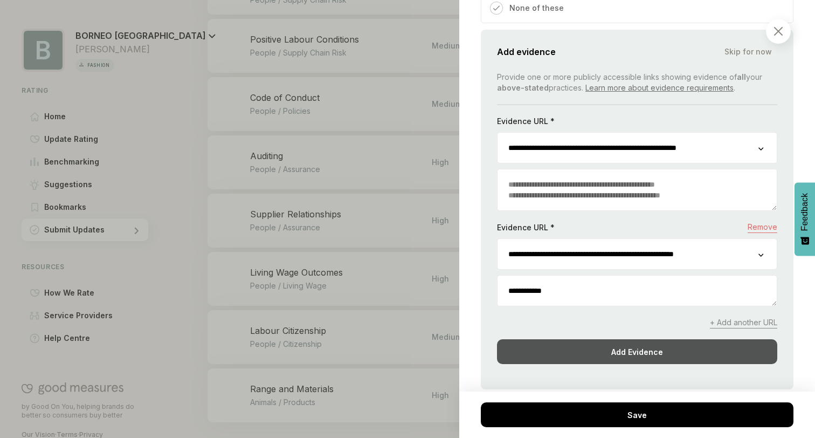
type textarea "**********"
click at [637, 339] on div "Add Evidence" at bounding box center [637, 351] width 280 height 25
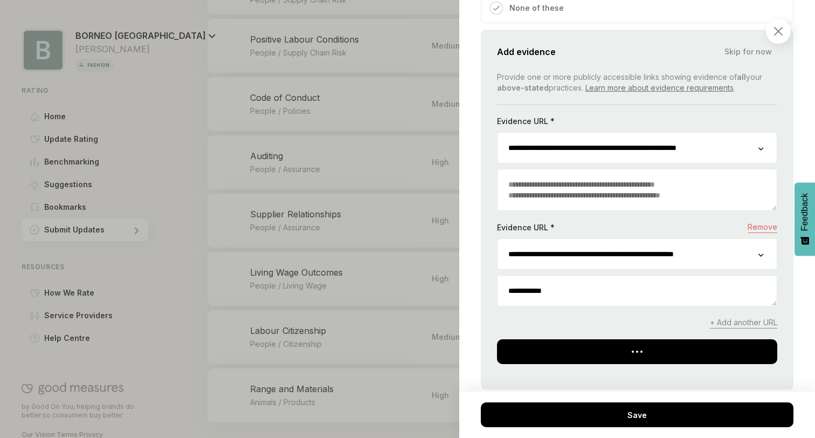
scroll to position [1288, 0]
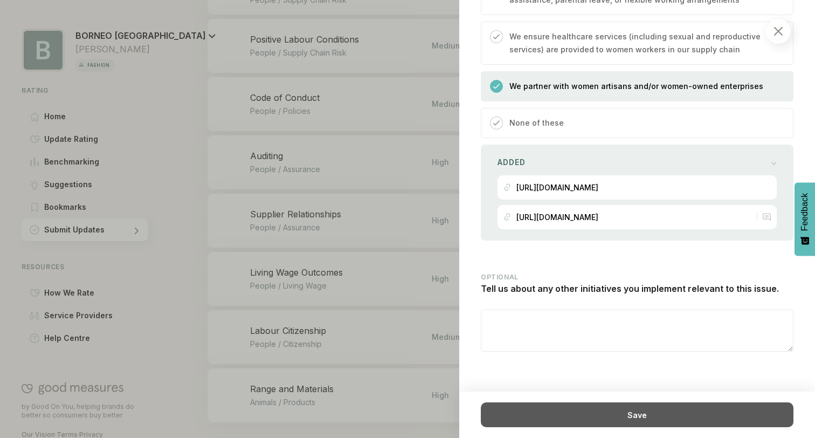
click at [607, 415] on div "Save" at bounding box center [637, 414] width 313 height 25
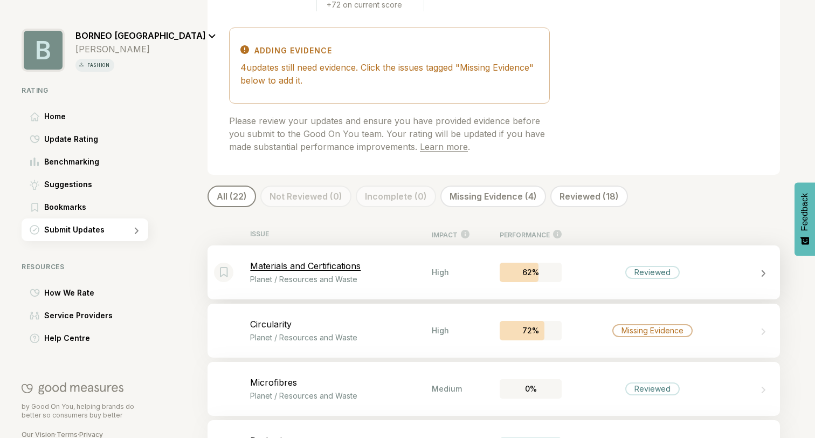
scroll to position [151, 0]
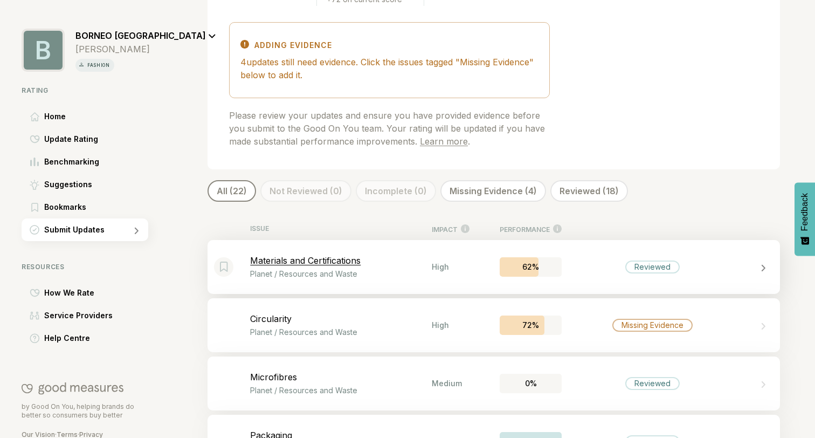
click at [356, 269] on p "Planet / Resources and Waste" at bounding box center [341, 273] width 182 height 9
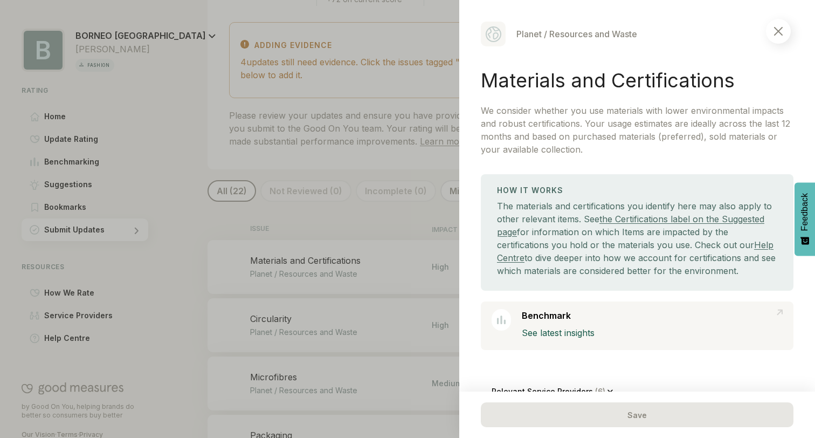
select select "********"
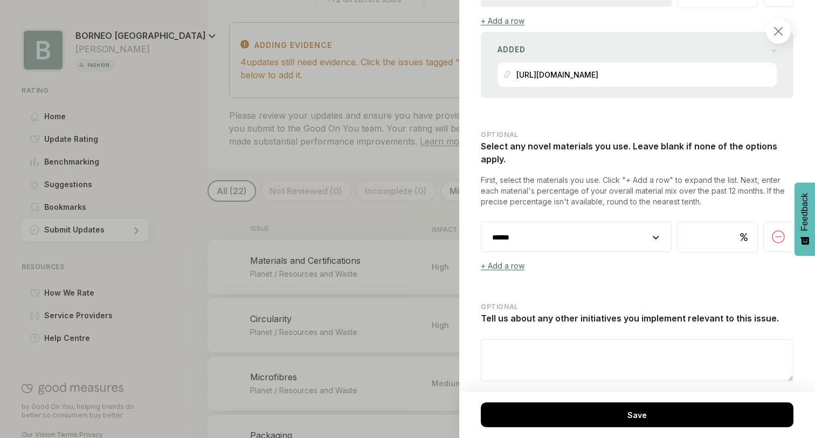
scroll to position [1374, 0]
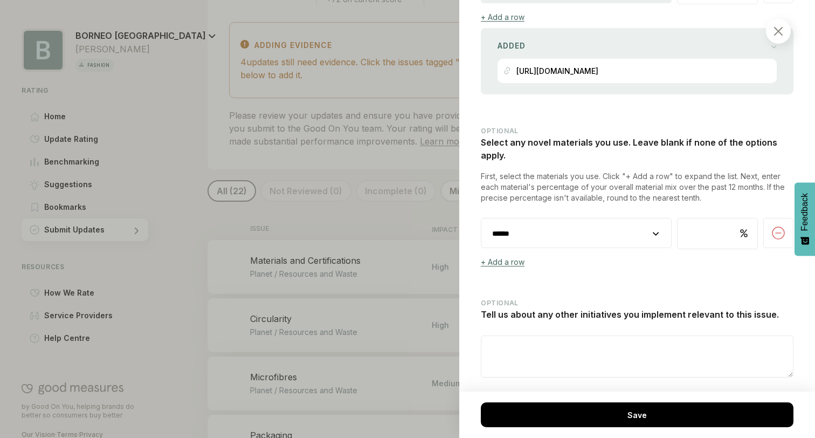
click at [779, 33] on img at bounding box center [778, 31] width 9 height 9
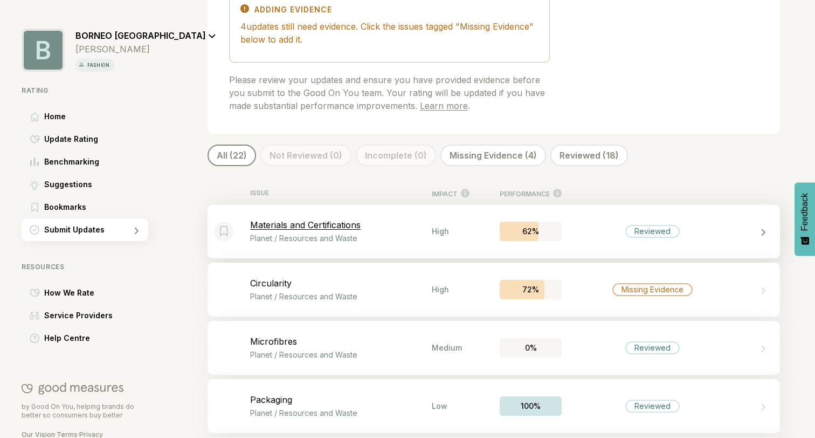
scroll to position [202, 0]
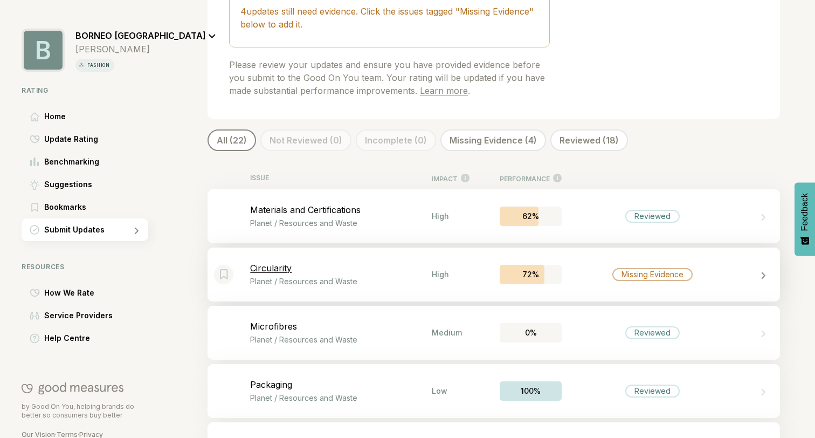
click at [367, 278] on p "Planet / Resources and Waste" at bounding box center [341, 281] width 182 height 9
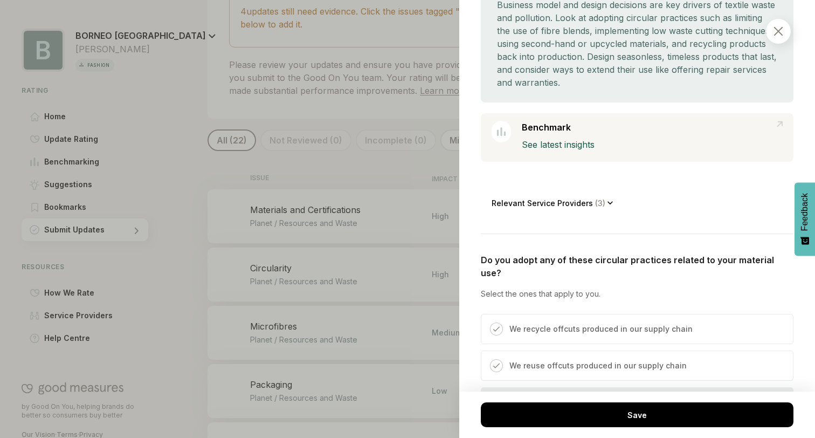
scroll to position [407, 0]
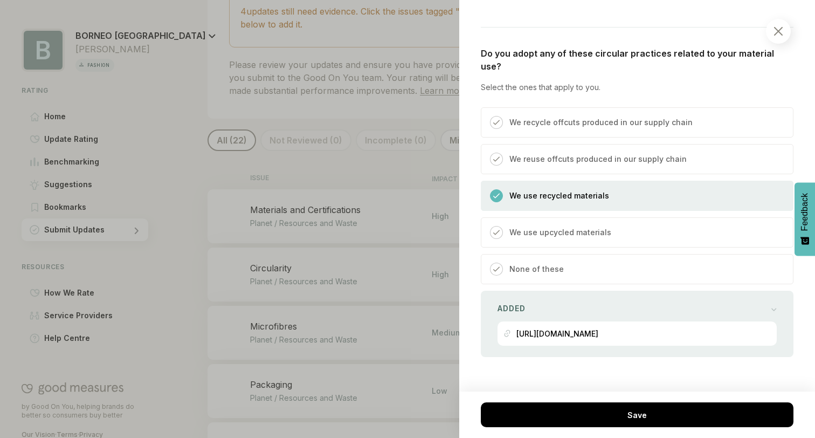
click at [384, 145] on div at bounding box center [407, 219] width 815 height 438
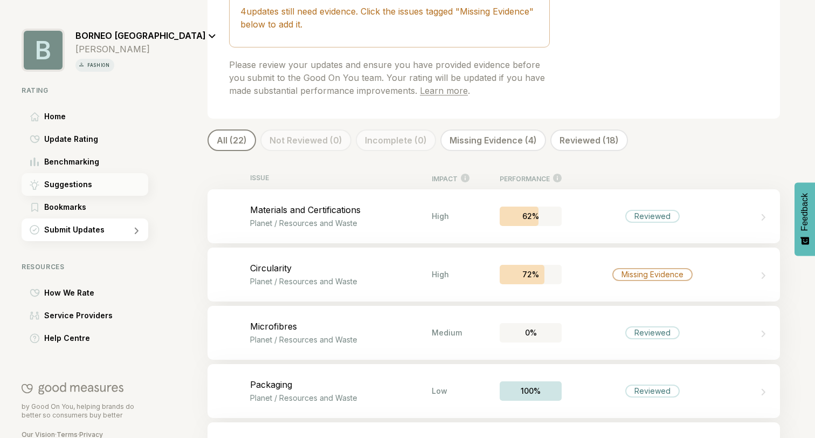
click at [87, 188] on span "Suggestions" at bounding box center [68, 184] width 48 height 13
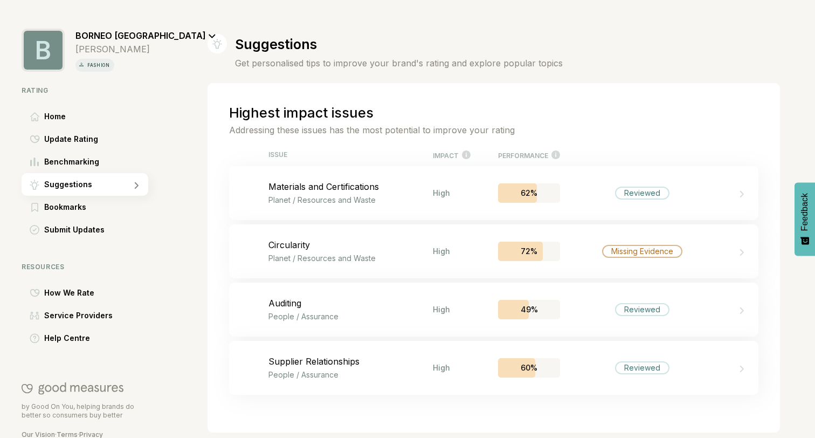
scroll to position [10, 0]
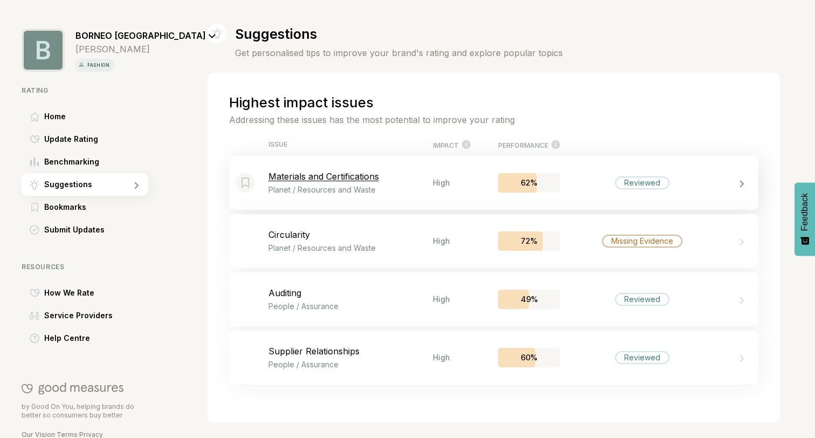
click at [367, 175] on p "Materials and Certifications" at bounding box center [350, 176] width 164 height 11
select select "********"
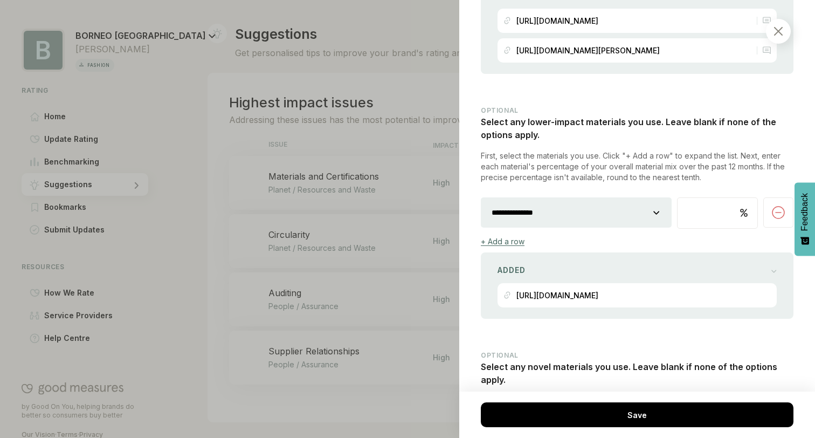
scroll to position [1374, 0]
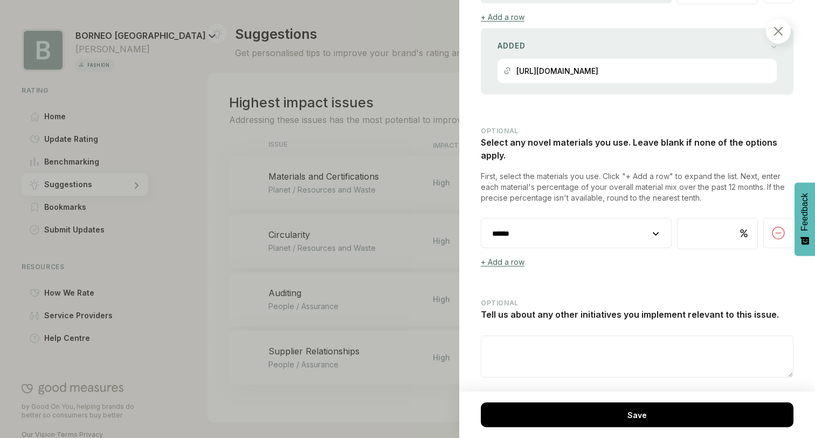
click at [779, 26] on div at bounding box center [778, 31] width 25 height 25
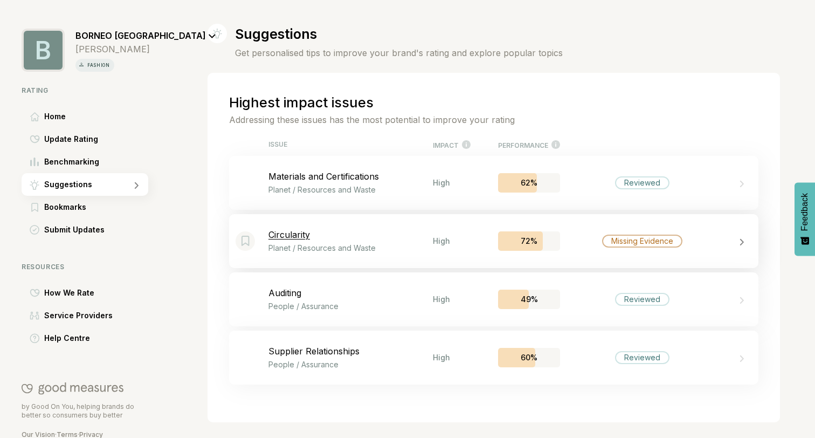
click at [335, 253] on div "Bookmark this item Circularity Planet / Resources and Waste High 72% Missing Ev…" at bounding box center [493, 241] width 529 height 54
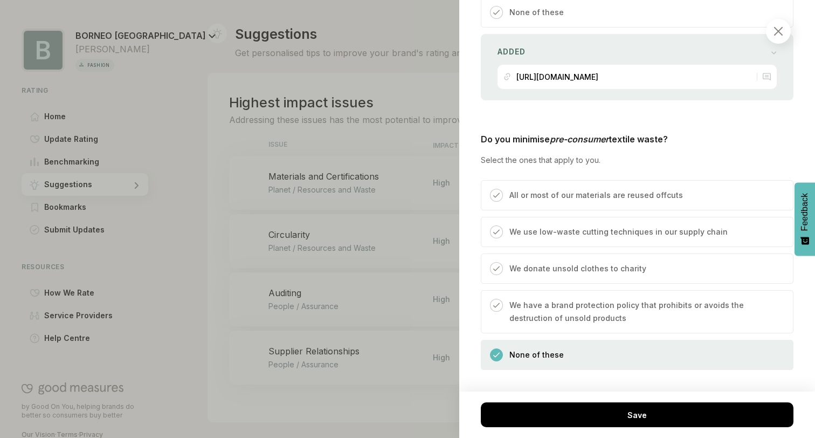
scroll to position [1295, 0]
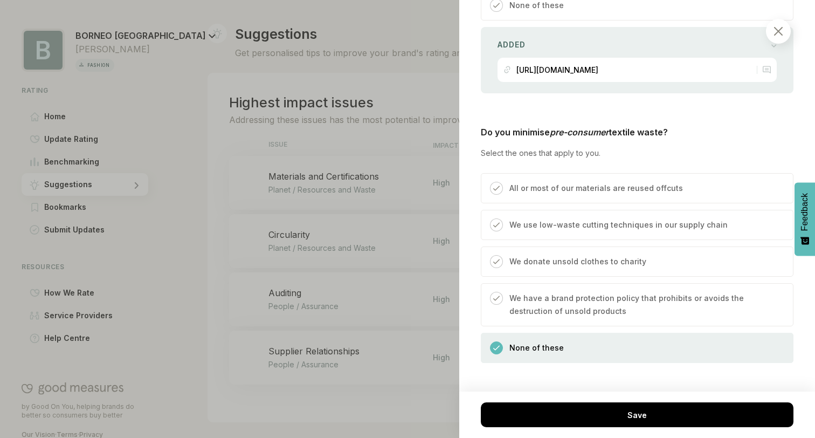
click at [528, 295] on p "We have a brand protection policy that prohibits or avoids the destruction of u…" at bounding box center [645, 305] width 273 height 26
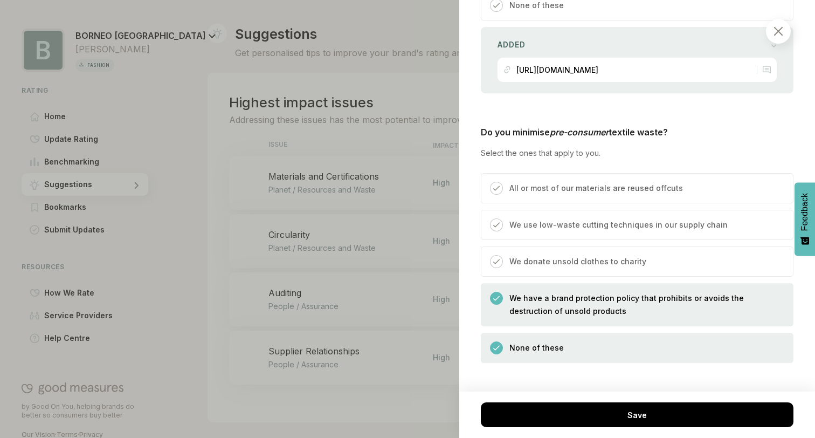
click at [554, 341] on p "None of these" at bounding box center [536, 347] width 54 height 13
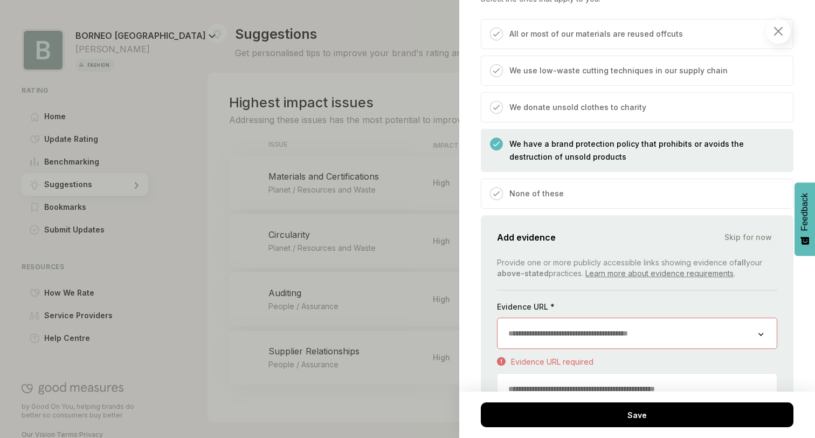
scroll to position [1455, 0]
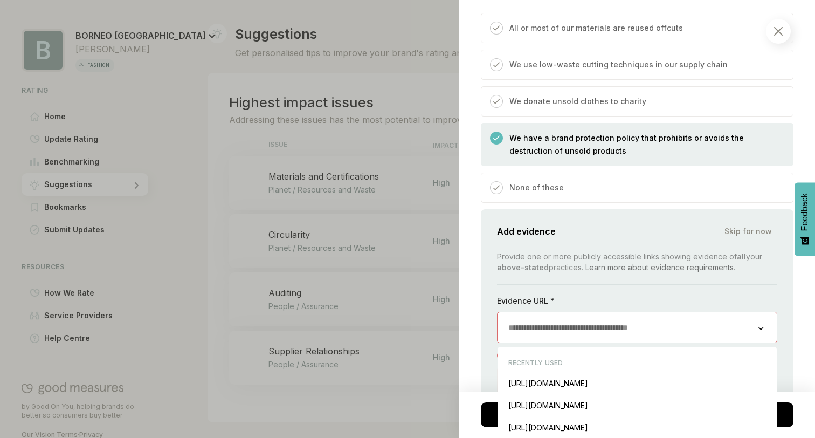
click at [522, 312] on input "url" at bounding box center [628, 327] width 261 height 30
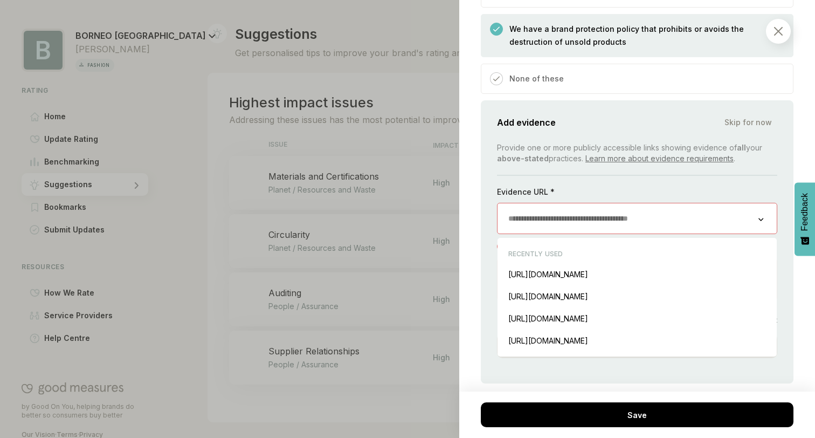
scroll to position [1573, 0]
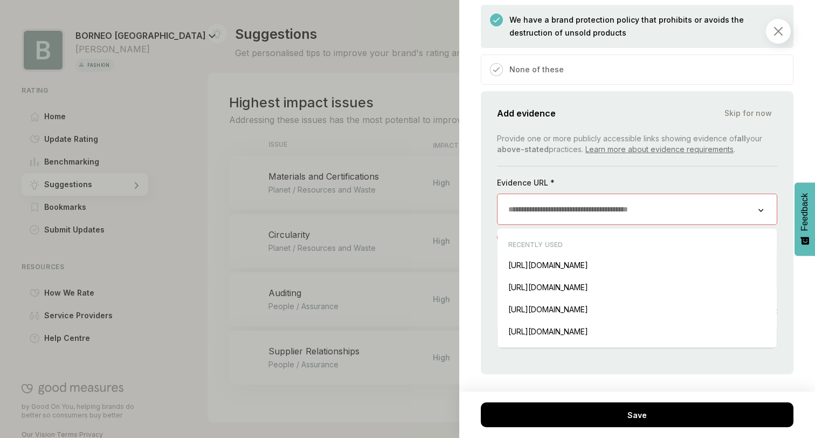
paste input "**********"
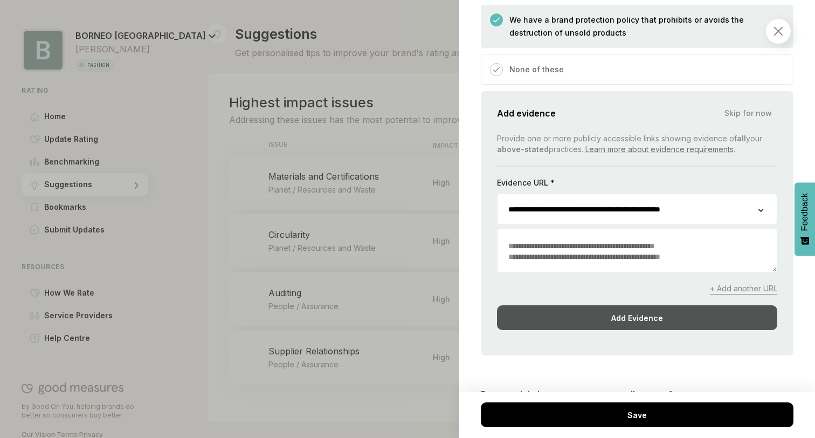
type input "**********"
click at [578, 305] on div "Add Evidence" at bounding box center [637, 317] width 280 height 25
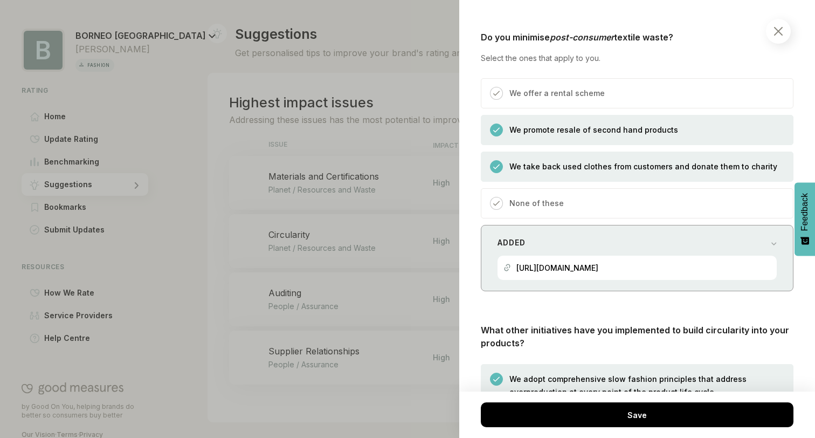
scroll to position [1769, 0]
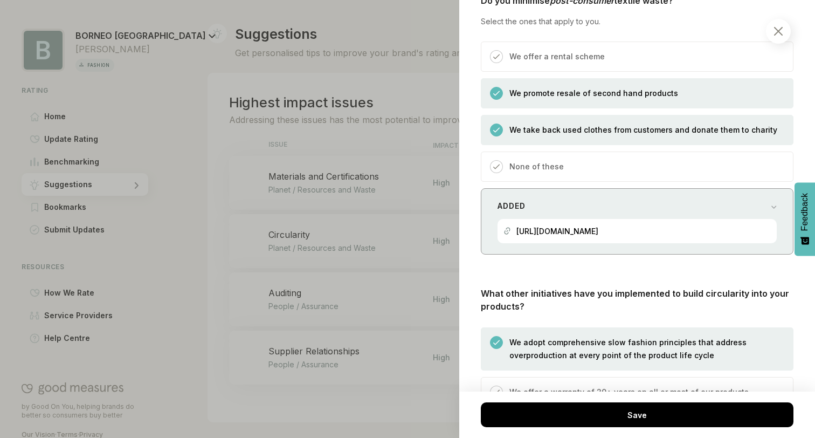
click at [600, 198] on div "Added" at bounding box center [637, 205] width 279 height 15
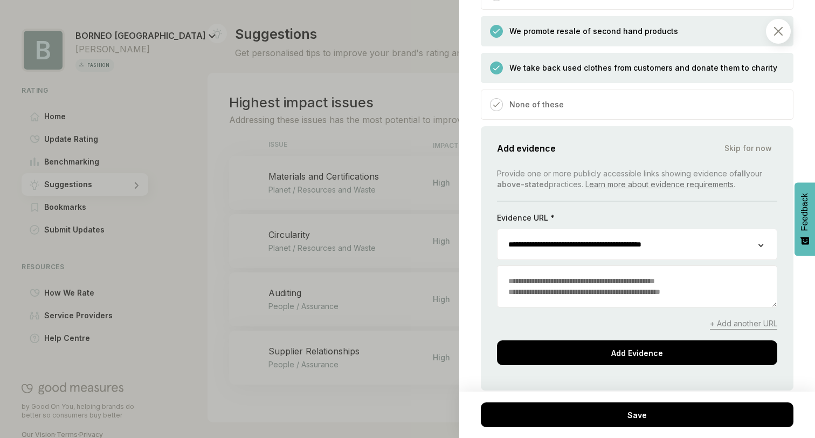
scroll to position [1869, 0]
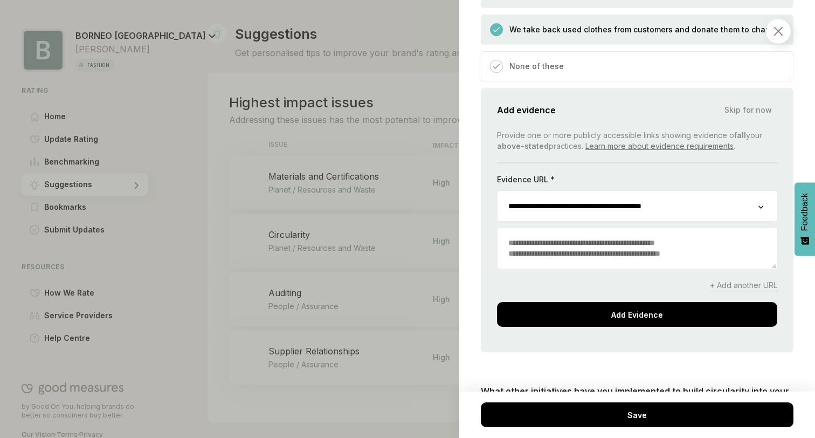
click at [730, 280] on span "+ Add another URL" at bounding box center [743, 285] width 67 height 11
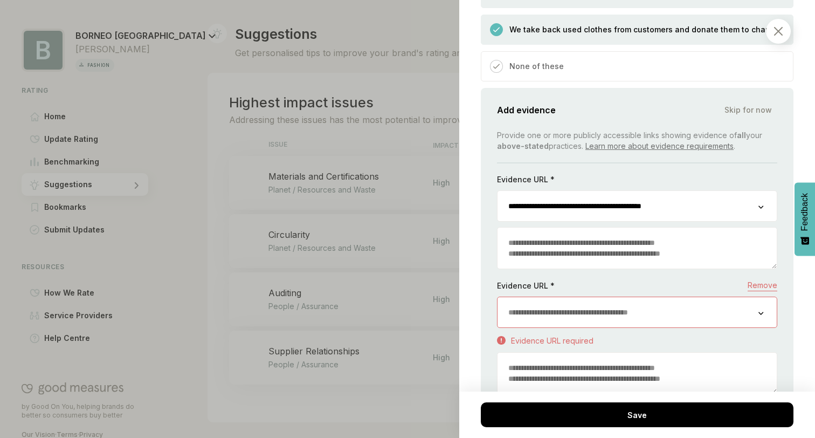
click at [603, 305] on input "url" at bounding box center [628, 312] width 261 height 30
paste input "**********"
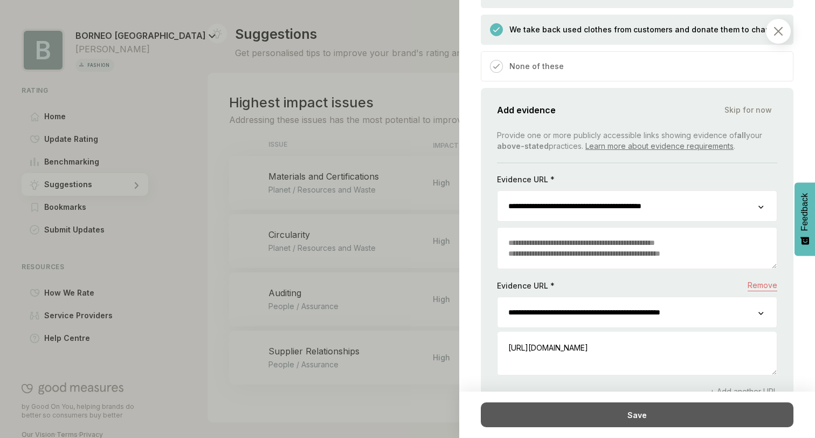
type input "**********"
click at [606, 413] on div "Save" at bounding box center [637, 414] width 313 height 25
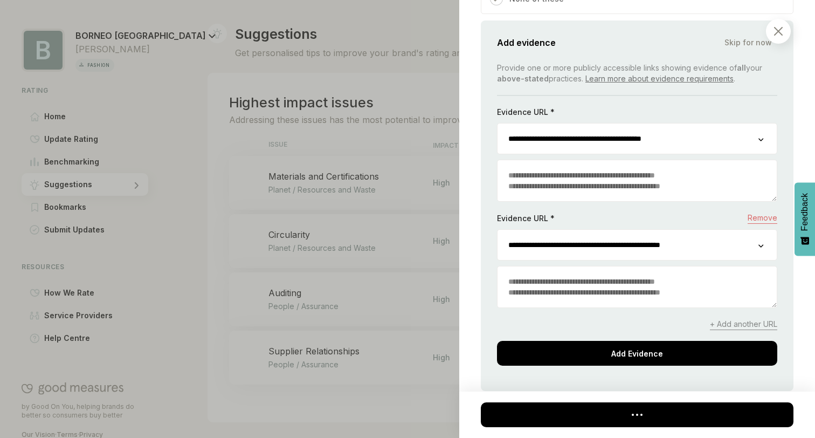
scroll to position [1964, 0]
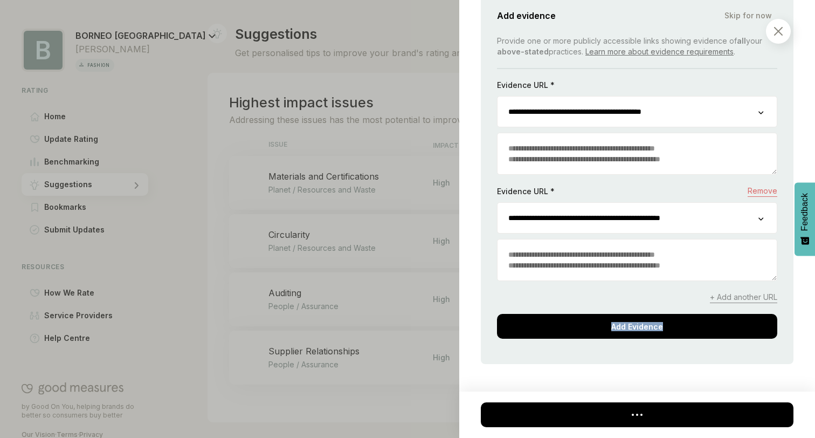
drag, startPoint x: 565, startPoint y: 315, endPoint x: 487, endPoint y: 348, distance: 84.6
click at [487, 348] on div "**********" at bounding box center [637, 179] width 313 height 370
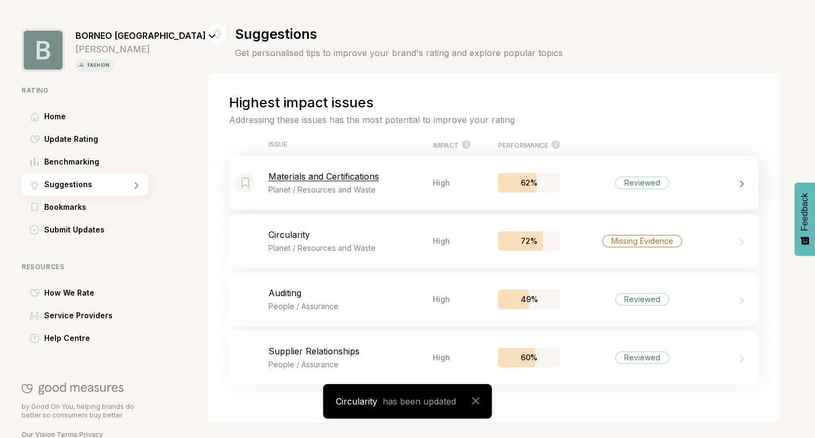
click at [300, 171] on p "Materials and Certifications" at bounding box center [350, 176] width 164 height 11
select select "********"
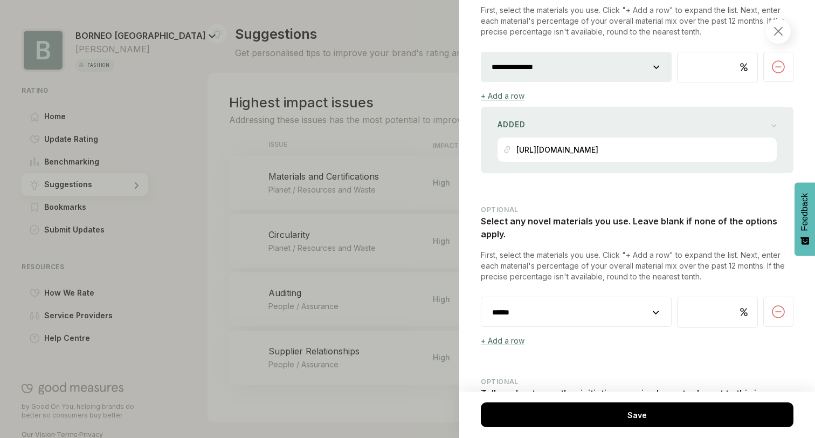
scroll to position [1374, 0]
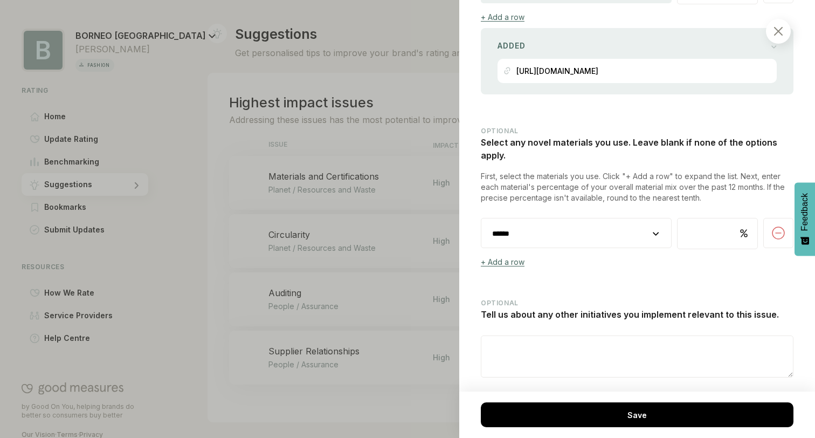
click at [393, 123] on div at bounding box center [407, 219] width 815 height 438
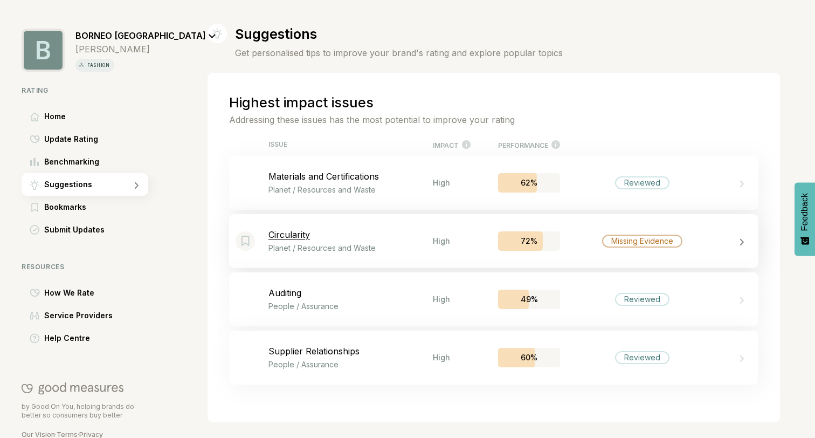
click at [403, 239] on div "Circularity Planet / Resources and Waste" at bounding box center [350, 240] width 164 height 23
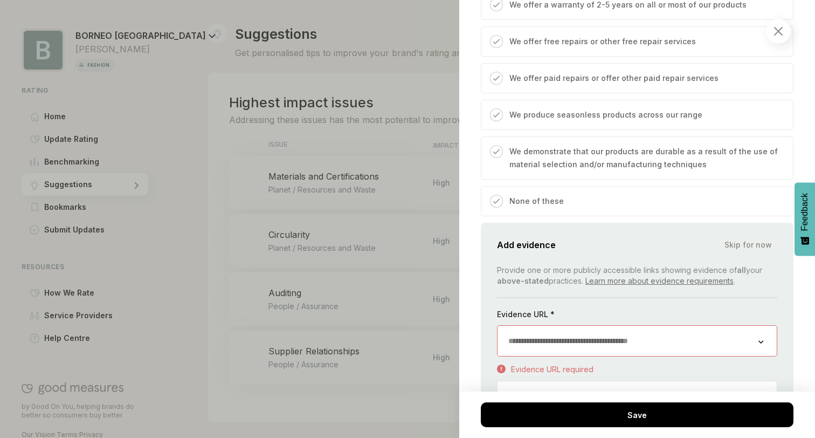
scroll to position [2366, 0]
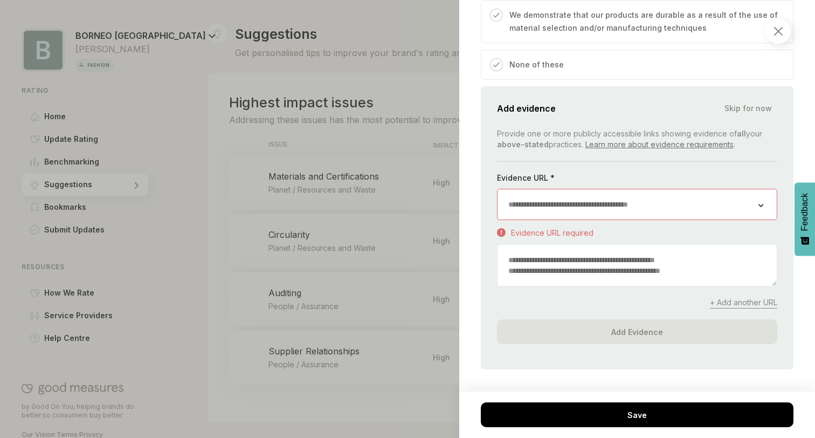
click at [537, 189] on input "url" at bounding box center [628, 204] width 261 height 30
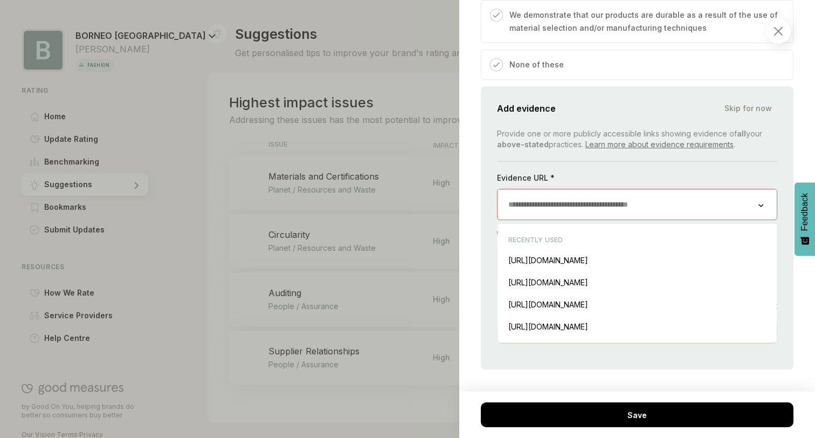
paste input "**********"
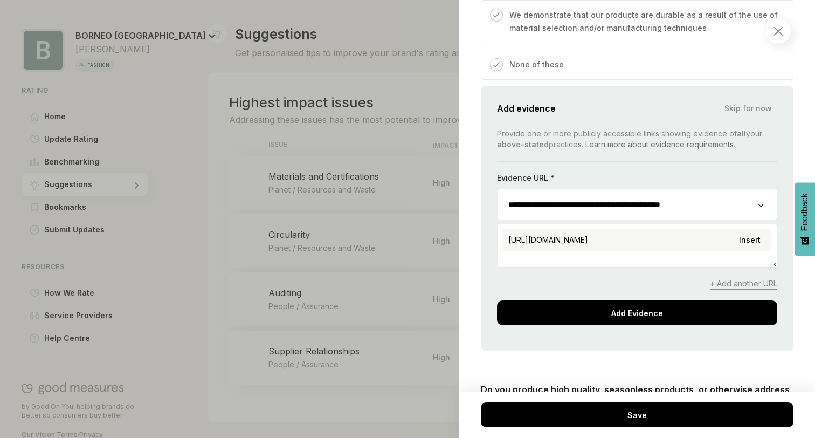
type input "**********"
click at [588, 235] on span "https://www.borneo-paris.com/blogs/news/zero-destruction" at bounding box center [548, 239] width 80 height 9
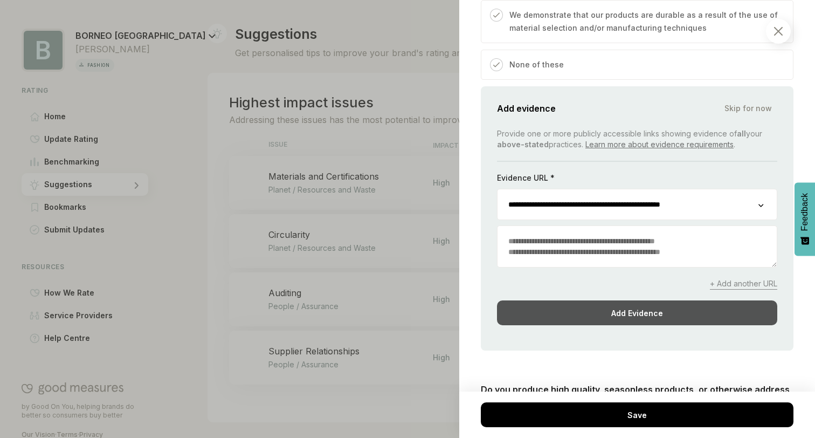
click at [613, 302] on div "Add Evidence" at bounding box center [637, 312] width 280 height 25
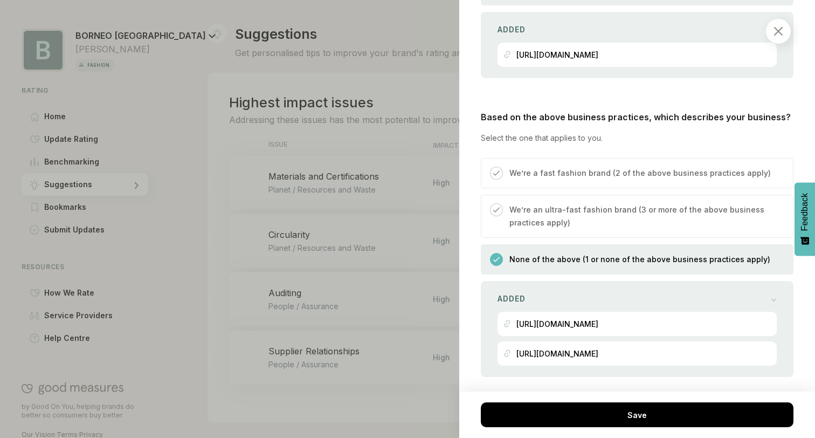
scroll to position [3551, 0]
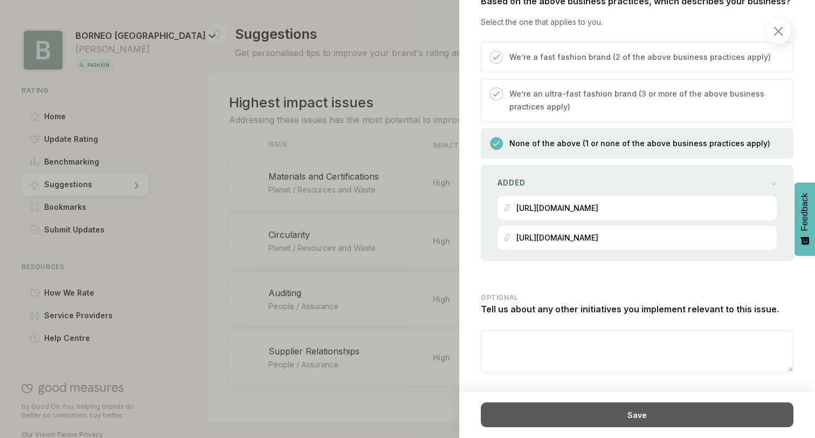
click at [607, 416] on div "Save" at bounding box center [637, 414] width 313 height 25
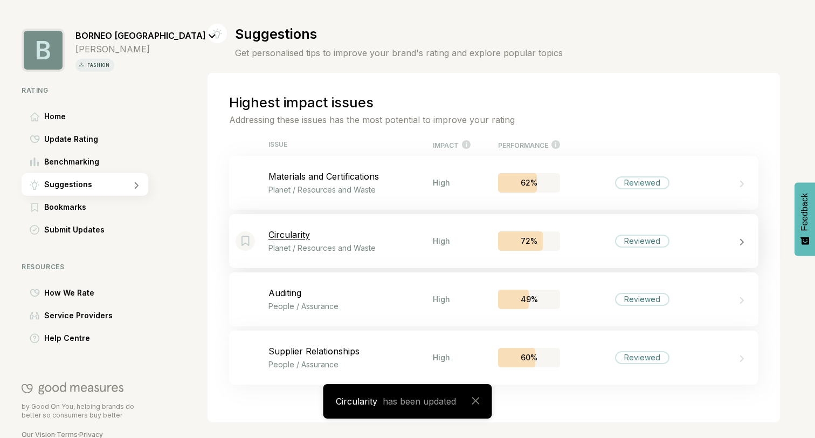
click at [266, 240] on div "Bookmark this item" at bounding box center [252, 240] width 33 height 19
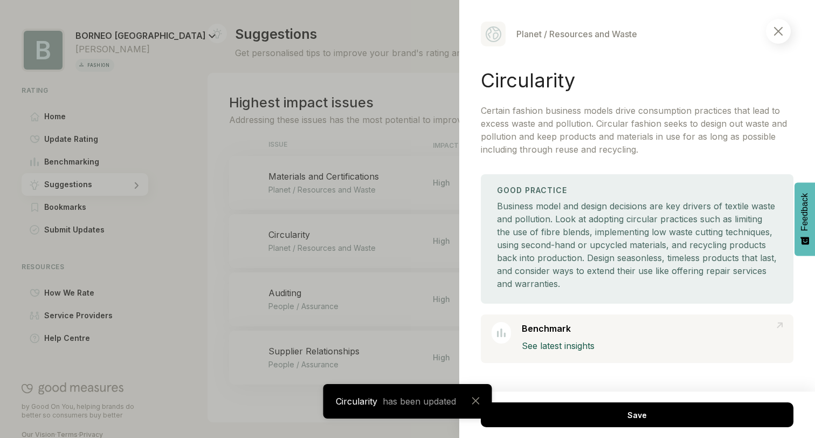
click at [389, 186] on div at bounding box center [407, 219] width 815 height 438
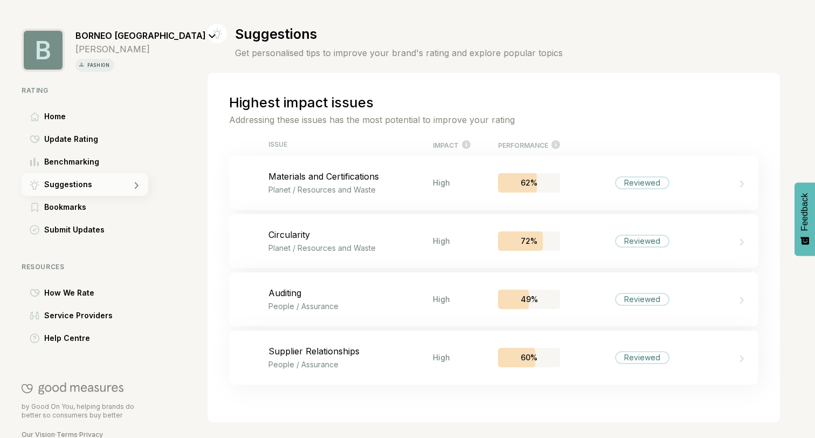
click at [77, 188] on span "Suggestions" at bounding box center [68, 184] width 48 height 13
click at [85, 205] on span "Bookmarks" at bounding box center [65, 207] width 42 height 13
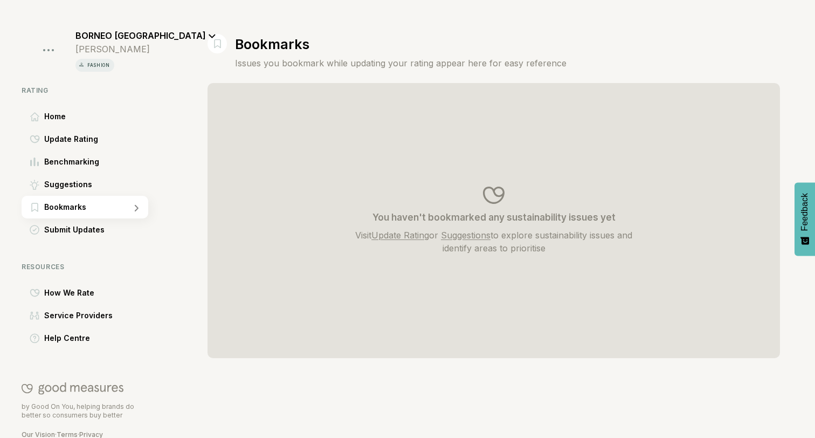
click at [92, 241] on div "Rating Home Update Rating Benchmarking Suggestions Bookmarks Submit Updates Res…" at bounding box center [119, 217] width 195 height 263
click at [92, 238] on div "Submit Updates" at bounding box center [85, 229] width 127 height 23
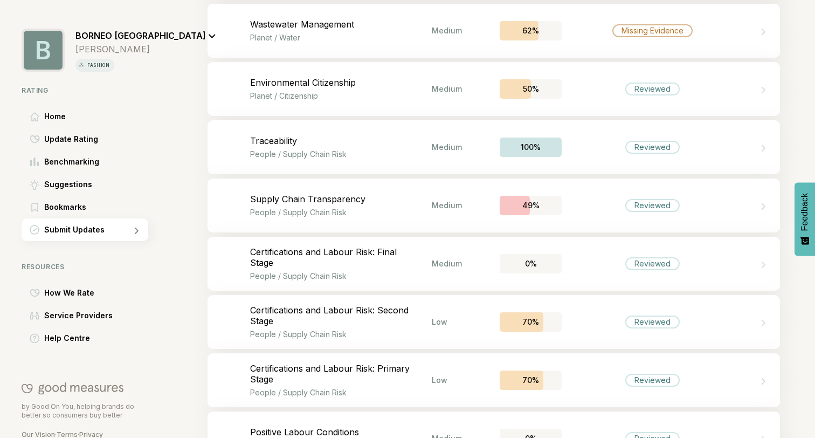
scroll to position [867, 0]
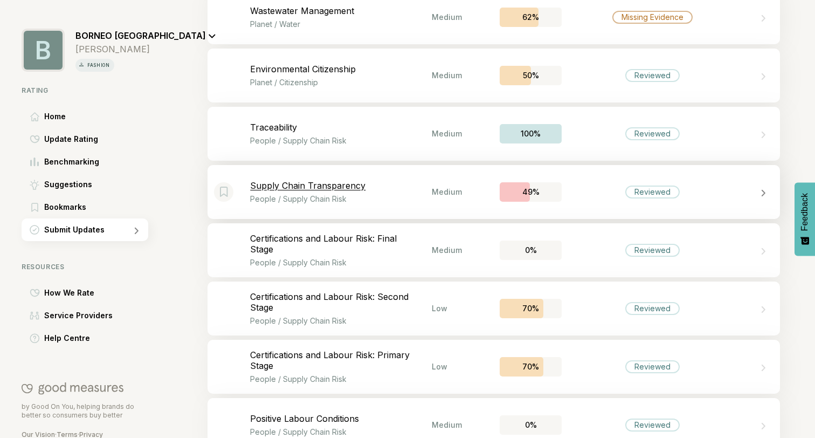
click at [338, 188] on p "Supply Chain Transparency" at bounding box center [341, 185] width 182 height 11
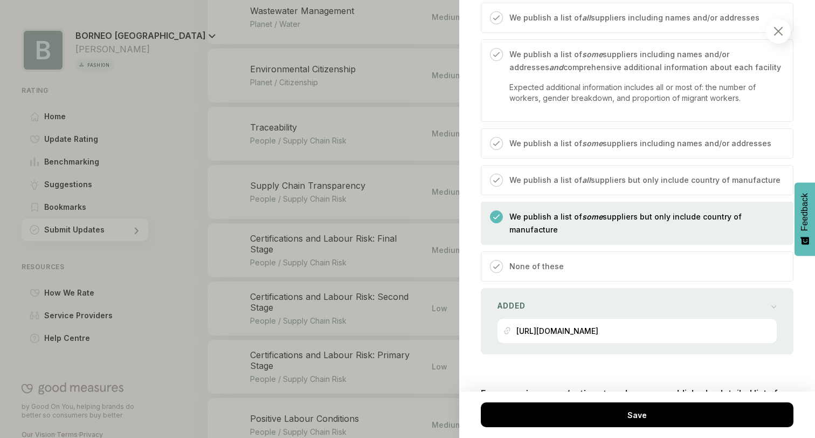
scroll to position [1099, 0]
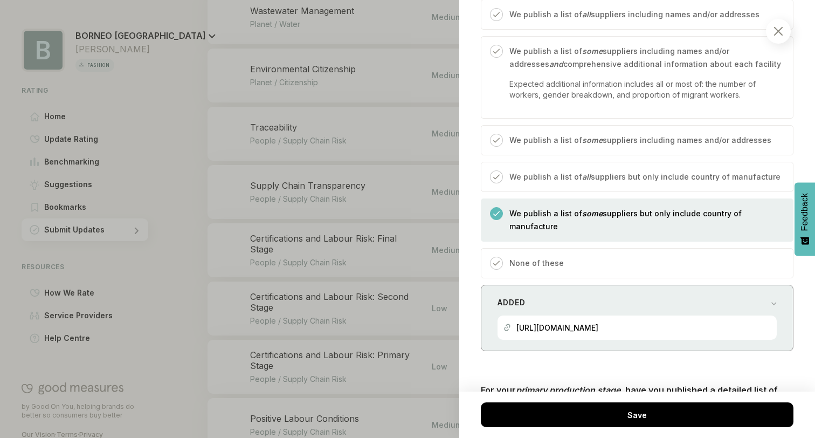
click at [571, 323] on p "https://www.borneo-paris.com/pages/responsibility-directory" at bounding box center [557, 327] width 82 height 9
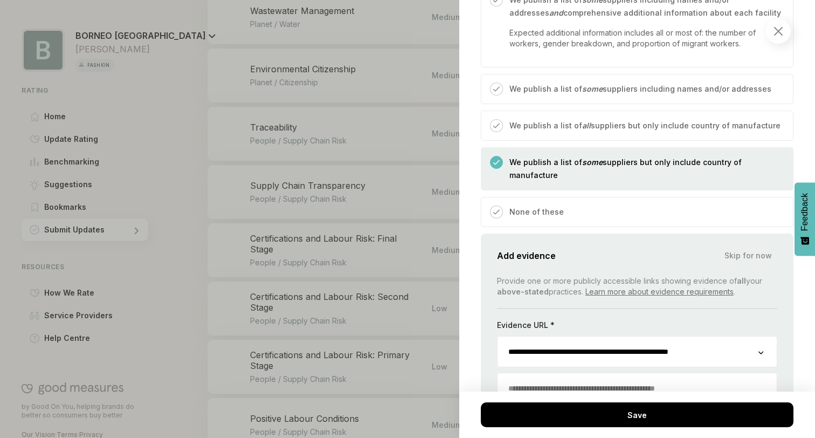
scroll to position [1200, 0]
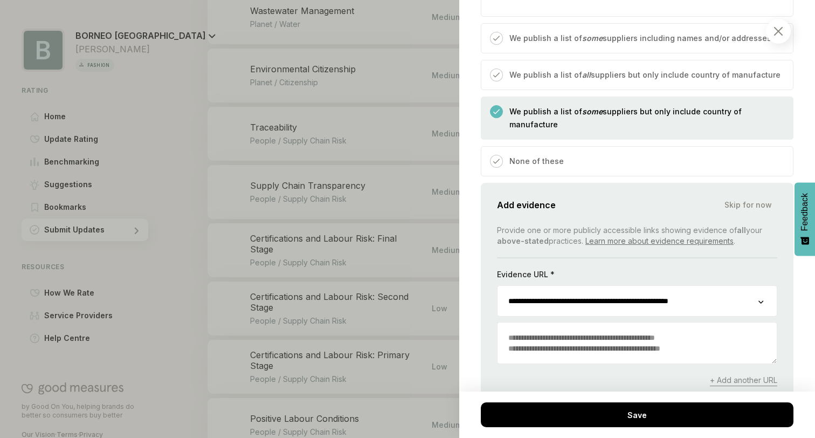
click at [588, 286] on input "**********" at bounding box center [628, 301] width 261 height 30
click at [603, 227] on div "**********" at bounding box center [637, 323] width 280 height 197
click at [633, 183] on div "**********" at bounding box center [637, 315] width 313 height 264
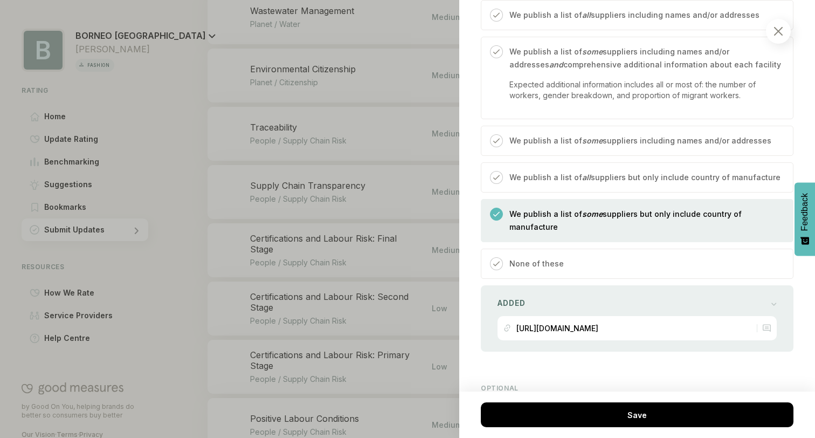
scroll to position [1901, 0]
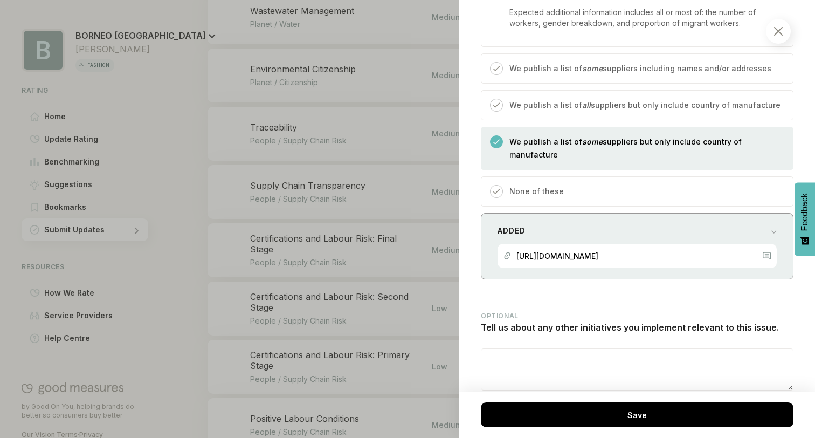
click at [598, 251] on p "https://www.borneo-paris.com/products/angele-noir" at bounding box center [557, 255] width 82 height 9
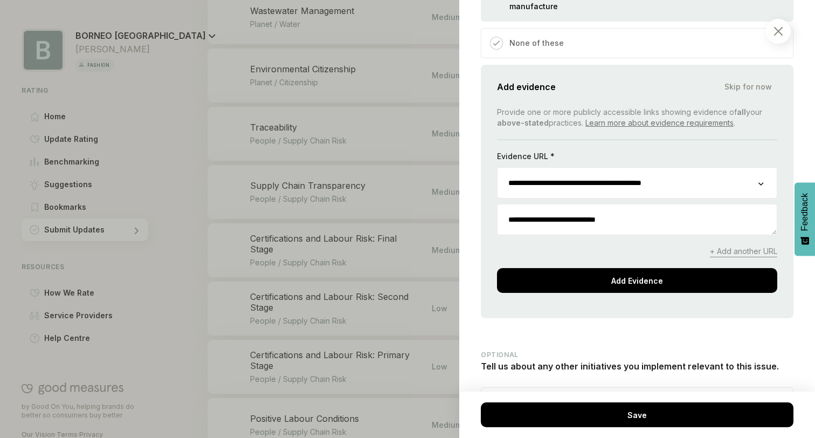
scroll to position [2069, 0]
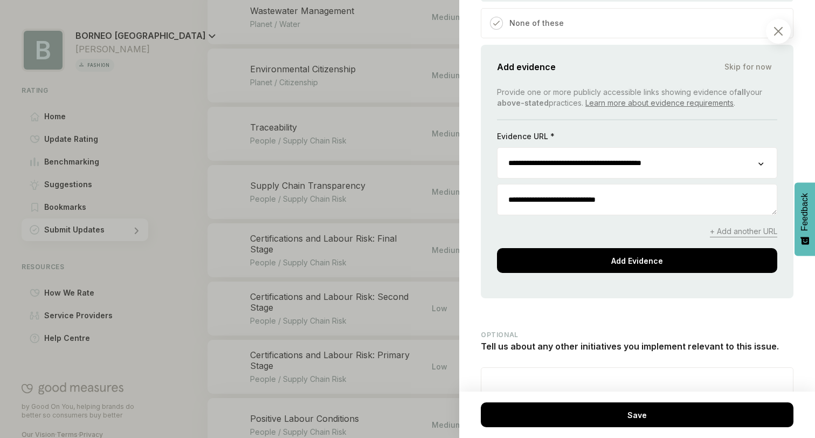
click at [740, 226] on span "+ Add another URL" at bounding box center [743, 231] width 67 height 11
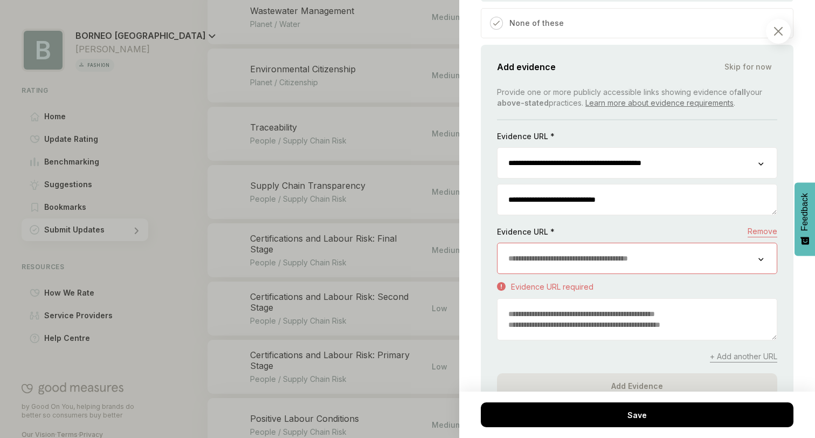
click at [650, 243] on input "url" at bounding box center [628, 258] width 261 height 30
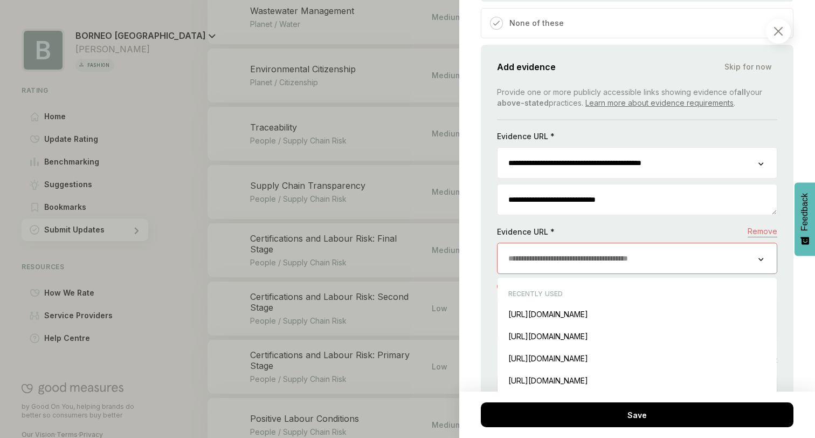
paste input "**********"
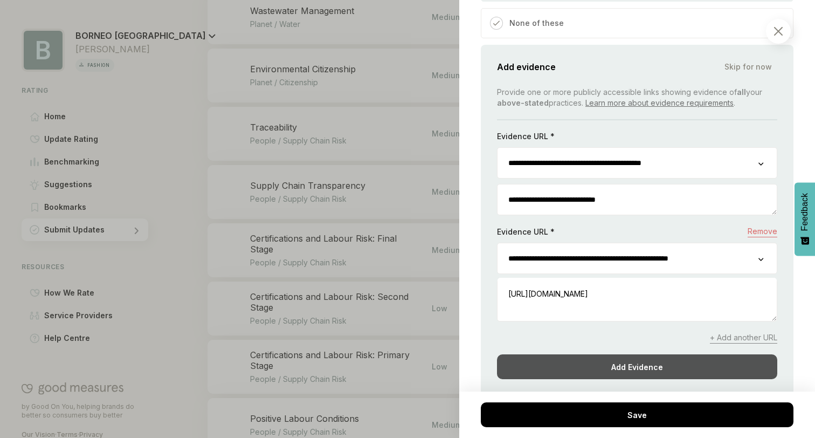
type input "**********"
click at [634, 354] on div "Add Evidence" at bounding box center [637, 366] width 280 height 25
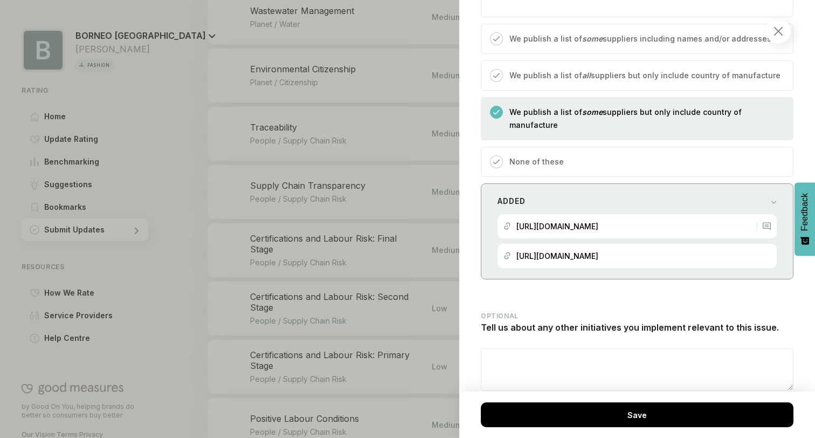
click at [598, 222] on p "https://www.borneo-paris.com/products/angele-noir" at bounding box center [557, 226] width 82 height 9
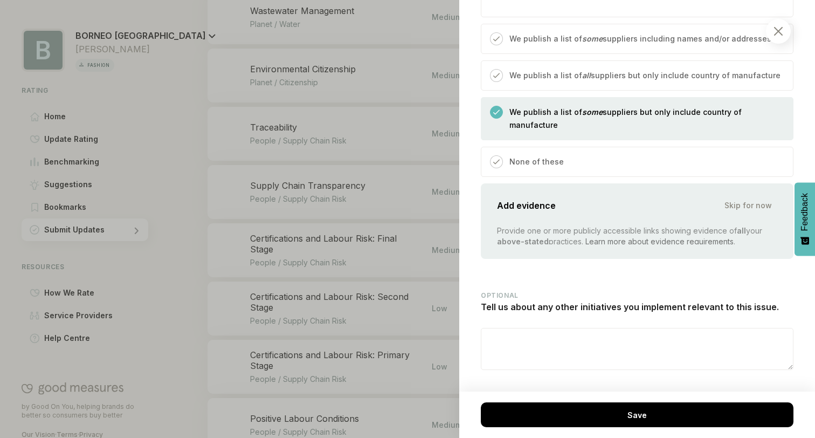
scroll to position [1931, 0]
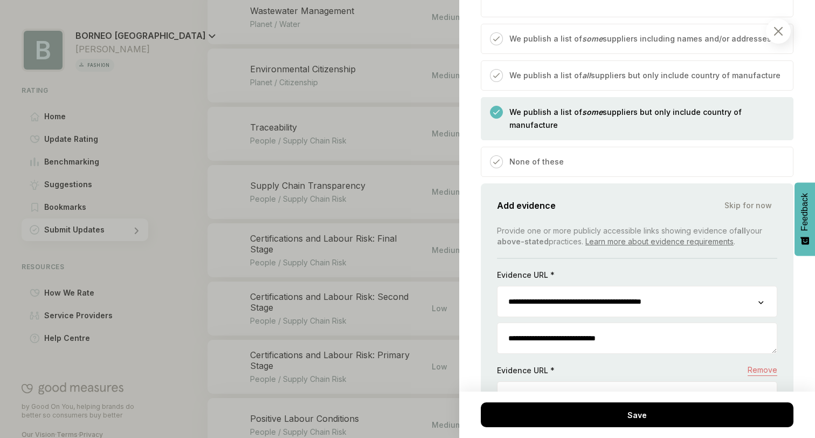
click at [655, 286] on input "**********" at bounding box center [628, 301] width 261 height 30
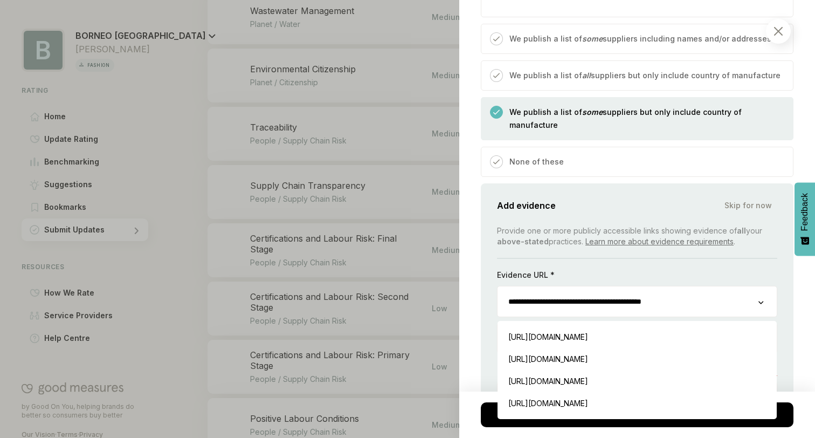
click at [663, 225] on div "**********" at bounding box center [637, 371] width 280 height 292
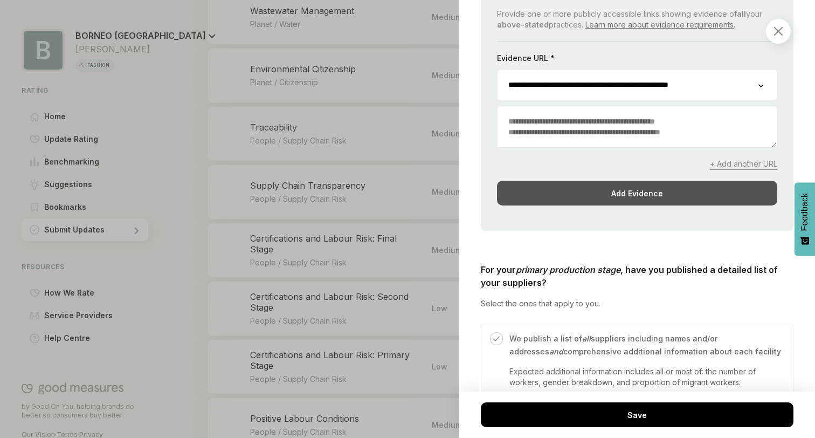
scroll to position [1346, 0]
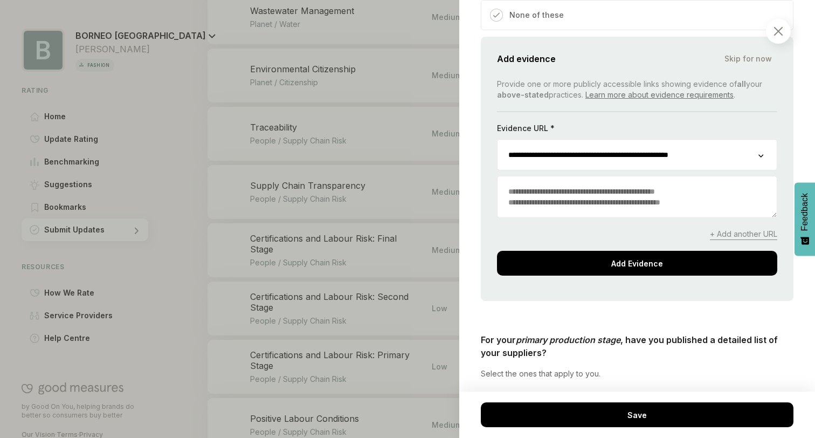
click at [759, 202] on div "**********" at bounding box center [637, 177] width 280 height 197
click at [751, 229] on span "+ Add another URL" at bounding box center [743, 234] width 67 height 11
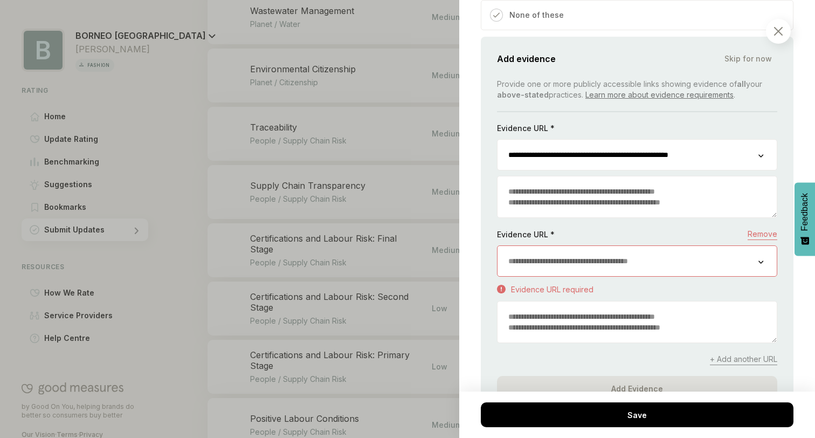
click at [621, 246] on input "url" at bounding box center [628, 261] width 261 height 30
paste input "**********"
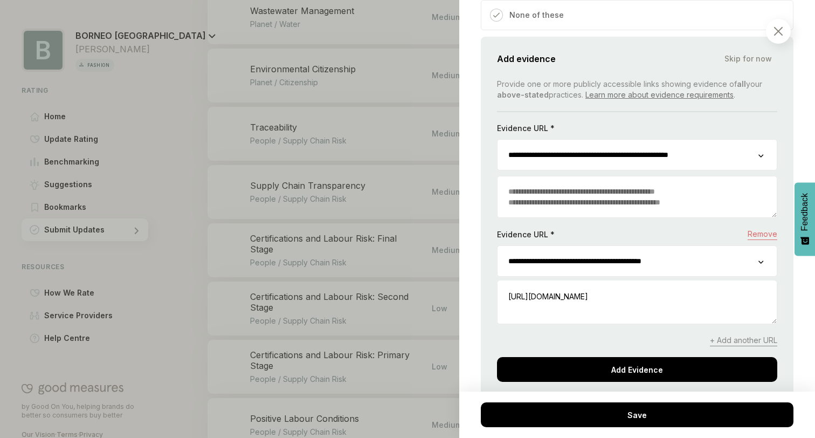
type input "**********"
click at [598, 288] on textarea at bounding box center [637, 302] width 279 height 41
click at [592, 293] on textarea at bounding box center [637, 302] width 279 height 41
click at [595, 302] on div "**********" at bounding box center [637, 230] width 280 height 303
click at [784, 278] on div "**********" at bounding box center [637, 222] width 313 height 370
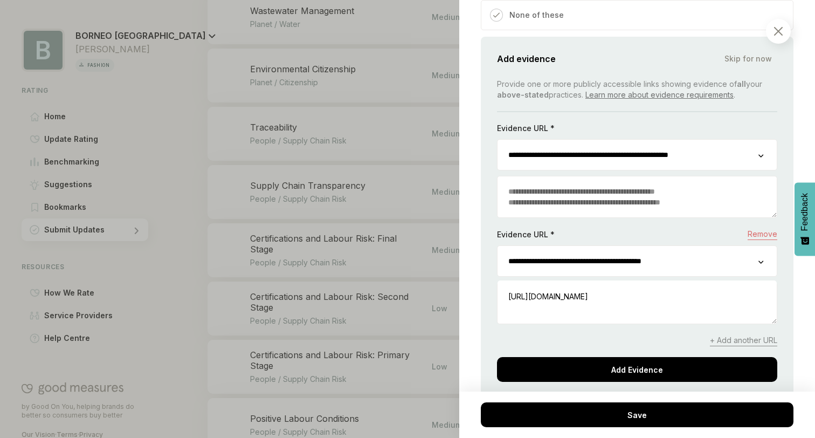
click at [791, 284] on div "**********" at bounding box center [637, 222] width 313 height 370
click at [588, 292] on span "https://www.borneo-paris.com/products/angele-noir" at bounding box center [548, 296] width 80 height 9
click at [643, 282] on textarea at bounding box center [637, 302] width 279 height 41
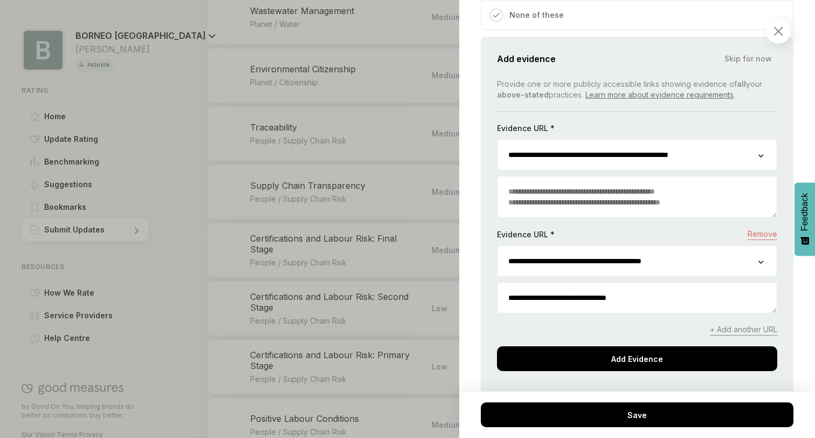
click at [529, 282] on textarea "**********" at bounding box center [637, 297] width 279 height 30
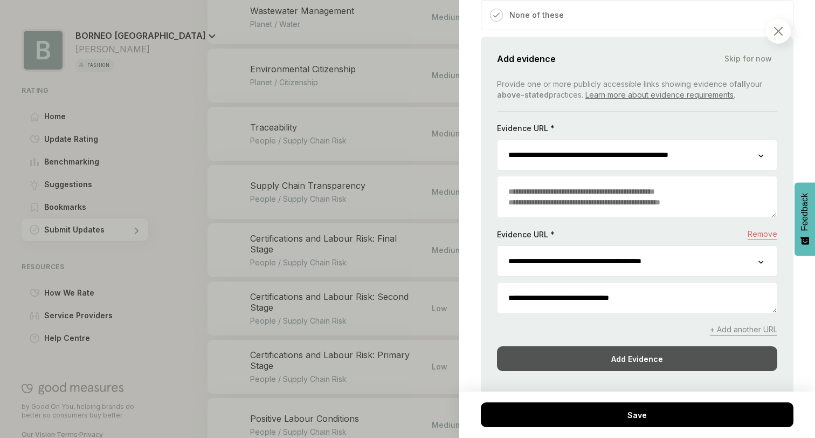
type textarea "**********"
click at [614, 346] on div "Add Evidence" at bounding box center [637, 358] width 280 height 25
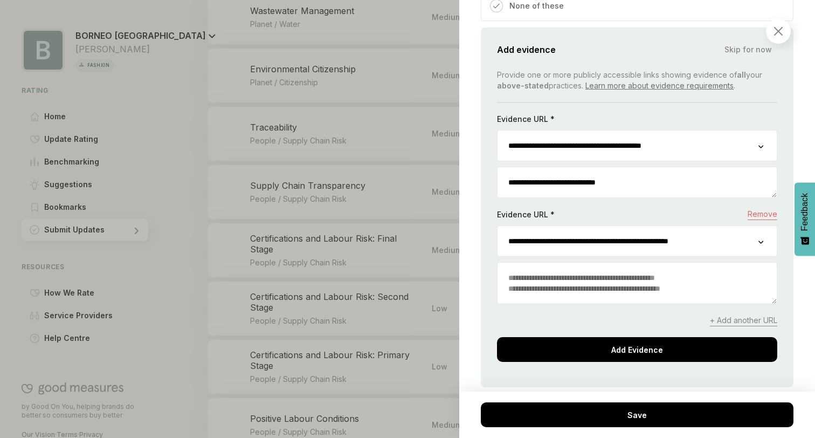
scroll to position [2026, 0]
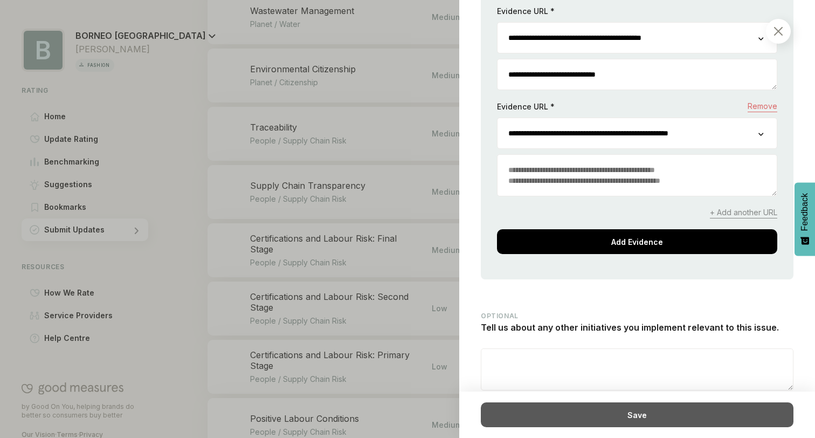
click at [612, 410] on div "Save" at bounding box center [637, 414] width 313 height 25
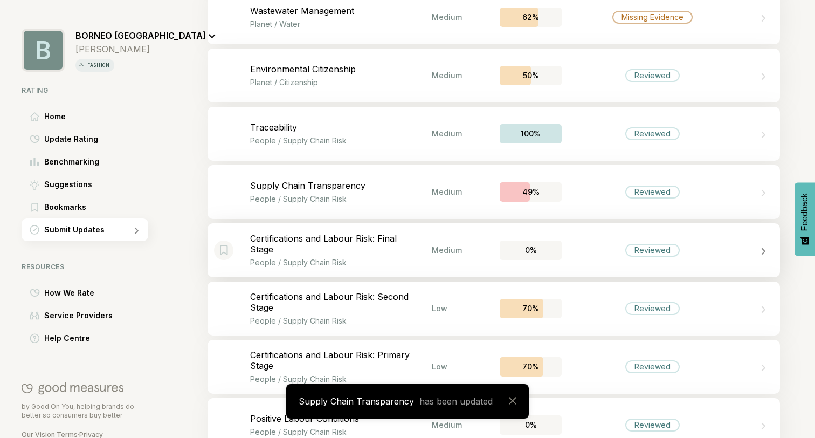
scroll to position [887, 0]
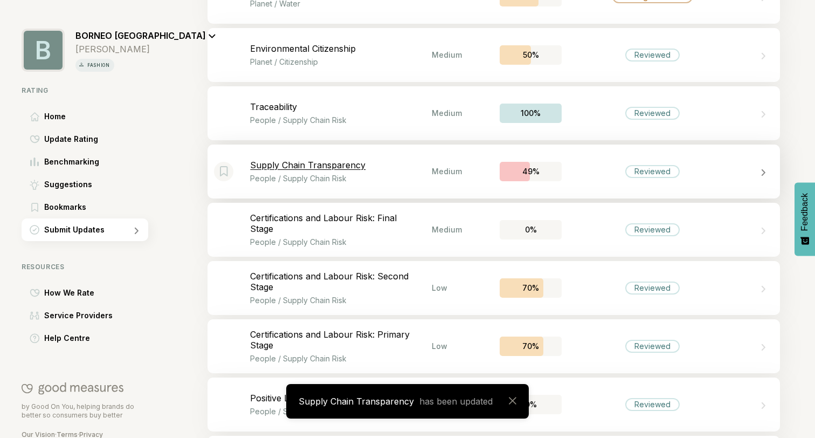
click at [279, 185] on div "Bookmark this item Supply Chain Transparency People / Supply Chain Risk Medium …" at bounding box center [494, 171] width 572 height 54
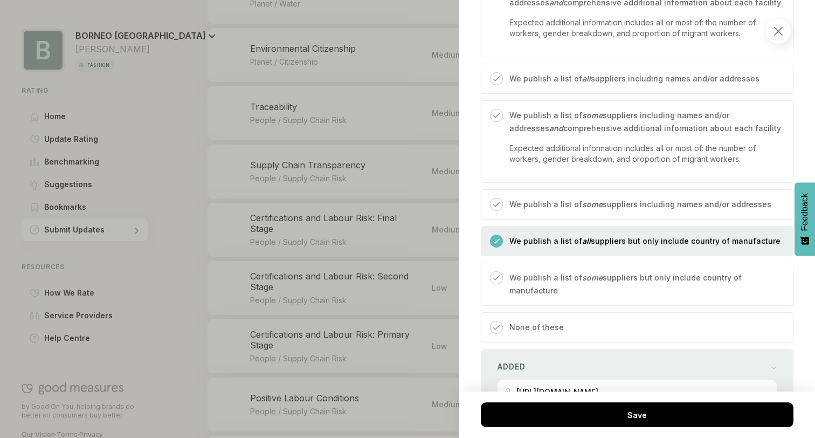
scroll to position [473, 0]
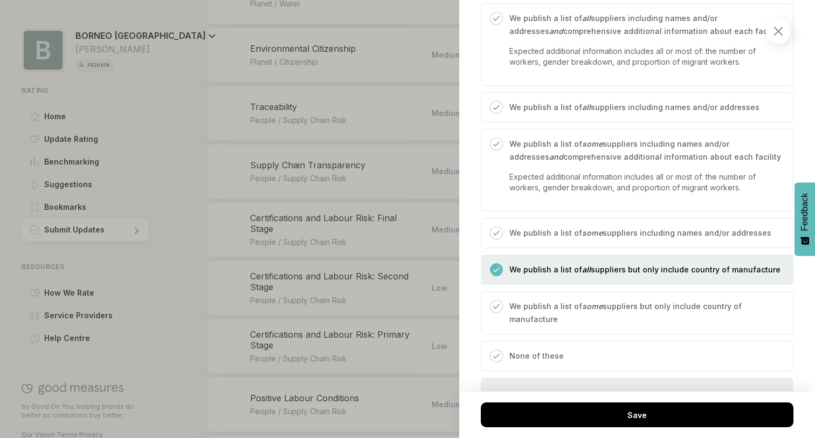
click at [347, 204] on div at bounding box center [407, 219] width 815 height 438
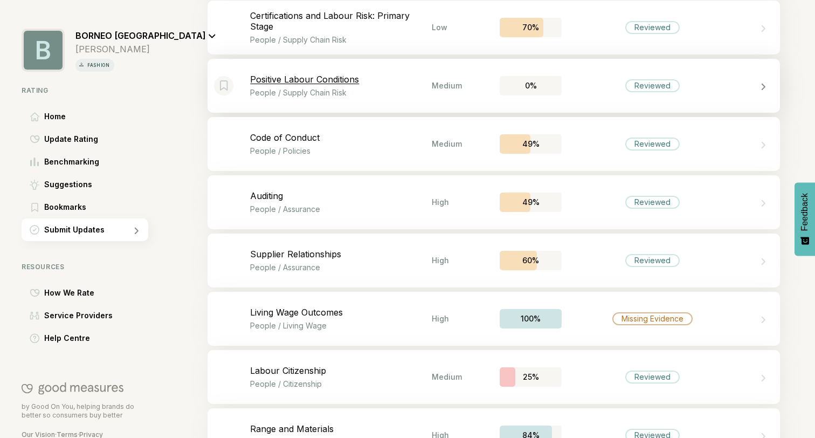
scroll to position [1221, 0]
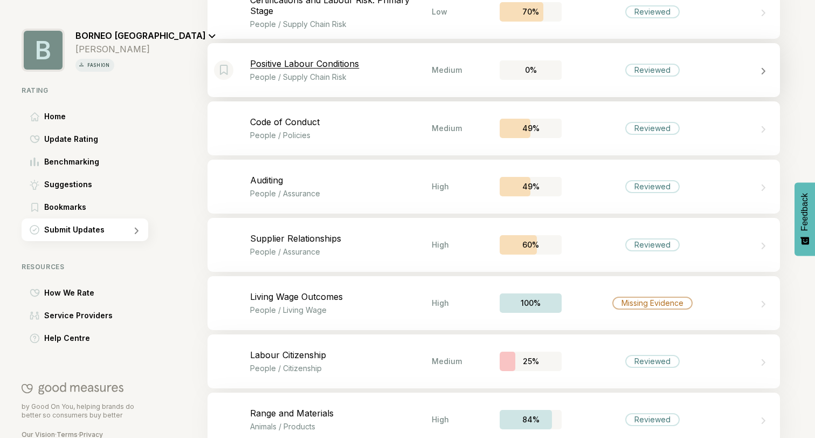
click at [344, 84] on div "Bookmark this item Positive Labour Conditions People / Supply Chain Risk Medium…" at bounding box center [494, 70] width 572 height 54
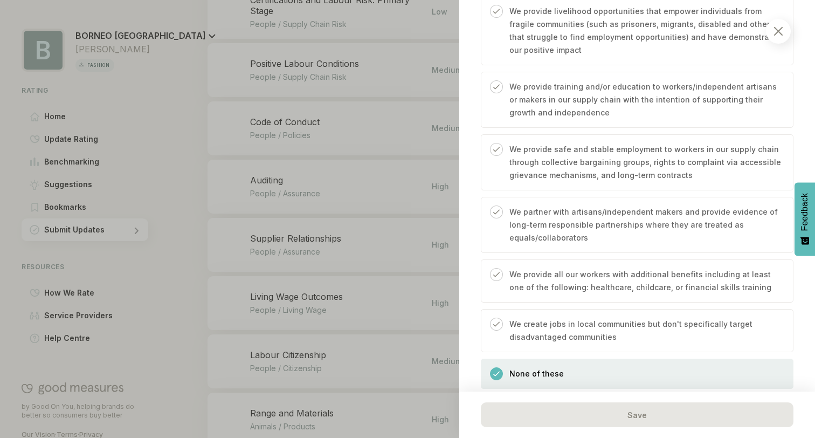
scroll to position [555, 0]
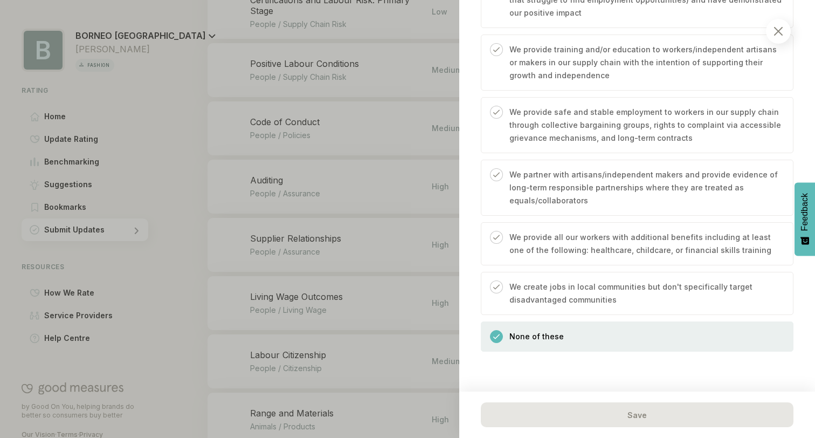
click at [372, 245] on div at bounding box center [407, 219] width 815 height 438
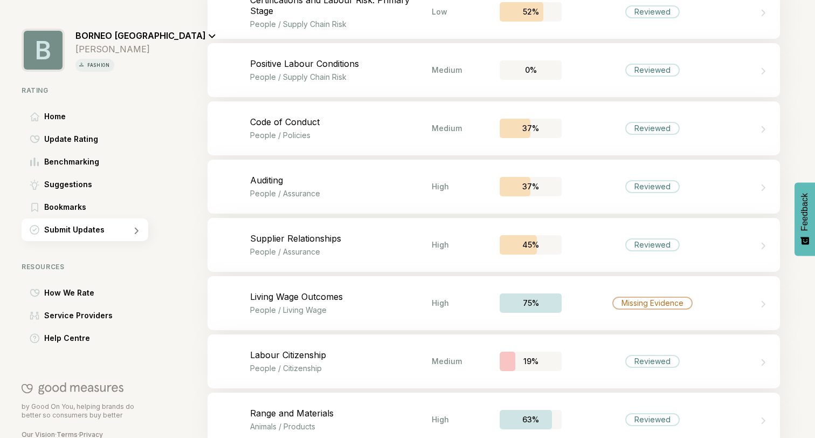
scroll to position [1246, 0]
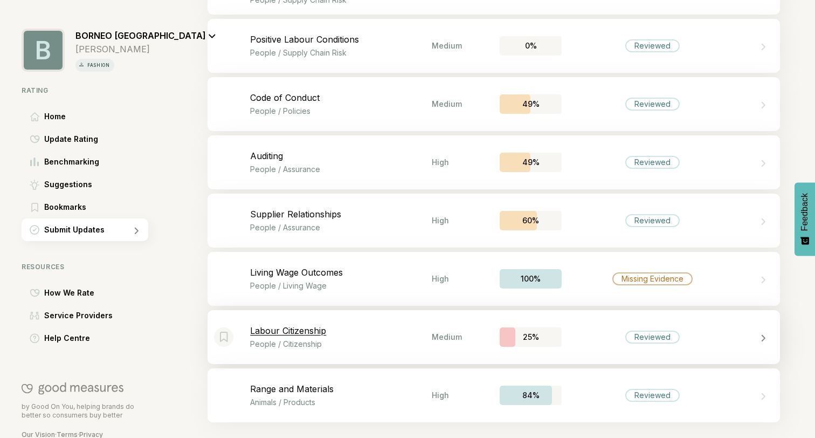
click at [356, 338] on div "Labour Citizenship People / Citizenship" at bounding box center [341, 336] width 182 height 23
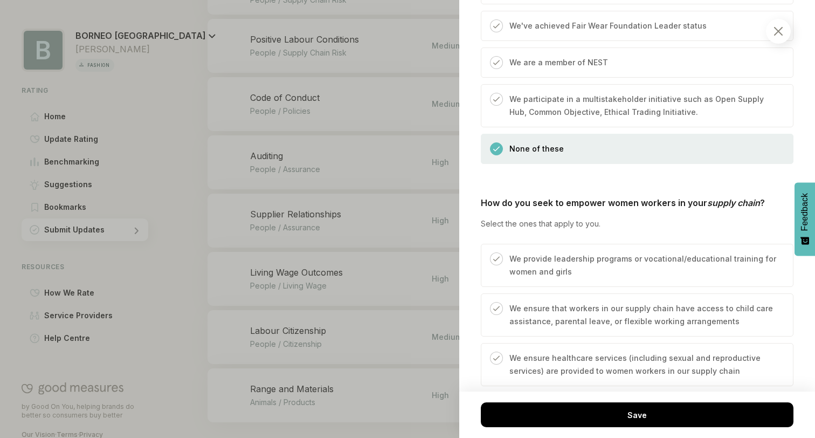
scroll to position [1253, 0]
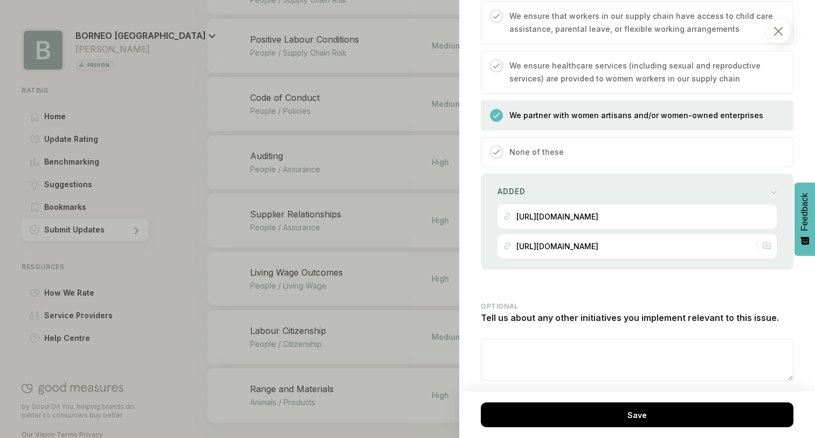
click at [369, 316] on div at bounding box center [407, 219] width 815 height 438
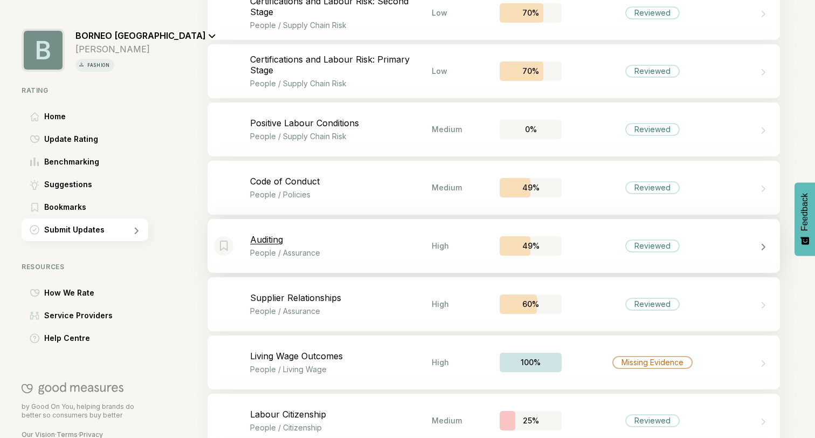
scroll to position [1161, 0]
click at [351, 148] on div "Bookmark this item Positive Labour Conditions People / Supply Chain Risk Medium…" at bounding box center [494, 130] width 572 height 54
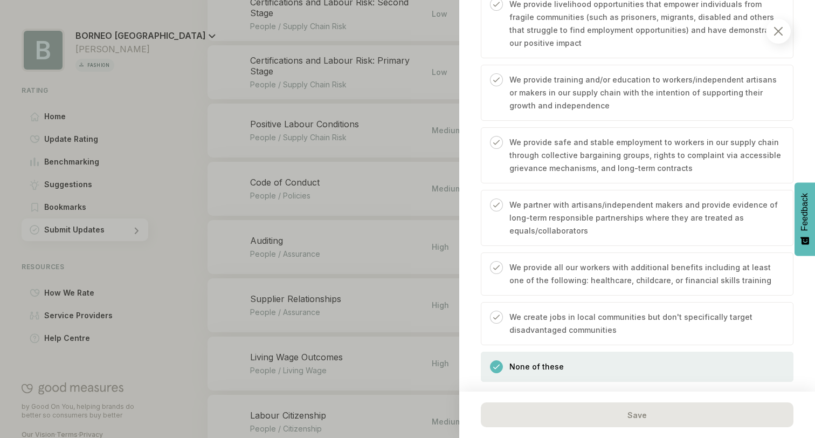
scroll to position [555, 0]
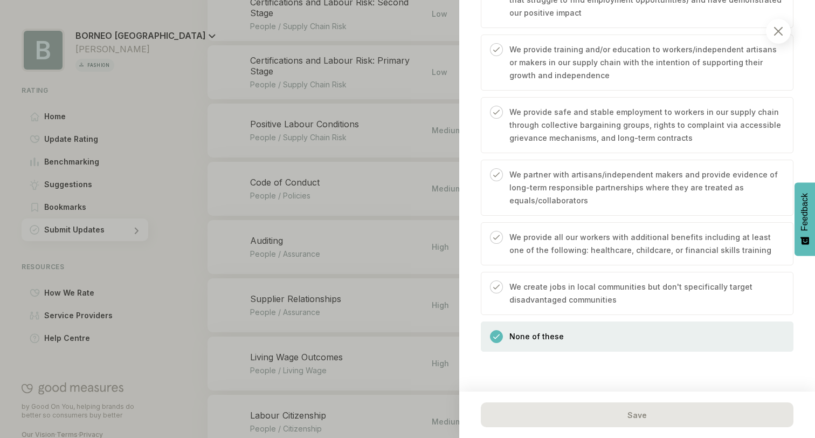
click at [564, 307] on div "We create jobs in local communities but don't specifically target disadvantaged…" at bounding box center [642, 297] width 279 height 34
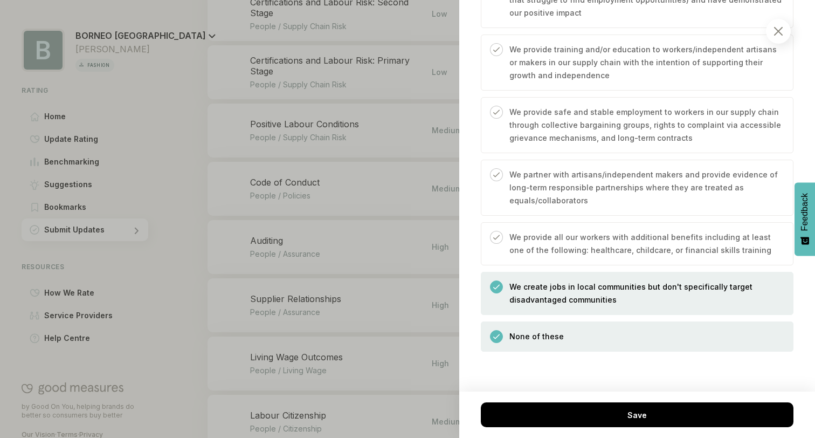
click at [557, 335] on p "None of these" at bounding box center [536, 336] width 54 height 13
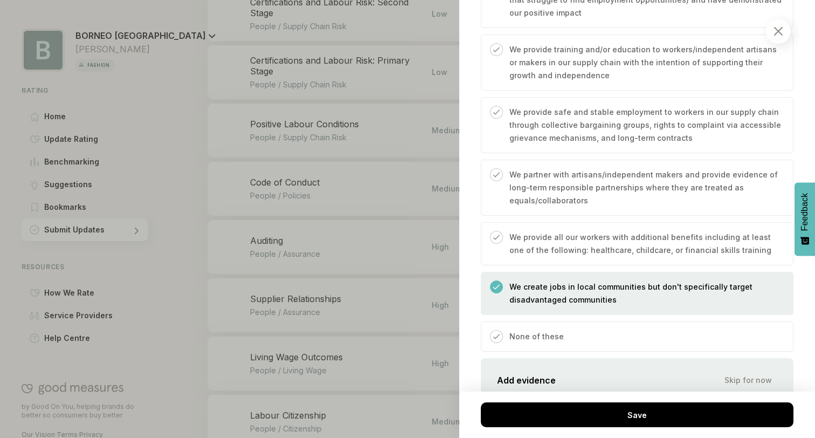
click at [557, 335] on p "None of these" at bounding box center [536, 336] width 54 height 13
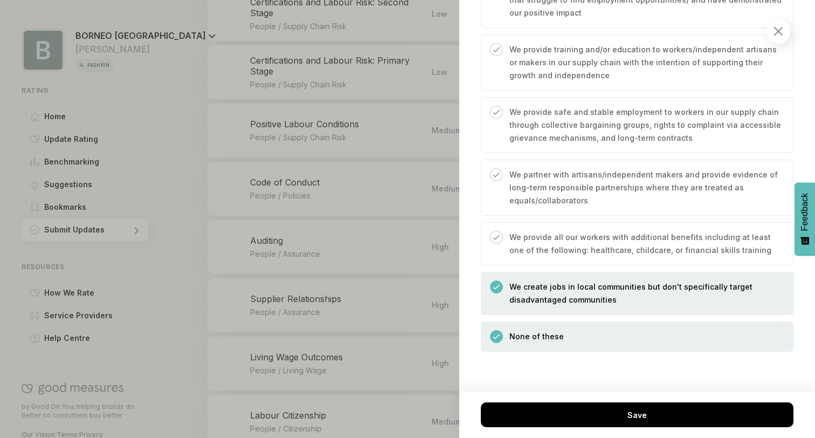
click at [557, 289] on p "We create jobs in local communities but don't specifically target disadvantaged…" at bounding box center [645, 293] width 273 height 26
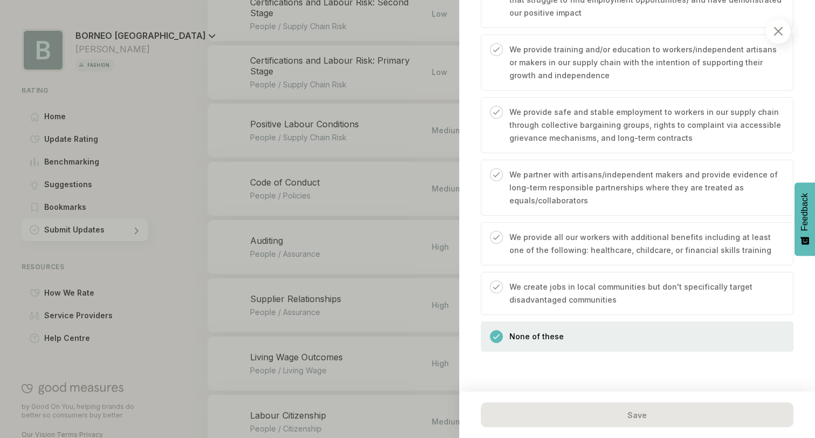
click at [562, 341] on div "None of these" at bounding box center [637, 336] width 313 height 30
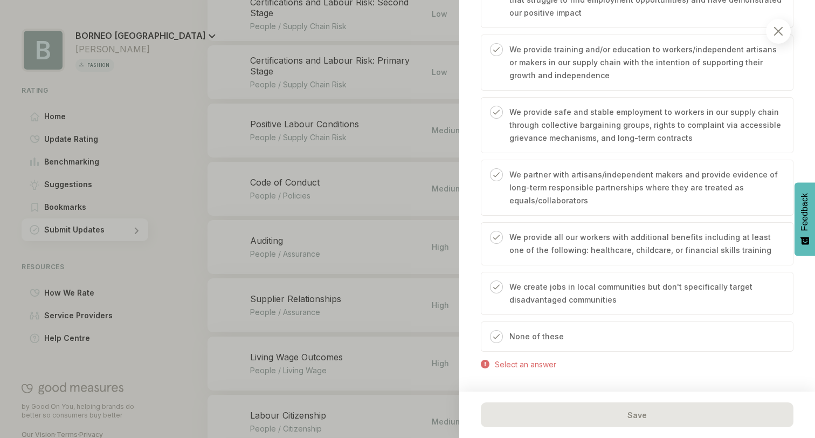
click at [538, 341] on p "None of these" at bounding box center [536, 336] width 54 height 13
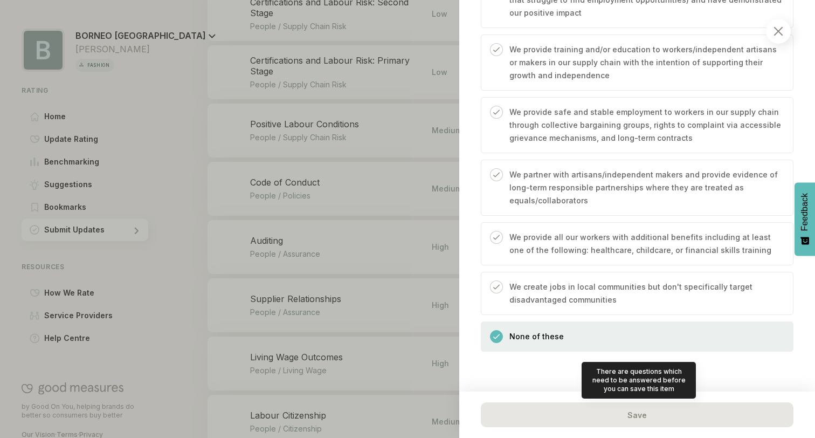
click at [597, 415] on div "Save" at bounding box center [637, 414] width 313 height 25
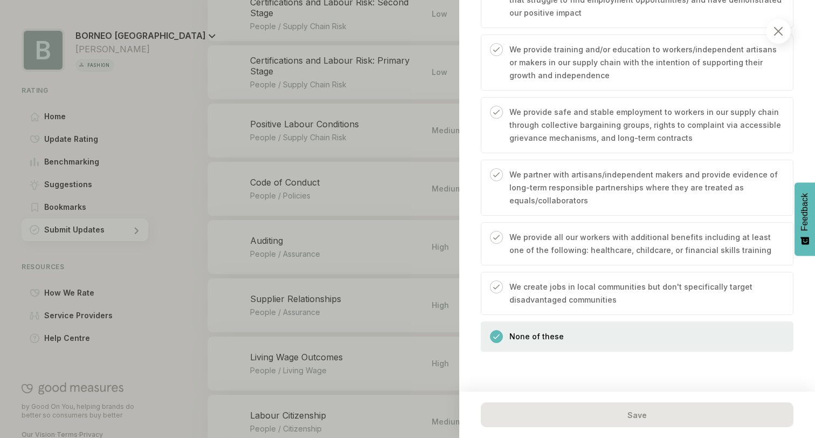
click at [783, 31] on div at bounding box center [778, 31] width 25 height 25
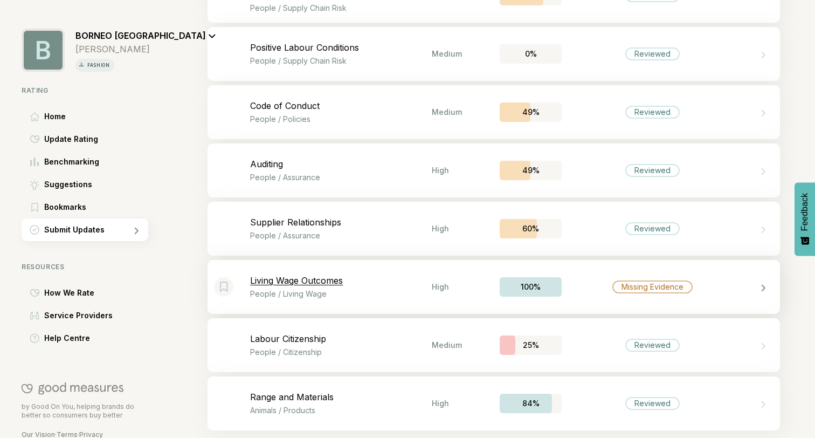
scroll to position [1235, 0]
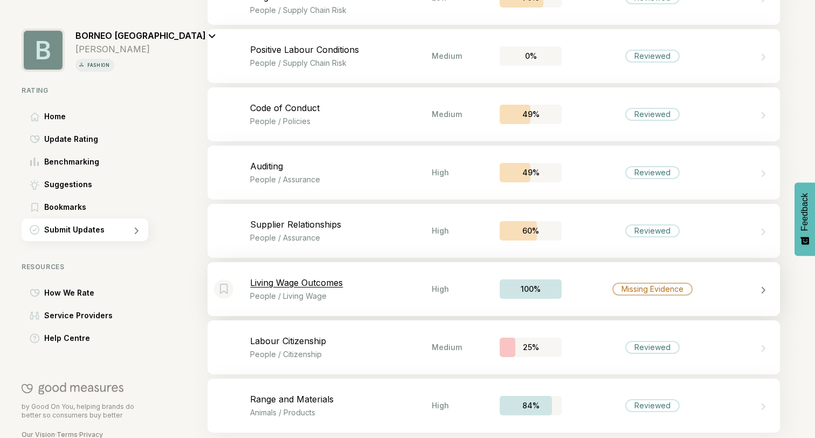
click at [439, 300] on div "Bookmark this item Living Wage Outcomes People / Living Wage High 100% Missing …" at bounding box center [494, 289] width 572 height 54
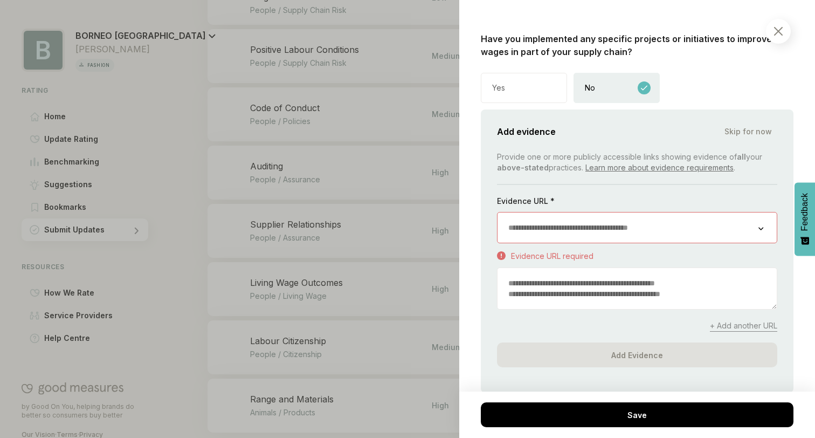
scroll to position [803, 0]
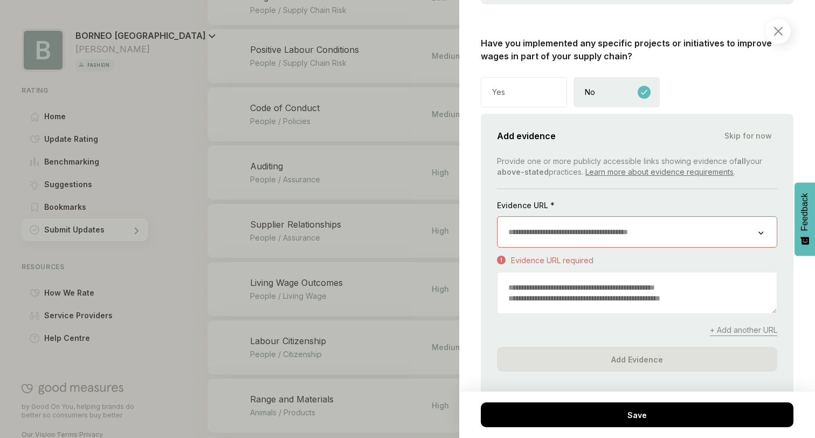
click at [599, 107] on div "No" at bounding box center [617, 92] width 86 height 30
click at [613, 243] on input "url" at bounding box center [628, 232] width 261 height 30
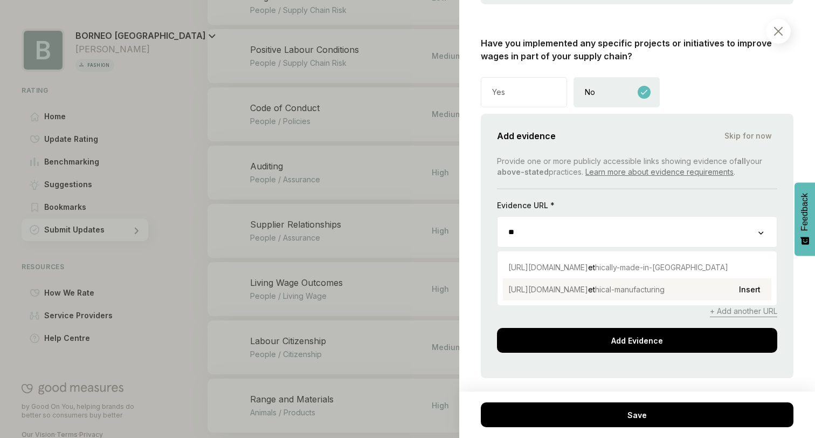
click at [588, 294] on span "https://www.borneo-paris.com/blogs/news/" at bounding box center [548, 289] width 80 height 9
type input "**********"
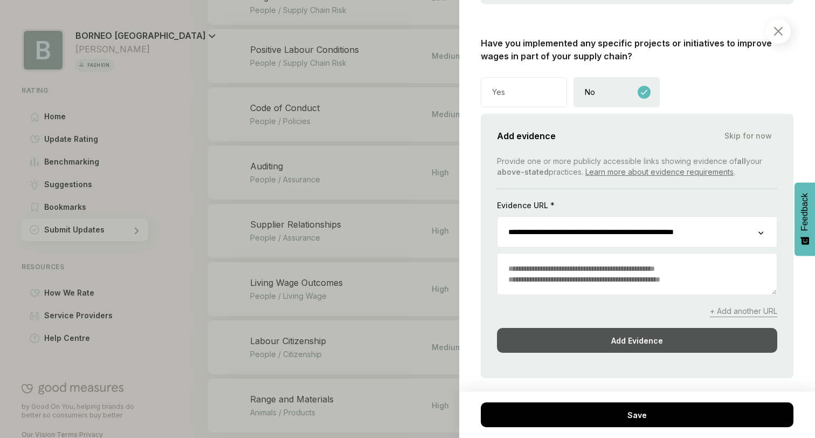
click at [643, 353] on div "Add Evidence" at bounding box center [637, 340] width 280 height 25
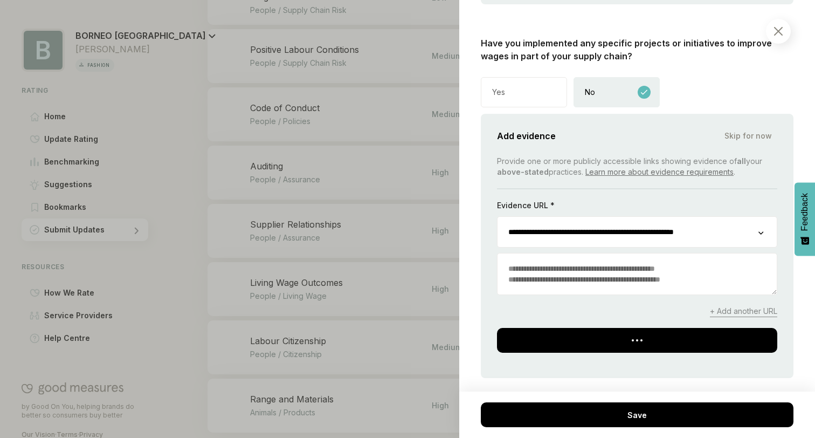
scroll to position [770, 0]
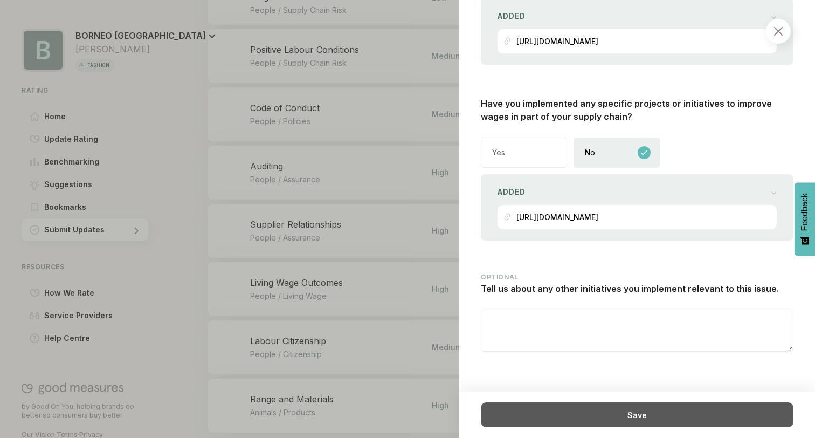
click at [647, 418] on div "Save" at bounding box center [637, 414] width 313 height 25
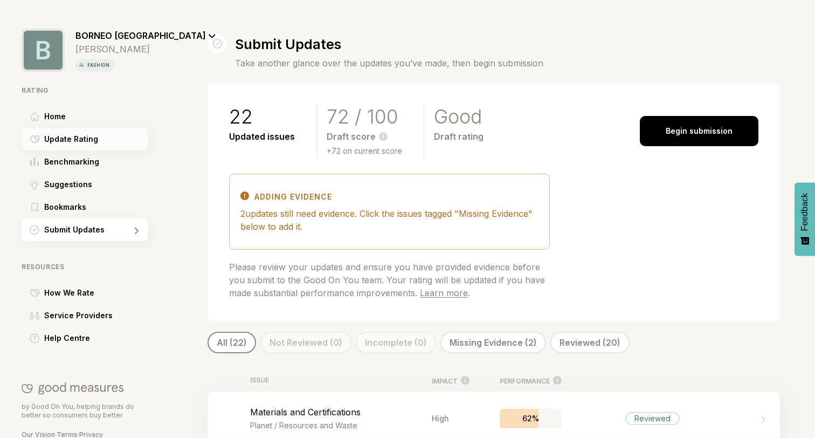
click at [73, 145] on span "Update Rating" at bounding box center [71, 139] width 54 height 13
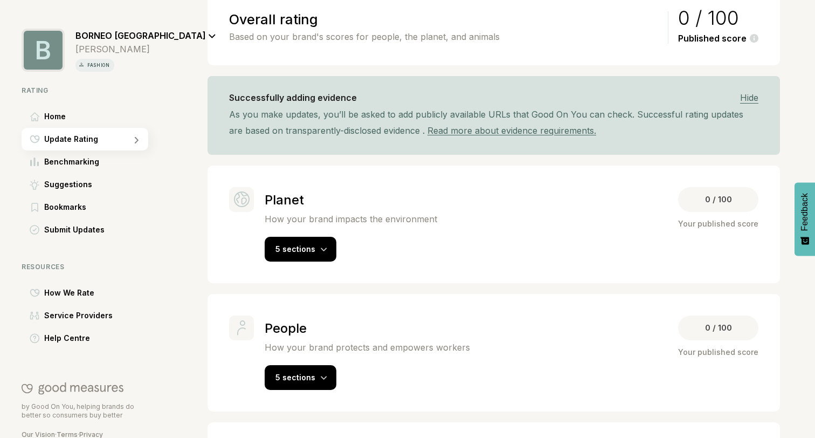
scroll to position [144, 0]
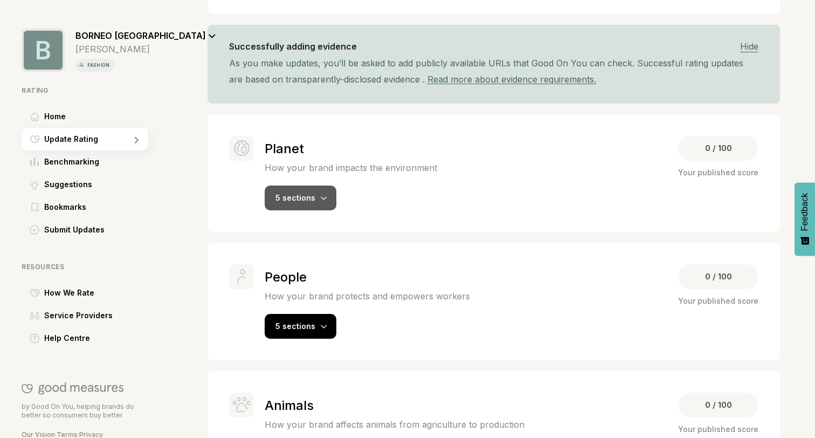
click at [314, 204] on div "5 sections" at bounding box center [301, 197] width 72 height 25
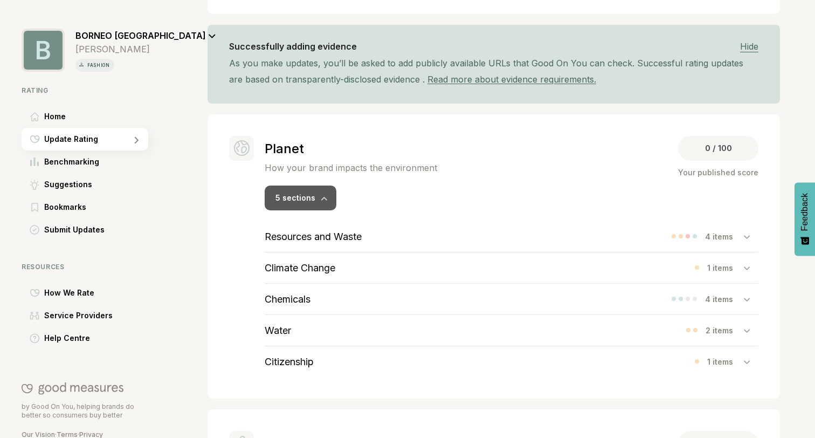
scroll to position [169, 0]
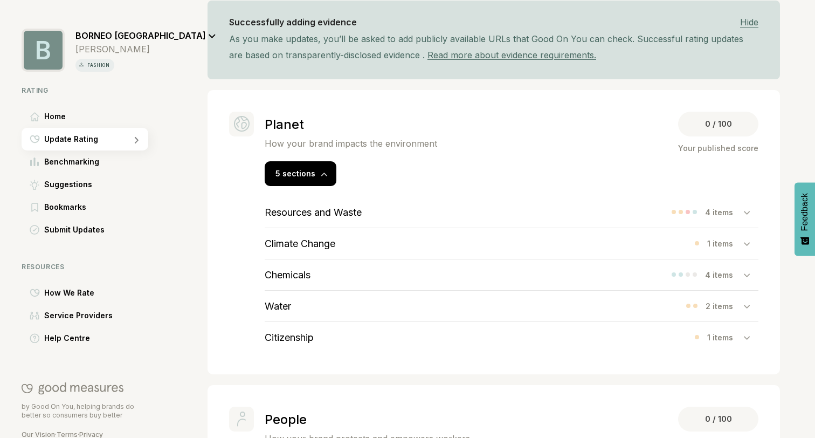
click at [470, 243] on div "Climate Change 1 items" at bounding box center [512, 243] width 494 height 31
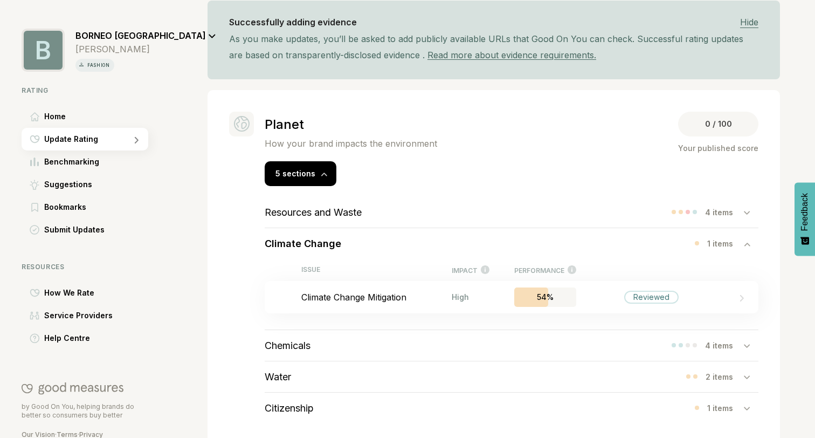
click at [470, 243] on div "Climate Change 1 items" at bounding box center [512, 243] width 494 height 31
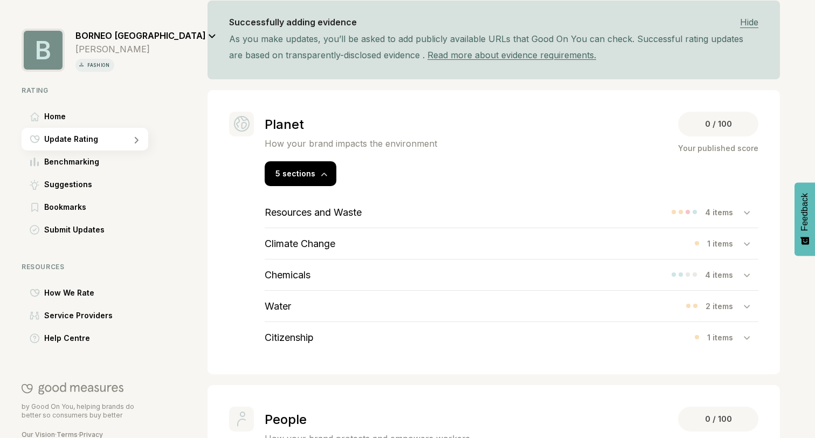
click at [472, 220] on div "Resources and Waste 4 items" at bounding box center [512, 212] width 494 height 31
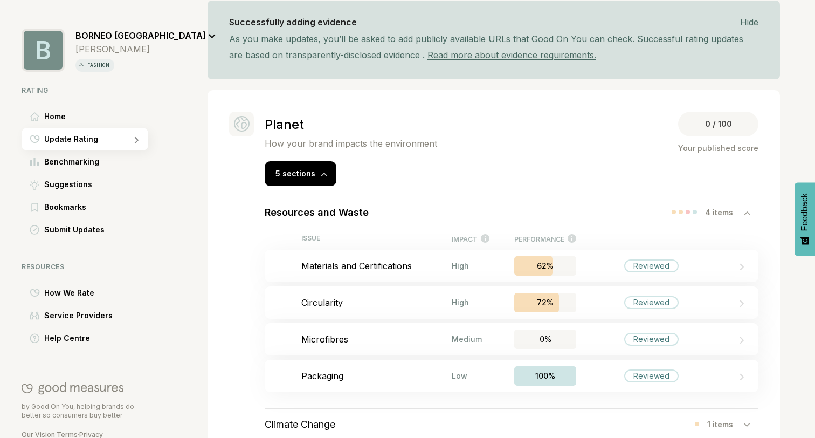
scroll to position [178, 0]
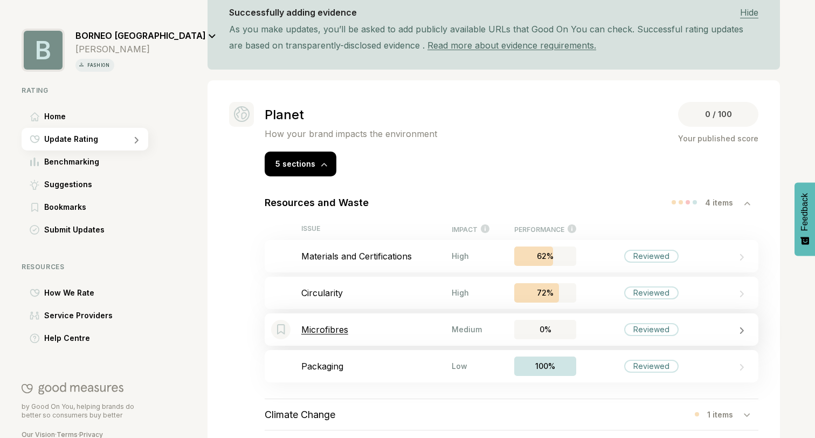
click at [605, 328] on div "Reviewed" at bounding box center [651, 329] width 150 height 13
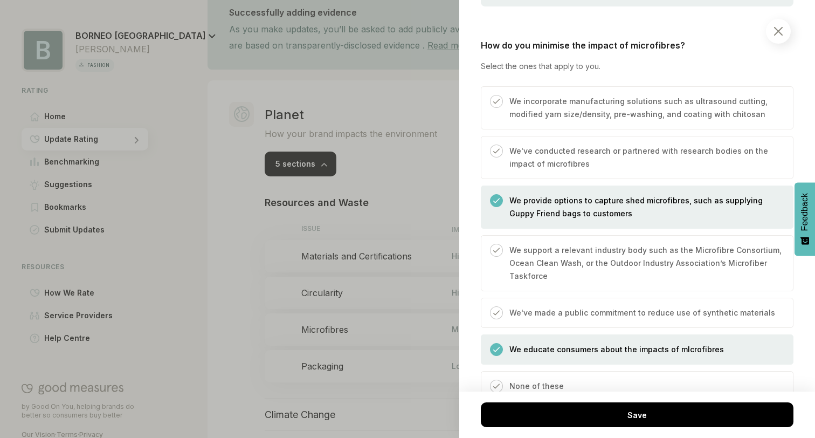
scroll to position [916, 0]
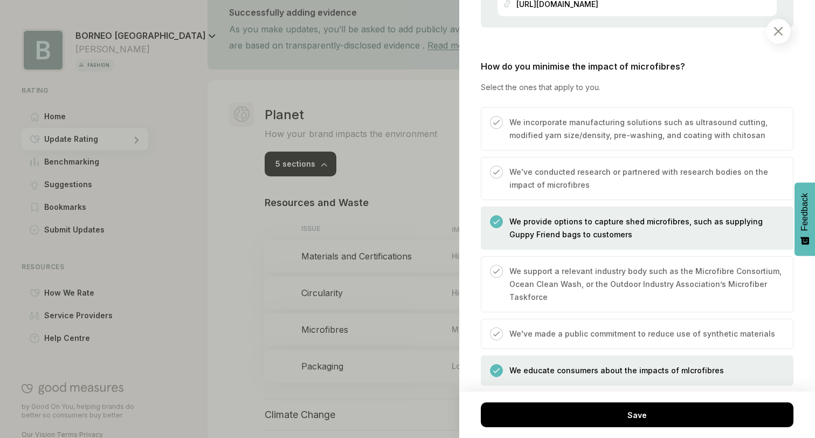
click at [782, 29] on img at bounding box center [778, 31] width 9 height 9
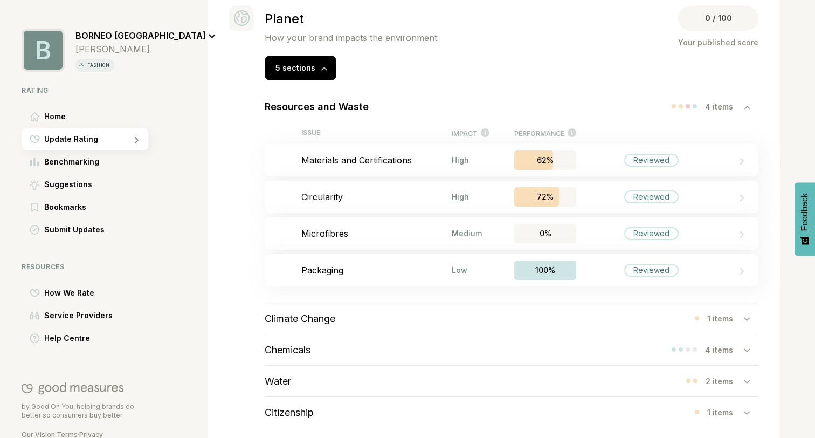
scroll to position [340, 0]
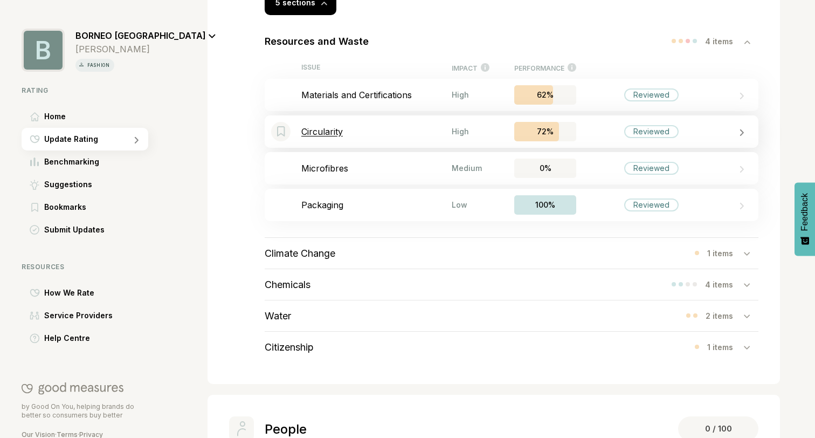
click at [402, 141] on div "Bookmark this item Circularity High 72% Reviewed" at bounding box center [512, 131] width 494 height 32
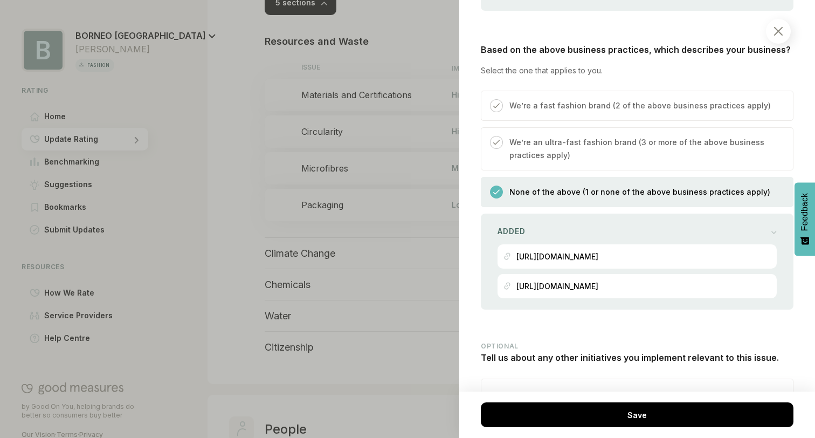
scroll to position [3551, 0]
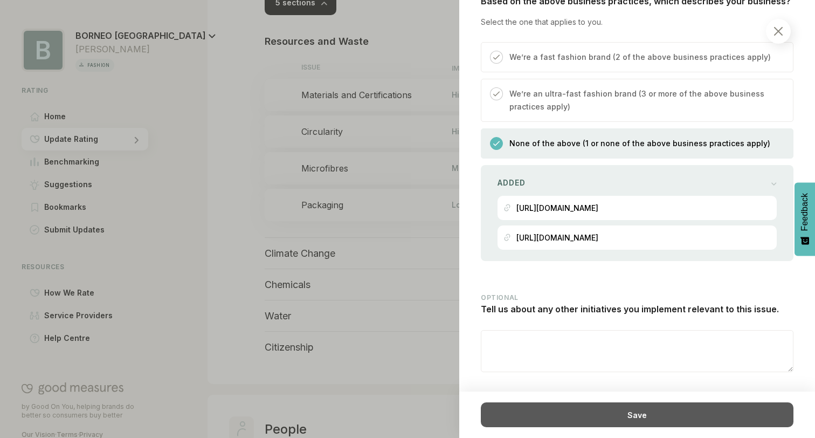
click at [585, 413] on div "Save" at bounding box center [637, 414] width 313 height 25
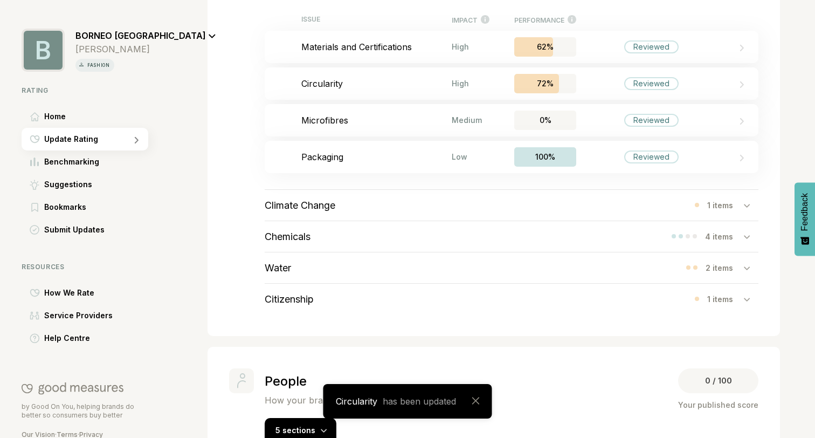
scroll to position [438, 0]
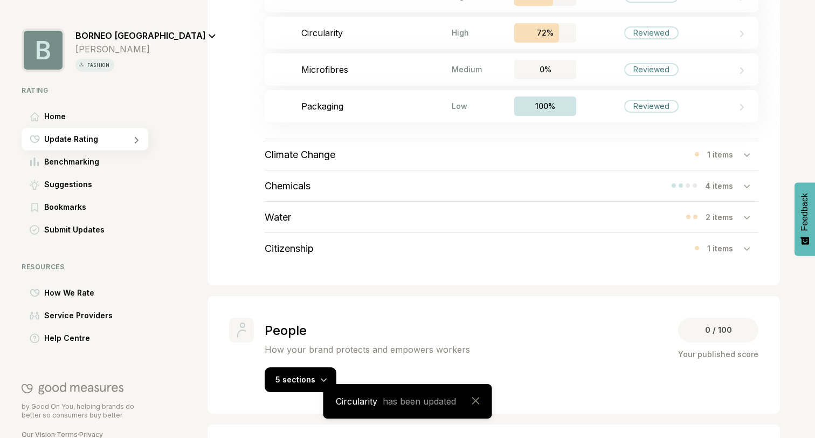
click at [343, 149] on div "Climate Change 1 items" at bounding box center [512, 154] width 494 height 31
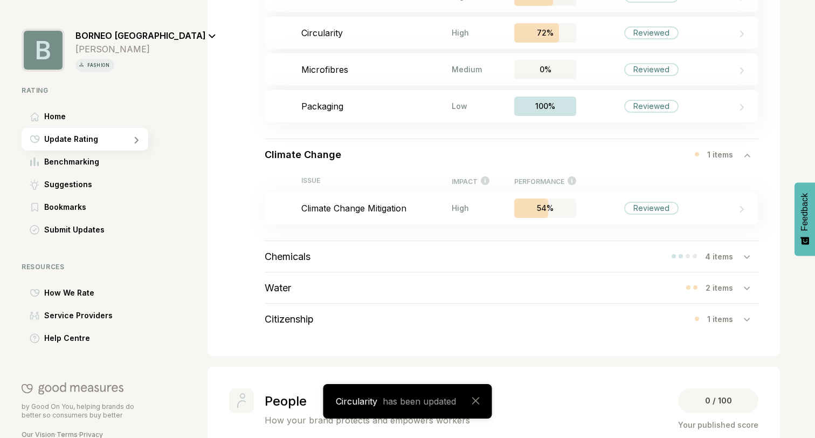
click at [455, 245] on div "Chemicals 4 items" at bounding box center [512, 256] width 494 height 31
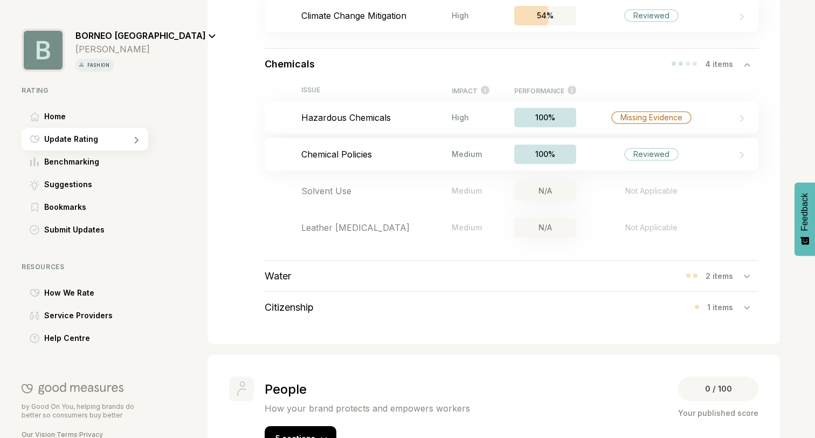
scroll to position [640, 0]
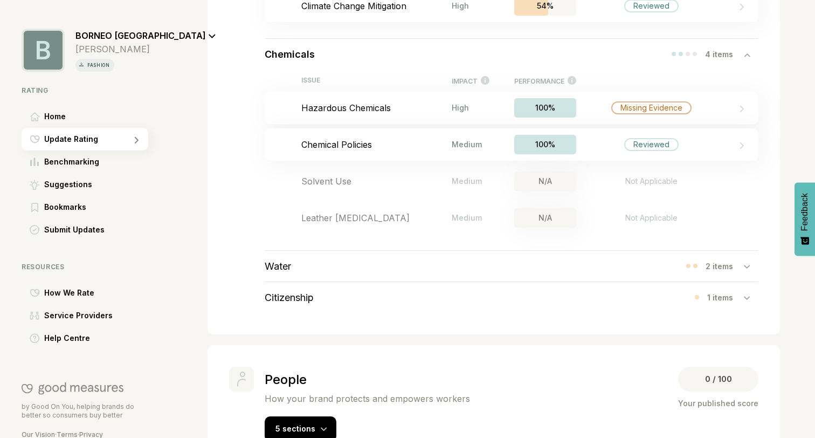
click at [429, 269] on div "Water 2 items" at bounding box center [512, 266] width 494 height 31
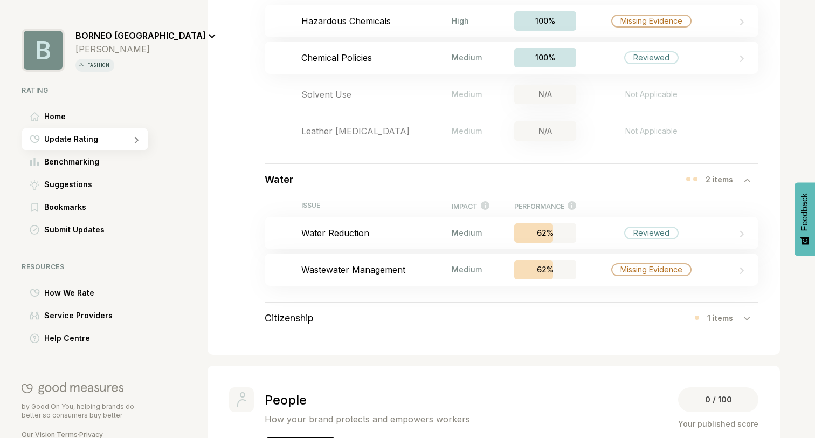
scroll to position [778, 0]
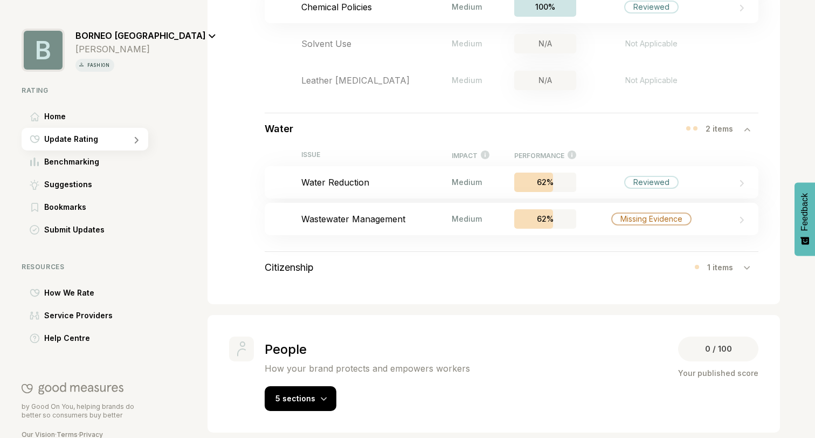
click at [439, 270] on div "Citizenship 1 items" at bounding box center [512, 267] width 494 height 31
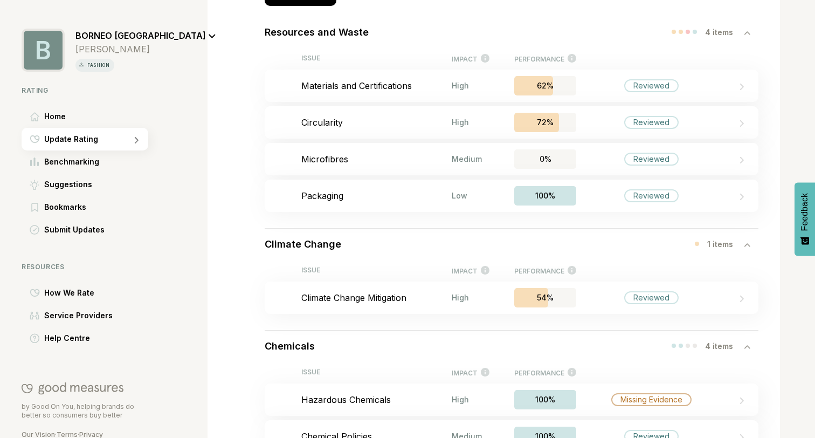
scroll to position [280, 0]
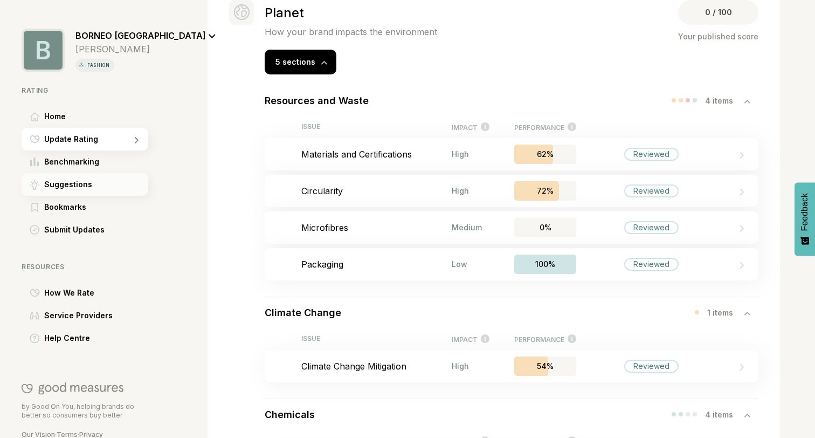
click at [91, 189] on div "Suggestions" at bounding box center [85, 184] width 127 height 23
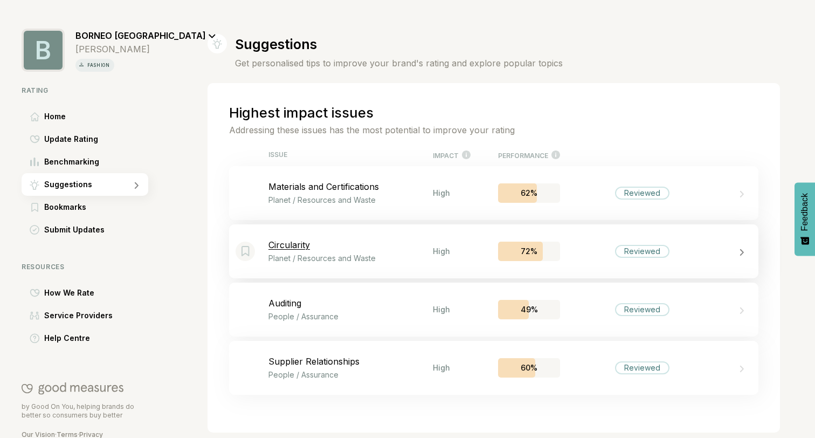
scroll to position [10, 0]
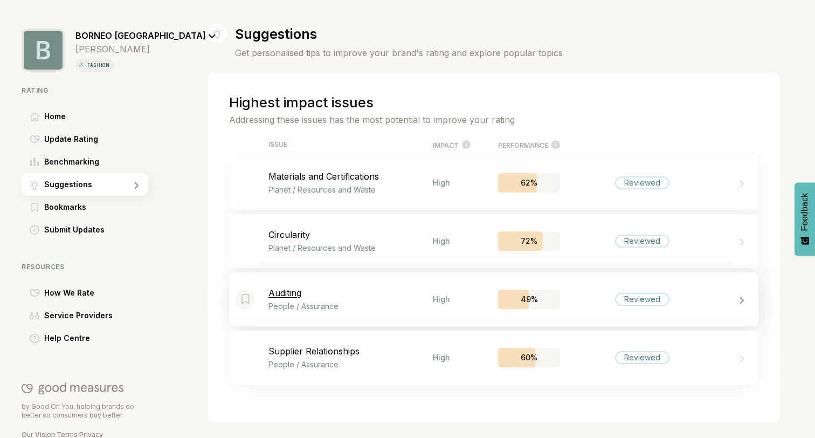
click at [369, 308] on p "People / Assurance" at bounding box center [350, 305] width 164 height 9
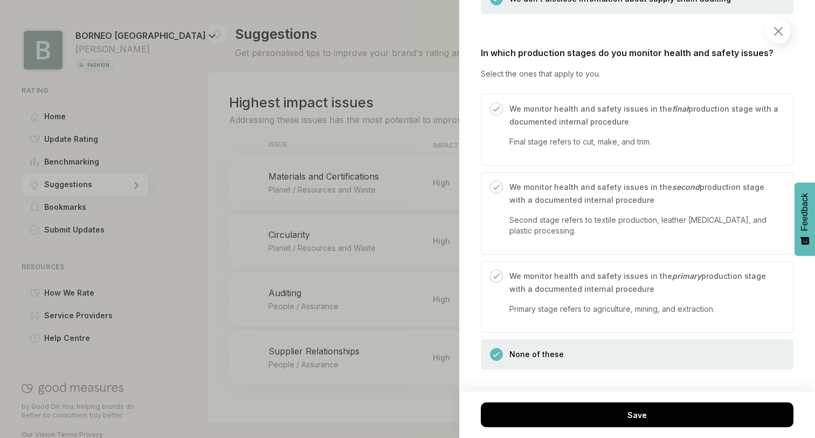
scroll to position [819, 0]
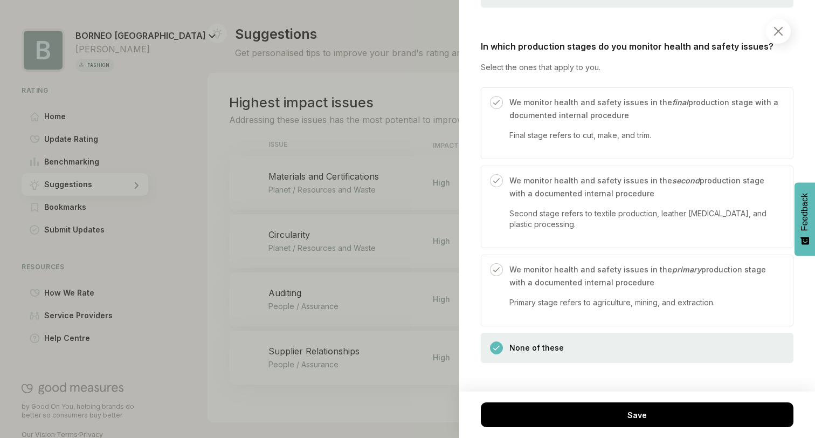
click at [342, 140] on div at bounding box center [407, 219] width 815 height 438
